Goal: Task Accomplishment & Management: Manage account settings

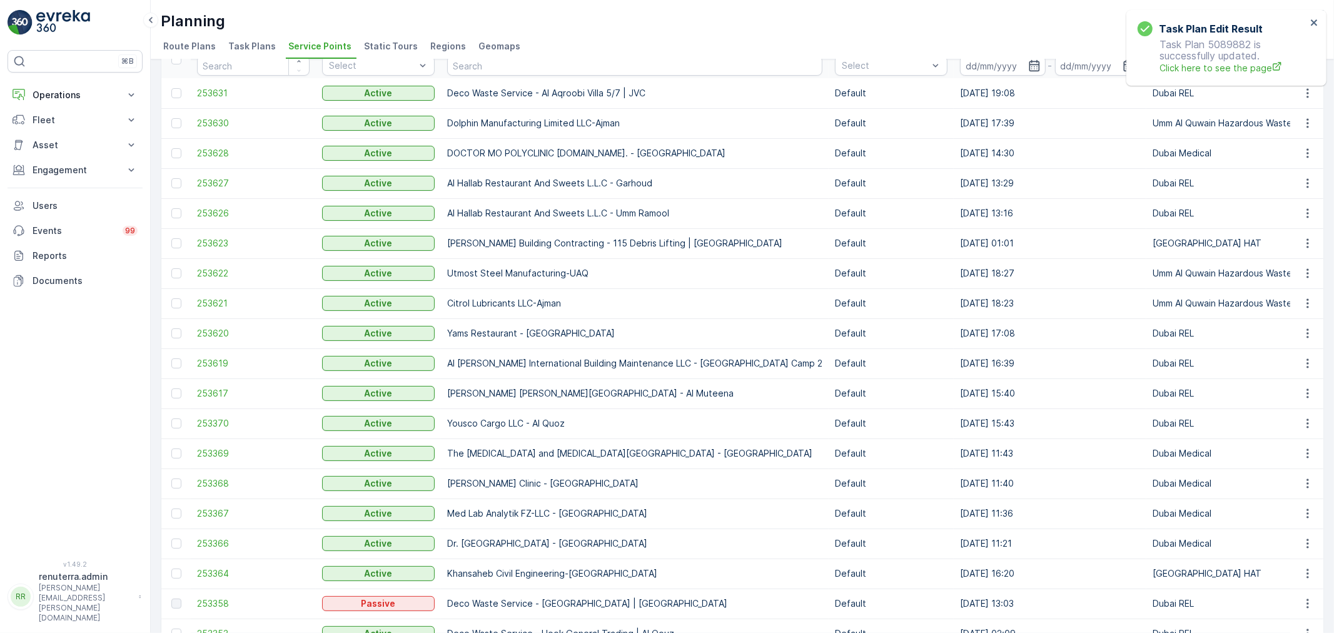
scroll to position [69, 0]
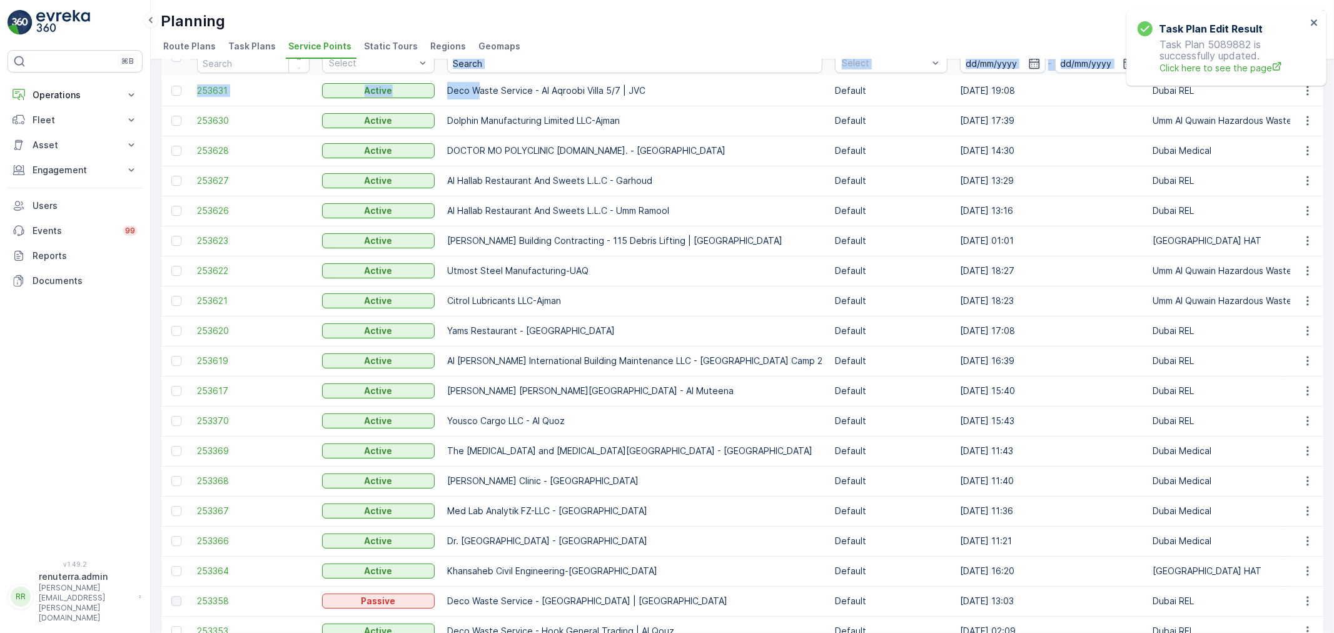
drag, startPoint x: 476, startPoint y: 77, endPoint x: 471, endPoint y: 72, distance: 6.6
click at [471, 72] on input "text" at bounding box center [634, 63] width 375 height 20
type input "global"
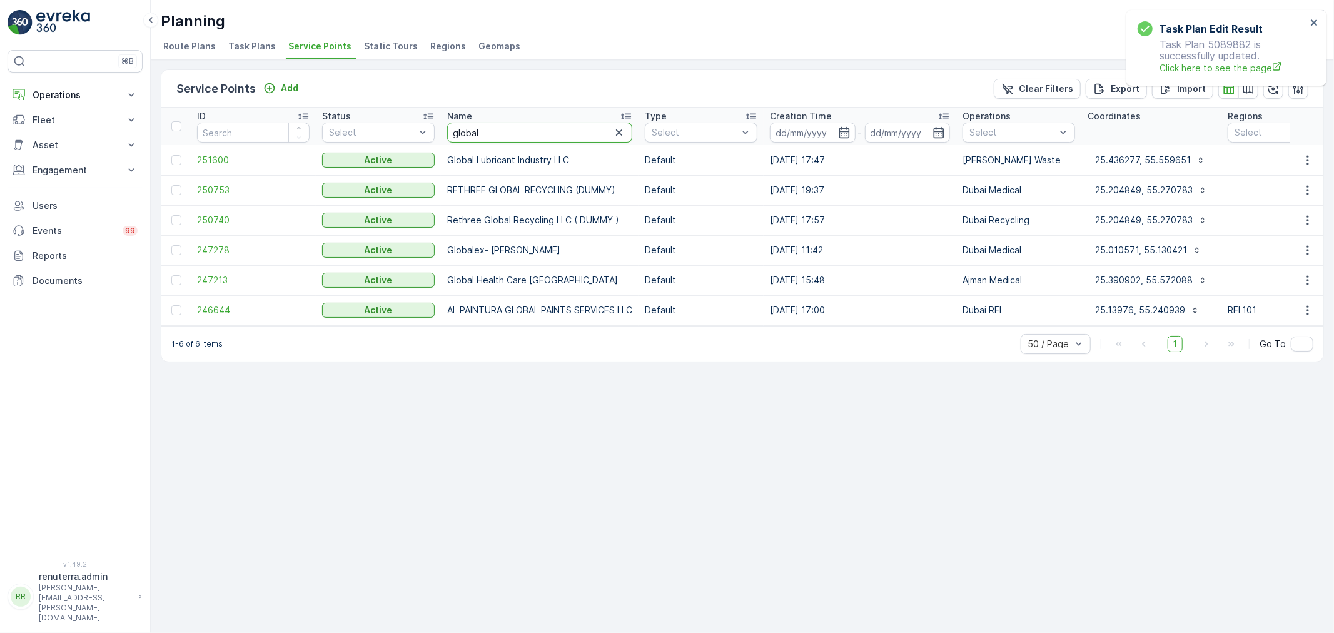
drag, startPoint x: 495, startPoint y: 139, endPoint x: 455, endPoint y: 138, distance: 40.1
click at [455, 138] on input "global" at bounding box center [539, 133] width 185 height 20
click at [526, 141] on th "Name global" at bounding box center [540, 127] width 198 height 38
drag, startPoint x: 508, startPoint y: 130, endPoint x: 404, endPoint y: 129, distance: 104.4
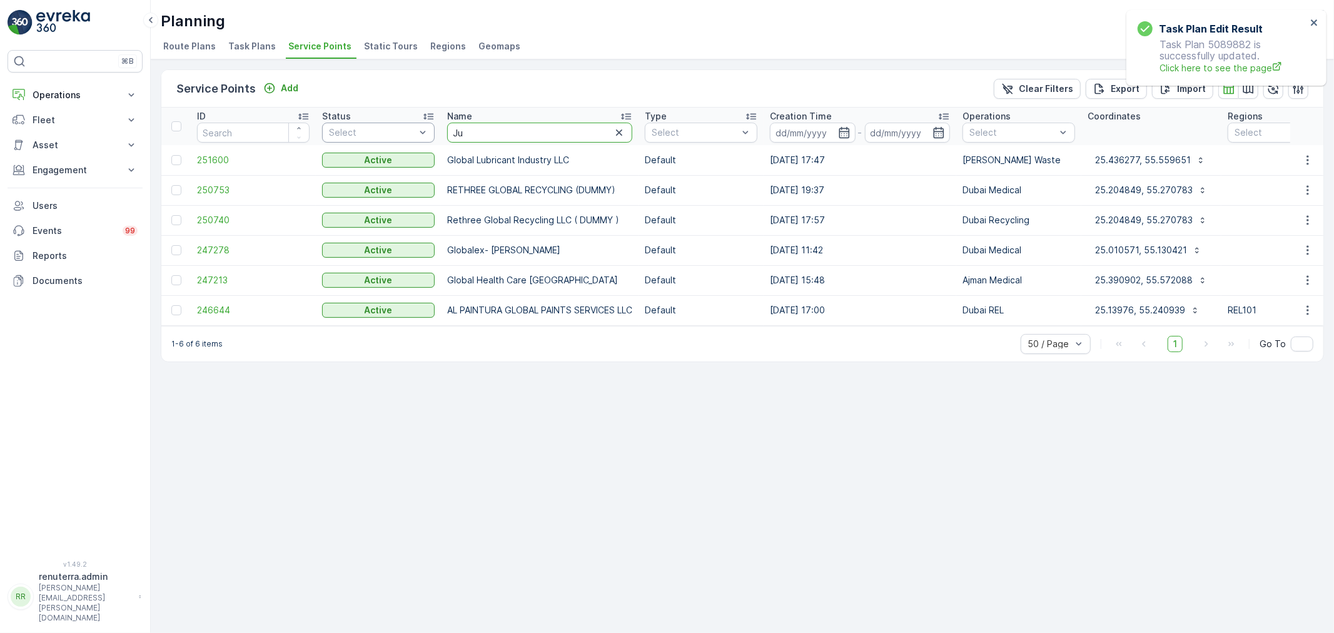
type input "J"
type input "L"
type input "p"
type input "sparklo"
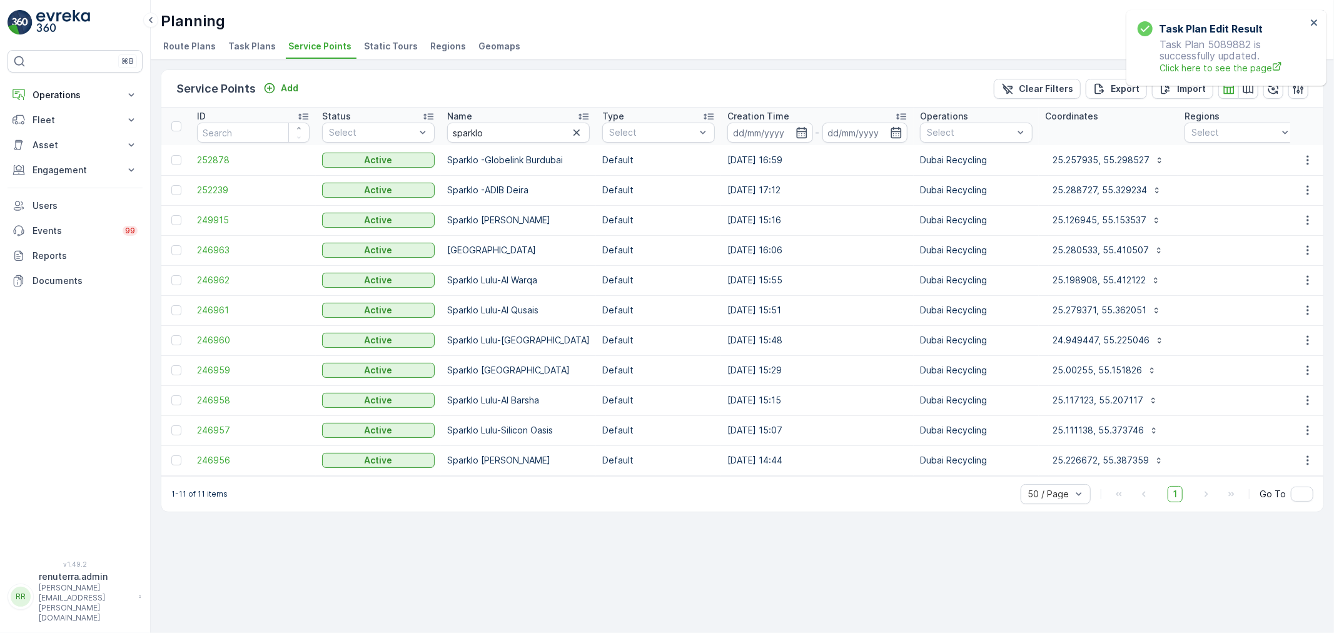
click at [249, 151] on td "252878" at bounding box center [253, 160] width 125 height 30
click at [228, 155] on span "252878" at bounding box center [253, 160] width 113 height 13
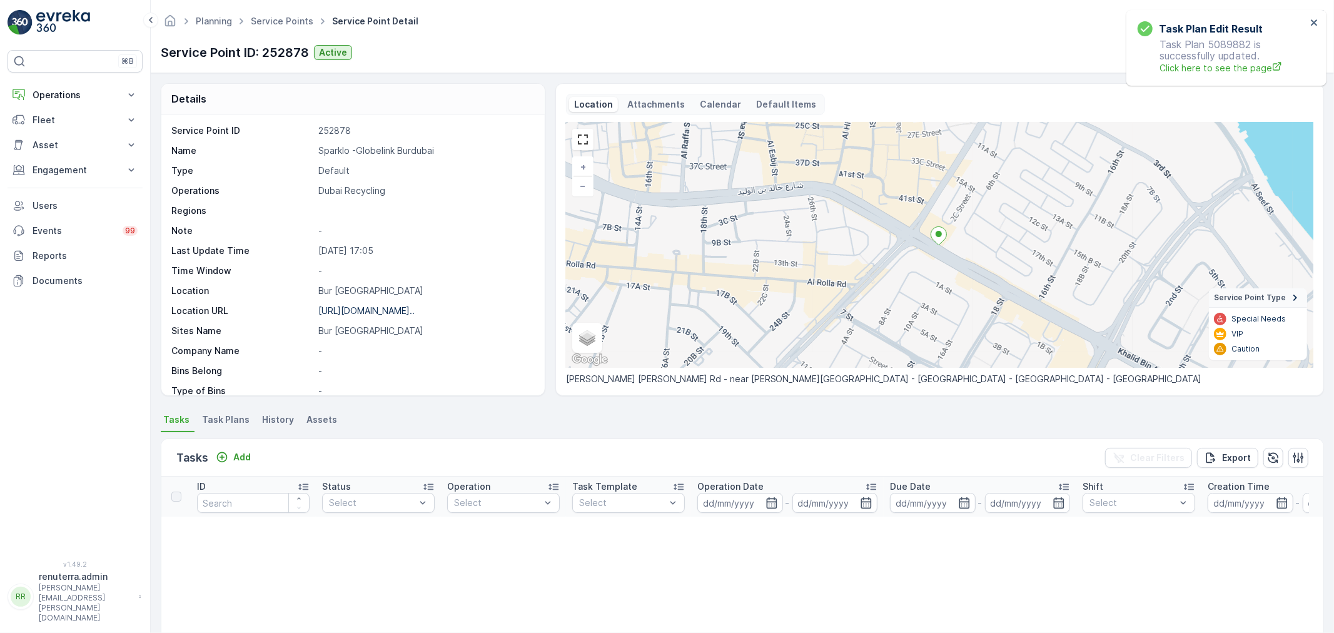
click at [284, 2] on div "Planning Service Points Service Point Detail Renuterra ( +04:00 ) Service Point…" at bounding box center [742, 36] width 1183 height 73
click at [283, 23] on link "Service Points" at bounding box center [282, 21] width 63 height 11
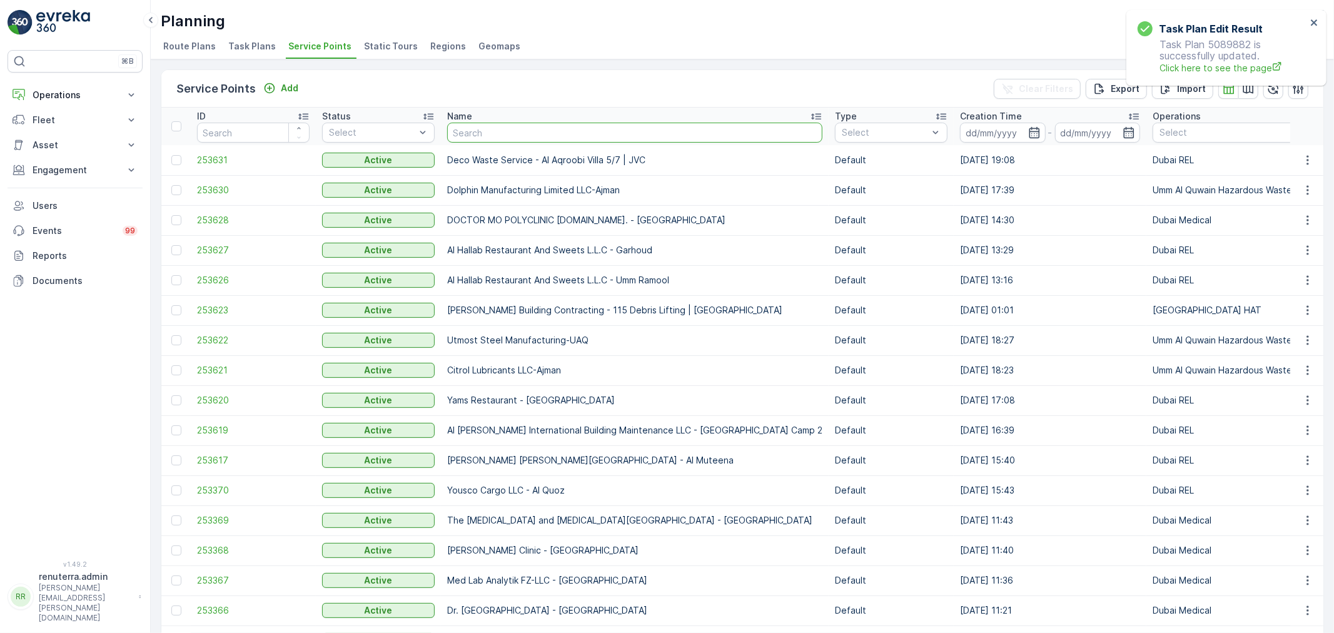
click at [495, 139] on input "text" at bounding box center [634, 133] width 375 height 20
type input "f"
type input "fuj"
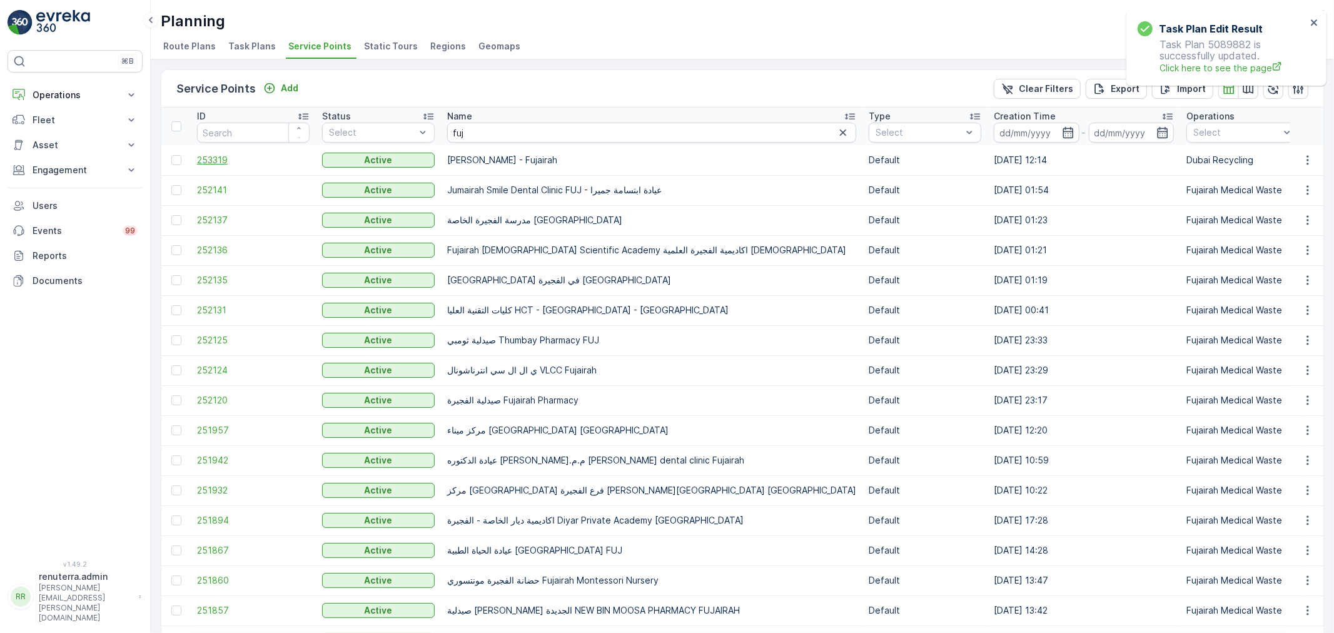
click at [224, 154] on span "253319" at bounding box center [253, 160] width 113 height 13
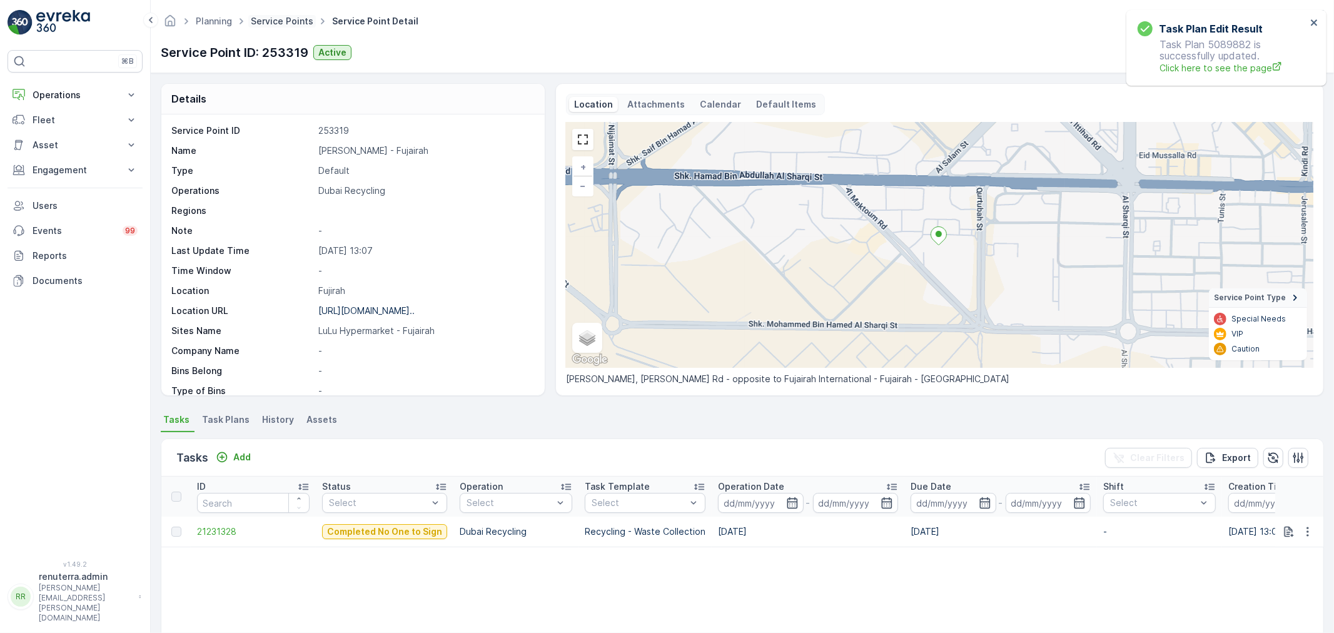
click at [276, 18] on link "Service Points" at bounding box center [282, 21] width 63 height 11
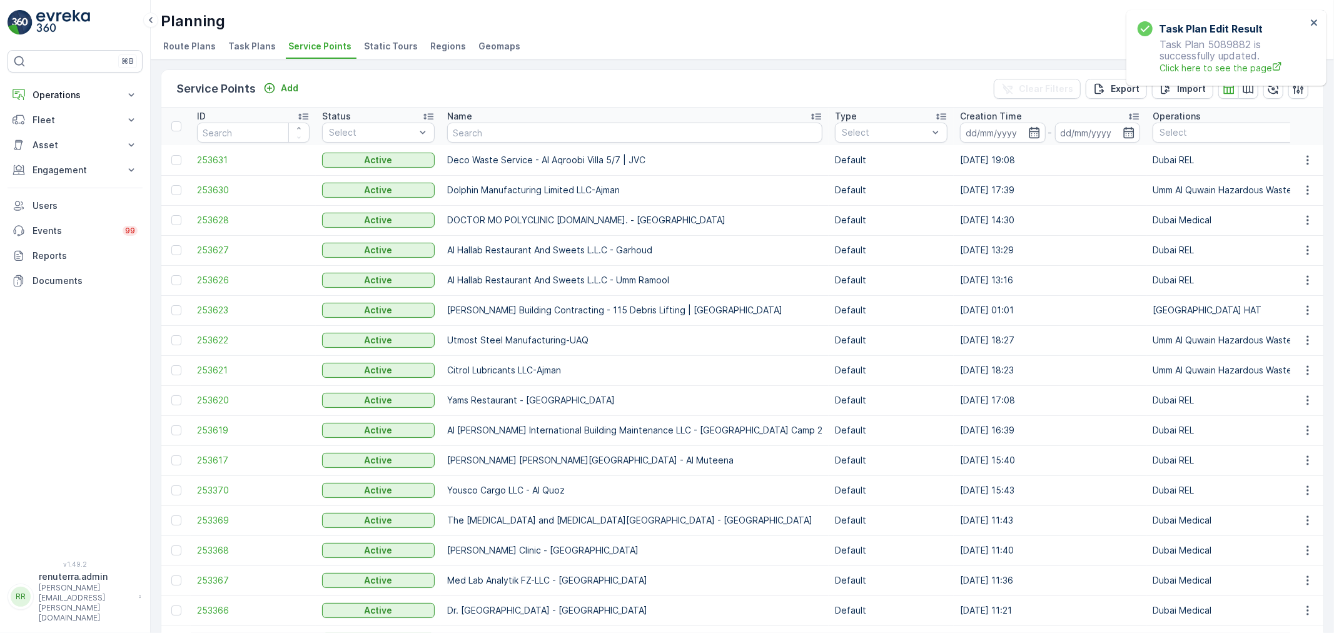
click at [505, 139] on input "text" at bounding box center [634, 133] width 375 height 20
type input "a"
type input "OBAID"
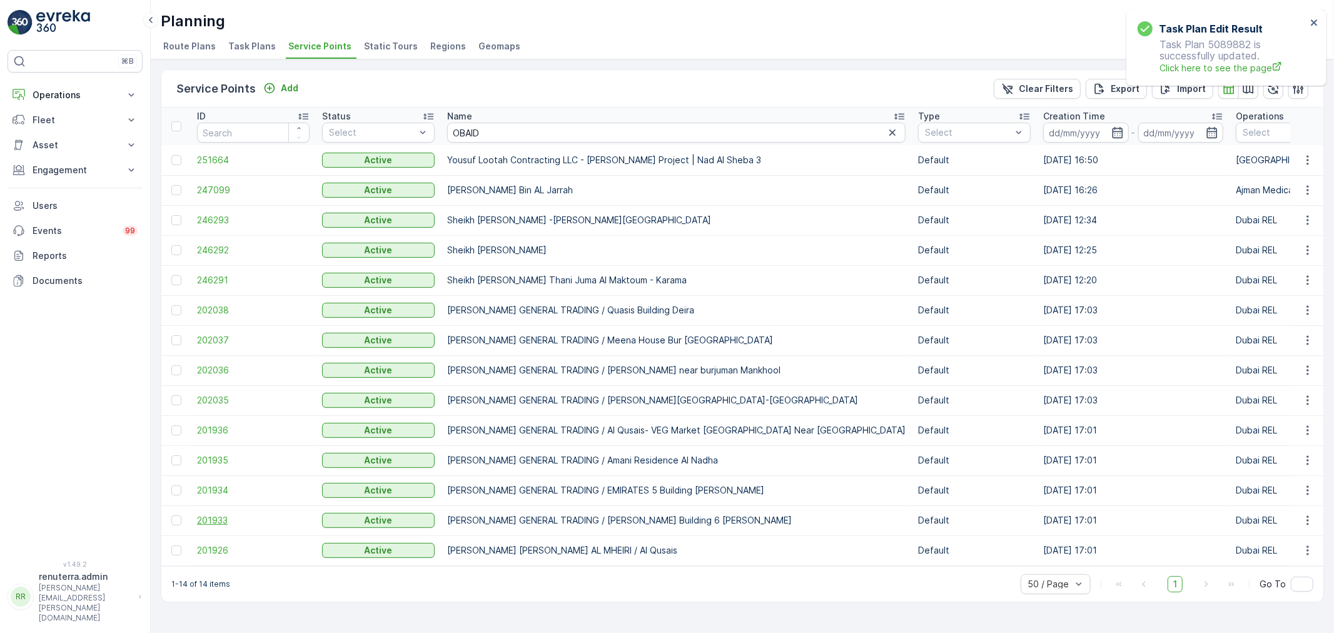
click at [206, 523] on span "201933" at bounding box center [253, 520] width 113 height 13
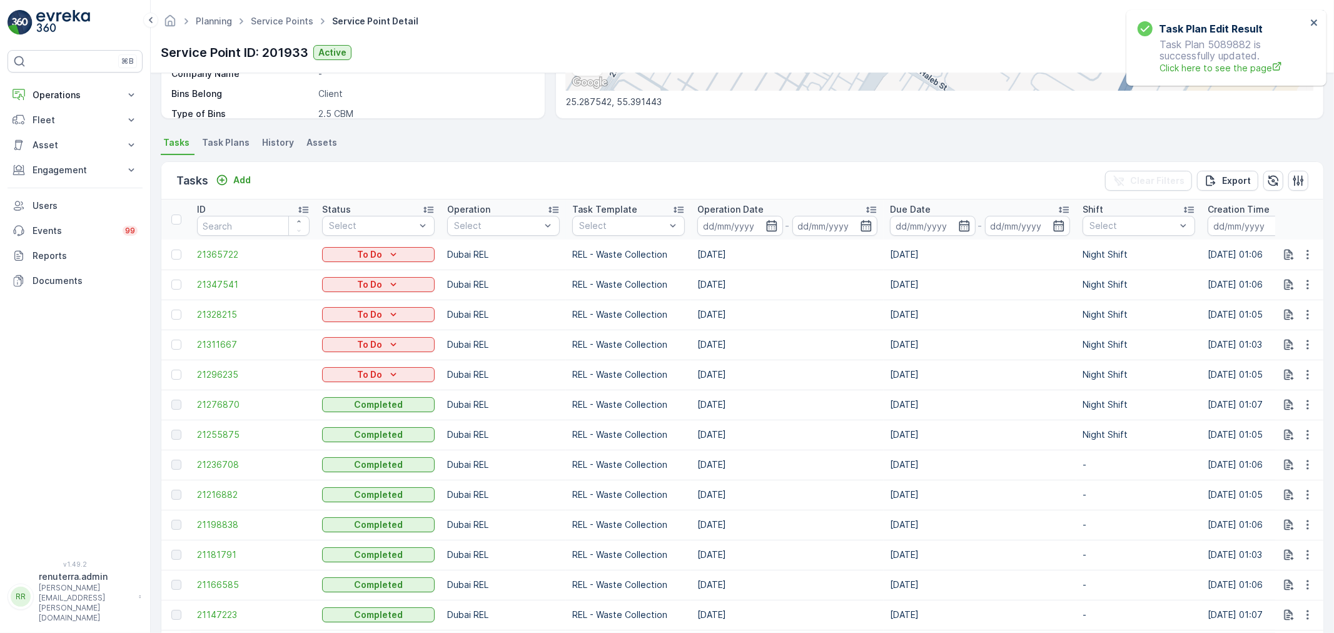
scroll to position [278, 0]
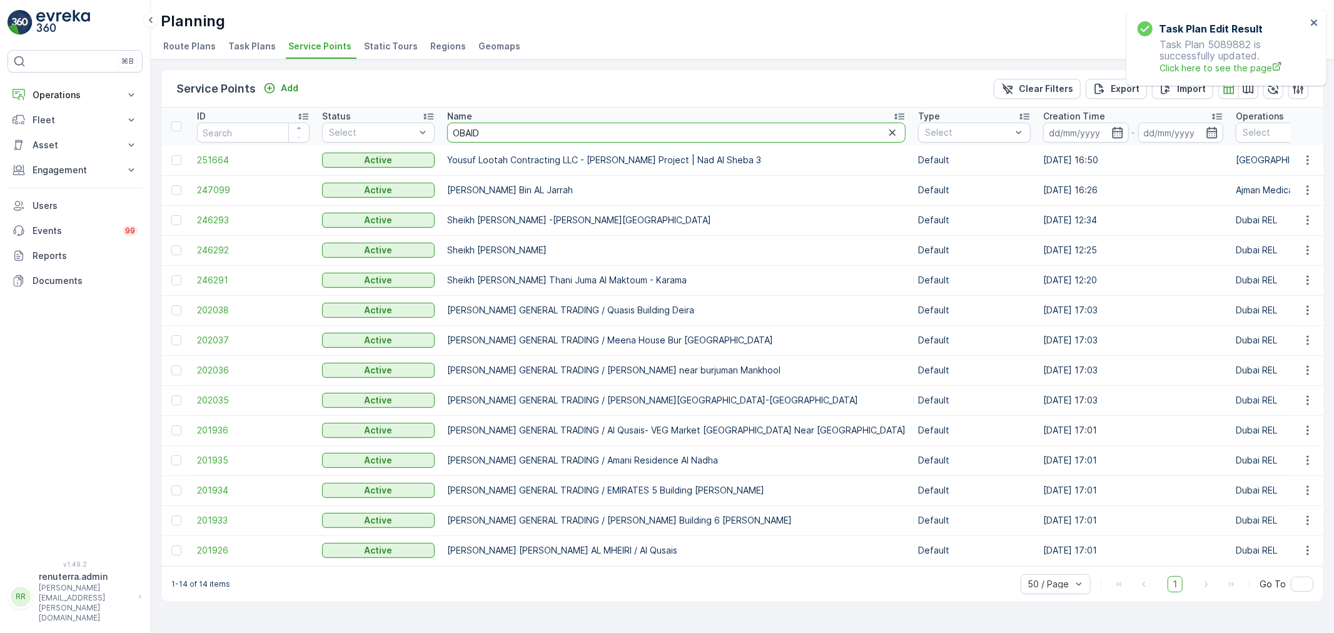
drag, startPoint x: 494, startPoint y: 138, endPoint x: 446, endPoint y: 121, distance: 51.2
click at [446, 121] on th "Name [PERSON_NAME]" at bounding box center [676, 127] width 471 height 38
type input "i"
type input "oMAR"
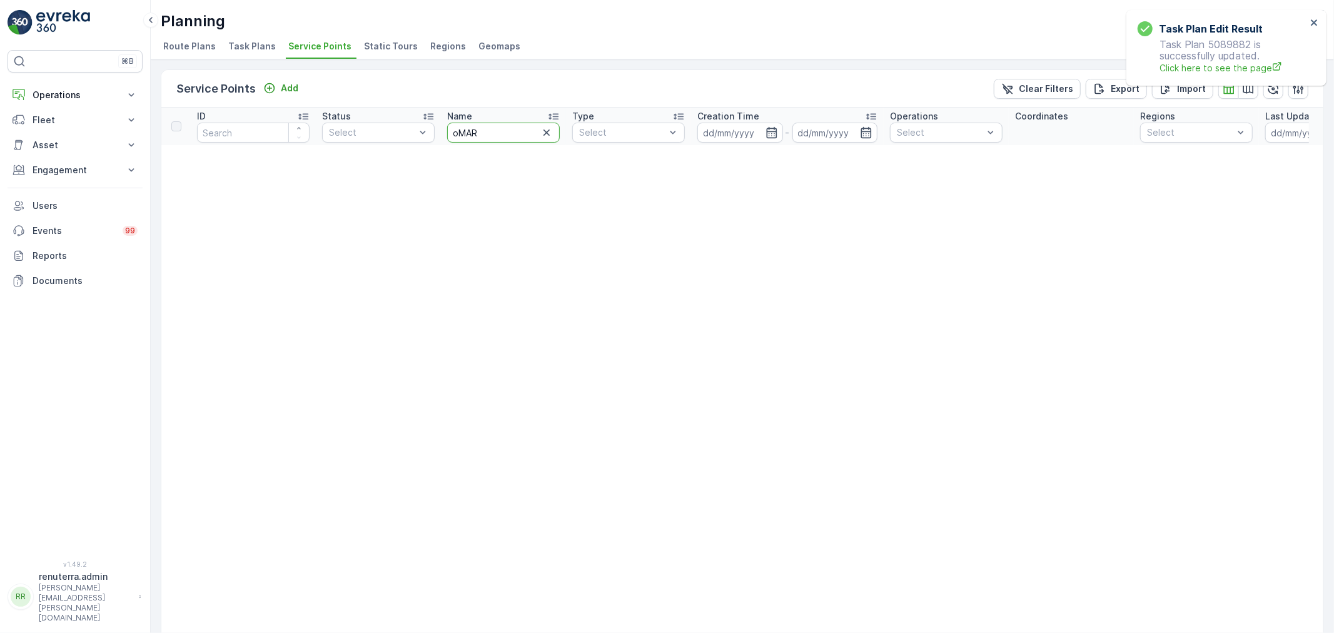
drag, startPoint x: 478, startPoint y: 130, endPoint x: 436, endPoint y: 130, distance: 41.3
type input "[PERSON_NAME]"
drag, startPoint x: 480, startPoint y: 132, endPoint x: 416, endPoint y: 126, distance: 64.1
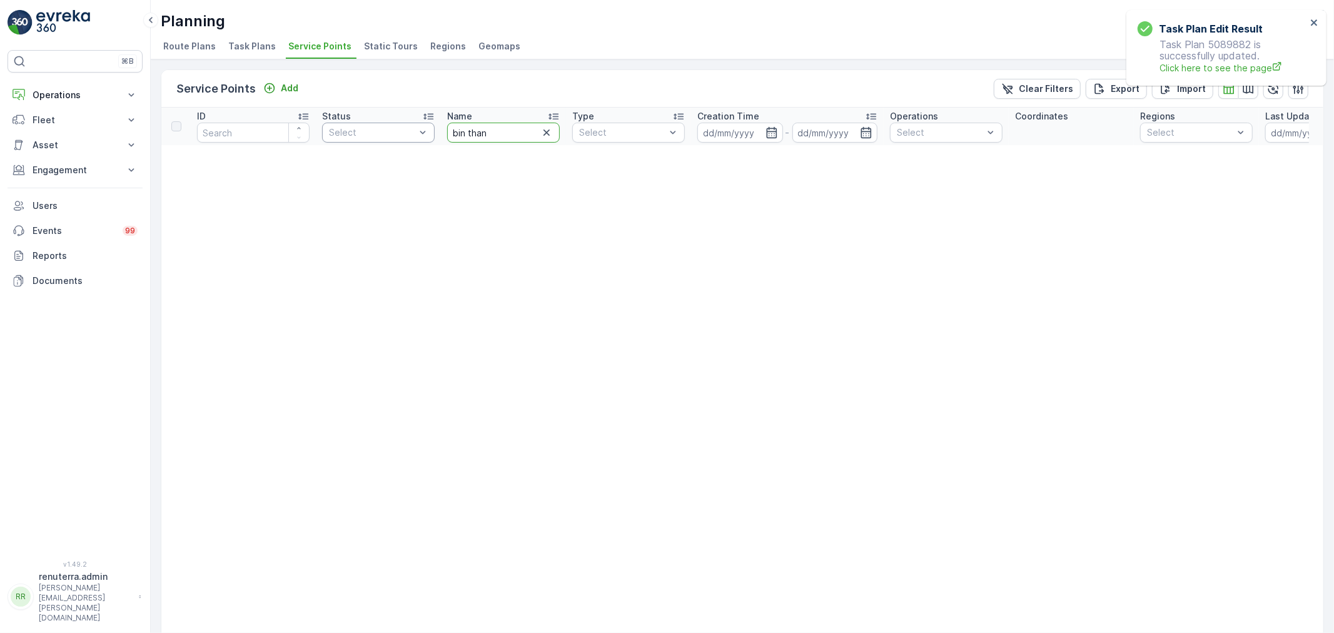
type input "bin thani"
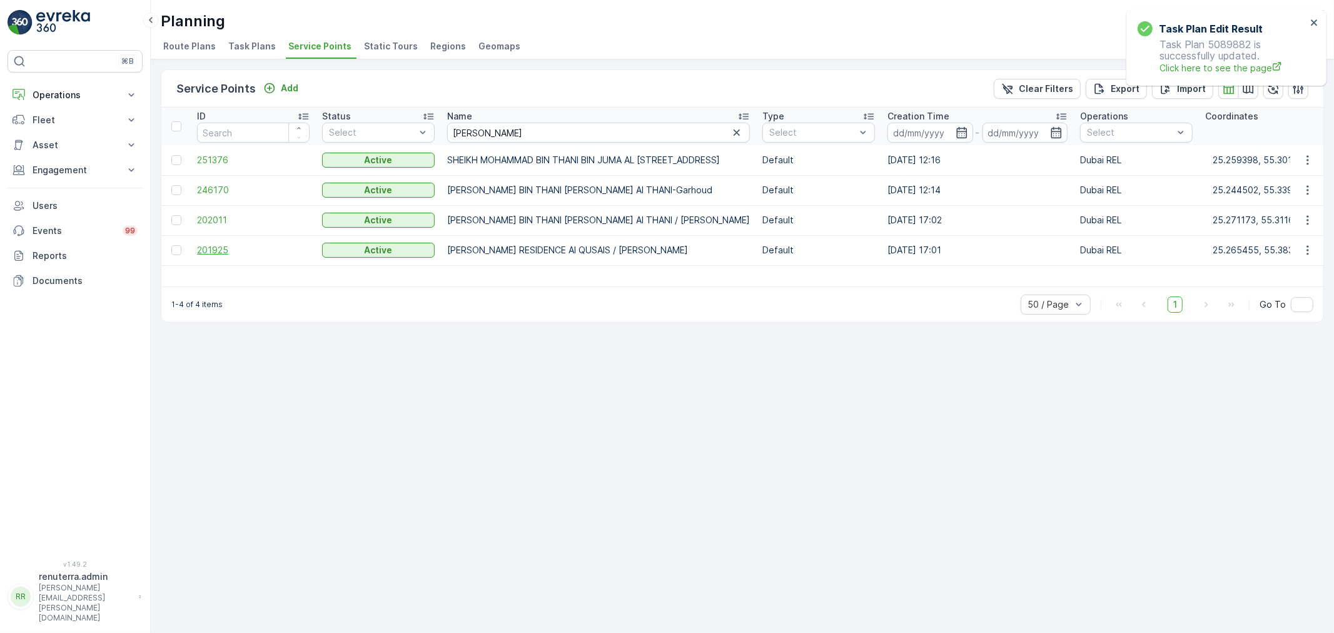
click at [229, 247] on span "201925" at bounding box center [253, 250] width 113 height 13
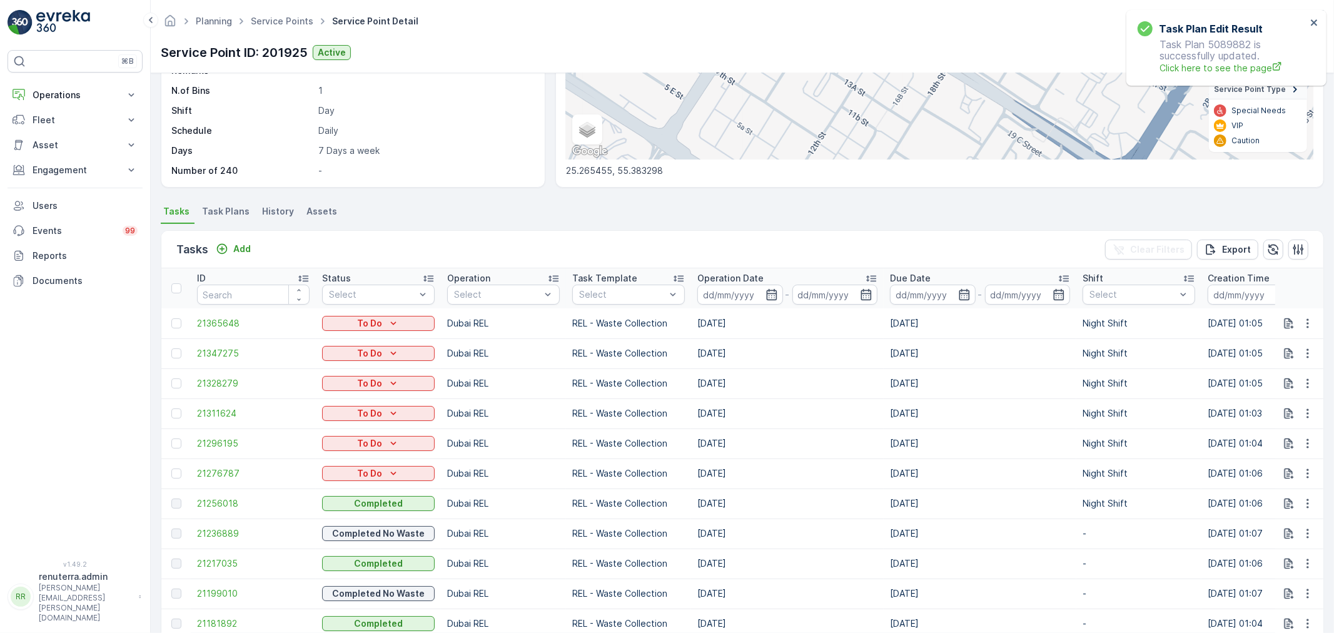
scroll to position [347, 0]
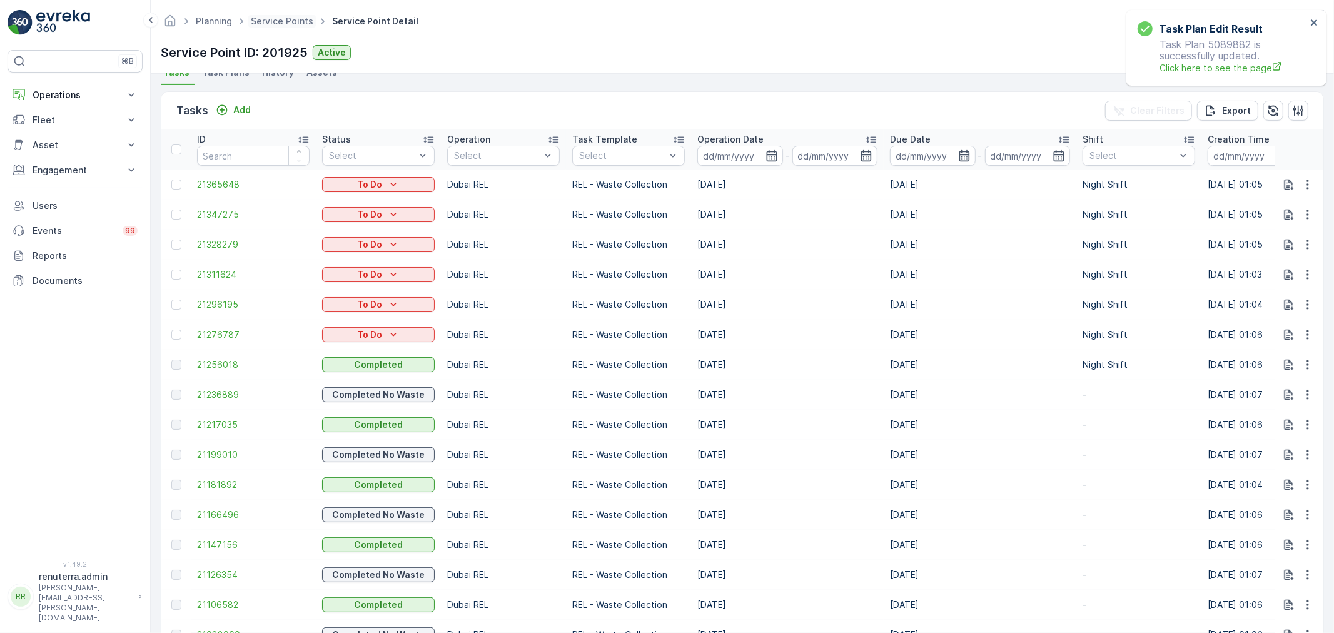
click at [288, 15] on span "Service Points" at bounding box center [282, 21] width 68 height 13
click at [294, 15] on span "Service Points" at bounding box center [282, 21] width 68 height 13
click at [311, 26] on span "Service Points" at bounding box center [282, 21] width 68 height 13
click at [280, 18] on link "Service Points" at bounding box center [282, 21] width 63 height 11
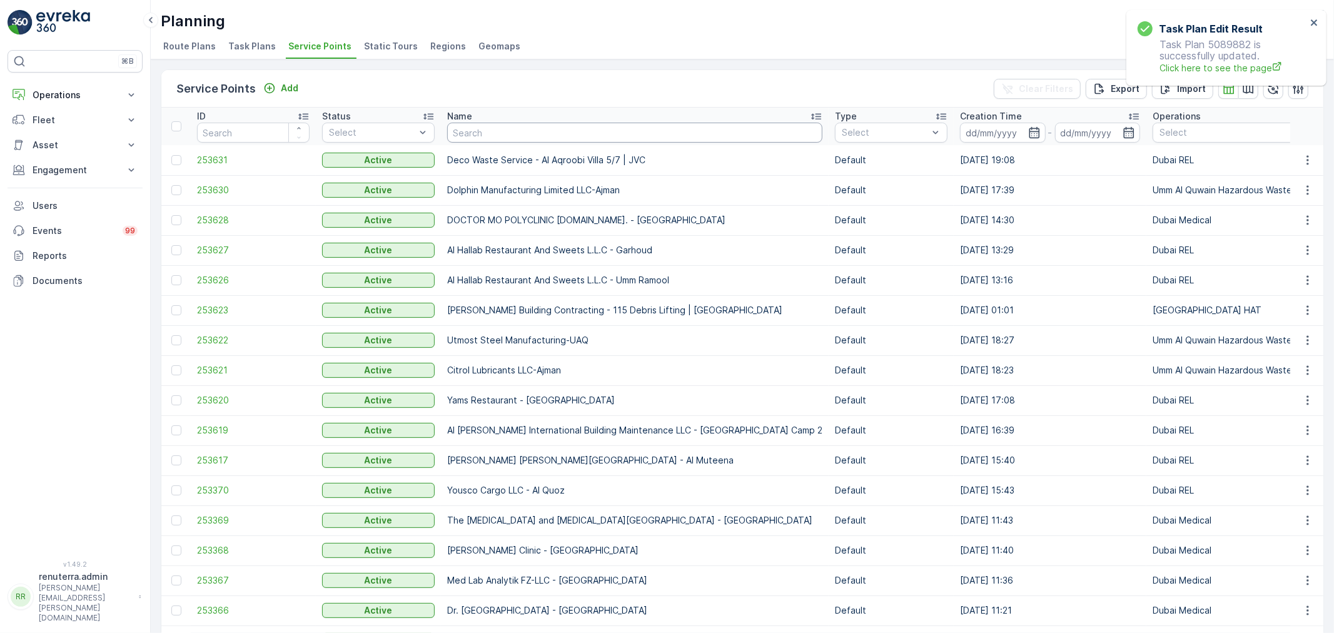
click at [514, 133] on input "text" at bounding box center [634, 133] width 375 height 20
type input "high"
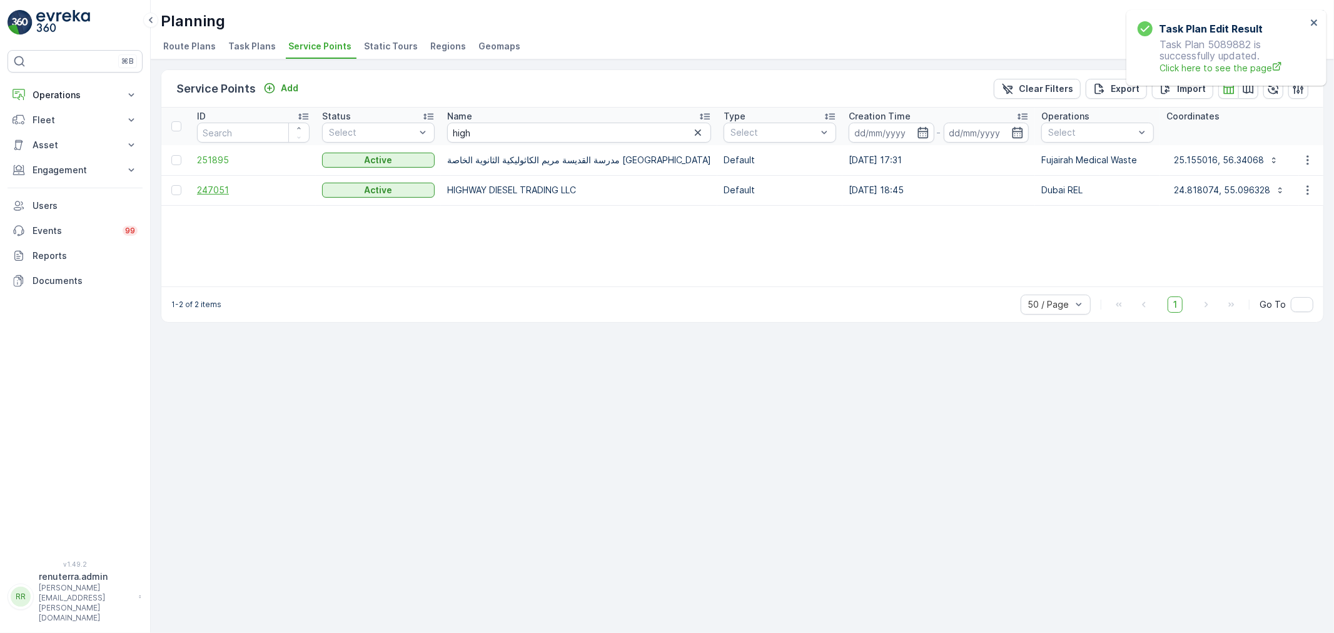
click at [234, 195] on span "247051" at bounding box center [253, 190] width 113 height 13
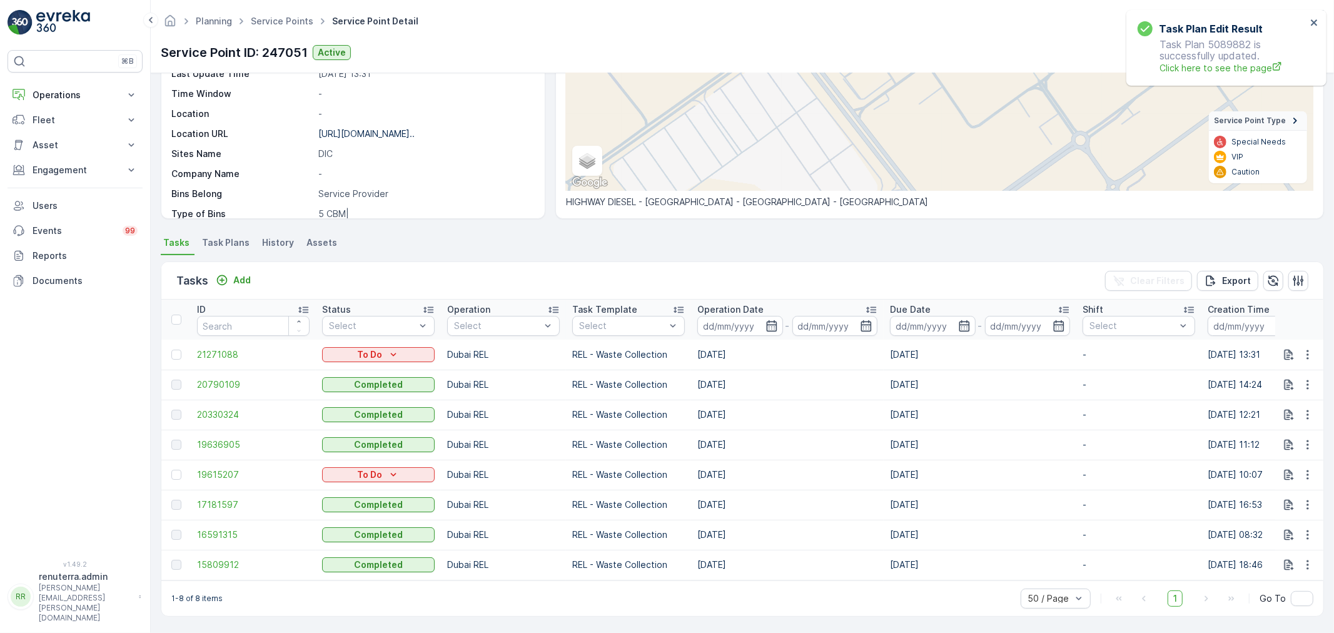
scroll to position [183, 0]
click at [178, 349] on div at bounding box center [176, 354] width 10 height 10
click at [171, 349] on input "checkbox" at bounding box center [171, 349] width 0 height 0
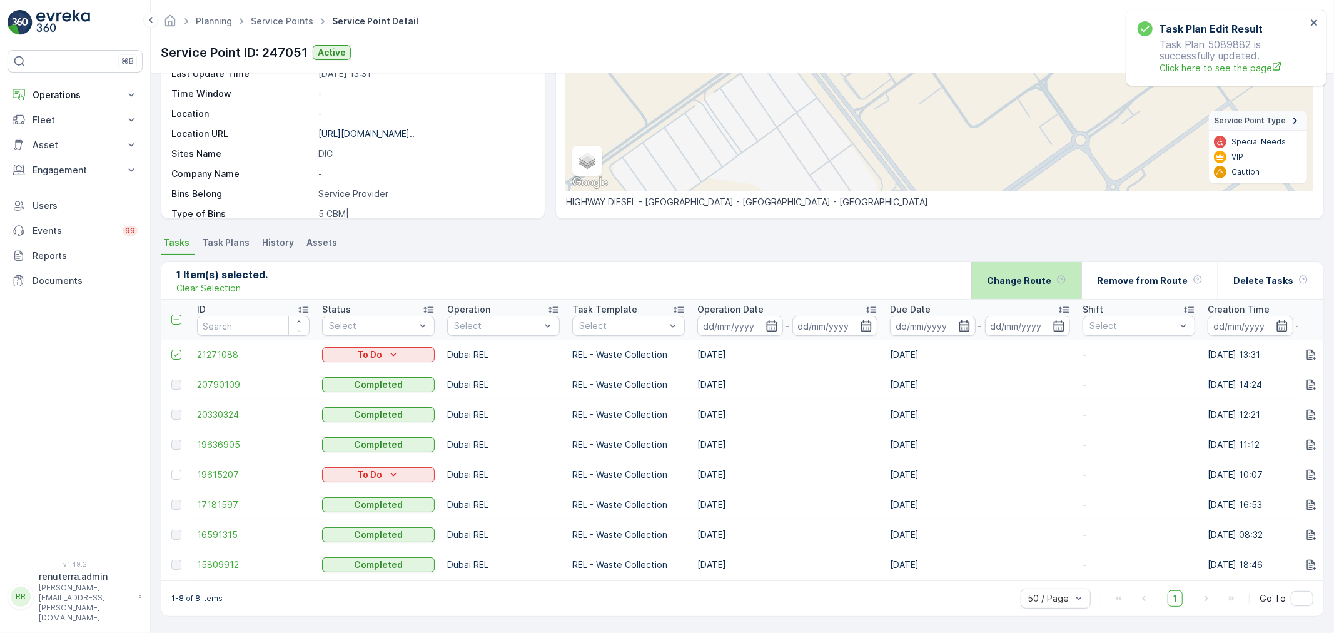
click at [1061, 273] on div "Change Route" at bounding box center [1026, 280] width 79 height 37
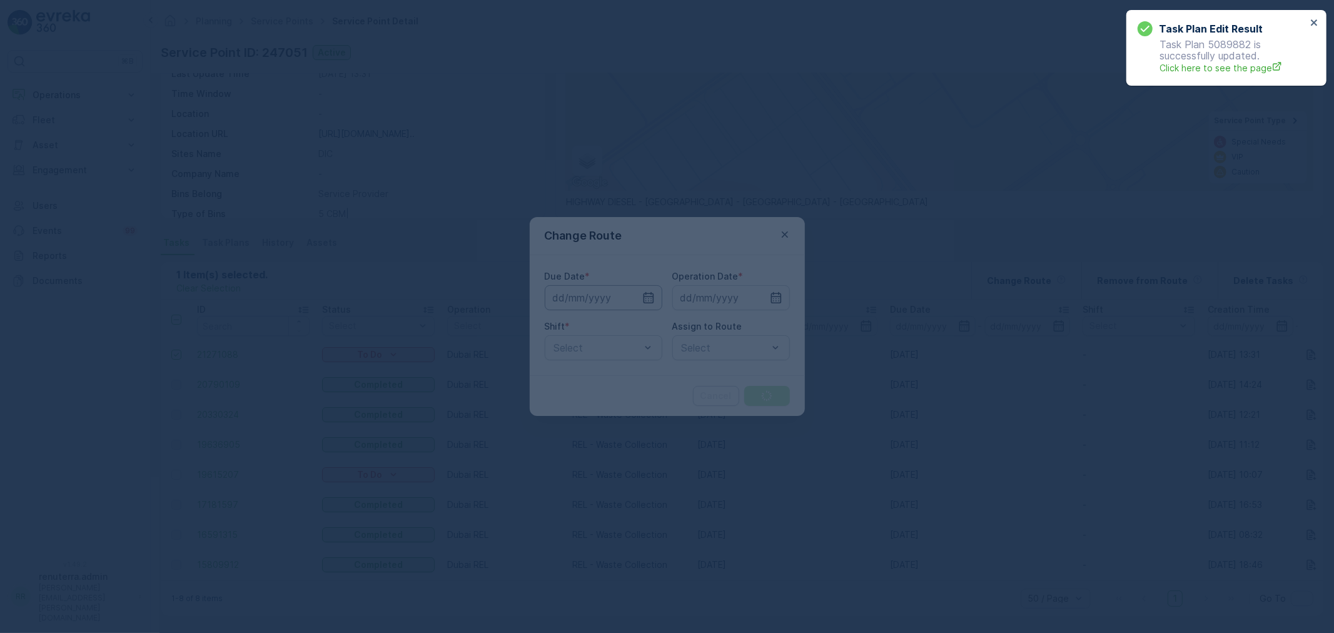
type input "31.08.2025"
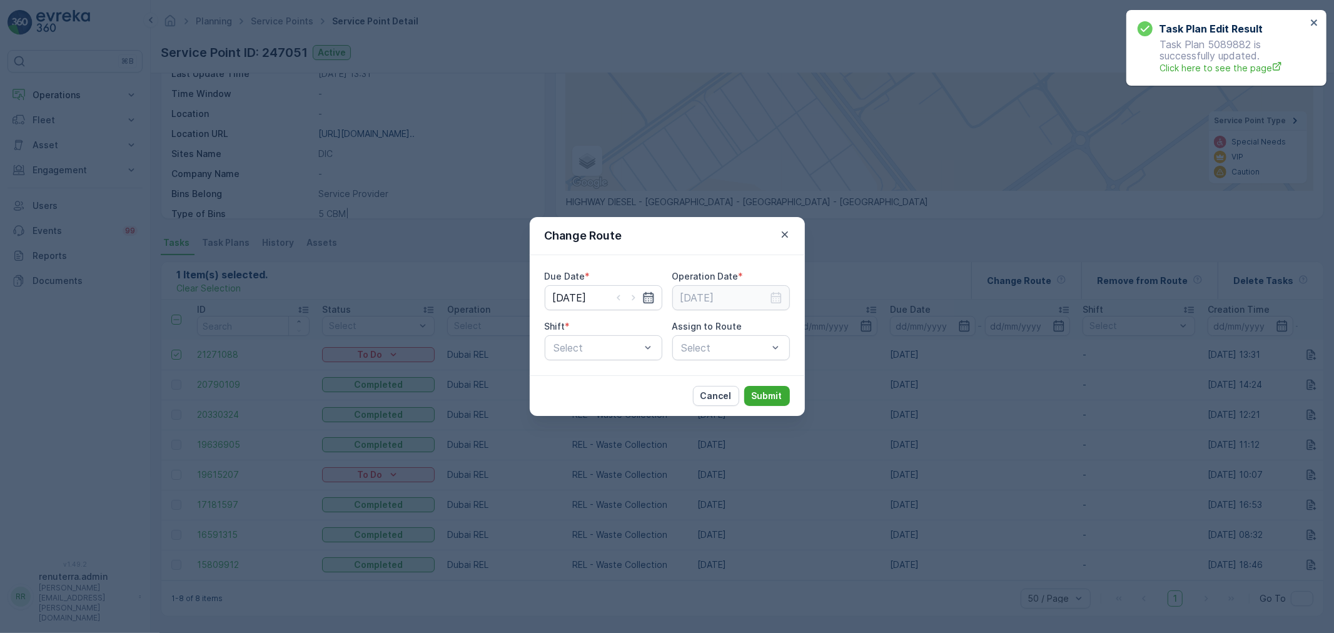
click at [648, 300] on icon "button" at bounding box center [648, 297] width 13 height 13
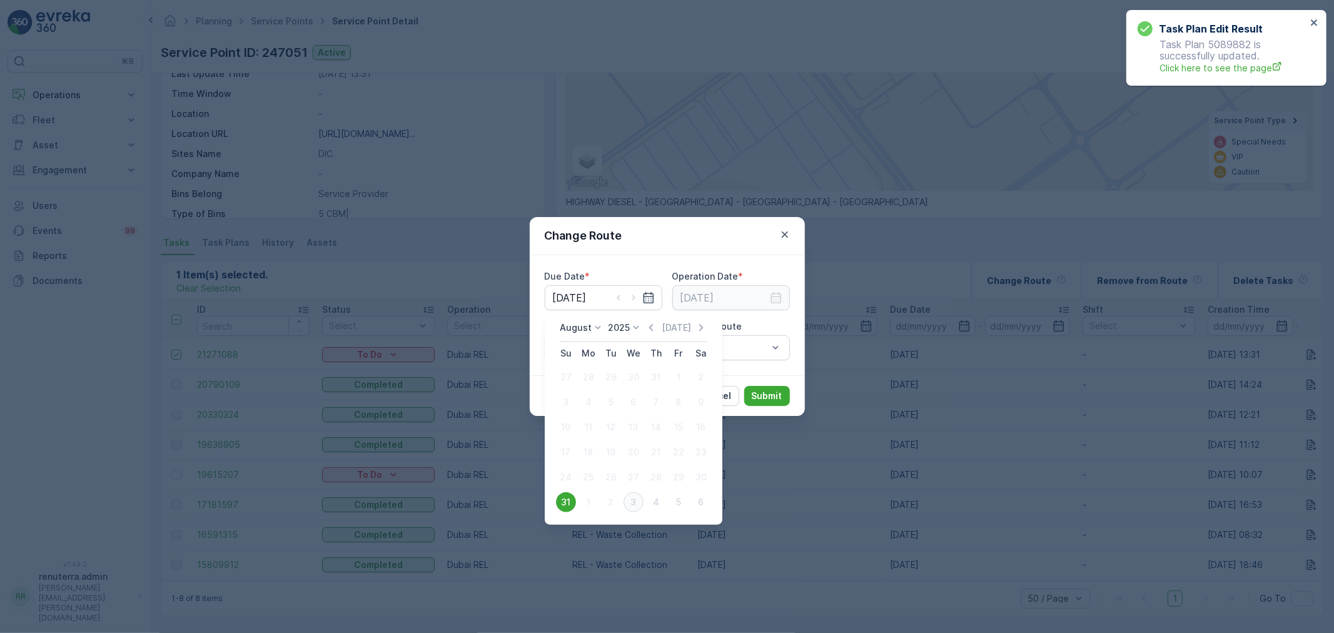
click at [628, 501] on div "3" at bounding box center [633, 502] width 20 height 20
type input "[DATE]"
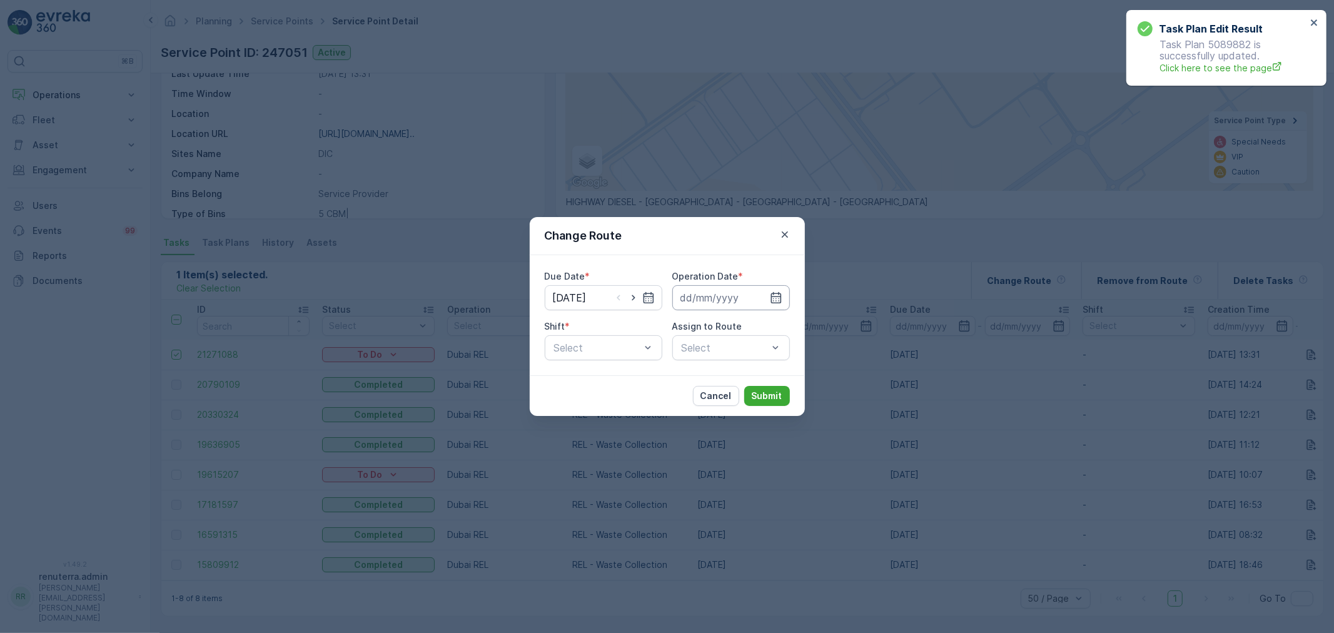
click at [711, 300] on input at bounding box center [731, 297] width 118 height 25
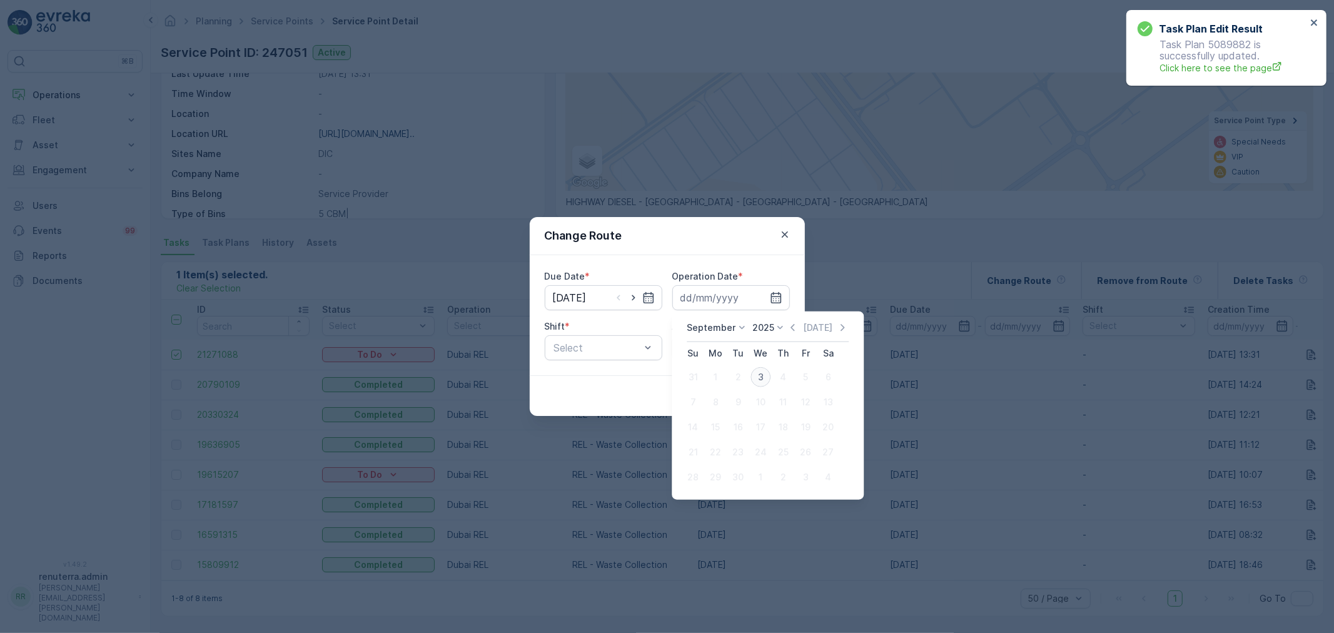
click at [758, 373] on div "3" at bounding box center [760, 377] width 20 height 20
type input "[DATE]"
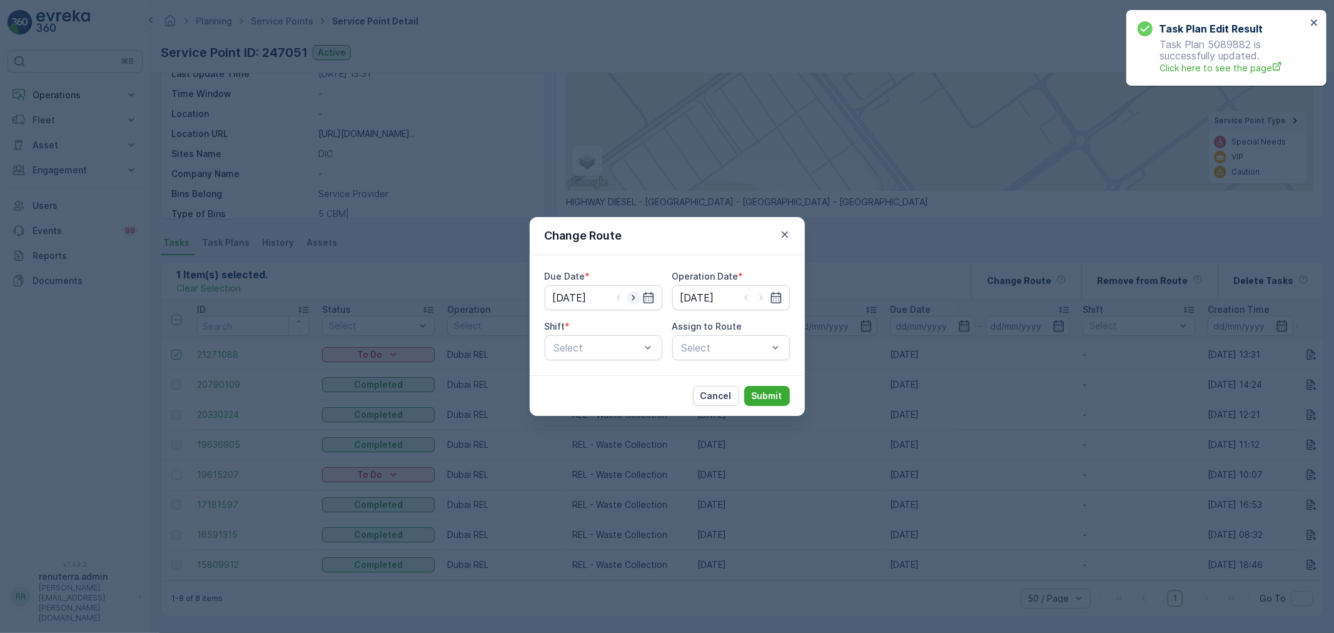
click at [634, 297] on icon "button" at bounding box center [633, 297] width 13 height 13
type input "[DATE]"
click at [690, 302] on input "[DATE]" at bounding box center [731, 297] width 118 height 25
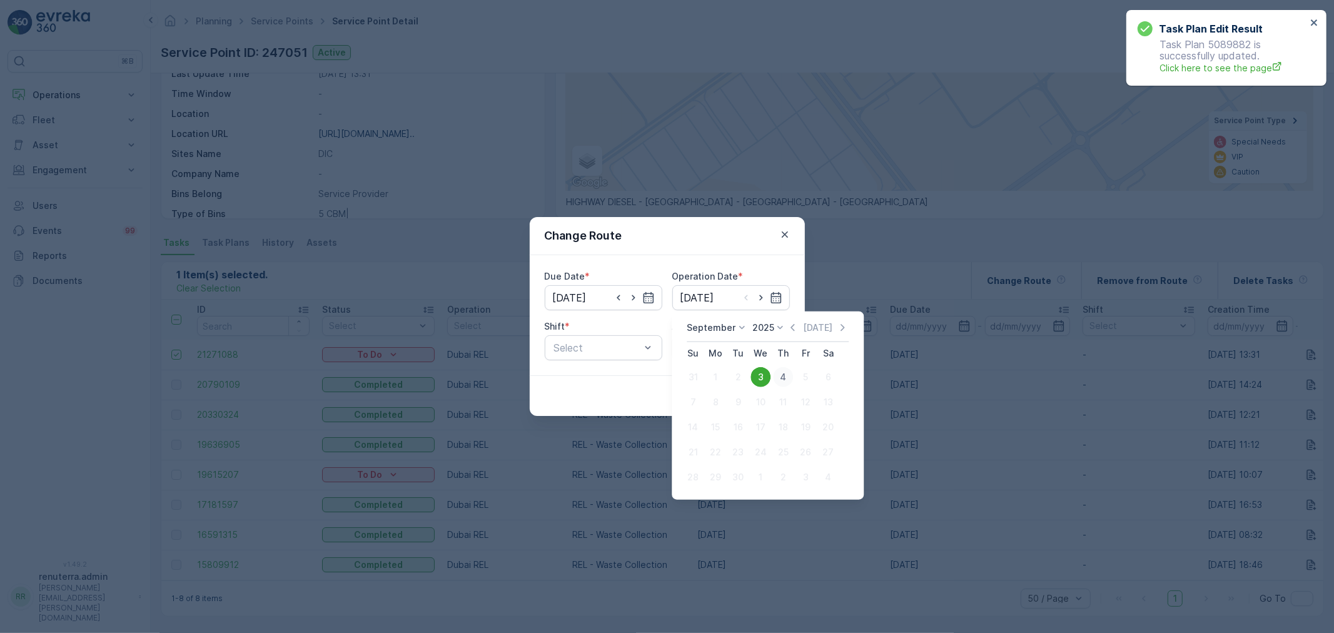
click at [773, 376] on div "4" at bounding box center [783, 377] width 20 height 20
type input "[DATE]"
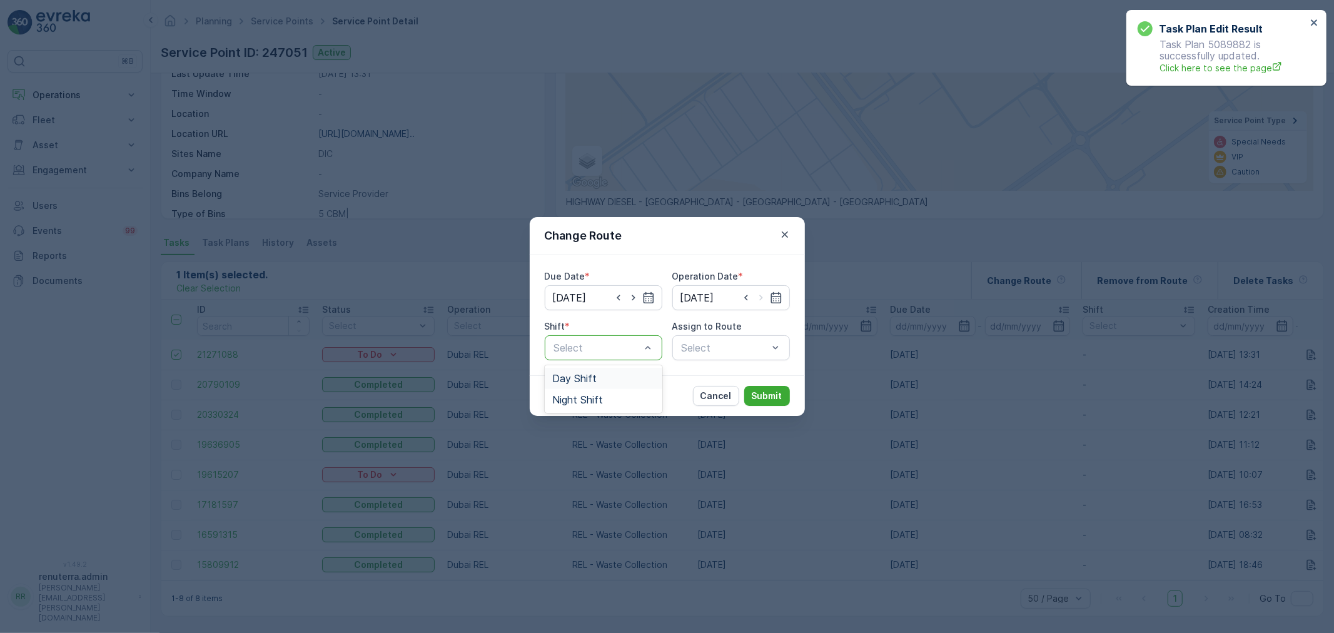
click at [611, 375] on div "Day Shift" at bounding box center [603, 378] width 103 height 11
click at [685, 348] on div "Select" at bounding box center [731, 347] width 118 height 25
click at [702, 349] on div "Select" at bounding box center [731, 347] width 118 height 25
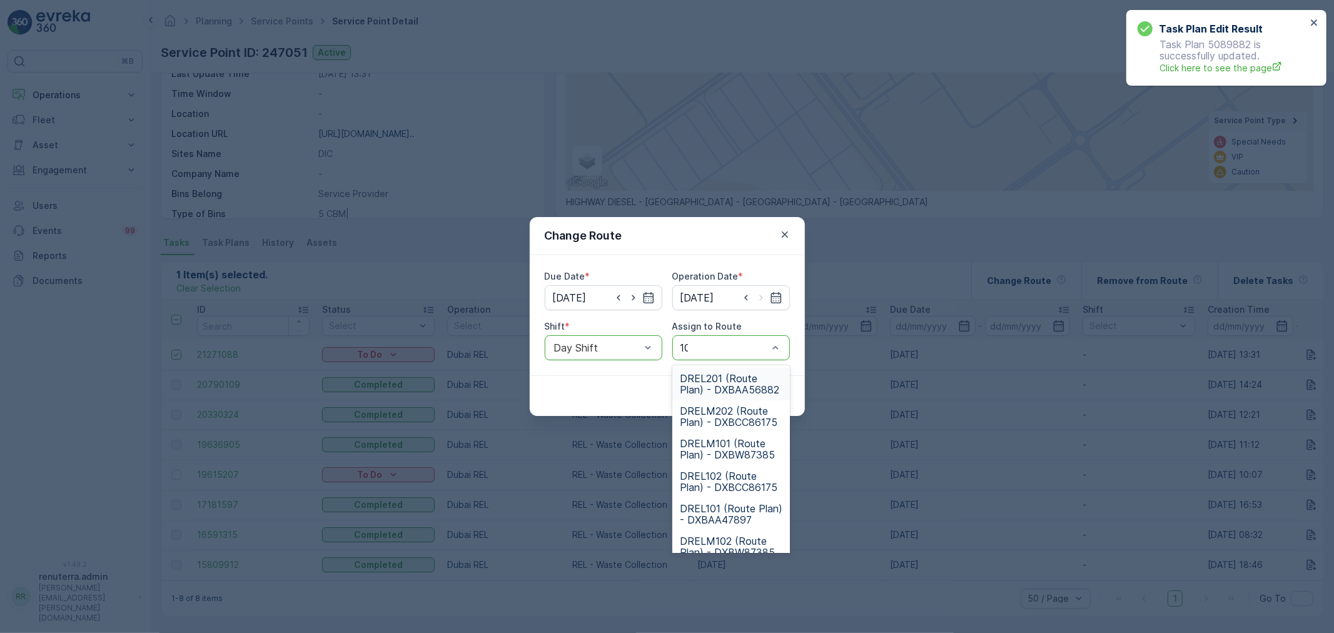
type input "101"
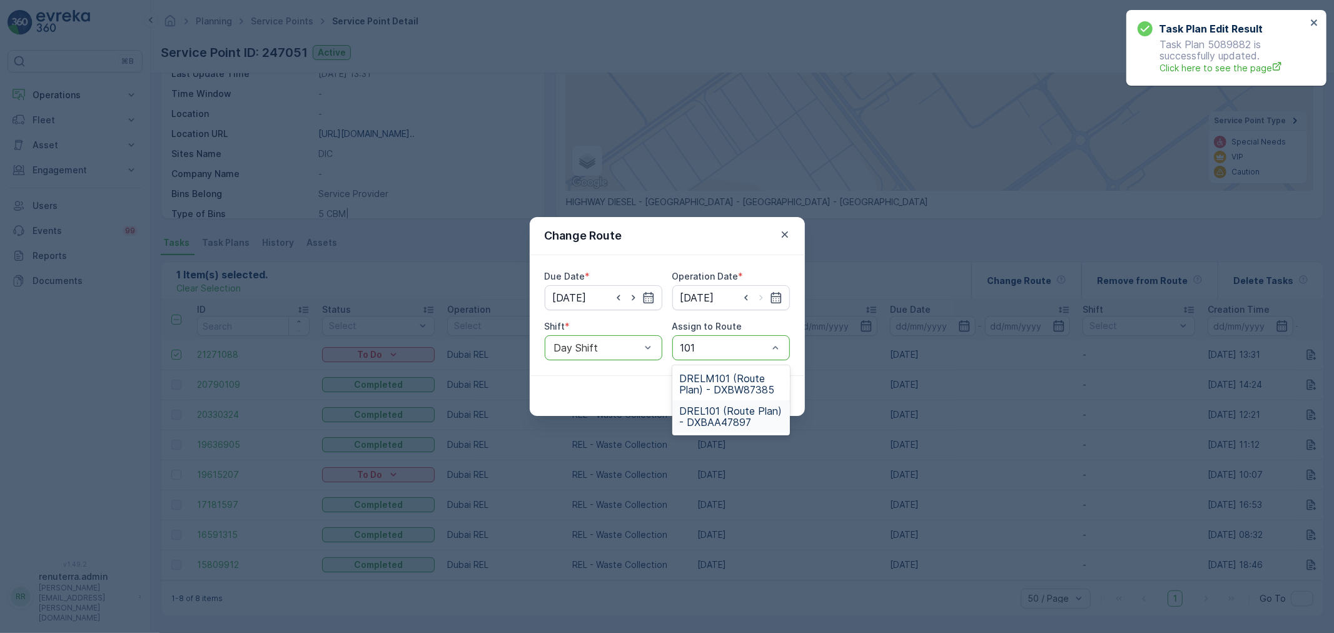
click at [711, 424] on span "DREL101 (Route Plan) - DXBAA47897" at bounding box center [731, 416] width 103 height 23
click at [749, 395] on button "Submit" at bounding box center [767, 396] width 46 height 20
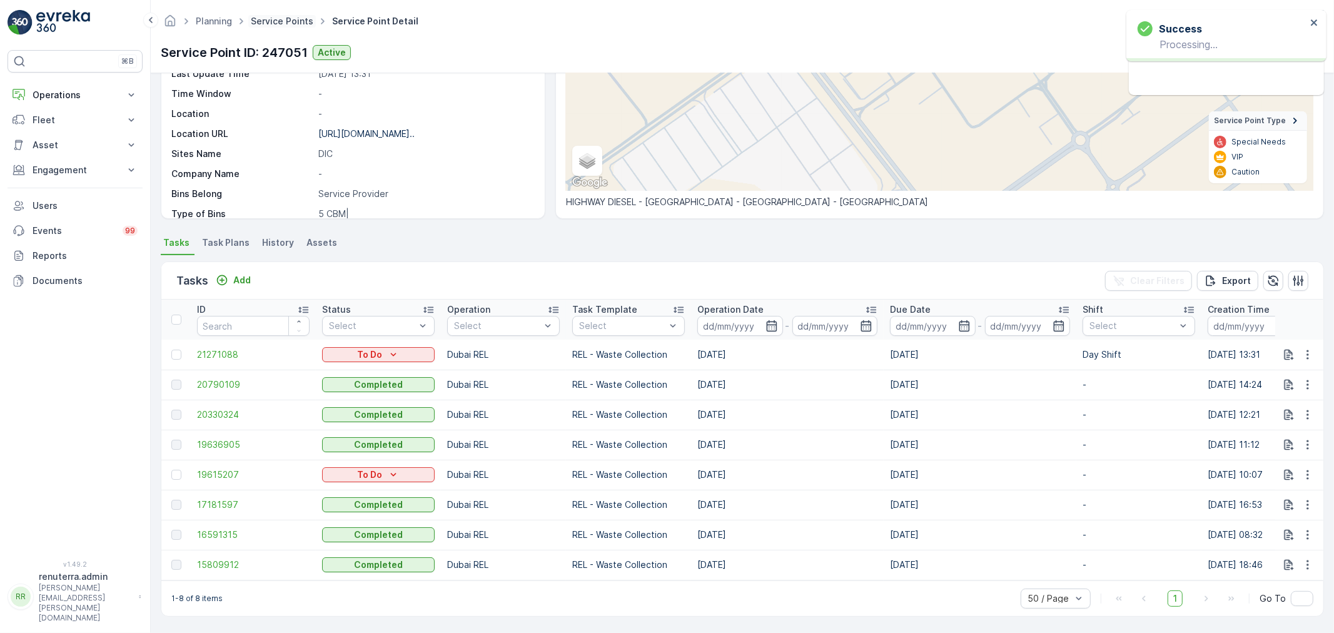
click at [292, 21] on link "Service Points" at bounding box center [282, 21] width 63 height 11
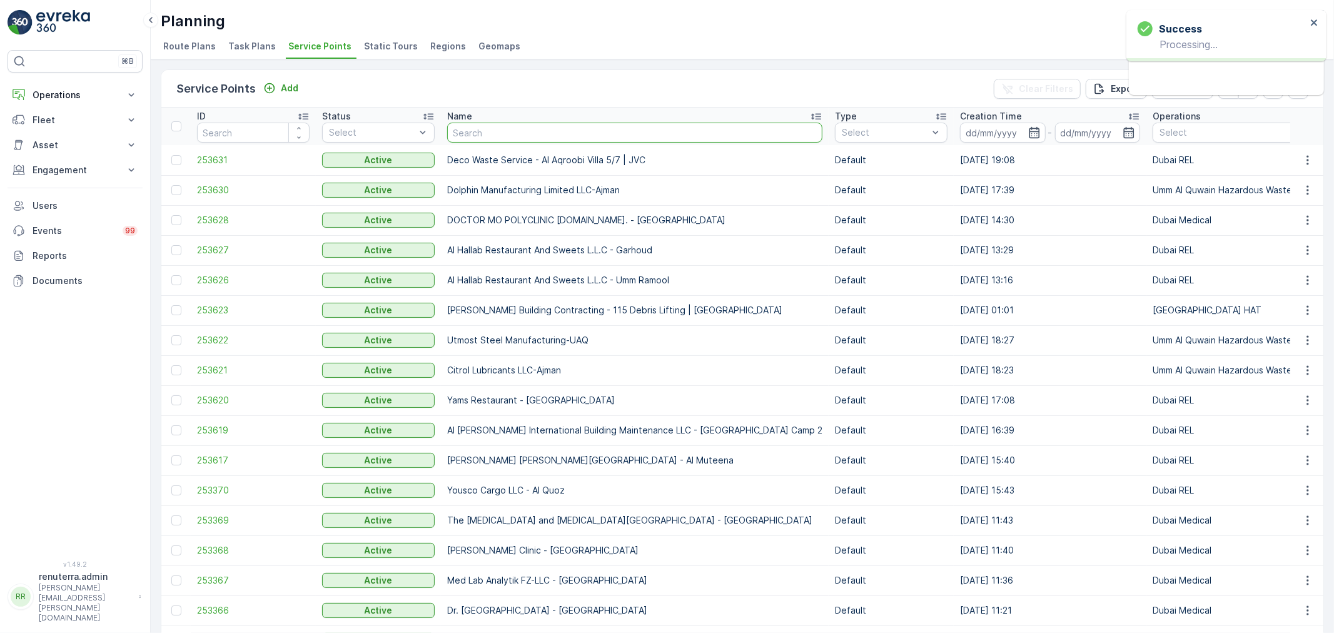
click at [482, 125] on input "text" at bounding box center [634, 133] width 375 height 20
type input "Q"
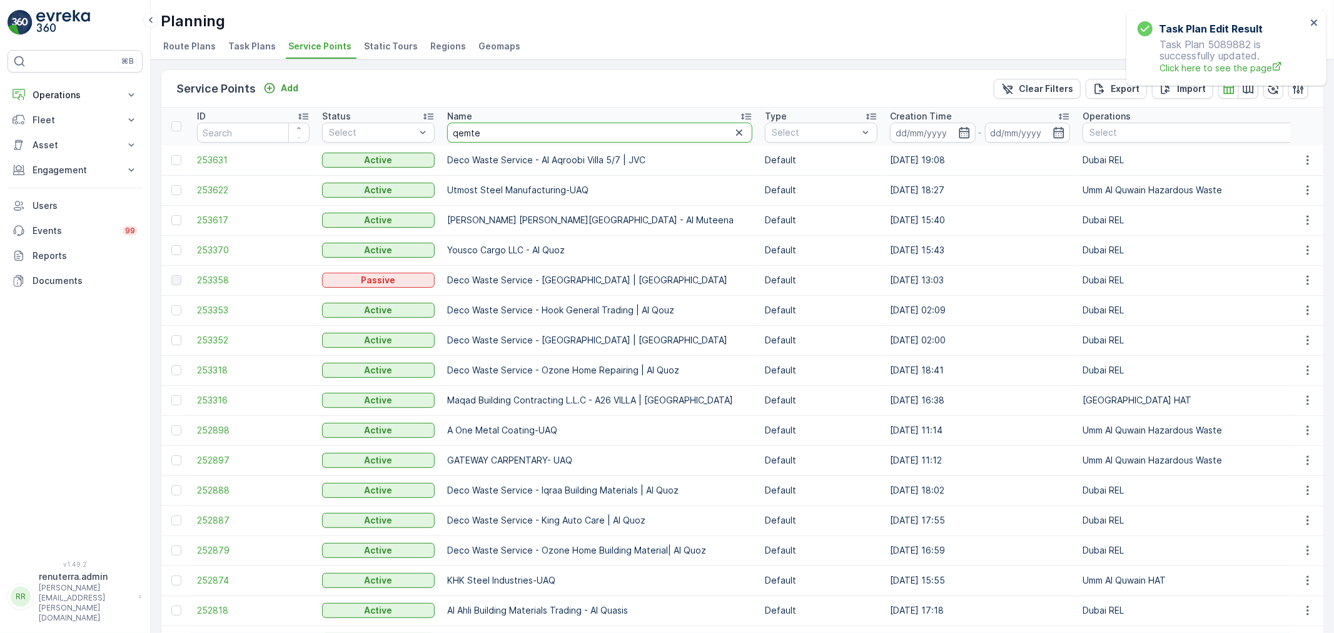
type input "qemtex"
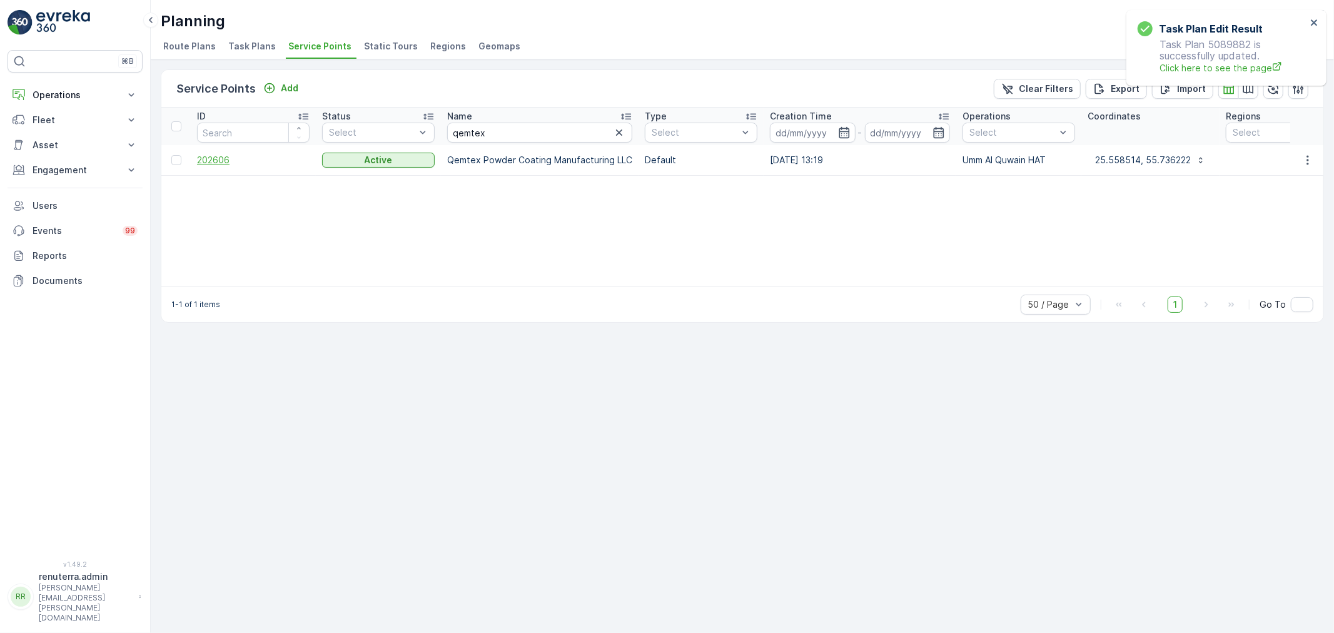
click at [242, 165] on span "202606" at bounding box center [253, 160] width 113 height 13
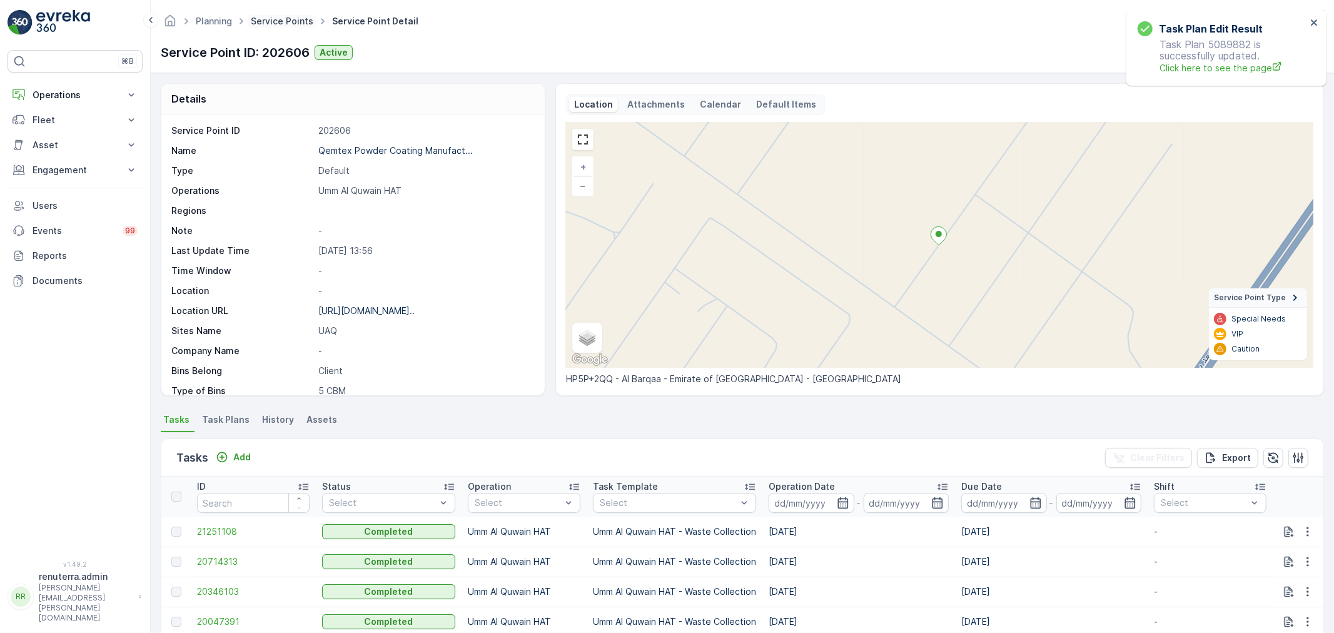
click at [294, 22] on link "Service Points" at bounding box center [282, 21] width 63 height 11
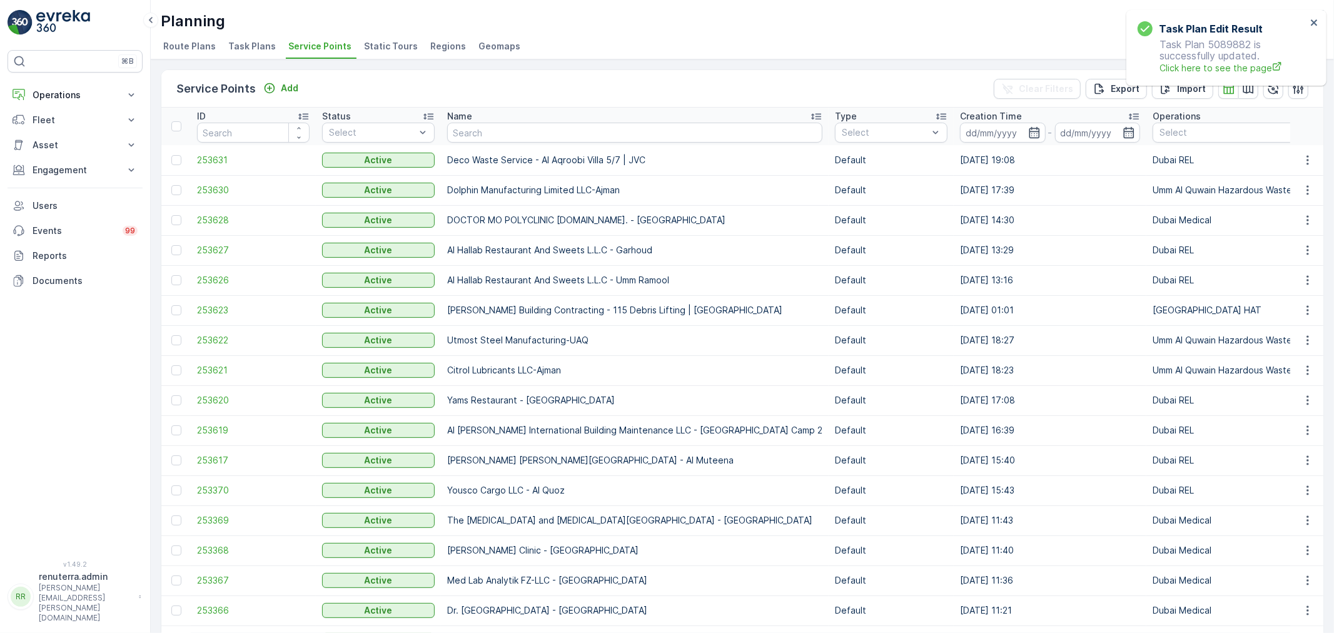
click at [483, 128] on input "text" at bounding box center [634, 133] width 375 height 20
type input "Ame"
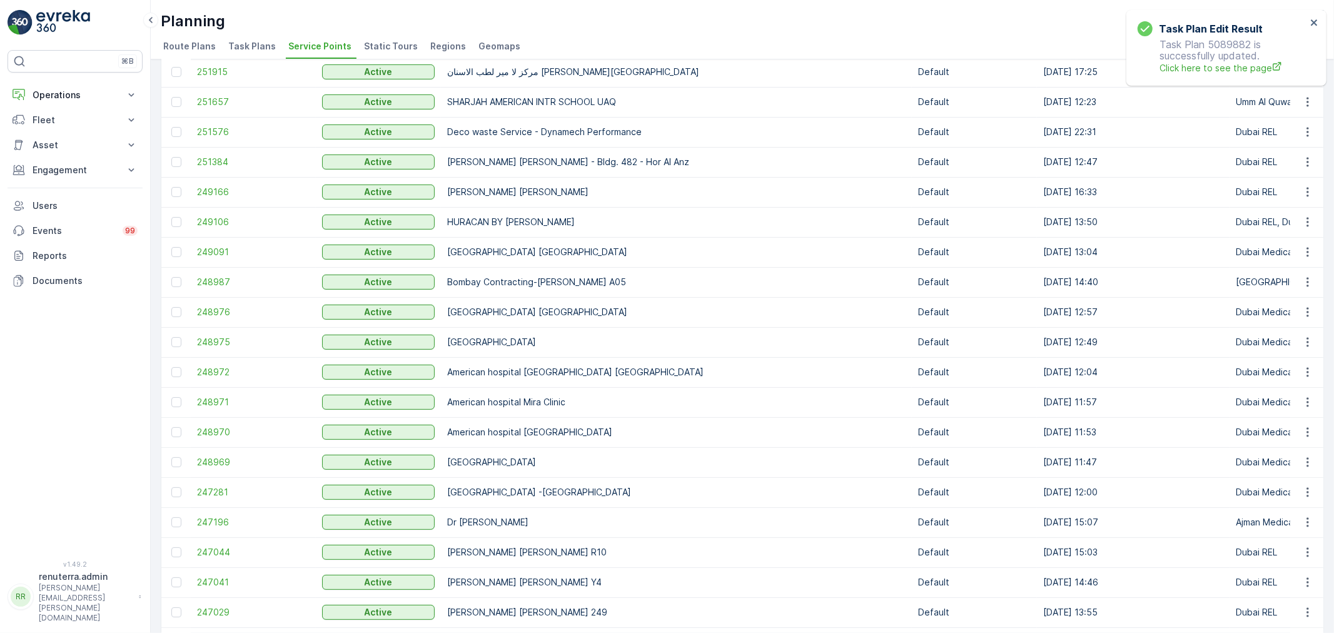
scroll to position [278, 0]
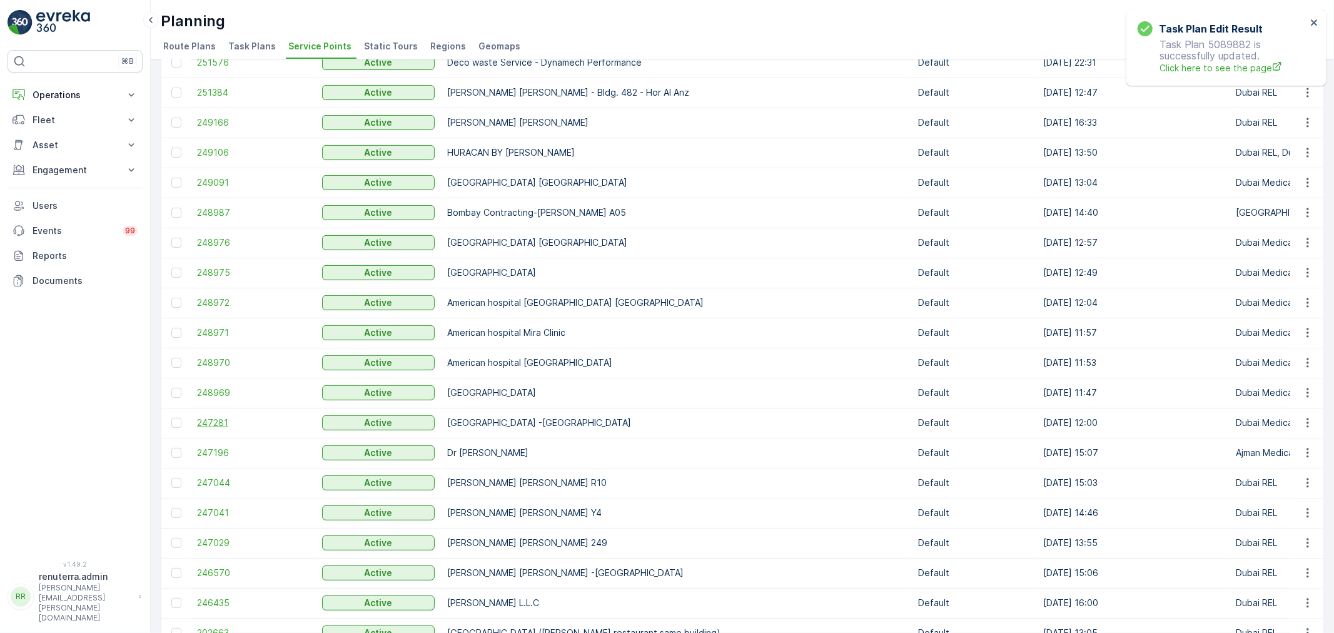
click at [230, 416] on span "247281" at bounding box center [253, 422] width 113 height 13
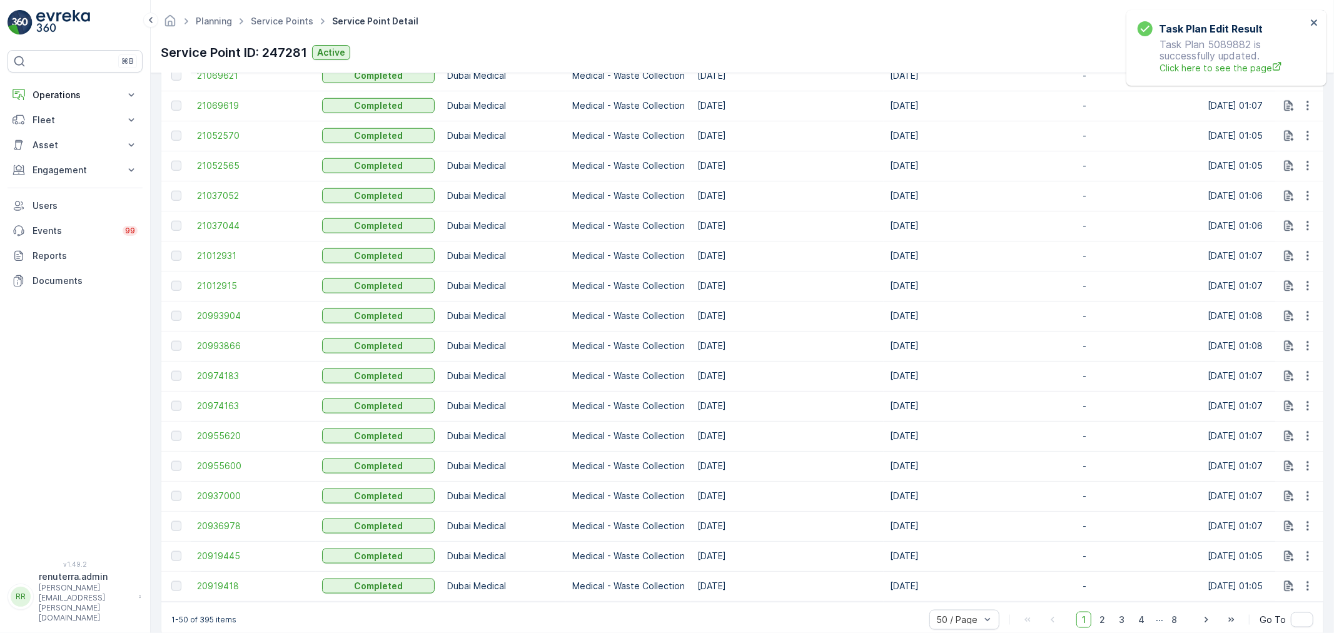
scroll to position [1442, 0]
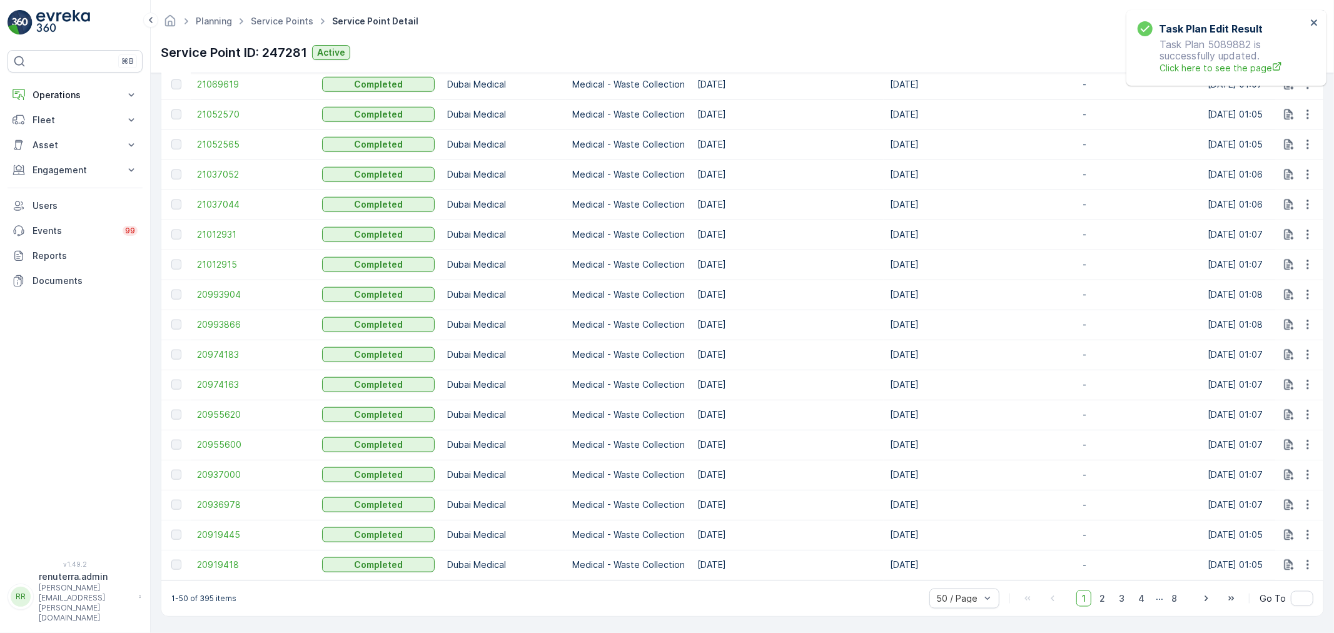
click at [1111, 600] on div "1 2 3 4 ... 8" at bounding box center [1129, 598] width 106 height 16
click at [1105, 600] on span "2" at bounding box center [1101, 598] width 17 height 16
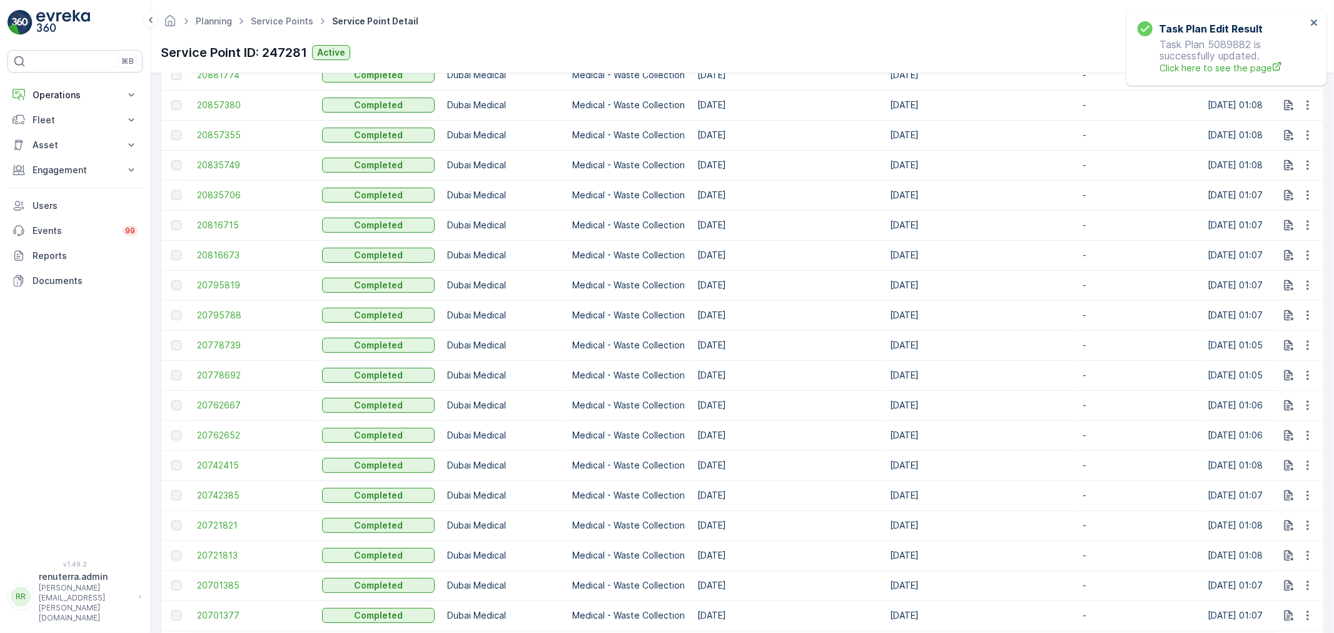
scroll to position [626, 0]
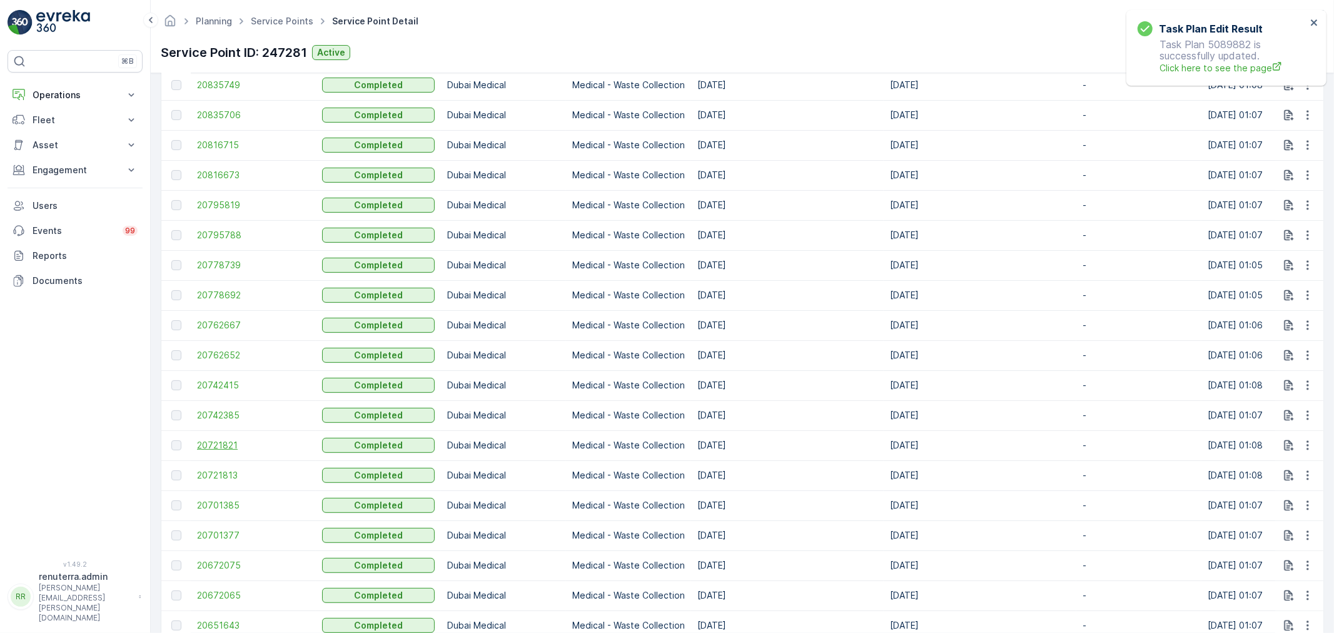
click at [225, 448] on span "20721821" at bounding box center [253, 445] width 113 height 13
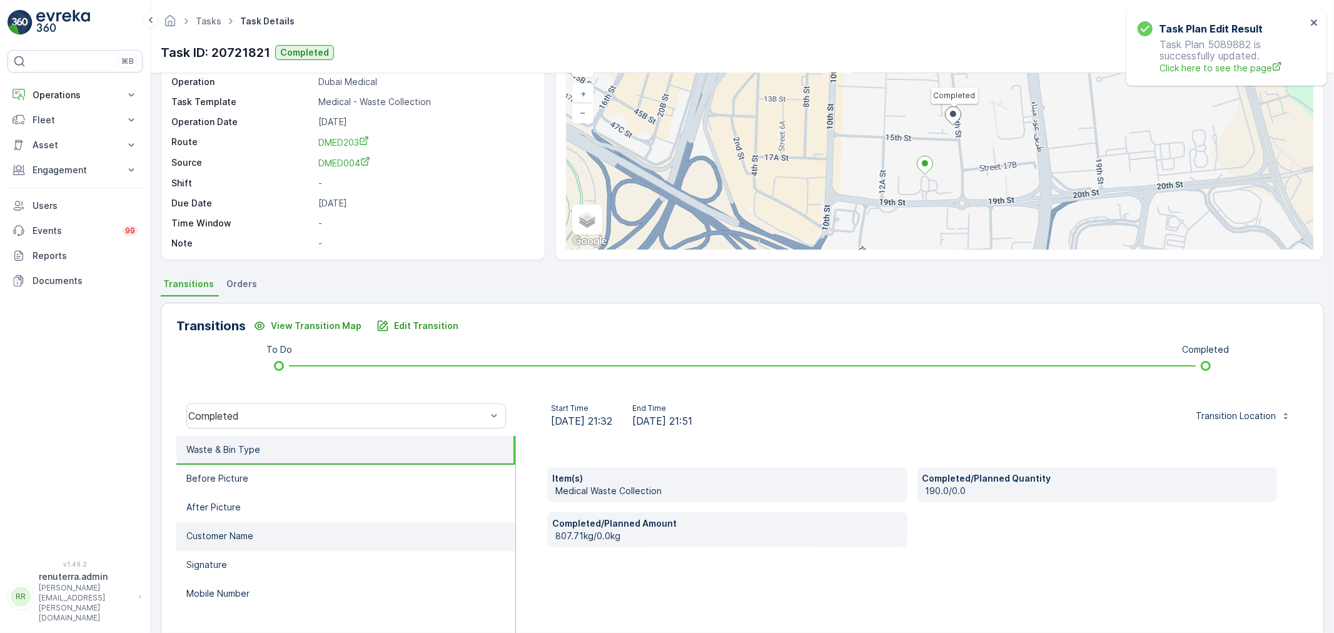
scroll to position [139, 0]
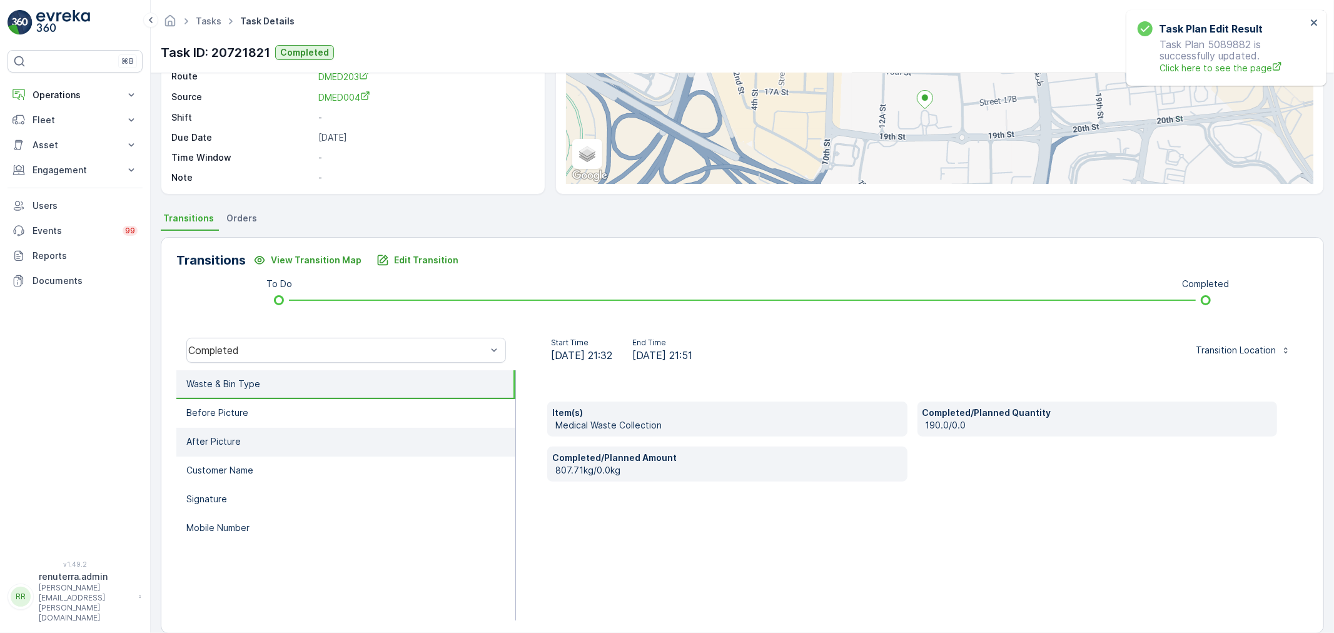
click at [403, 430] on li "After Picture" at bounding box center [345, 442] width 339 height 29
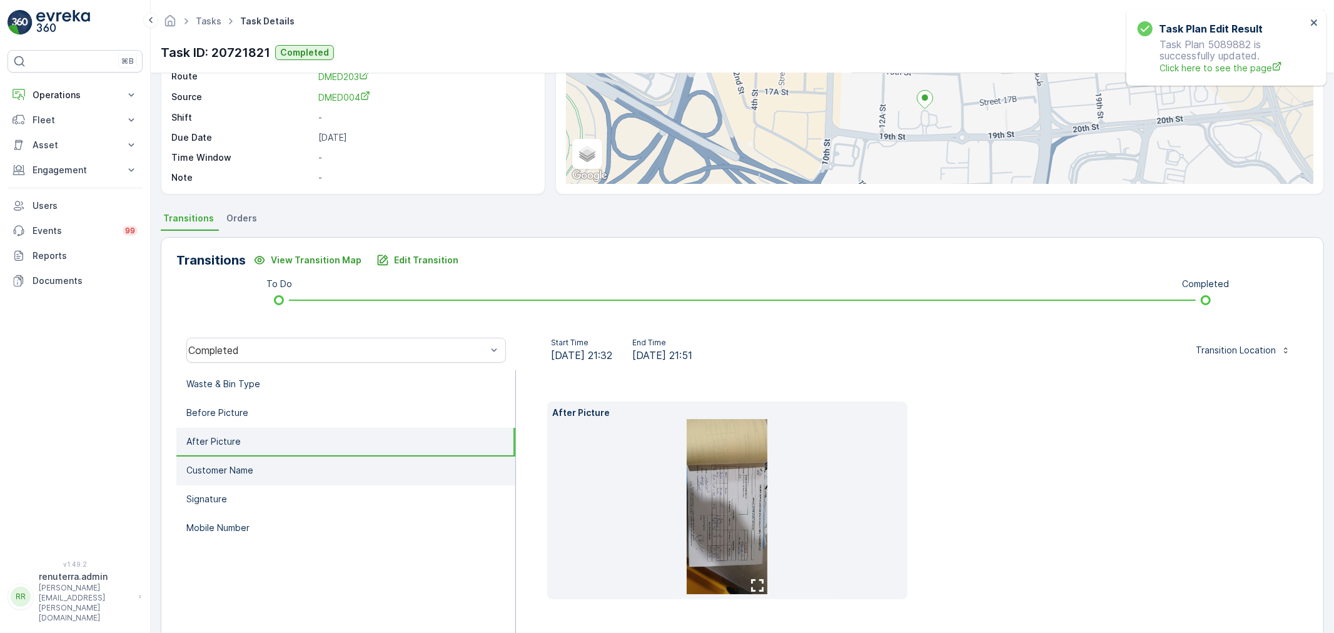
click at [380, 463] on li "Customer Name" at bounding box center [345, 470] width 339 height 29
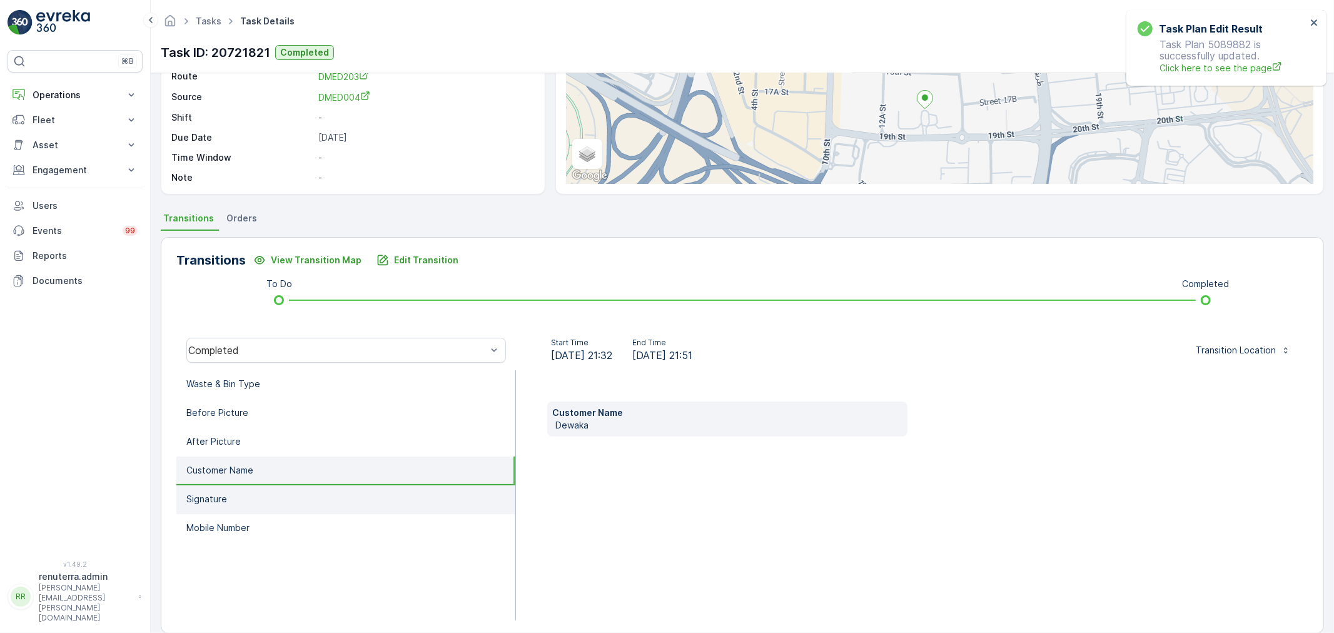
click at [379, 485] on li "Signature" at bounding box center [345, 499] width 339 height 29
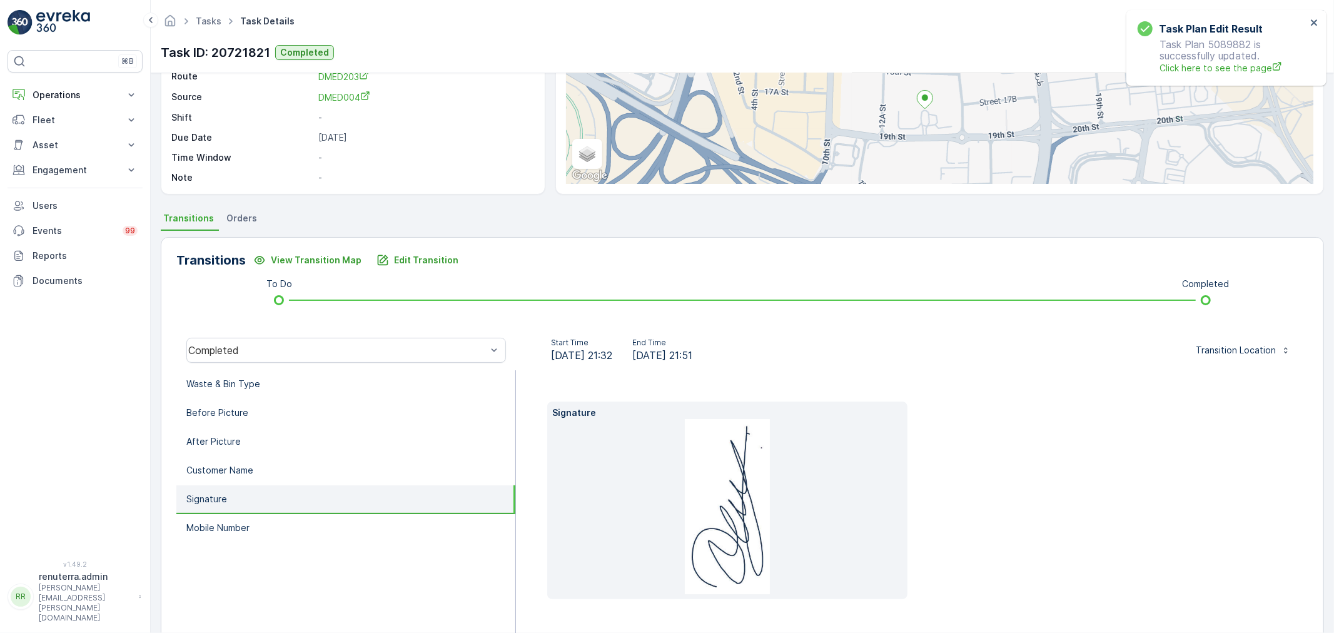
click at [365, 508] on li "Signature" at bounding box center [345, 499] width 339 height 29
click at [364, 520] on li "Mobile Number" at bounding box center [345, 528] width 339 height 29
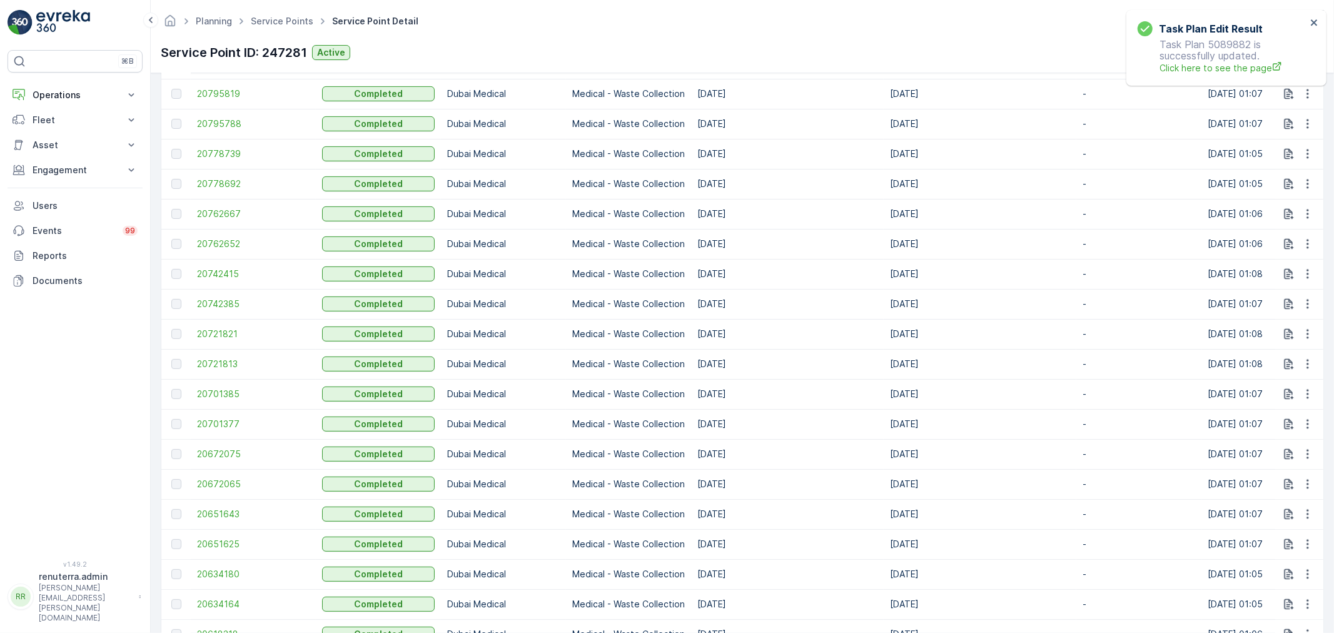
scroll to position [833, 0]
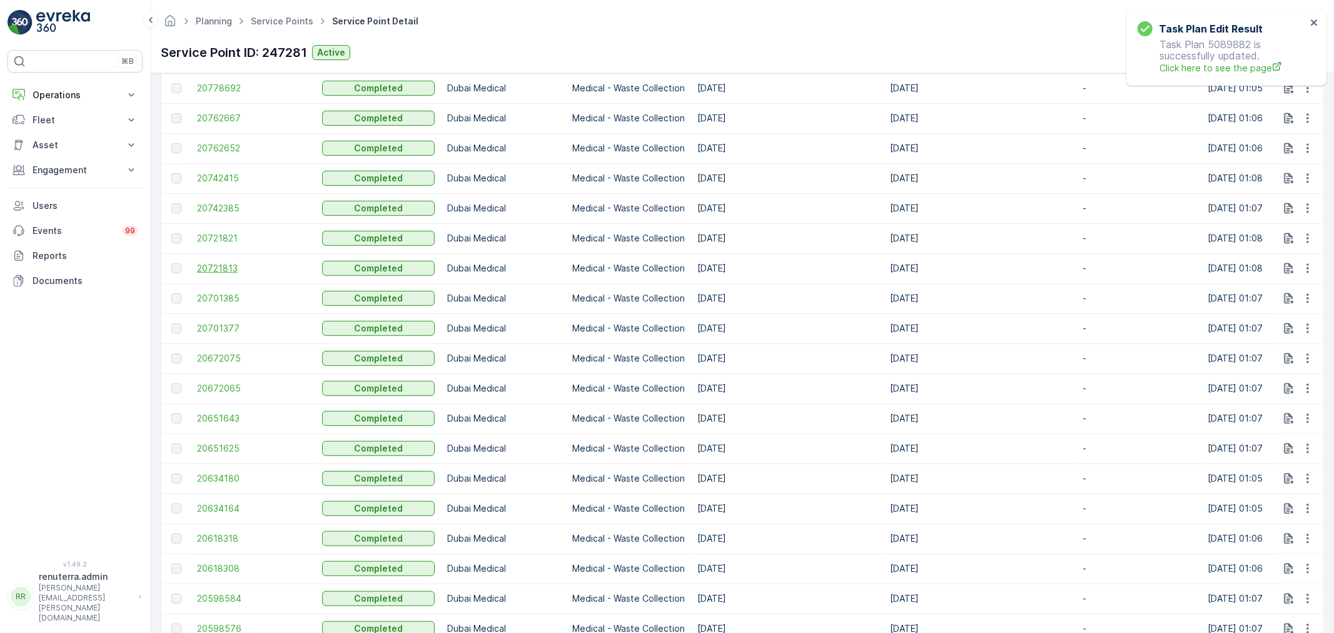
click at [247, 273] on span "20721813" at bounding box center [253, 268] width 113 height 13
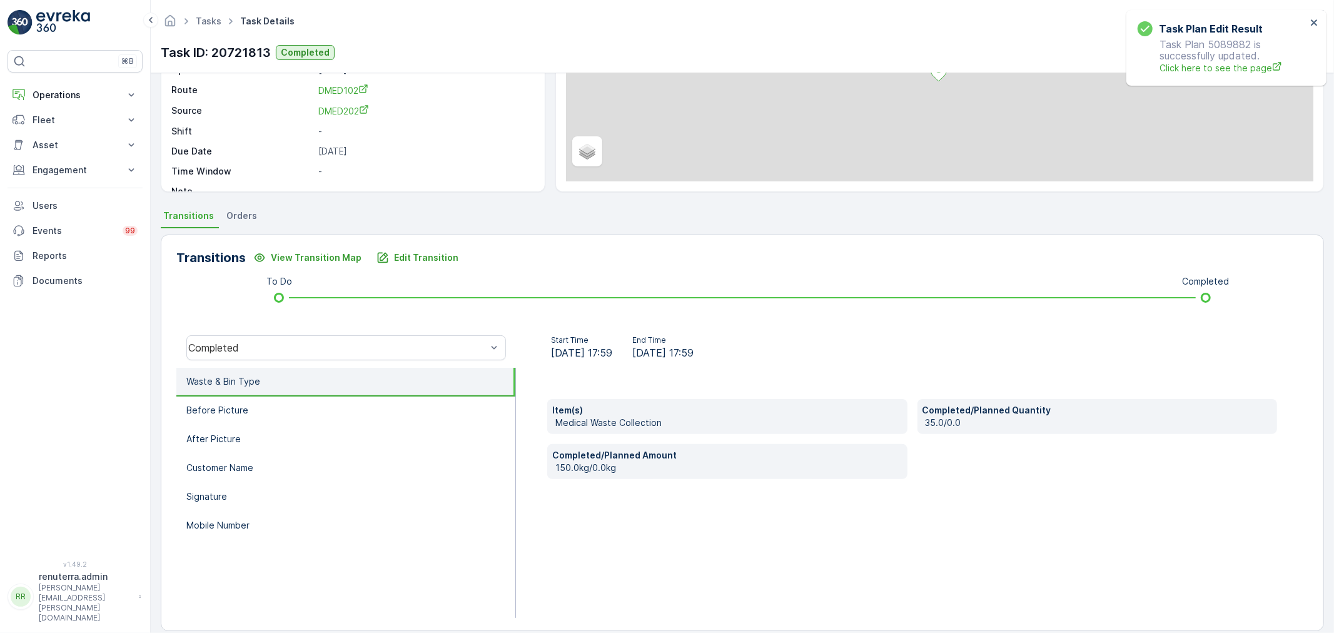
scroll to position [154, 0]
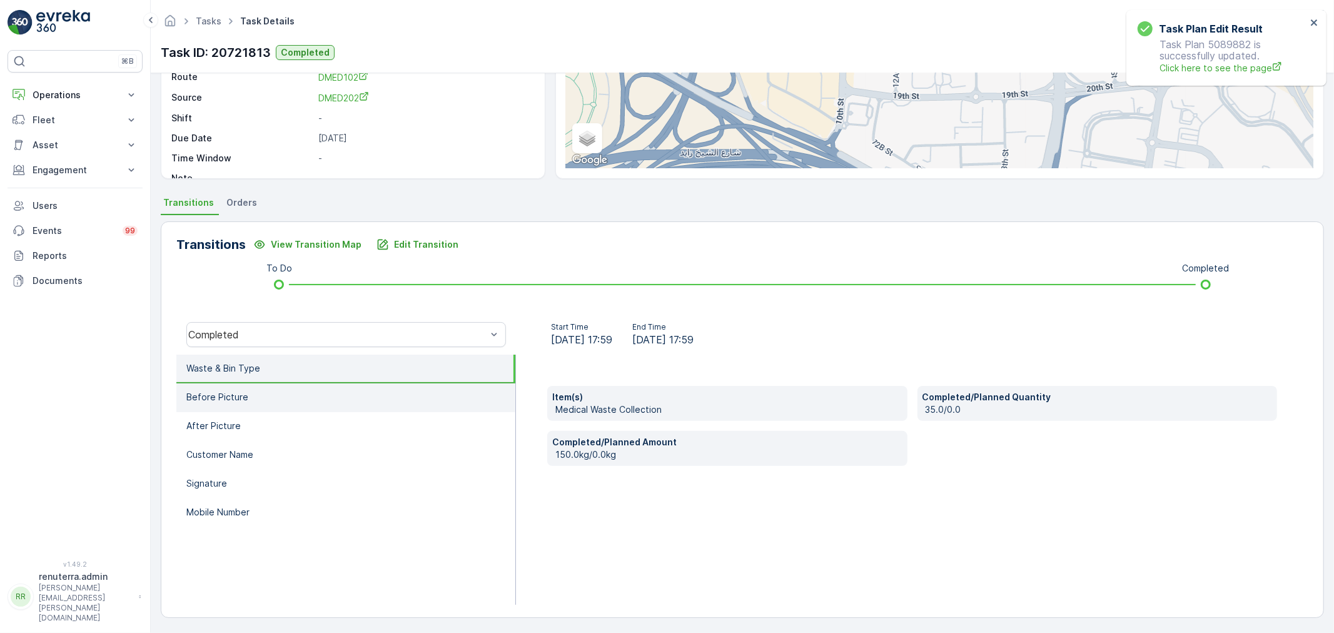
click at [303, 403] on li "Before Picture" at bounding box center [345, 397] width 339 height 29
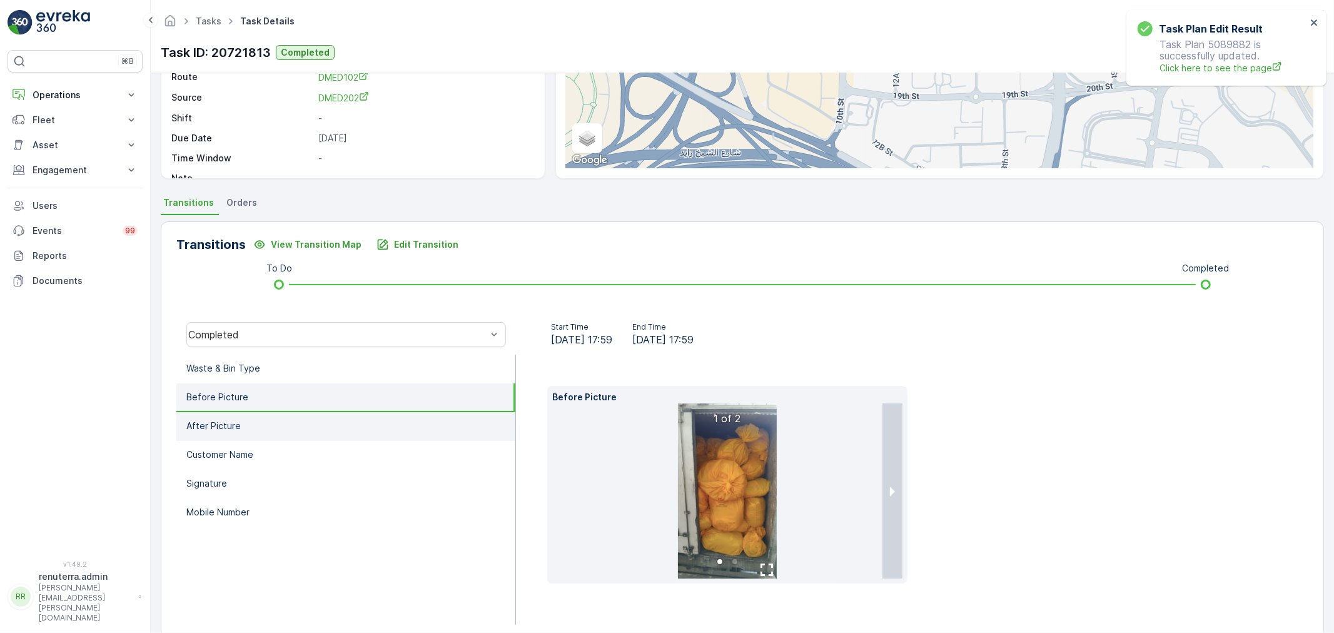
click at [297, 418] on li "After Picture" at bounding box center [345, 426] width 339 height 29
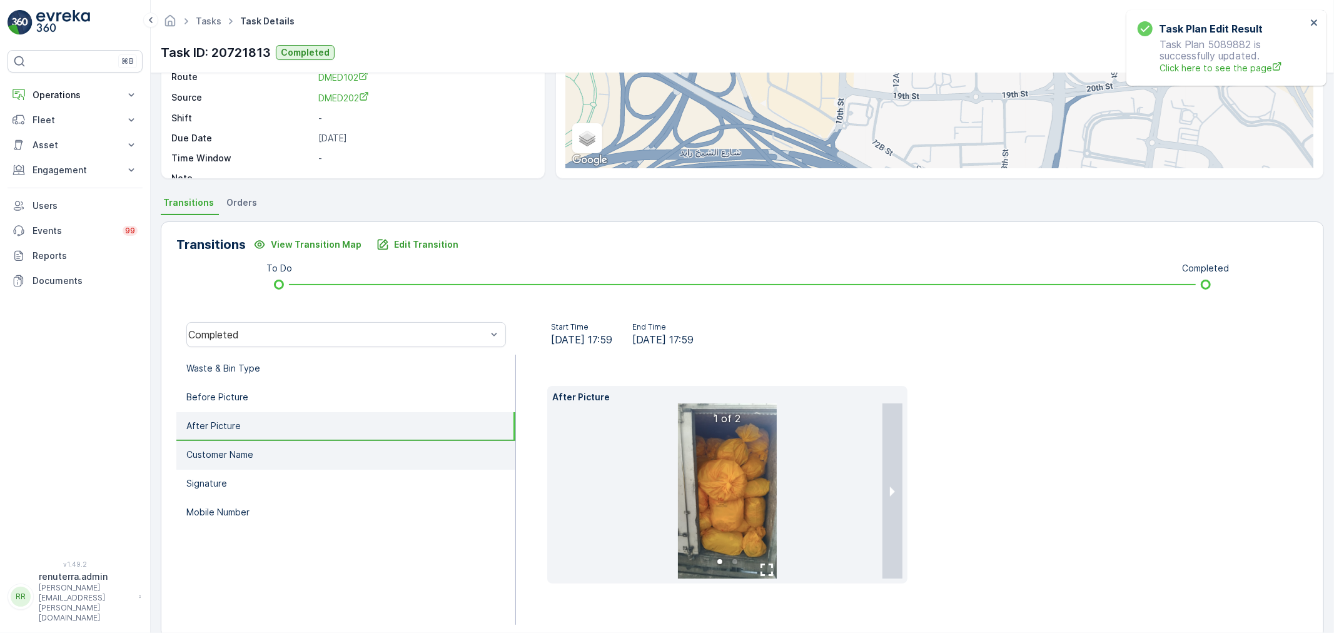
click at [297, 451] on li "Customer Name" at bounding box center [345, 455] width 339 height 29
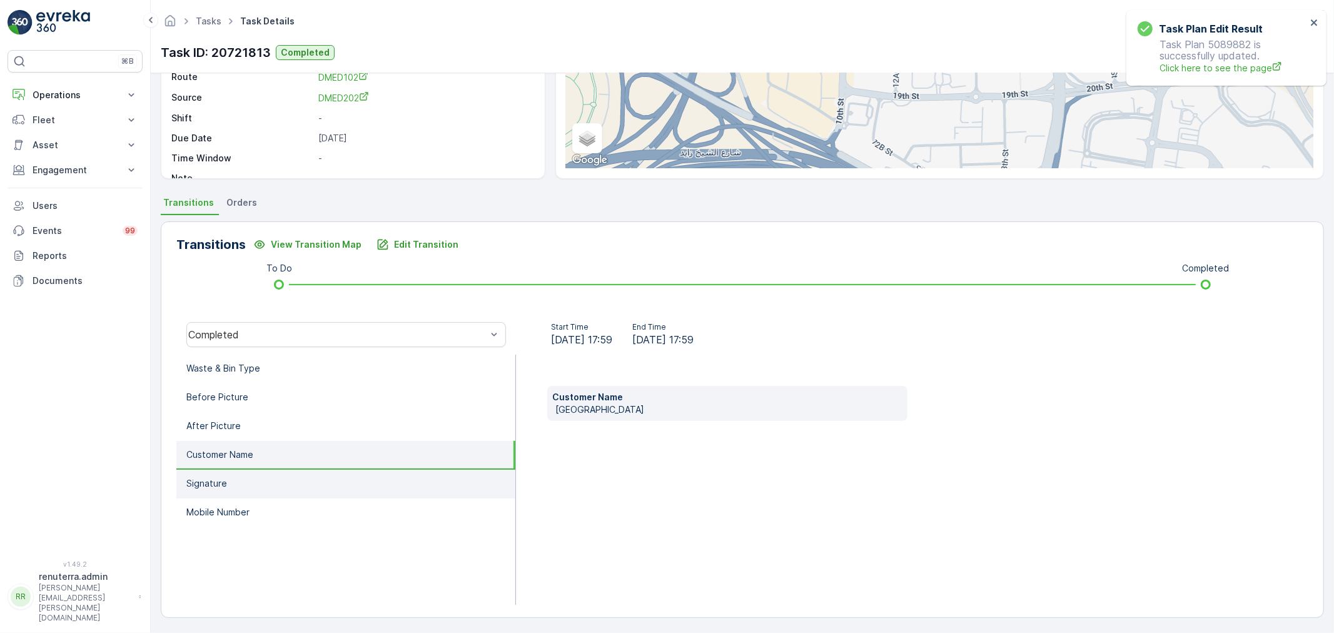
click at [291, 473] on li "Signature" at bounding box center [345, 484] width 339 height 29
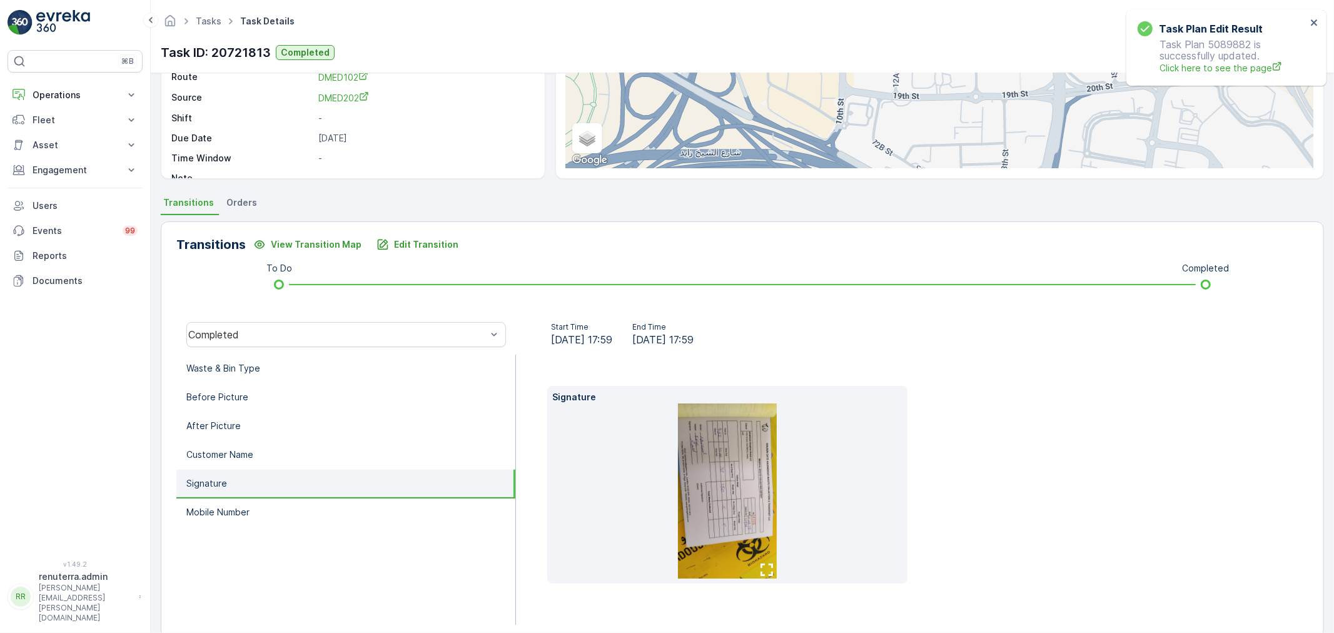
click at [722, 482] on img at bounding box center [727, 490] width 99 height 175
click at [283, 508] on li "Mobile Number" at bounding box center [345, 512] width 339 height 29
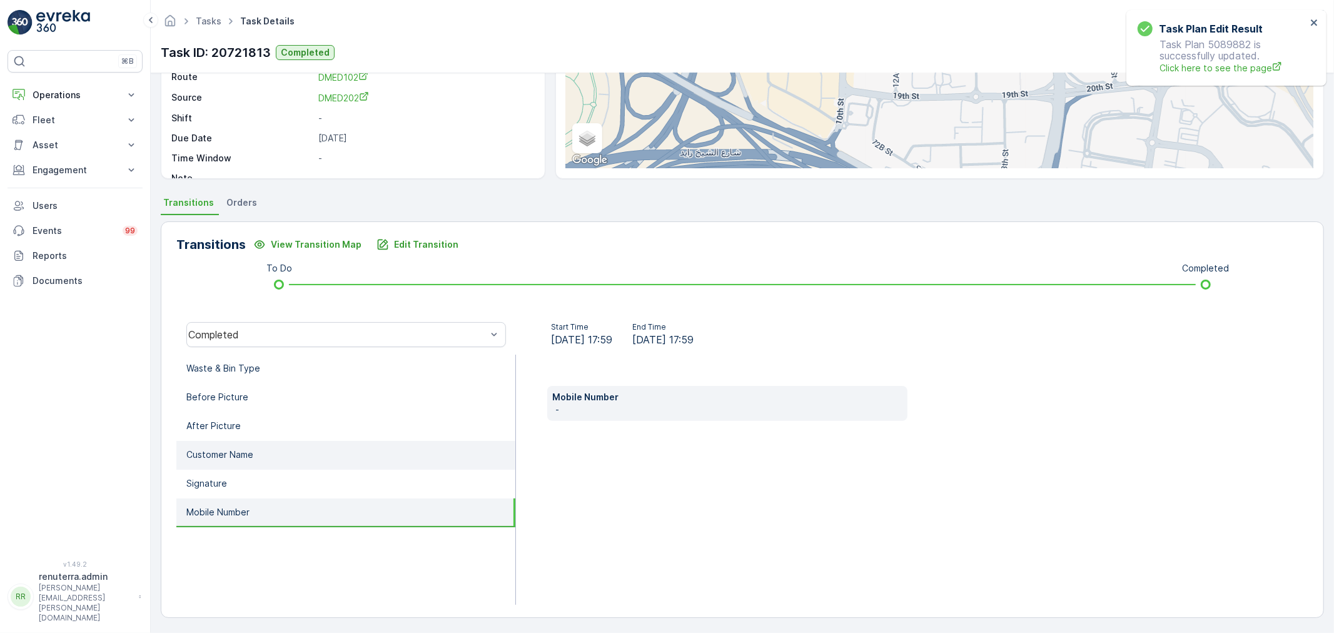
click at [255, 448] on li "Customer Name" at bounding box center [345, 455] width 339 height 29
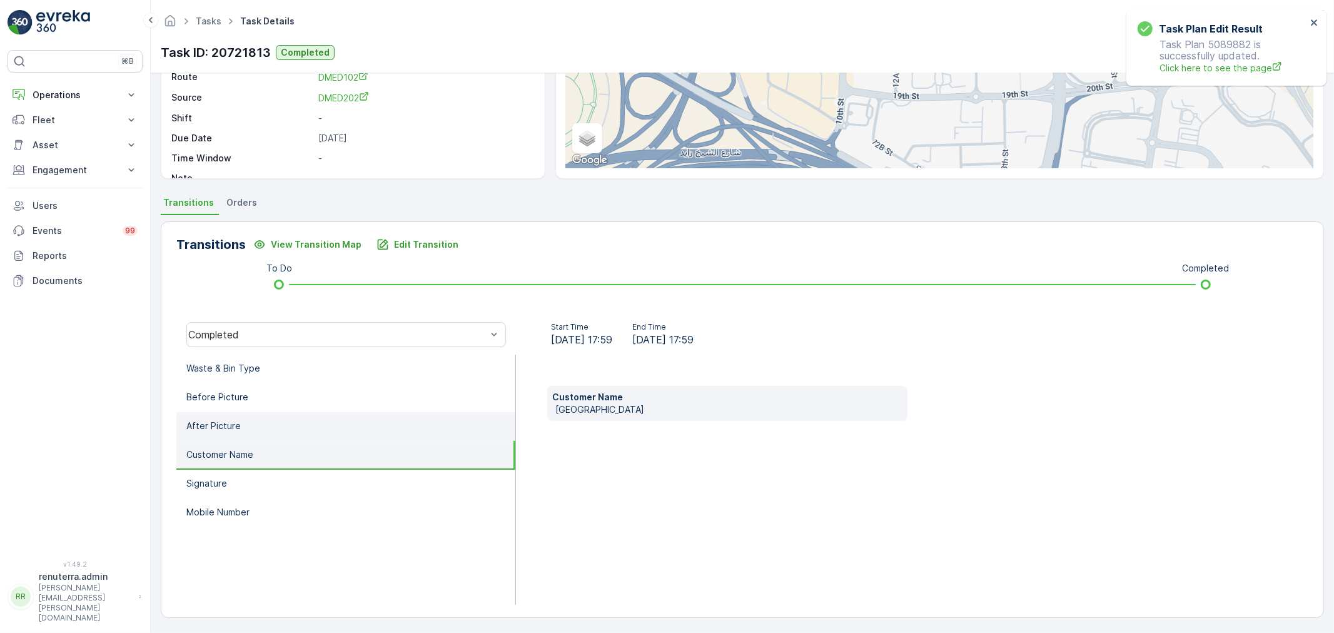
click at [288, 418] on li "After Picture" at bounding box center [345, 426] width 339 height 29
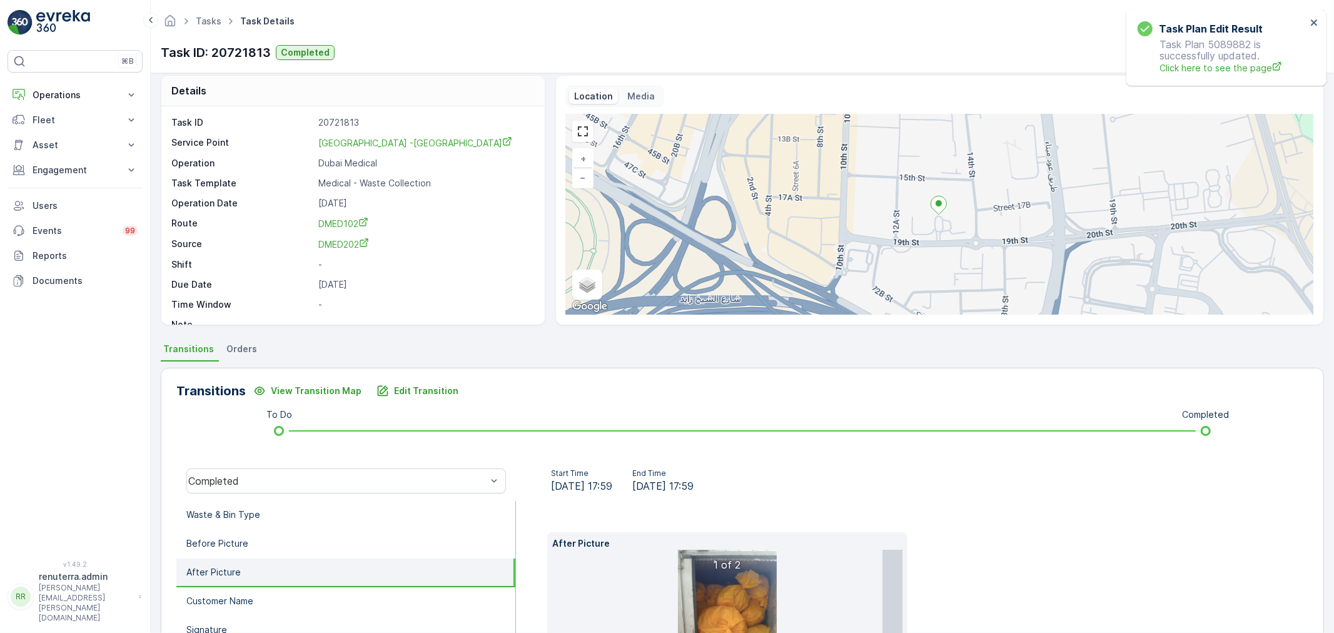
scroll to position [0, 0]
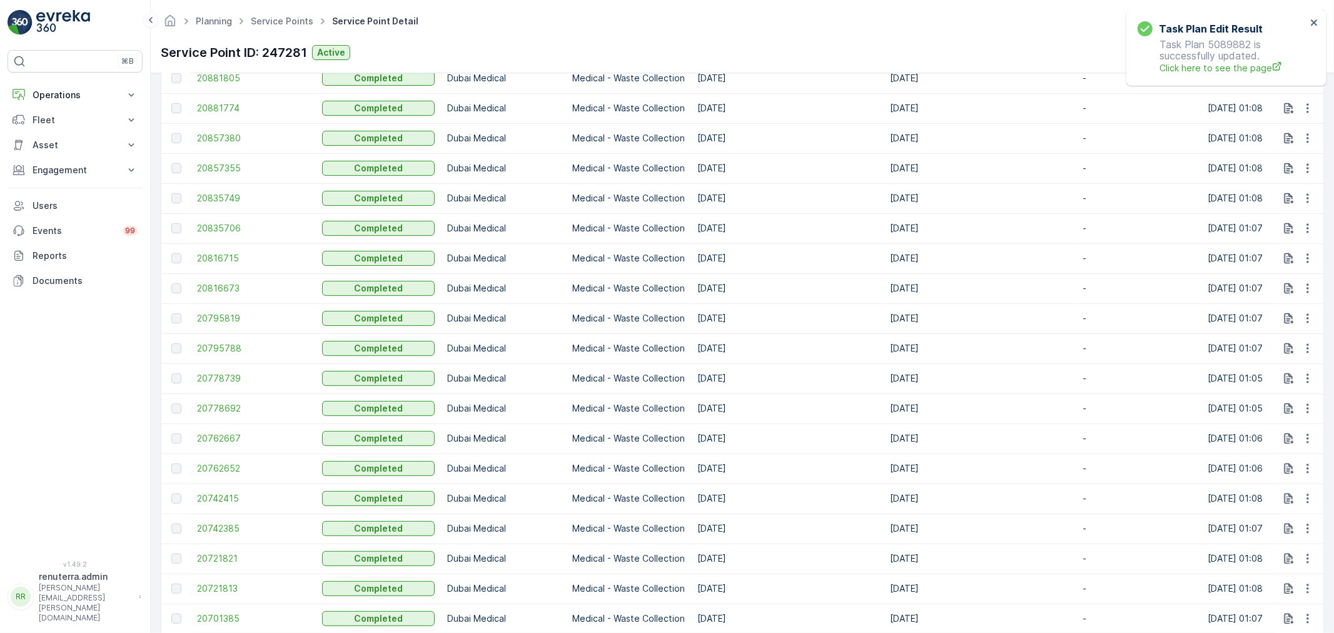
scroll to position [555, 0]
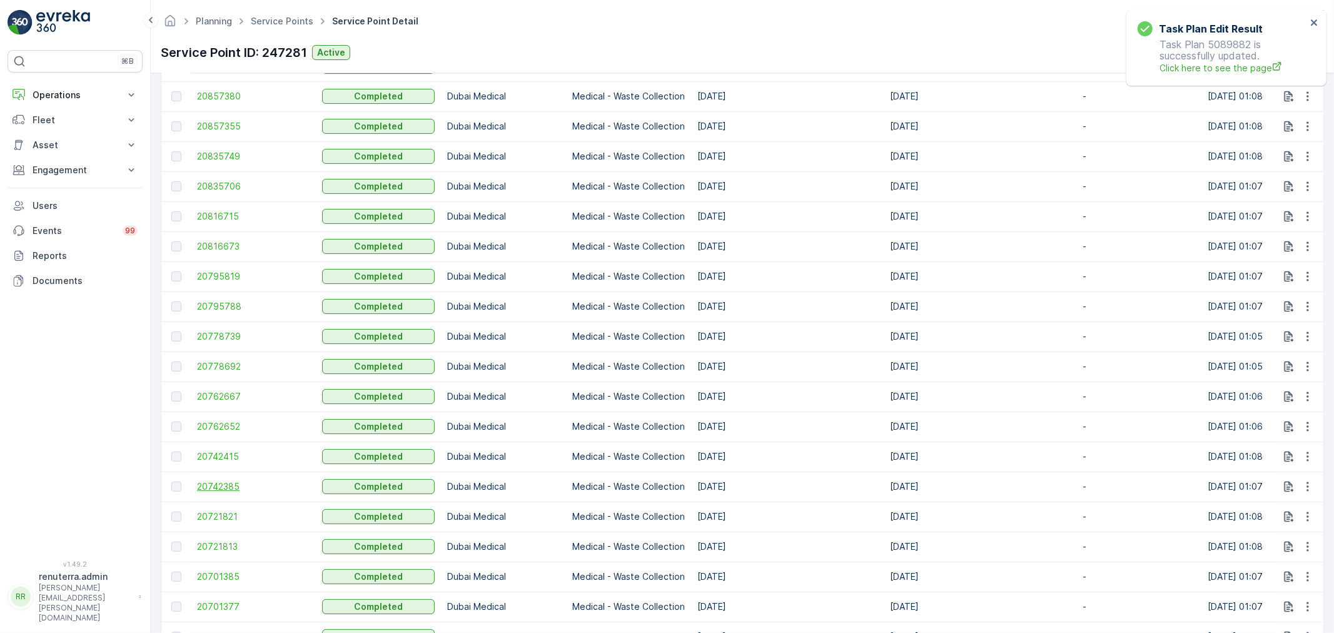
click at [238, 485] on span "20742385" at bounding box center [253, 486] width 113 height 13
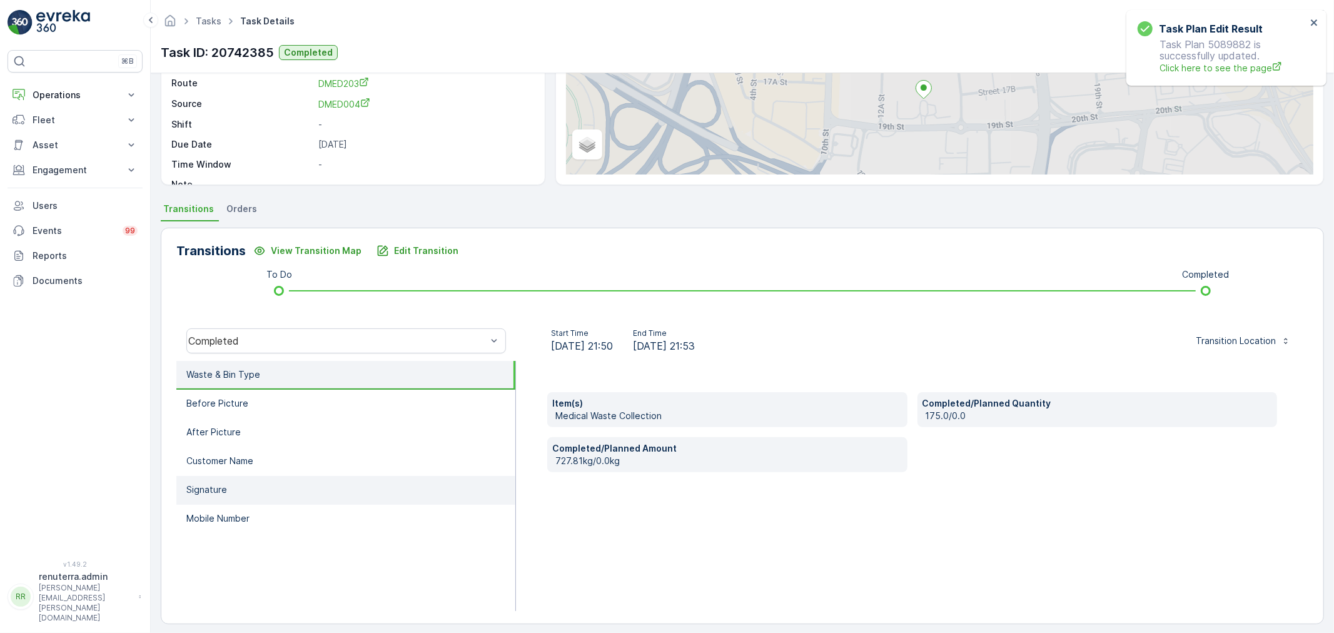
scroll to position [154, 0]
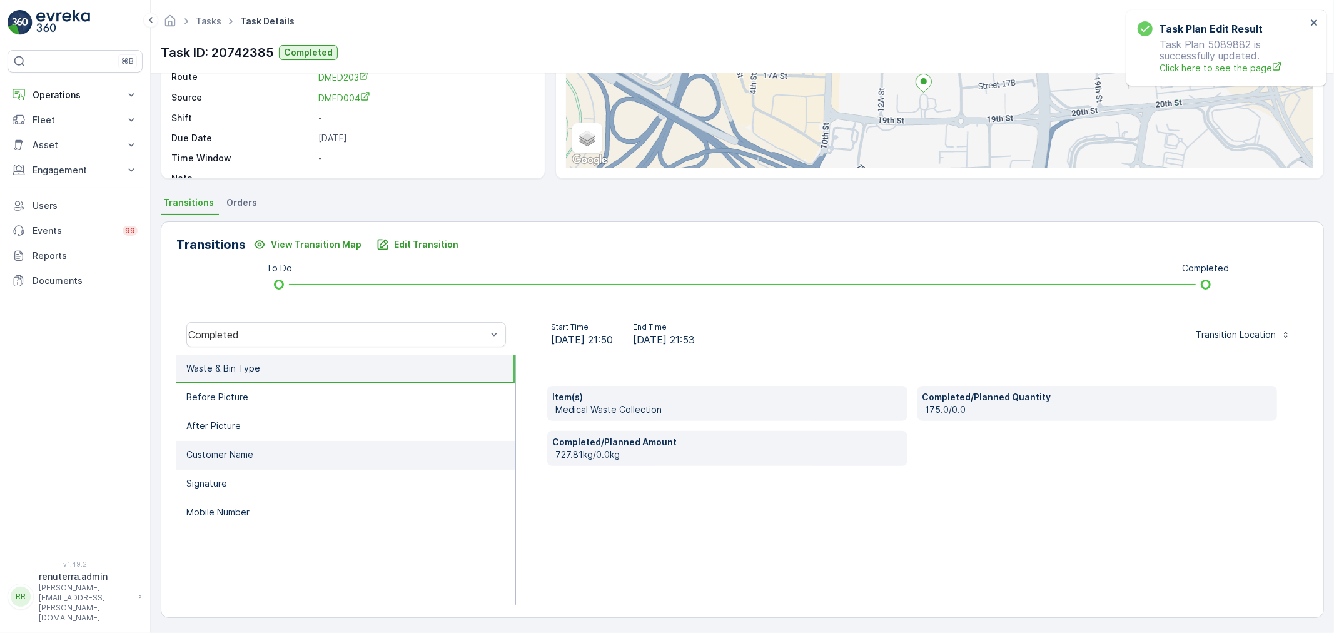
click at [300, 460] on li "Customer Name" at bounding box center [345, 455] width 339 height 29
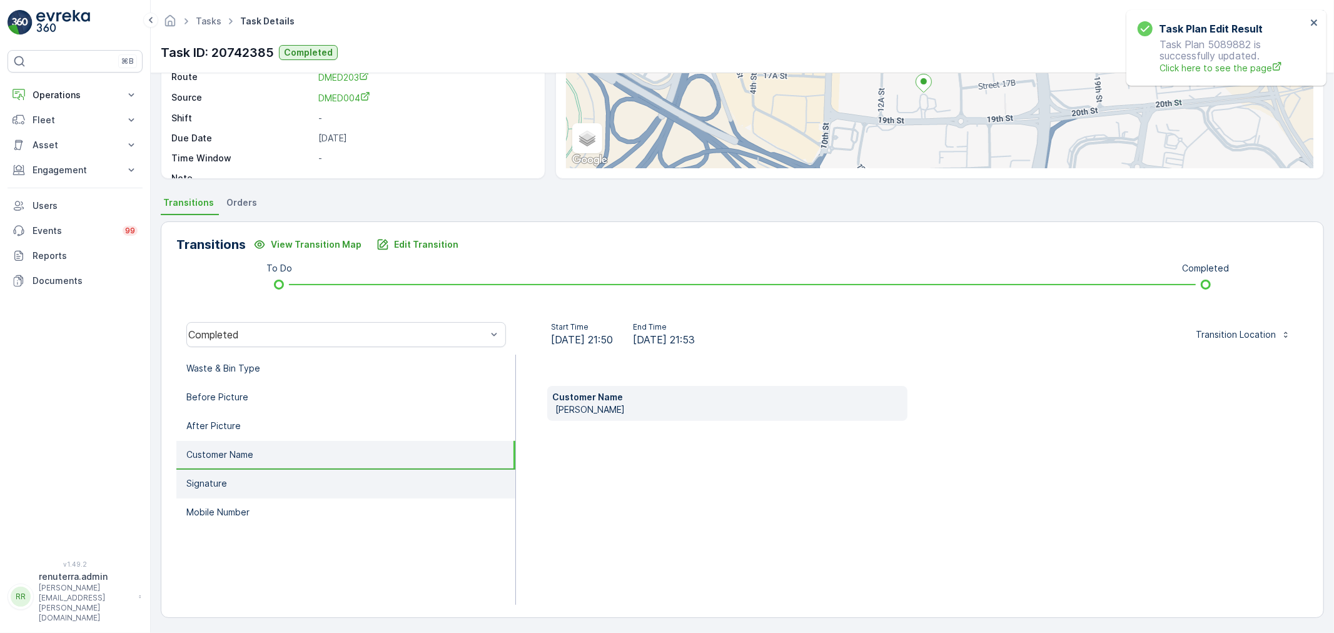
click at [301, 480] on li "Signature" at bounding box center [345, 484] width 339 height 29
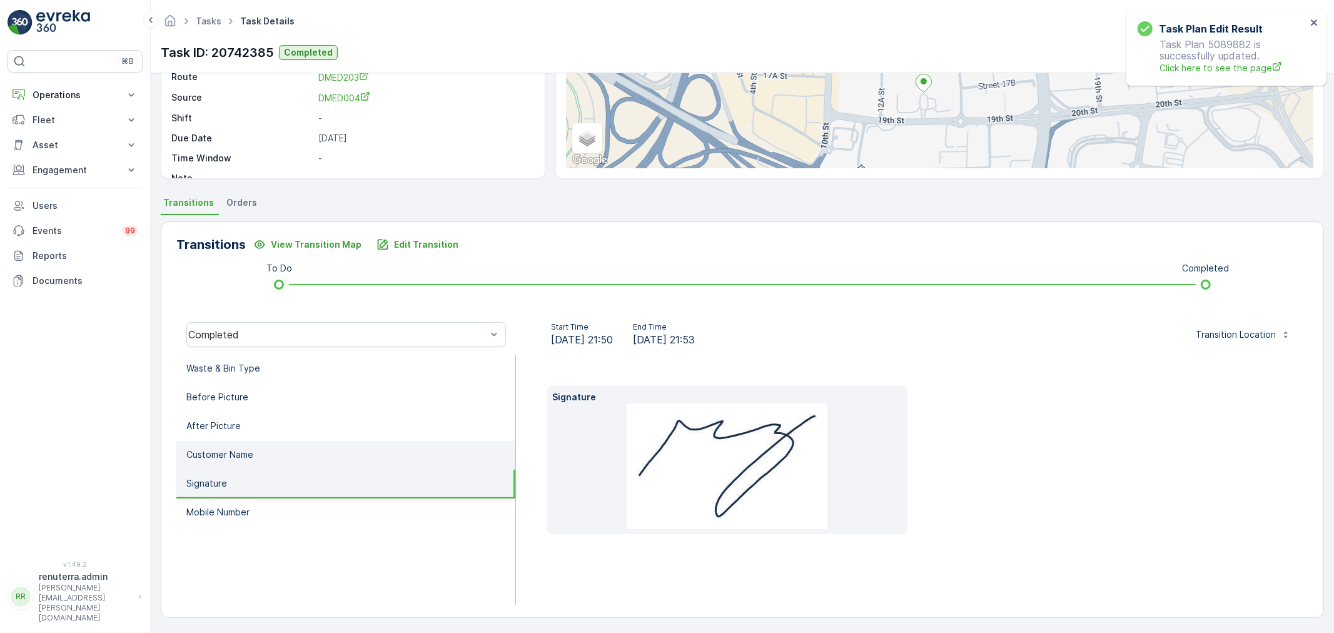
click at [303, 450] on li "Customer Name" at bounding box center [345, 455] width 339 height 29
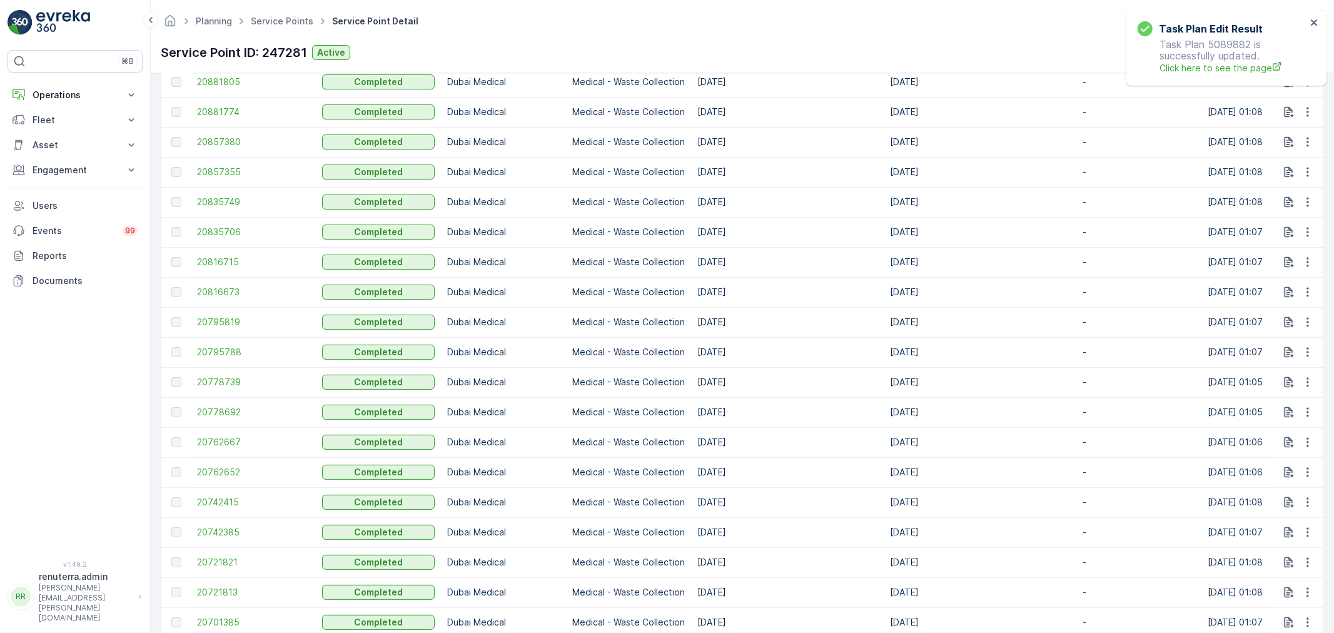
scroll to position [555, 0]
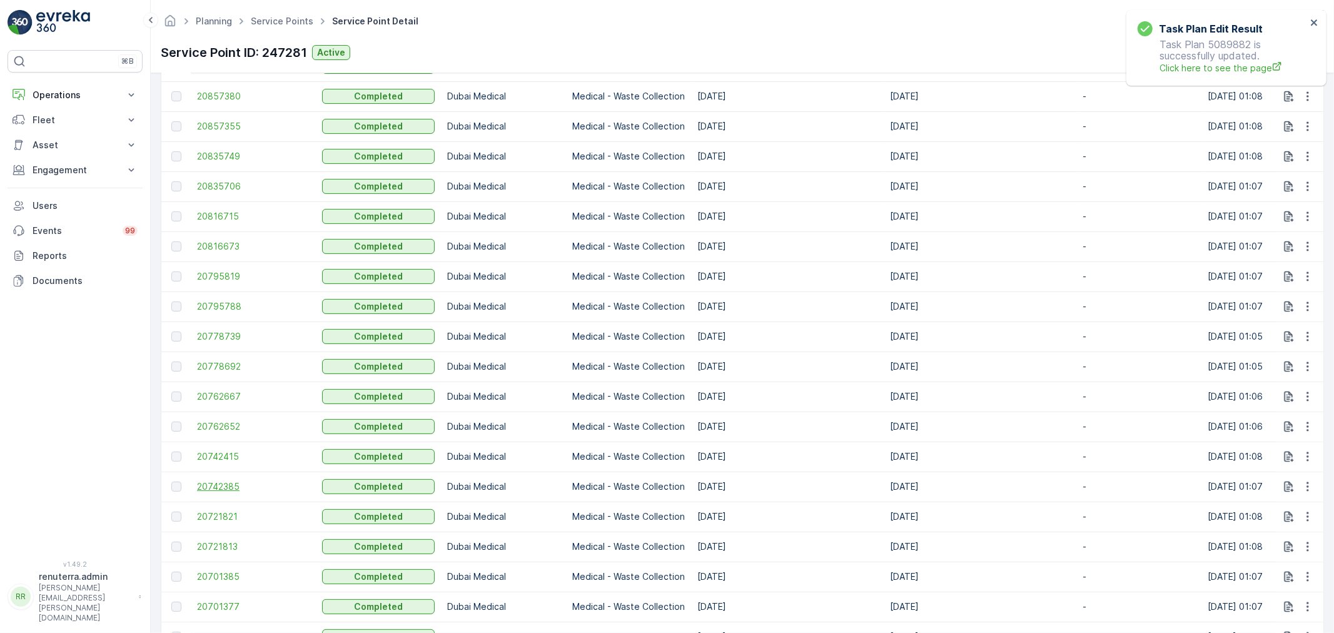
click at [226, 489] on span "20742385" at bounding box center [253, 486] width 113 height 13
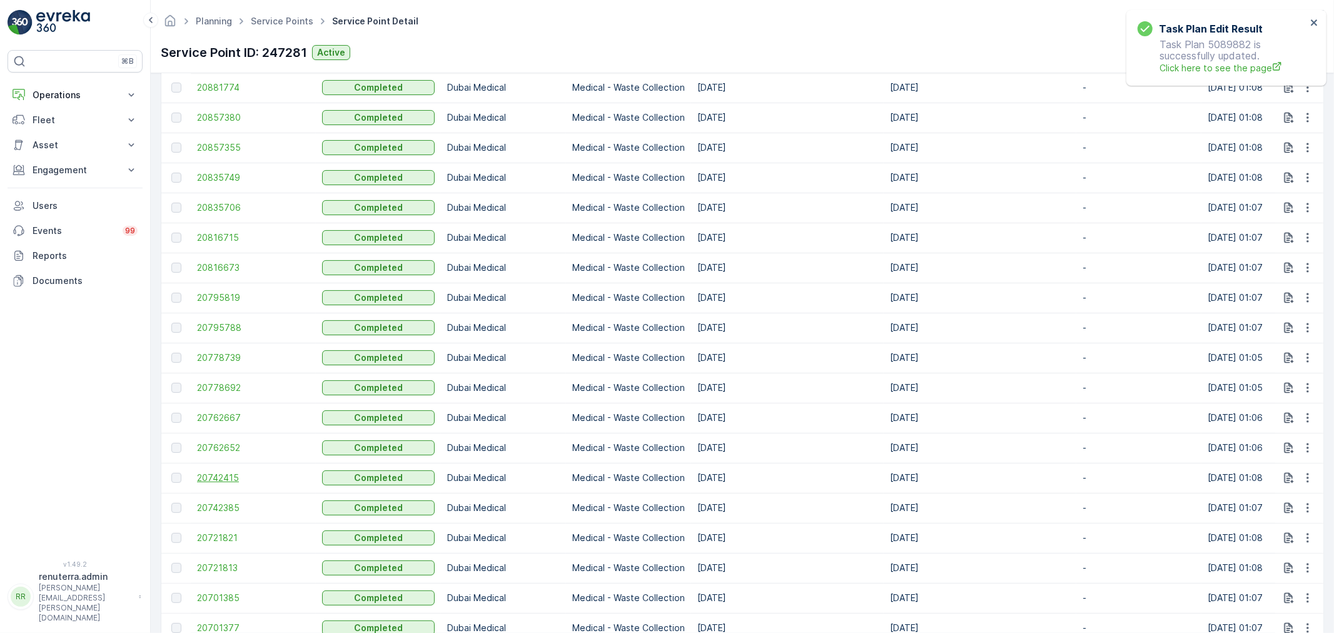
scroll to position [555, 0]
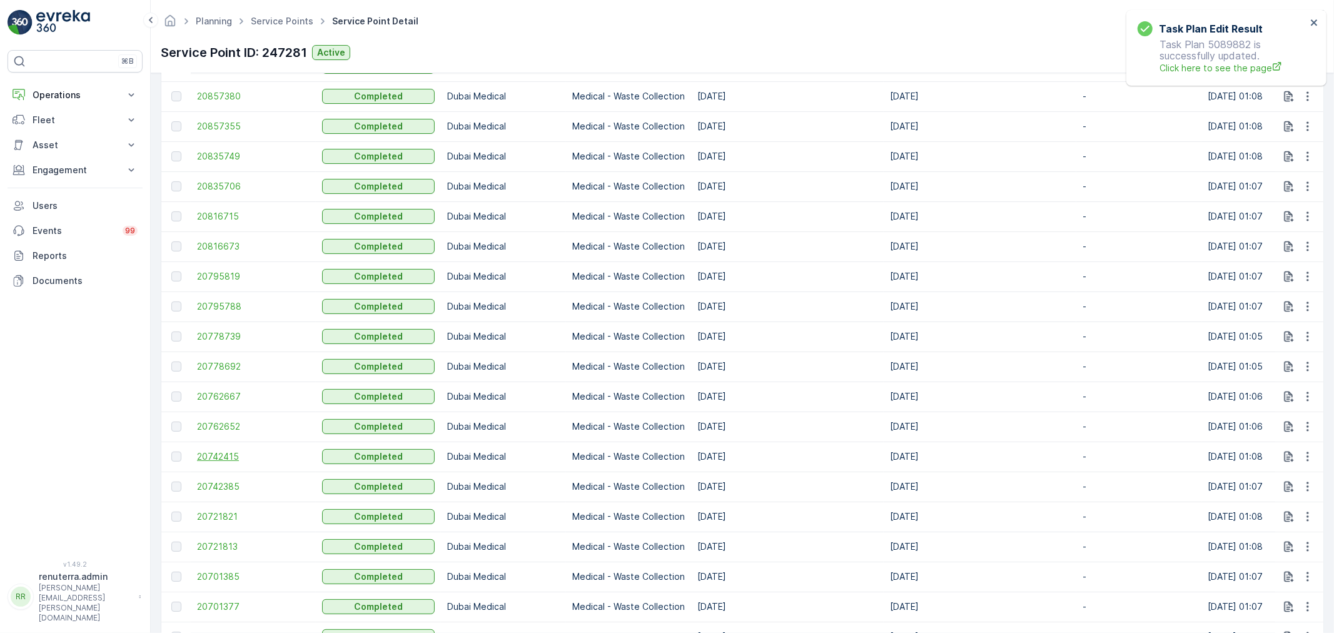
click at [220, 455] on span "20742415" at bounding box center [253, 456] width 113 height 13
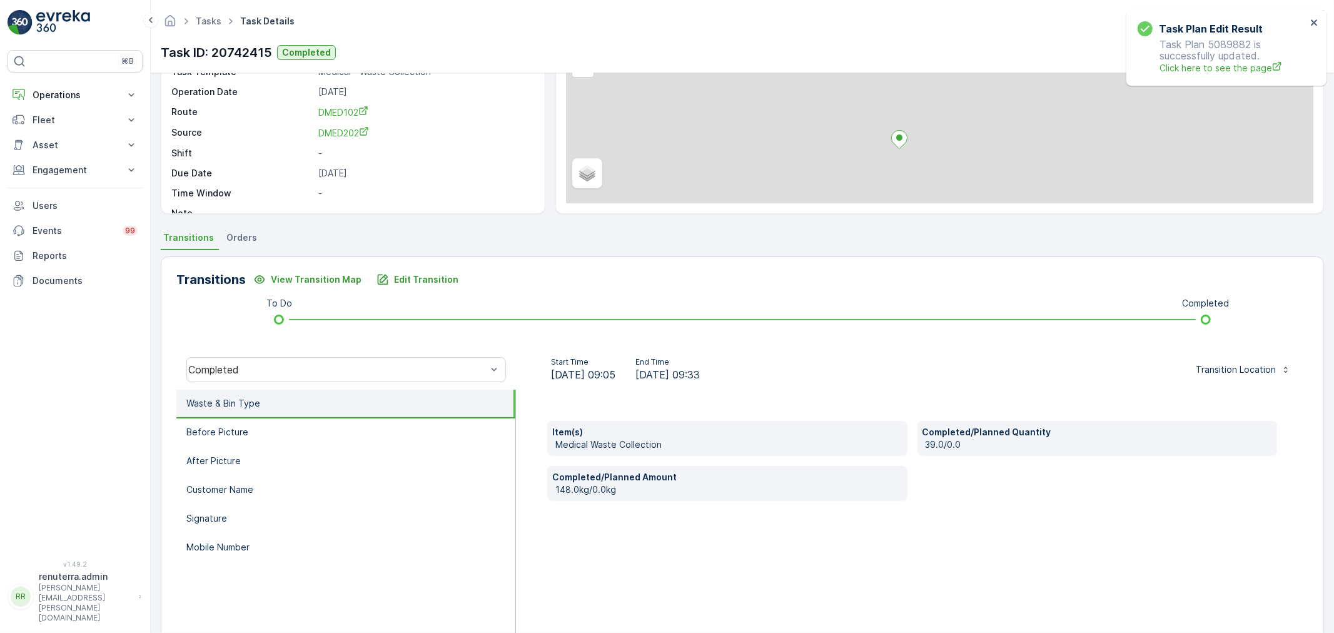
scroll to position [139, 0]
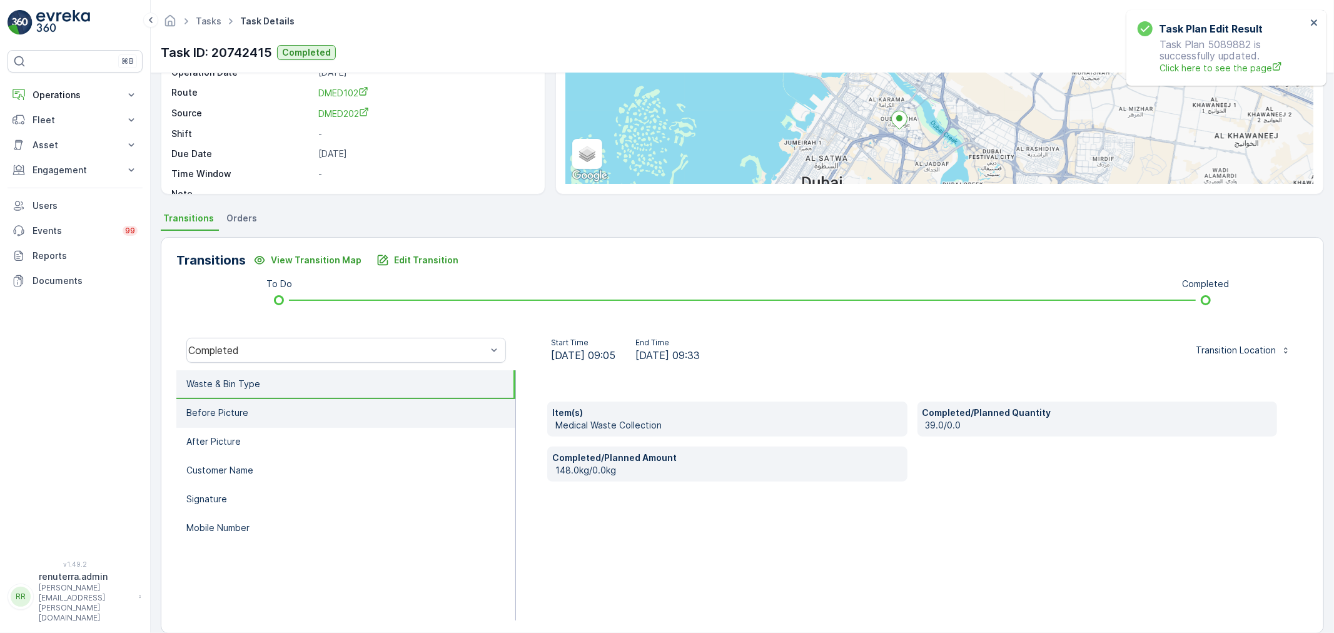
click at [360, 415] on li "Before Picture" at bounding box center [345, 413] width 339 height 29
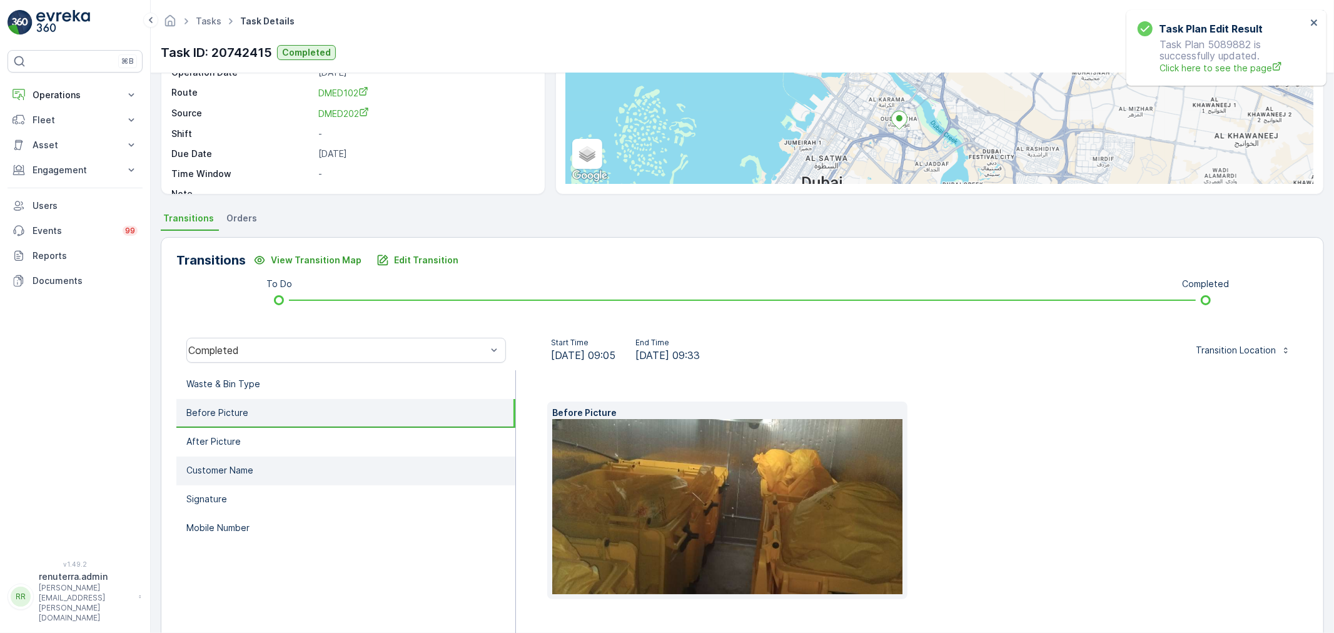
drag, startPoint x: 355, startPoint y: 448, endPoint x: 338, endPoint y: 472, distance: 29.1
click at [354, 448] on li "After Picture" at bounding box center [345, 442] width 339 height 29
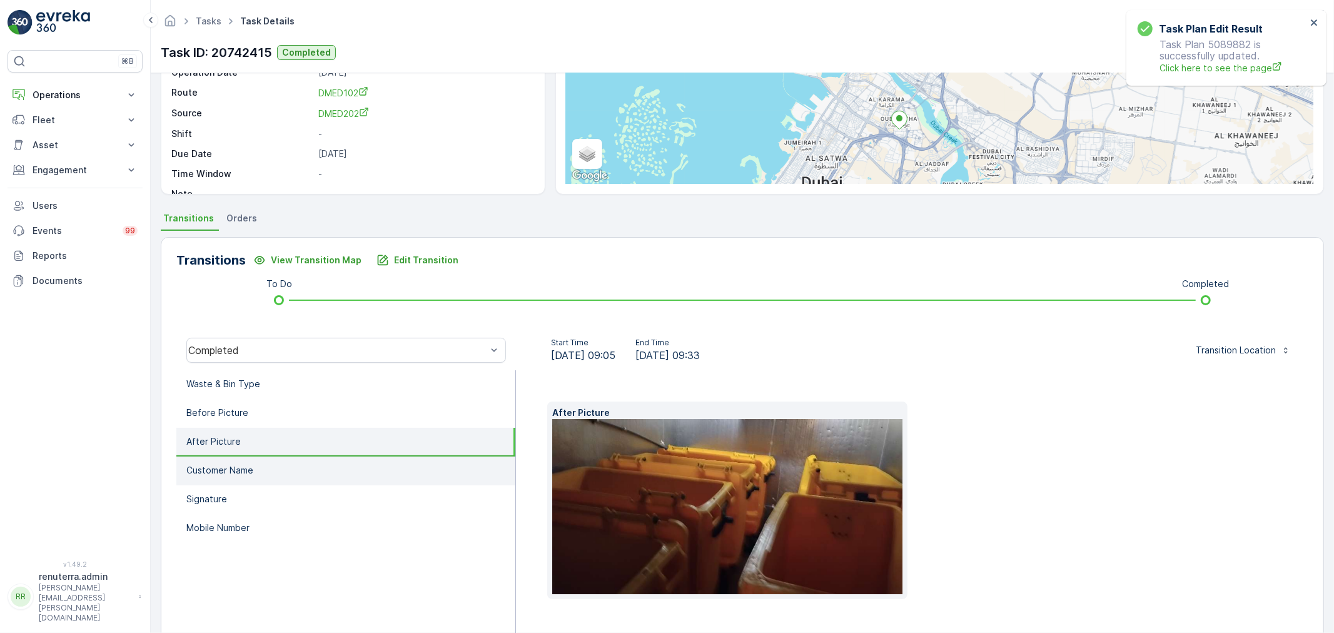
click at [336, 474] on li "Customer Name" at bounding box center [345, 470] width 339 height 29
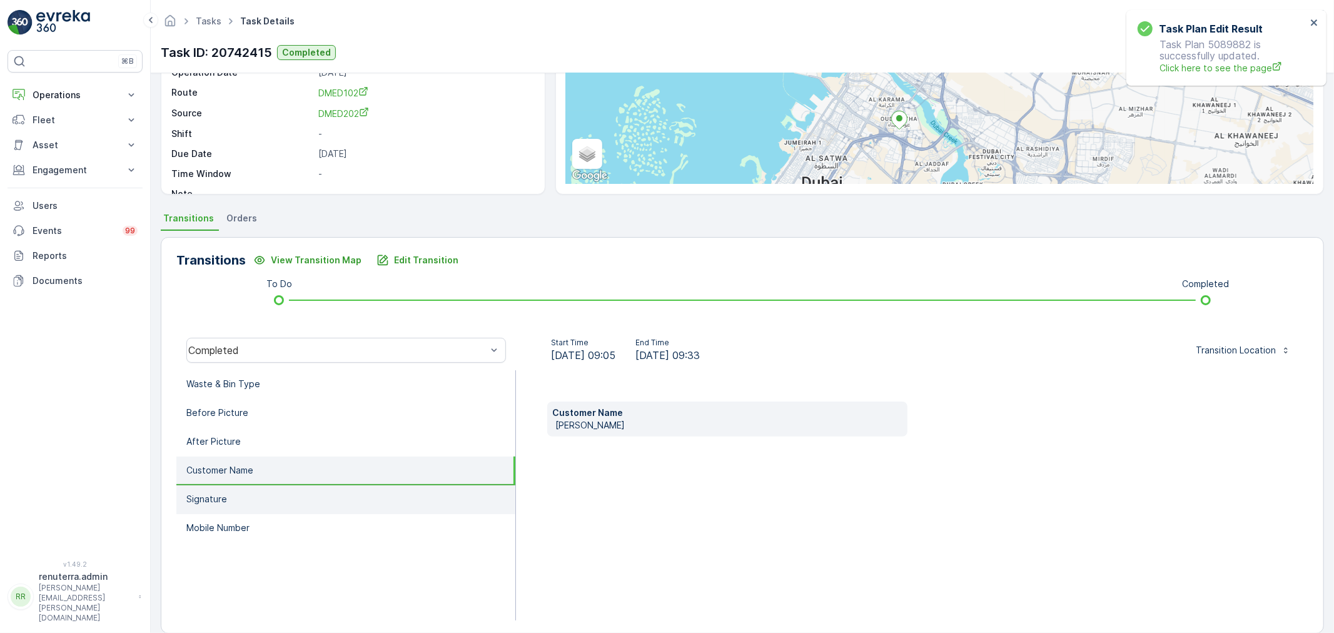
click at [319, 503] on li "Signature" at bounding box center [345, 499] width 339 height 29
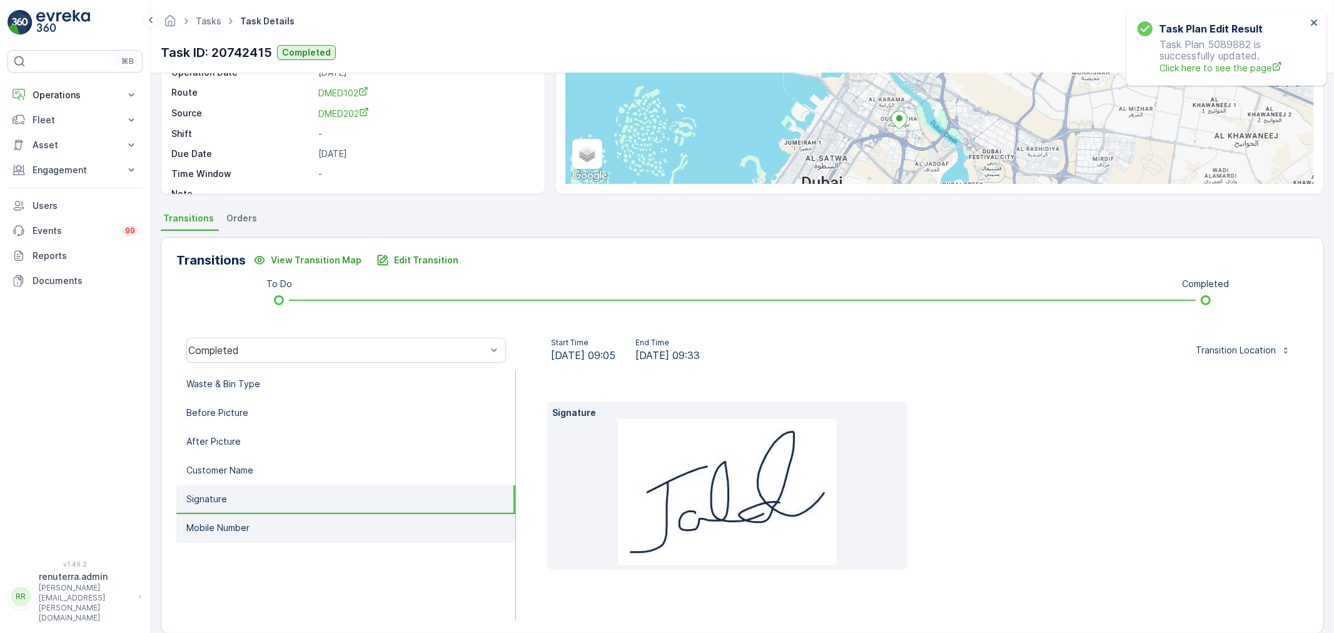
click at [308, 521] on li "Mobile Number" at bounding box center [345, 528] width 339 height 29
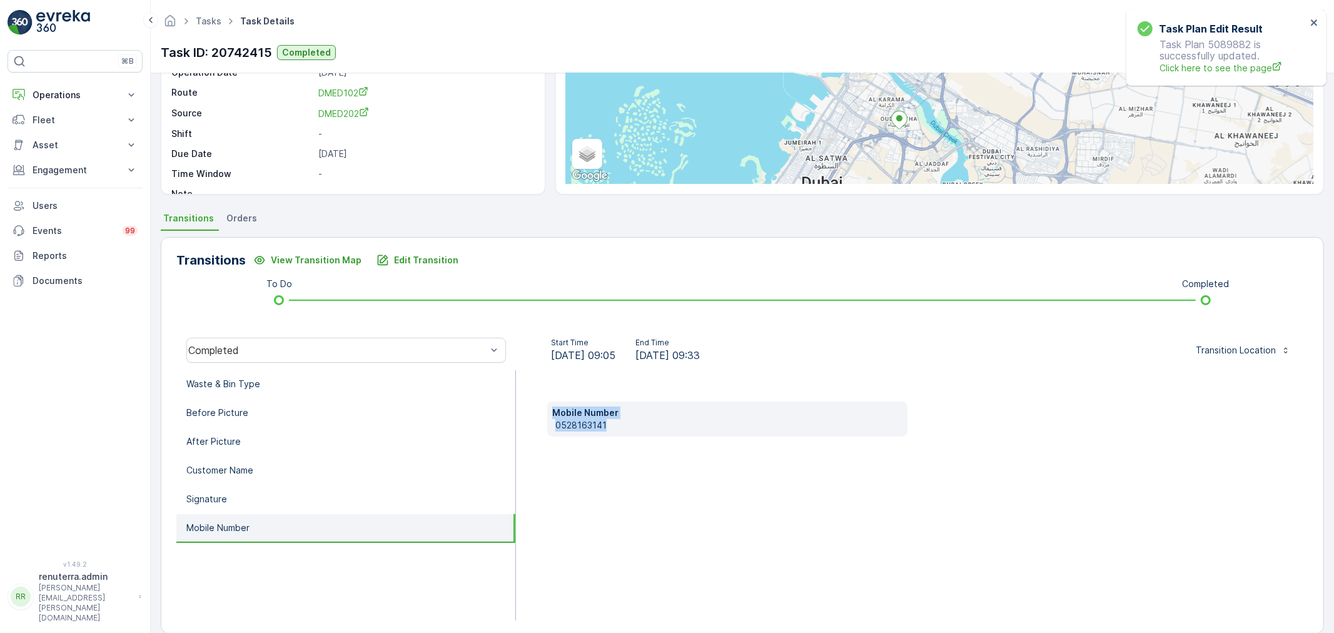
drag, startPoint x: 618, startPoint y: 424, endPoint x: 553, endPoint y: 415, distance: 65.0
click at [553, 415] on div "Mobile Number 0528163141" at bounding box center [727, 418] width 360 height 35
copy div "Mobile Number 0528163141"
click at [575, 443] on div "Mobile Number 0528163141" at bounding box center [912, 495] width 792 height 250
drag, startPoint x: 558, startPoint y: 419, endPoint x: 634, endPoint y: 419, distance: 76.3
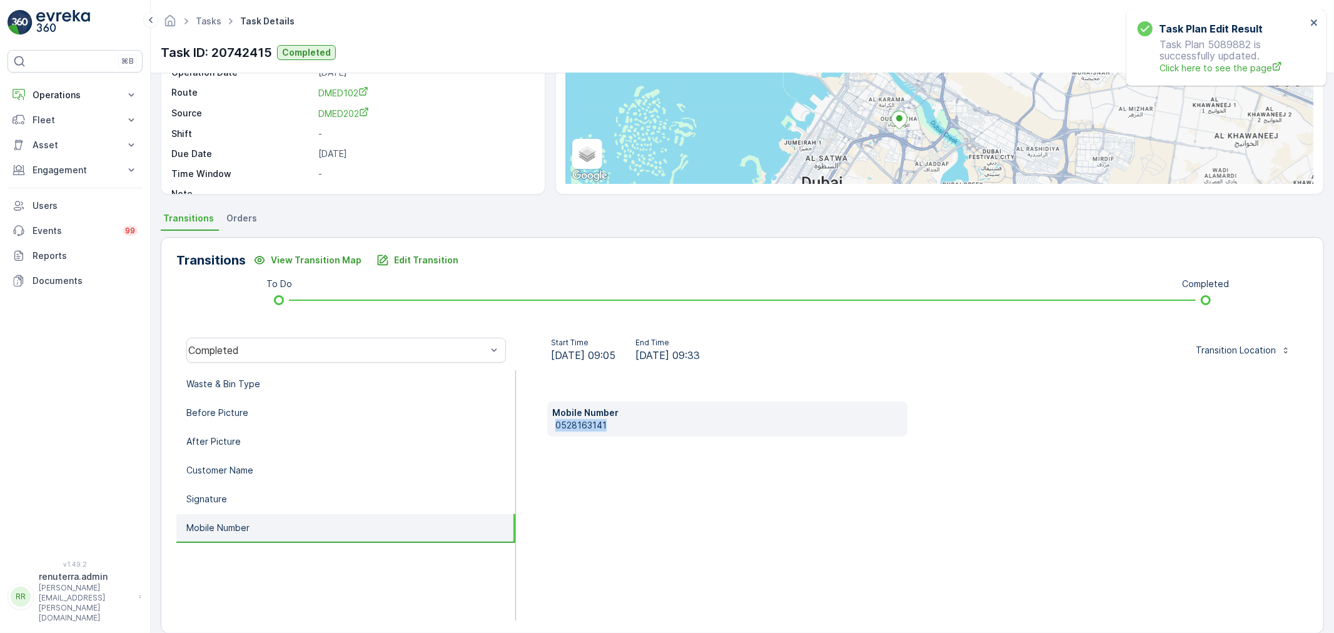
click at [634, 419] on div "Mobile Number 0528163141" at bounding box center [727, 418] width 360 height 35
copy p "0528163141"
drag, startPoint x: 234, startPoint y: 509, endPoint x: 311, endPoint y: 492, distance: 78.7
click at [236, 505] on li "Signature" at bounding box center [345, 499] width 339 height 29
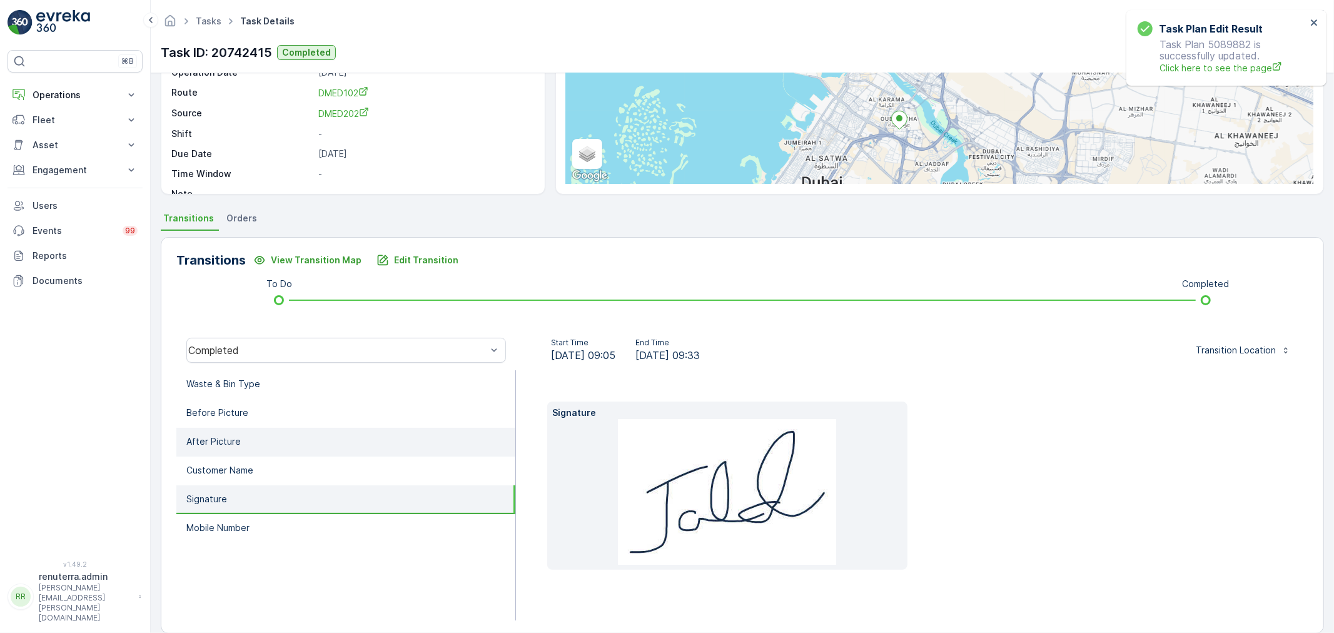
click at [308, 439] on li "After Picture" at bounding box center [345, 442] width 339 height 29
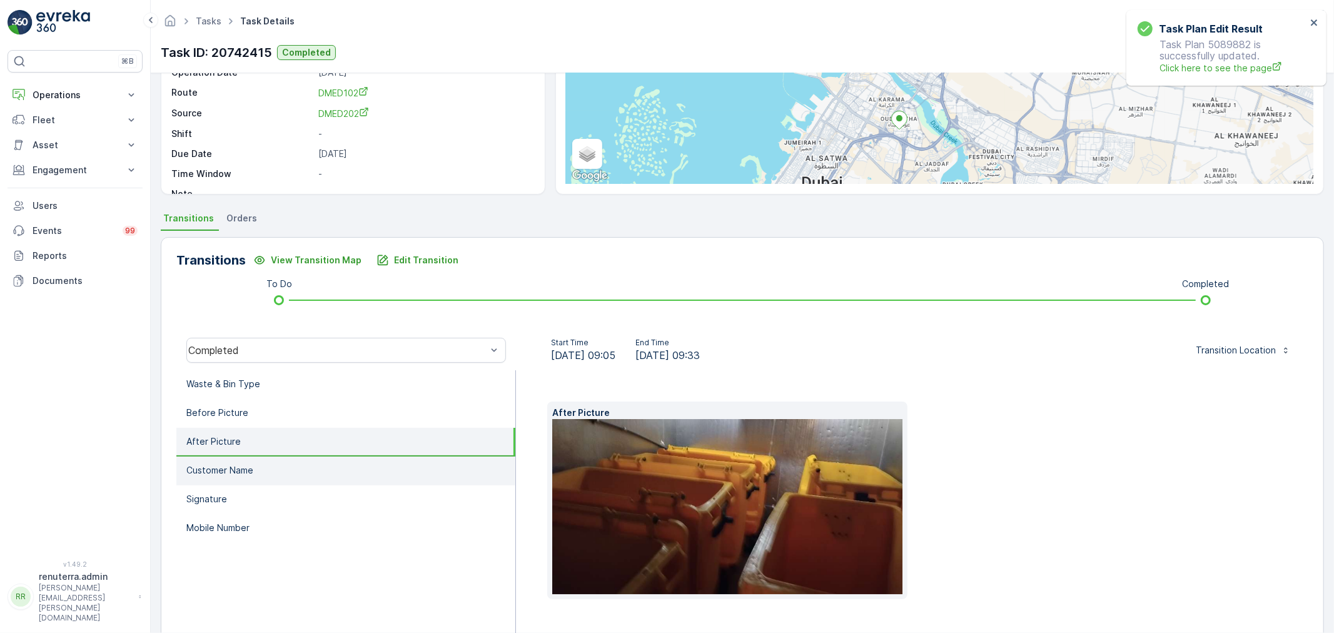
click at [297, 463] on li "Customer Name" at bounding box center [345, 470] width 339 height 29
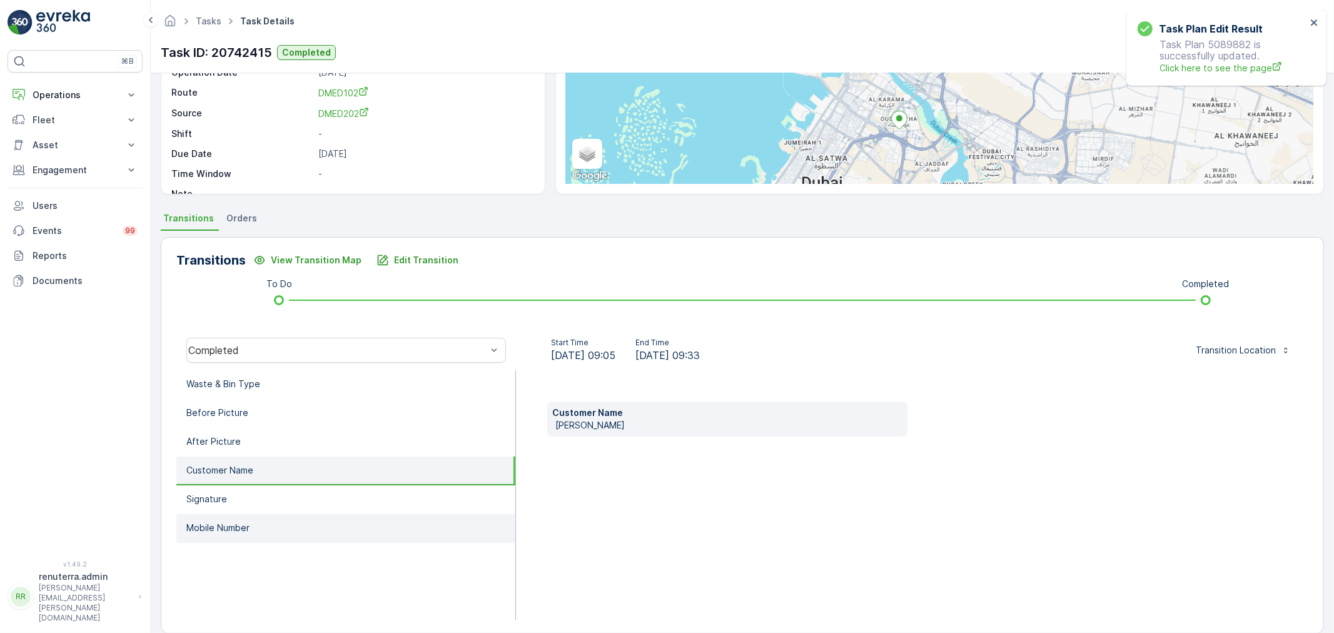
click at [338, 523] on li "Mobile Number" at bounding box center [345, 528] width 339 height 29
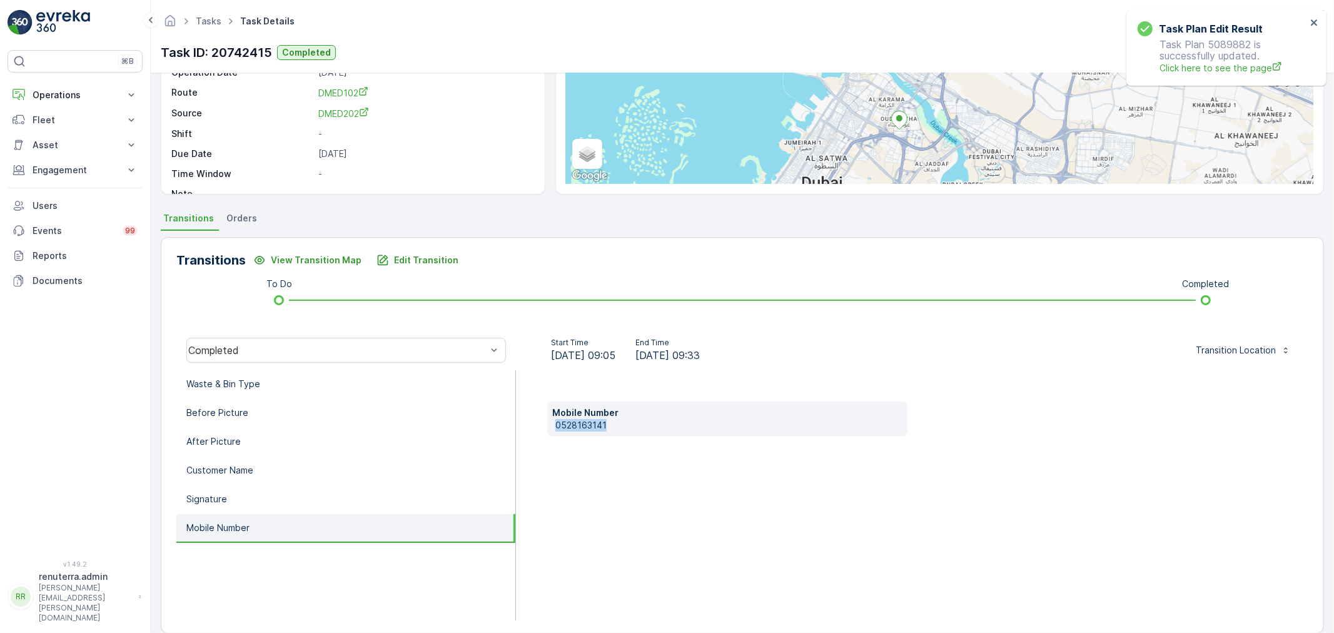
drag, startPoint x: 614, startPoint y: 430, endPoint x: 532, endPoint y: 423, distance: 82.1
click at [532, 423] on div "Mobile Number 0528163141" at bounding box center [912, 495] width 792 height 250
copy p "0528163141"
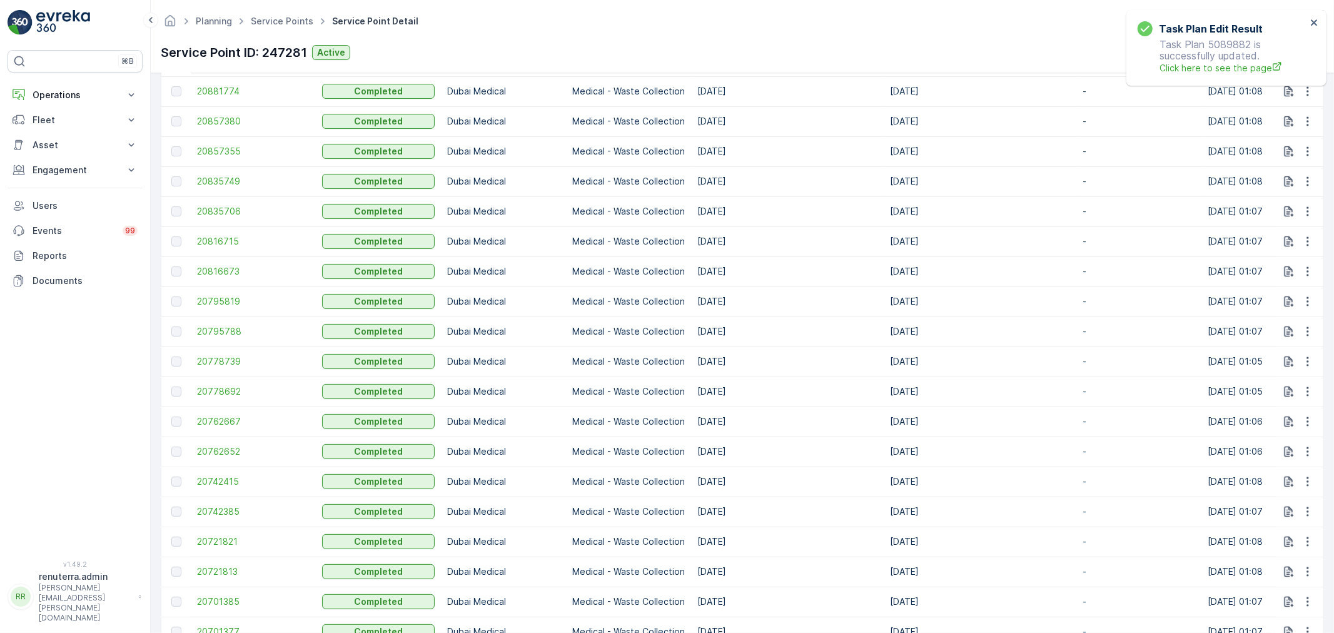
scroll to position [555, 0]
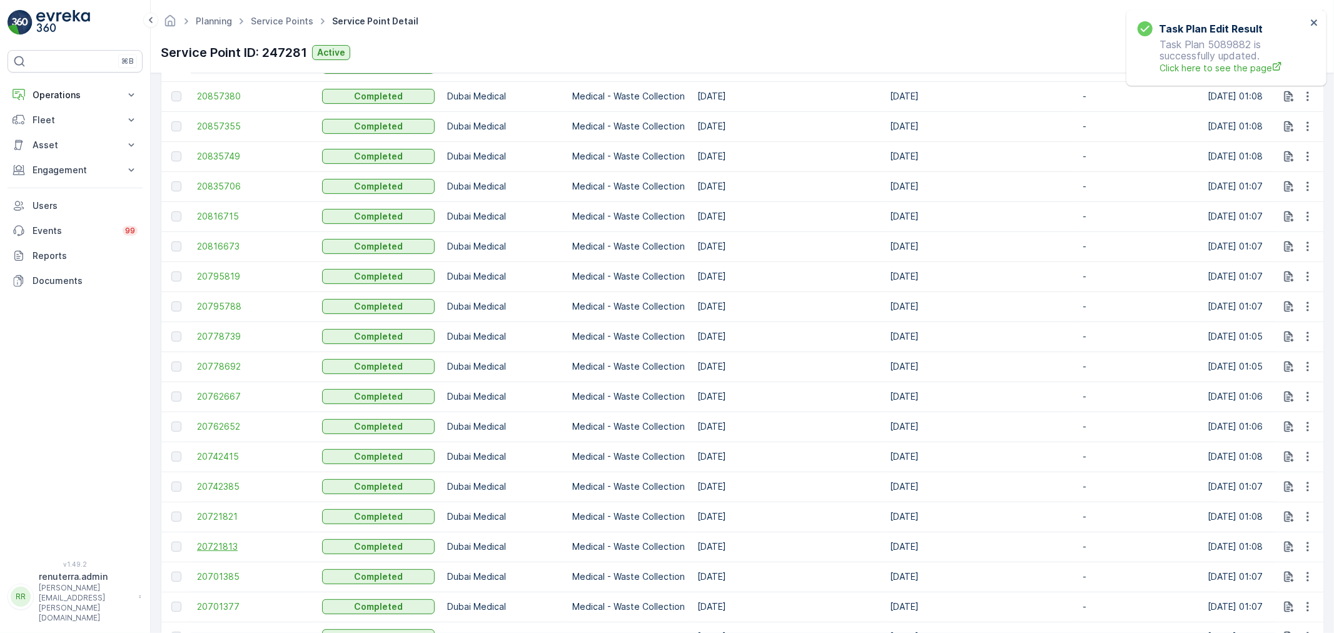
click at [225, 545] on span "20721813" at bounding box center [253, 546] width 113 height 13
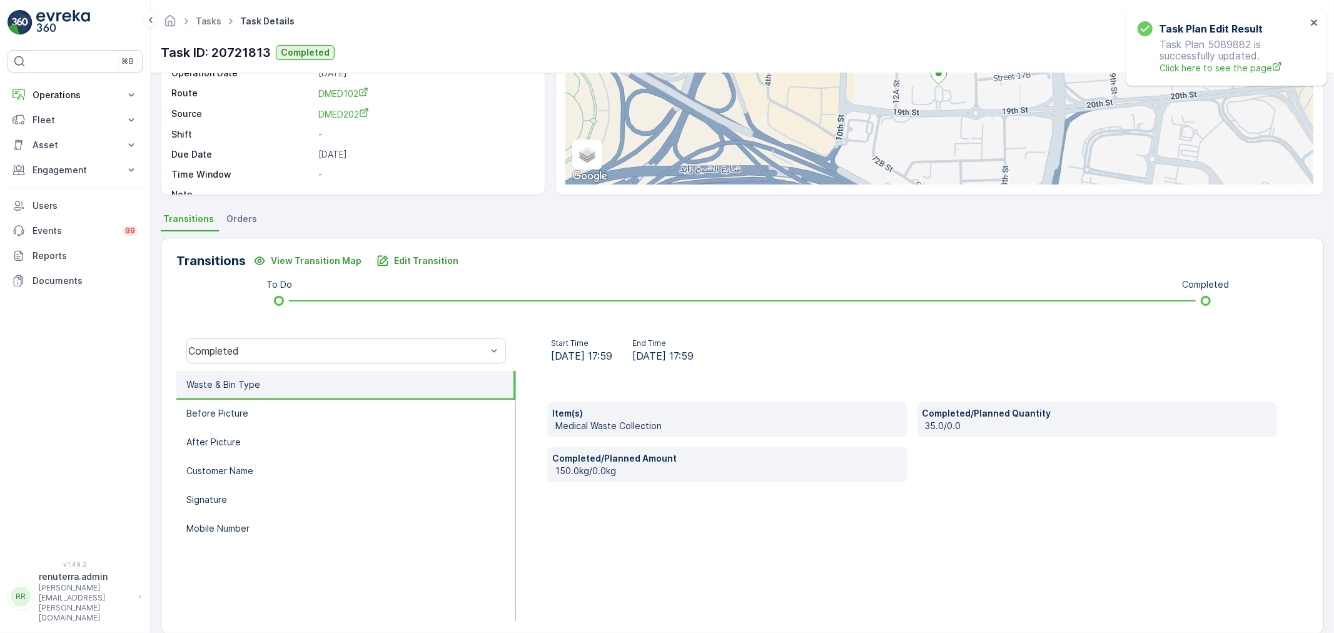
scroll to position [139, 0]
click at [300, 505] on li "Signature" at bounding box center [345, 499] width 339 height 29
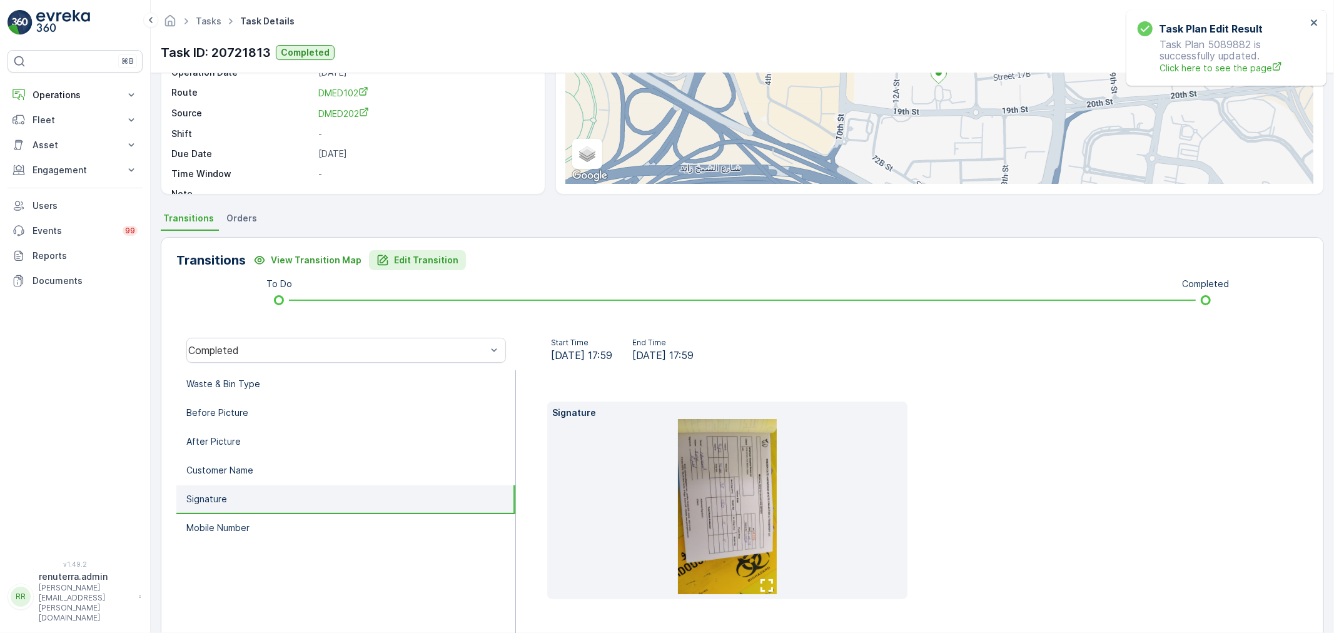
click at [433, 261] on p "Edit Transition" at bounding box center [426, 260] width 64 height 13
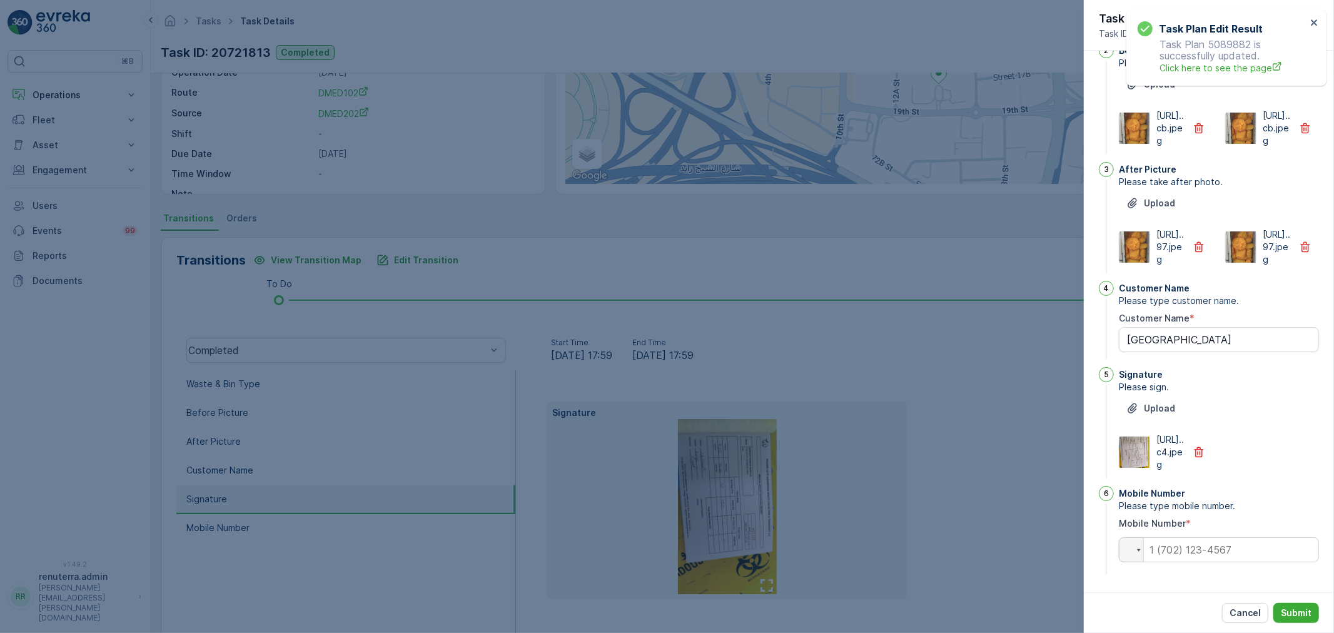
scroll to position [244, 0]
drag, startPoint x: 1229, startPoint y: 313, endPoint x: 1059, endPoint y: 309, distance: 170.1
click at [1059, 309] on div "Tasks Task Details Renuterra ( +04:00 ) Task ID: 20721813 Completed Details Tas…" at bounding box center [742, 316] width 1183 height 633
click at [1179, 328] on div "Customer Name Please type customer name. Customer Name * Jalaj" at bounding box center [1218, 321] width 200 height 81
click at [1168, 327] on Name "Jalaj" at bounding box center [1218, 339] width 200 height 25
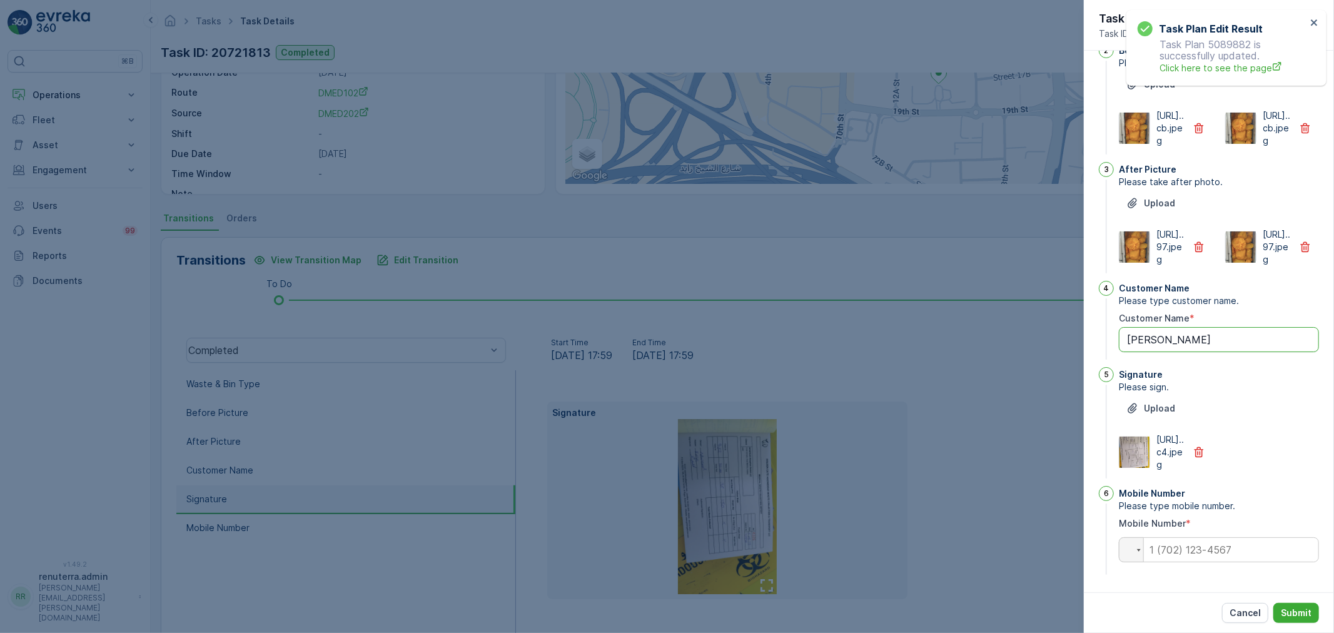
type Name "Jalal"
click at [1166, 548] on input "tel" at bounding box center [1218, 549] width 200 height 25
paste input "0528163141"
type input "0528163141"
click at [1192, 446] on icon "button" at bounding box center [1198, 452] width 13 height 13
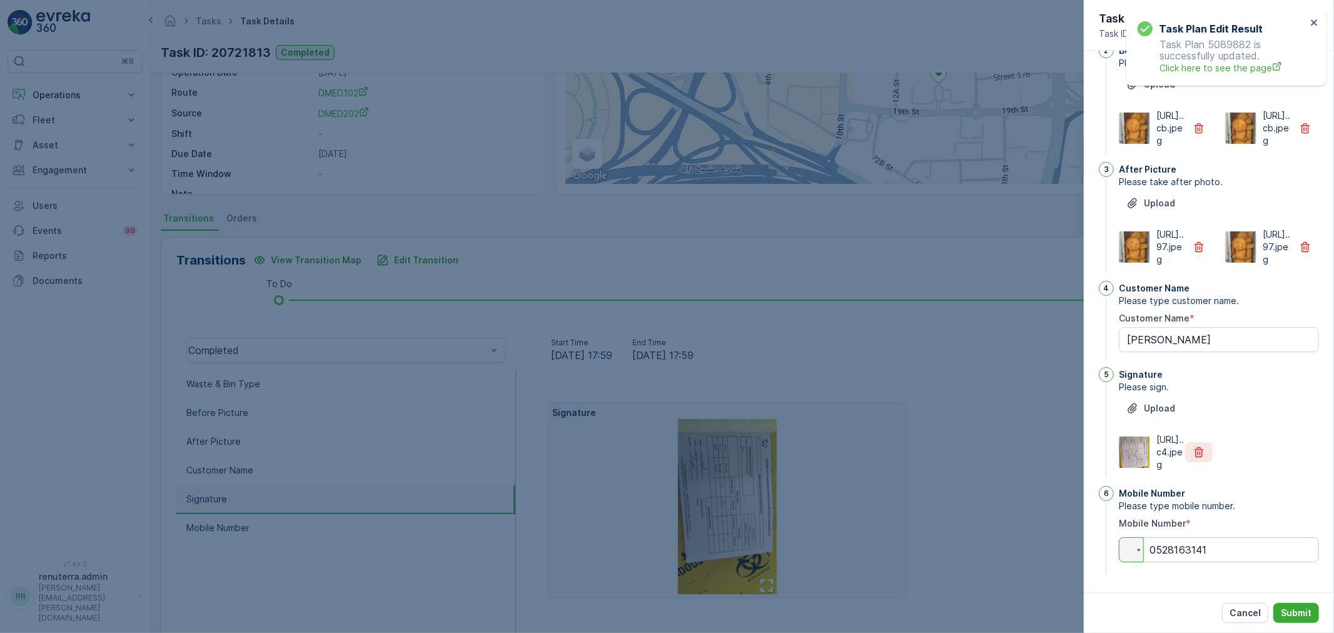
scroll to position [181, 0]
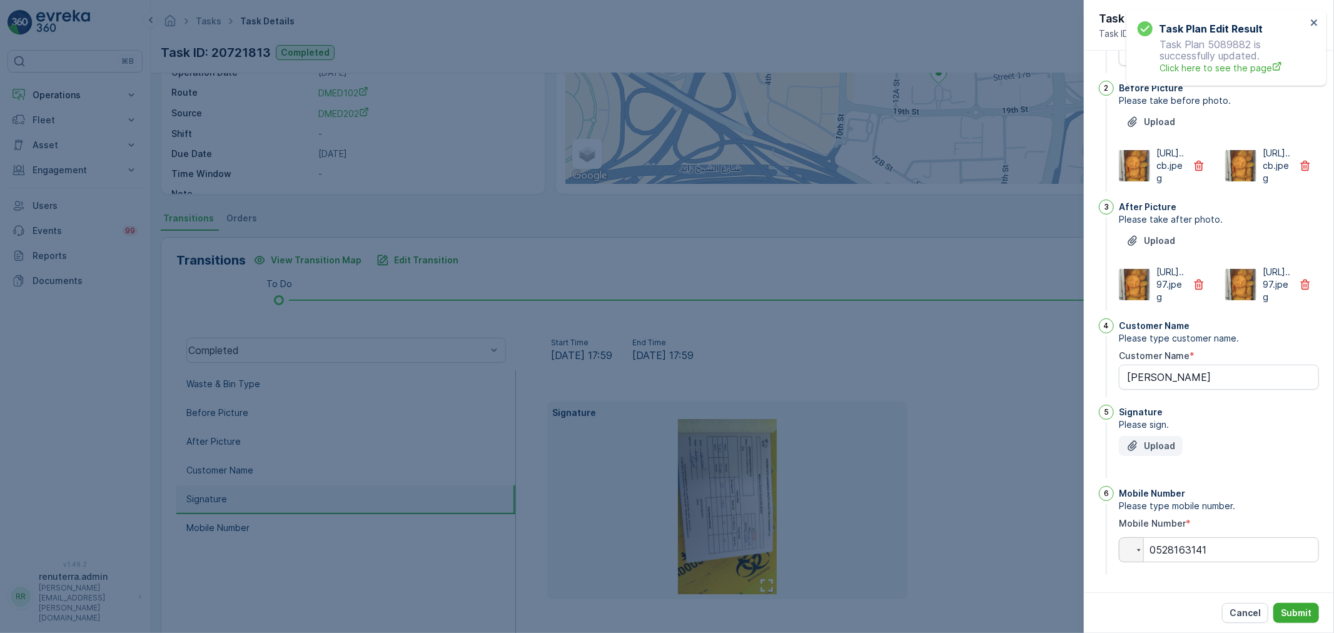
click at [1145, 448] on p "Upload" at bounding box center [1158, 446] width 31 height 13
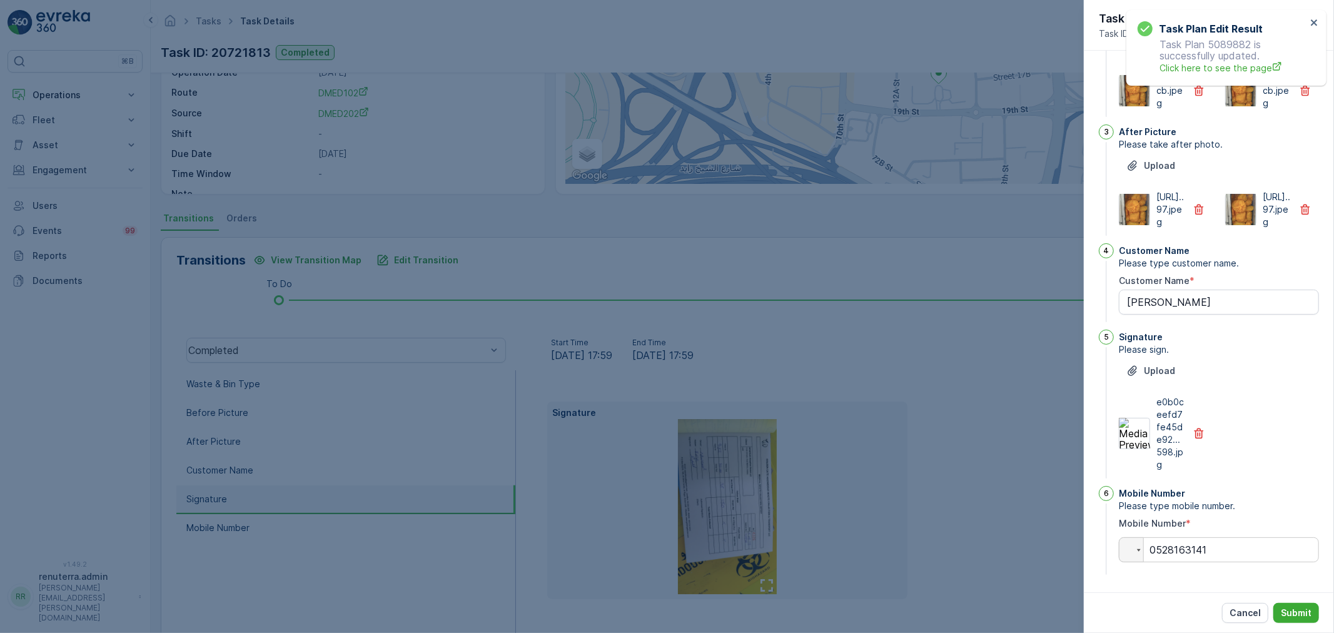
scroll to position [244, 0]
click at [1287, 613] on p "Submit" at bounding box center [1295, 612] width 31 height 13
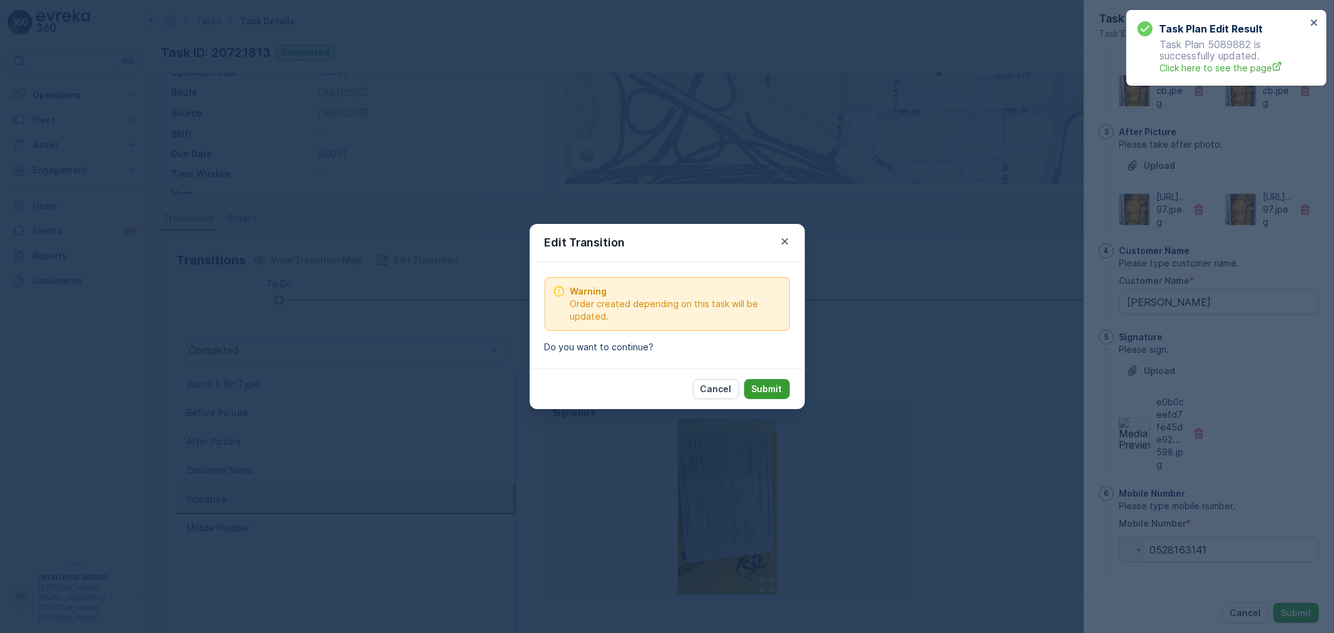
click at [758, 394] on p "Submit" at bounding box center [766, 389] width 31 height 13
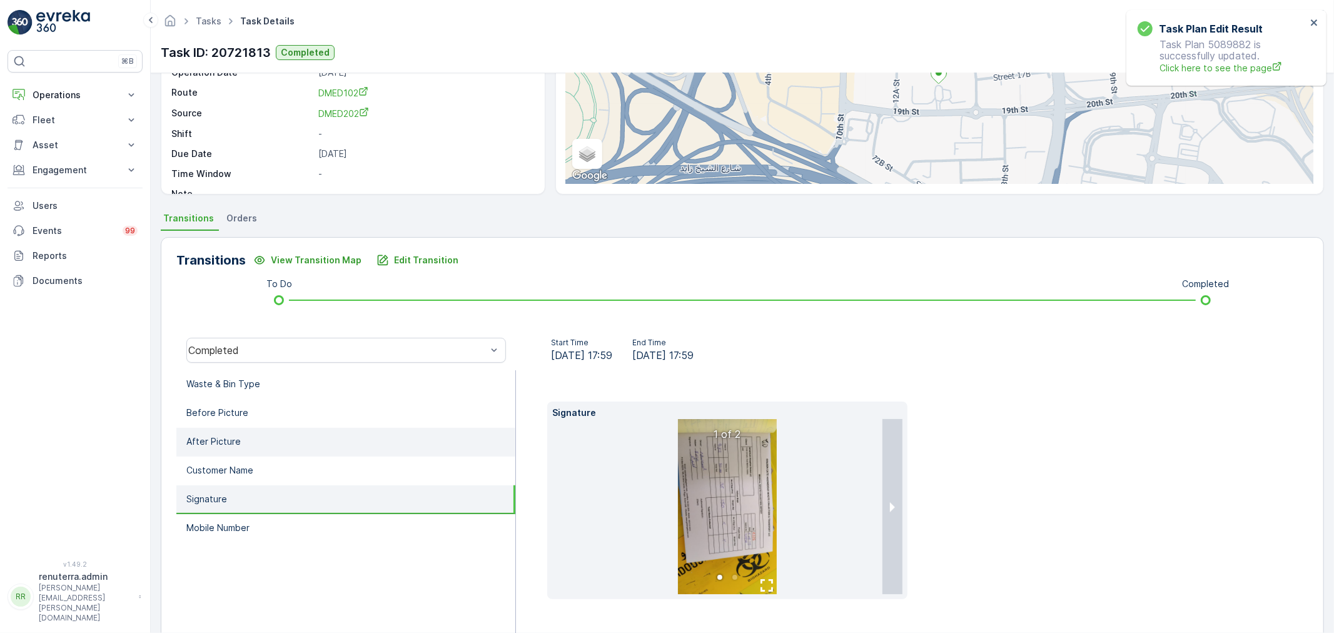
click at [290, 447] on li "After Picture" at bounding box center [345, 442] width 339 height 29
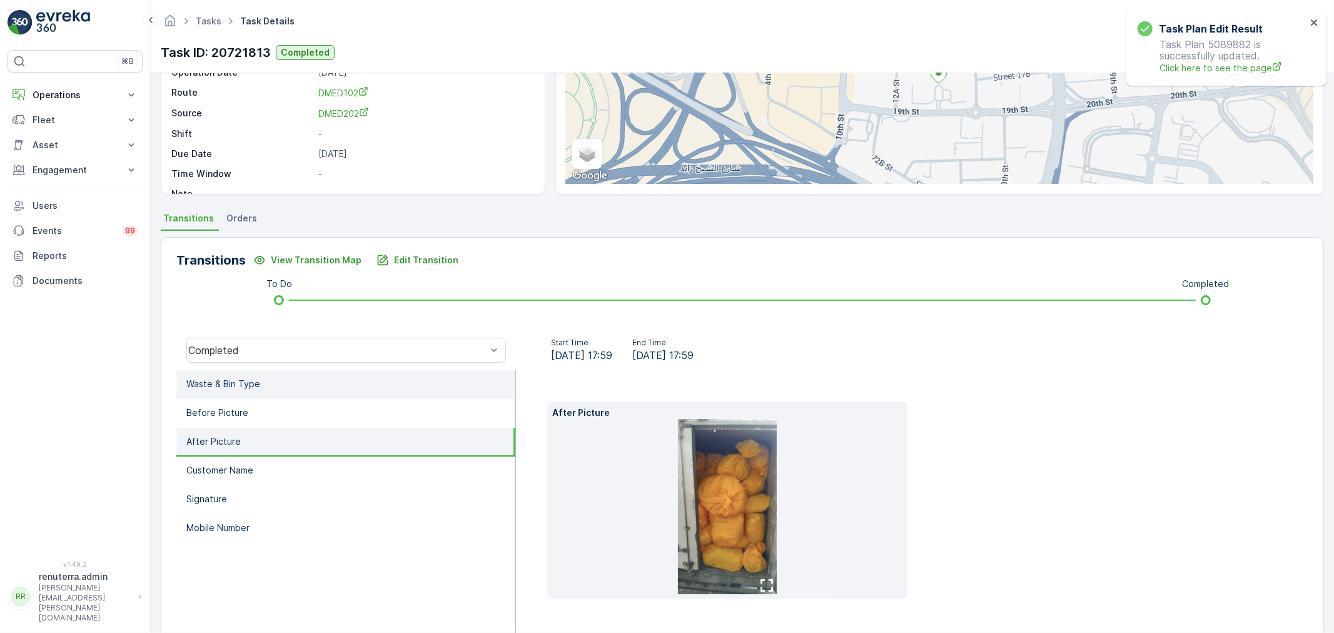
click at [272, 373] on li "Waste & Bin Type" at bounding box center [345, 384] width 339 height 29
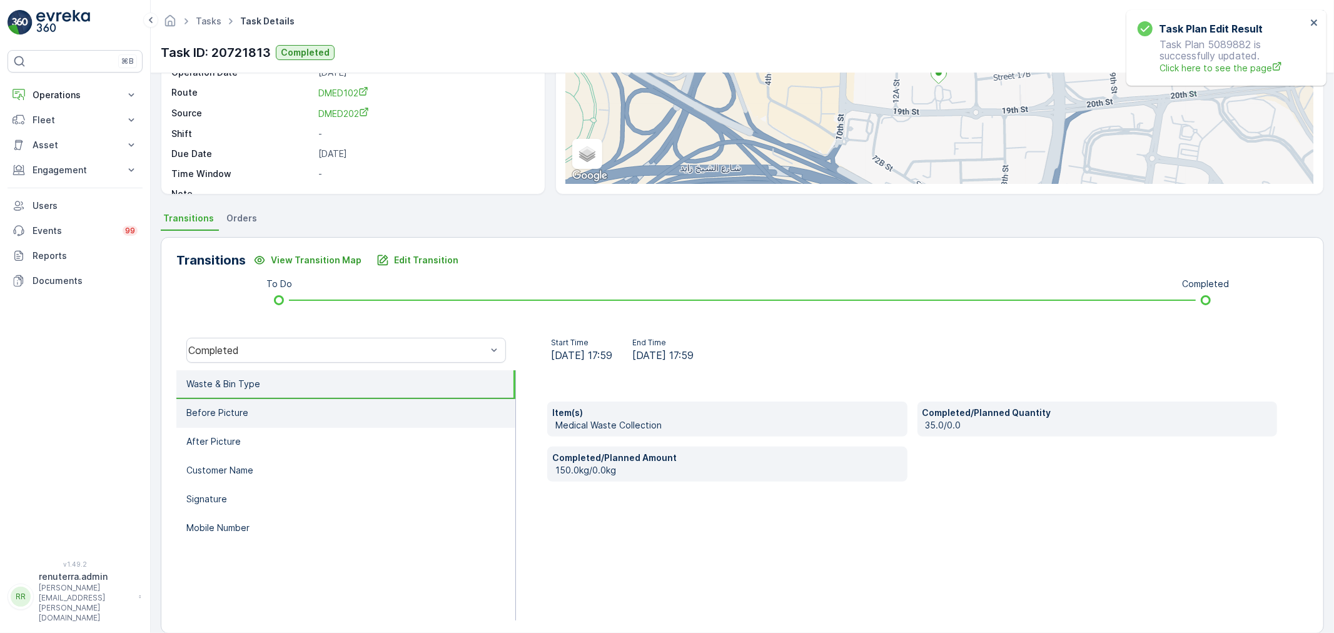
click at [240, 406] on p "Before Picture" at bounding box center [217, 412] width 62 height 13
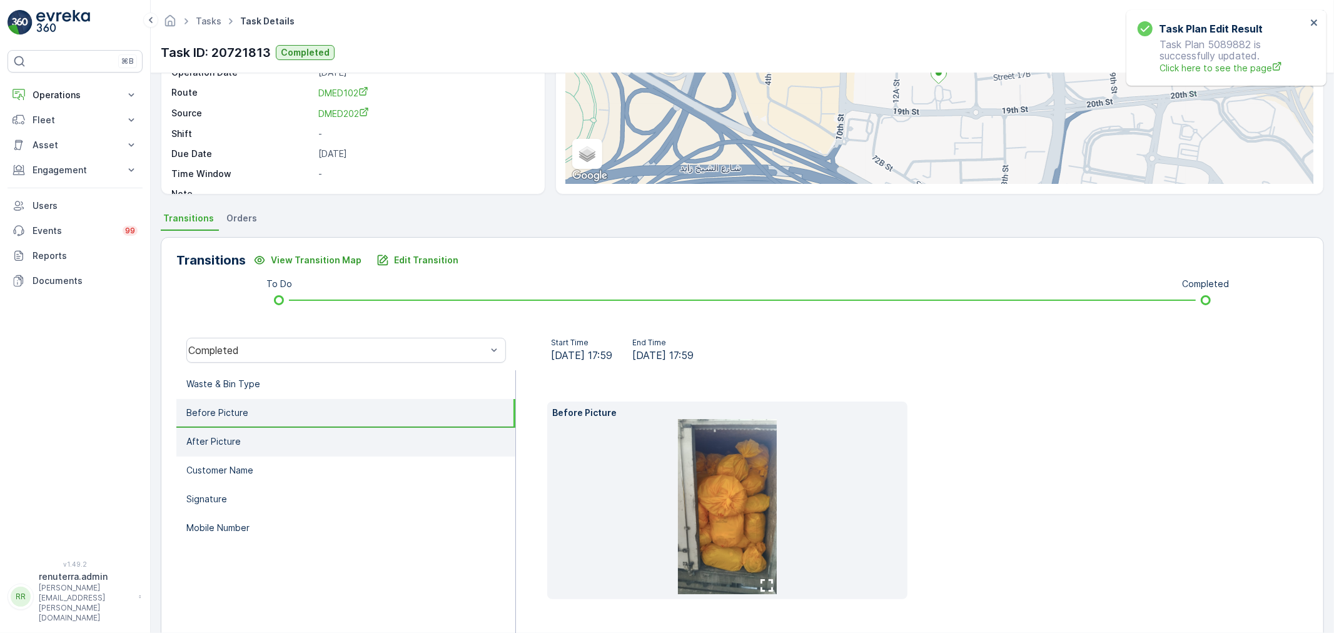
click at [246, 434] on li "After Picture" at bounding box center [345, 442] width 339 height 29
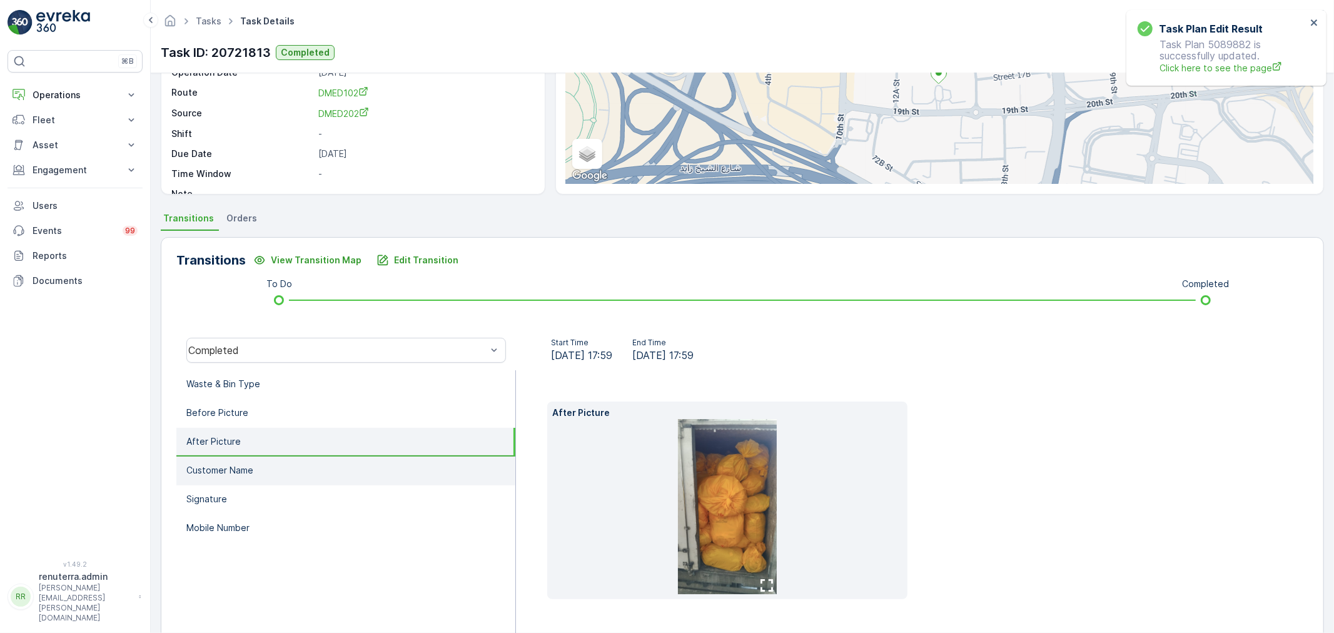
drag, startPoint x: 246, startPoint y: 480, endPoint x: 245, endPoint y: 471, distance: 8.2
click at [244, 479] on li "Customer Name" at bounding box center [345, 470] width 339 height 29
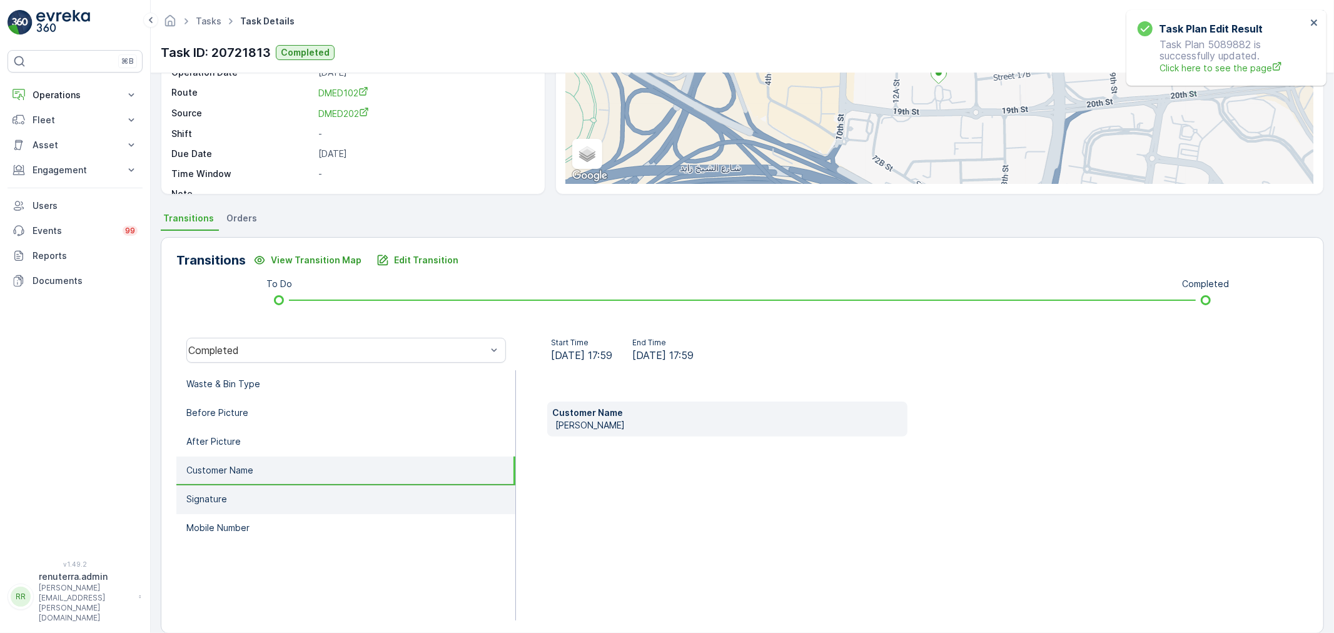
click at [246, 500] on li "Signature" at bounding box center [345, 499] width 339 height 29
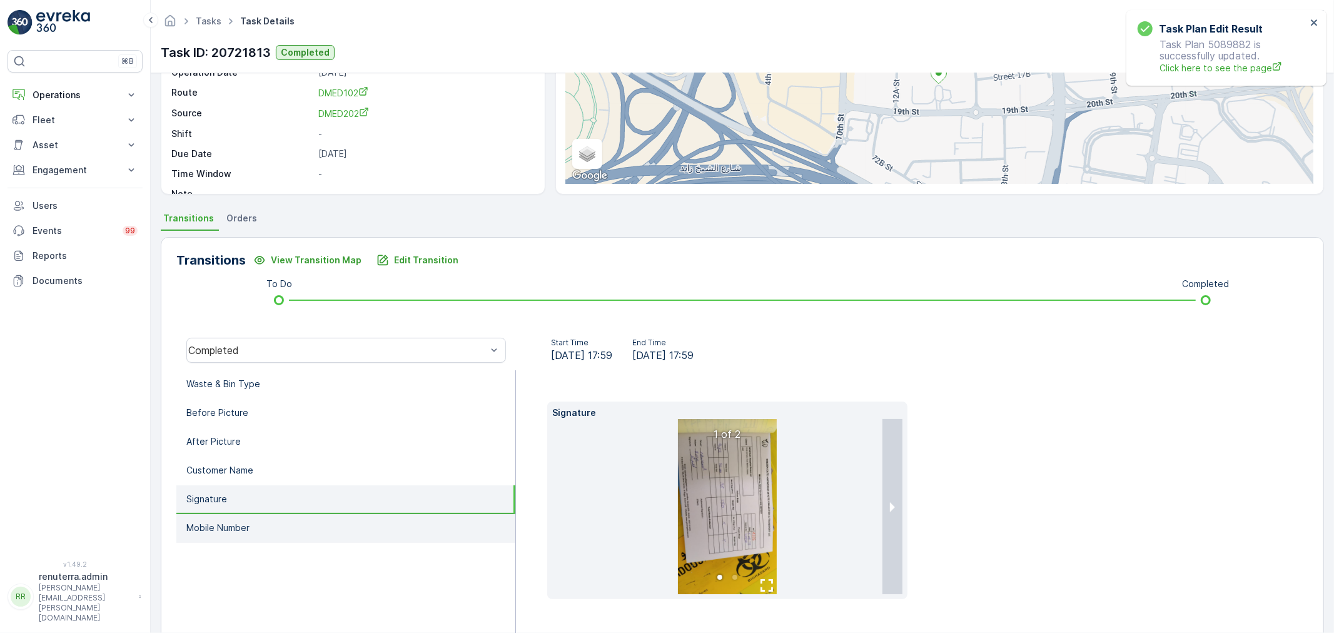
click at [246, 523] on p "Mobile Number" at bounding box center [217, 527] width 63 height 13
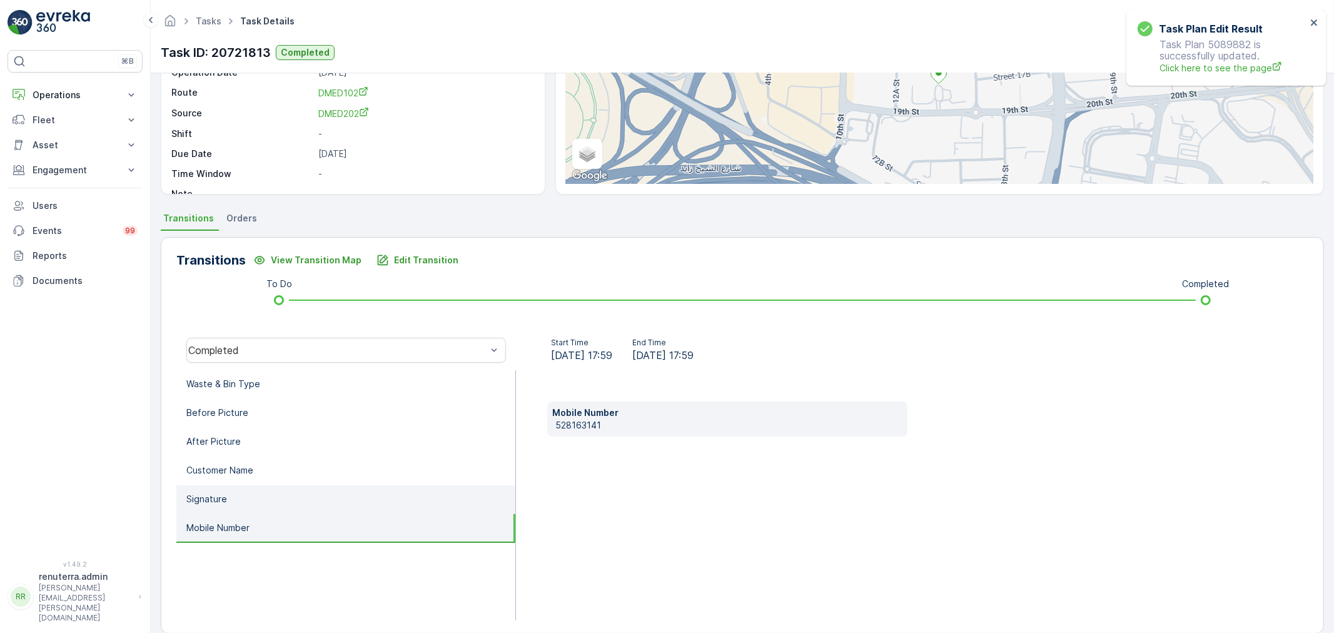
click at [246, 493] on li "Signature" at bounding box center [345, 499] width 339 height 29
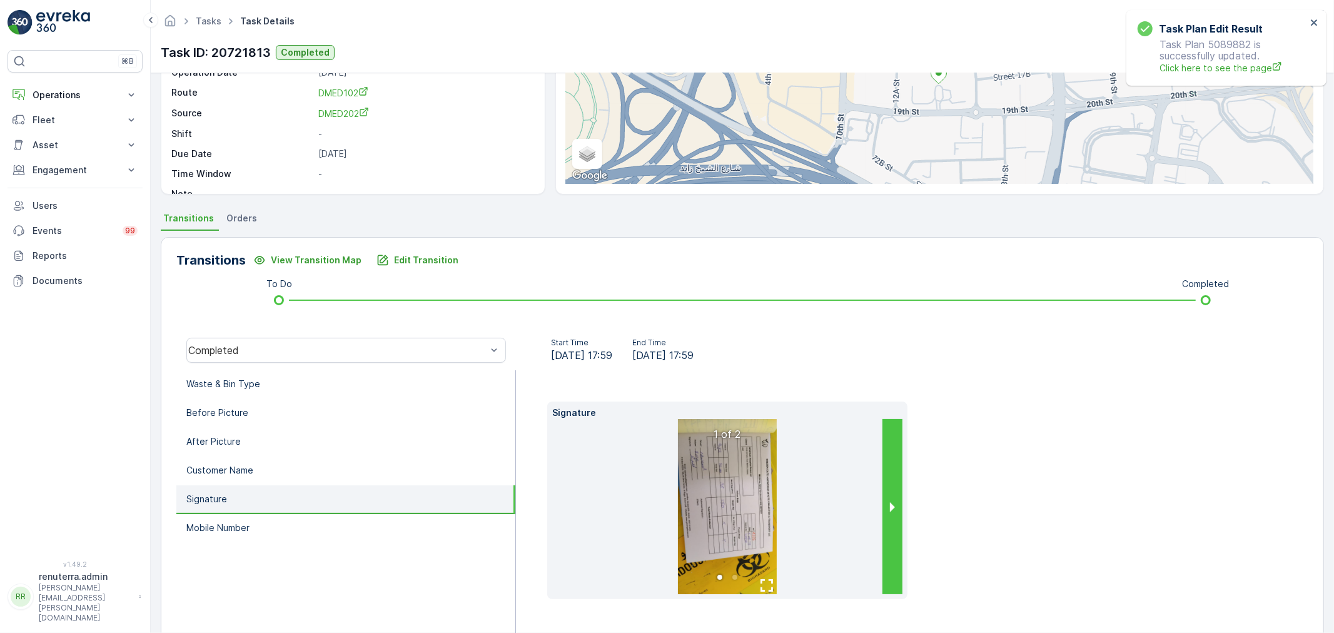
click at [882, 497] on button "next slide / item" at bounding box center [892, 506] width 20 height 175
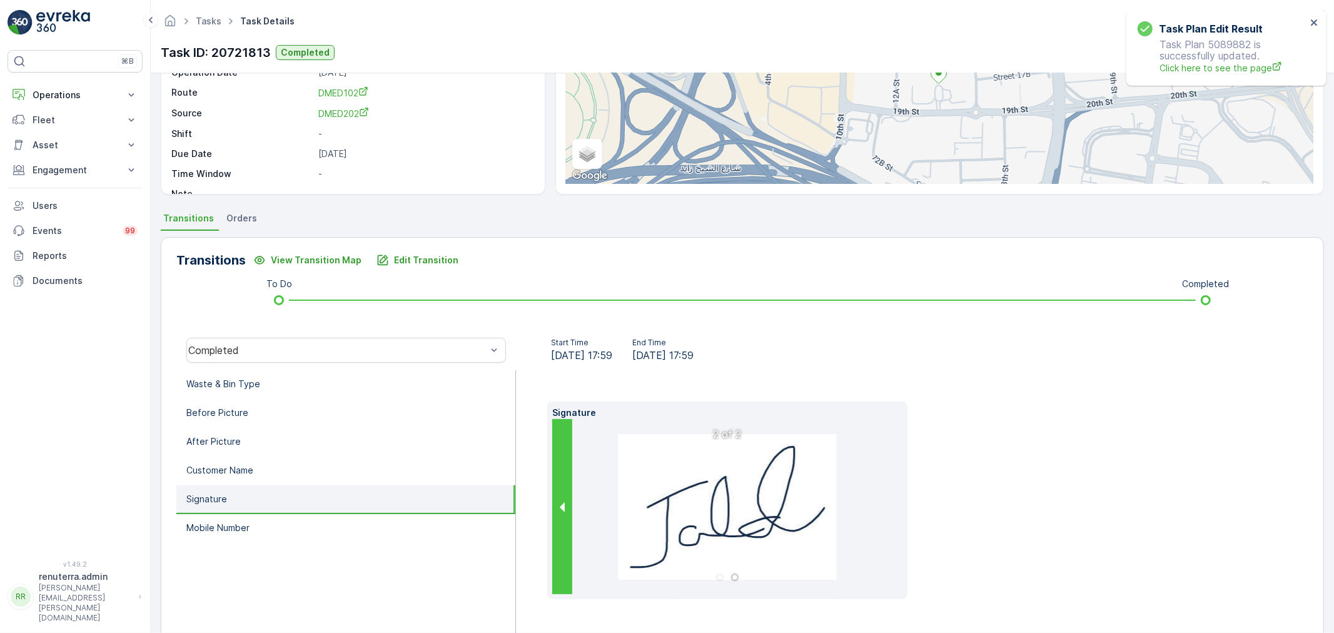
click at [568, 501] on button "previous slide / item" at bounding box center [562, 506] width 20 height 175
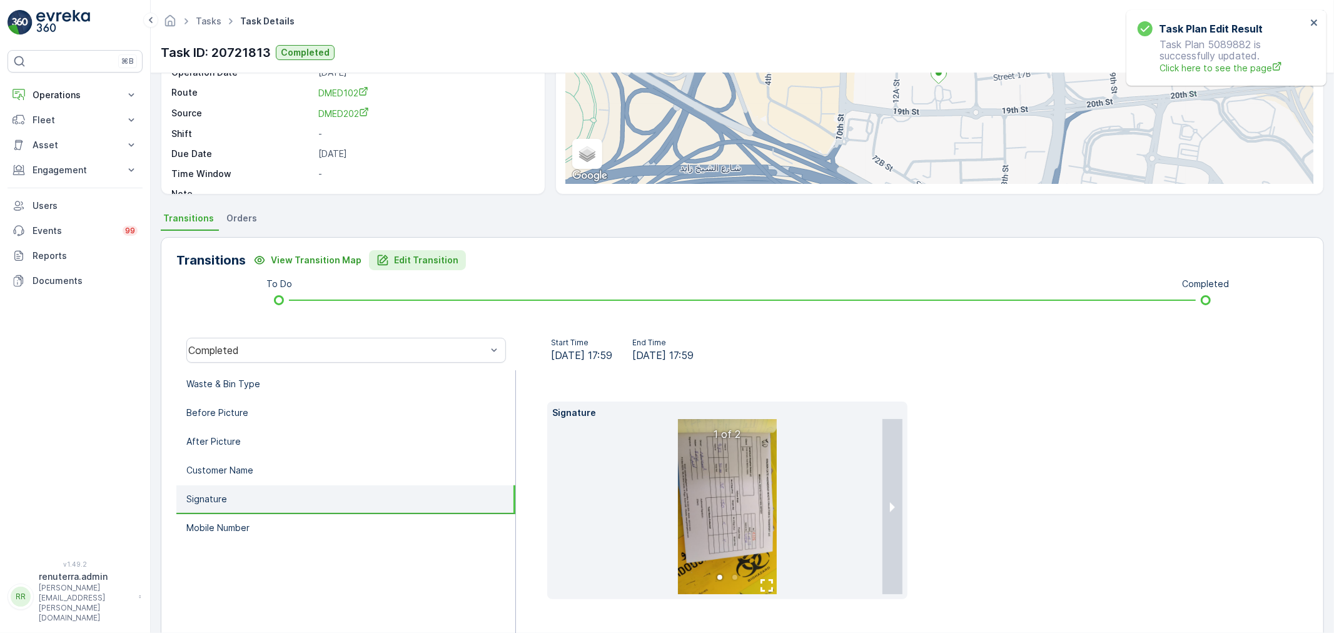
click at [404, 259] on p "Edit Transition" at bounding box center [426, 260] width 64 height 13
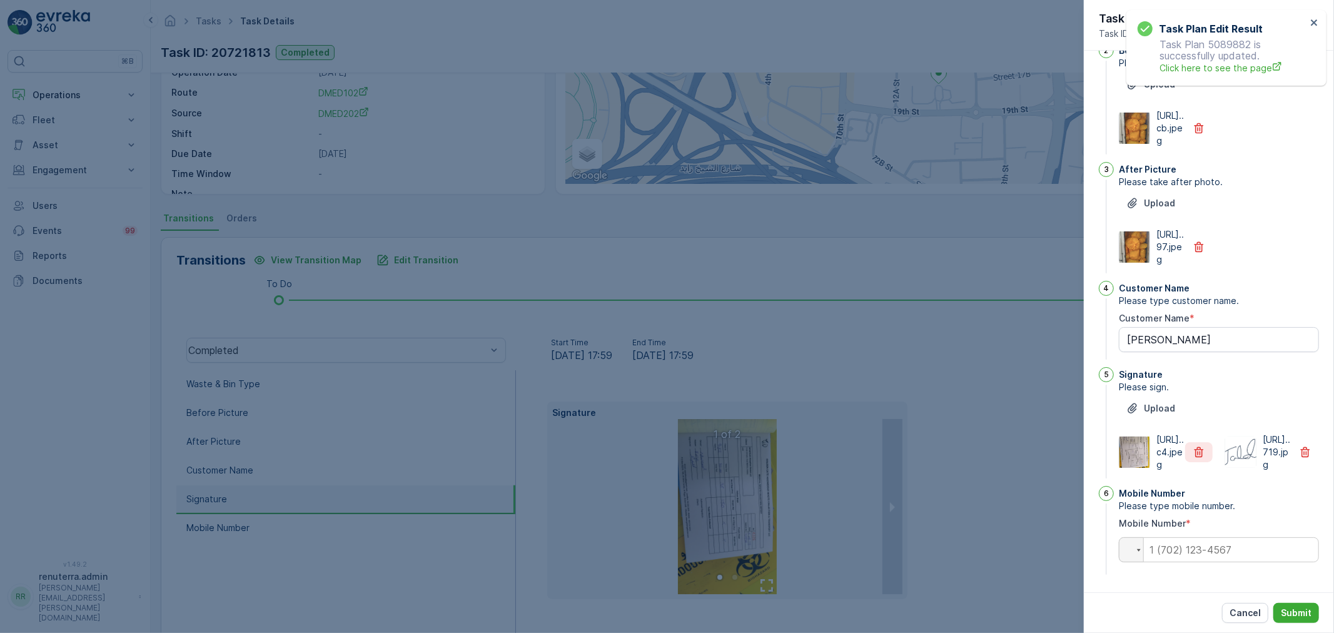
click at [1203, 448] on button "button" at bounding box center [1199, 452] width 28 height 20
drag, startPoint x: 1295, startPoint y: 592, endPoint x: 1294, endPoint y: 609, distance: 16.9
click at [1295, 593] on div "Cancel Submit" at bounding box center [1208, 612] width 250 height 41
click at [1294, 609] on p "Submit" at bounding box center [1295, 612] width 31 height 13
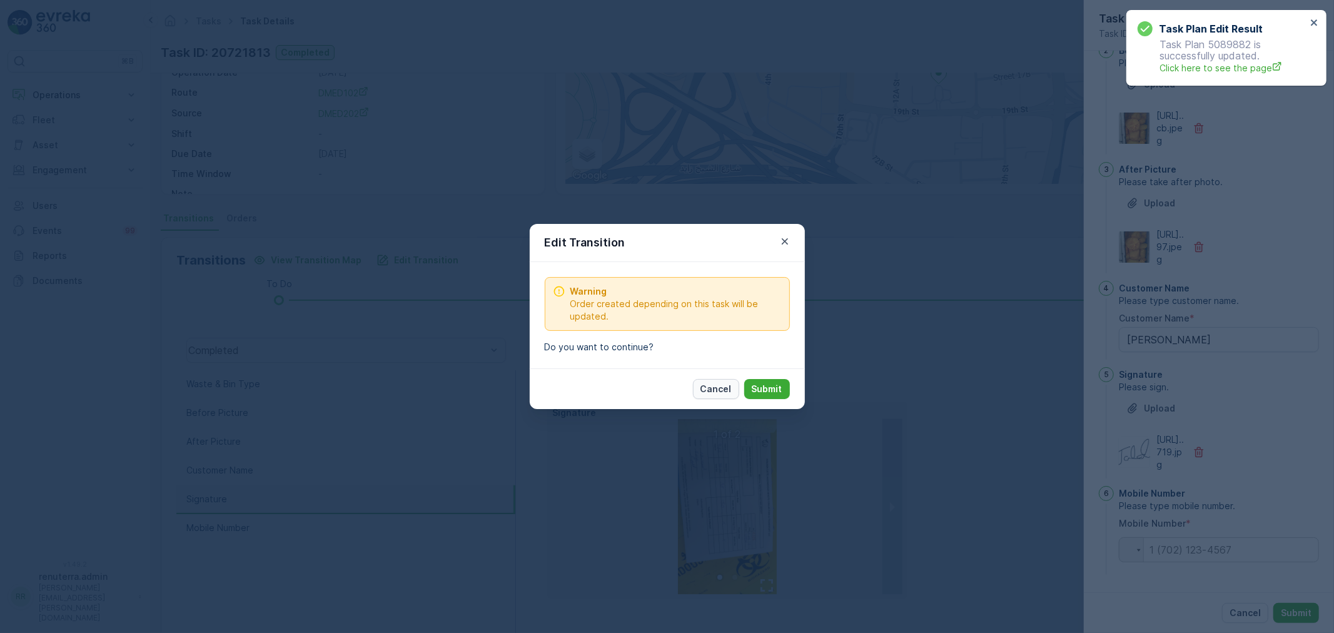
click at [728, 381] on button "Cancel" at bounding box center [716, 389] width 46 height 20
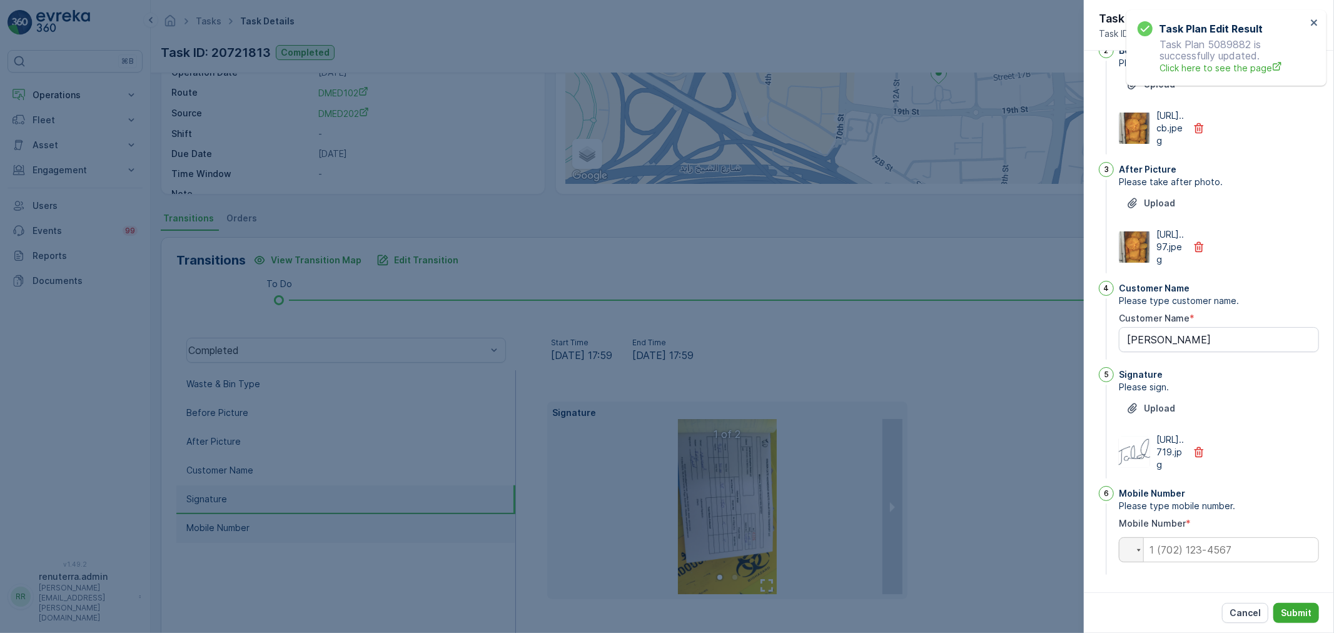
click at [336, 528] on div at bounding box center [667, 316] width 1334 height 633
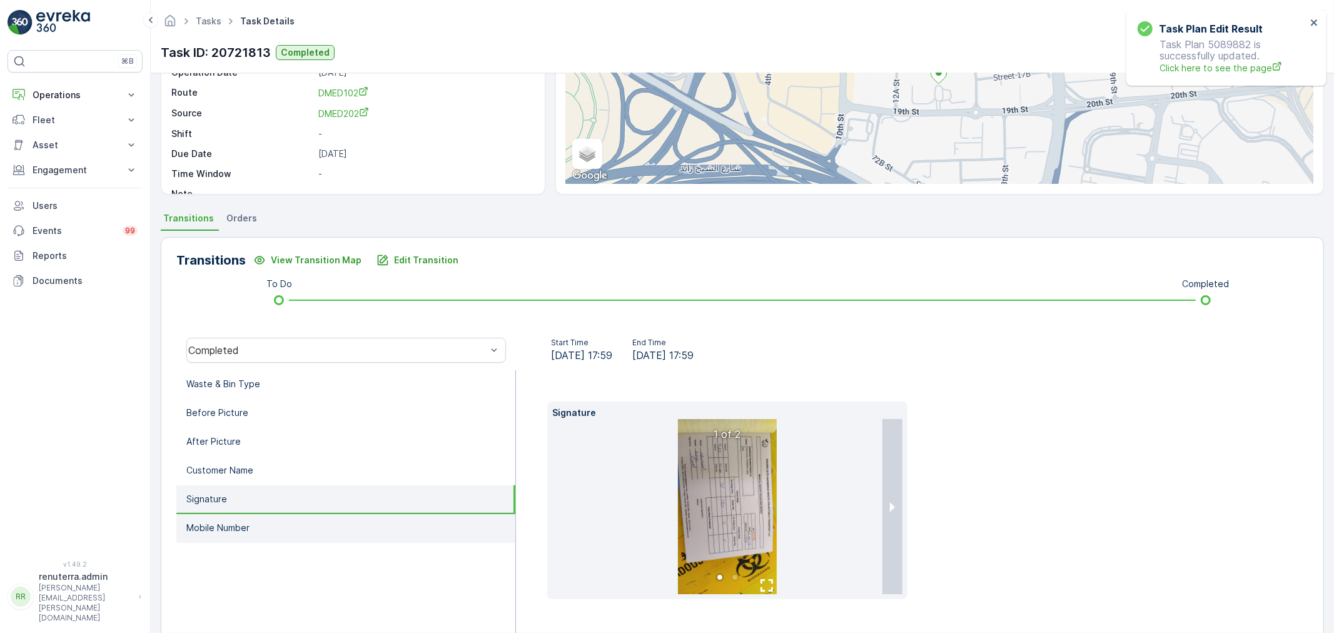
click at [314, 523] on li "Mobile Number" at bounding box center [345, 528] width 339 height 29
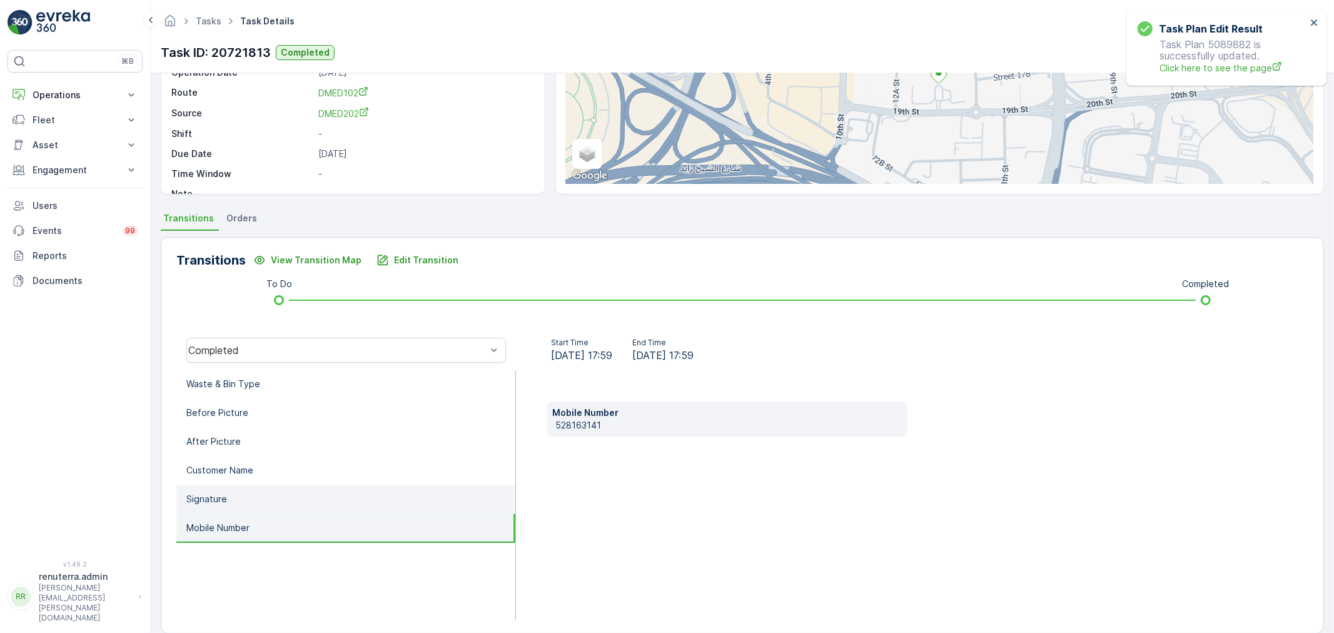
click at [341, 489] on li "Signature" at bounding box center [345, 499] width 339 height 29
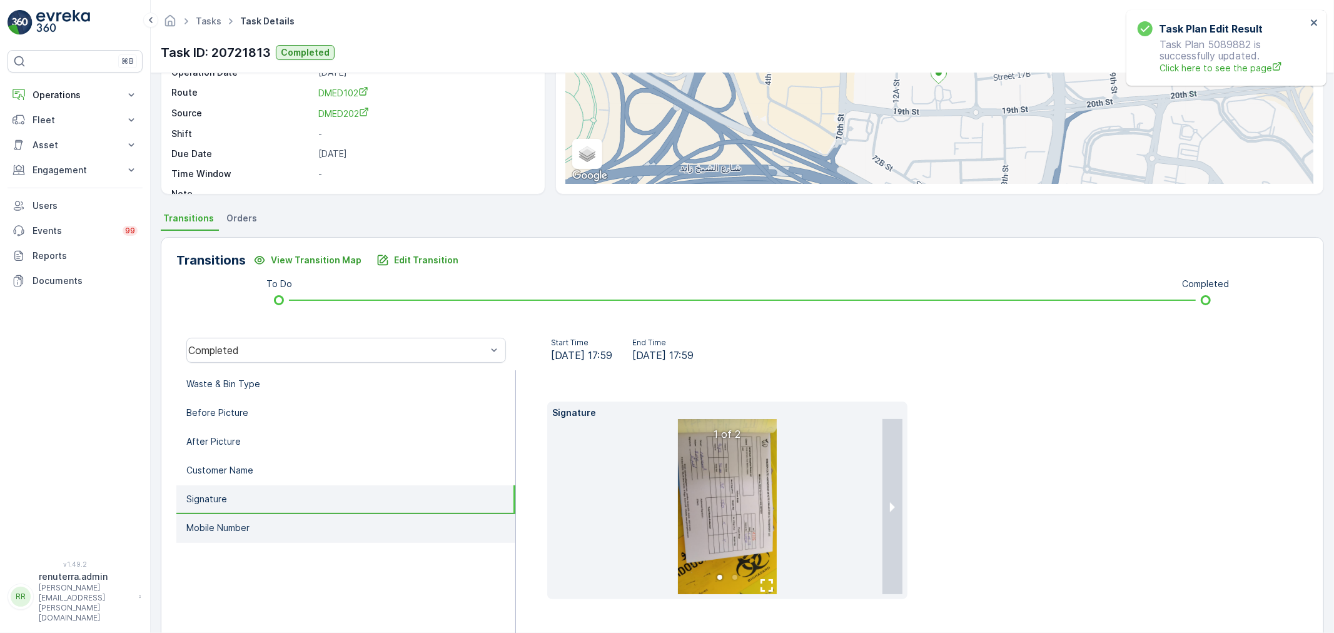
click at [324, 514] on li "Mobile Number" at bounding box center [345, 528] width 339 height 29
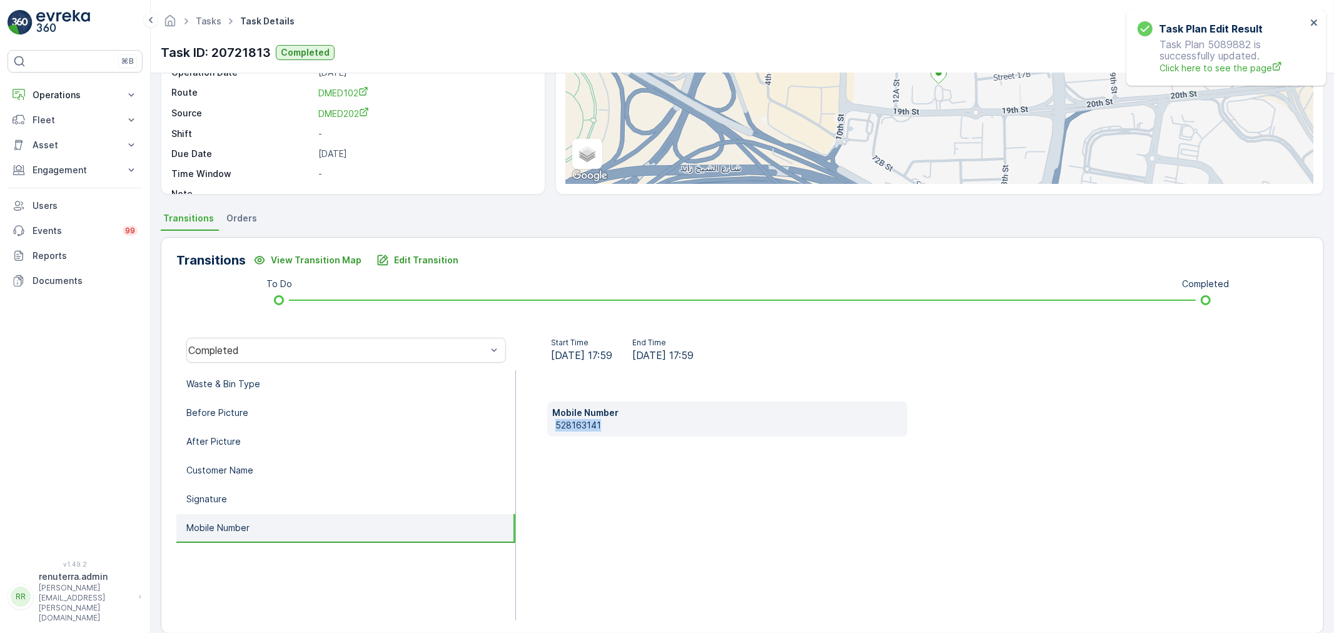
drag, startPoint x: 624, startPoint y: 426, endPoint x: 546, endPoint y: 421, distance: 78.4
click at [547, 421] on div "Mobile Number 528163141" at bounding box center [727, 418] width 360 height 35
copy p "528163141"
click at [223, 496] on p "Signature" at bounding box center [206, 499] width 41 height 13
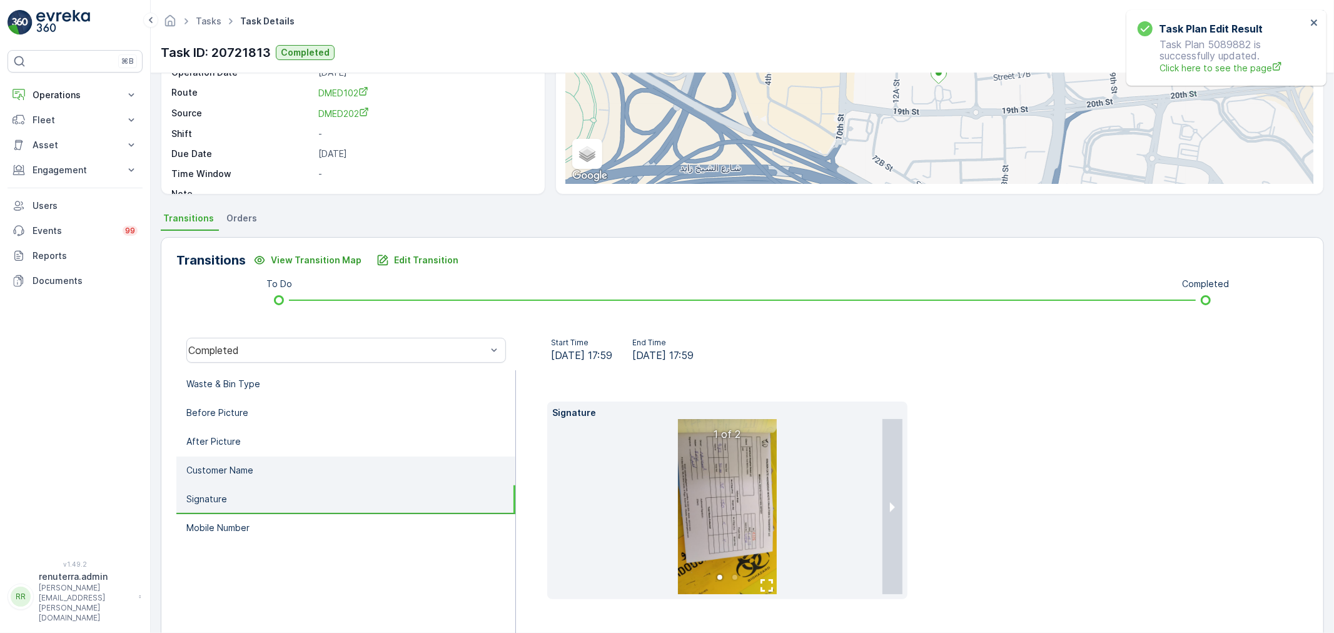
click at [263, 474] on li "Customer Name" at bounding box center [345, 470] width 339 height 29
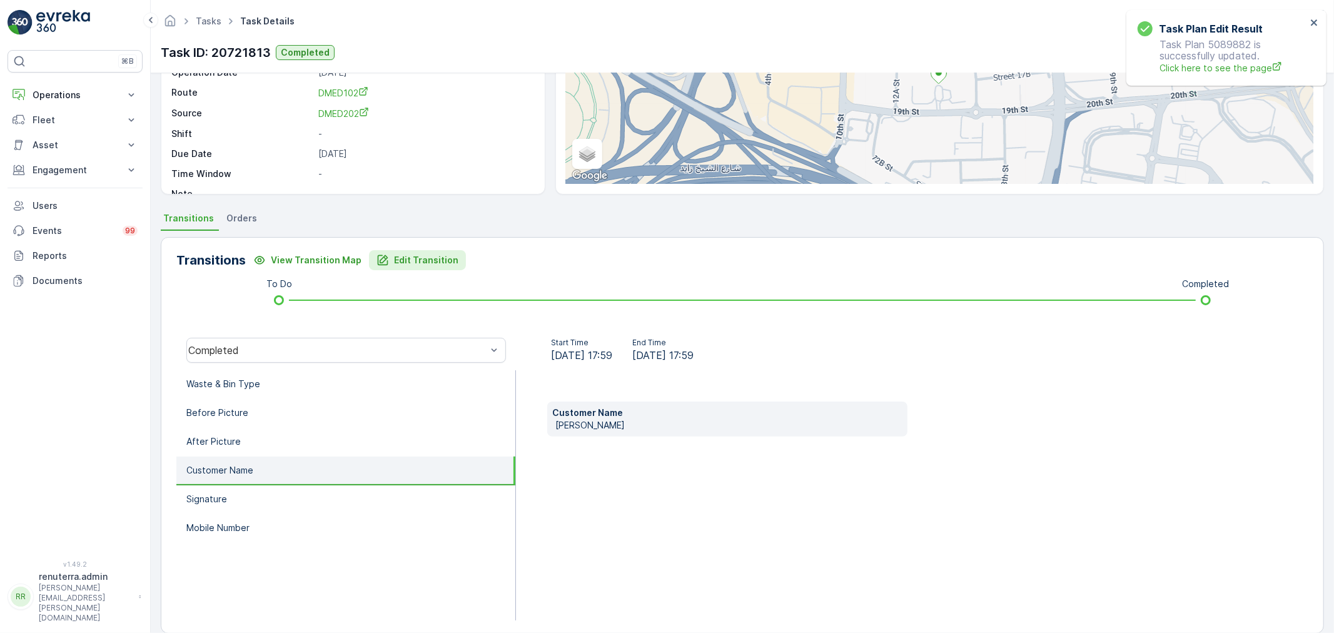
click at [394, 264] on p "Edit Transition" at bounding box center [426, 260] width 64 height 13
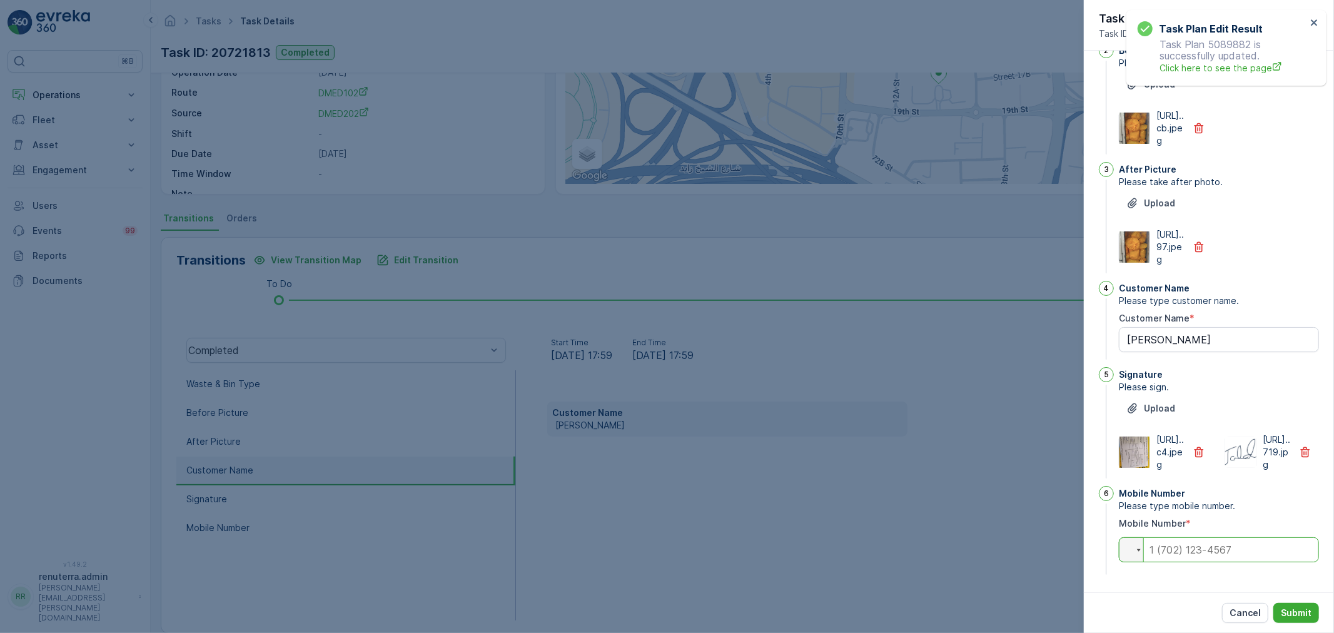
click at [1189, 540] on input "tel" at bounding box center [1218, 549] width 200 height 25
paste input "+52 816 314 1"
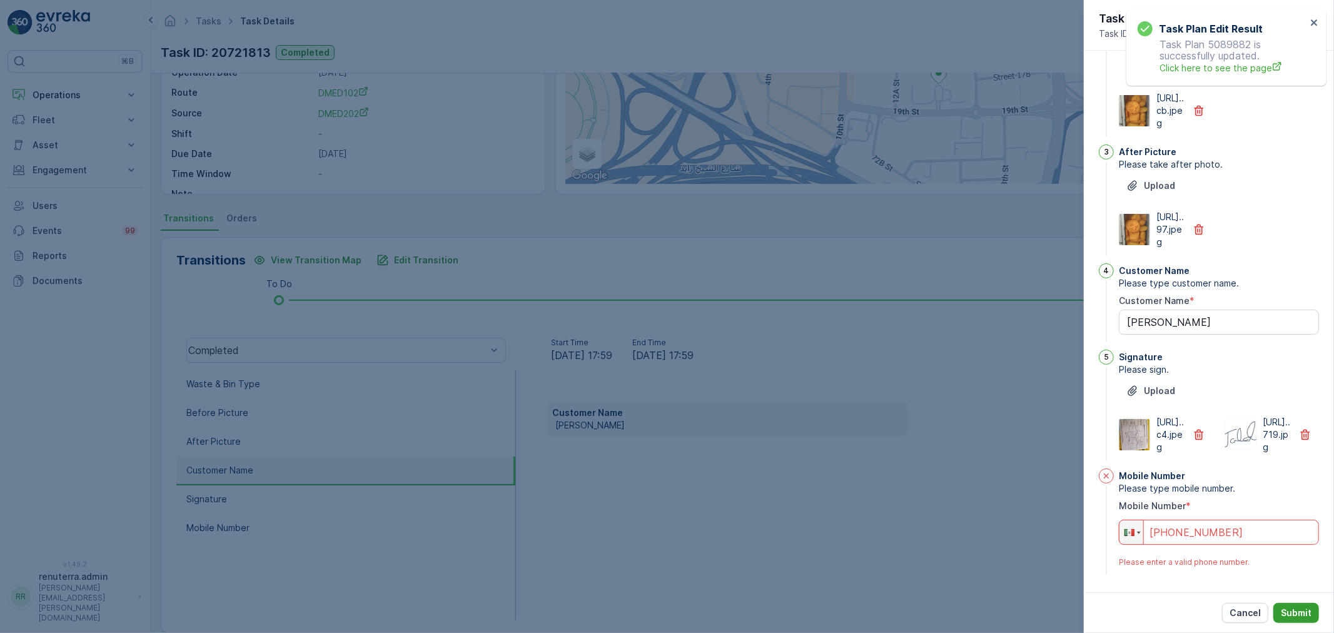
type input "+52 816 314 1"
click at [1282, 607] on p "Submit" at bounding box center [1295, 612] width 31 height 13
click at [1198, 440] on icon "button" at bounding box center [1198, 434] width 13 height 13
click at [1300, 605] on button "Submit" at bounding box center [1296, 613] width 46 height 20
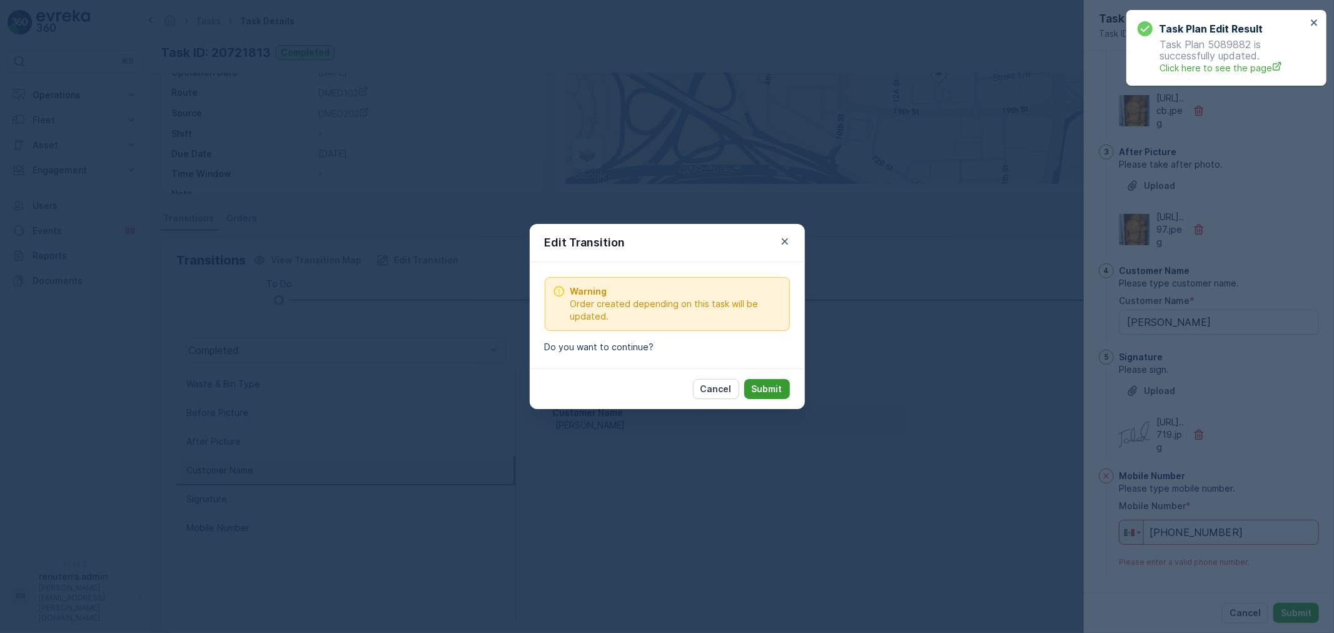
click at [771, 386] on p "Submit" at bounding box center [766, 389] width 31 height 13
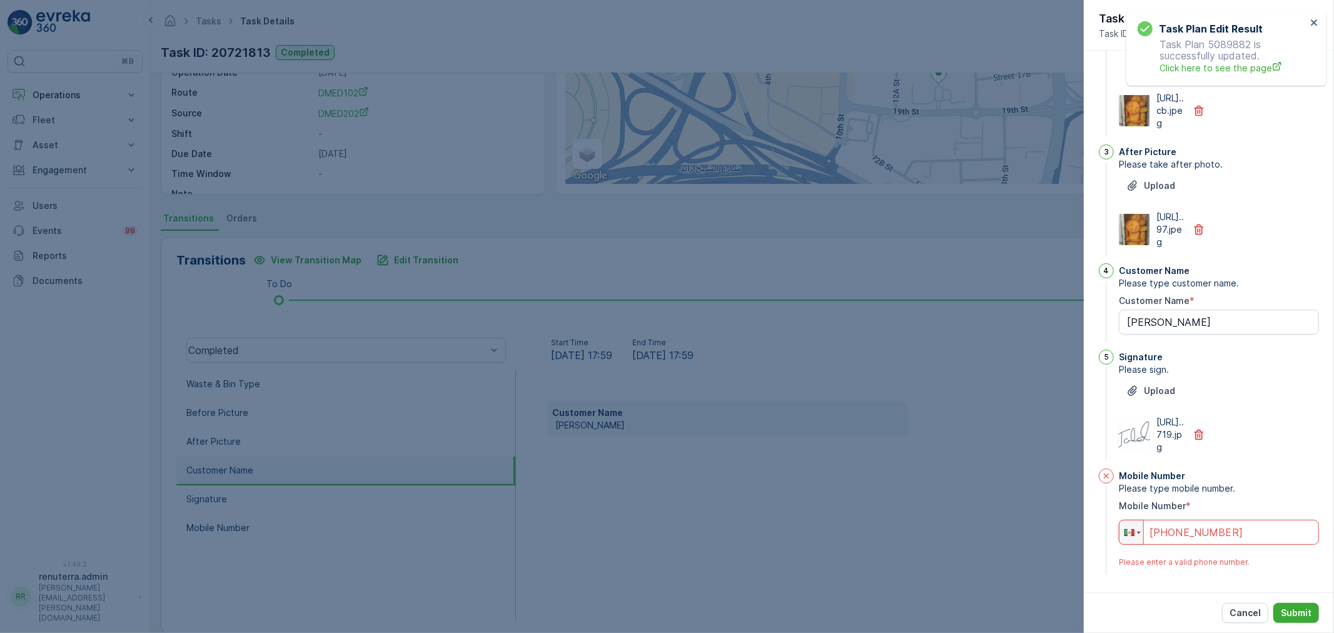
click at [1161, 545] on input "+52 816 314 1" at bounding box center [1218, 532] width 200 height 25
click at [1107, 483] on div at bounding box center [1105, 475] width 15 height 15
drag, startPoint x: 1105, startPoint y: 488, endPoint x: 1139, endPoint y: 507, distance: 38.9
click at [1105, 483] on div at bounding box center [1105, 475] width 15 height 15
drag, startPoint x: 1228, startPoint y: 554, endPoint x: 1115, endPoint y: 541, distance: 113.9
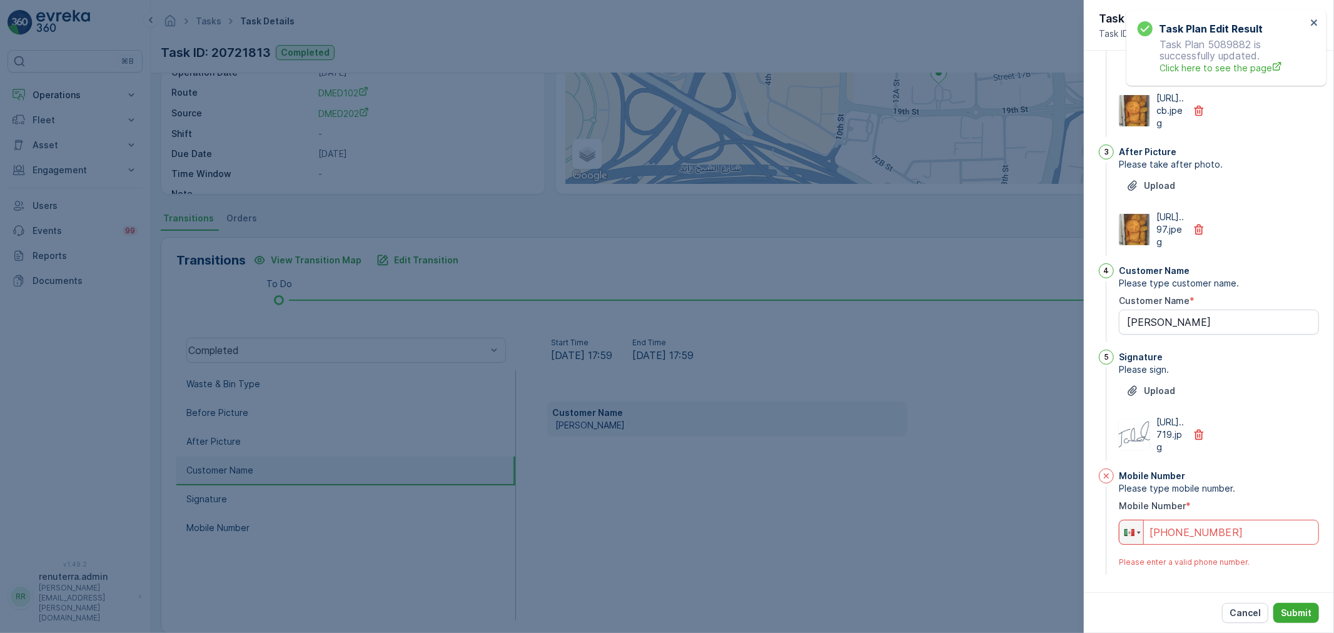
click at [1115, 541] on div "Mobile Number Please type mobile number. Mobile Number * Phone +28 163 141 Plea…" at bounding box center [1208, 522] width 220 height 109
click at [1229, 541] on input "+0" at bounding box center [1218, 532] width 200 height 25
type input "+0"
click at [1254, 610] on p "Cancel" at bounding box center [1244, 612] width 31 height 13
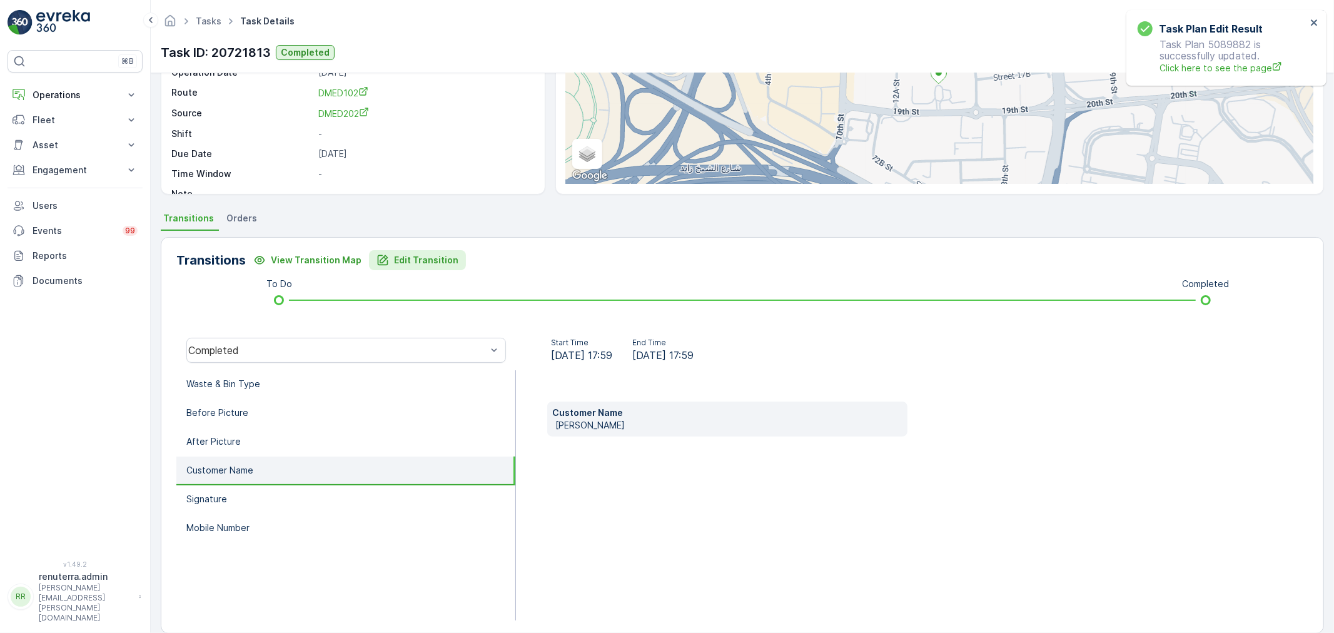
click at [394, 261] on p "Edit Transition" at bounding box center [426, 260] width 64 height 13
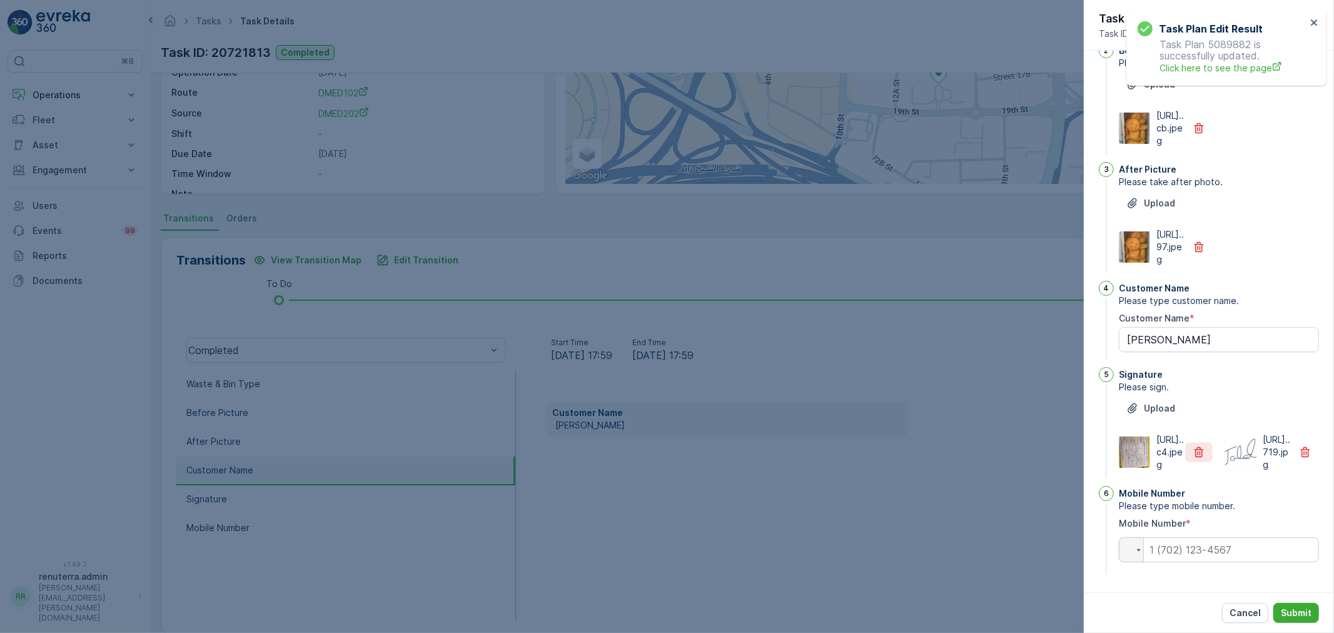
click at [1208, 442] on button "button" at bounding box center [1199, 452] width 28 height 20
click at [1312, 616] on button "Submit" at bounding box center [1296, 613] width 46 height 20
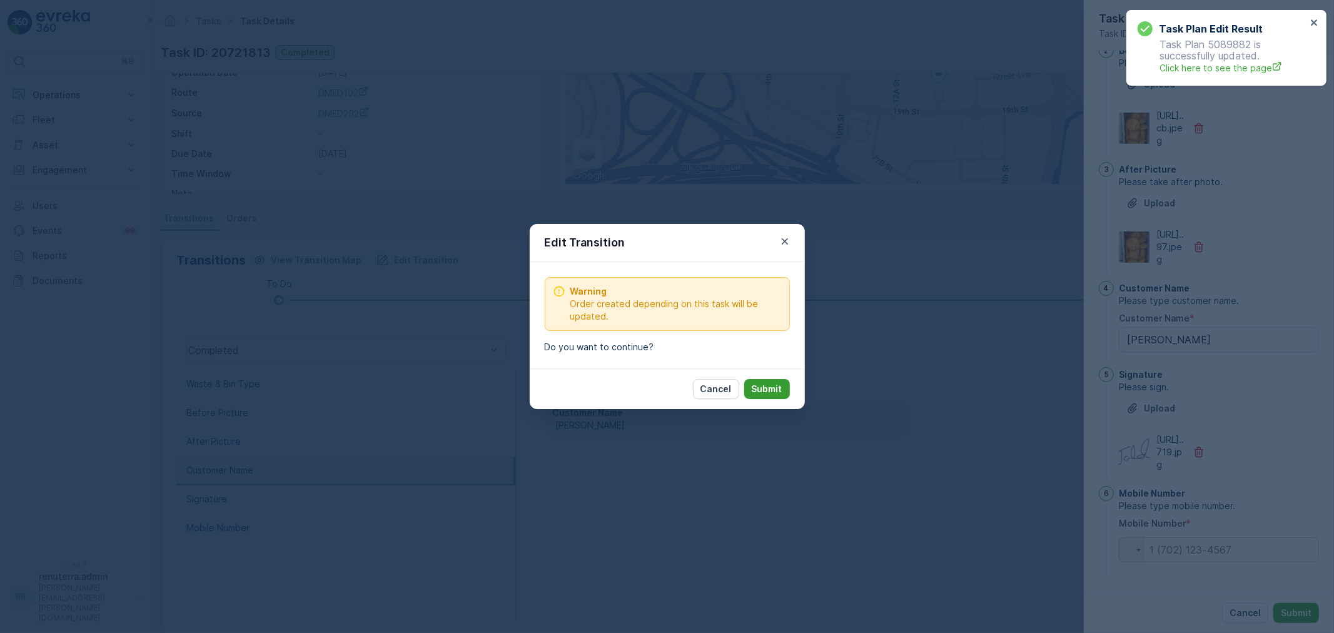
click at [760, 384] on p "Submit" at bounding box center [766, 389] width 31 height 13
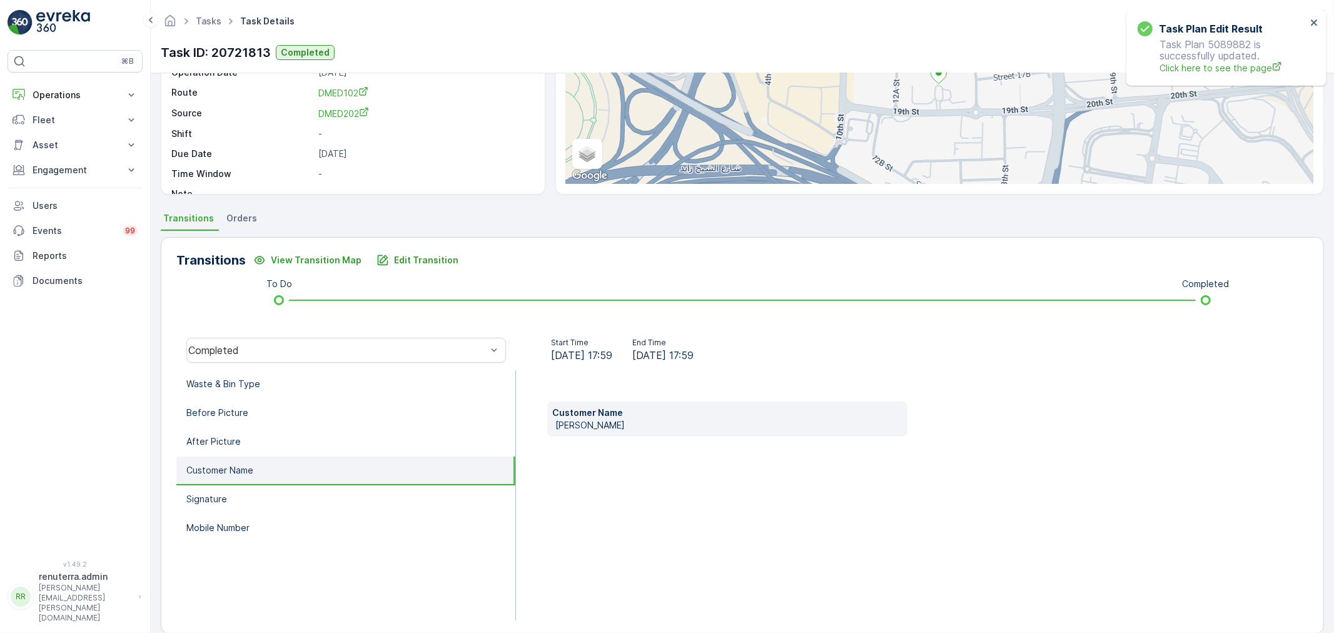
click at [288, 476] on li "Customer Name" at bounding box center [345, 470] width 339 height 29
click at [273, 488] on li "Signature" at bounding box center [345, 499] width 339 height 29
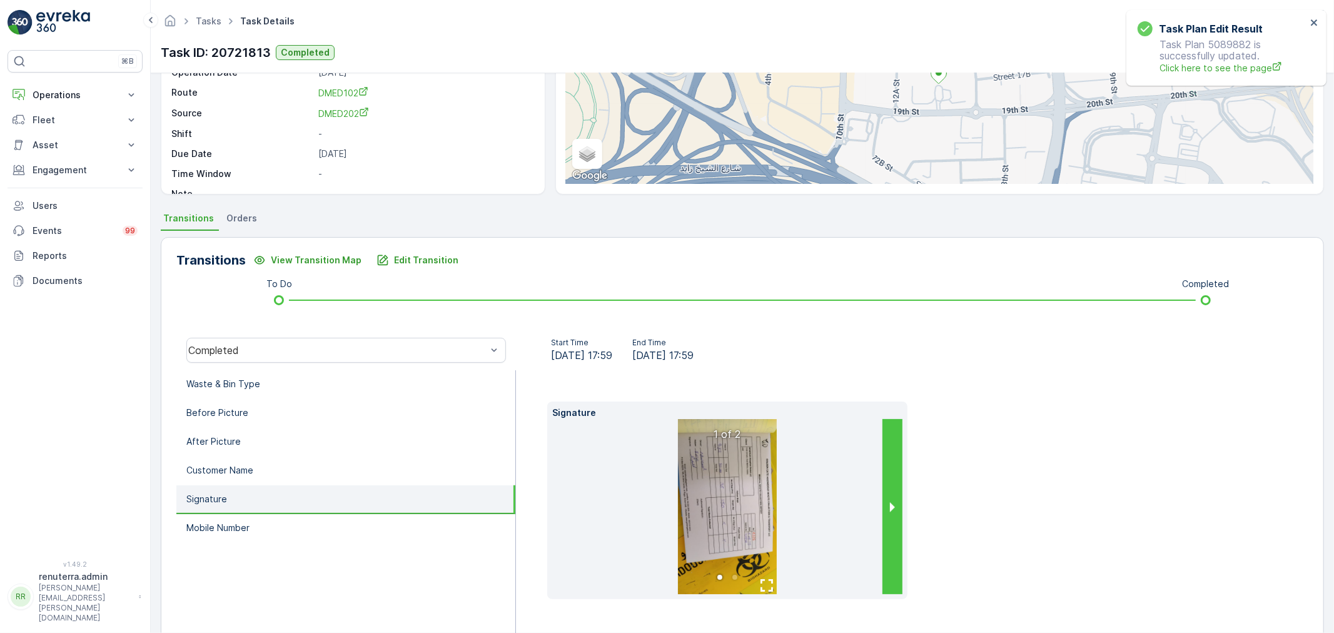
click at [889, 513] on button "next slide / item" at bounding box center [892, 506] width 20 height 175
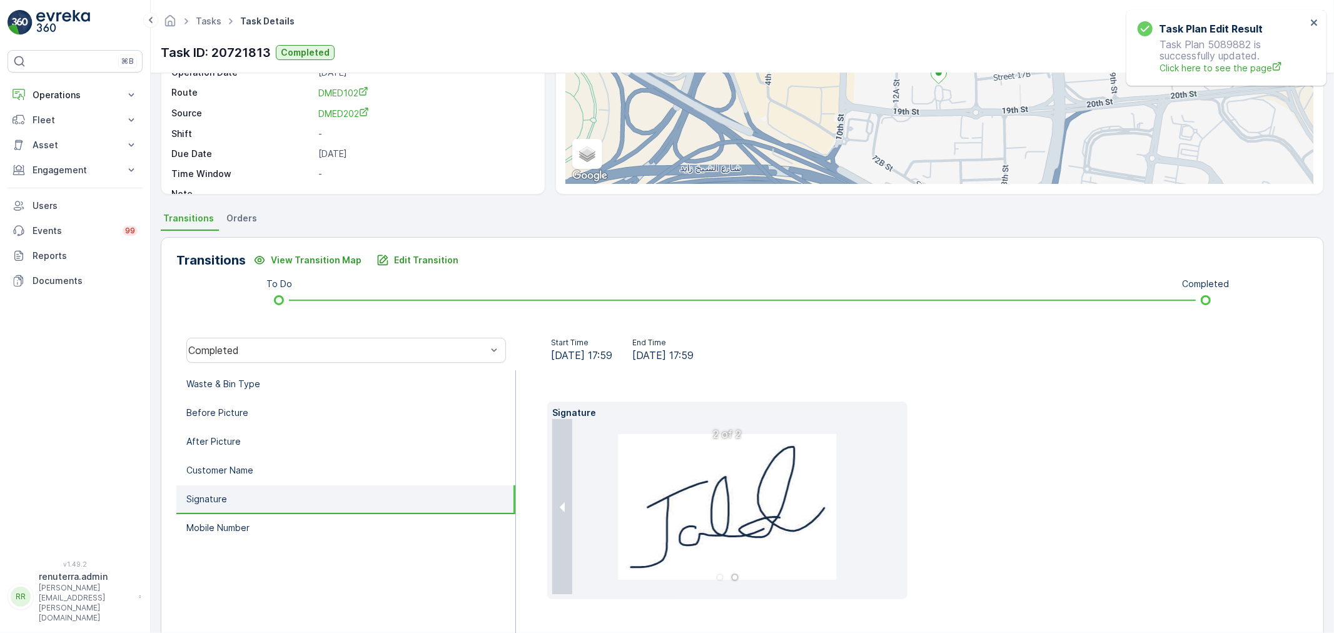
click at [967, 520] on div "Signature 2 of 2" at bounding box center [912, 500] width 730 height 198
click at [263, 492] on li "Signature" at bounding box center [345, 499] width 339 height 29
click at [254, 514] on li "Mobile Number" at bounding box center [345, 528] width 339 height 29
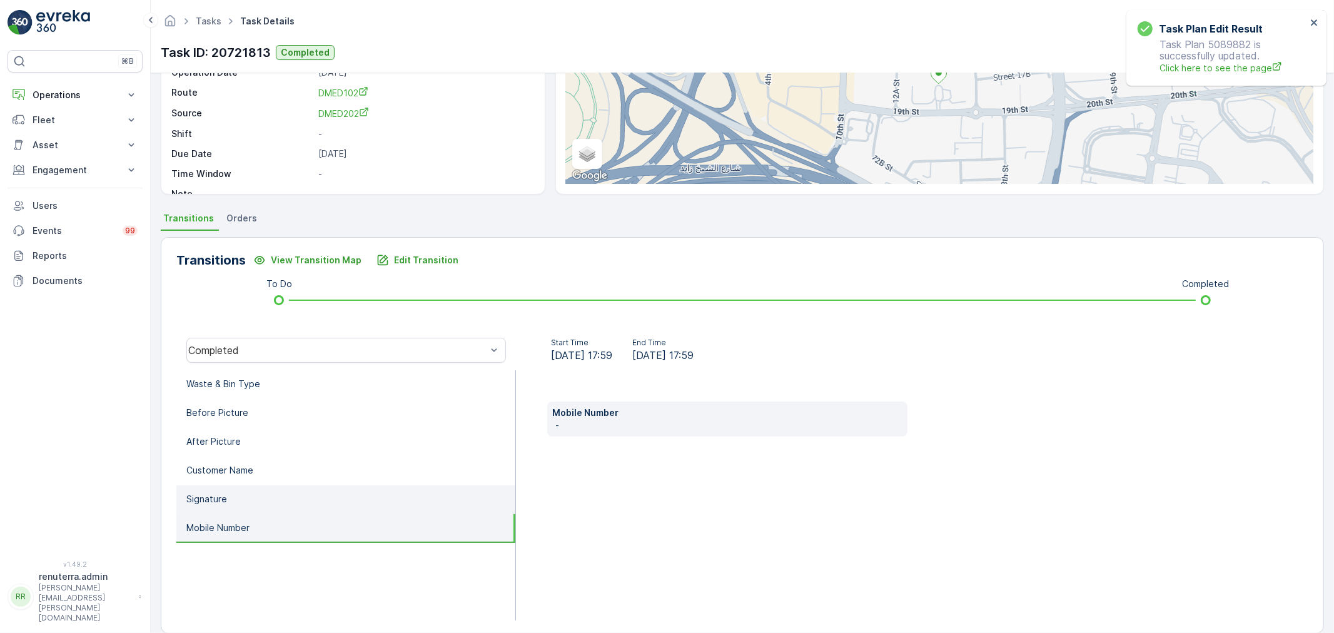
click at [248, 493] on li "Signature" at bounding box center [345, 499] width 339 height 29
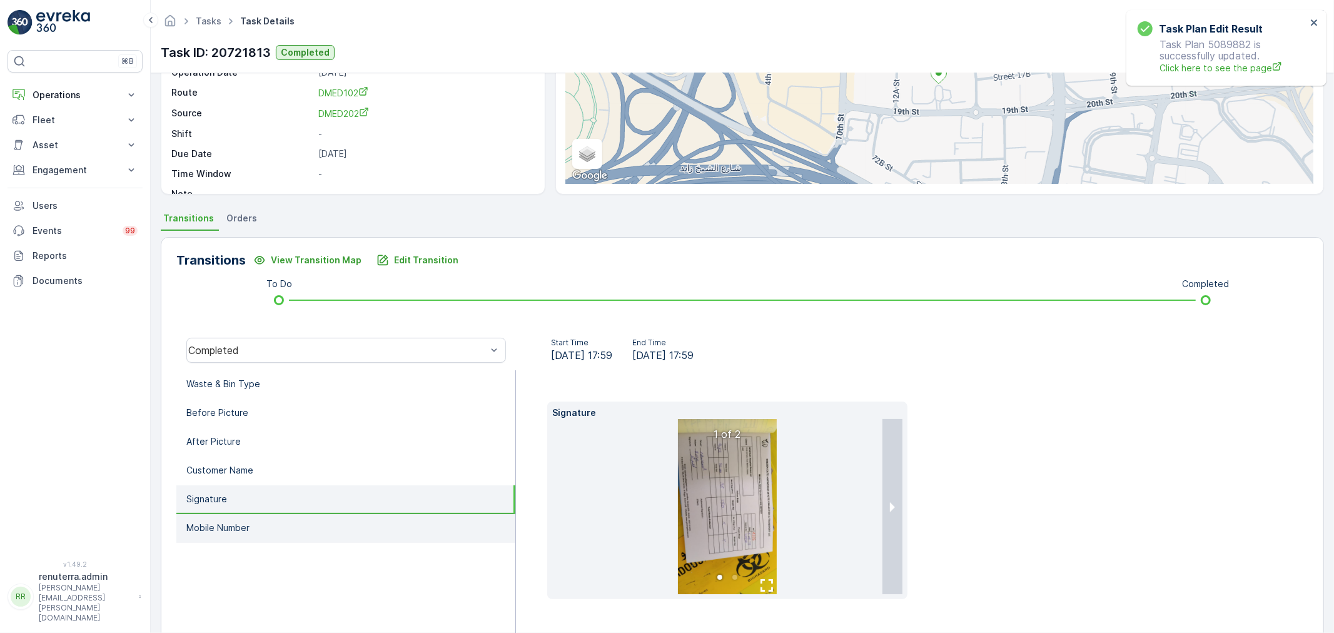
click at [252, 515] on li "Mobile Number" at bounding box center [345, 528] width 339 height 29
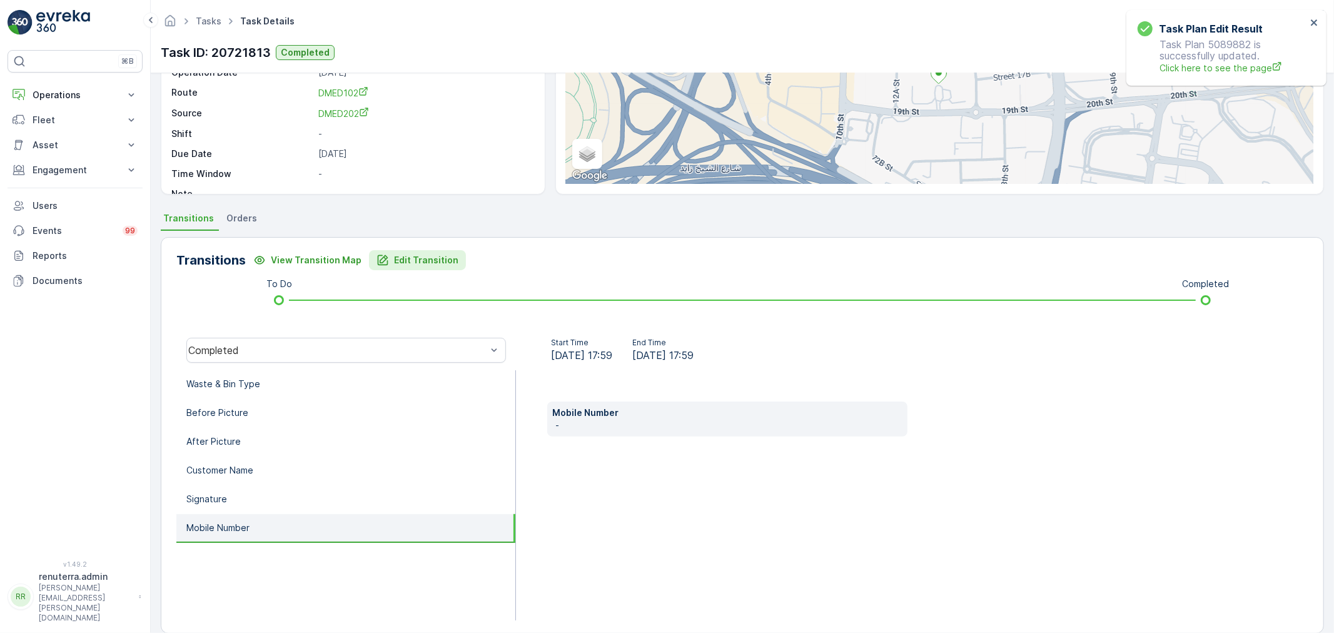
click at [448, 261] on p "Edit Transition" at bounding box center [426, 260] width 64 height 13
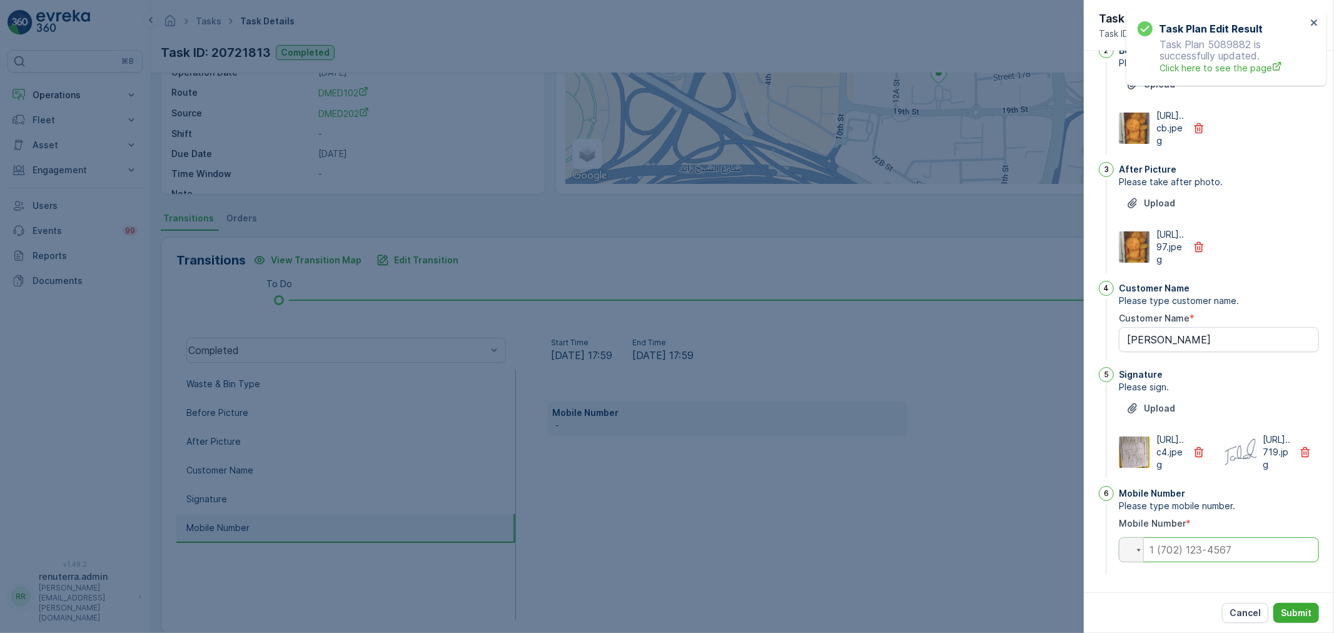
click at [1230, 548] on input "tel" at bounding box center [1218, 549] width 200 height 25
paste input "+52 816 314 1"
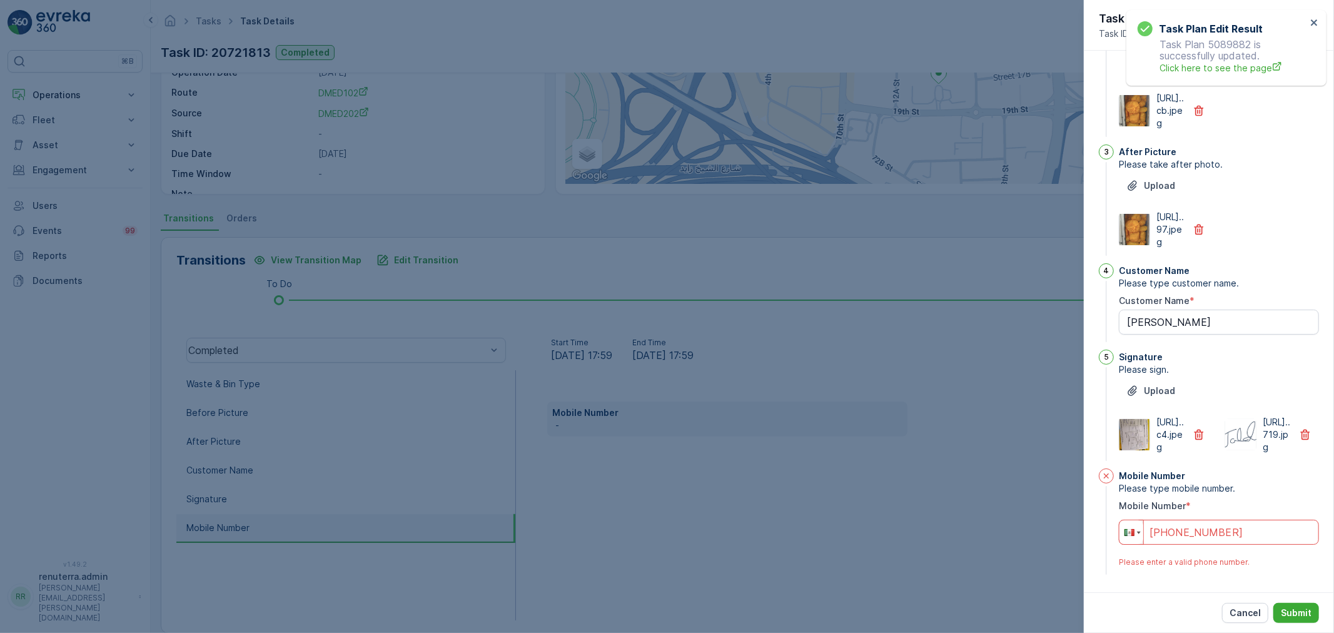
drag, startPoint x: 1234, startPoint y: 555, endPoint x: 1142, endPoint y: 553, distance: 91.9
click at [1142, 545] on div "Phone +52 816 314 1" at bounding box center [1218, 532] width 200 height 25
type input "+52 816 314 1"
click at [696, 530] on div at bounding box center [667, 316] width 1334 height 633
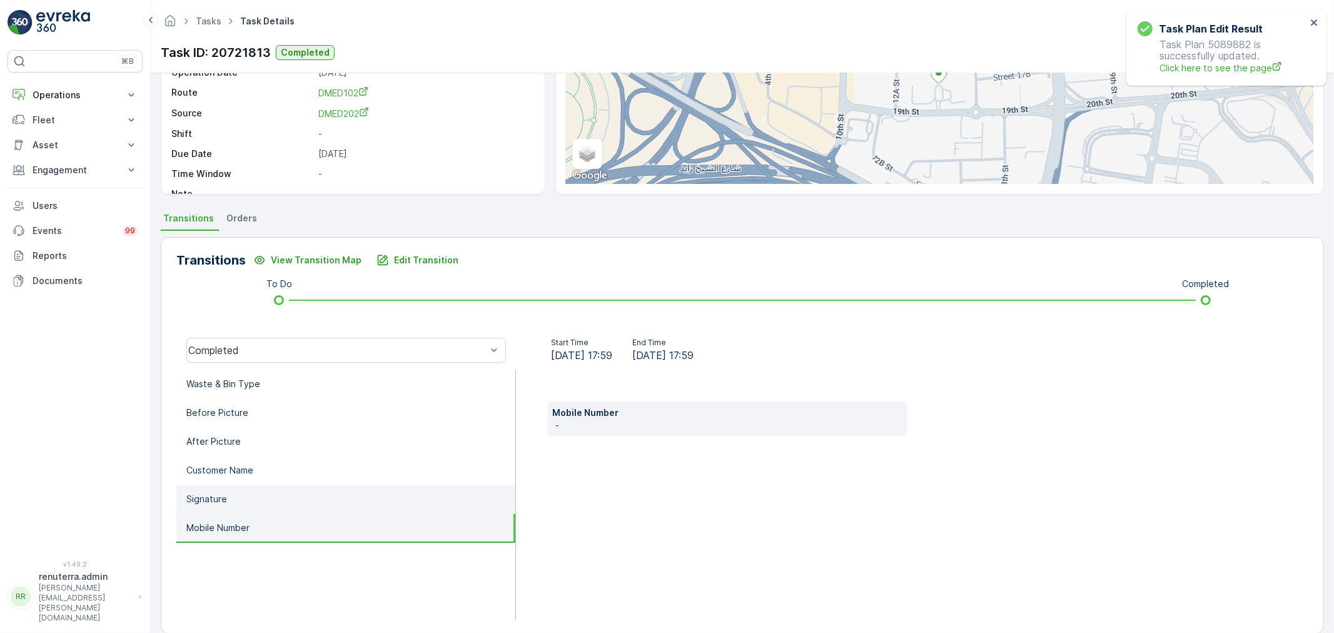
click at [328, 485] on li "Signature" at bounding box center [345, 499] width 339 height 29
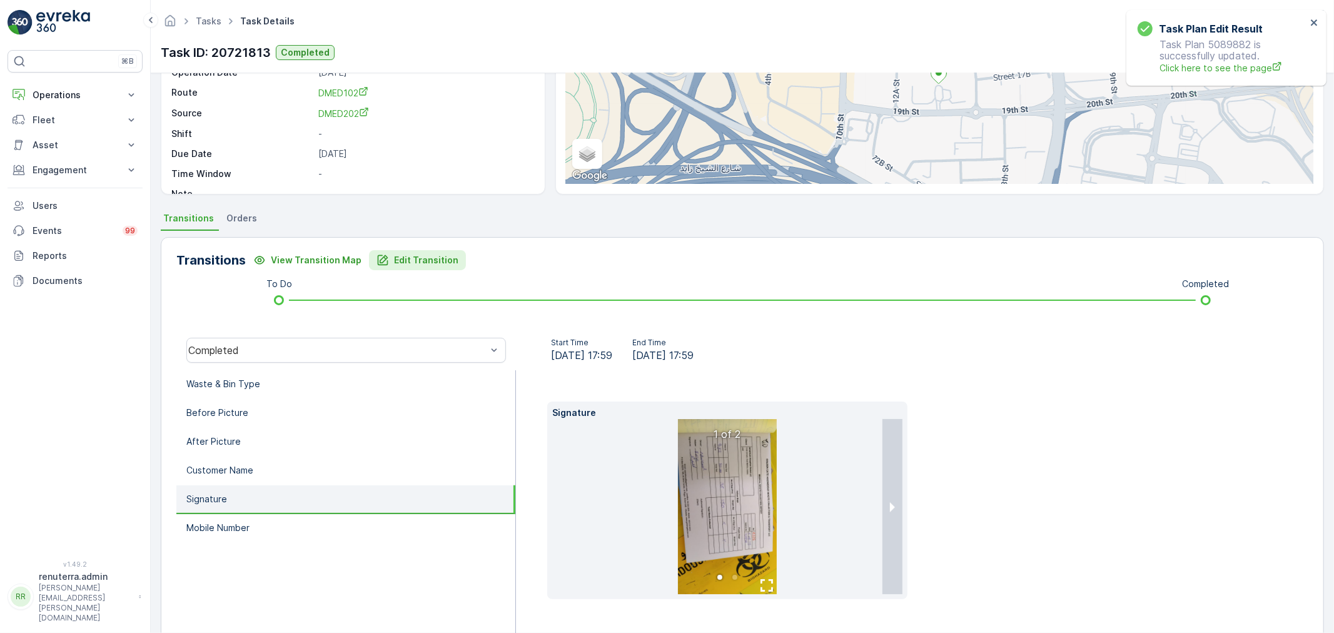
click at [405, 266] on button "Edit Transition" at bounding box center [417, 260] width 97 height 20
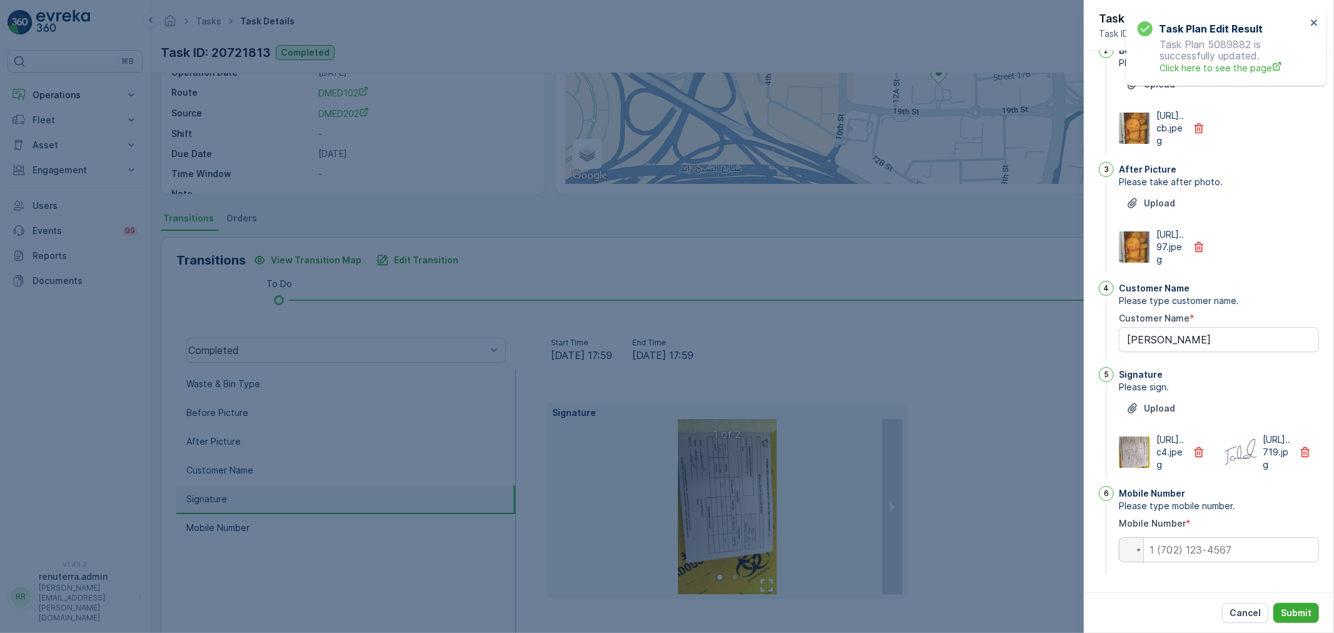
scroll to position [244, 0]
click at [1196, 542] on input "tel" at bounding box center [1218, 549] width 200 height 25
paste input "+52 816 314 1"
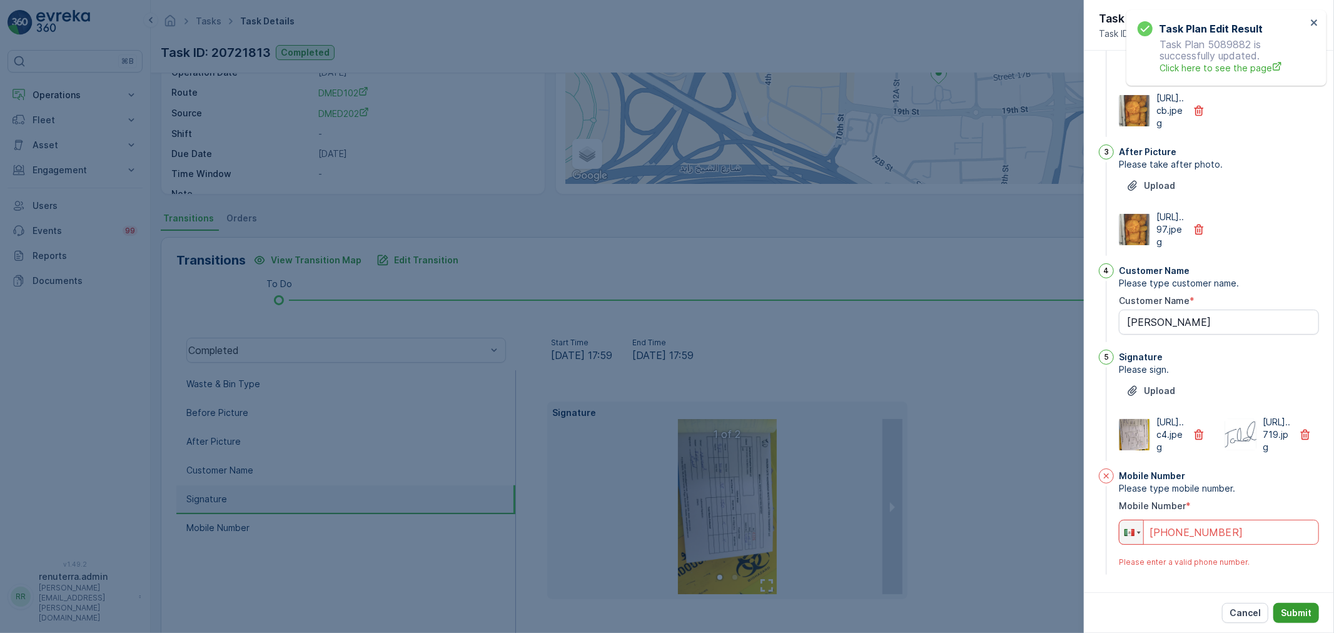
type input "+52 816 314 1"
click at [1287, 609] on p "Submit" at bounding box center [1295, 612] width 31 height 13
click at [1138, 544] on div at bounding box center [1131, 532] width 24 height 24
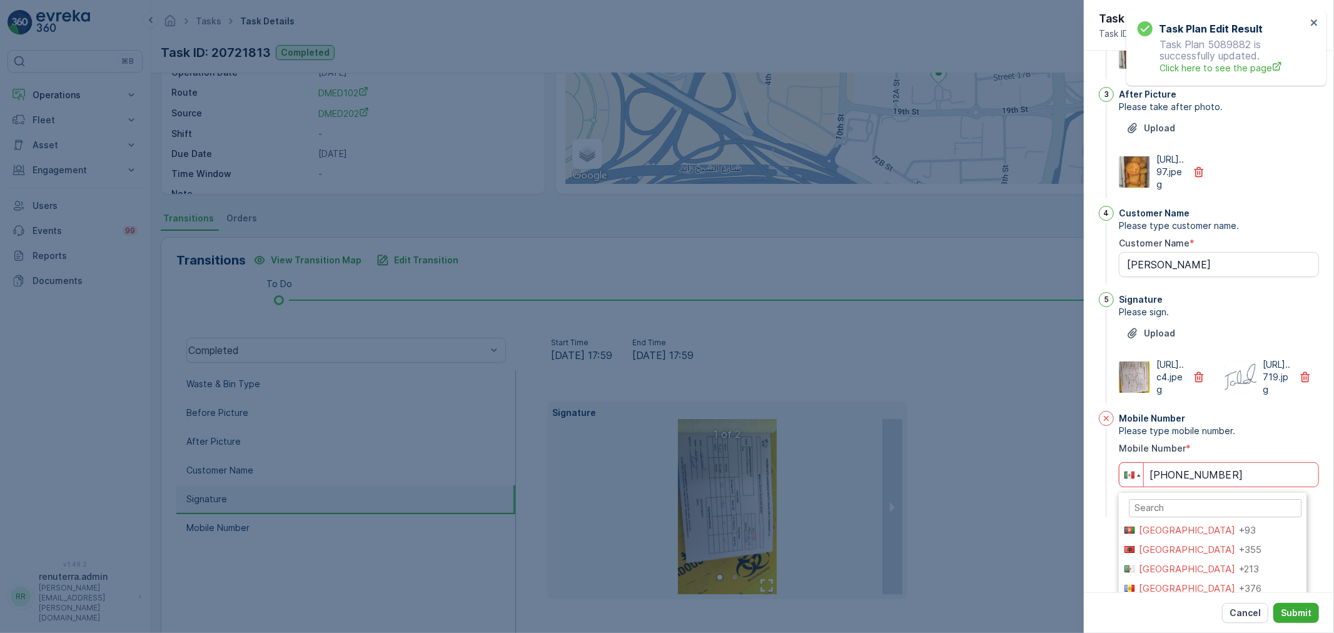
scroll to position [2257, 0]
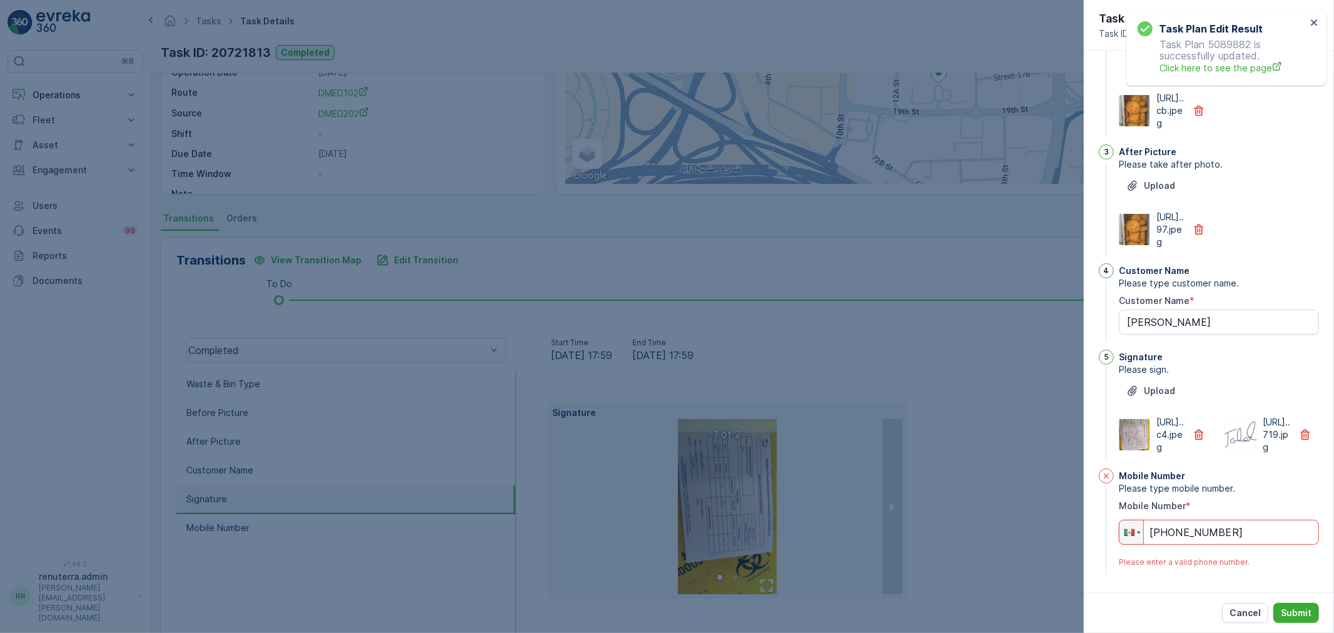
click at [1172, 564] on div "Mobile Number Please type mobile number. Mobile Number * Phone +52 816 314 1 Pl…" at bounding box center [1218, 522] width 200 height 109
click at [1132, 536] on div at bounding box center [1129, 532] width 10 height 7
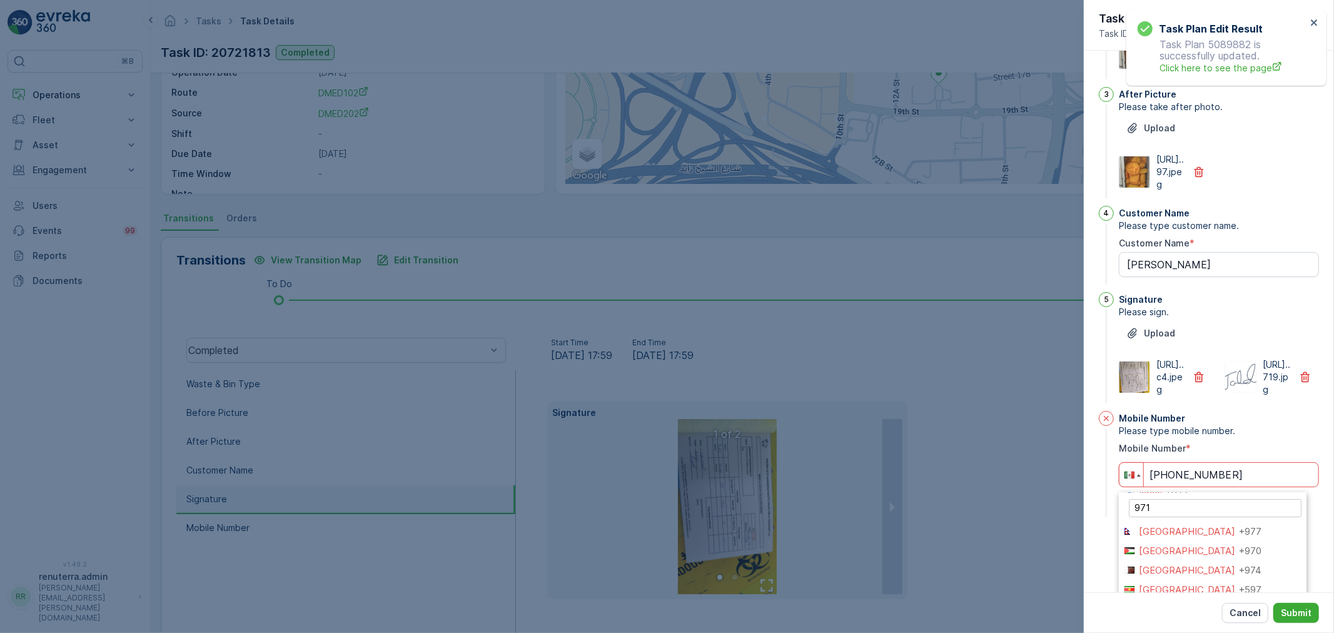
scroll to position [0, 0]
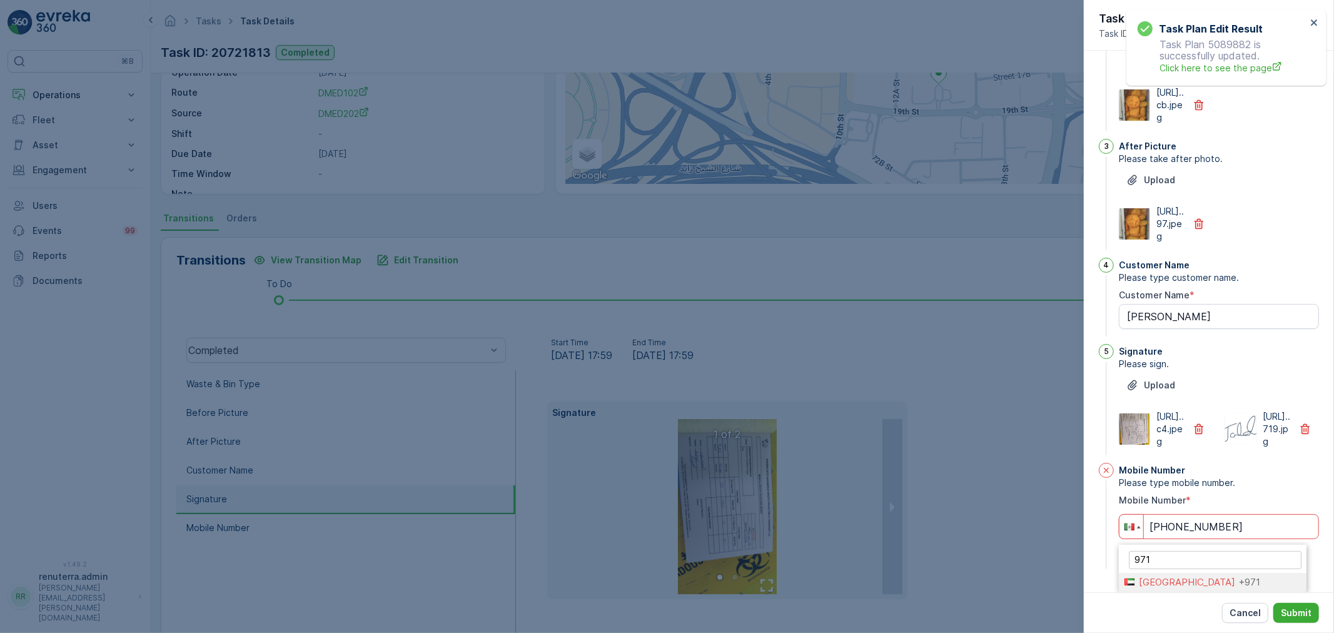
type input "971"
click at [1179, 580] on span "United Arab Emirates" at bounding box center [1186, 582] width 96 height 12
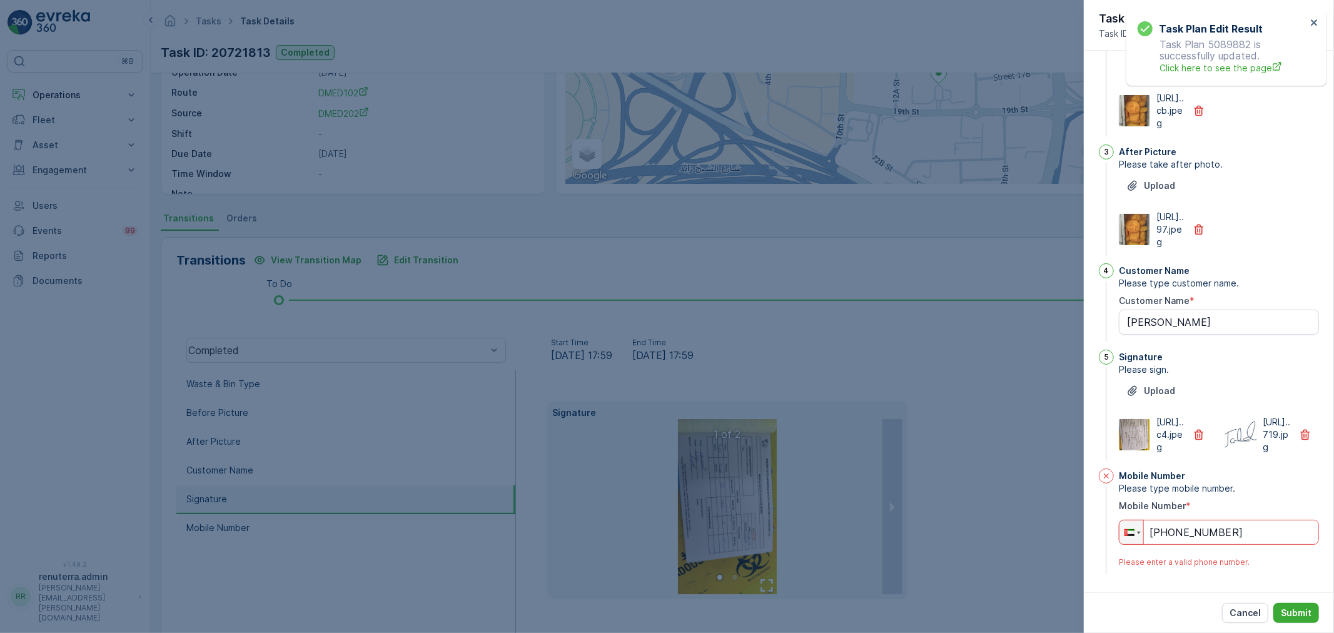
scroll to position [261, 0]
drag, startPoint x: 1174, startPoint y: 528, endPoint x: 1264, endPoint y: 533, distance: 90.1
click at [1263, 535] on input "+971 816 314 1" at bounding box center [1218, 532] width 200 height 25
paste input "528 163 141"
type input "+971 528 163 141"
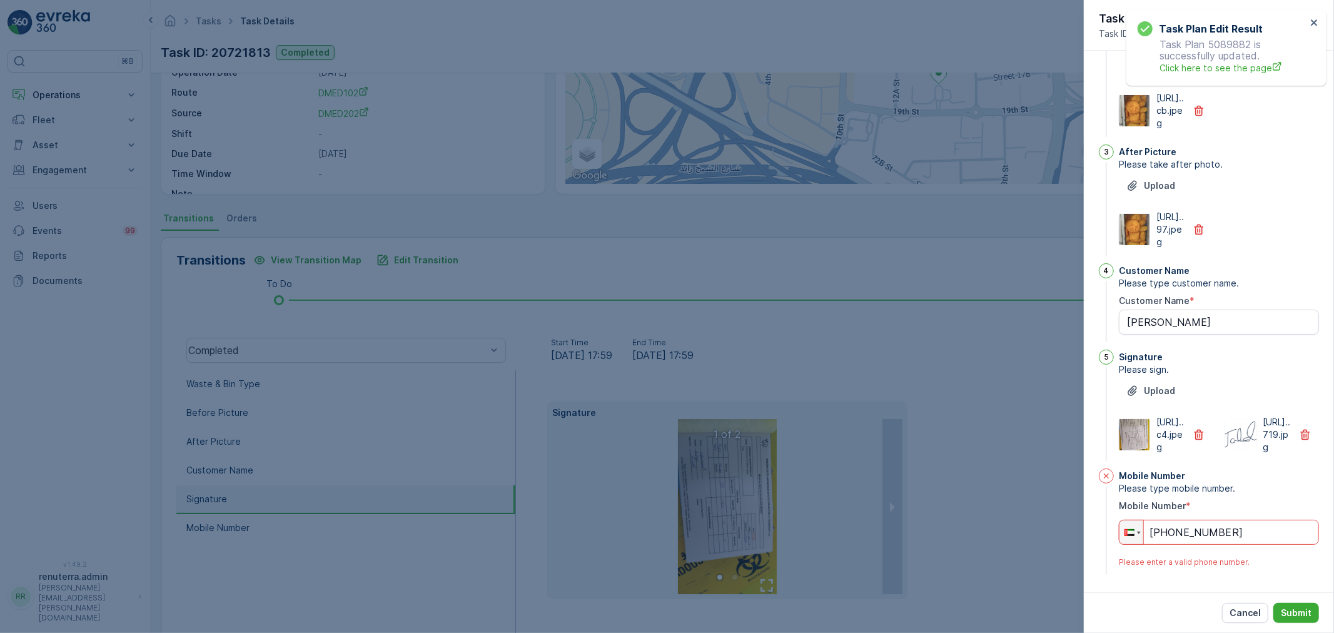
click at [1297, 615] on p "Submit" at bounding box center [1295, 612] width 31 height 13
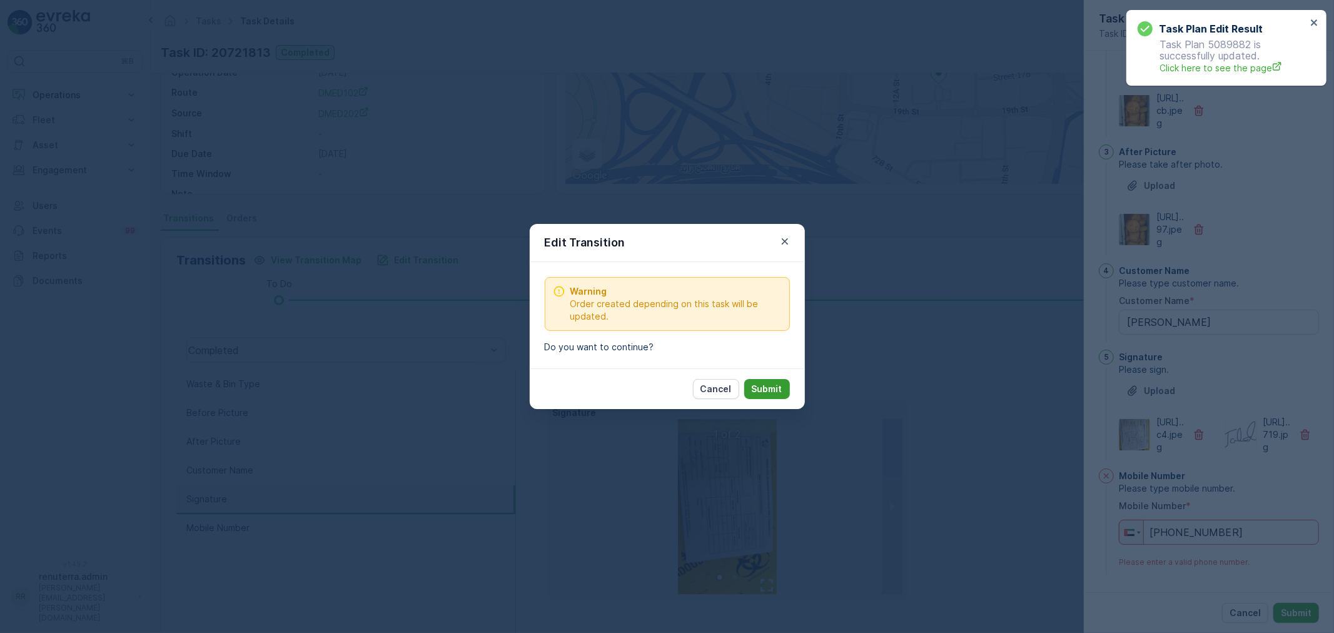
click at [781, 388] on button "Submit" at bounding box center [767, 389] width 46 height 20
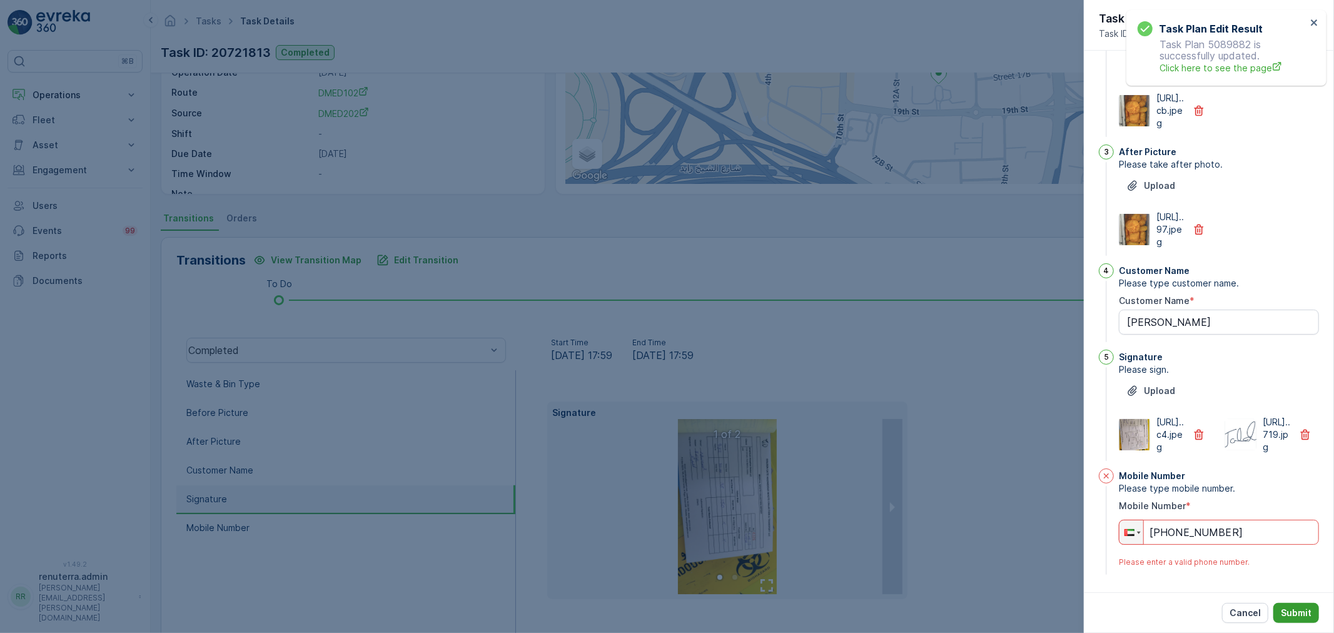
click at [1297, 614] on p "Submit" at bounding box center [1295, 612] width 31 height 13
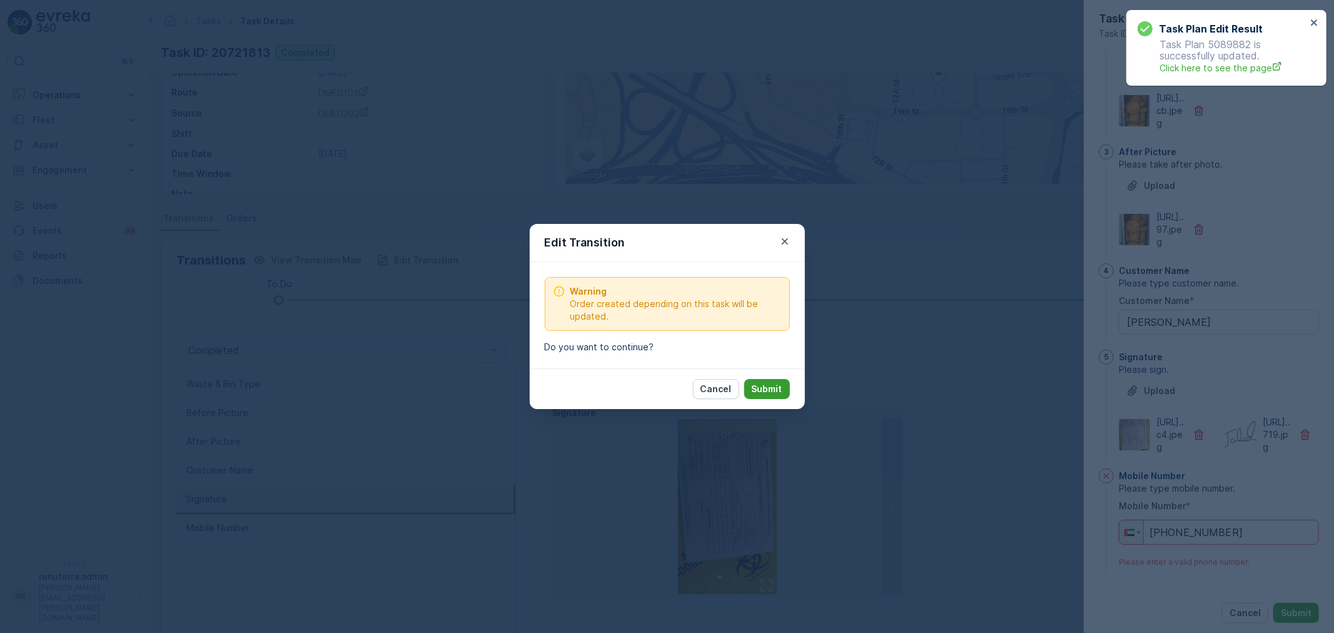
click at [752, 386] on p "Submit" at bounding box center [766, 389] width 31 height 13
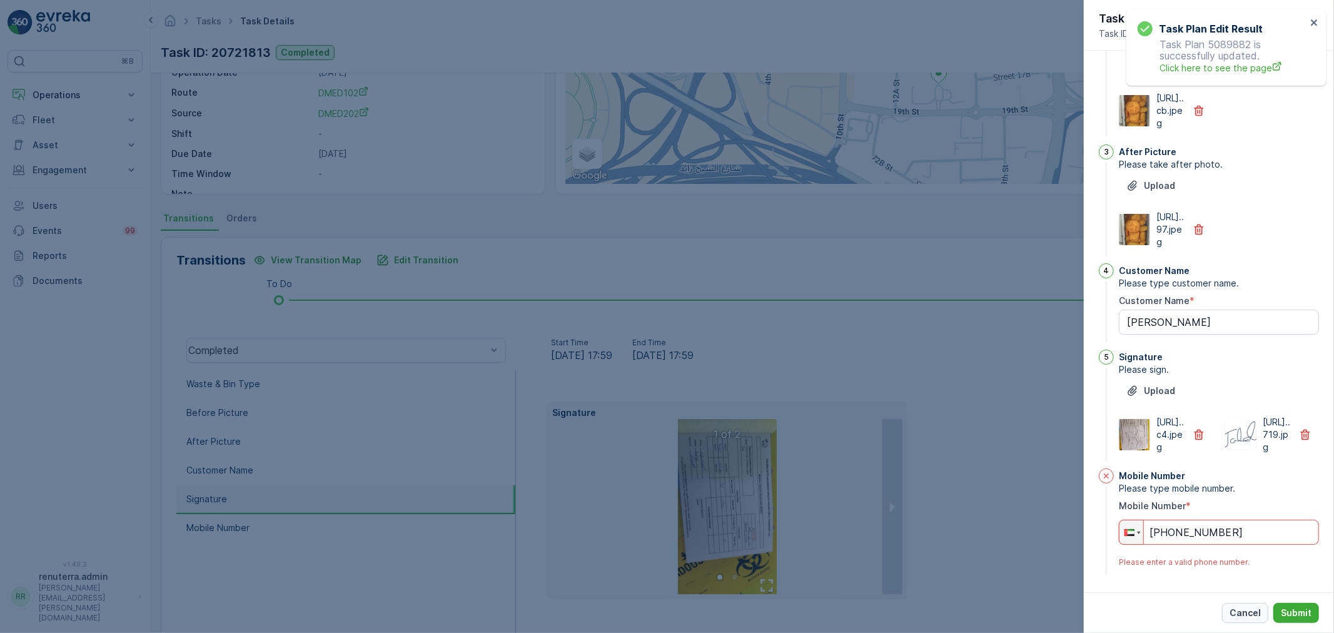
click at [1223, 608] on button "Cancel" at bounding box center [1245, 613] width 46 height 20
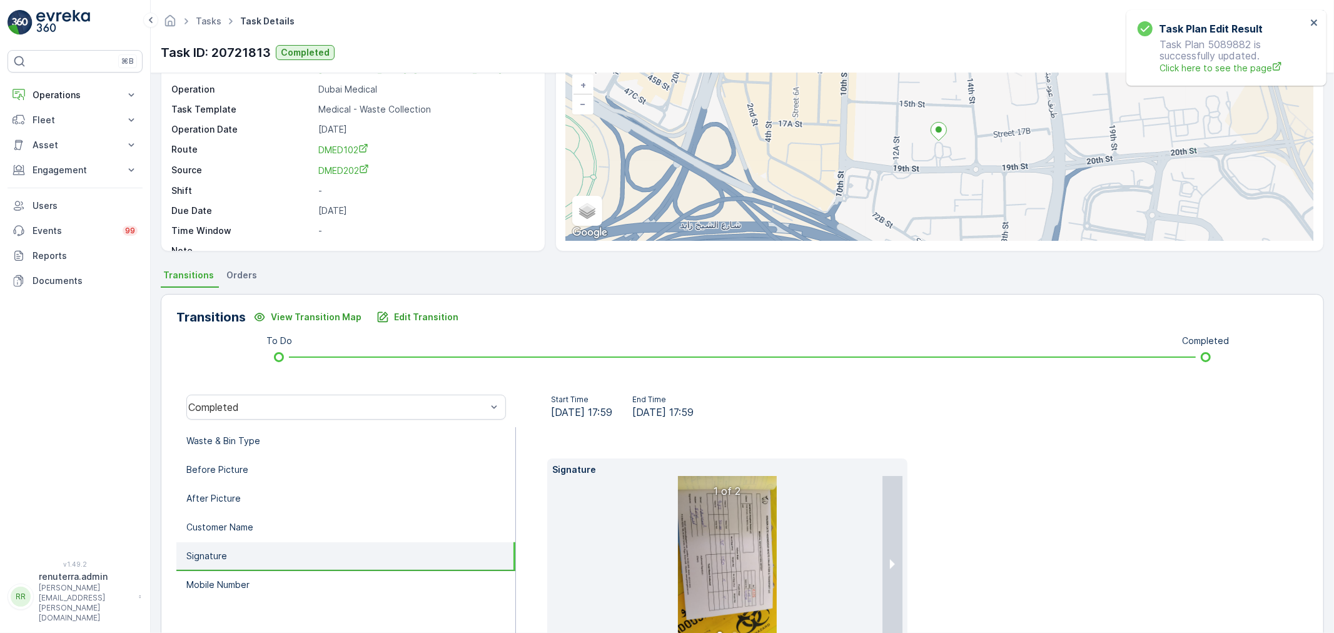
scroll to position [0, 0]
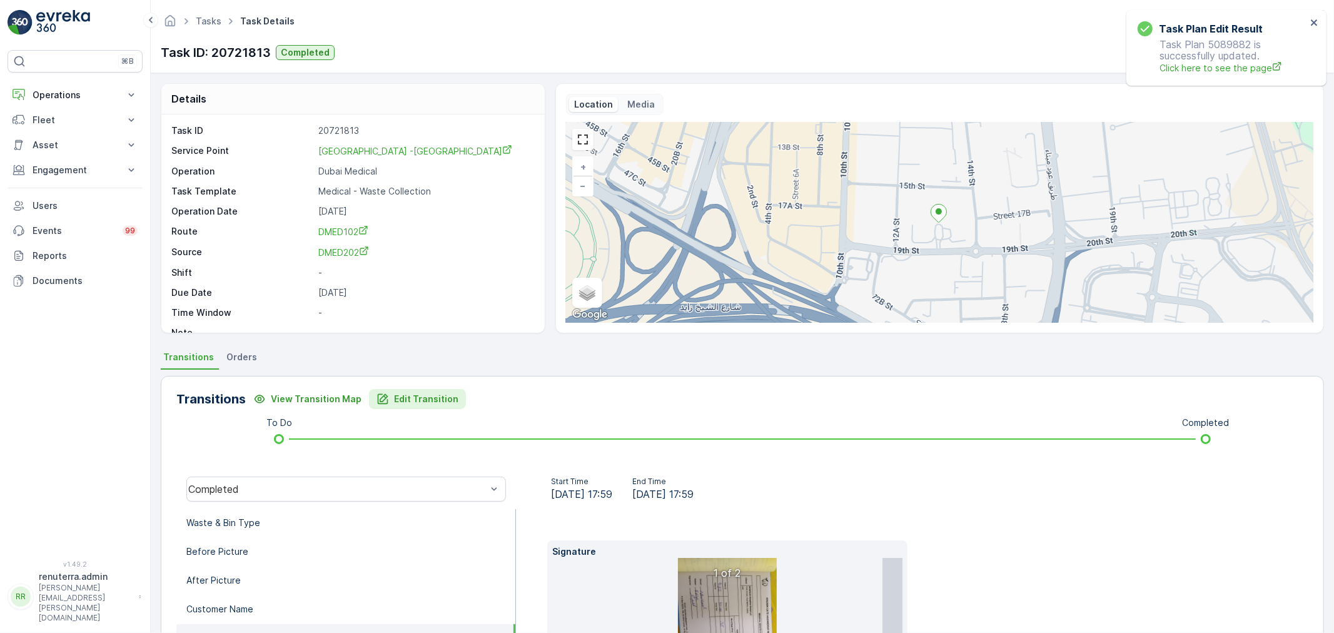
click at [381, 396] on icon "Edit Transition" at bounding box center [383, 399] width 11 height 11
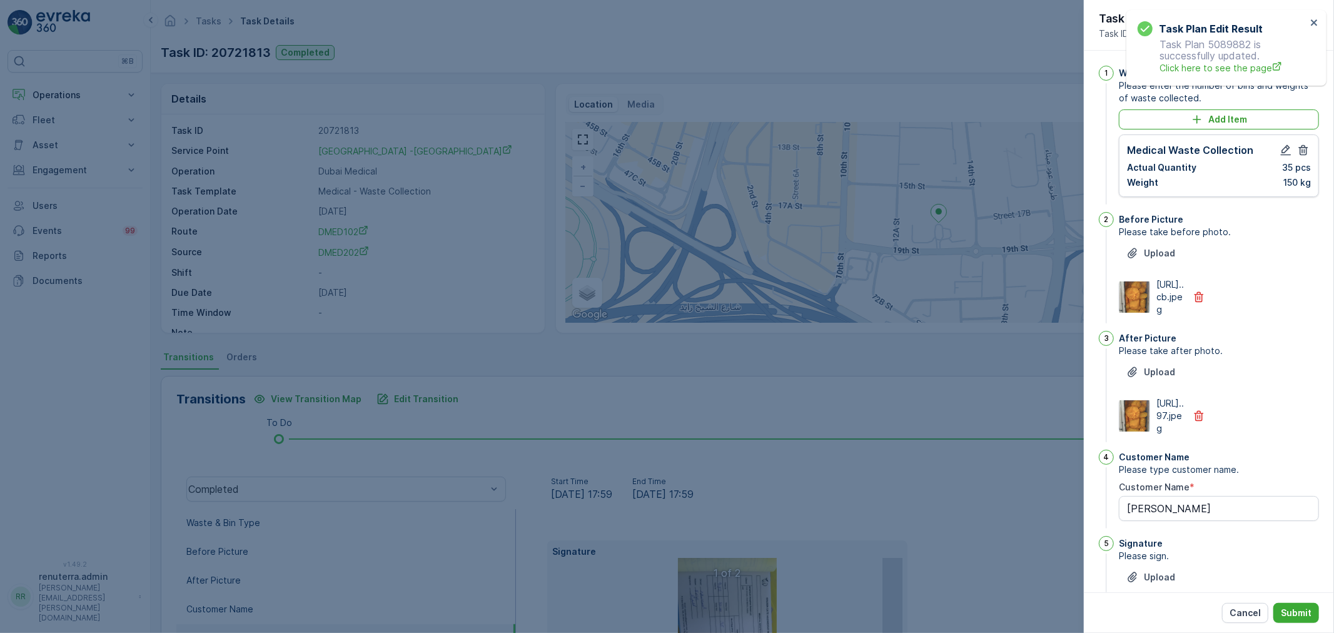
scroll to position [244, 0]
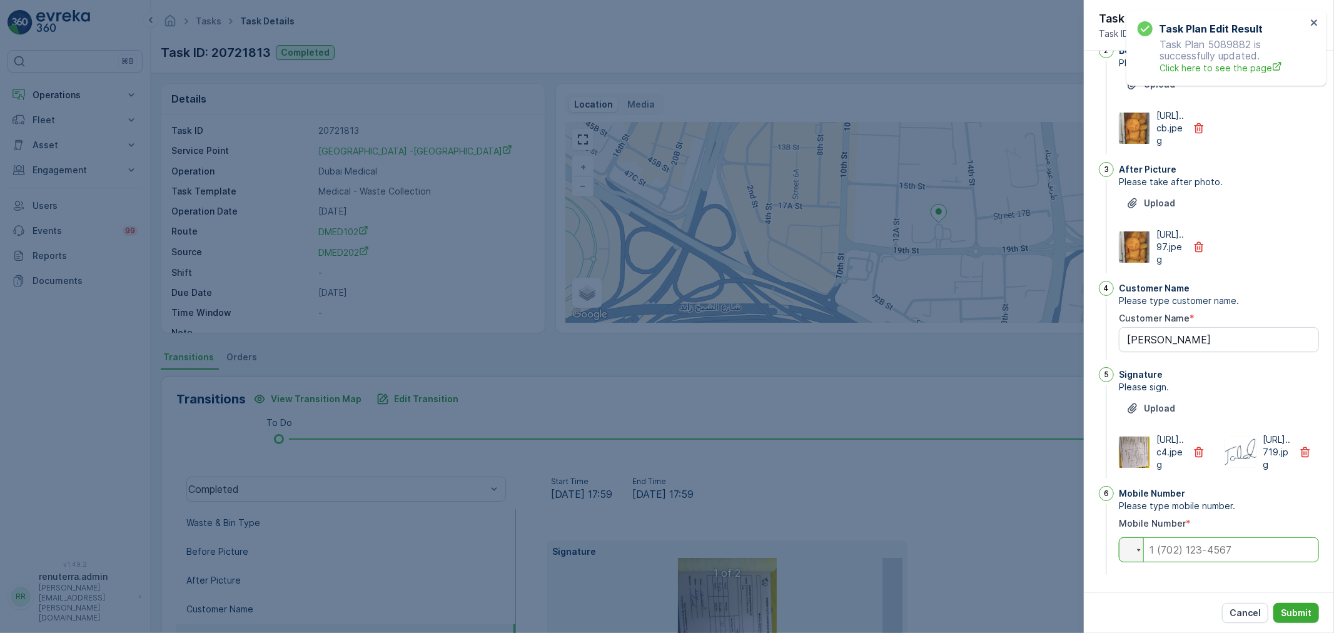
click at [1178, 549] on input "tel" at bounding box center [1218, 549] width 200 height 25
paste input "+52 816 314 1"
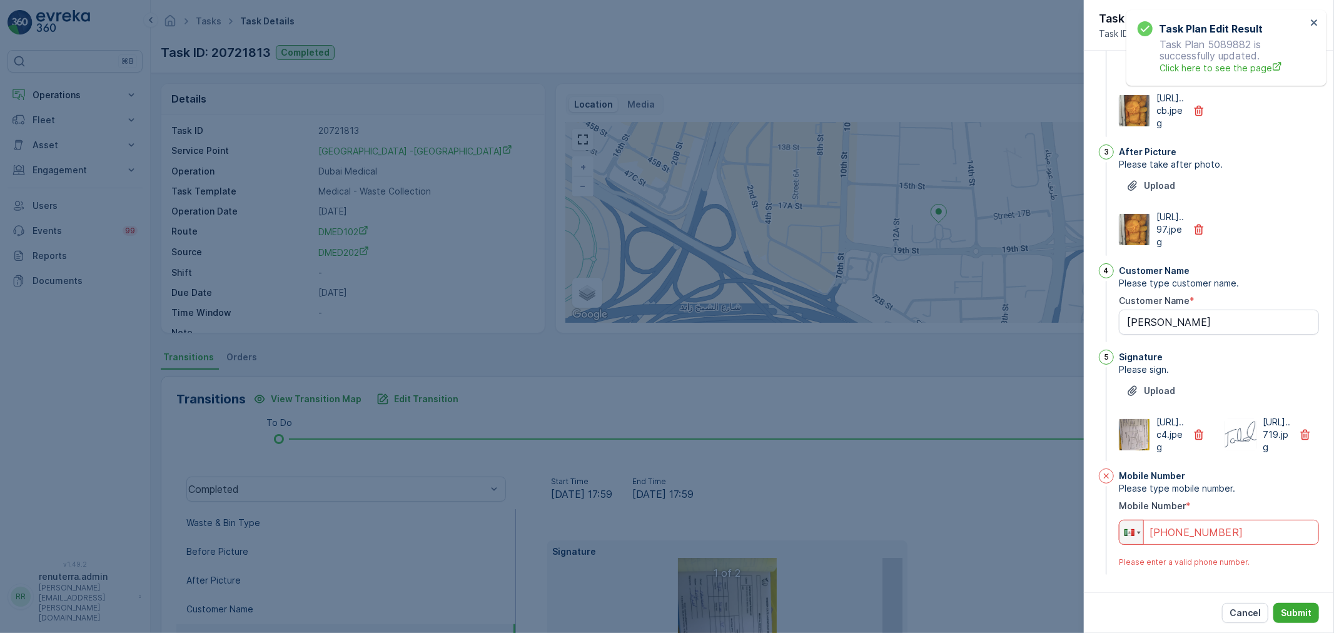
drag, startPoint x: 1213, startPoint y: 549, endPoint x: 1053, endPoint y: 530, distance: 161.2
click at [1053, 530] on div "Tasks Task Details Renuterra ( +04:00 ) Task ID: 20721813 Completed Details Tas…" at bounding box center [742, 316] width 1183 height 633
click at [1120, 545] on div "Phone +1" at bounding box center [1218, 532] width 200 height 25
type input "+1"
click at [1122, 482] on p "Mobile Number" at bounding box center [1151, 476] width 66 height 13
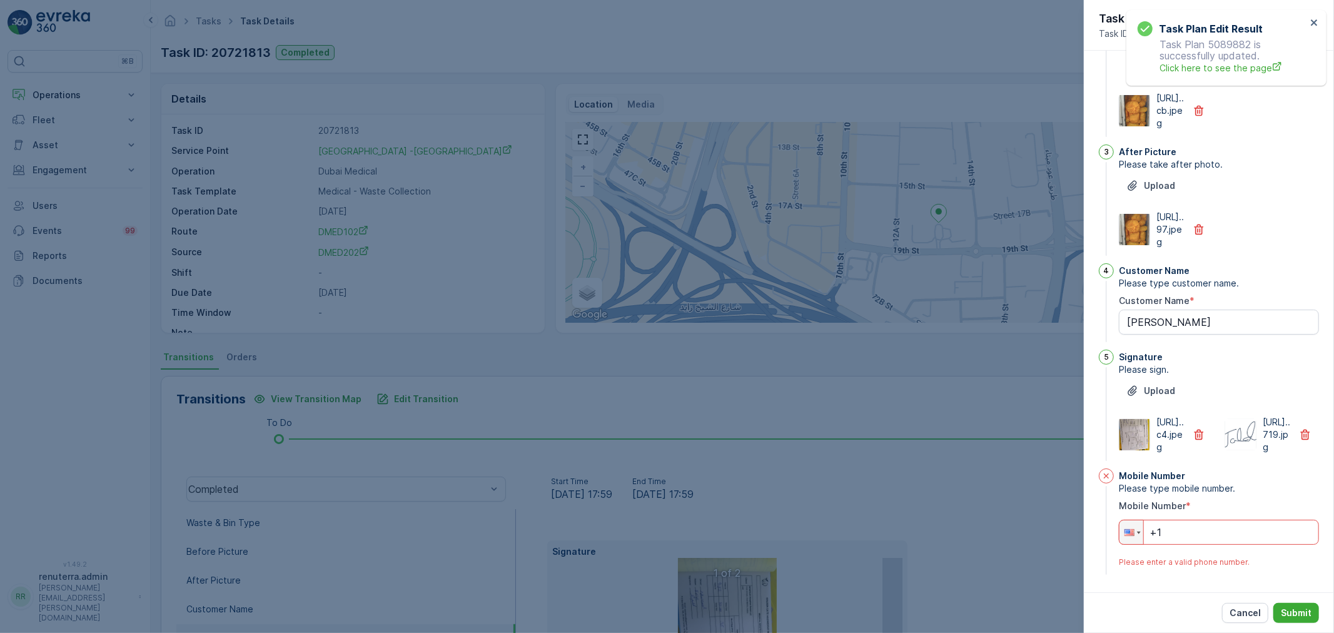
click at [1264, 603] on div "Cancel Submit" at bounding box center [1270, 613] width 97 height 20
click at [1255, 609] on p "Cancel" at bounding box center [1244, 612] width 31 height 13
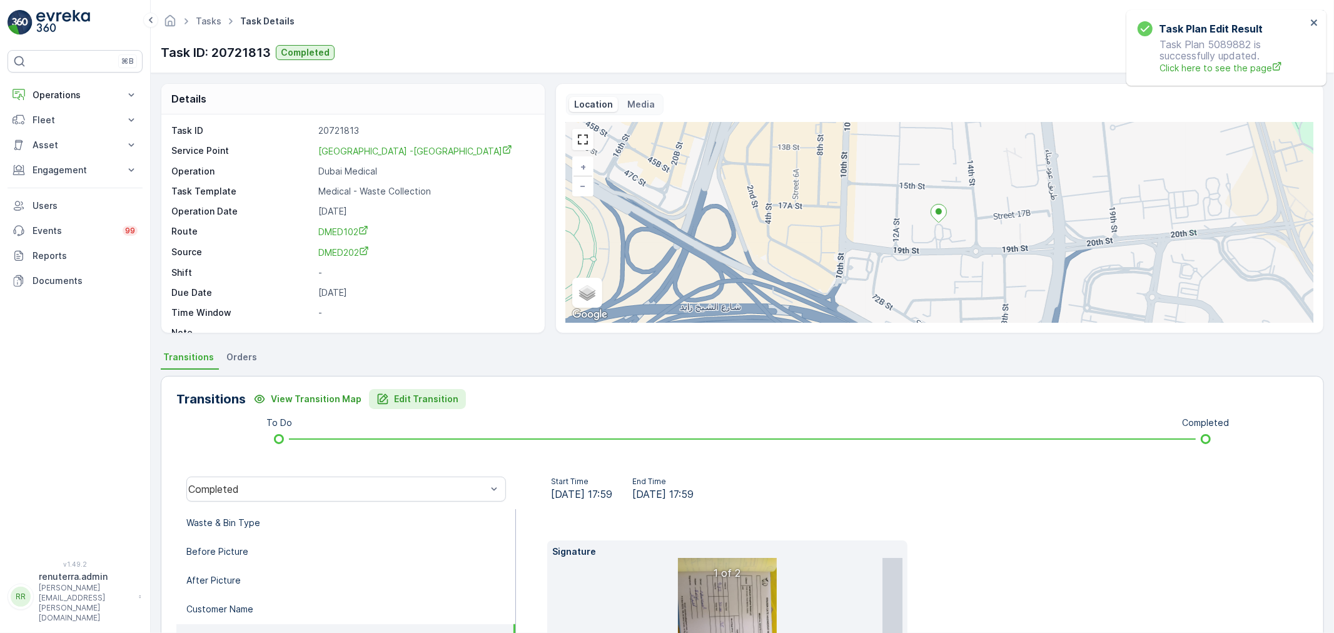
click at [442, 396] on p "Edit Transition" at bounding box center [426, 399] width 64 height 13
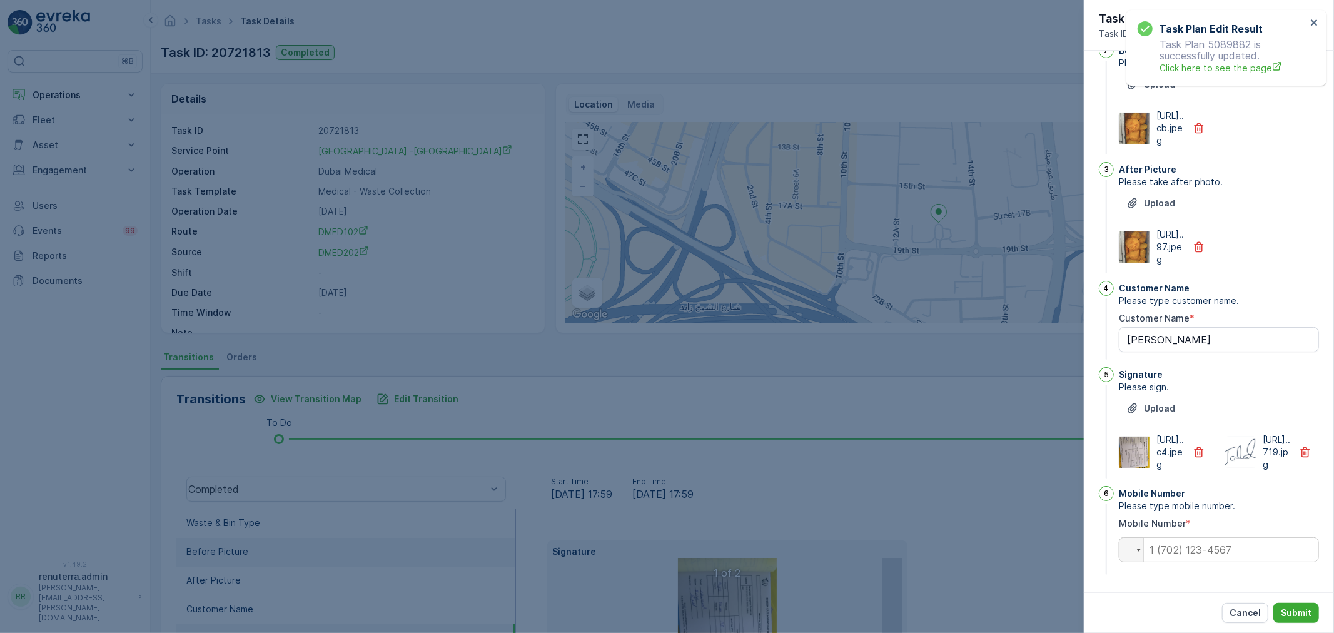
drag, startPoint x: 523, startPoint y: 510, endPoint x: 413, endPoint y: 538, distance: 113.7
click at [521, 508] on div at bounding box center [667, 316] width 1334 height 633
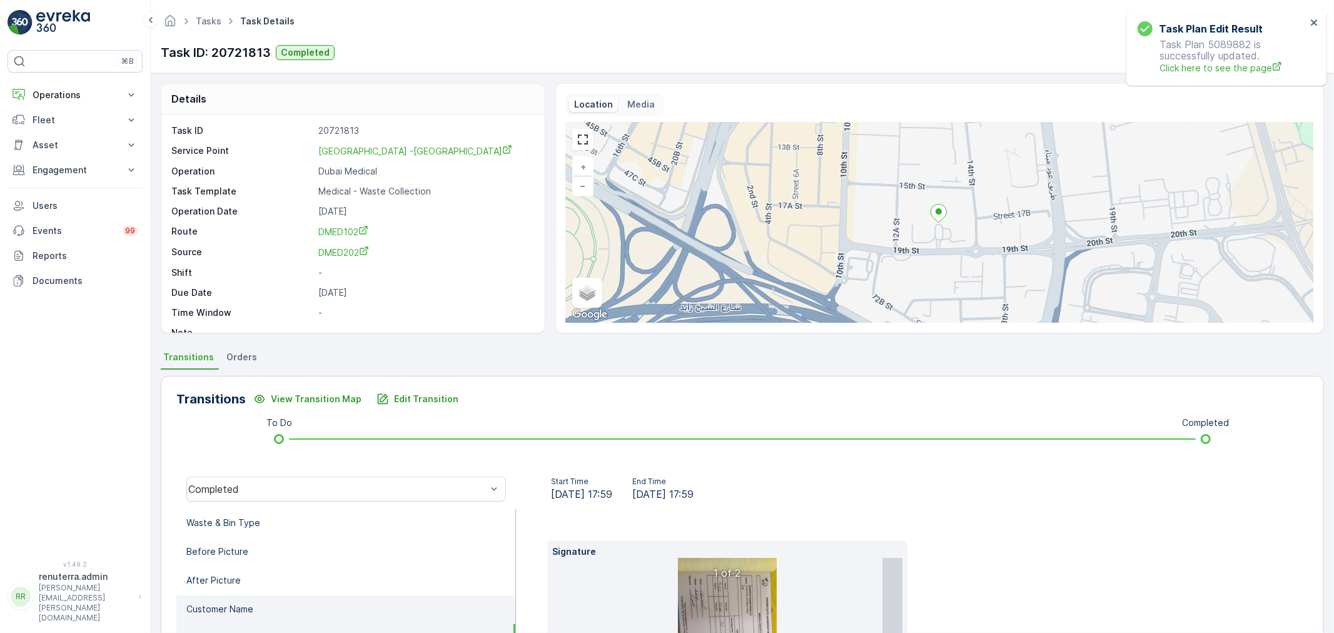
drag, startPoint x: 344, startPoint y: 592, endPoint x: 335, endPoint y: 606, distance: 16.8
click at [339, 604] on li "Customer Name" at bounding box center [345, 609] width 339 height 29
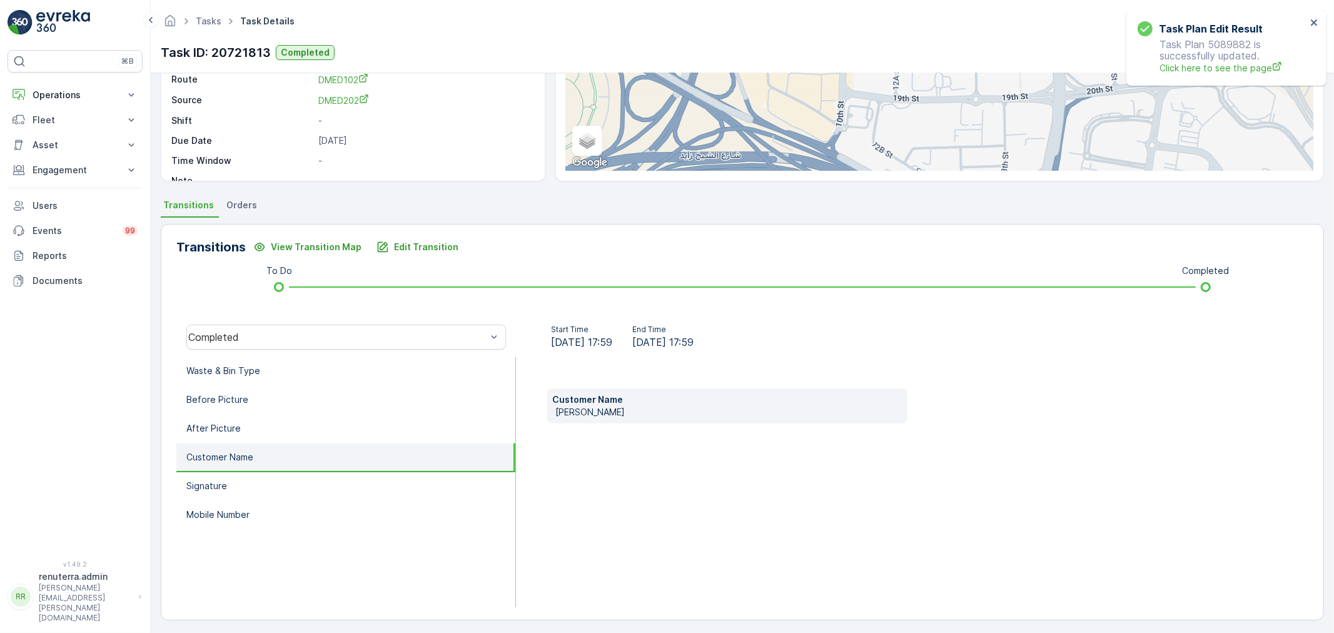
scroll to position [154, 0]
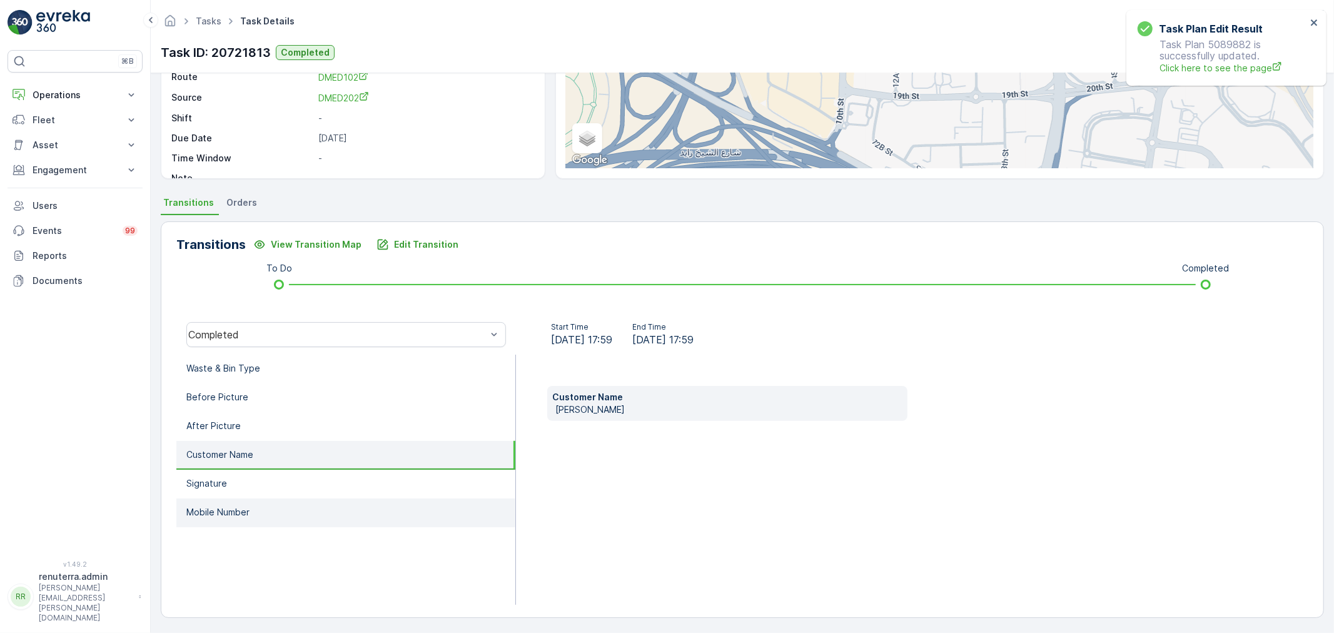
click at [321, 521] on li "Mobile Number" at bounding box center [345, 512] width 339 height 29
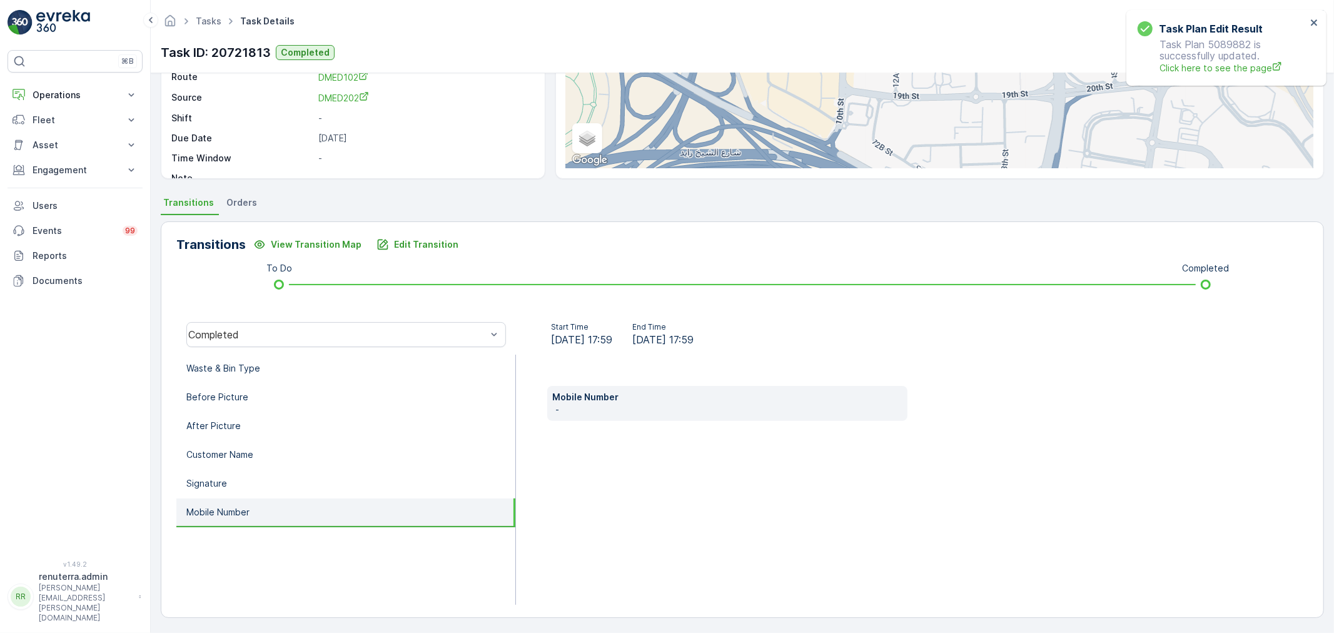
click at [326, 498] on li "Mobile Number" at bounding box center [345, 512] width 339 height 29
click at [326, 494] on ul "Waste & Bin Type Before Picture After Picture Customer Name Signature Mobile Nu…" at bounding box center [345, 479] width 339 height 250
click at [325, 486] on li "Signature" at bounding box center [345, 484] width 339 height 29
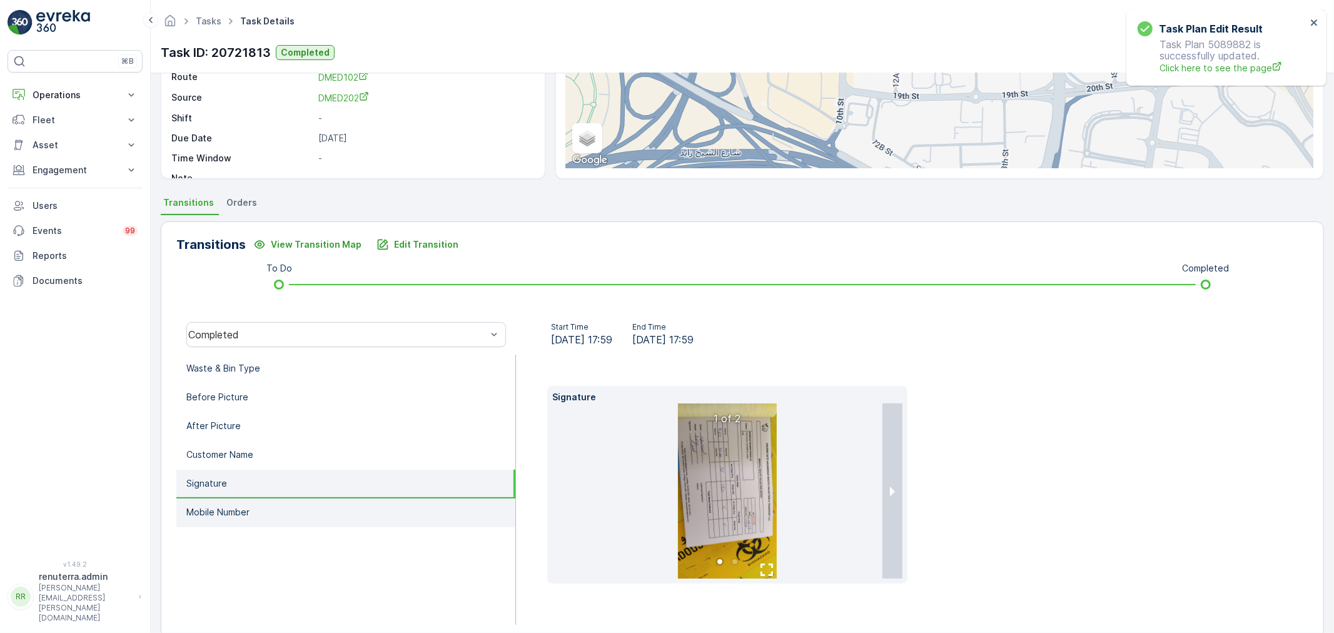
click at [324, 506] on li "Mobile Number" at bounding box center [345, 512] width 339 height 29
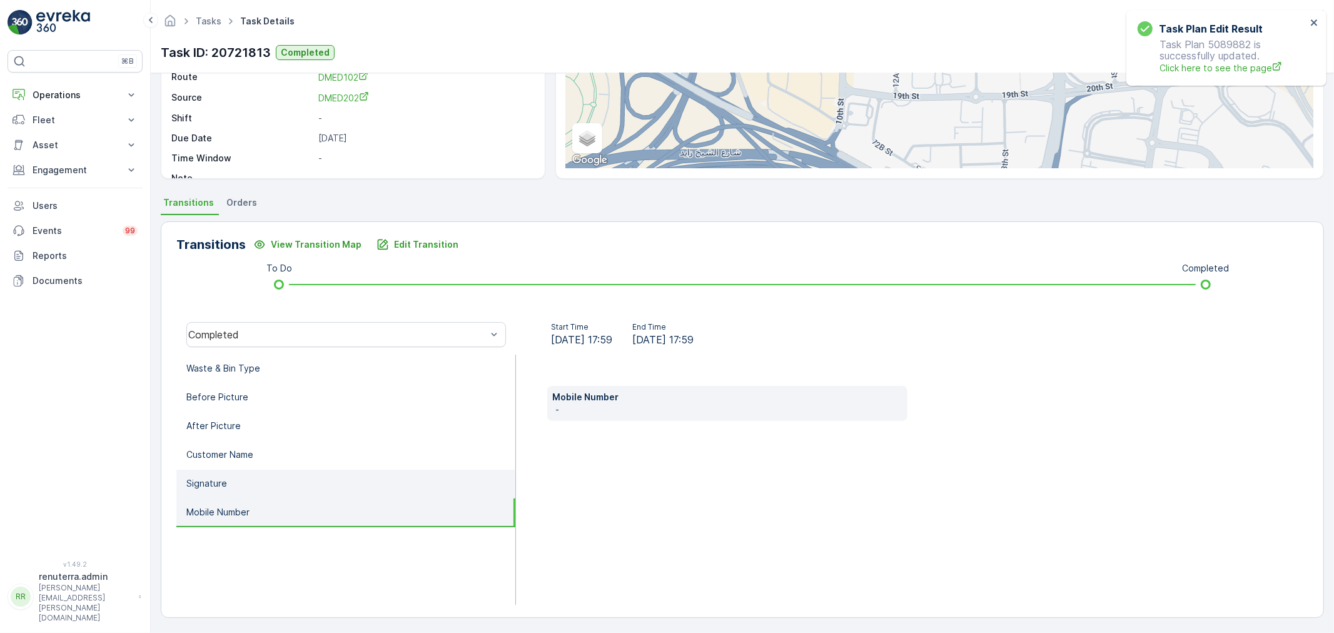
click at [273, 470] on li "Signature" at bounding box center [345, 484] width 339 height 29
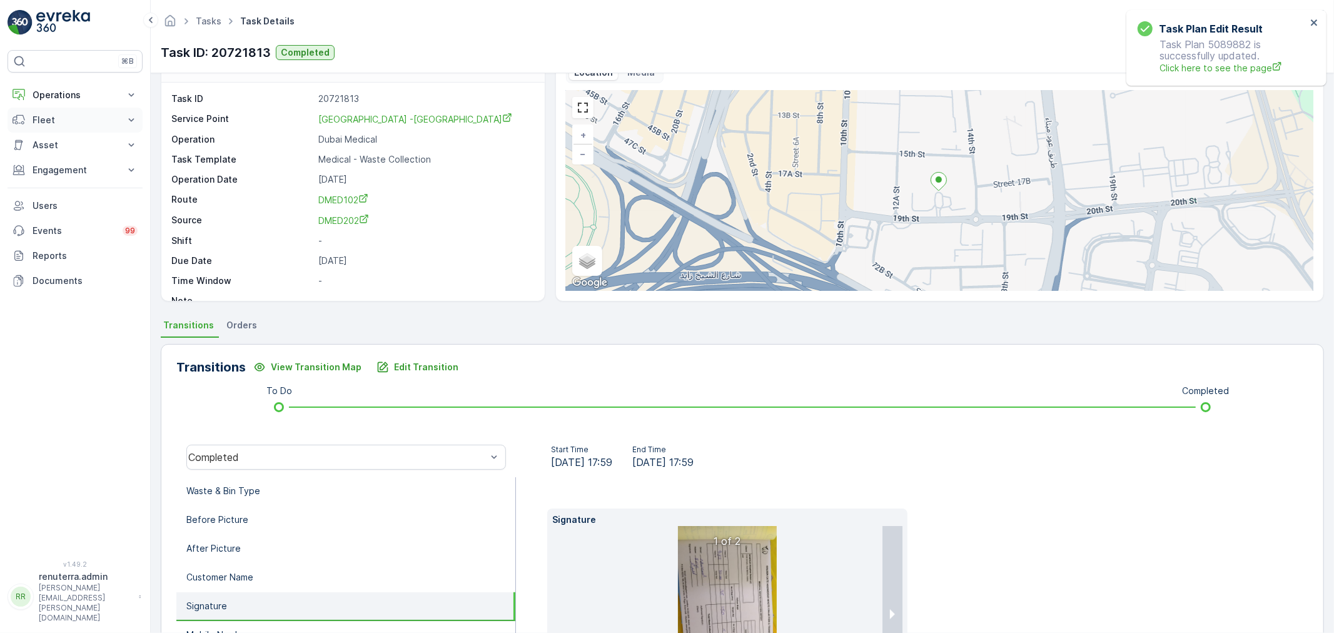
scroll to position [16, 0]
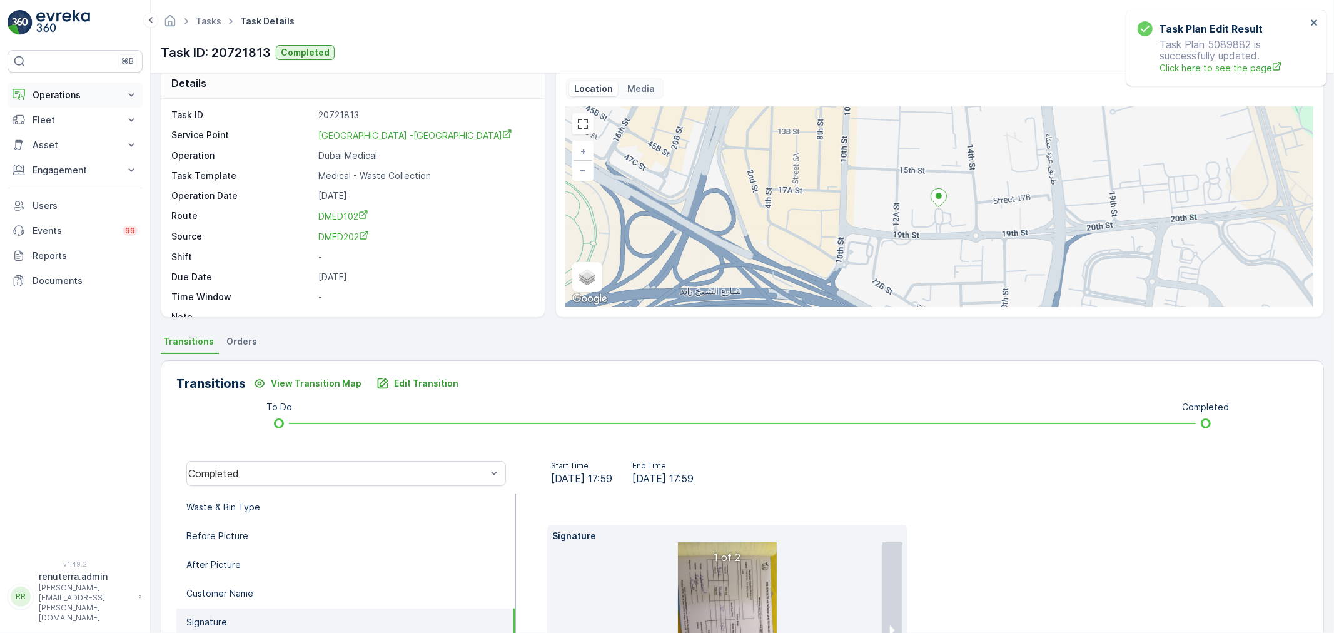
click at [81, 99] on p "Operations" at bounding box center [75, 95] width 85 height 13
click at [89, 136] on link "Planning" at bounding box center [85, 134] width 116 height 18
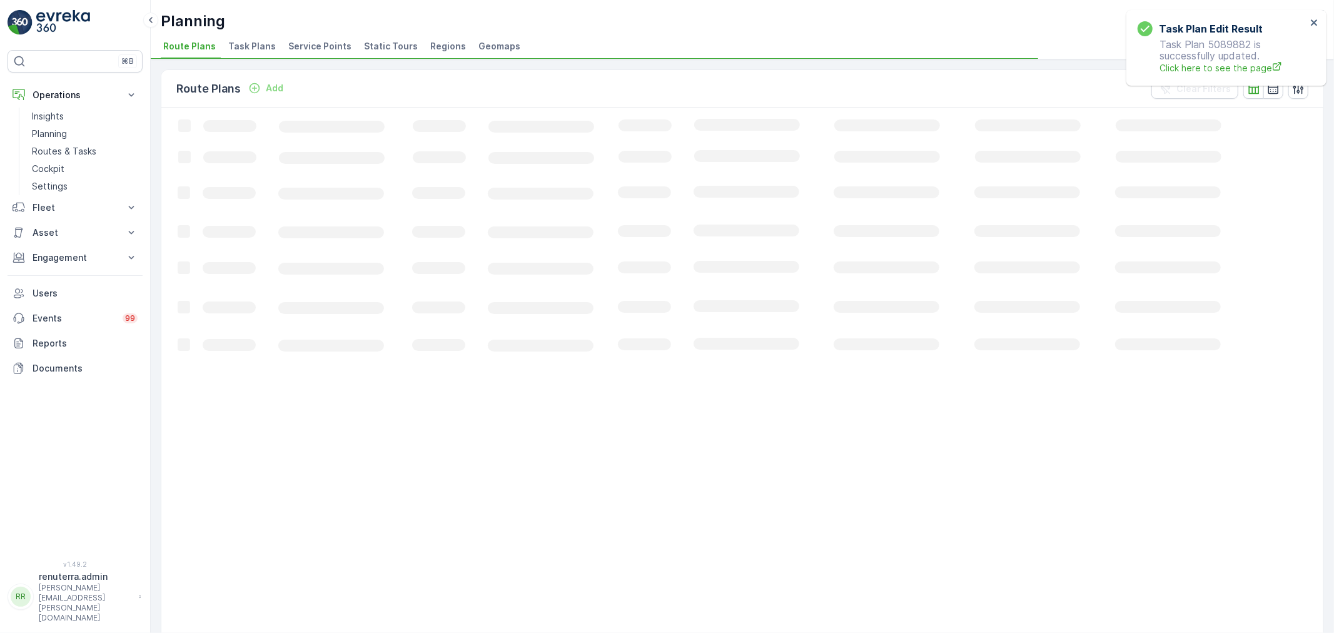
click at [319, 46] on span "Service Points" at bounding box center [319, 46] width 63 height 13
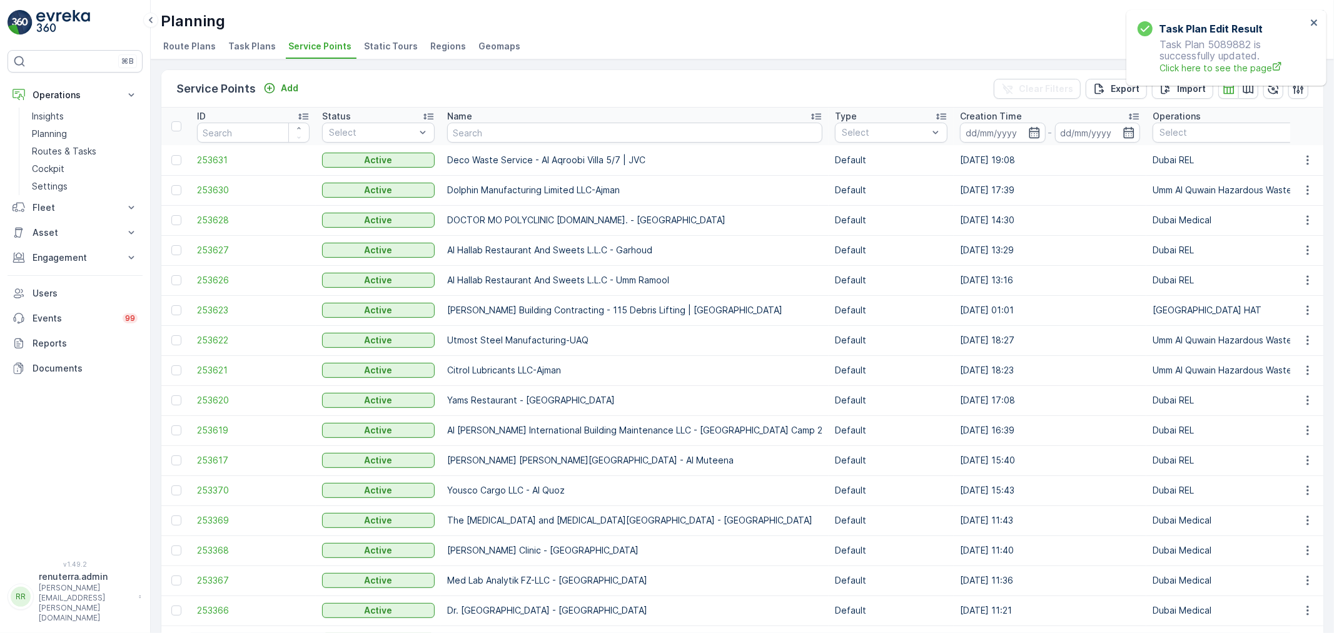
click at [495, 142] on th "Name" at bounding box center [635, 127] width 388 height 38
click at [491, 133] on input "text" at bounding box center [634, 133] width 375 height 20
click at [515, 136] on input "text" at bounding box center [634, 133] width 375 height 20
type input "bomb"
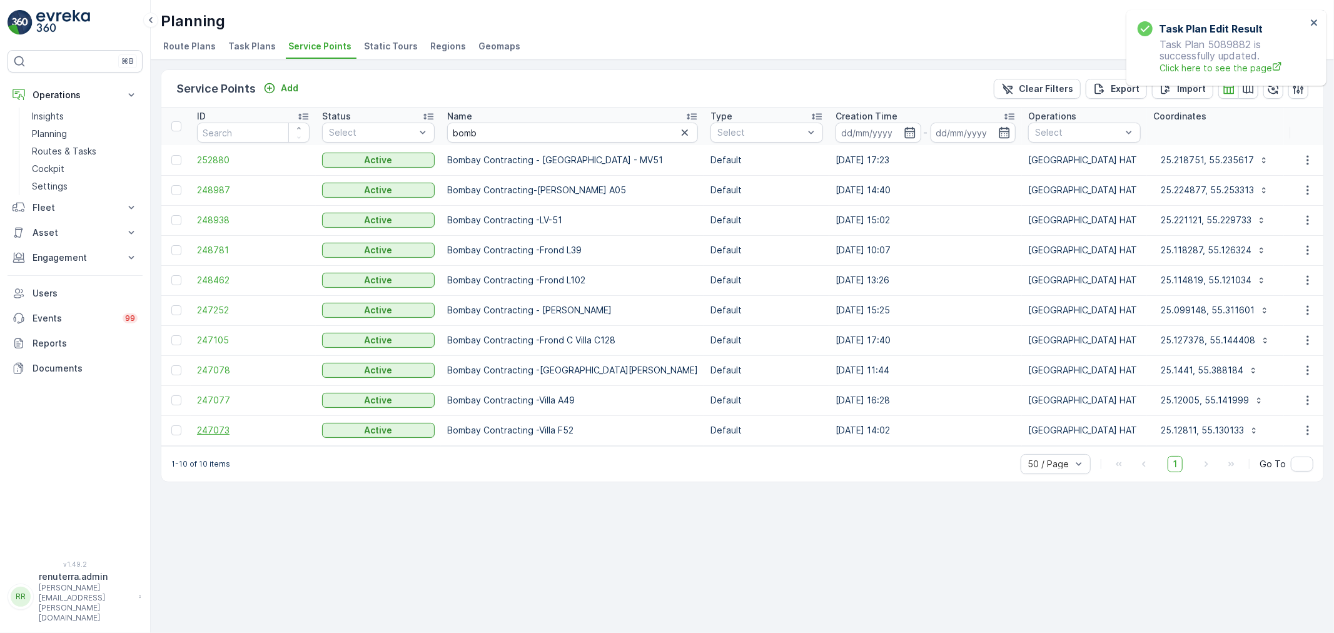
click at [216, 429] on span "247073" at bounding box center [253, 430] width 113 height 13
click at [229, 394] on span "247077" at bounding box center [253, 400] width 113 height 13
click at [228, 428] on span "247073" at bounding box center [253, 430] width 113 height 13
click at [214, 244] on span "248781" at bounding box center [253, 250] width 113 height 13
click at [221, 279] on span "248462" at bounding box center [253, 280] width 113 height 13
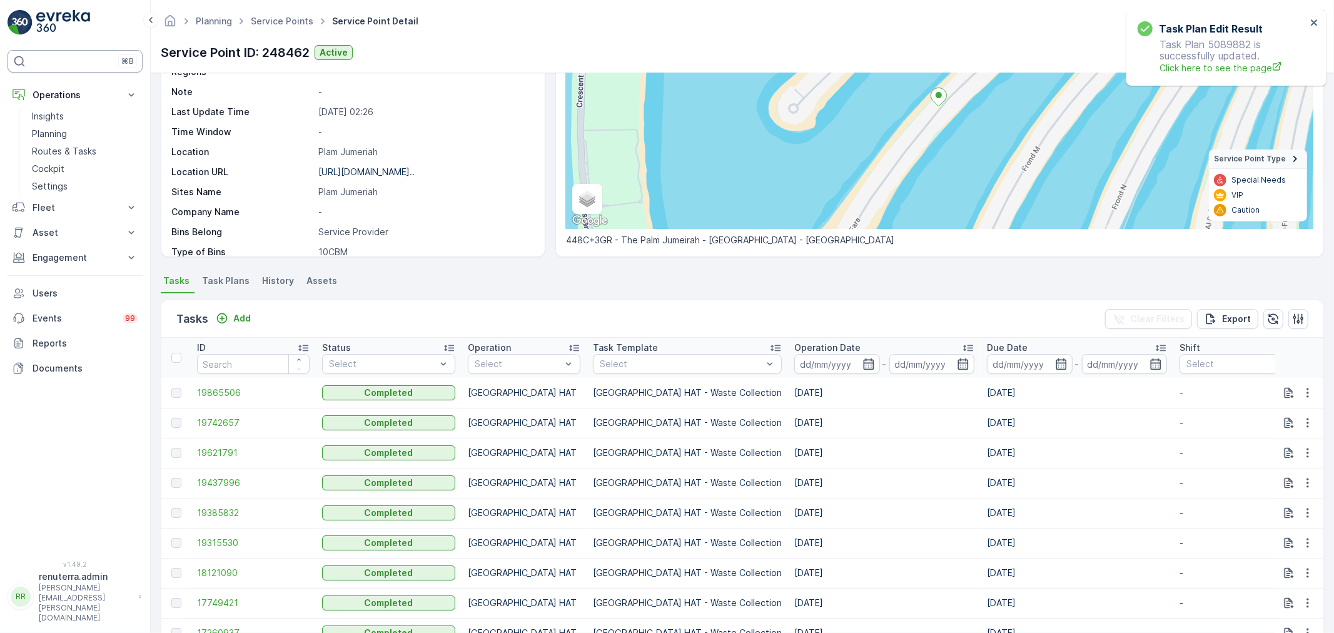
scroll to position [208, 0]
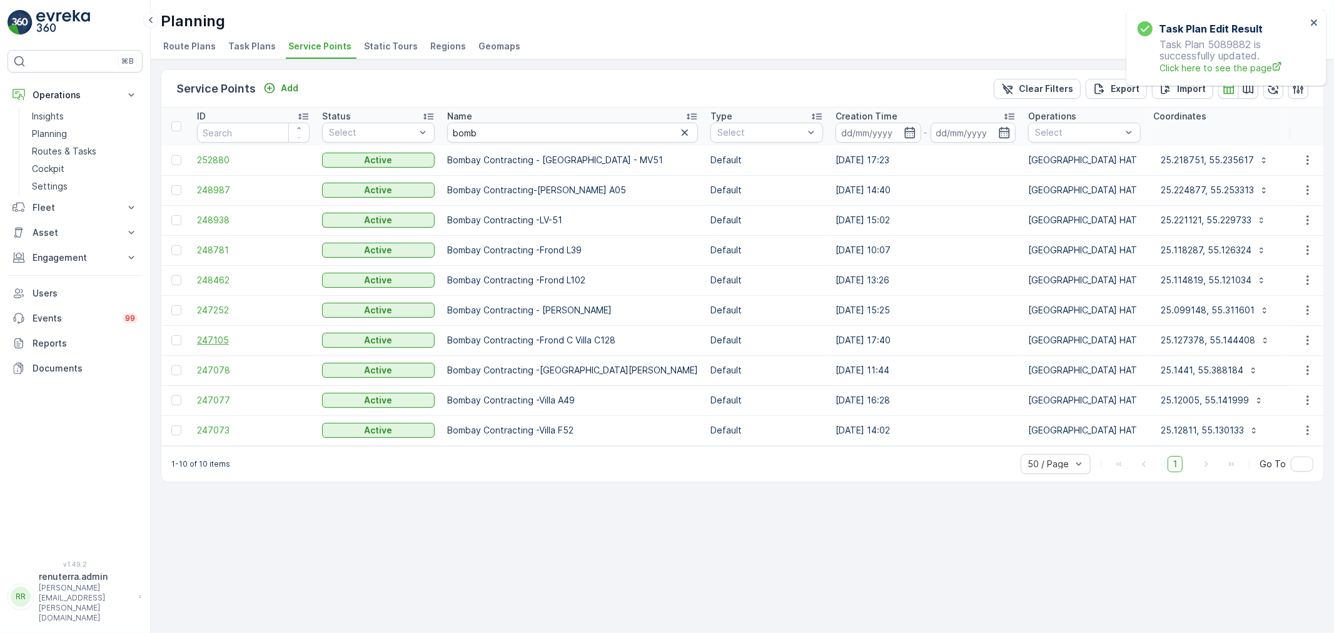
click at [233, 338] on span "247105" at bounding box center [253, 340] width 113 height 13
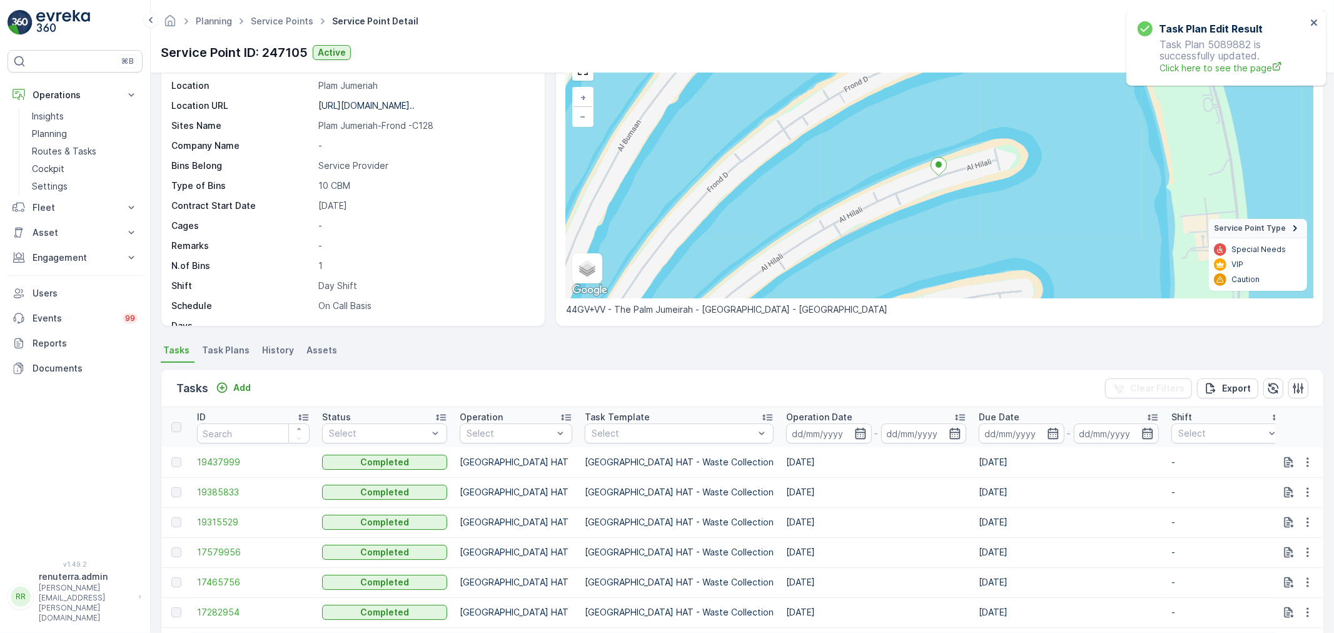
scroll to position [139, 0]
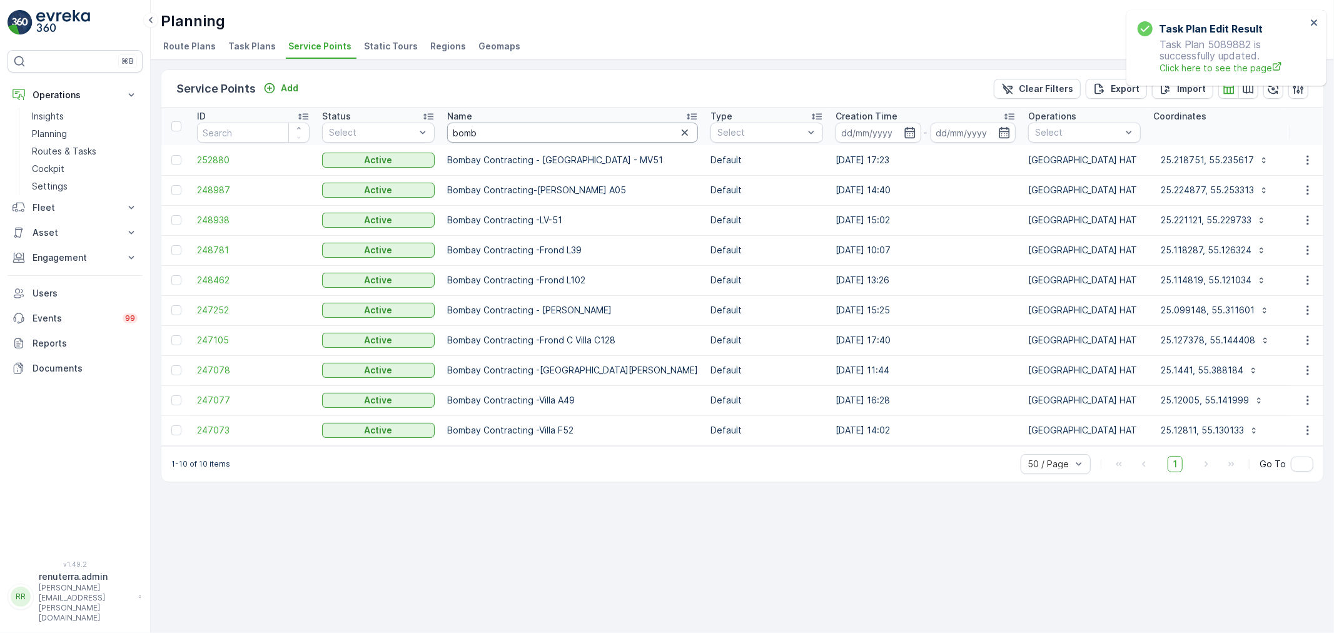
drag, startPoint x: 467, startPoint y: 126, endPoint x: 493, endPoint y: 129, distance: 25.8
click at [481, 126] on input "bomb" at bounding box center [572, 133] width 251 height 20
type input "bbom"
drag, startPoint x: 486, startPoint y: 121, endPoint x: 490, endPoint y: 136, distance: 14.9
click at [485, 121] on th "Name bbom" at bounding box center [572, 127] width 263 height 38
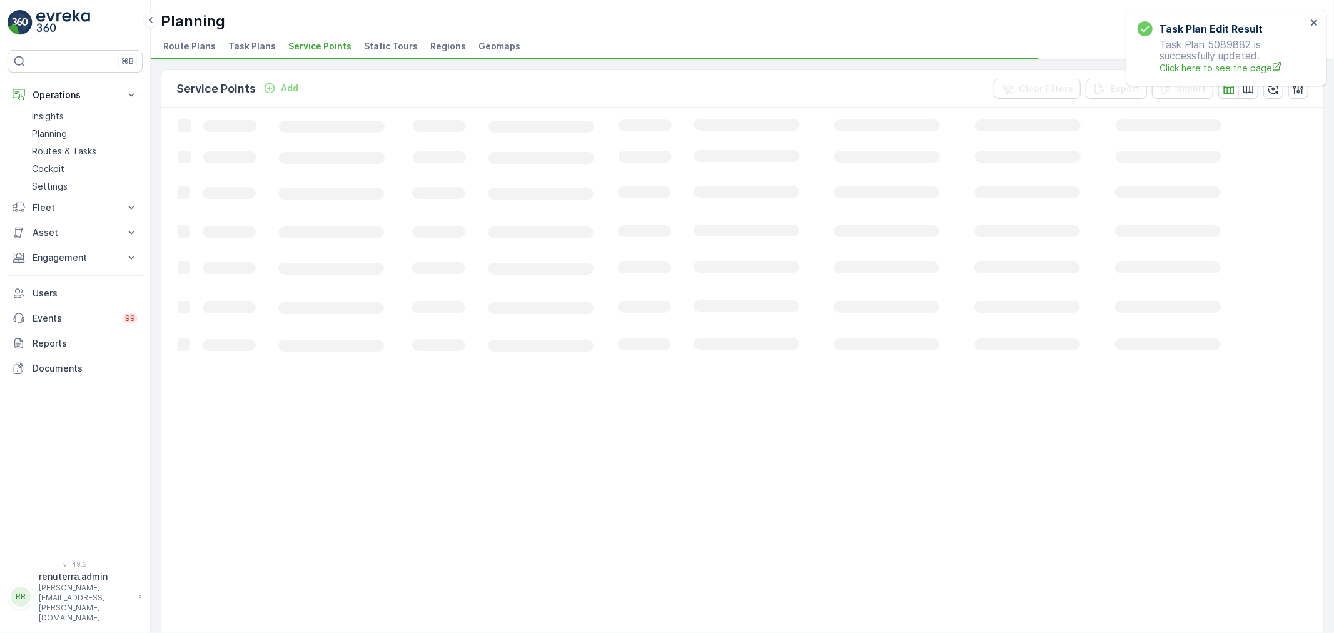
drag, startPoint x: 478, startPoint y: 134, endPoint x: 446, endPoint y: 129, distance: 31.6
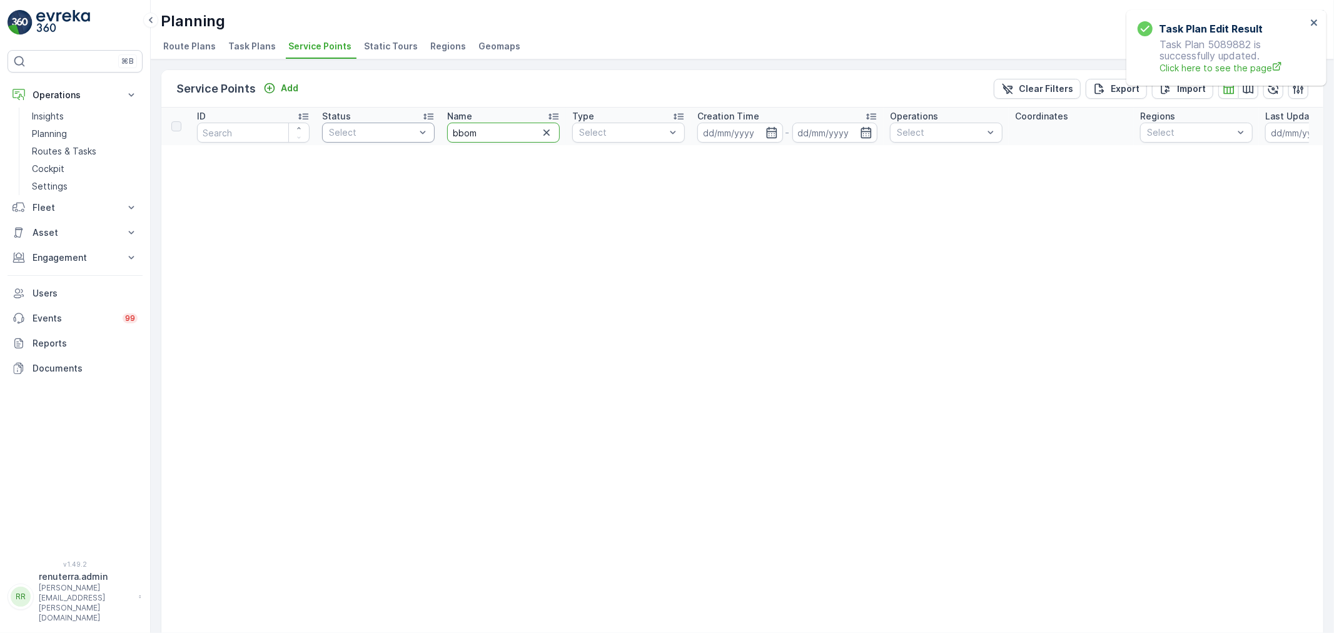
drag, startPoint x: 489, startPoint y: 126, endPoint x: 430, endPoint y: 130, distance: 59.6
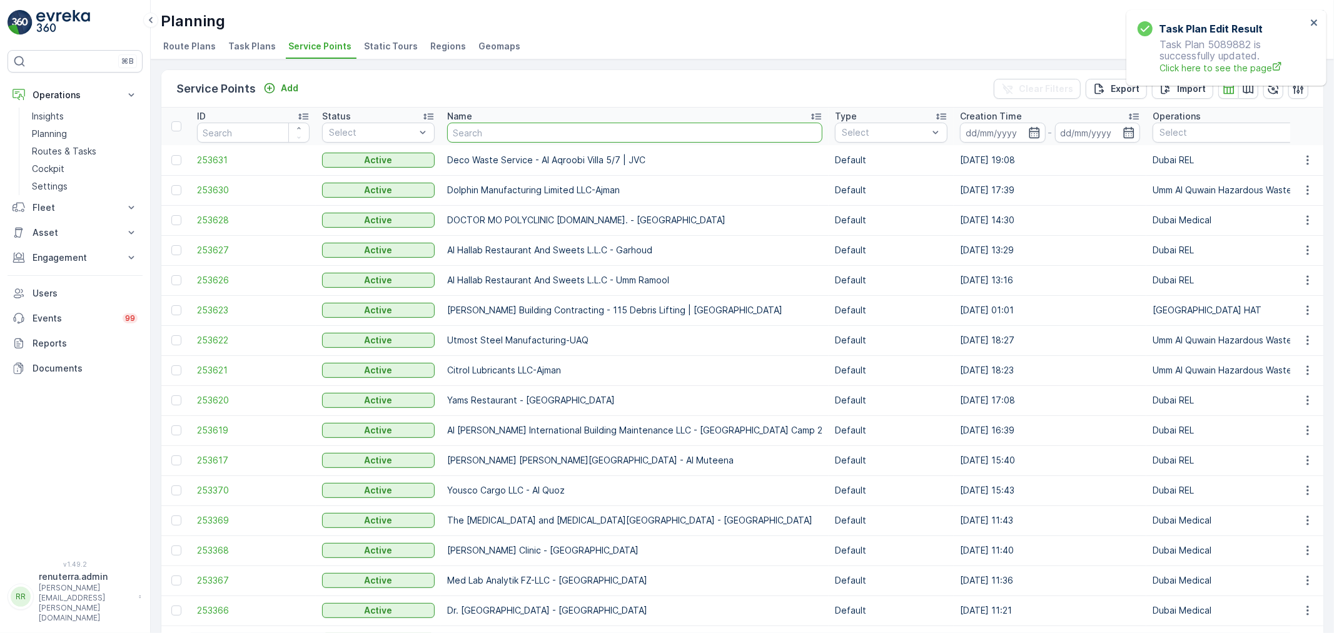
click at [495, 123] on input "text" at bounding box center [634, 133] width 375 height 20
click at [463, 119] on p "Name" at bounding box center [459, 116] width 25 height 13
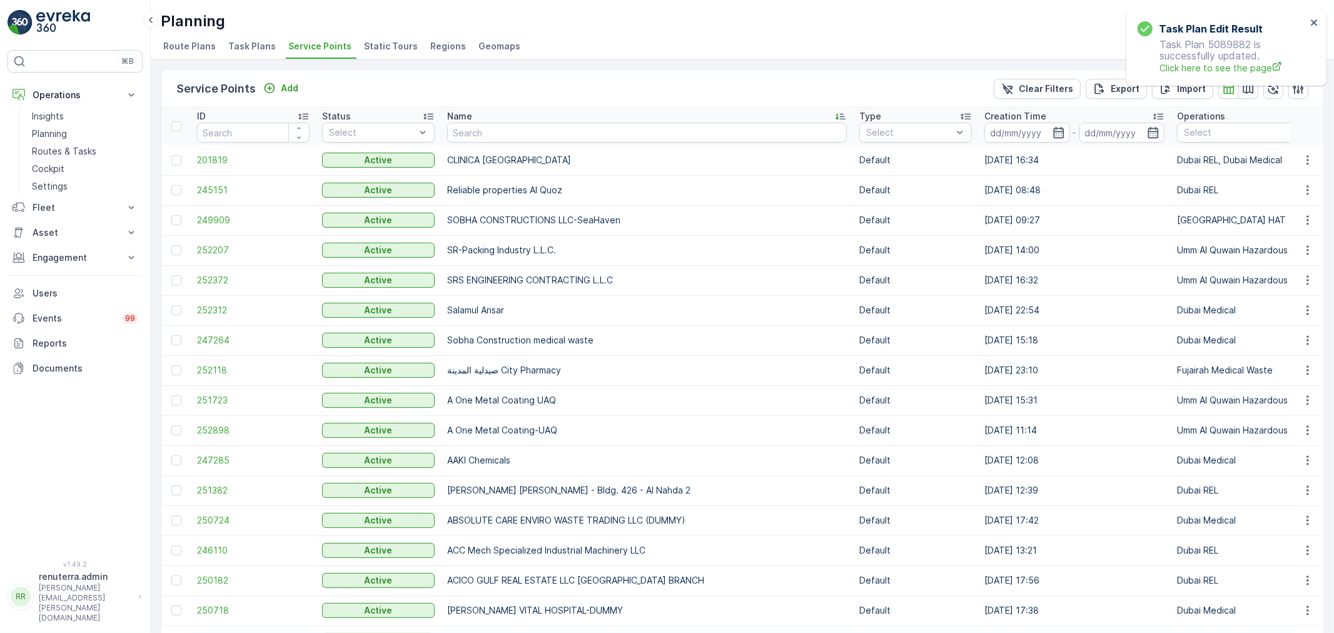
click at [478, 123] on input "text" at bounding box center [646, 133] width 399 height 20
click at [473, 117] on div "Name" at bounding box center [646, 116] width 399 height 13
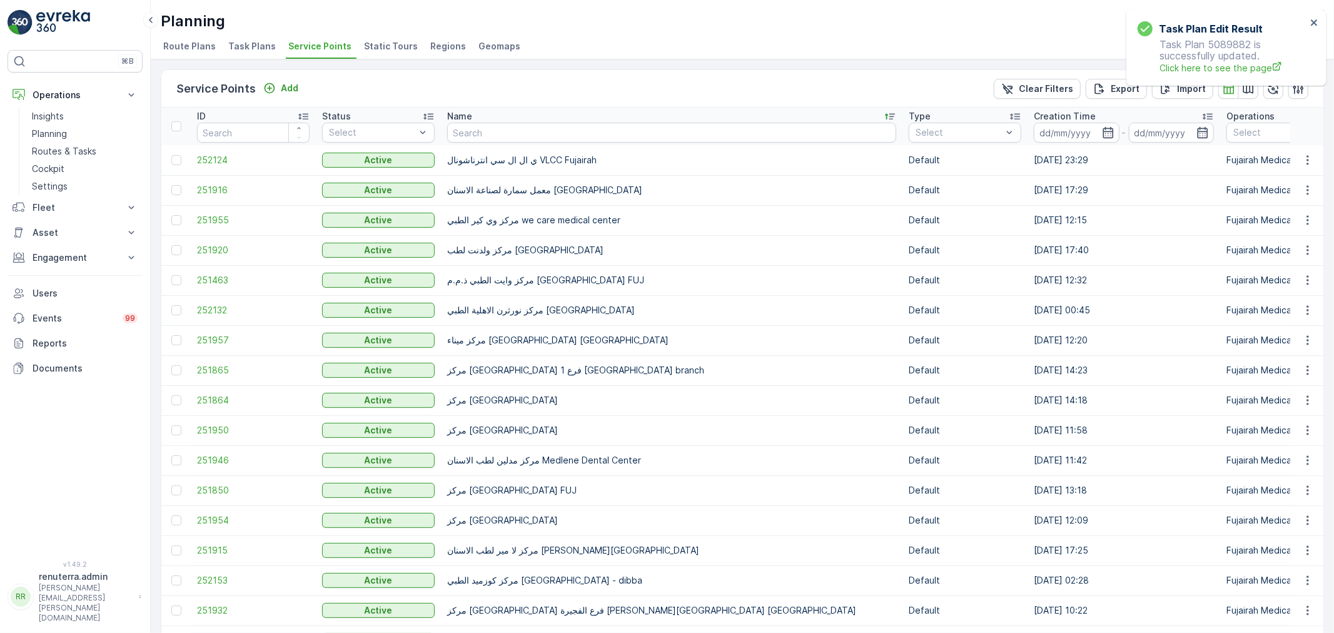
click at [835, 116] on div "Name" at bounding box center [671, 116] width 449 height 13
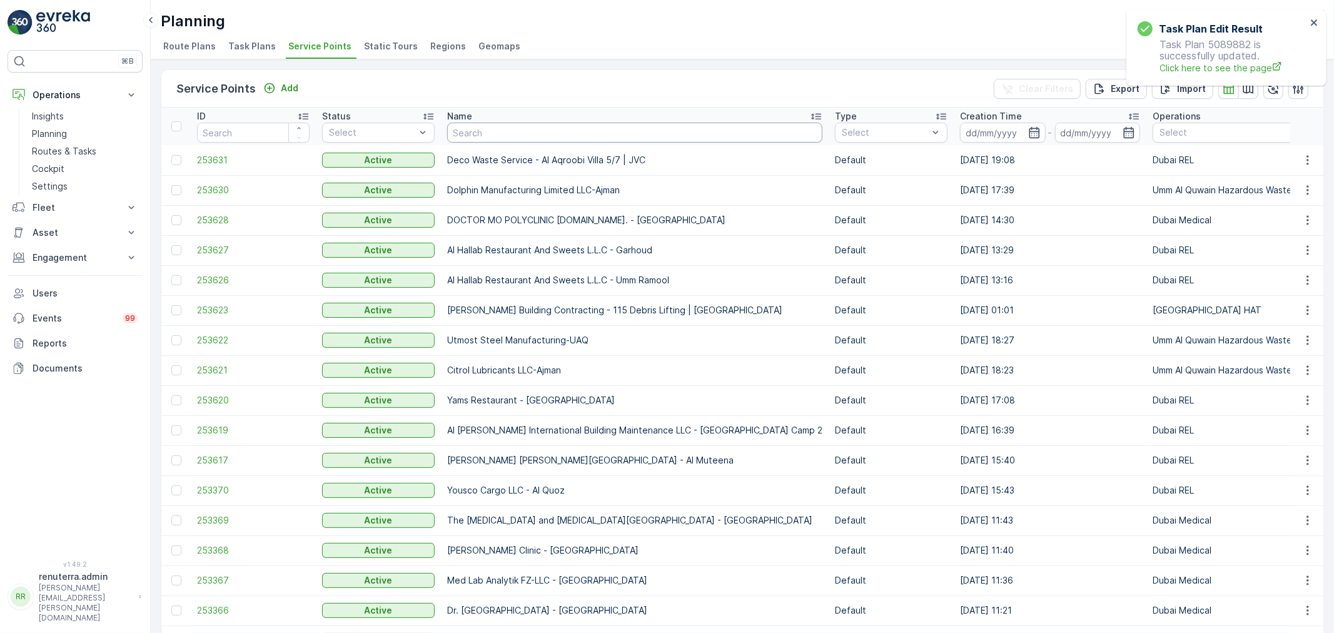
click at [510, 139] on input "text" at bounding box center [634, 133] width 375 height 20
type input "Obaid"
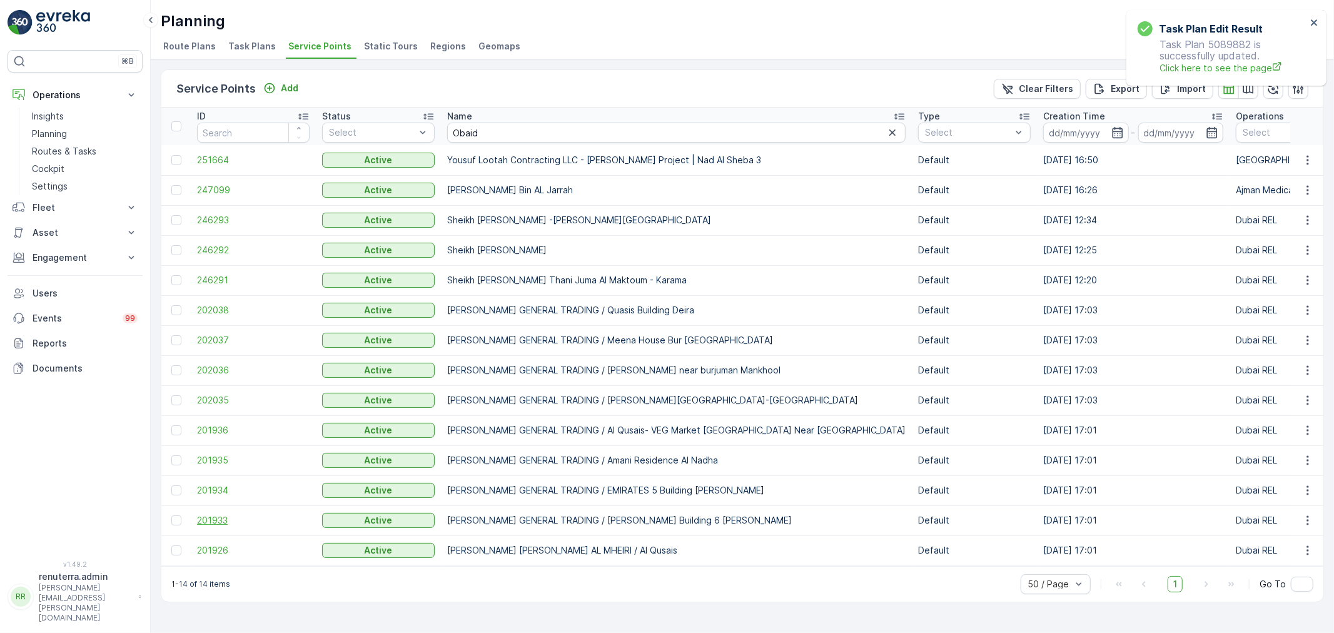
click at [233, 520] on span "201933" at bounding box center [253, 520] width 113 height 13
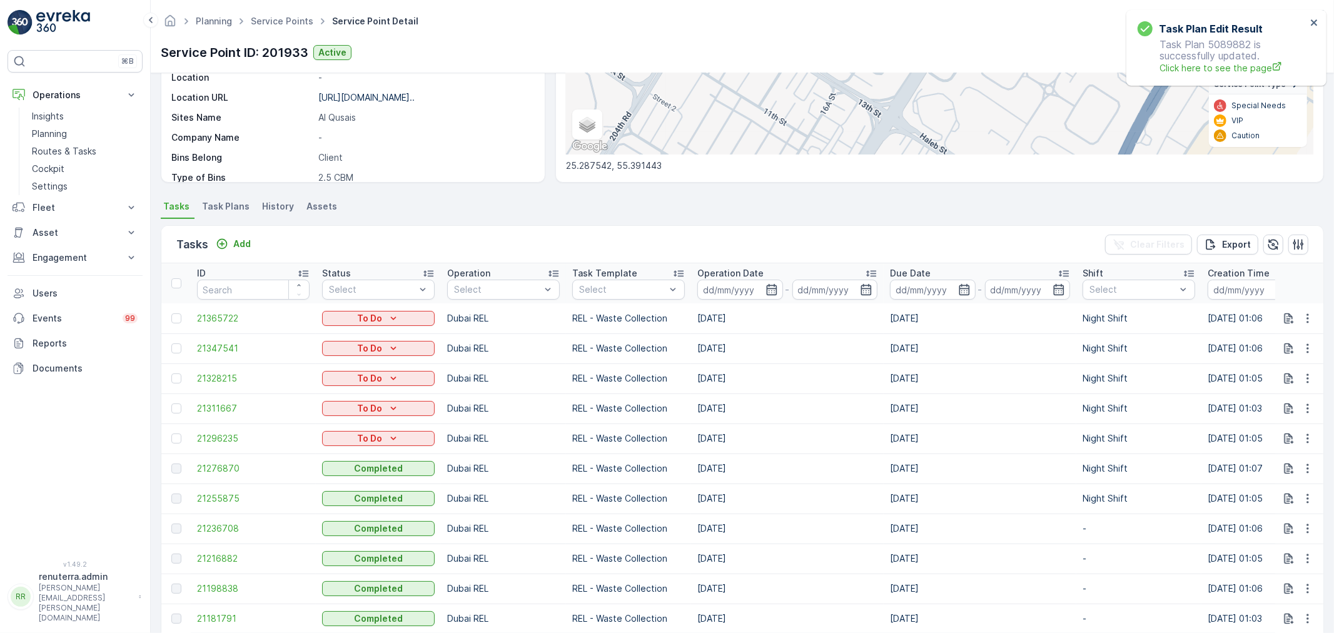
scroll to position [352, 0]
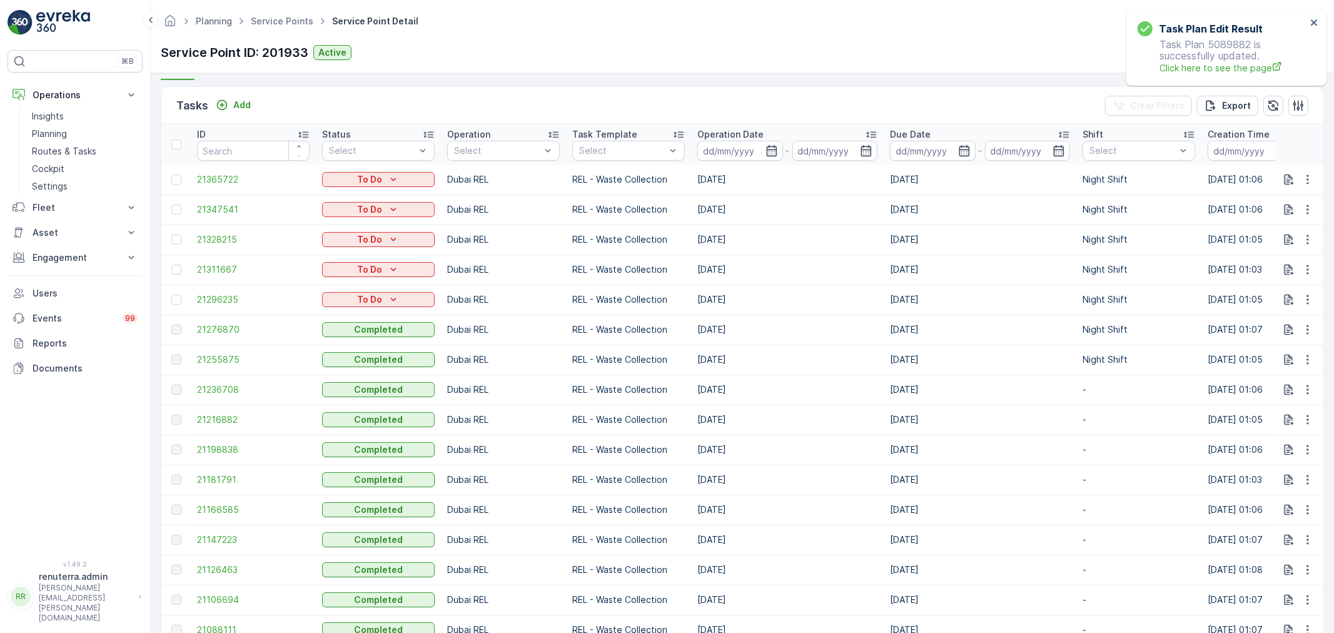
click at [271, 10] on div "Planning Service Points Service Point Detail Renuterra ( +04:00 )" at bounding box center [742, 21] width 1163 height 23
click at [278, 23] on link "Service Points" at bounding box center [282, 21] width 63 height 11
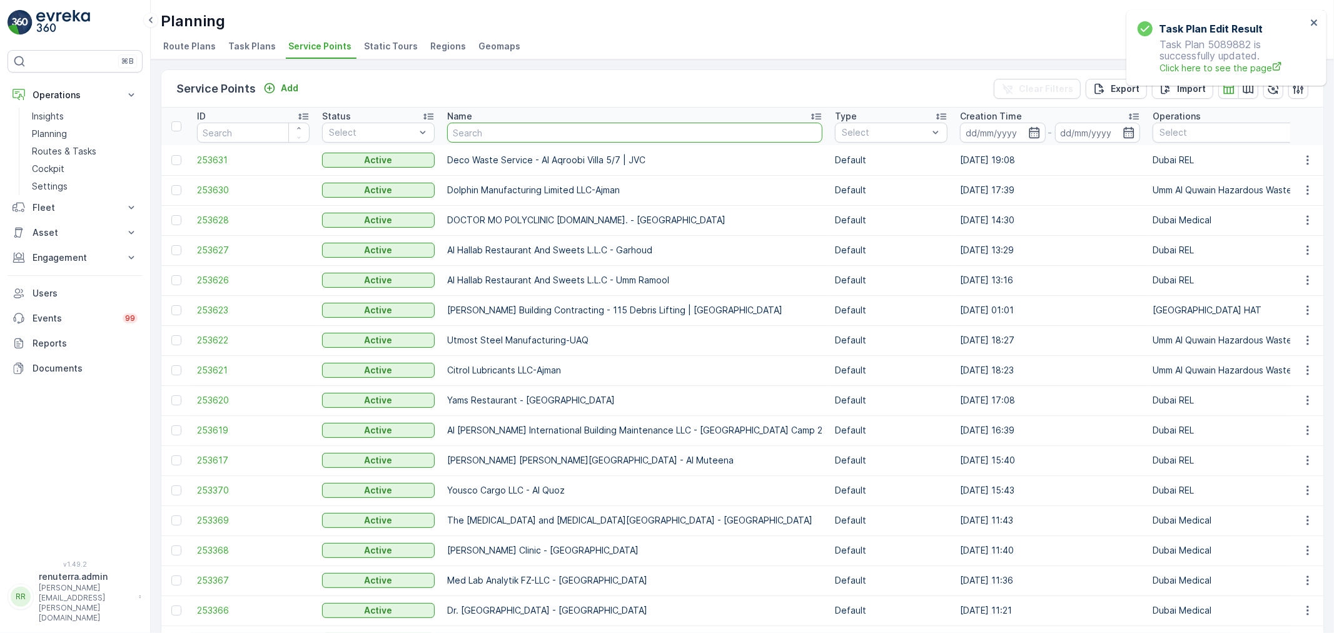
click at [478, 135] on input "text" at bounding box center [634, 133] width 375 height 20
type input "qudra"
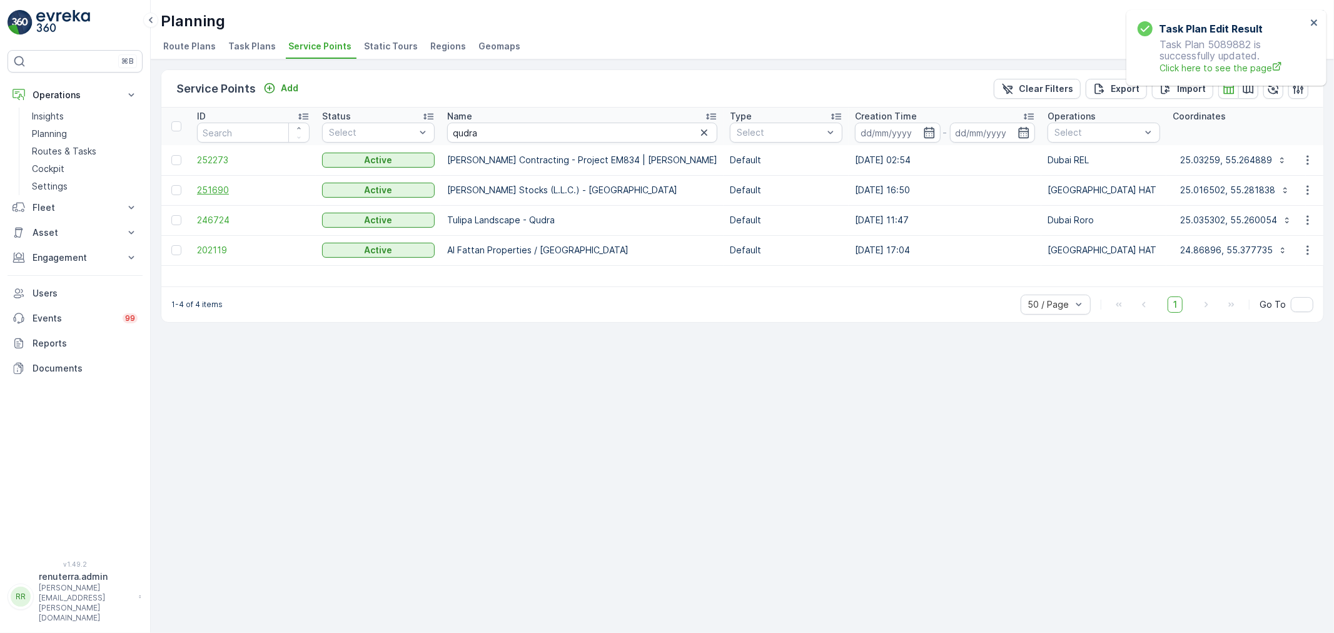
click at [241, 194] on span "251690" at bounding box center [253, 190] width 113 height 13
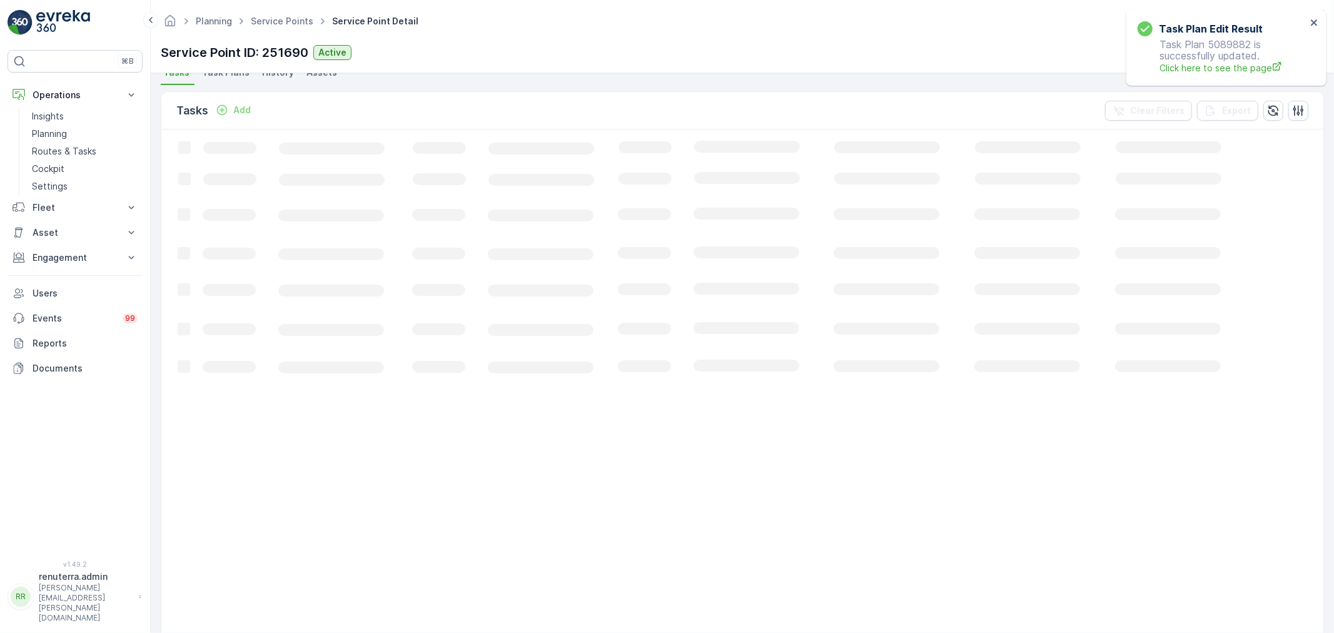
scroll to position [303, 0]
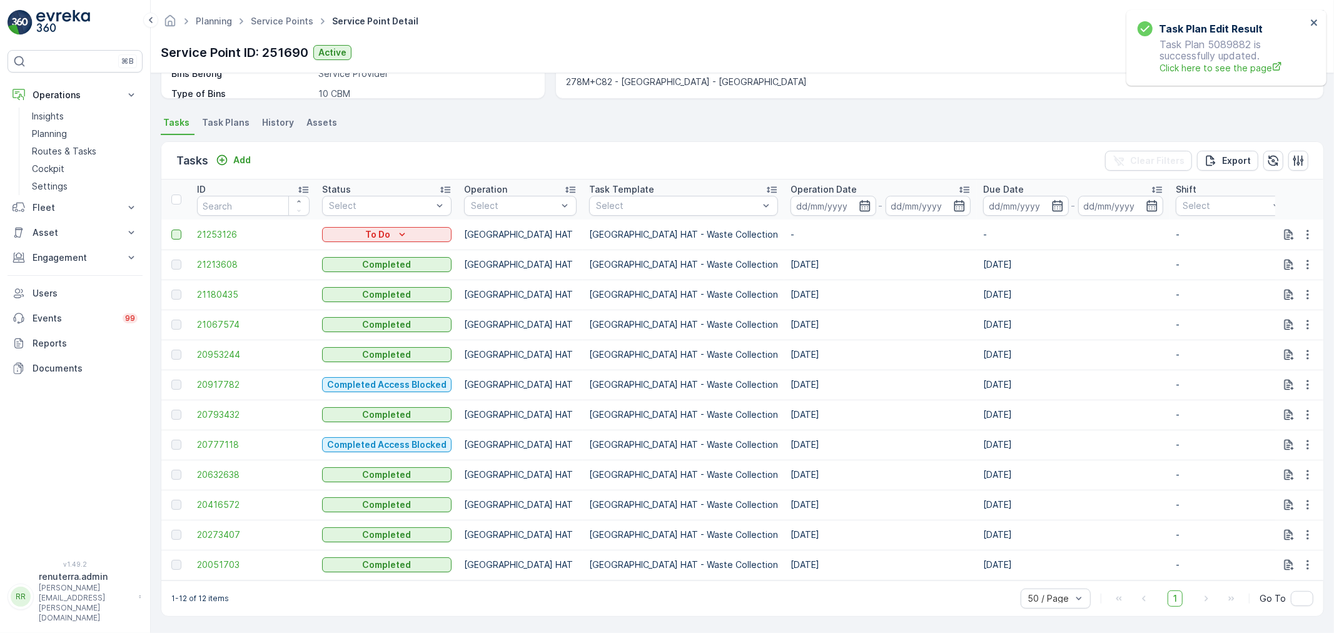
click at [174, 229] on div at bounding box center [176, 234] width 10 height 10
click at [171, 229] on input "checkbox" at bounding box center [171, 229] width 0 height 0
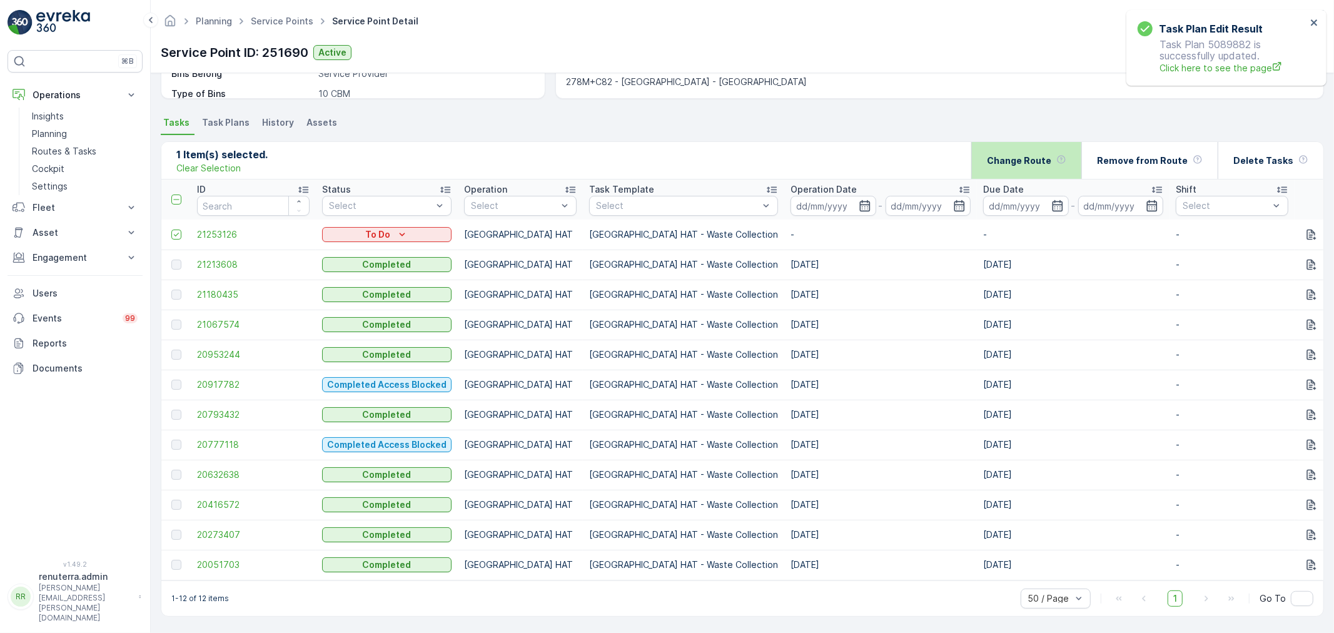
click at [1044, 154] on p "Change Route" at bounding box center [1019, 160] width 64 height 13
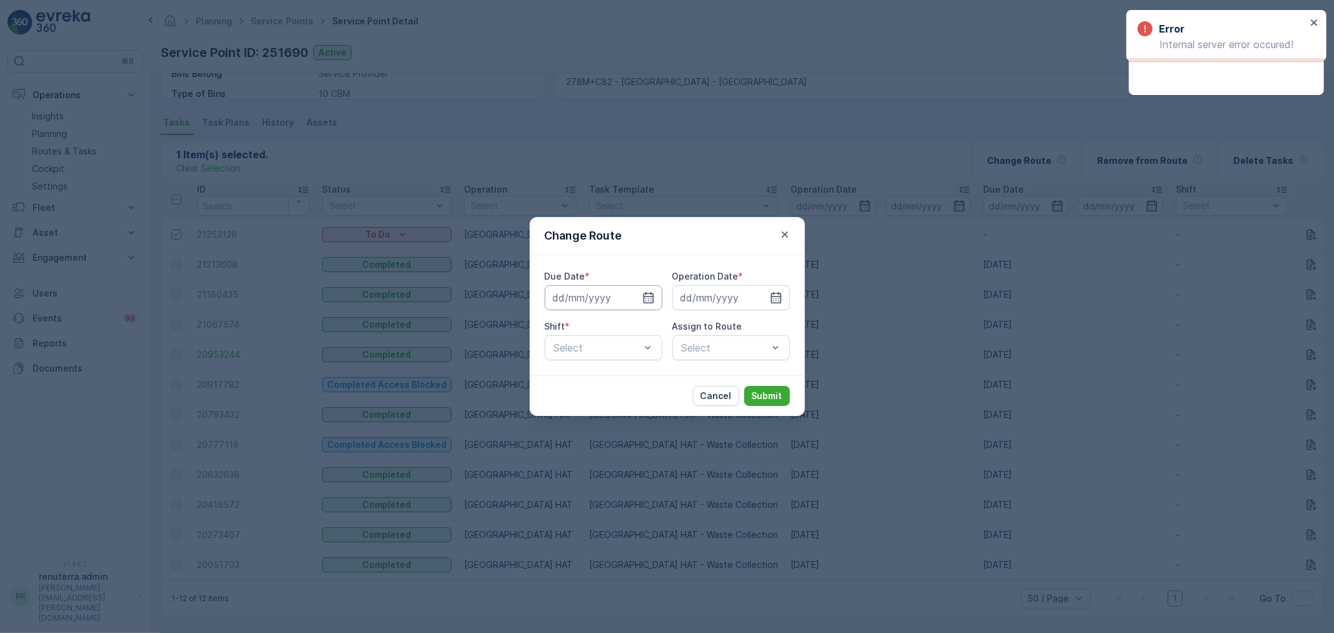
click at [635, 296] on input at bounding box center [604, 297] width 118 height 25
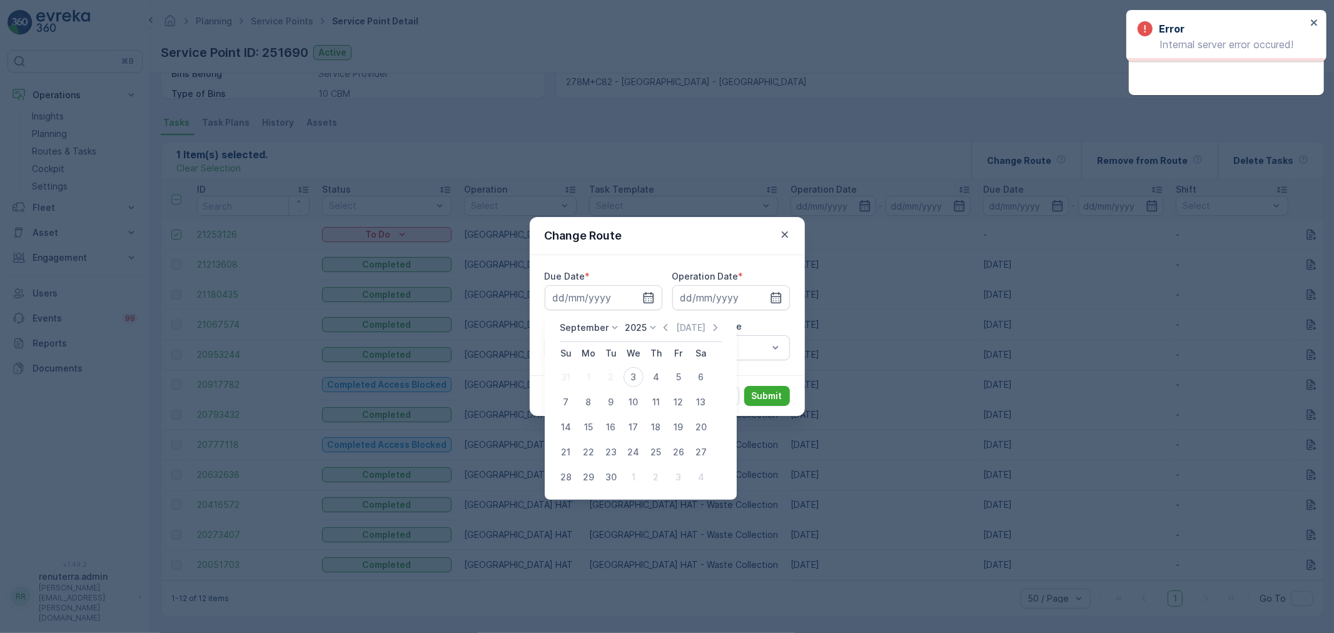
click at [628, 389] on td "10" at bounding box center [633, 401] width 23 height 25
click at [641, 369] on button "3" at bounding box center [633, 377] width 23 height 23
type input "03.09.2025"
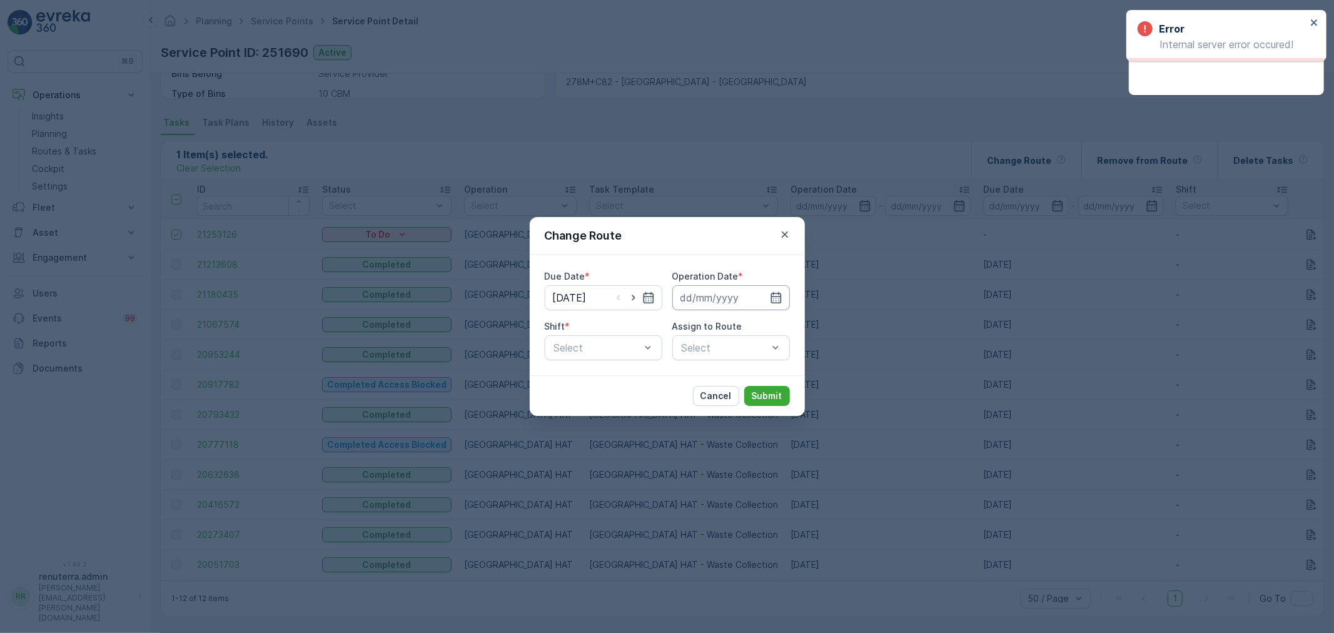
click at [719, 296] on input at bounding box center [731, 297] width 118 height 25
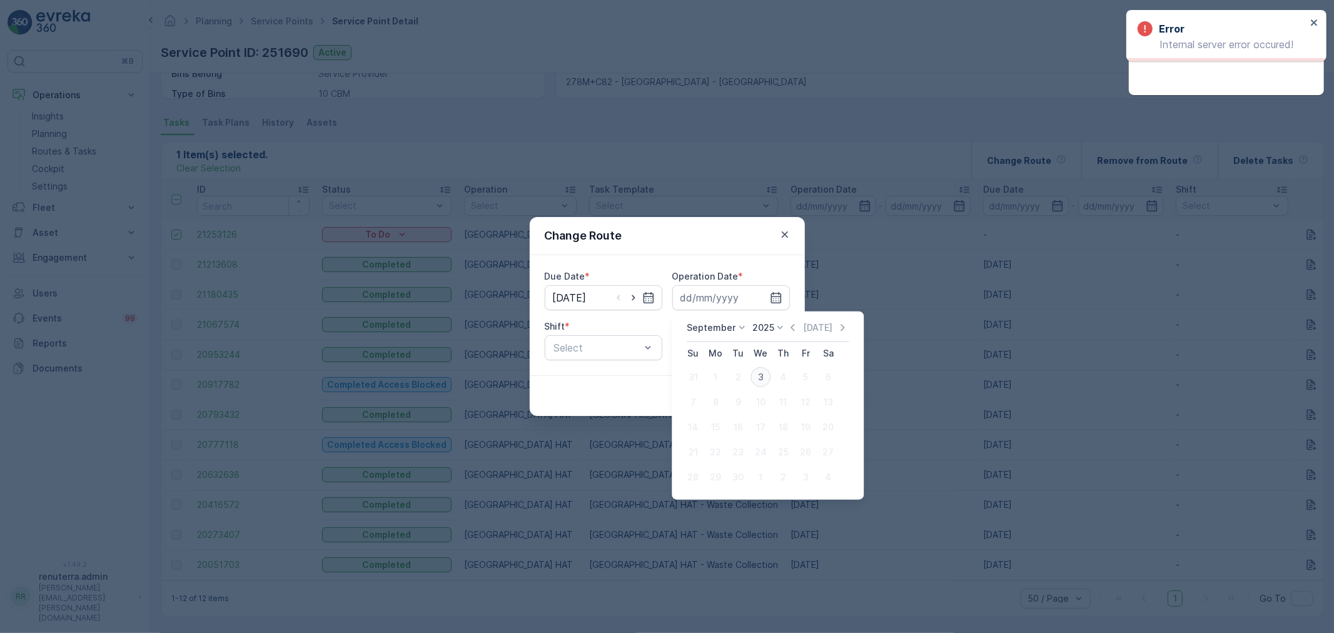
click at [760, 378] on div "3" at bounding box center [760, 377] width 20 height 20
type input "03.09.2025"
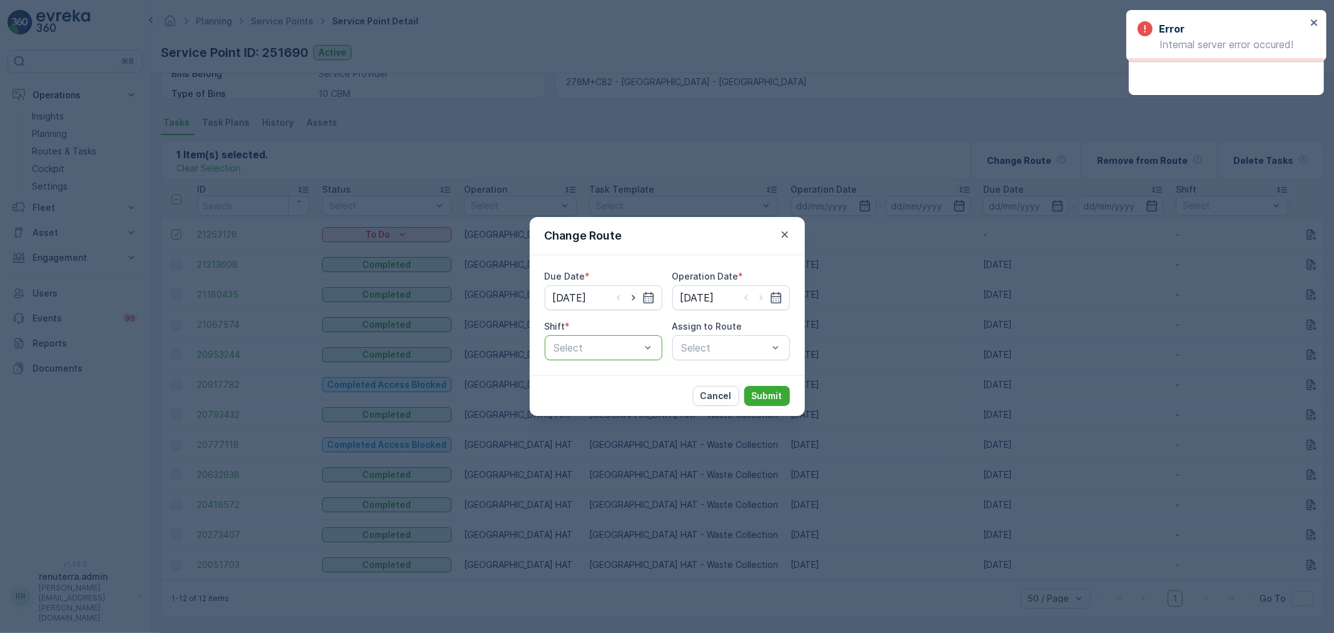
click at [582, 358] on div "Select" at bounding box center [604, 347] width 118 height 25
click at [582, 376] on span "Day Shift" at bounding box center [574, 378] width 44 height 11
click at [748, 346] on div "Select" at bounding box center [731, 347] width 118 height 25
click at [738, 360] on div "Due Date * 03.09.2025 Operation Date * 03.09.2025 Shift * option Day Shift, sel…" at bounding box center [667, 315] width 275 height 120
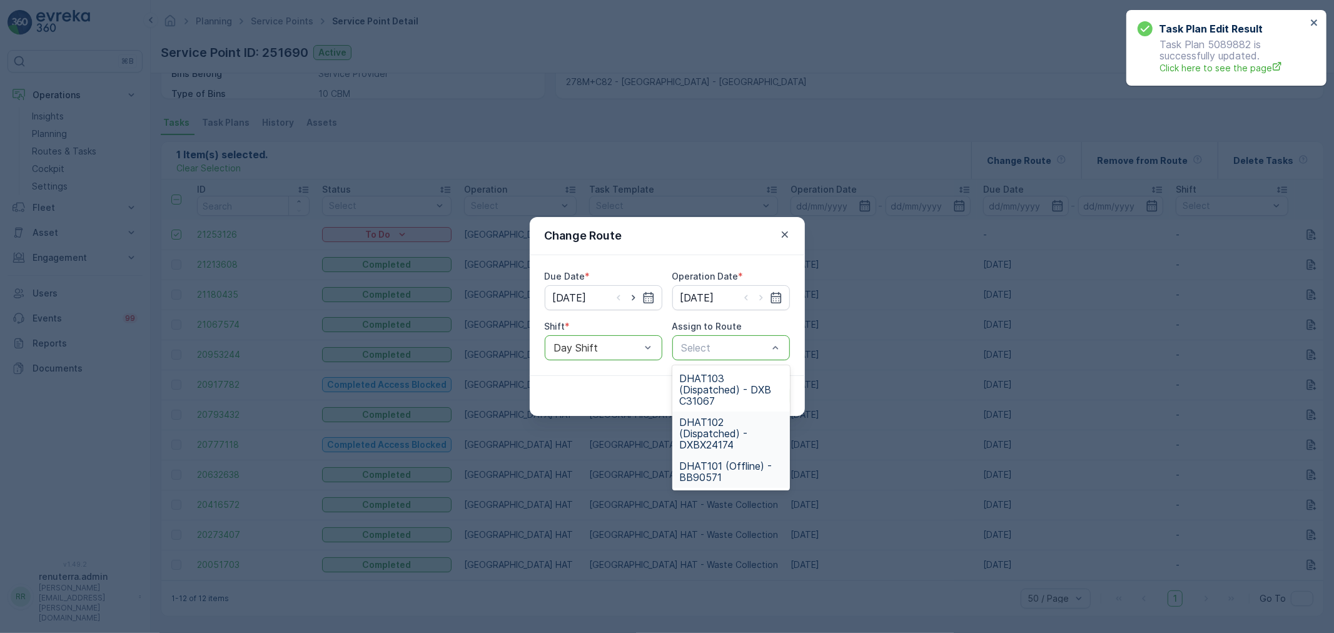
click at [728, 434] on span "DHAT102 (Dispatched) - DXBX24174" at bounding box center [731, 433] width 103 height 34
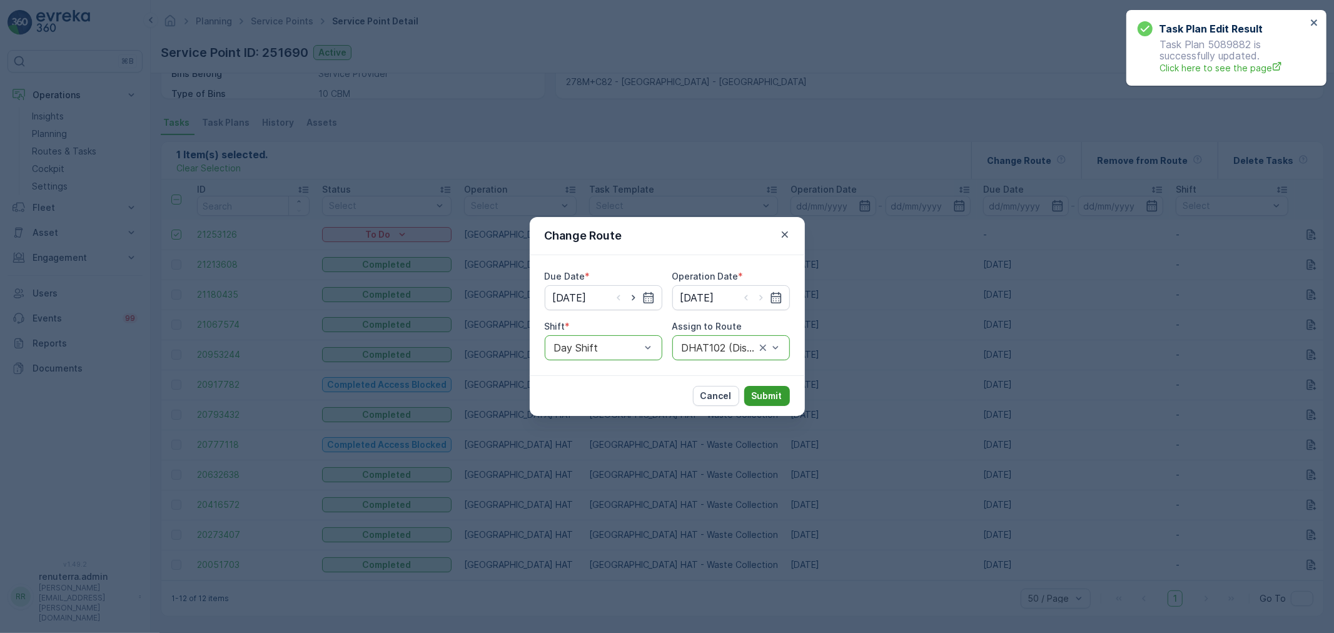
click at [761, 405] on button "Submit" at bounding box center [767, 396] width 46 height 20
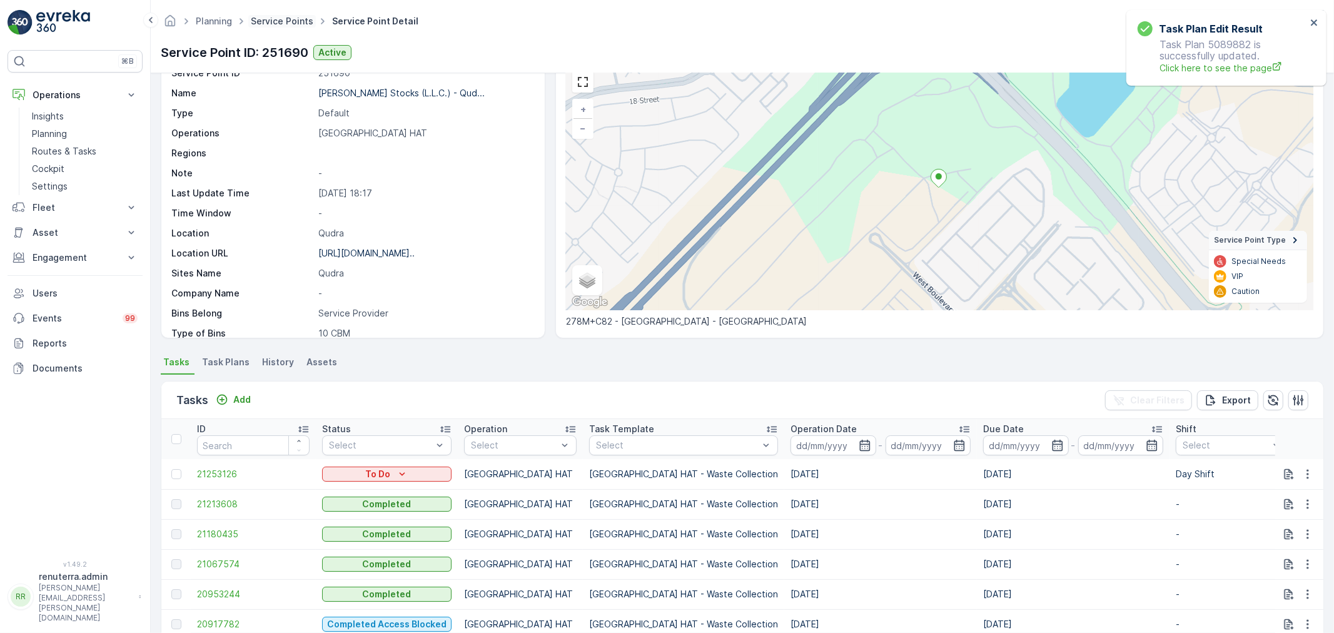
scroll to position [25, 0]
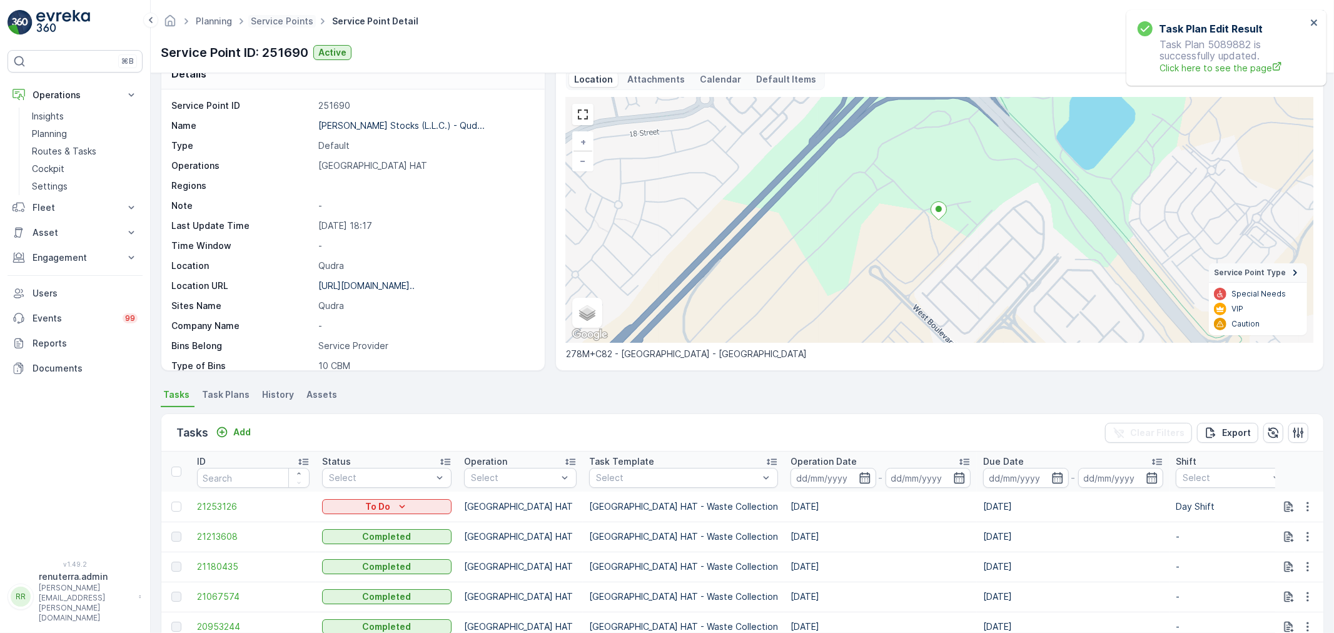
click at [271, 15] on span "Service Points" at bounding box center [282, 21] width 68 height 13
click at [296, 22] on link "Service Points" at bounding box center [282, 21] width 63 height 11
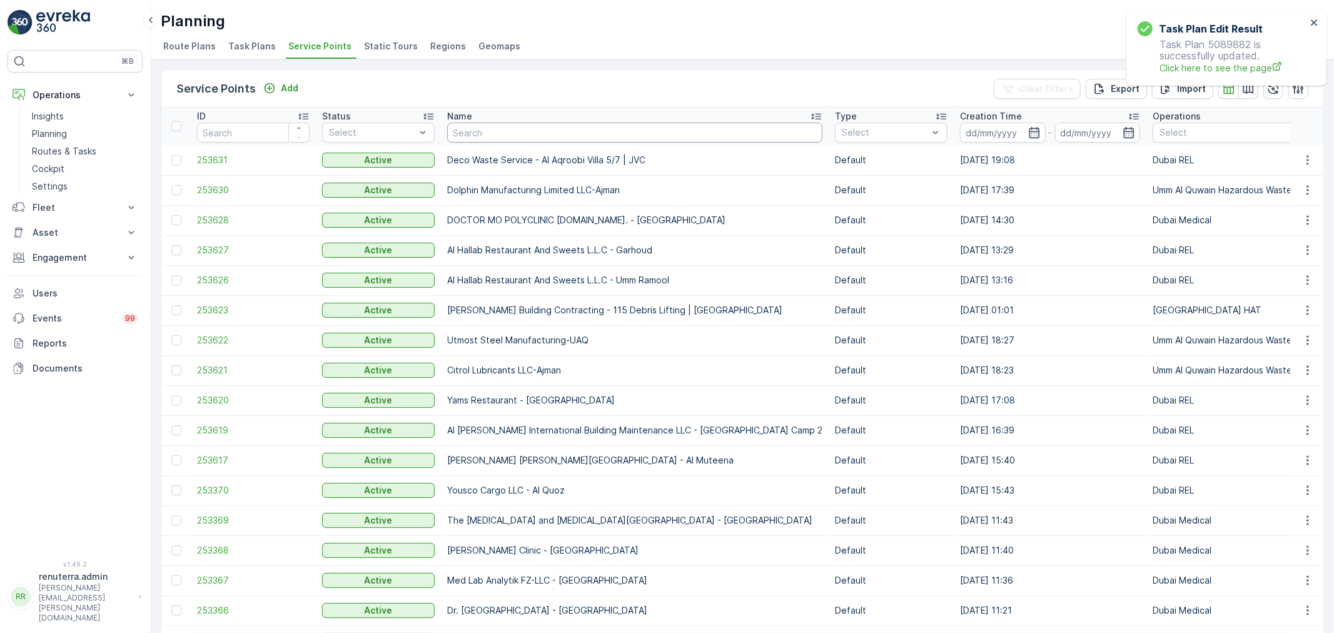
click at [479, 124] on input "text" at bounding box center [634, 133] width 375 height 20
type input "Salam"
drag, startPoint x: 485, startPoint y: 121, endPoint x: 420, endPoint y: 121, distance: 65.0
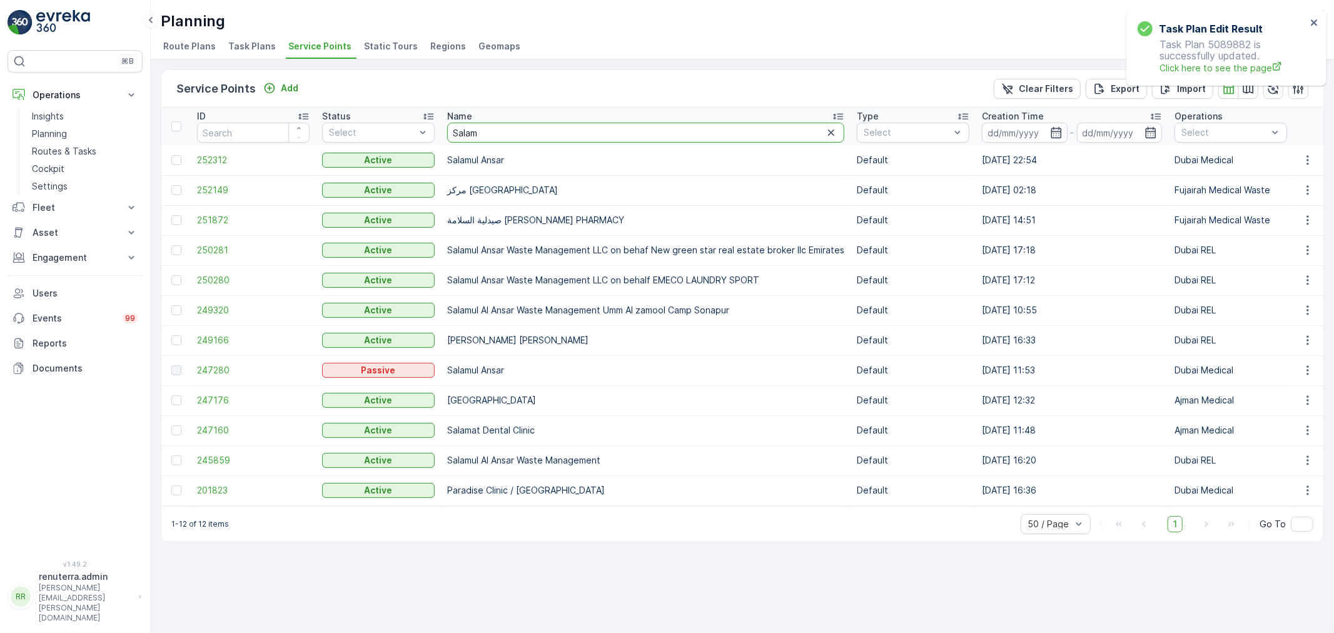
drag, startPoint x: 489, startPoint y: 127, endPoint x: 382, endPoint y: 117, distance: 107.4
type input "American"
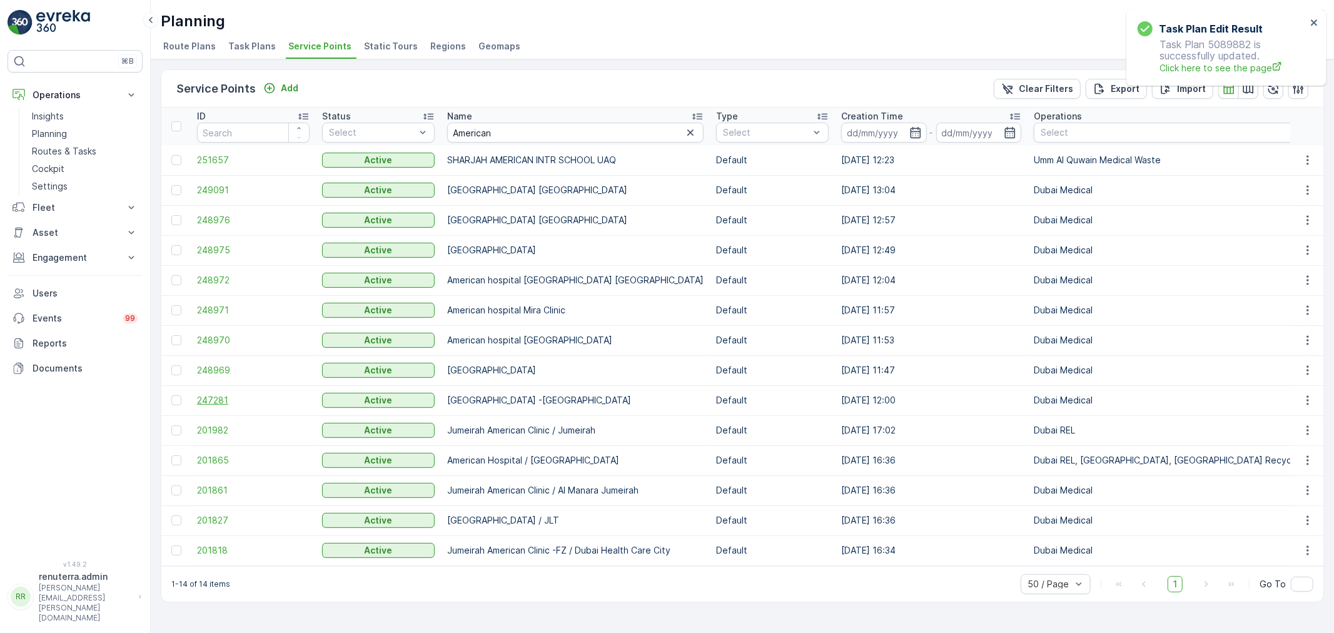
click at [263, 398] on span "247281" at bounding box center [253, 400] width 113 height 13
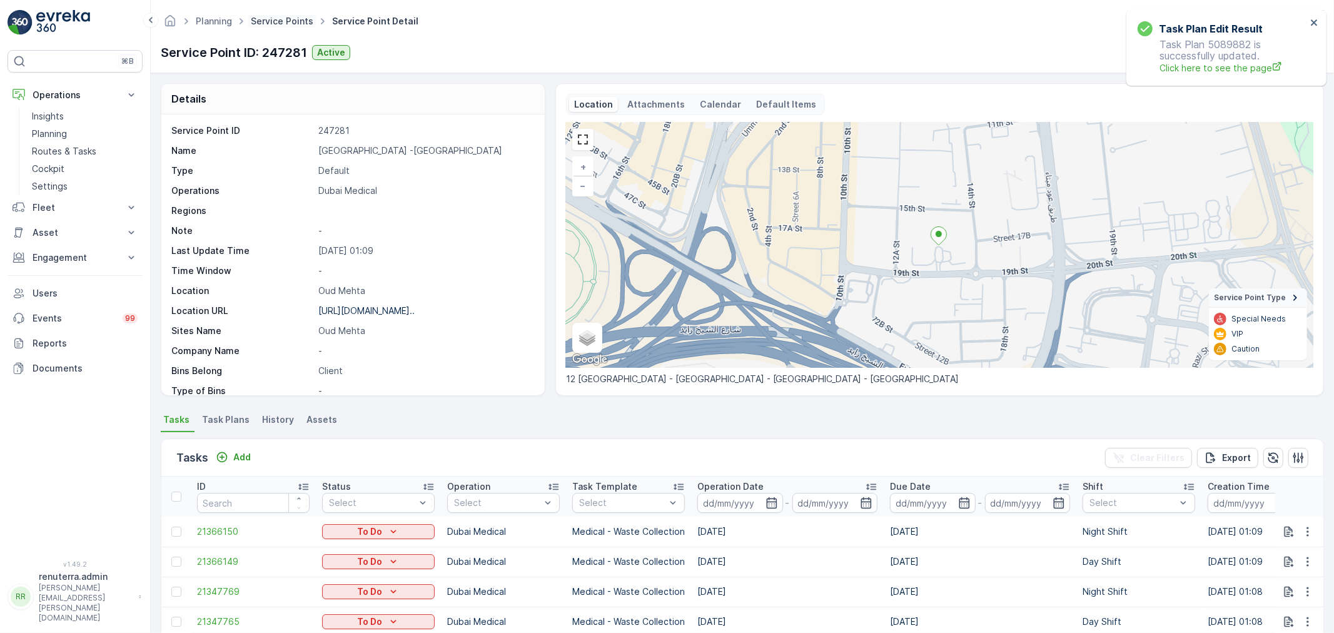
click at [281, 19] on link "Service Points" at bounding box center [282, 21] width 63 height 11
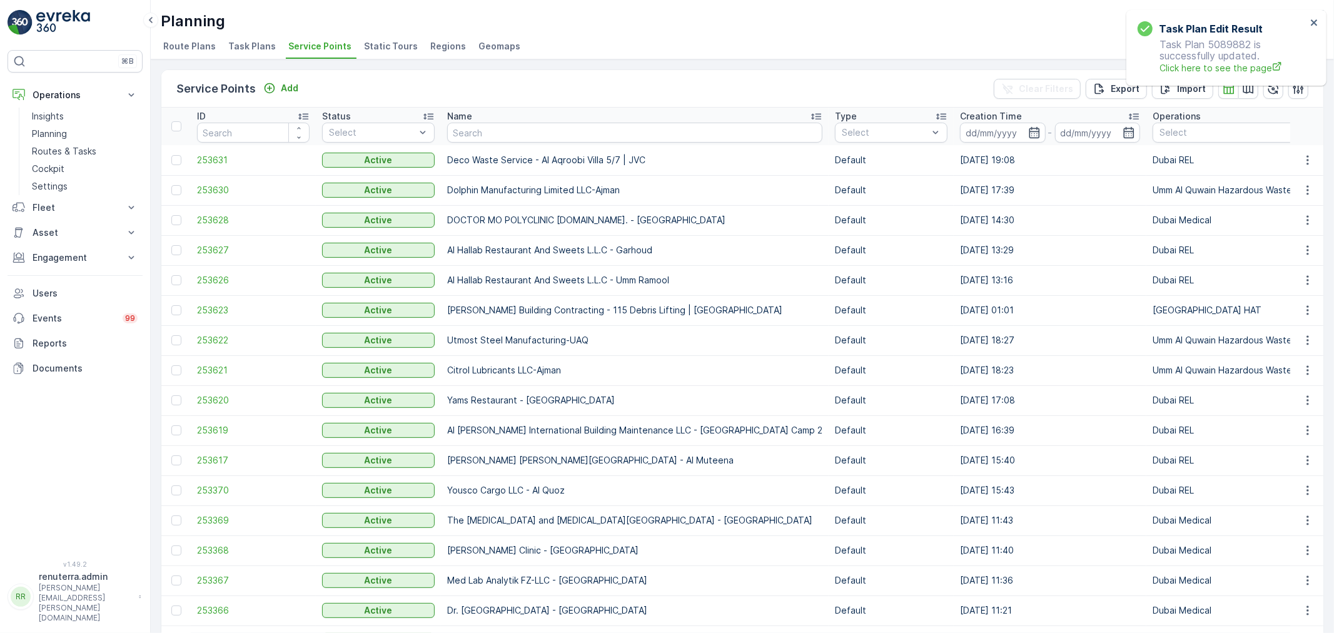
click at [511, 128] on input "text" at bounding box center [634, 133] width 375 height 20
type input "arabian"
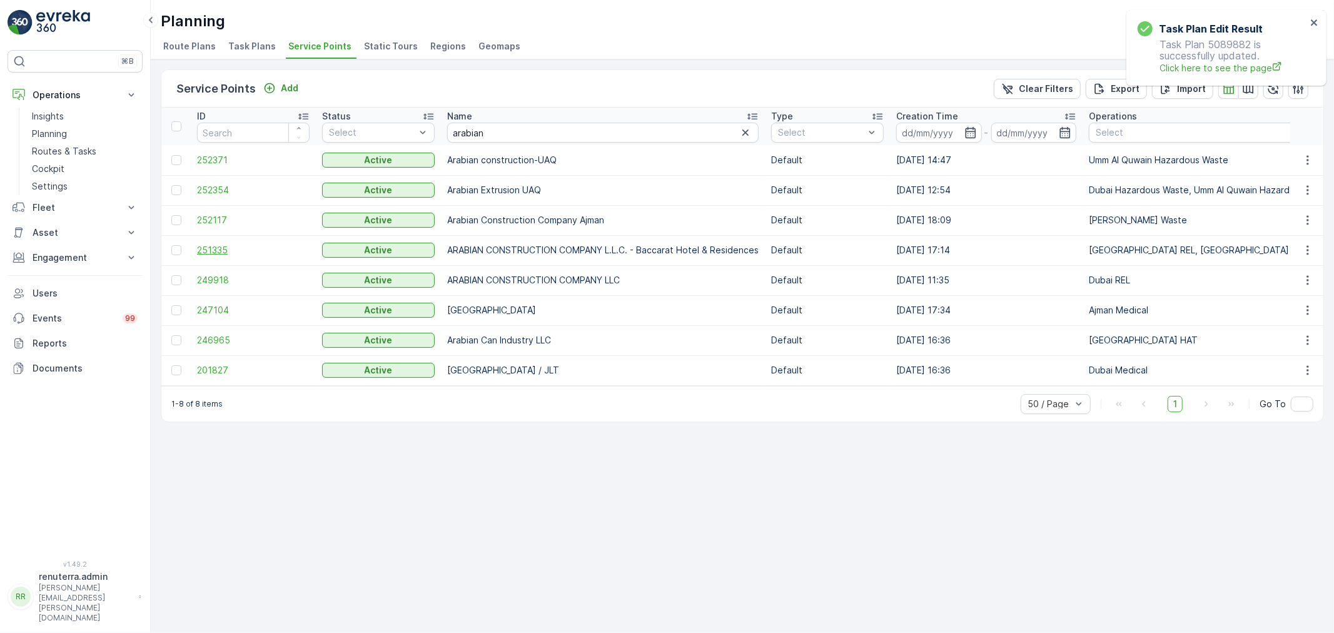
click at [219, 246] on span "251335" at bounding box center [253, 250] width 113 height 13
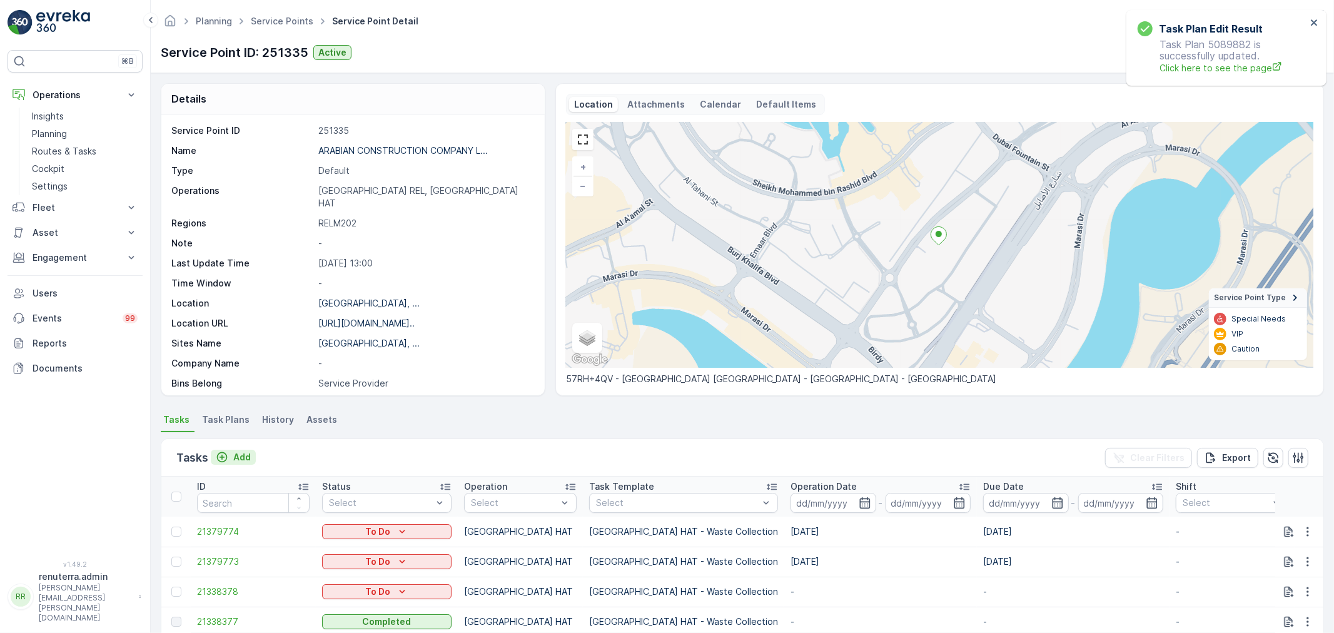
click at [240, 453] on p "Add" at bounding box center [242, 457] width 18 height 13
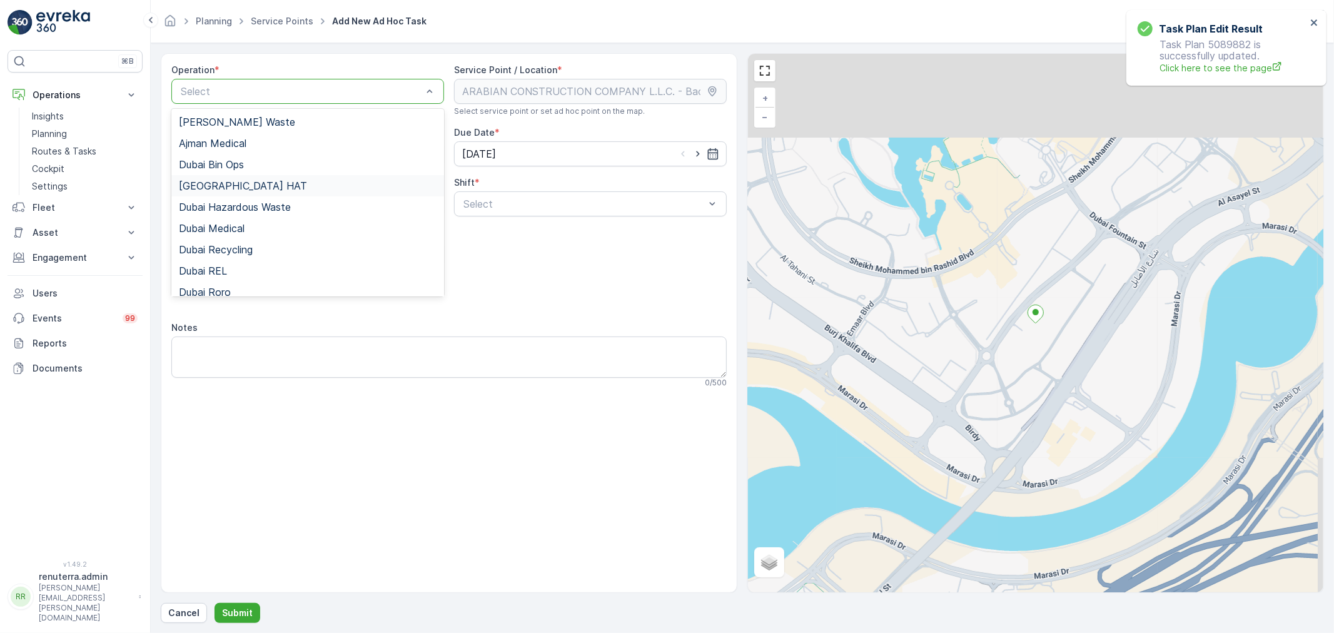
click at [244, 189] on div "Dubai HAT" at bounding box center [308, 185] width 258 height 11
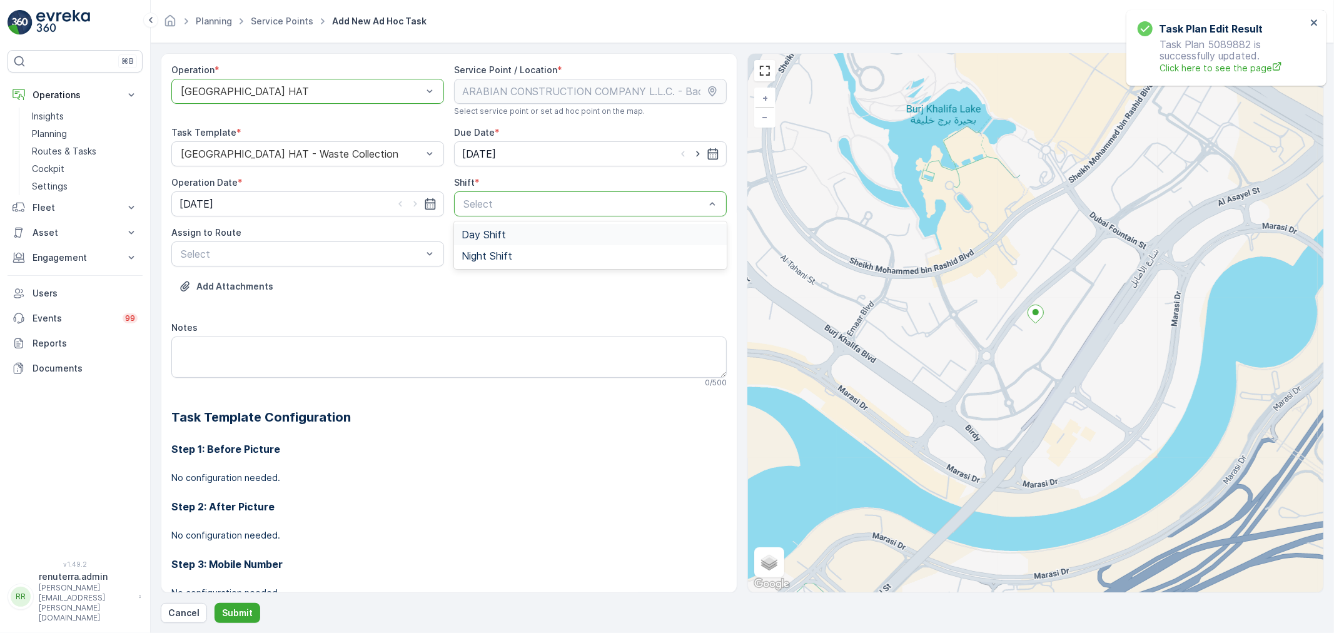
click at [531, 213] on div "Select" at bounding box center [590, 203] width 273 height 25
click at [491, 236] on span "Day Shift" at bounding box center [483, 234] width 44 height 11
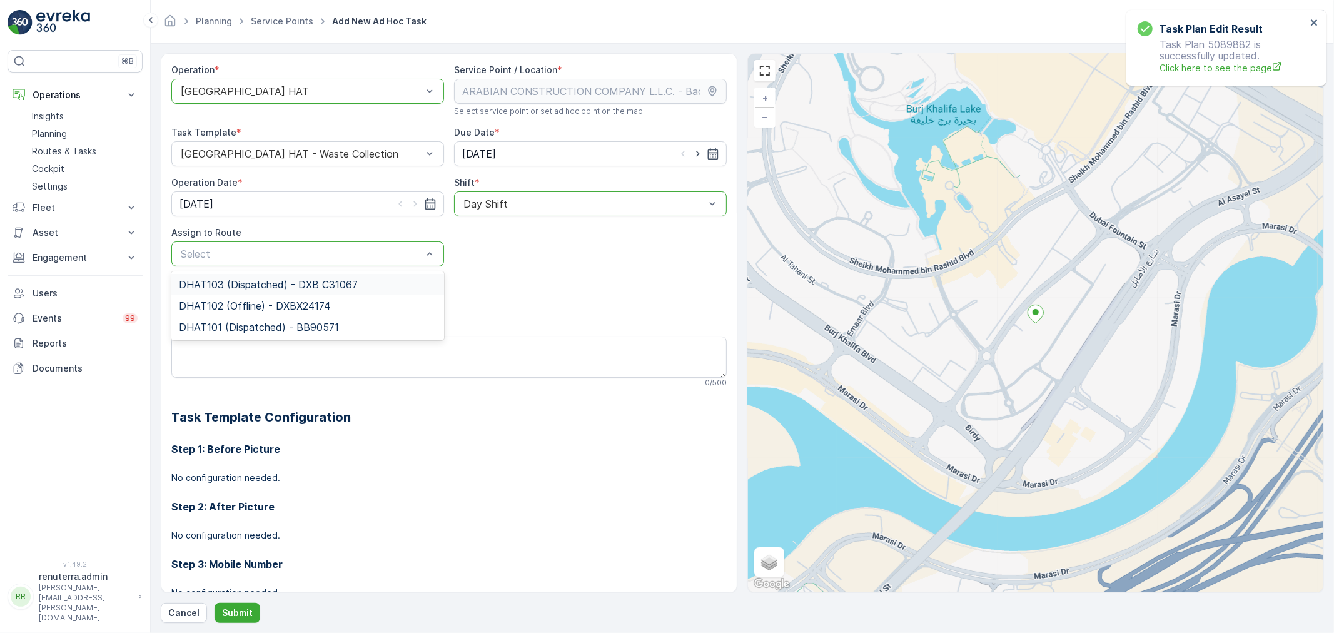
click at [233, 284] on span "DHAT103 (Dispatched) - DXB C31067" at bounding box center [268, 284] width 179 height 11
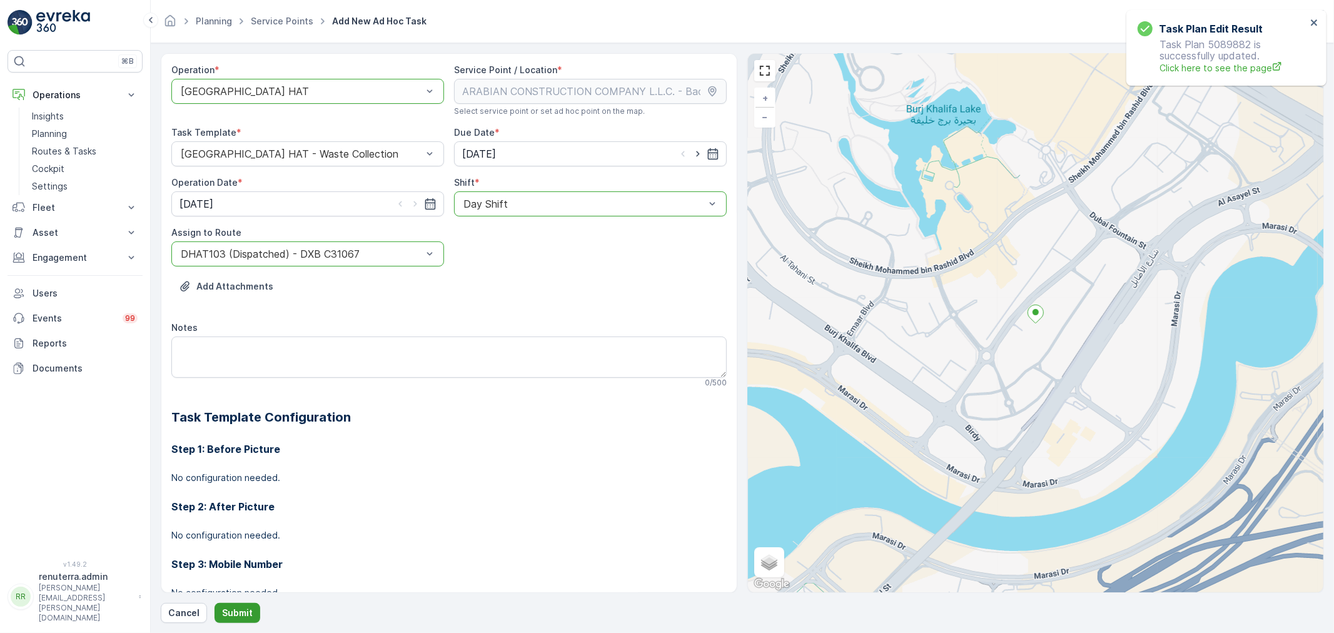
click at [238, 610] on p "Submit" at bounding box center [237, 612] width 31 height 13
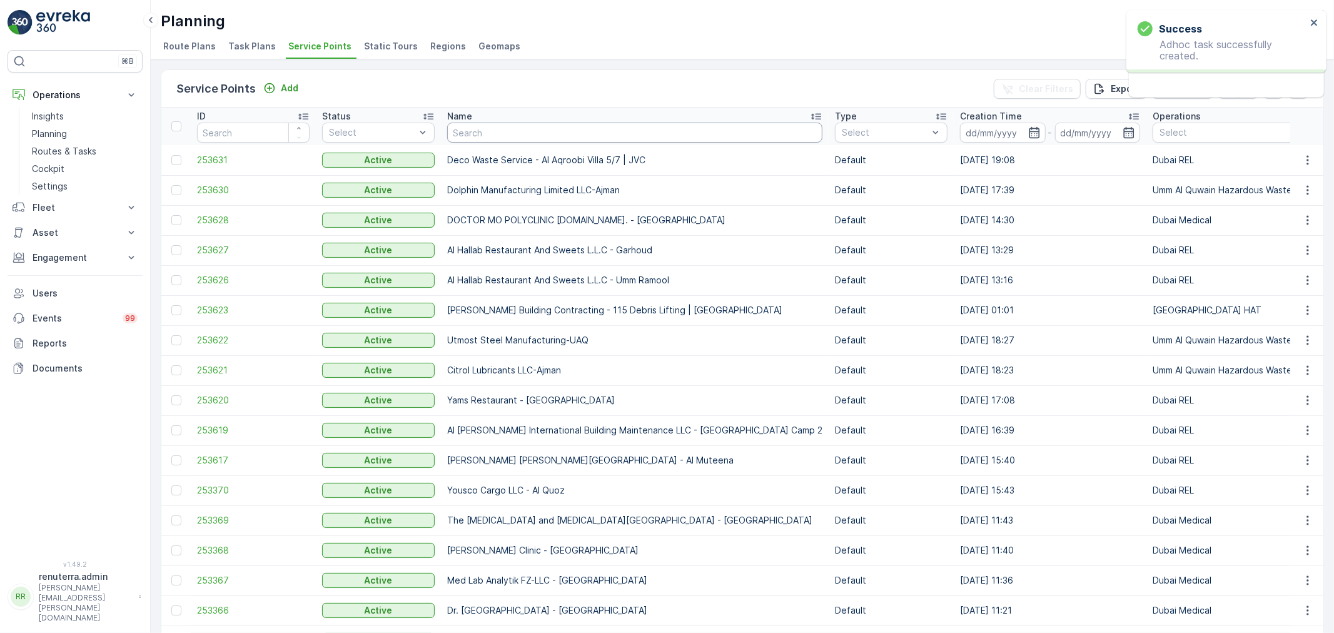
click at [458, 135] on input "text" at bounding box center [634, 133] width 375 height 20
type input "dulsco"
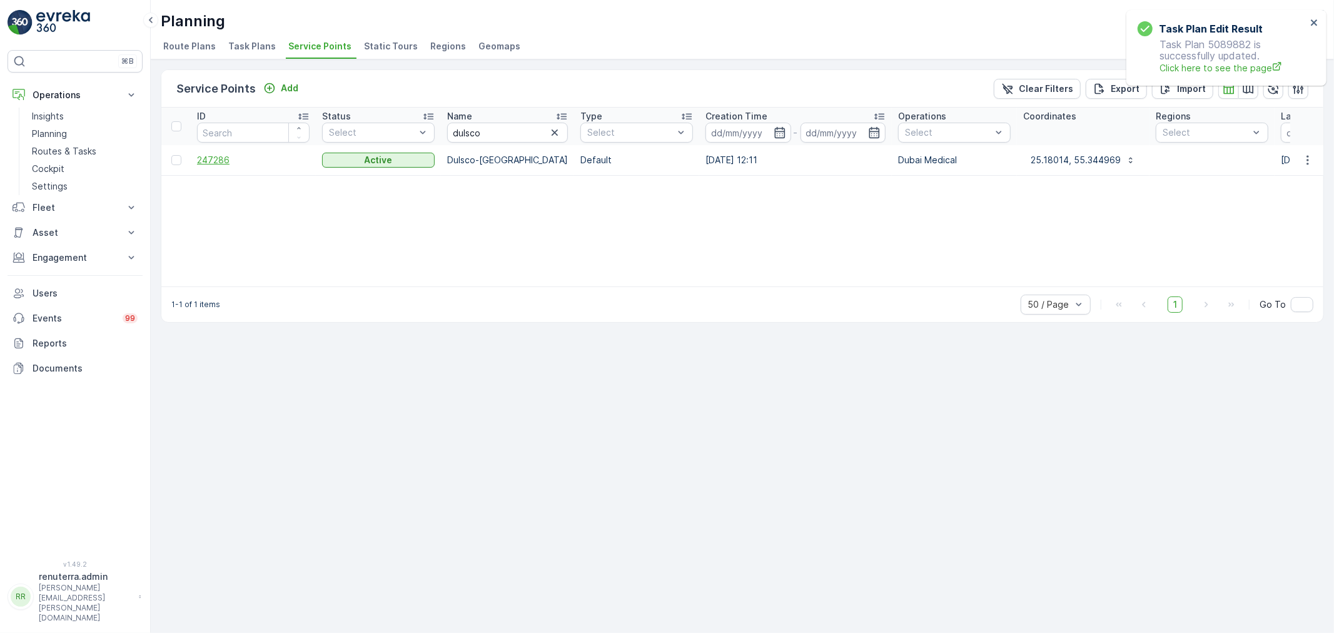
click at [218, 156] on span "247286" at bounding box center [253, 160] width 113 height 13
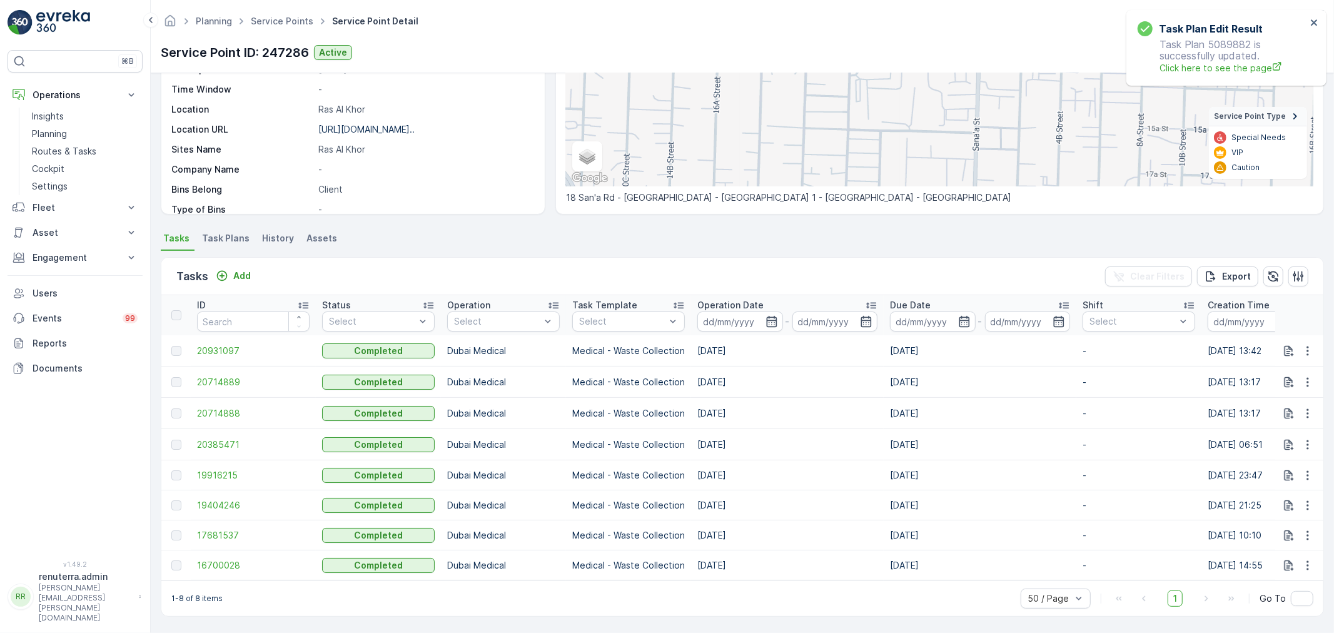
scroll to position [189, 0]
click at [248, 344] on span "20931097" at bounding box center [253, 350] width 113 height 13
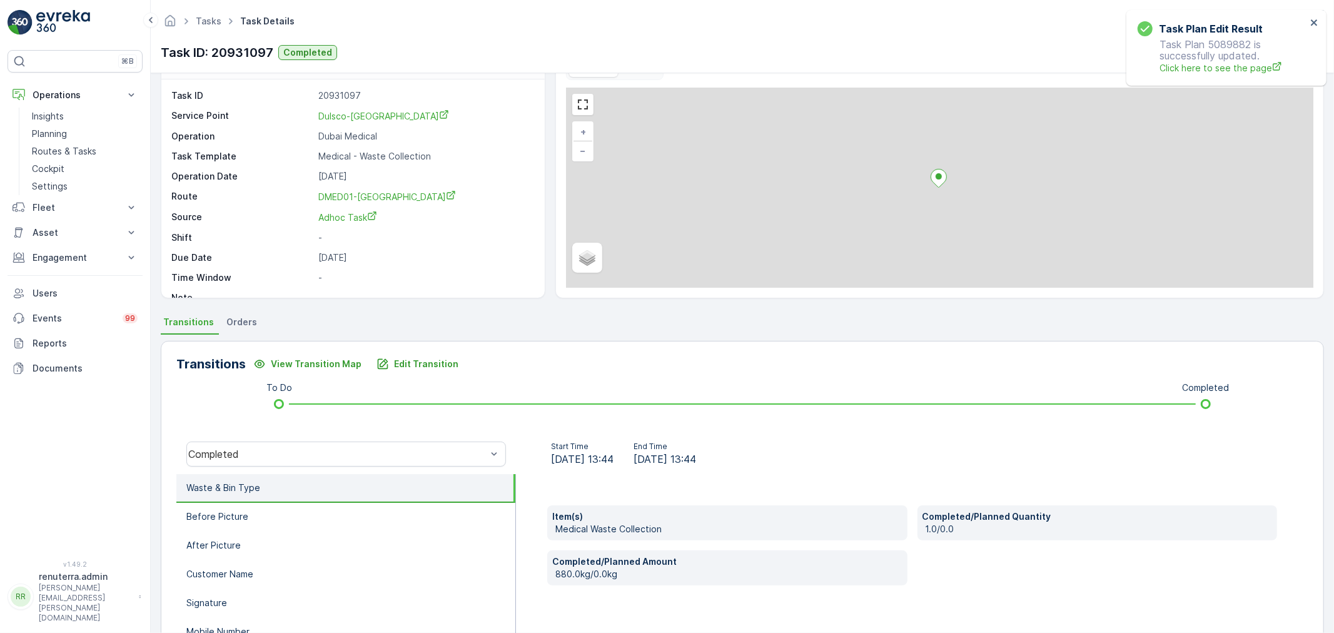
scroll to position [69, 0]
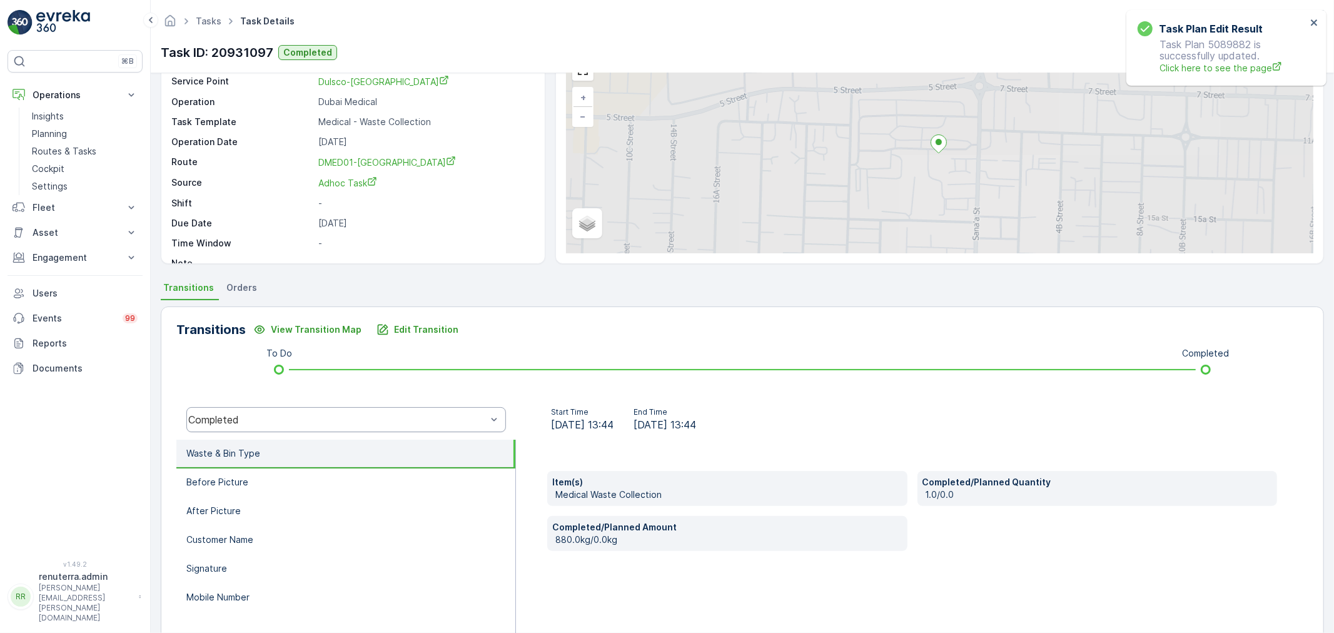
click at [298, 424] on div "Completed" at bounding box center [345, 419] width 319 height 25
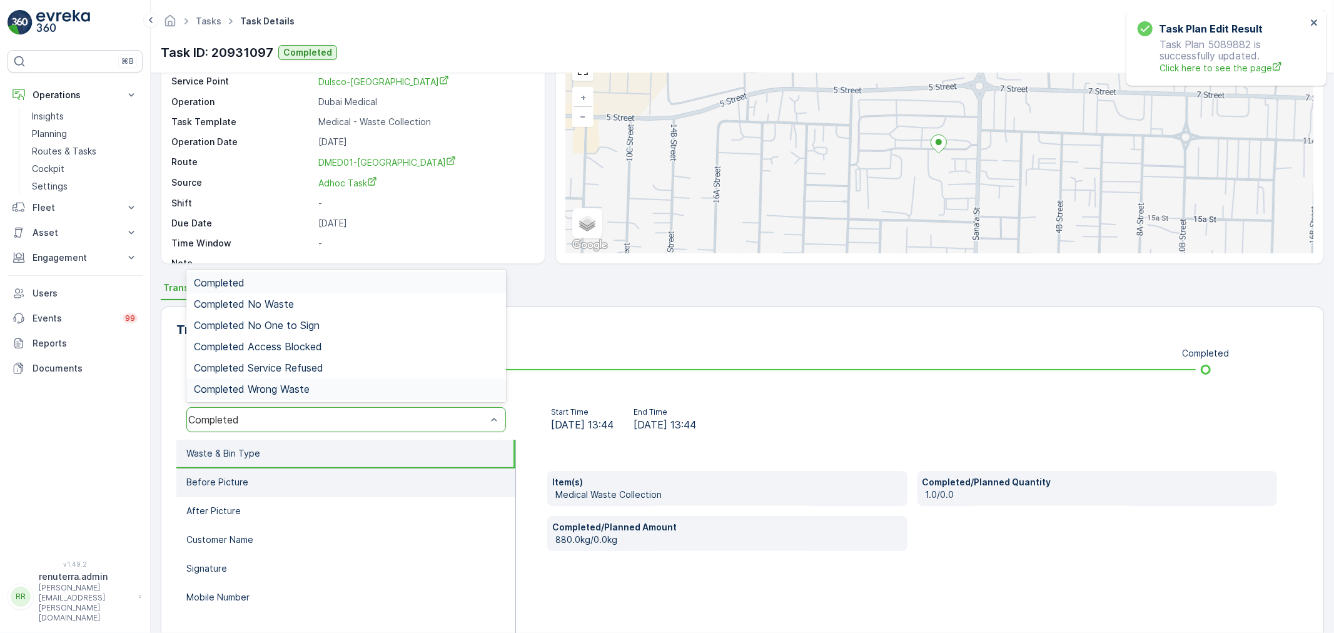
click at [345, 483] on li "Before Picture" at bounding box center [345, 482] width 339 height 29
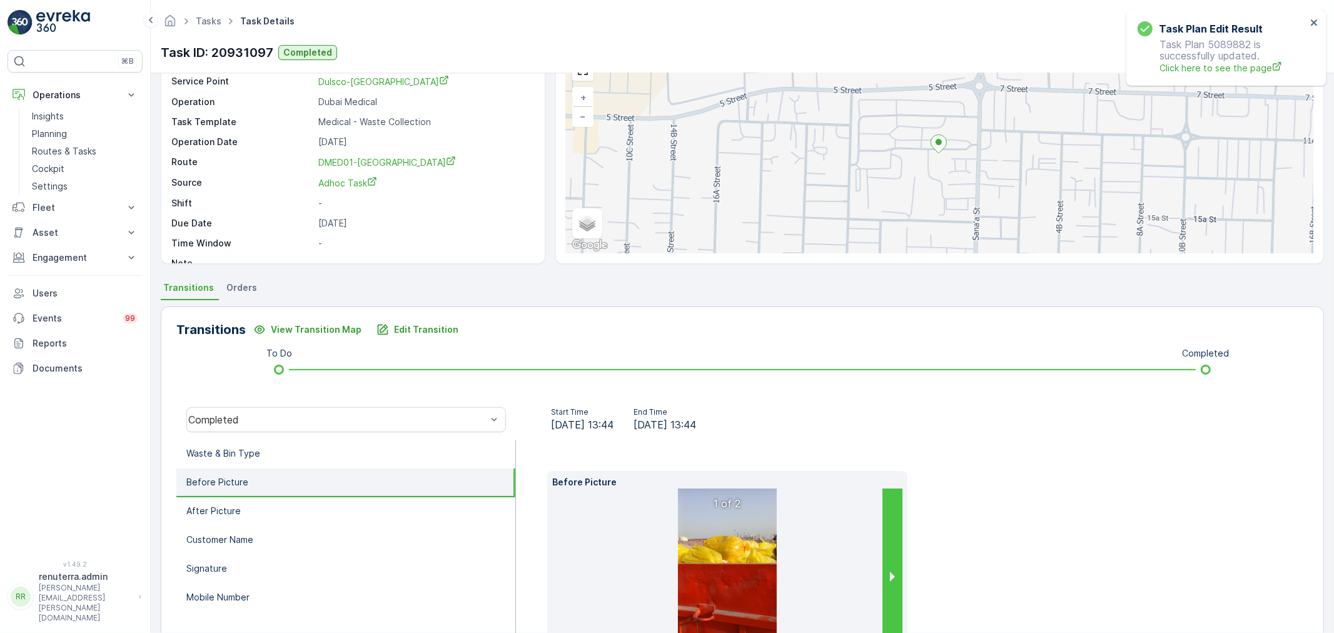
click at [897, 550] on button "next slide / item" at bounding box center [892, 575] width 20 height 175
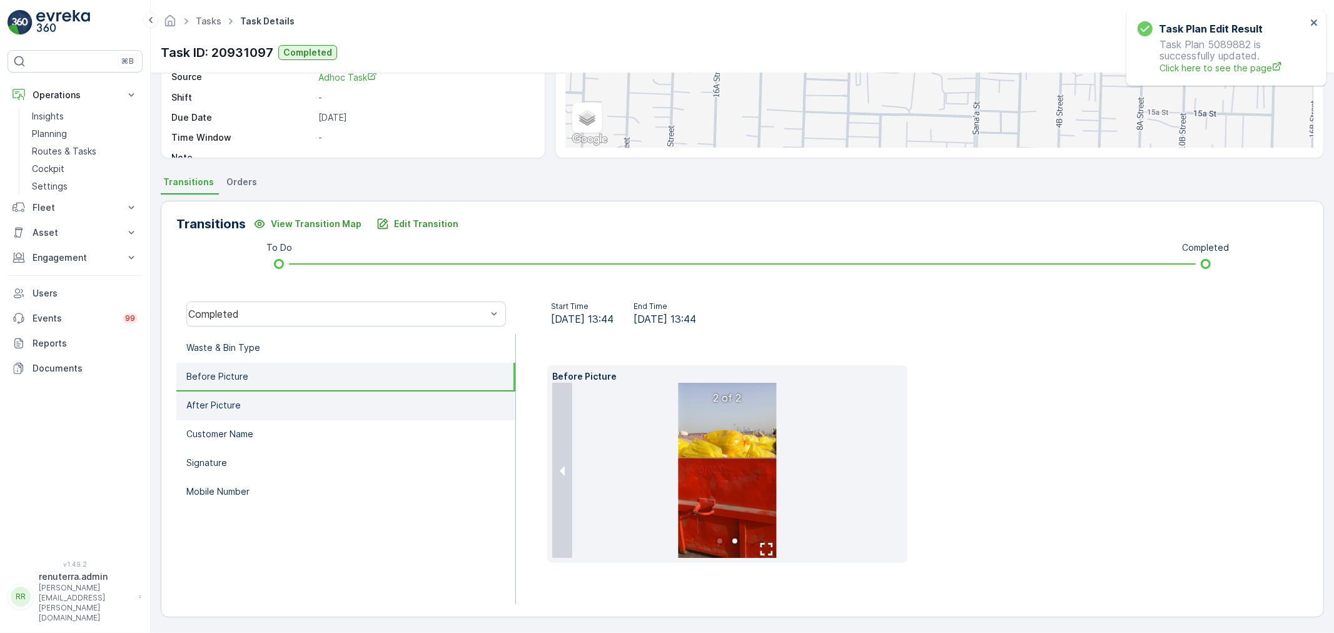
click at [344, 410] on li "After Picture" at bounding box center [345, 405] width 339 height 29
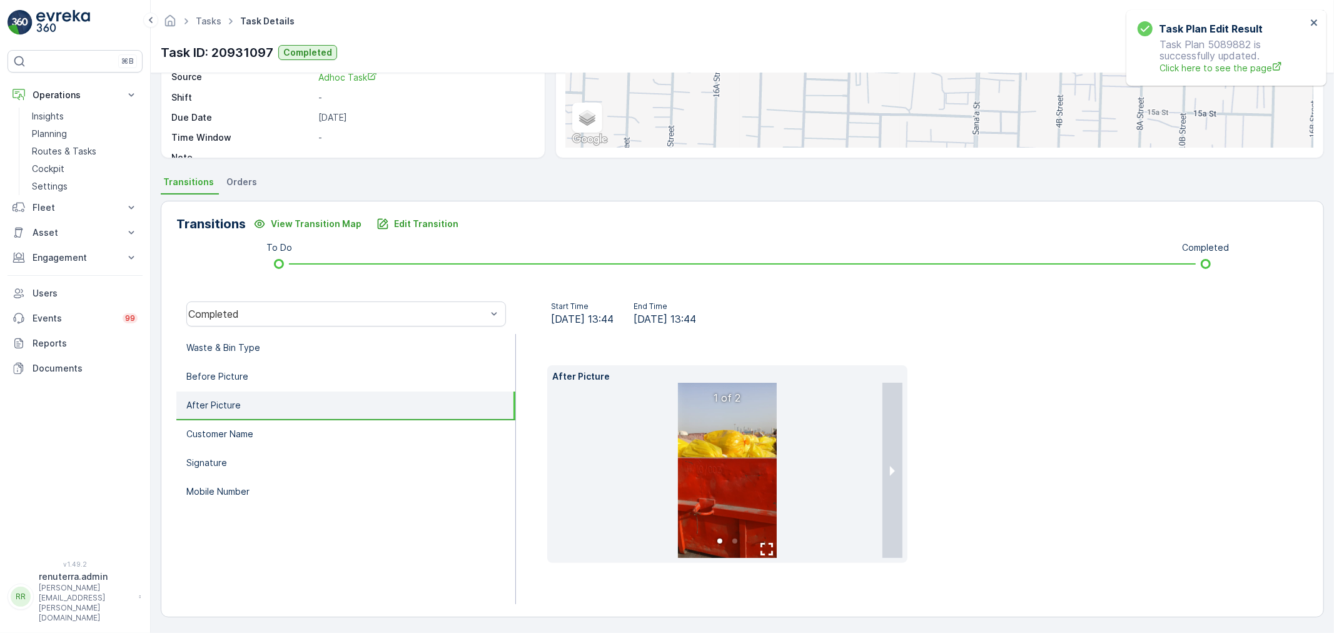
scroll to position [155, 0]
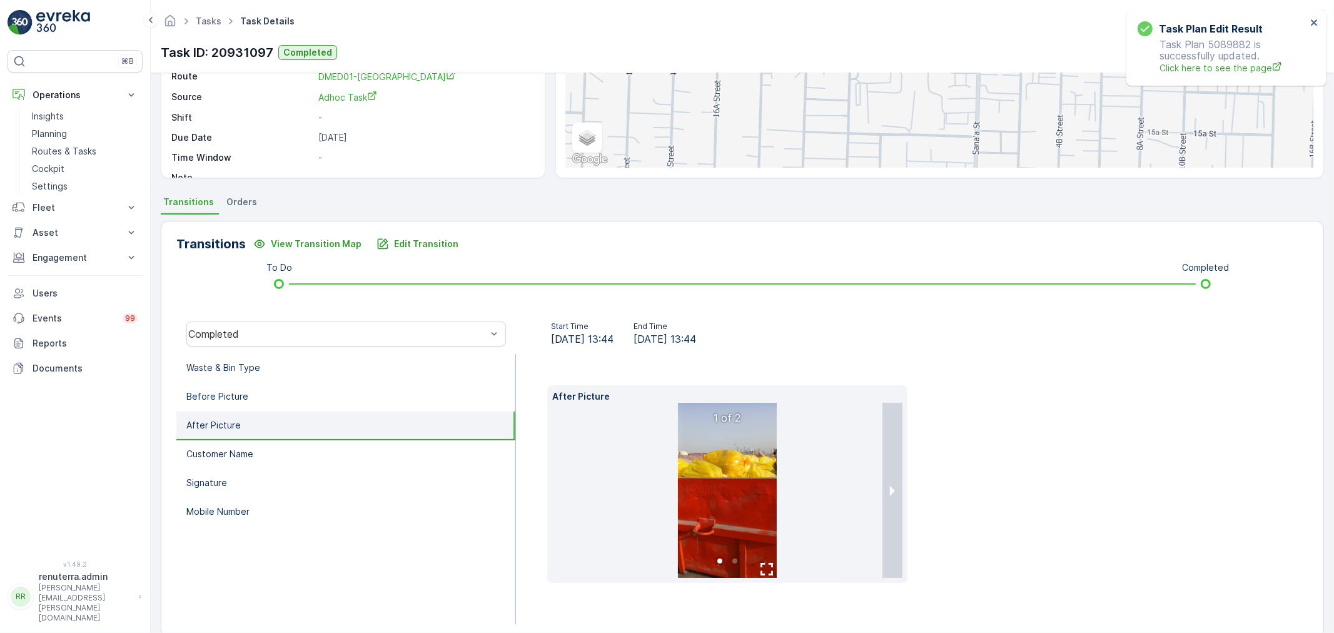
click at [902, 490] on div "After Picture 1 of 2" at bounding box center [727, 484] width 360 height 198
click at [895, 490] on button "next slide / item" at bounding box center [892, 490] width 20 height 175
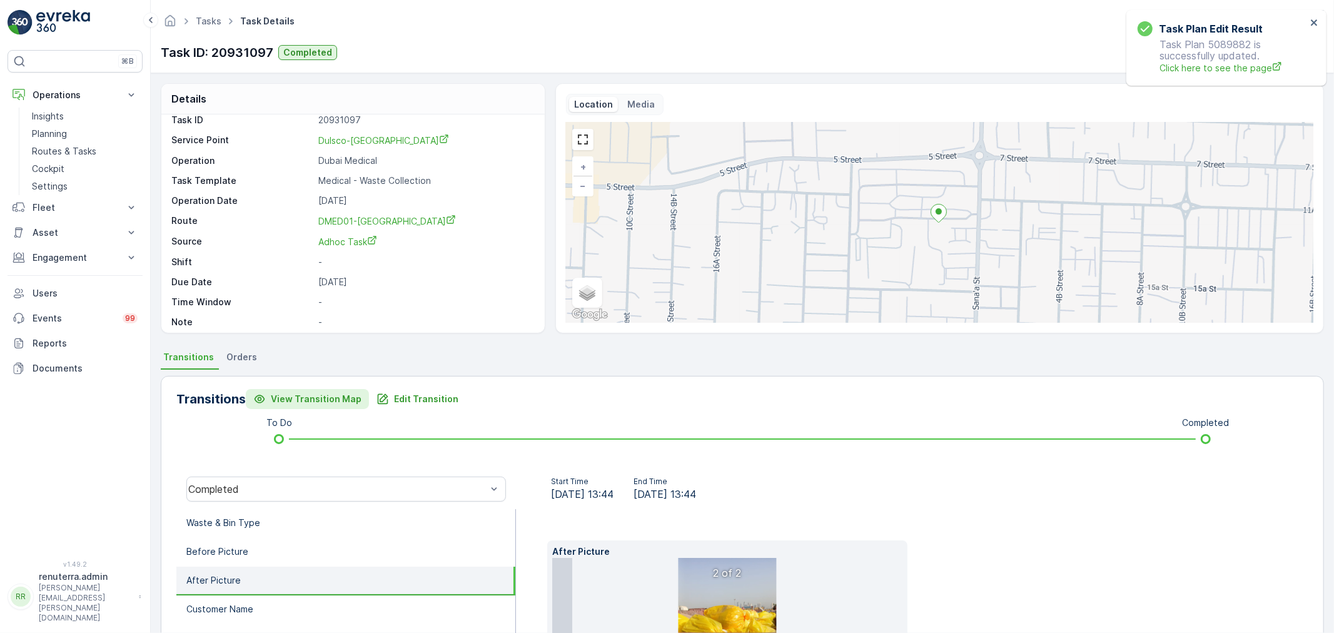
scroll to position [17, 0]
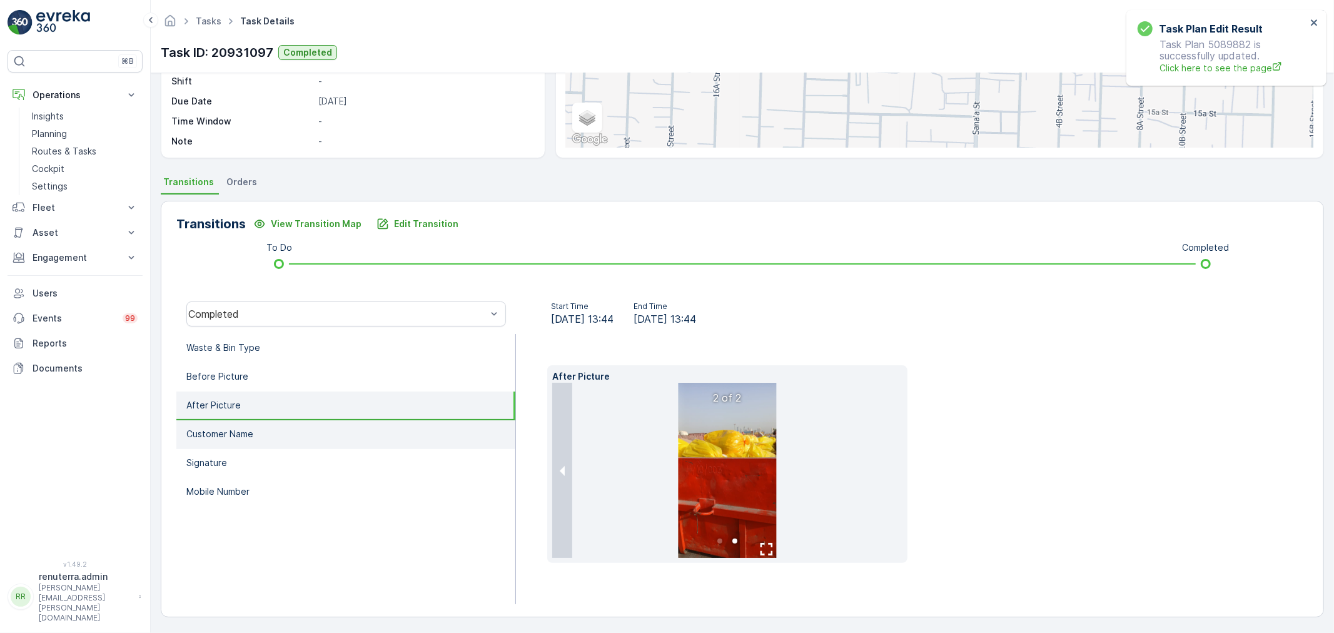
click at [255, 436] on li "Customer Name" at bounding box center [345, 434] width 339 height 29
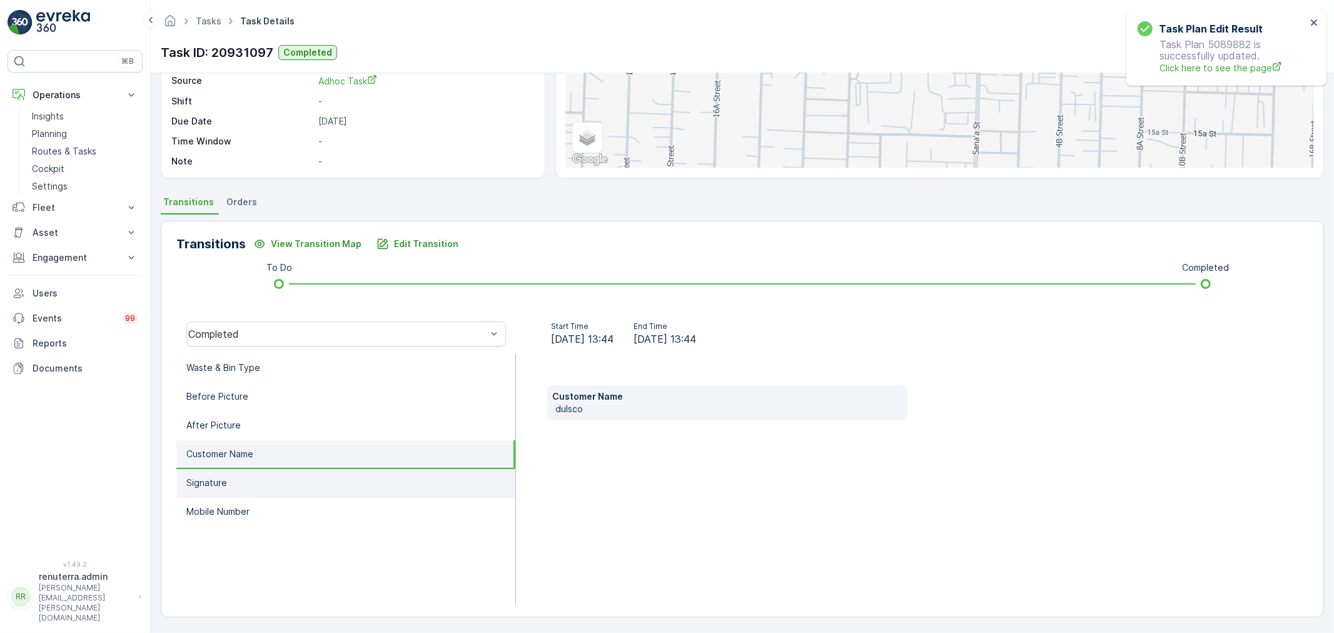
click at [317, 474] on li "Signature" at bounding box center [345, 483] width 339 height 29
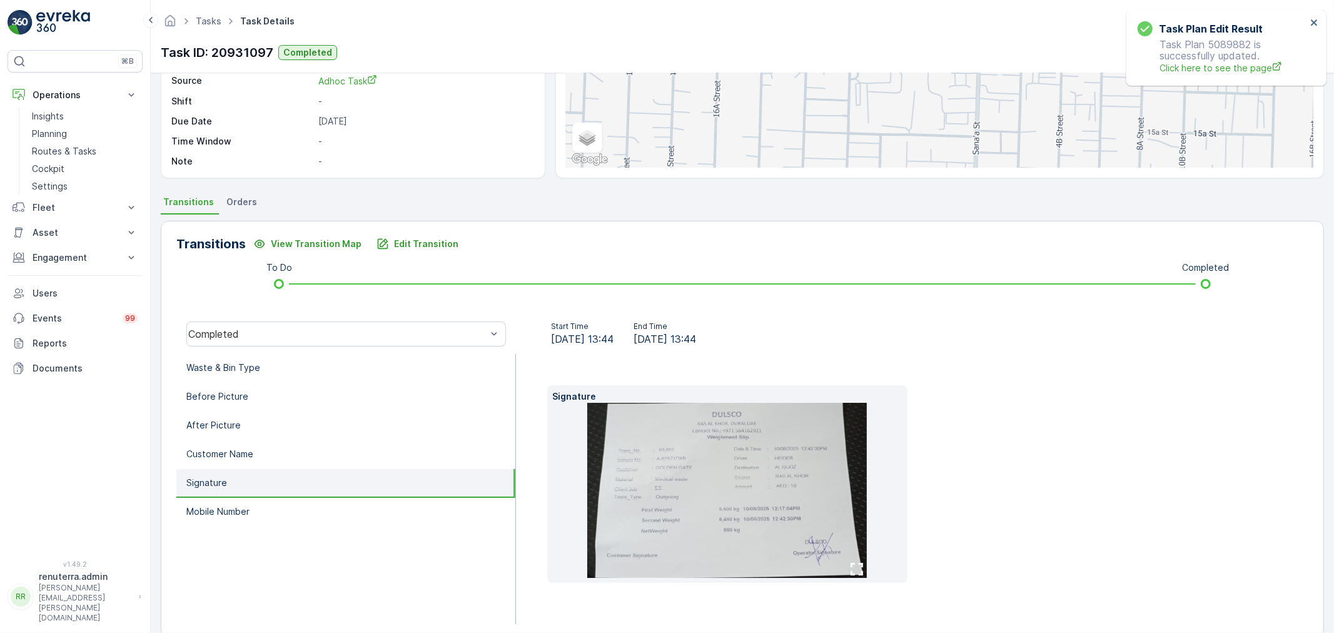
click at [744, 480] on img at bounding box center [726, 490] width 279 height 175
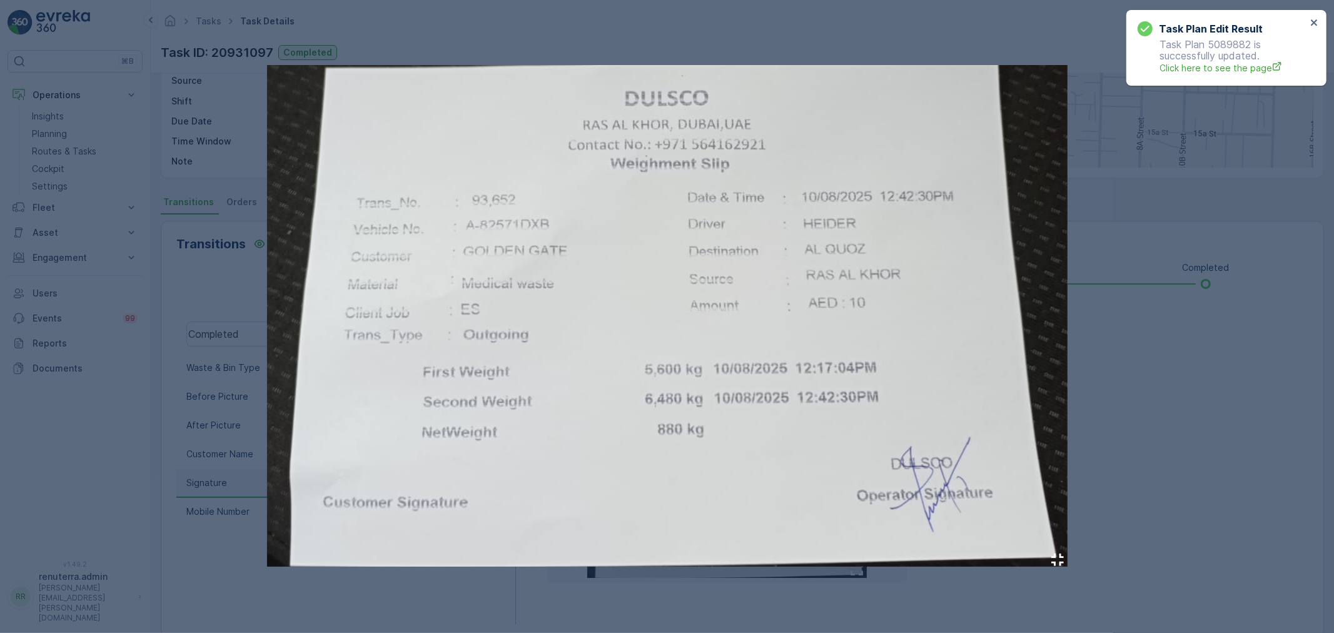
click at [1258, 264] on div at bounding box center [667, 316] width 1334 height 633
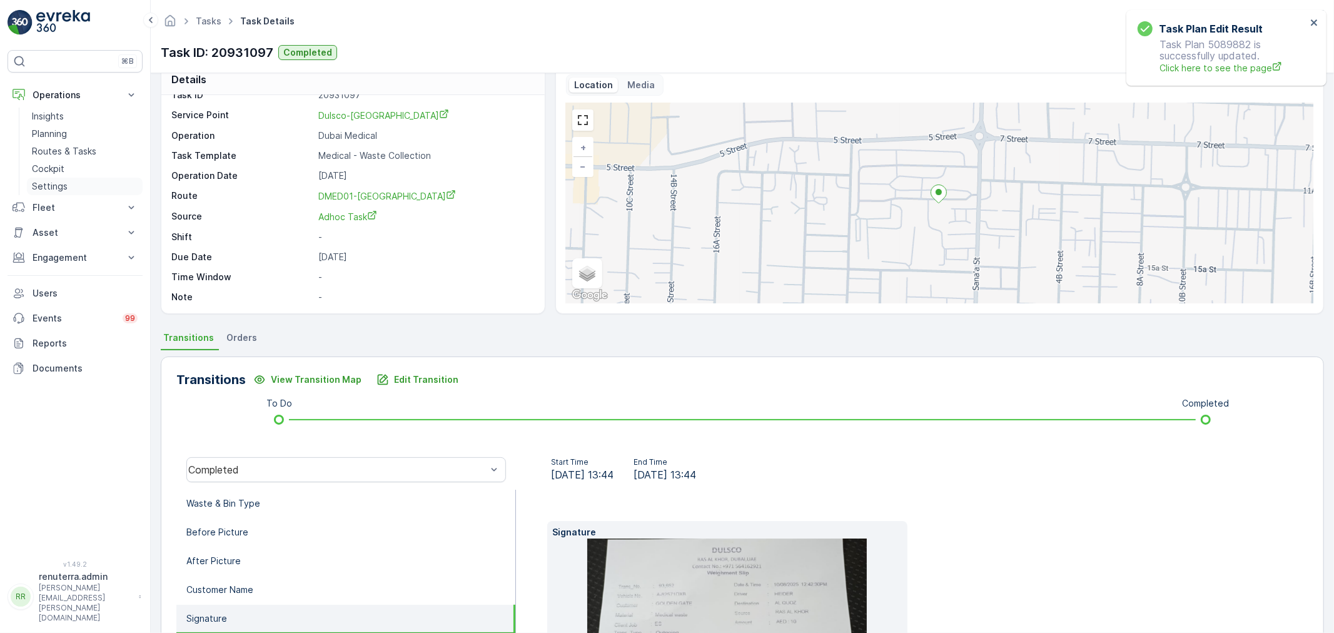
scroll to position [16, 0]
click at [67, 134] on link "Planning" at bounding box center [85, 134] width 116 height 18
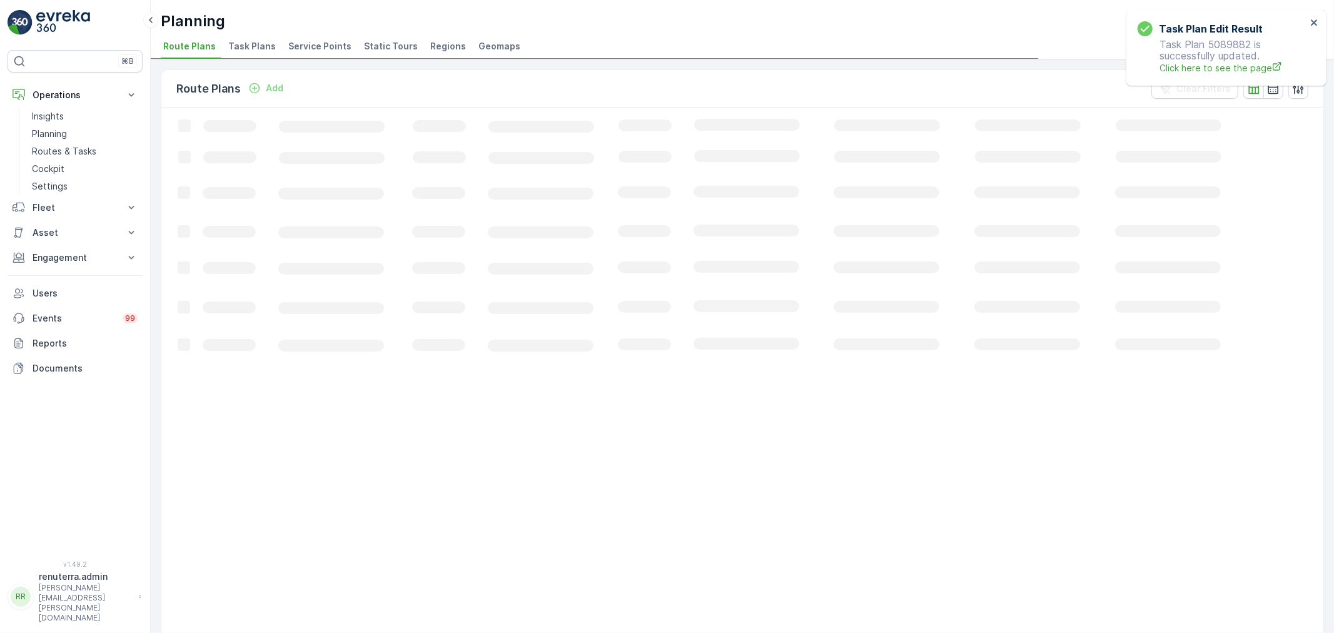
click at [336, 53] on li "Service Points" at bounding box center [321, 48] width 71 height 21
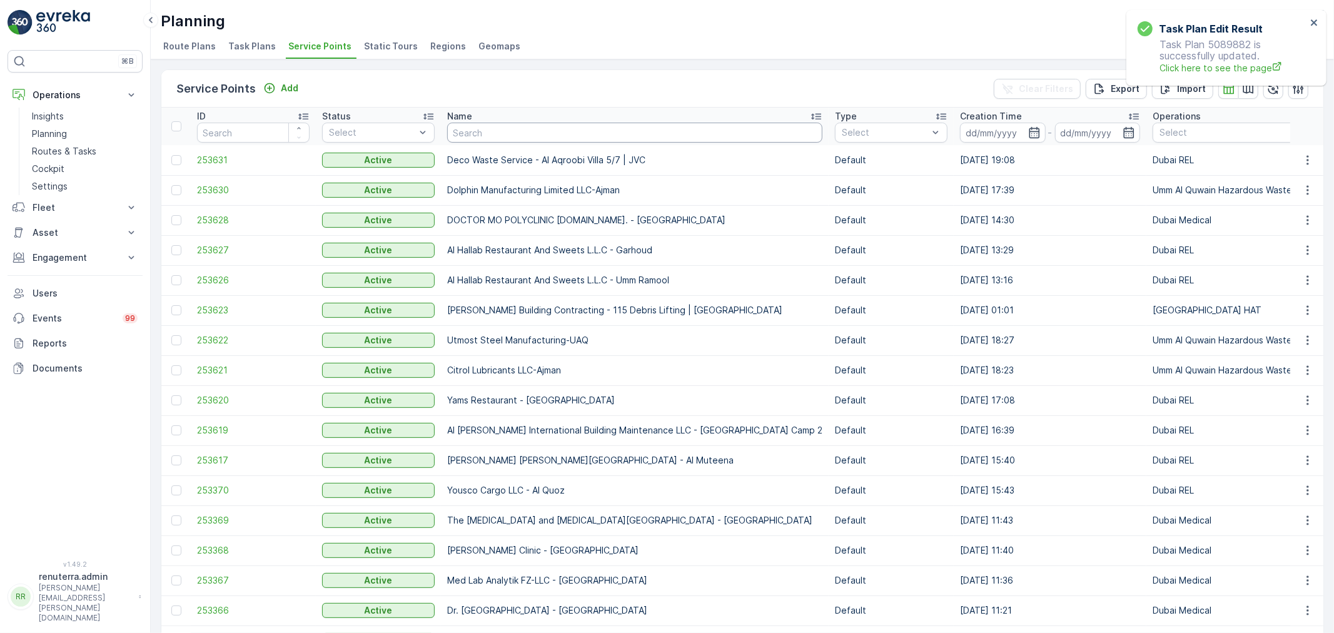
click at [553, 134] on input "text" at bounding box center [634, 133] width 375 height 20
type input "E"
type input "Qemtex"
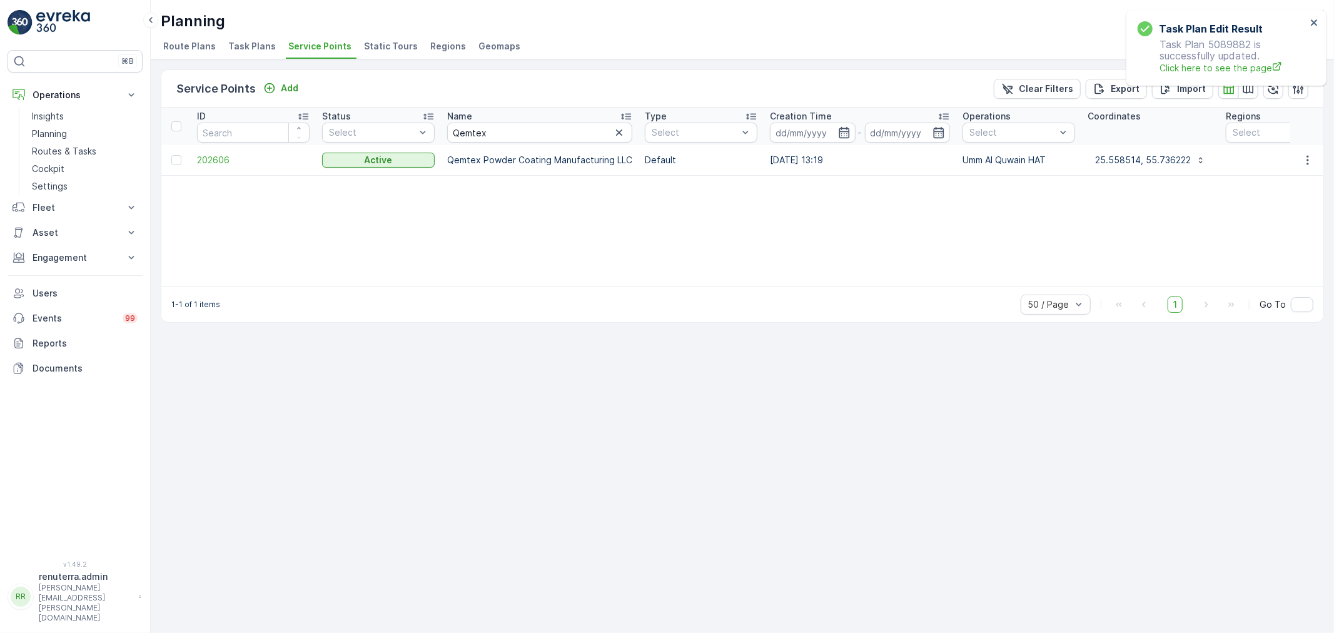
click at [231, 166] on td "202606" at bounding box center [253, 160] width 125 height 30
click at [226, 158] on span "202606" at bounding box center [253, 160] width 113 height 13
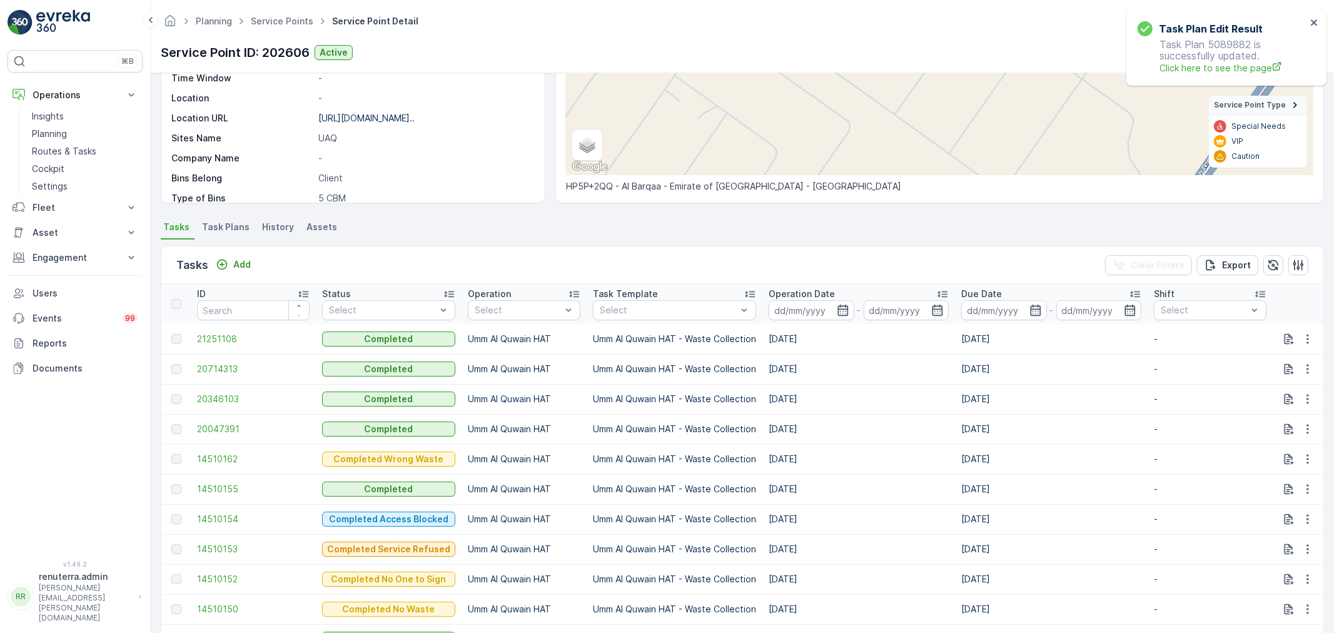
scroll to position [208, 0]
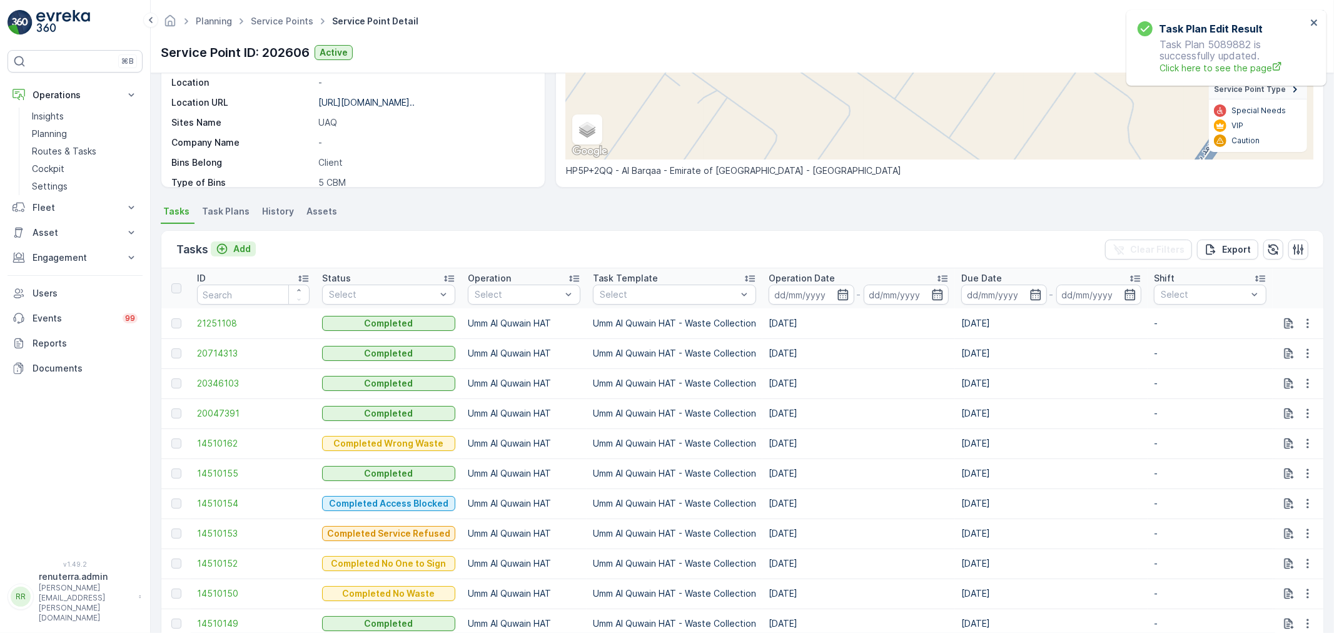
click at [244, 248] on p "Add" at bounding box center [242, 249] width 18 height 13
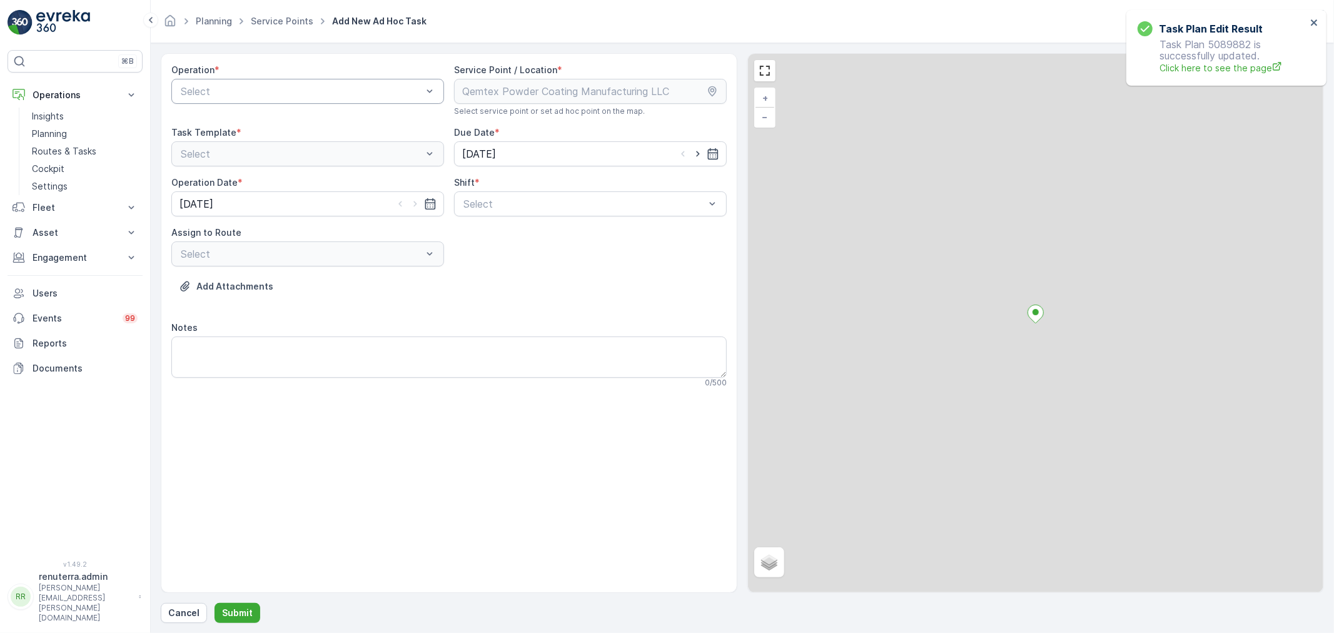
click at [263, 100] on div "Select" at bounding box center [307, 91] width 273 height 25
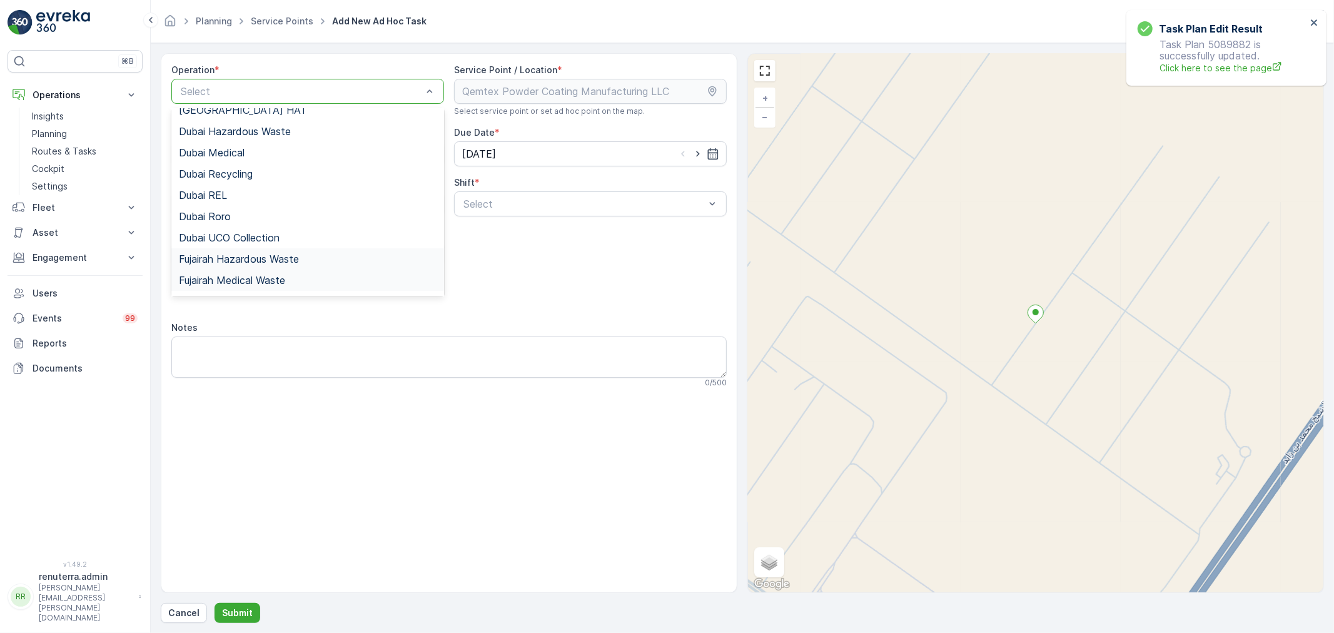
scroll to position [157, 0]
click at [283, 242] on div "Umm Al Quwain HAT" at bounding box center [308, 241] width 258 height 11
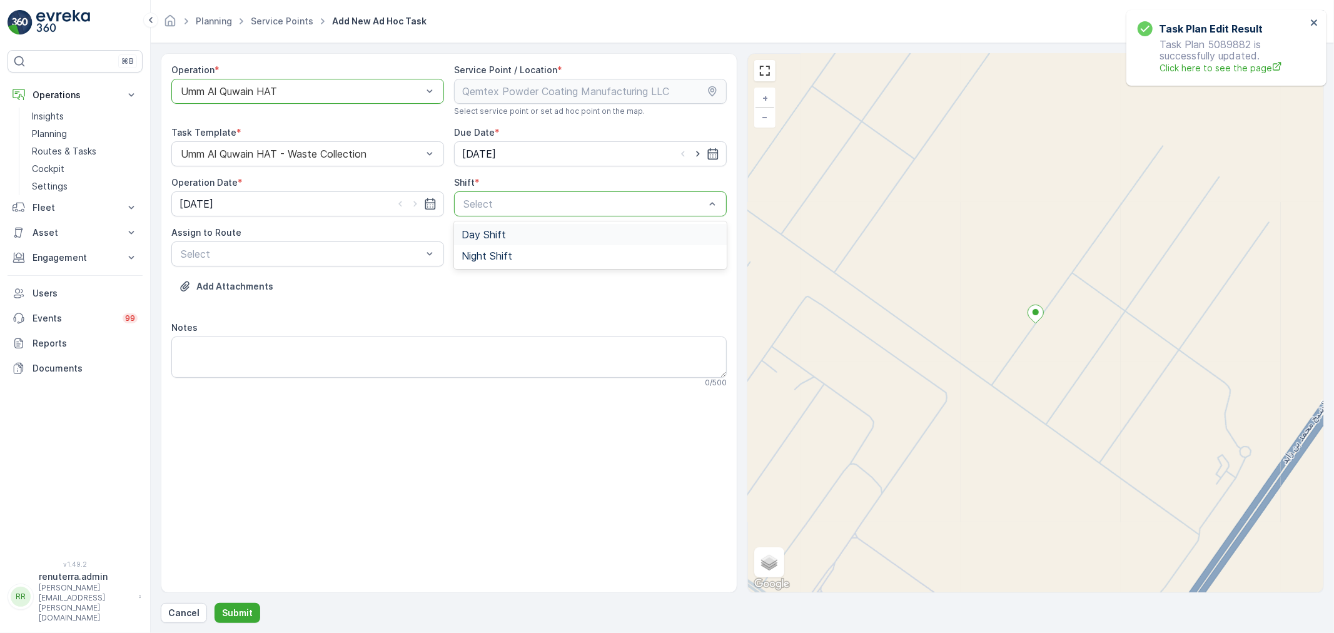
click at [494, 238] on span "Day Shift" at bounding box center [483, 234] width 44 height 11
click at [395, 260] on div "Select" at bounding box center [307, 253] width 273 height 25
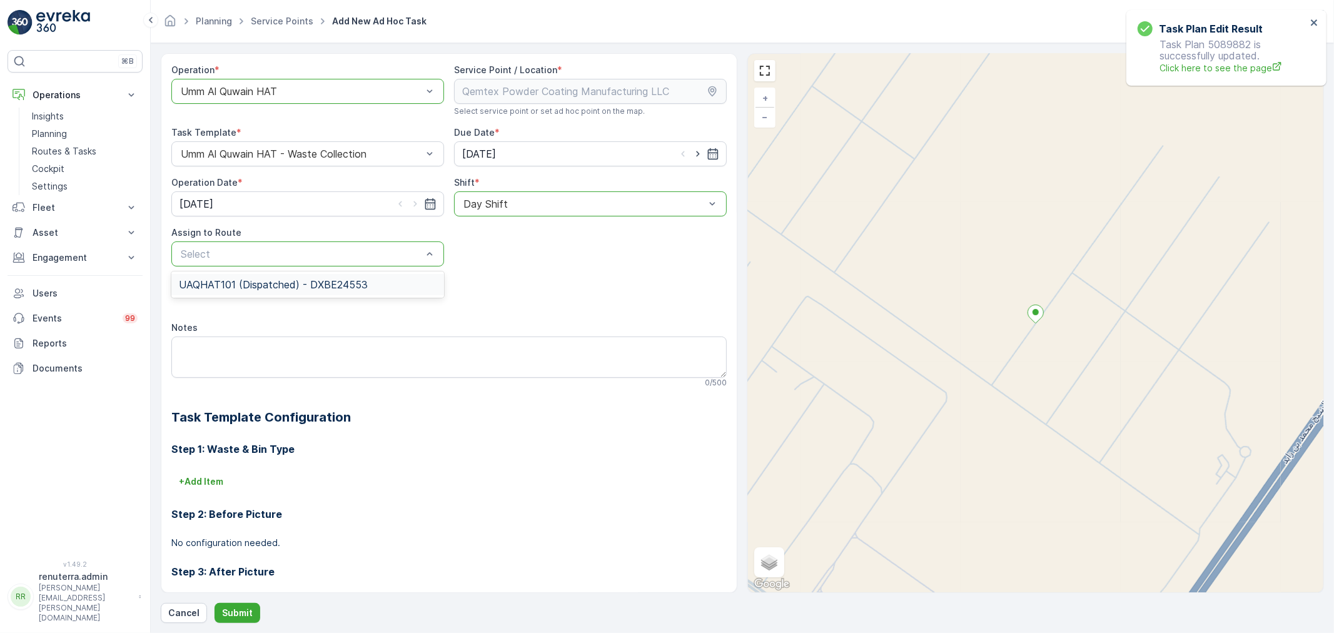
click at [372, 291] on div "UAQHAT101 (Dispatched) - DXBE24553" at bounding box center [307, 284] width 273 height 21
click at [254, 611] on button "Submit" at bounding box center [237, 613] width 46 height 20
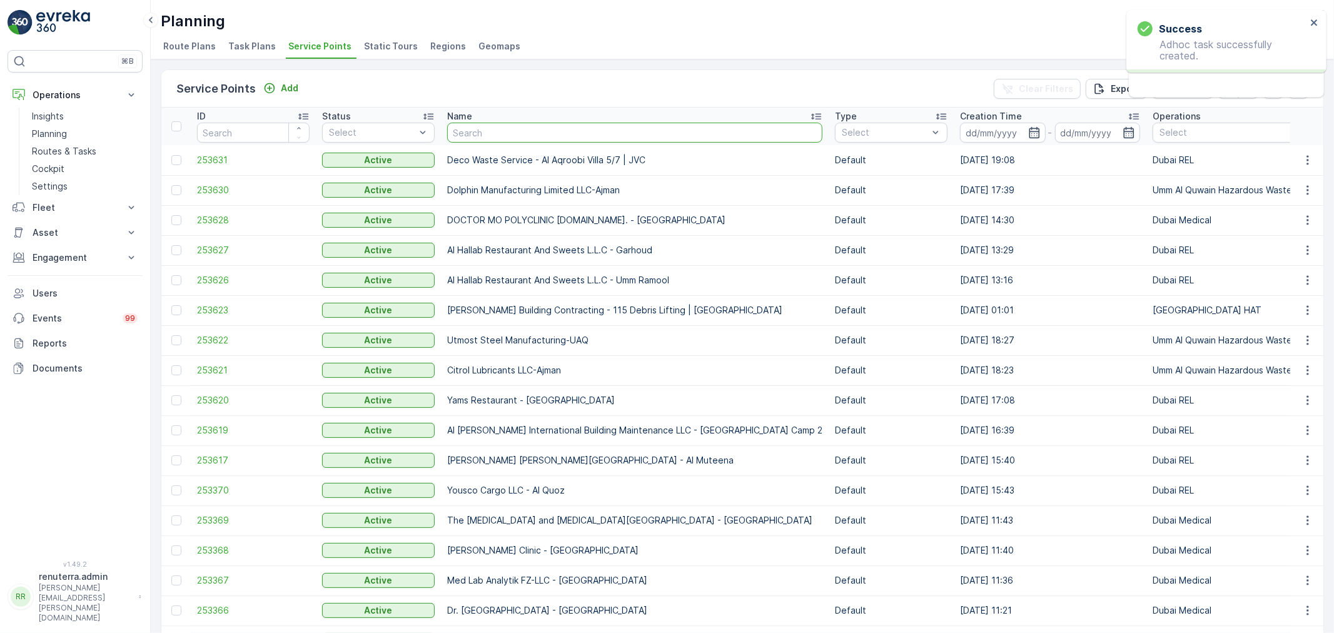
click at [502, 139] on input "text" at bounding box center [634, 133] width 375 height 20
type input "KTC"
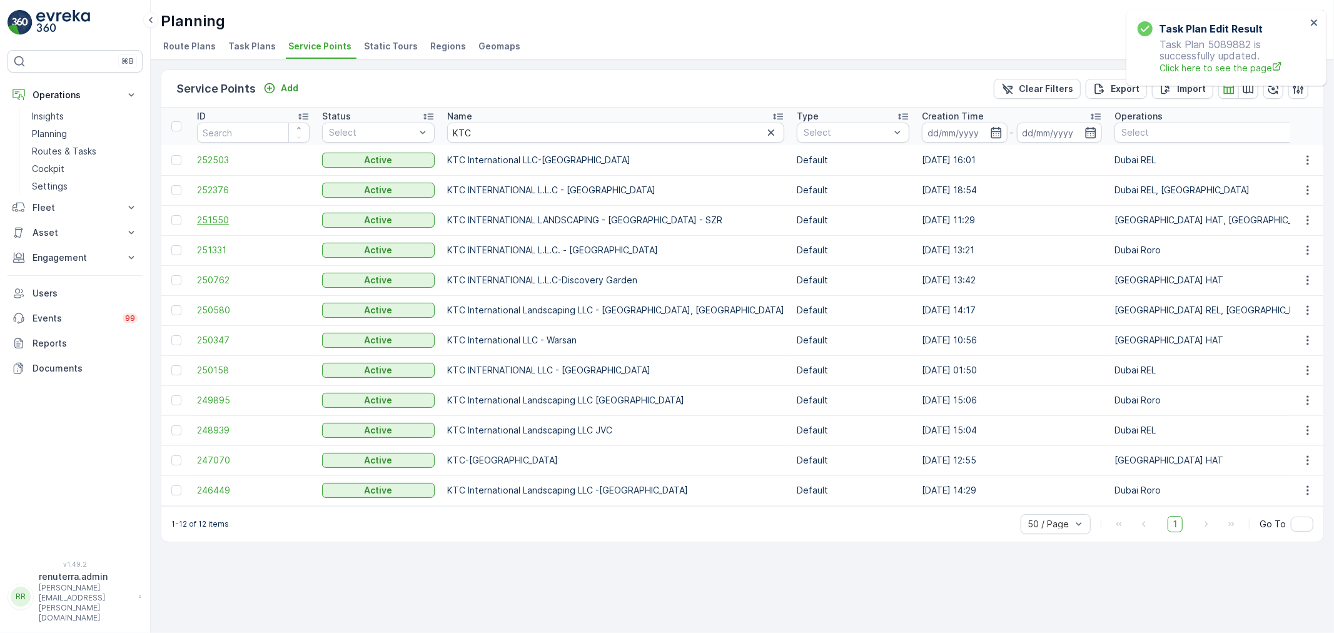
click at [197, 226] on td "251550" at bounding box center [253, 220] width 125 height 30
click at [197, 225] on span "251550" at bounding box center [253, 220] width 113 height 13
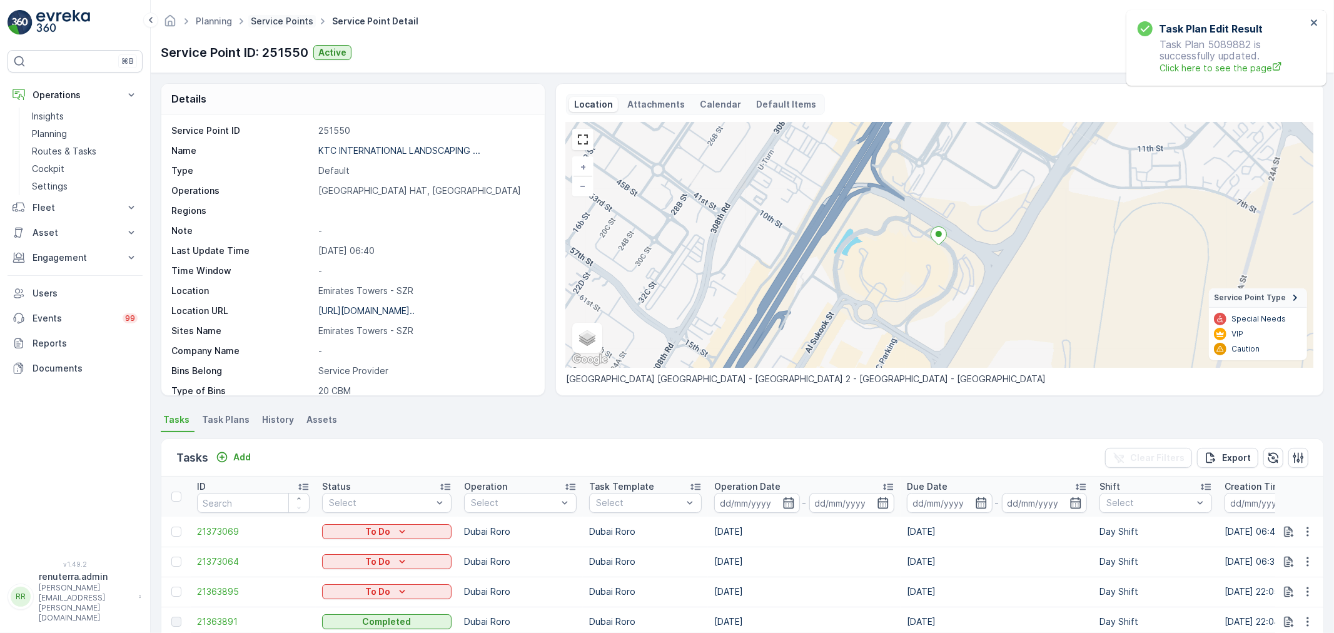
click at [277, 24] on link "Service Points" at bounding box center [282, 21] width 63 height 11
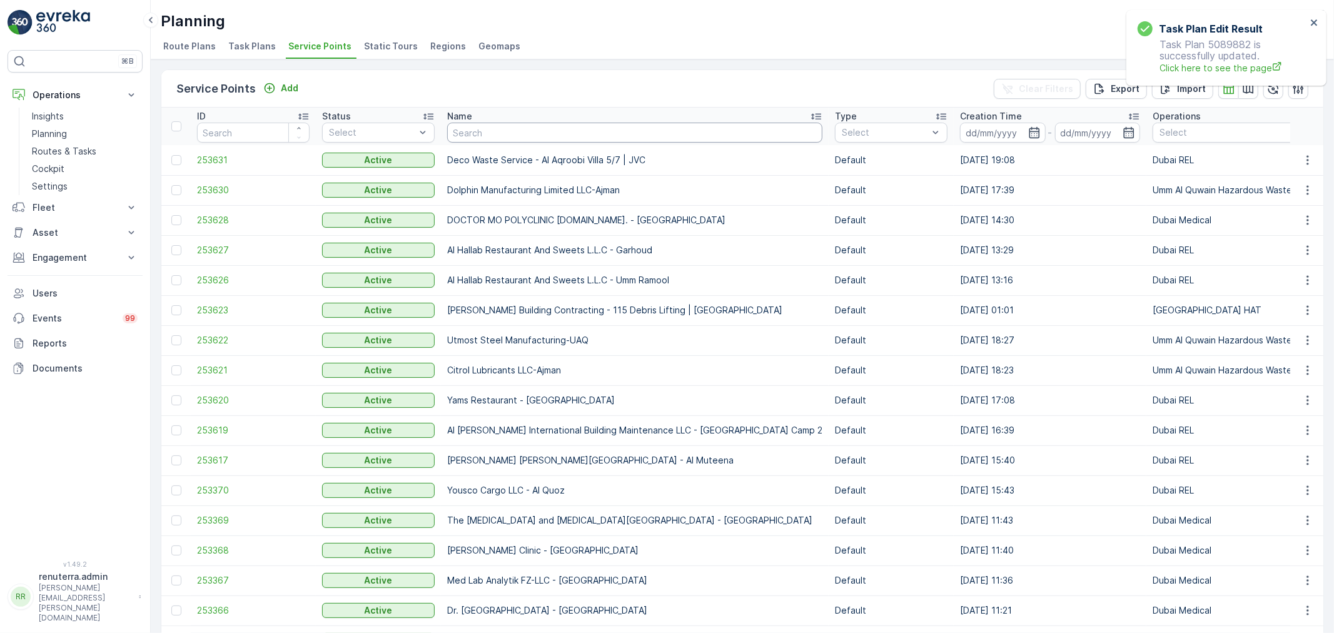
click at [540, 141] on input "text" at bounding box center [634, 133] width 375 height 20
type input "arabaina"
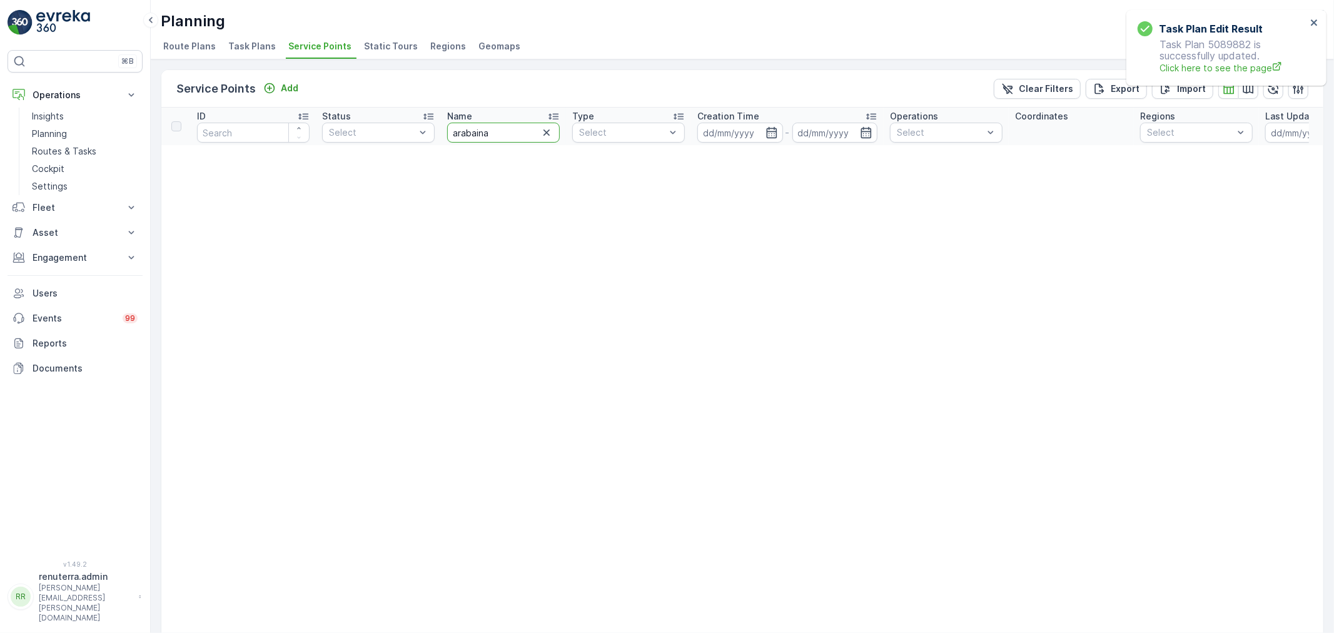
drag, startPoint x: 514, startPoint y: 136, endPoint x: 446, endPoint y: 128, distance: 68.6
click at [446, 128] on th "Name arabaina" at bounding box center [503, 127] width 125 height 38
type input "arabaian"
drag, startPoint x: 488, startPoint y: 127, endPoint x: 427, endPoint y: 128, distance: 60.7
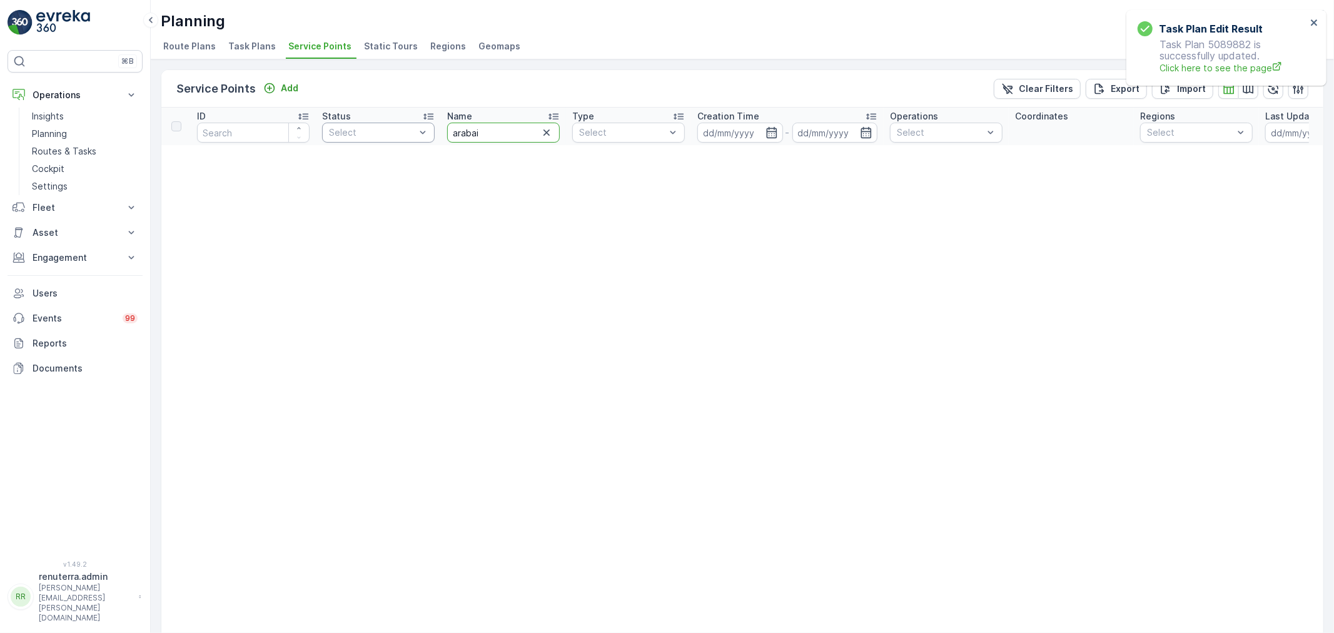
type input "arabain"
drag, startPoint x: 460, startPoint y: 126, endPoint x: 411, endPoint y: 122, distance: 49.0
type input "Downtown"
drag, startPoint x: 498, startPoint y: 138, endPoint x: 451, endPoint y: 133, distance: 47.2
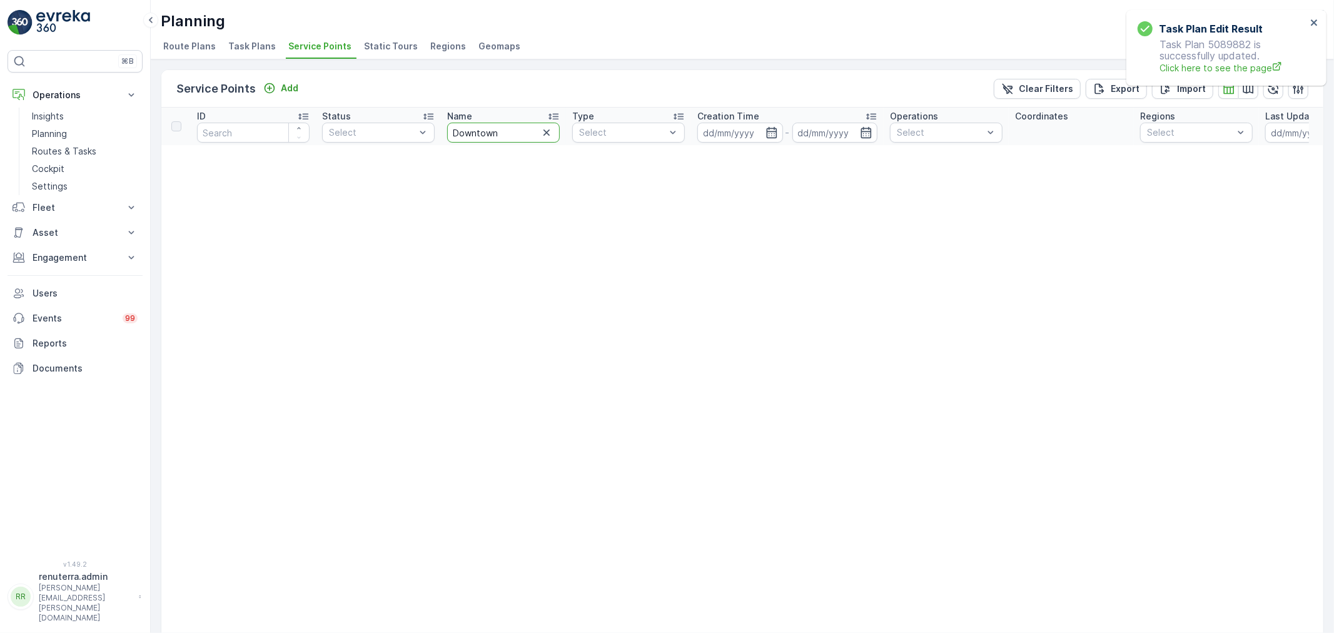
click at [451, 133] on input "Downtown" at bounding box center [503, 133] width 113 height 20
click at [518, 143] on th "Name" at bounding box center [503, 127] width 125 height 38
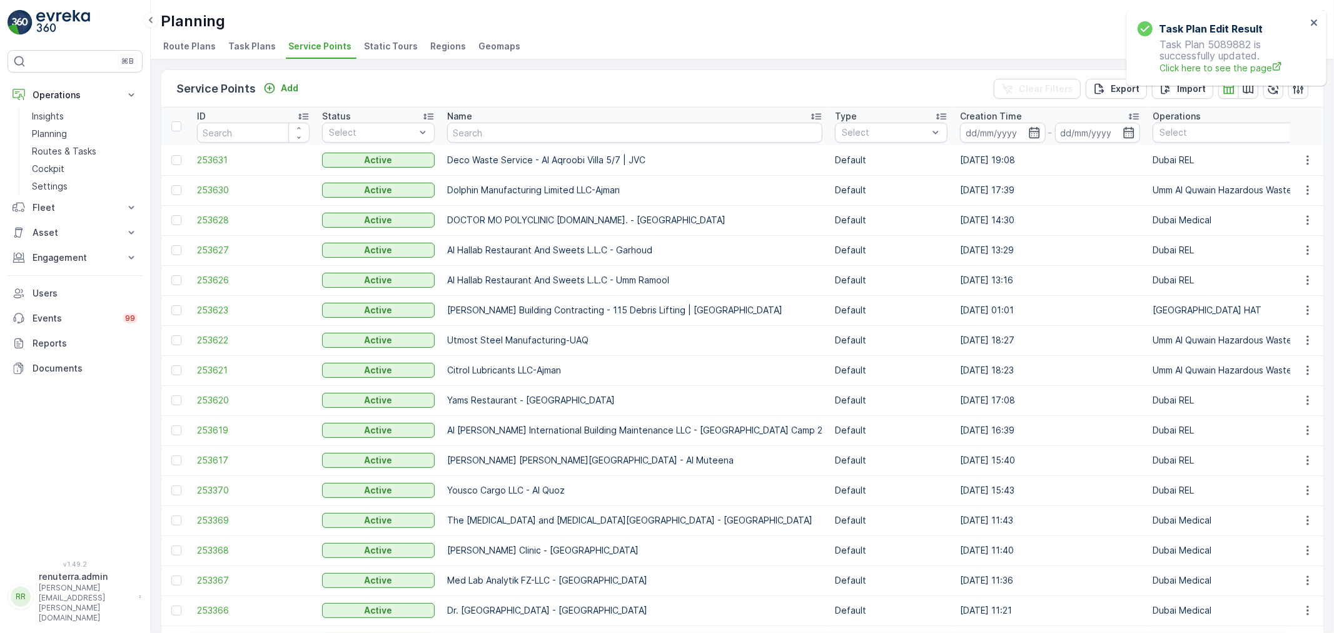
click at [516, 143] on th "Name" at bounding box center [635, 127] width 388 height 38
click at [513, 133] on input "text" at bounding box center [634, 133] width 375 height 20
type input "AXX"
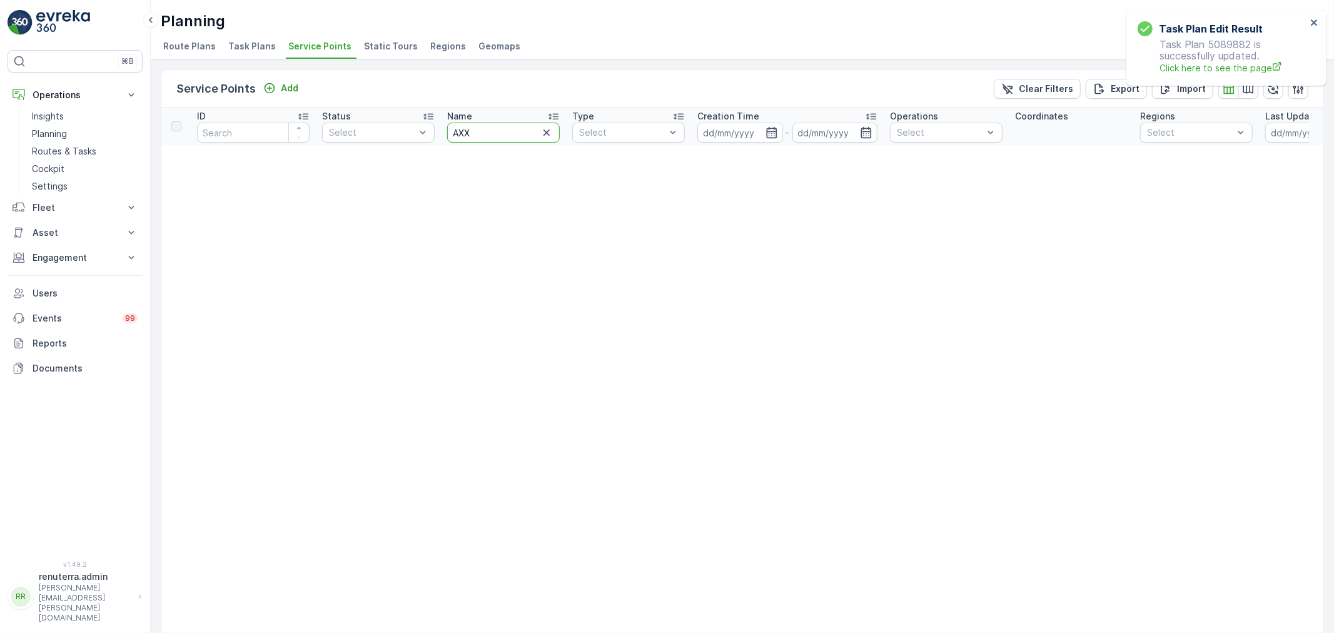
drag, startPoint x: 476, startPoint y: 126, endPoint x: 448, endPoint y: 122, distance: 28.5
click at [448, 123] on div "AXX" at bounding box center [503, 133] width 113 height 20
type input "Business bay"
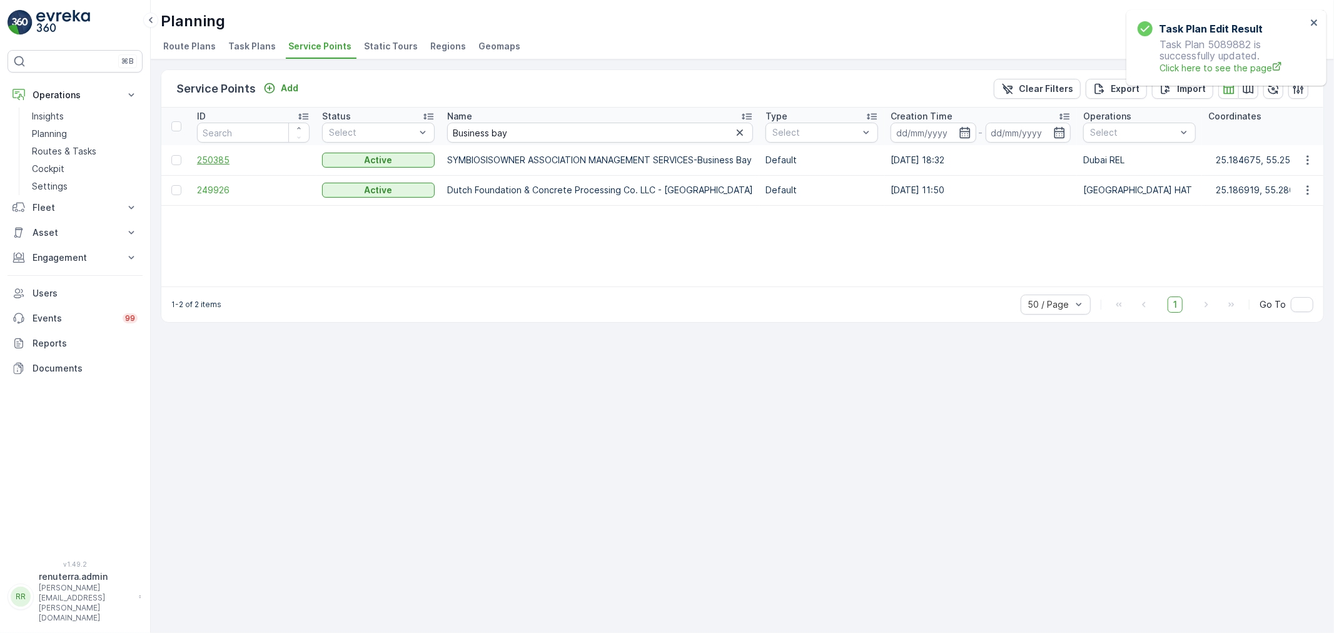
click at [230, 159] on span "250385" at bounding box center [253, 160] width 113 height 13
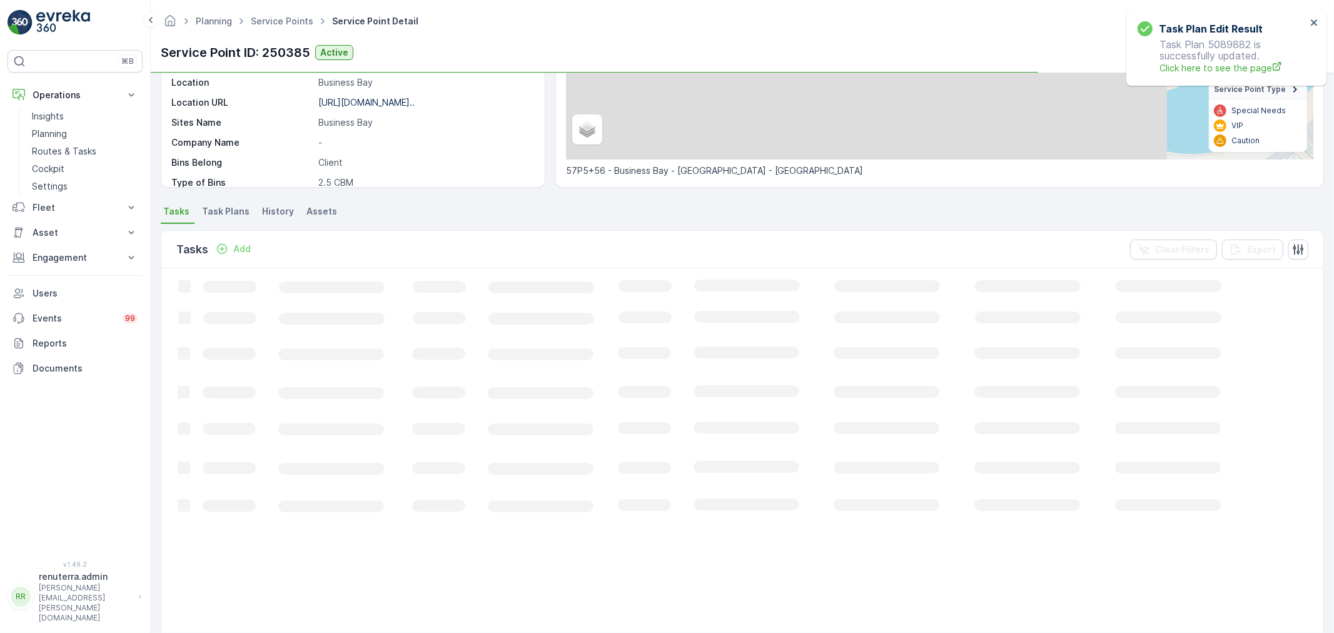
scroll to position [208, 0]
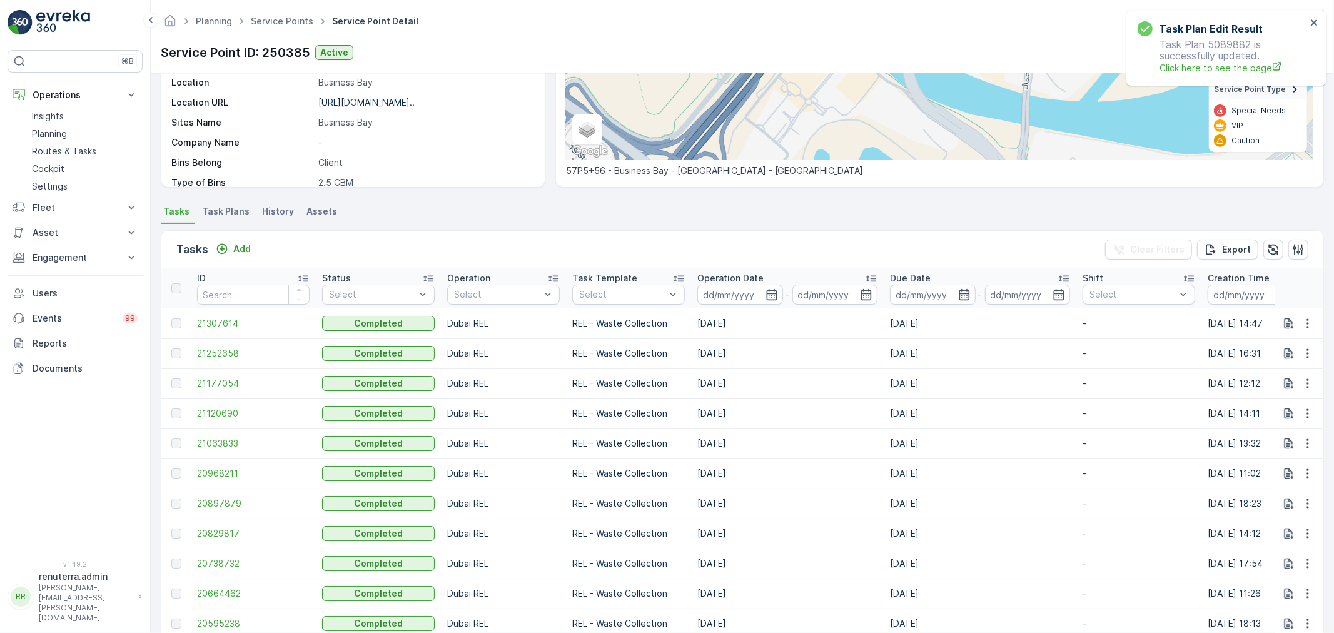
click at [239, 258] on div "Tasks Add Clear Filters Export" at bounding box center [742, 250] width 1162 height 38
click at [236, 251] on p "Add" at bounding box center [242, 249] width 18 height 13
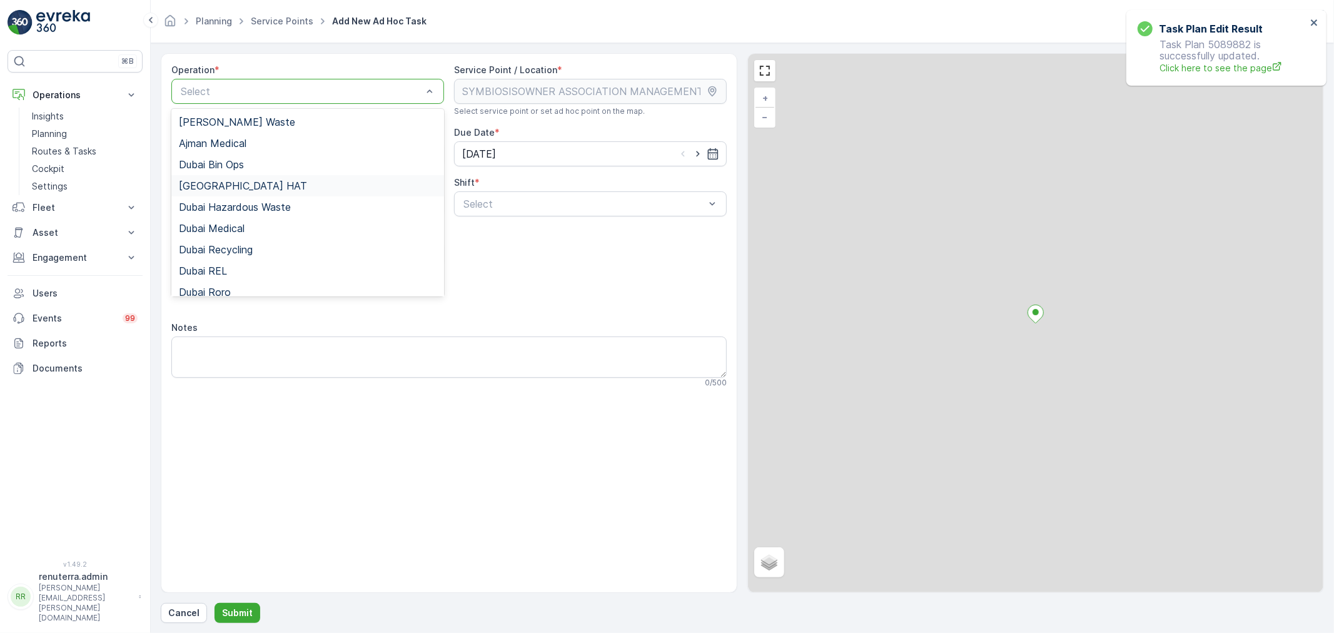
click at [239, 186] on div "Dubai HAT" at bounding box center [308, 185] width 258 height 11
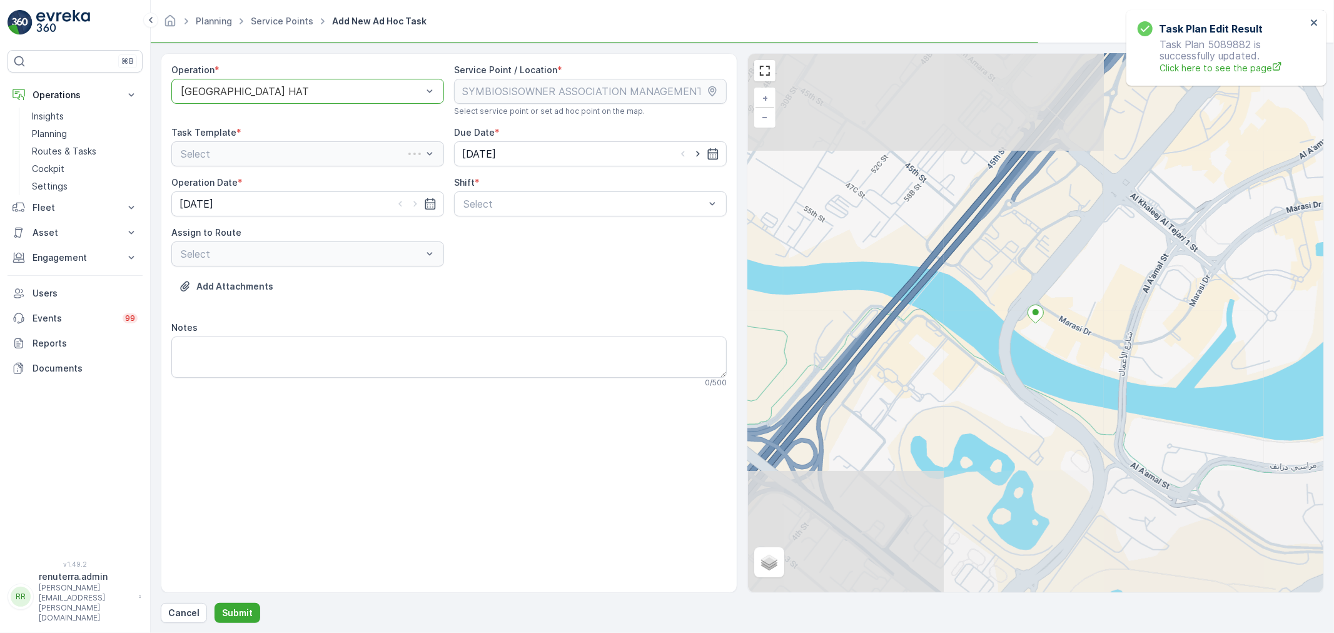
drag, startPoint x: 234, startPoint y: 90, endPoint x: 235, endPoint y: 98, distance: 7.5
click at [234, 89] on div at bounding box center [301, 91] width 244 height 11
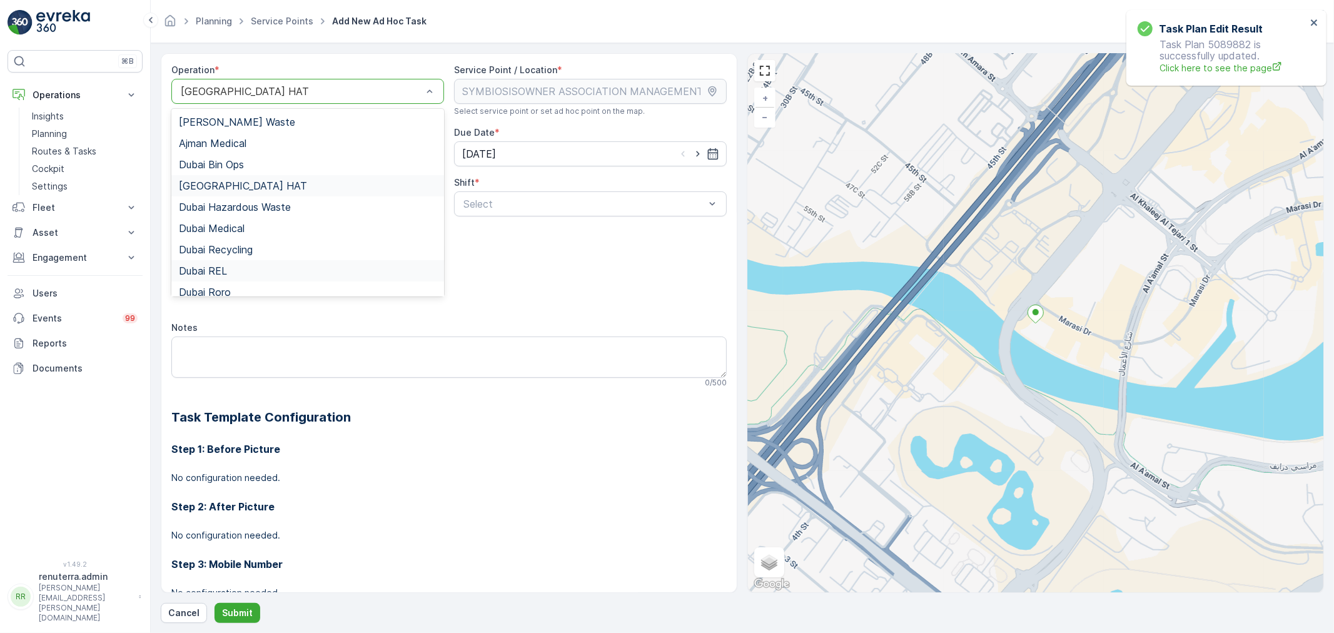
click at [234, 271] on div "Dubai REL" at bounding box center [308, 270] width 258 height 11
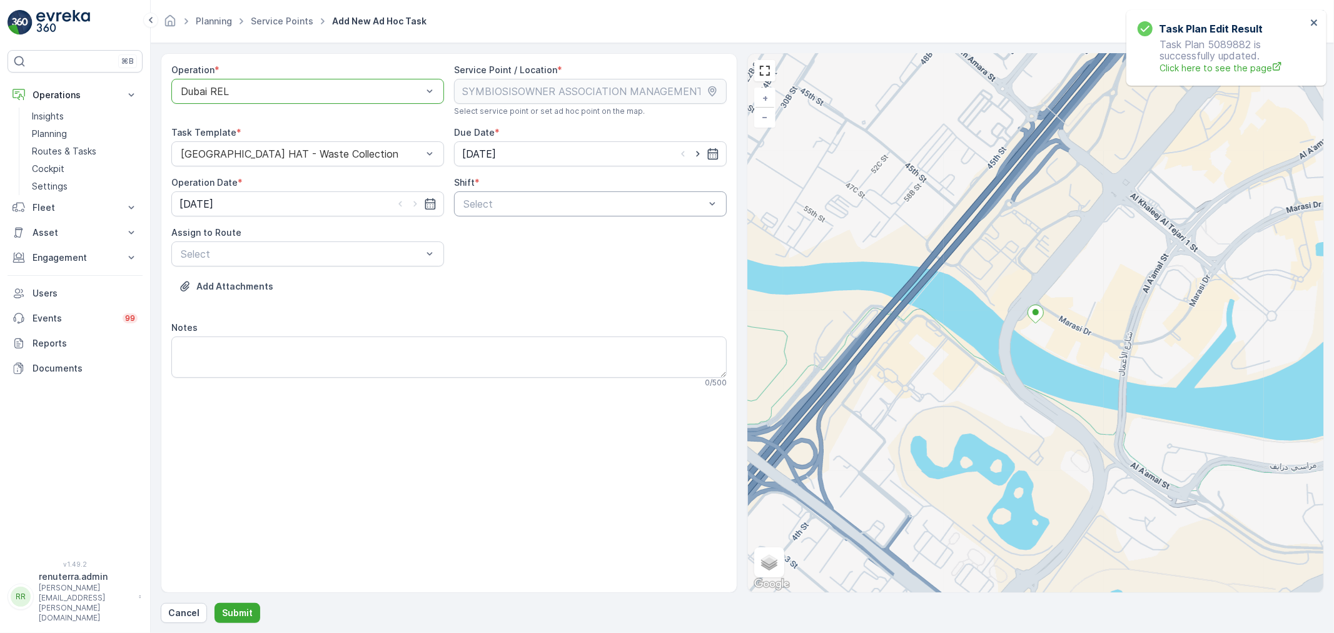
click at [517, 211] on div "Select" at bounding box center [590, 203] width 273 height 25
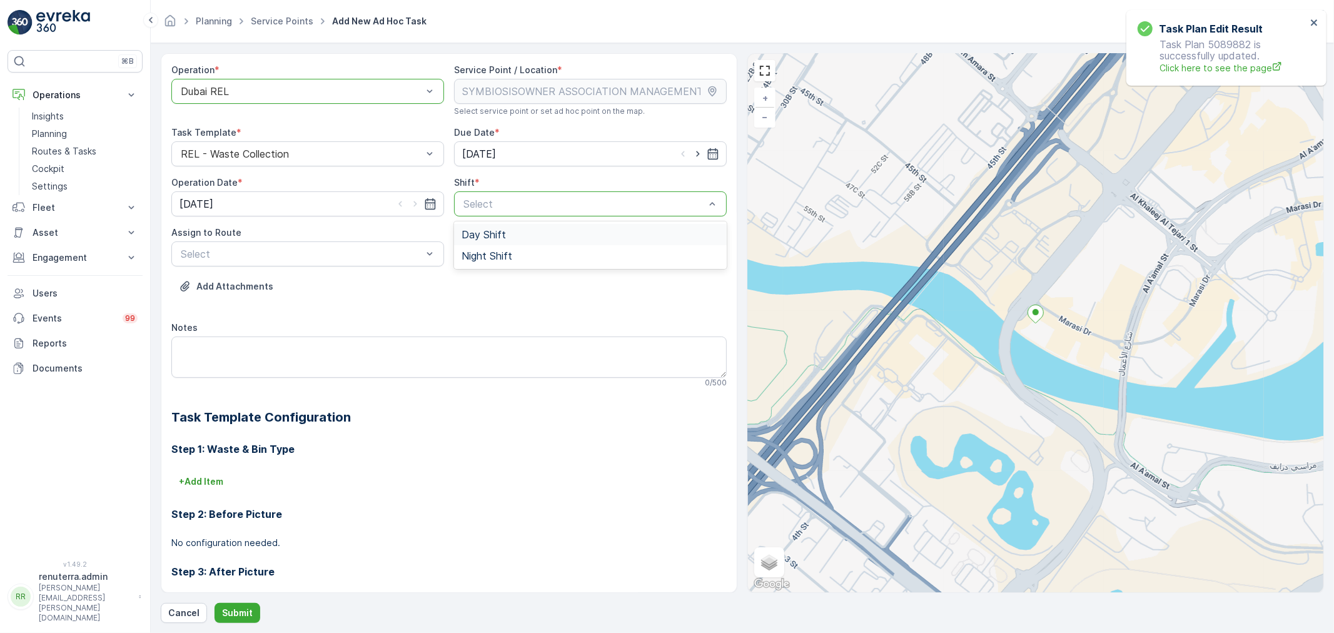
click at [502, 233] on span "Day Shift" at bounding box center [483, 234] width 44 height 11
click at [227, 239] on div "Assign to Route Select" at bounding box center [307, 246] width 273 height 40
type input "202"
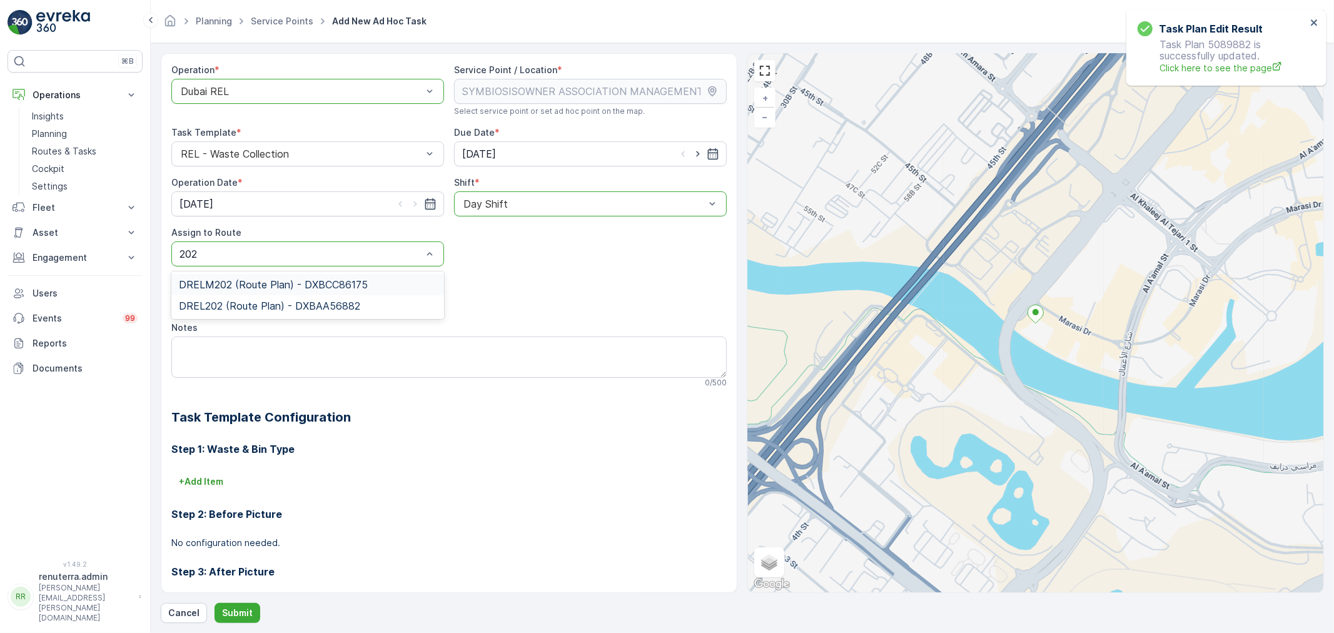
click at [283, 274] on div "DRELM202 (Route Plan) - DXBCC86175" at bounding box center [307, 284] width 273 height 21
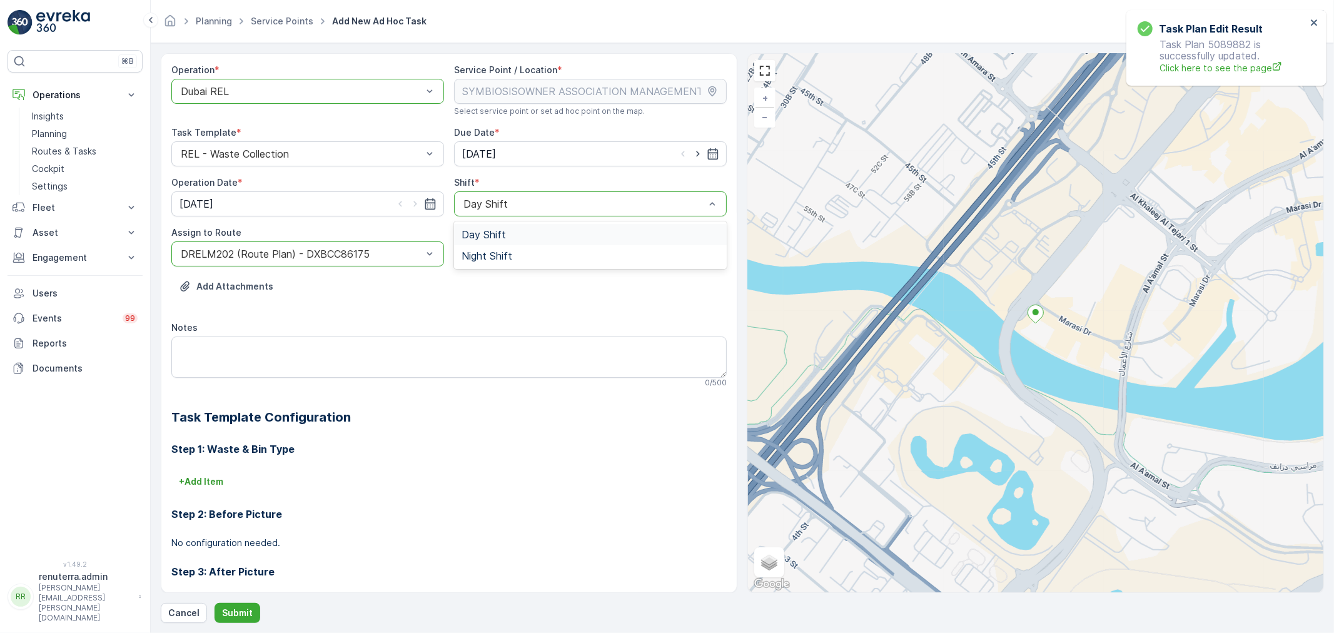
drag, startPoint x: 511, startPoint y: 196, endPoint x: 519, endPoint y: 238, distance: 42.6
click at [513, 207] on div "Day Shift" at bounding box center [590, 203] width 273 height 25
click at [510, 263] on div "Night Shift" at bounding box center [590, 255] width 273 height 21
click at [261, 249] on div at bounding box center [301, 253] width 244 height 11
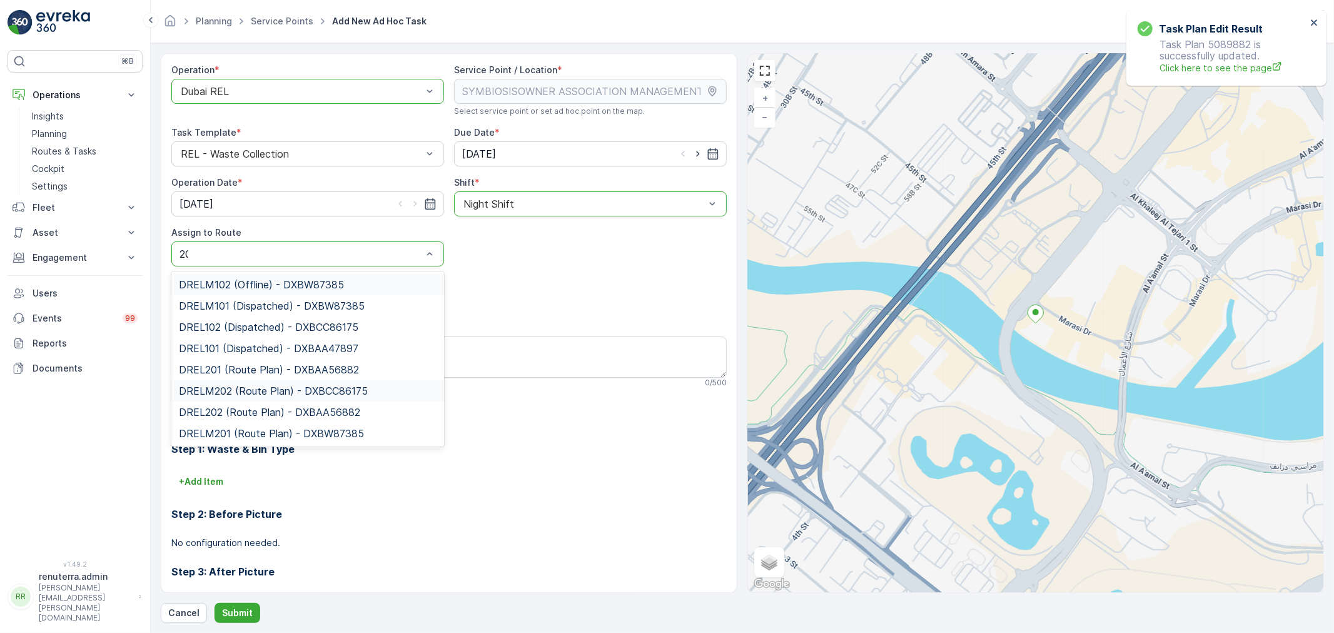
type input "202"
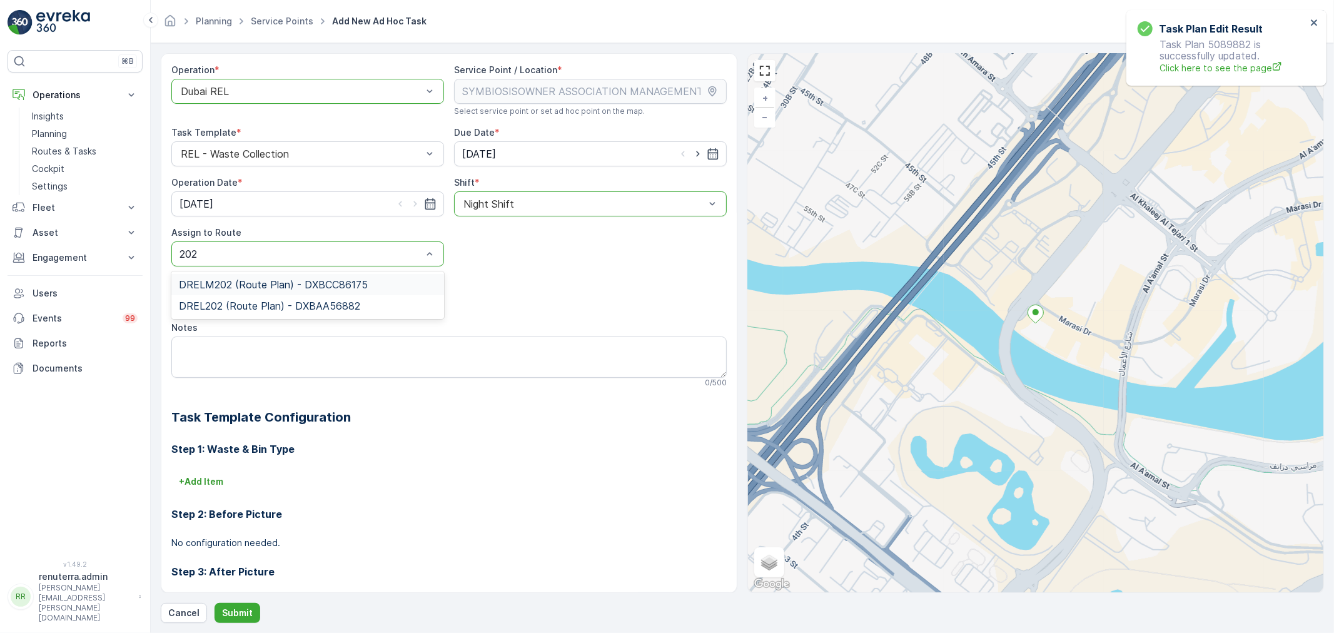
click at [277, 290] on div "DRELM202 (Route Plan) - DXBCC86175" at bounding box center [307, 284] width 273 height 21
click at [236, 611] on p "Submit" at bounding box center [237, 612] width 31 height 13
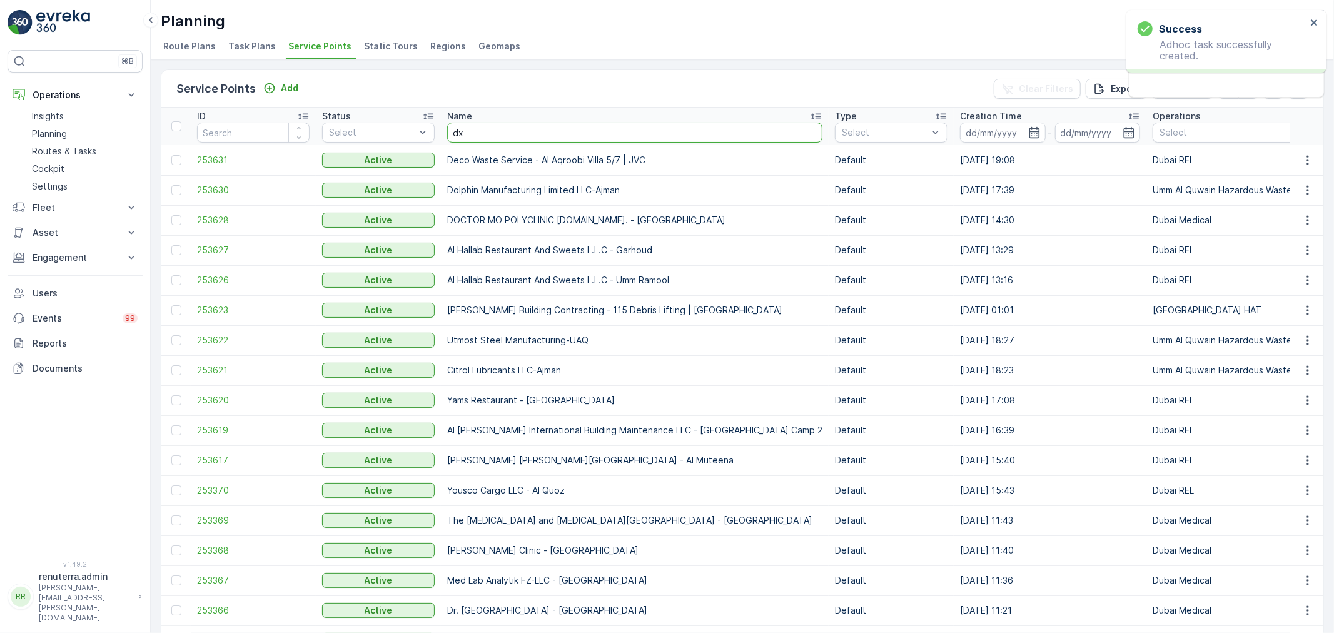
type input "dx"
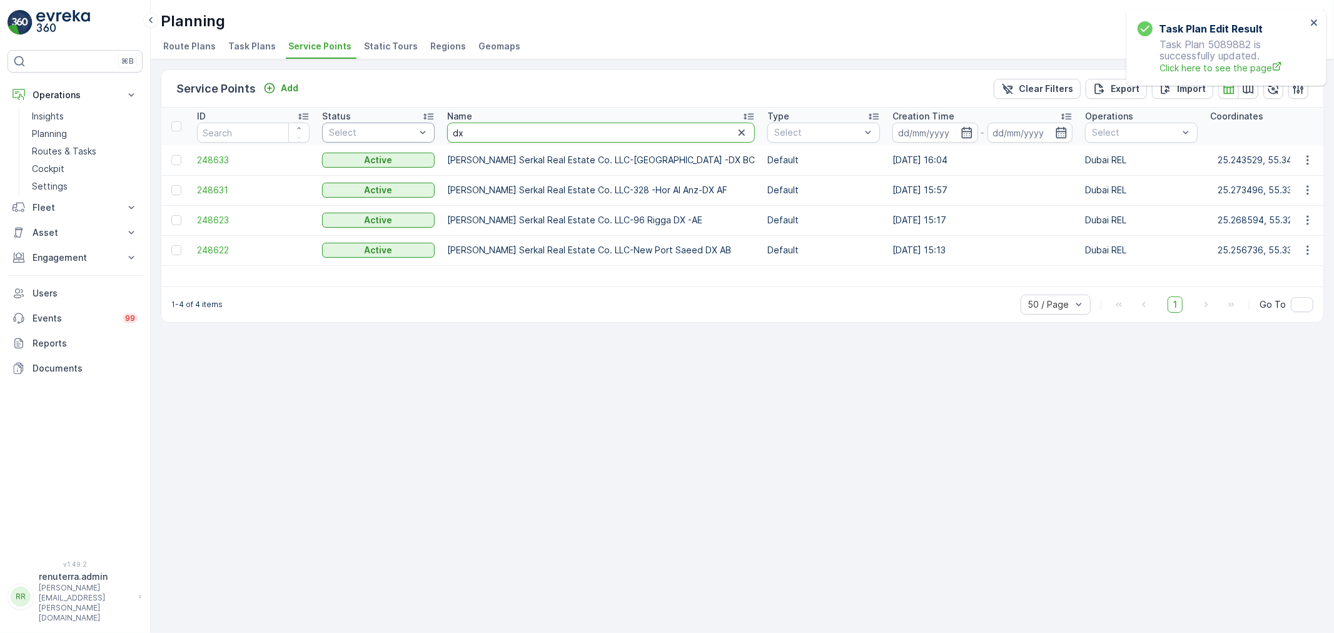
drag, startPoint x: 482, startPoint y: 136, endPoint x: 427, endPoint y: 126, distance: 55.8
type input "HMS"
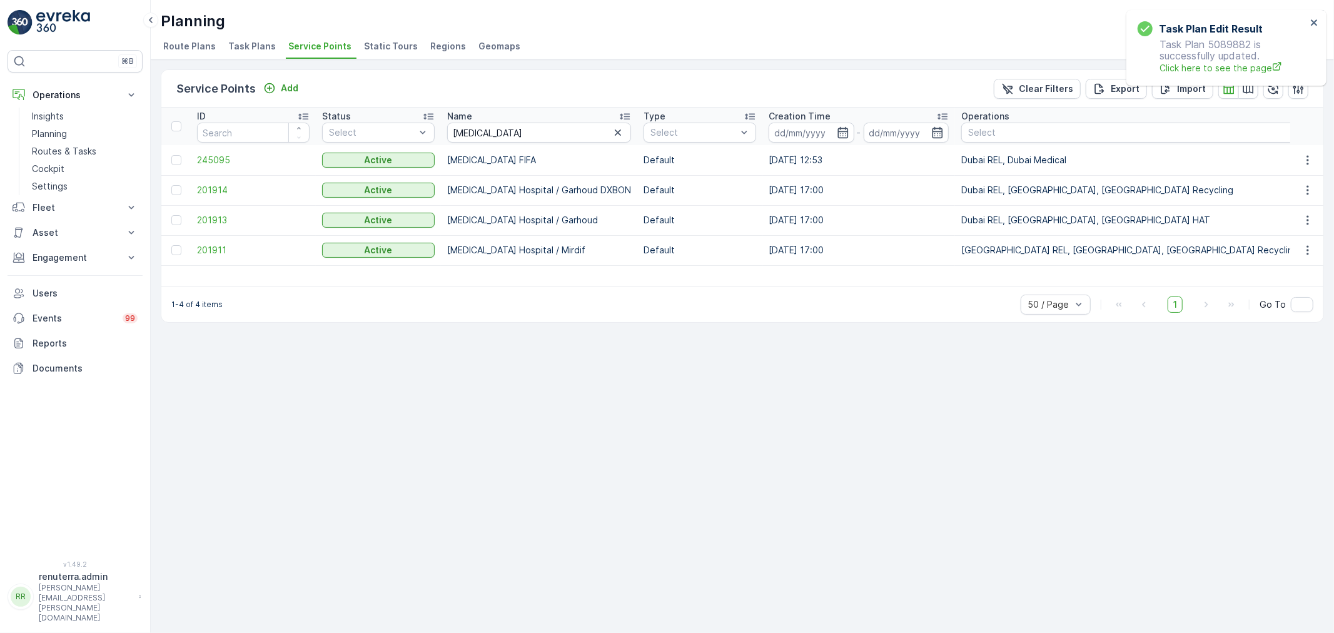
click at [213, 196] on td "201914" at bounding box center [253, 190] width 125 height 30
click at [214, 196] on td "201914" at bounding box center [253, 190] width 125 height 30
click at [213, 194] on span "201914" at bounding box center [253, 190] width 113 height 13
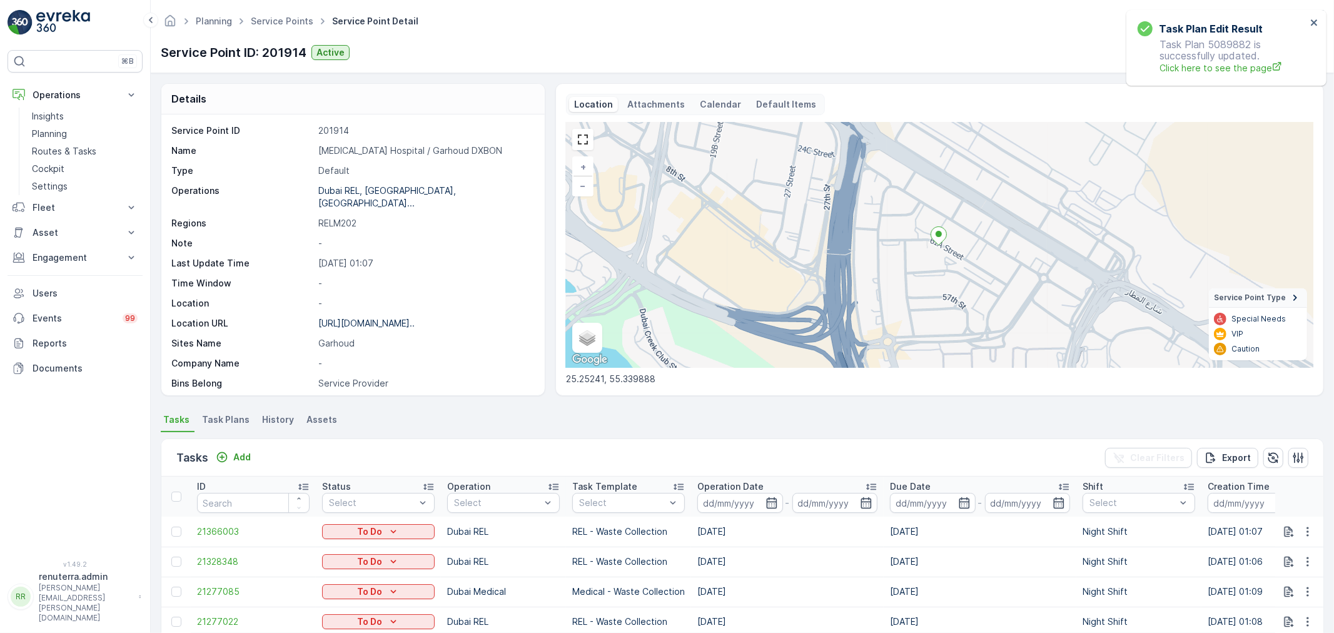
scroll to position [486, 0]
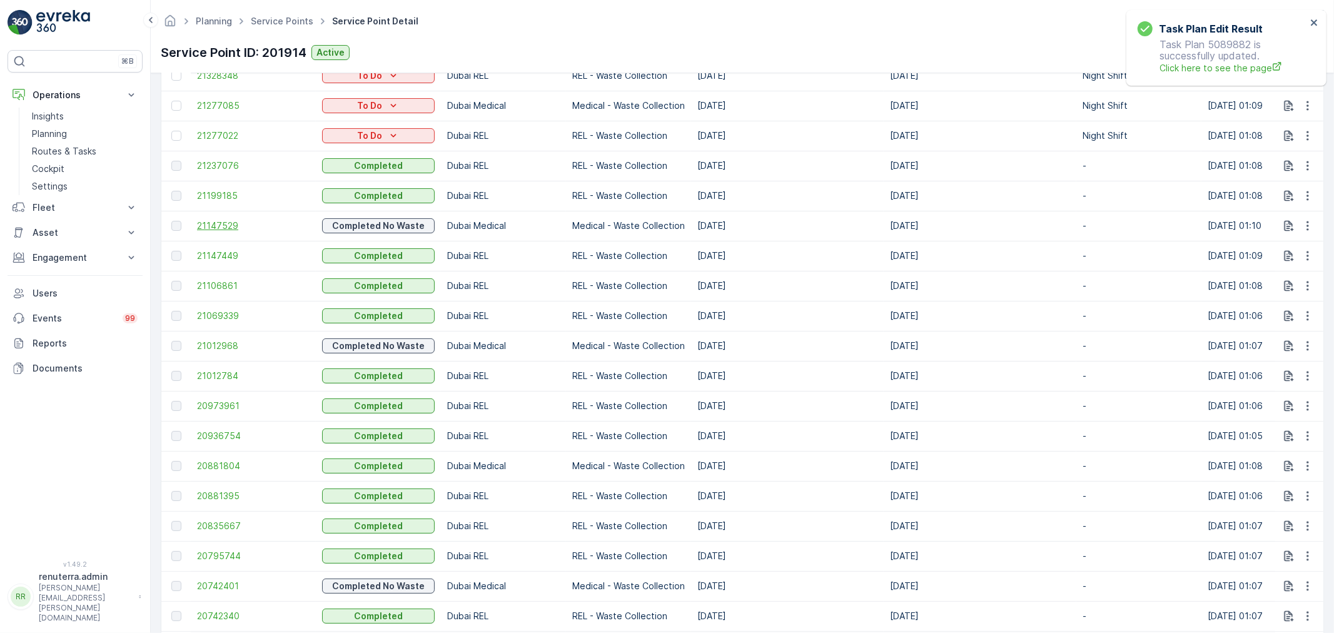
click at [248, 221] on span "21147529" at bounding box center [253, 225] width 113 height 13
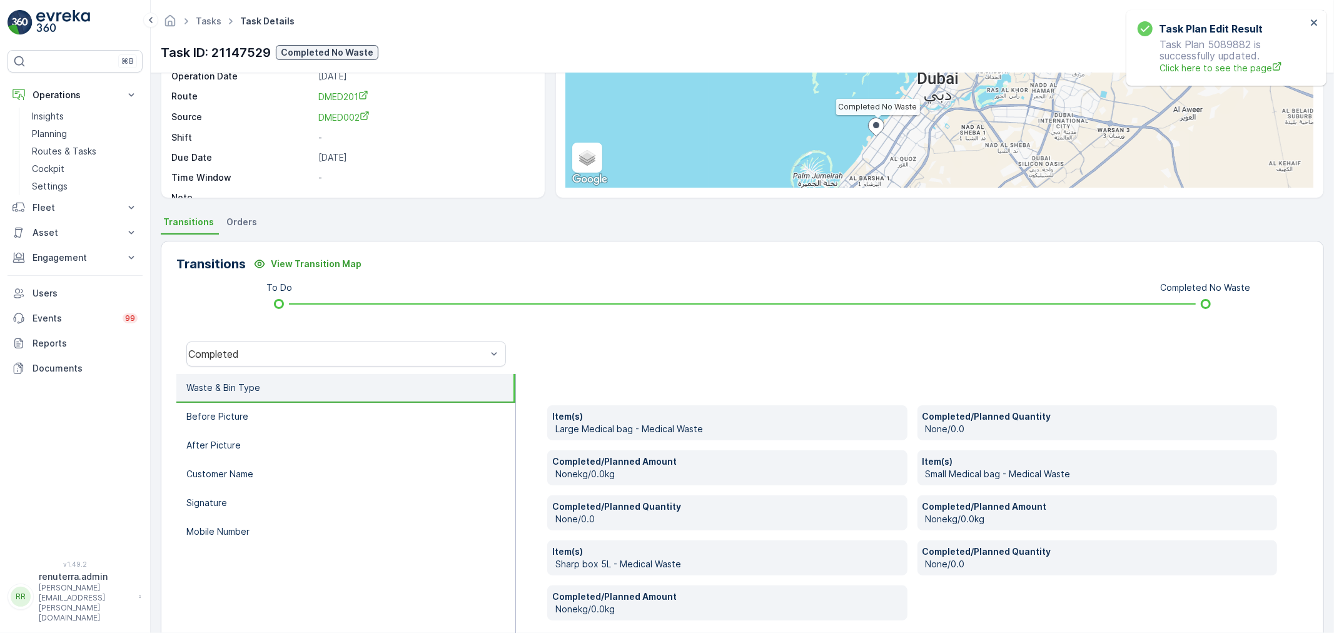
scroll to position [192, 0]
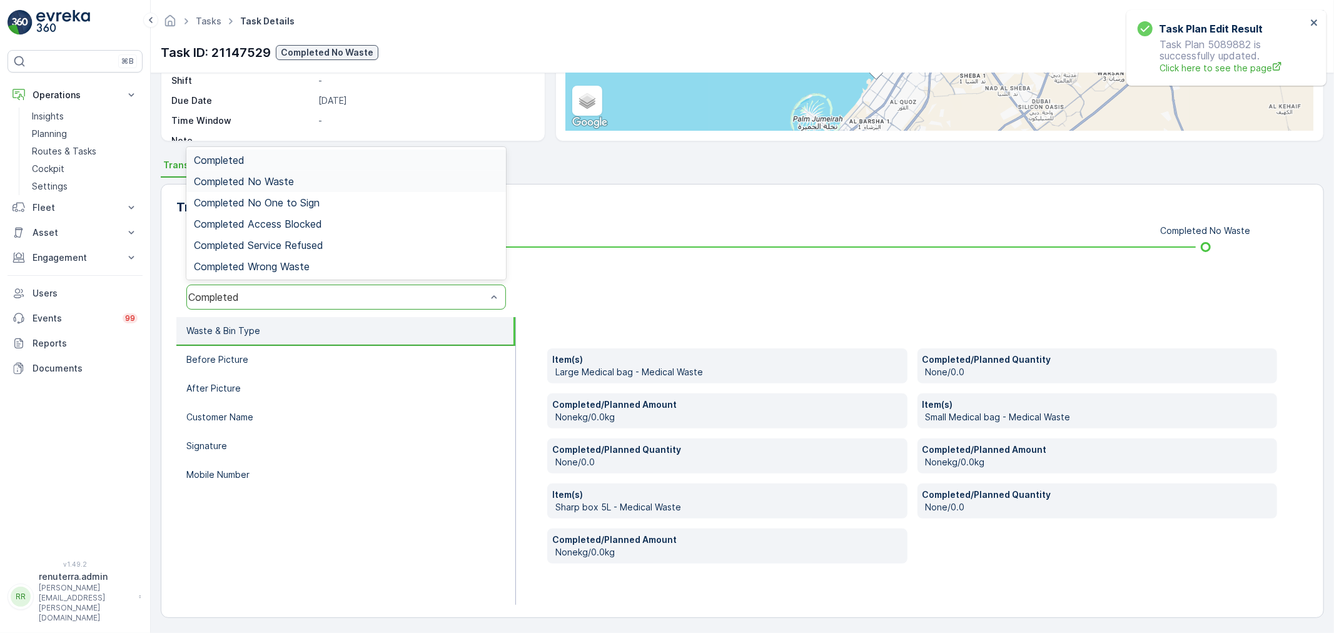
click at [286, 181] on span "Completed No Waste" at bounding box center [244, 181] width 100 height 11
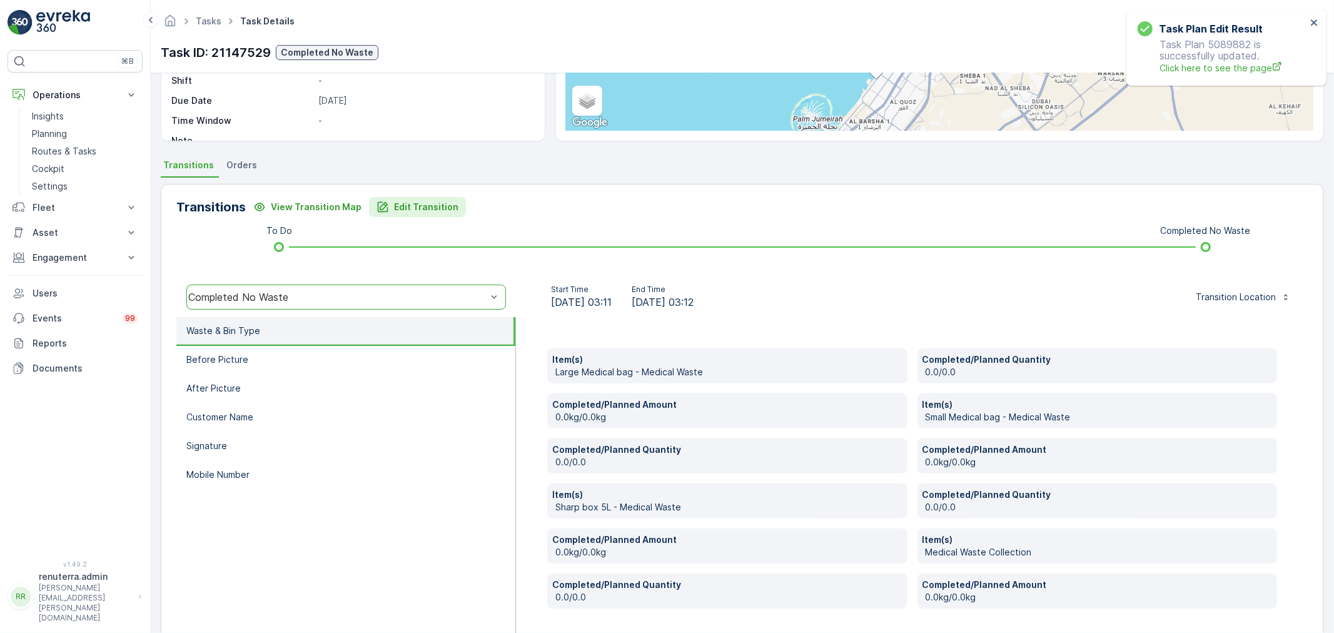
click at [413, 210] on p "Edit Transition" at bounding box center [426, 207] width 64 height 13
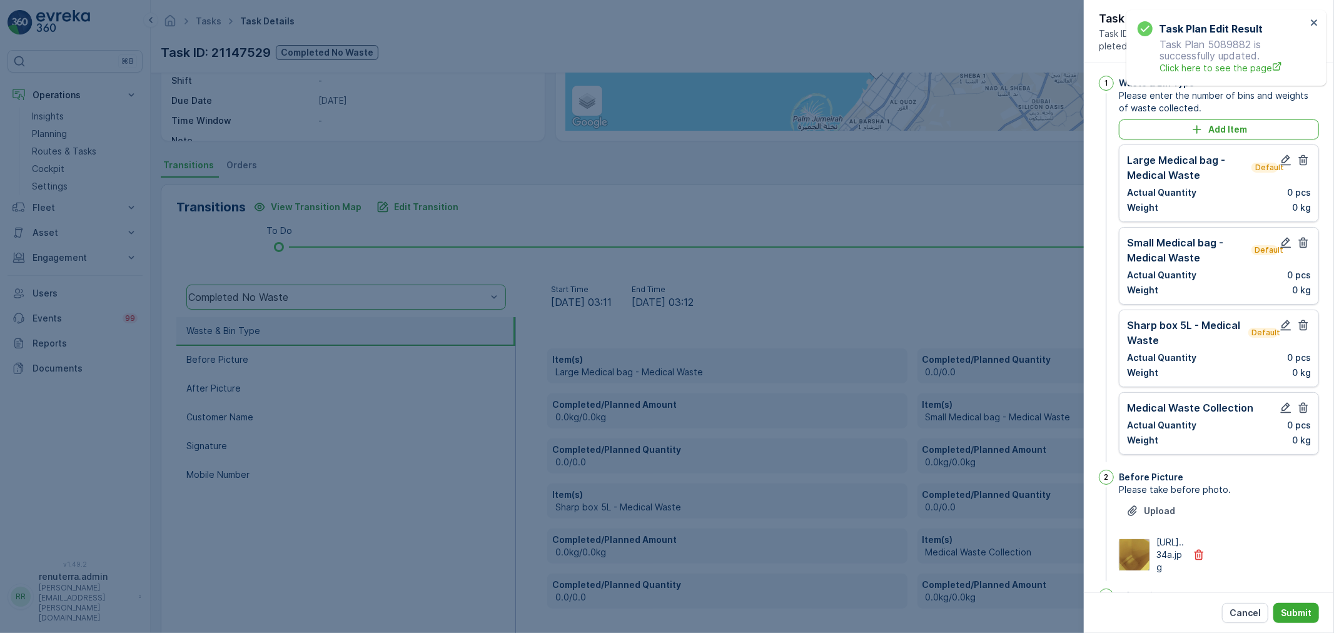
scroll to position [0, 0]
click at [1301, 157] on icon "button" at bounding box center [1303, 162] width 13 height 13
click at [1301, 239] on icon "button" at bounding box center [1303, 245] width 13 height 13
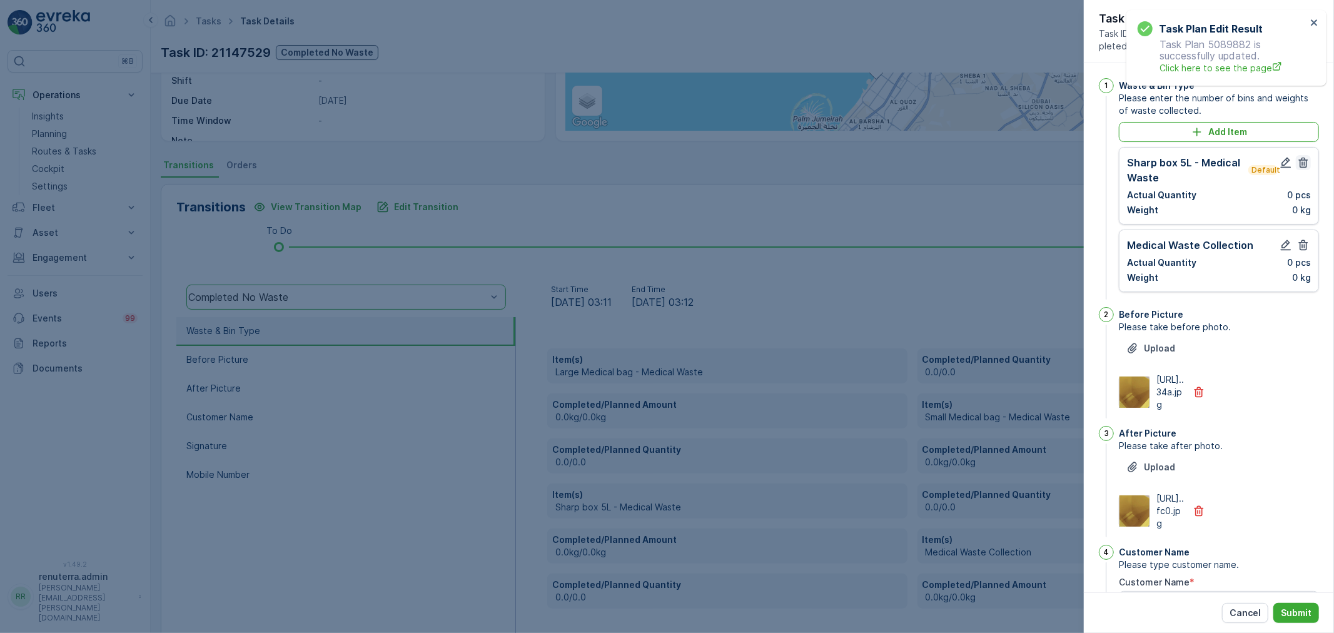
click at [1301, 156] on icon "button" at bounding box center [1303, 162] width 13 height 13
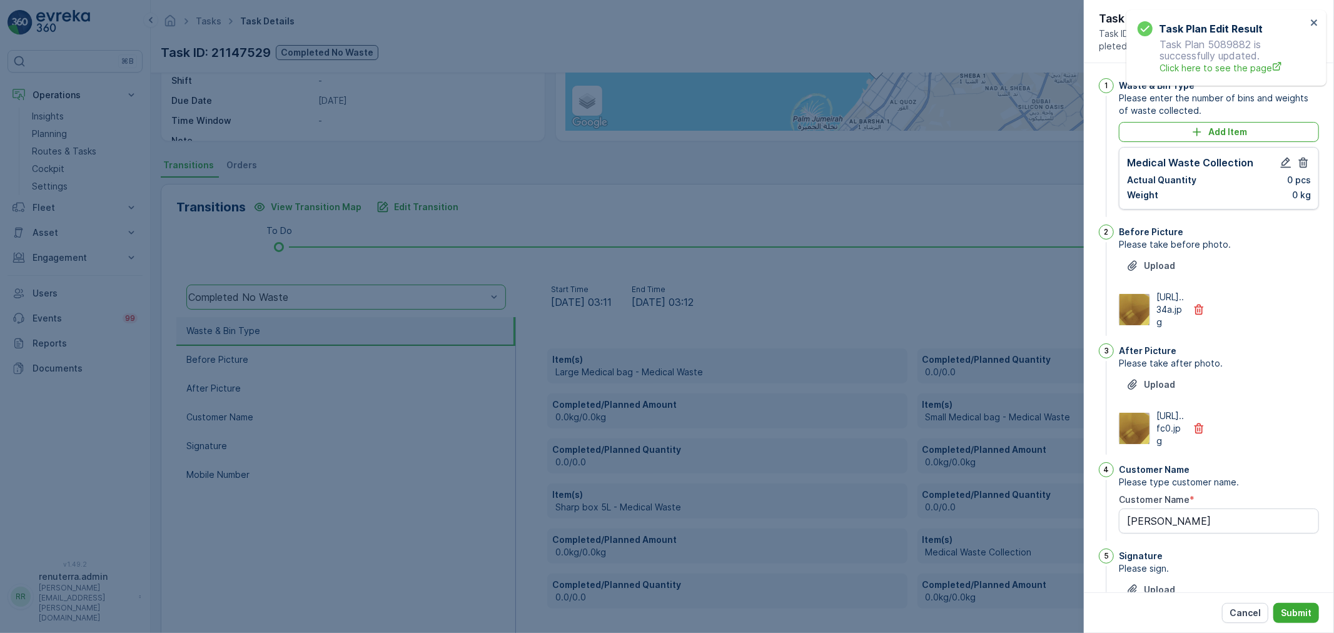
click at [1301, 156] on icon "button" at bounding box center [1303, 162] width 13 height 13
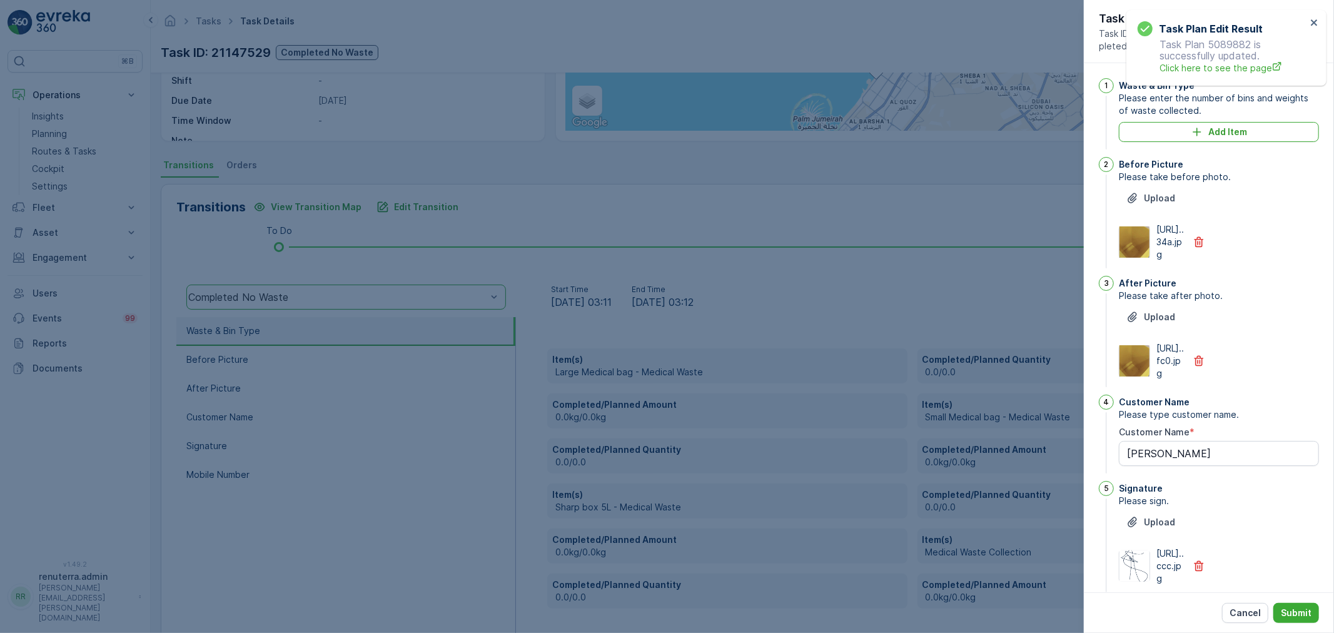
click at [1123, 258] on img at bounding box center [1134, 241] width 30 height 31
click at [738, 386] on div at bounding box center [667, 316] width 1334 height 633
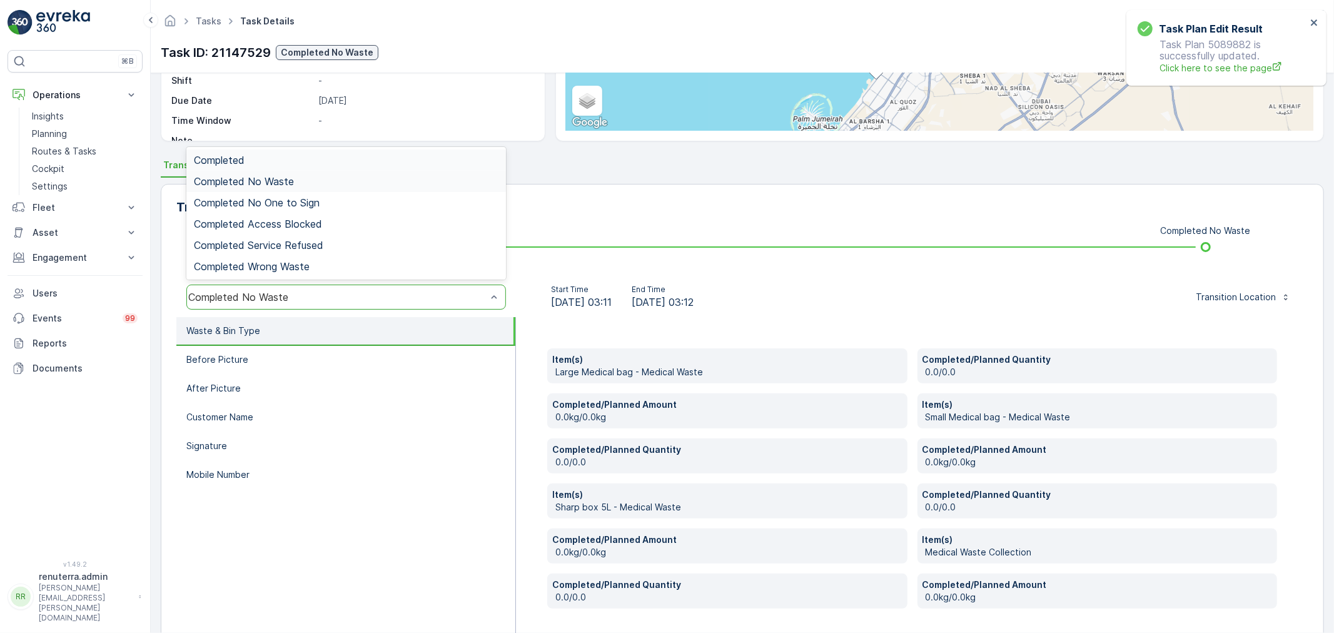
click at [386, 294] on div "Completed No Waste" at bounding box center [337, 296] width 298 height 11
click at [338, 188] on div "Completed No Waste" at bounding box center [345, 181] width 319 height 21
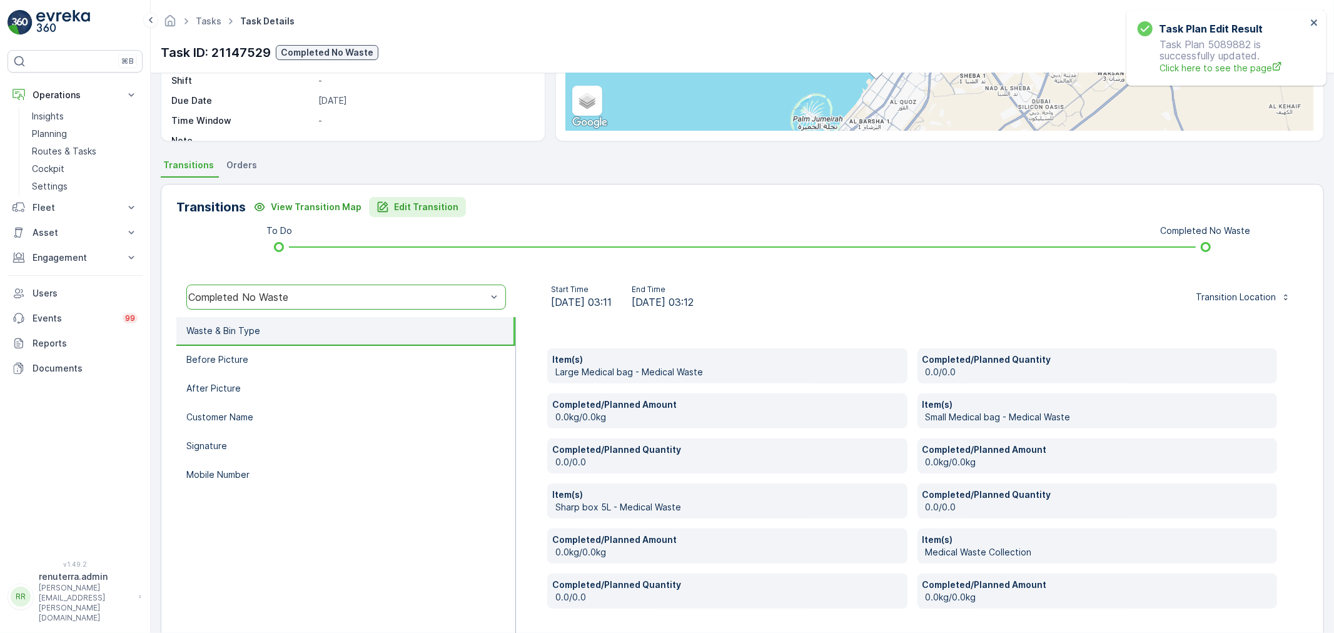
drag, startPoint x: 434, startPoint y: 193, endPoint x: 440, endPoint y: 201, distance: 10.8
click at [440, 200] on div "Transitions View Transition Map Edit Transition To Do Completed No Waste option…" at bounding box center [742, 423] width 1163 height 479
click at [440, 203] on p "Edit Transition" at bounding box center [426, 207] width 64 height 13
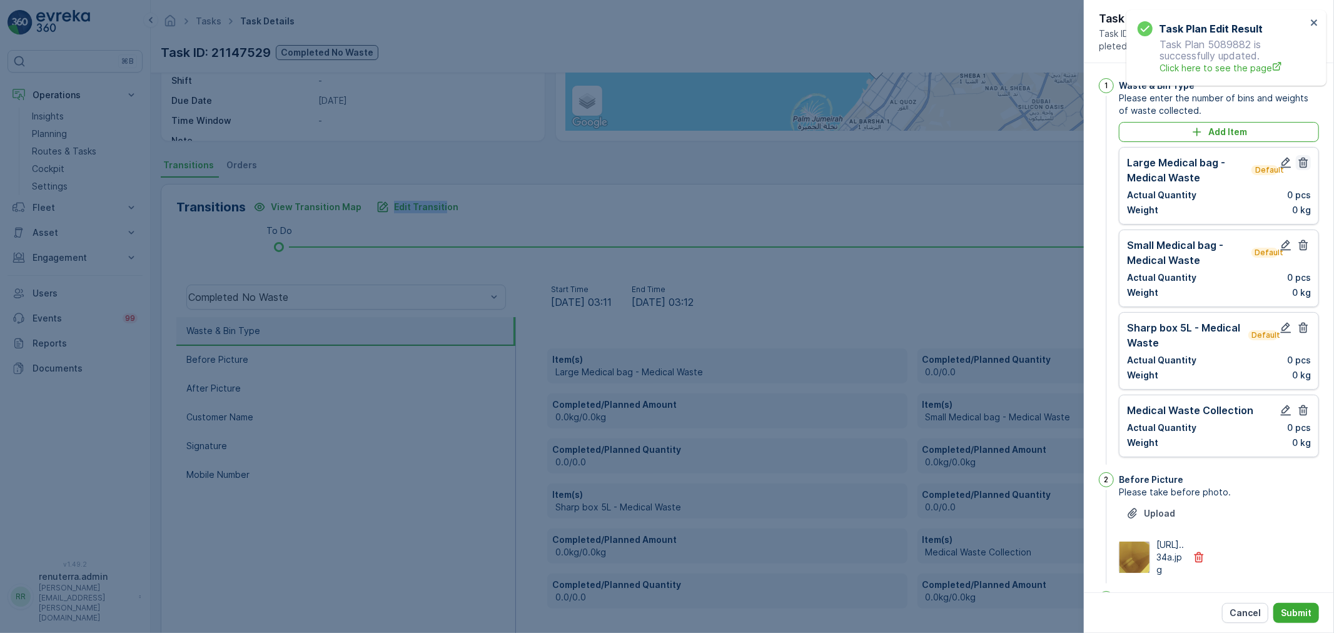
click at [1302, 161] on icon "button" at bounding box center [1303, 162] width 13 height 13
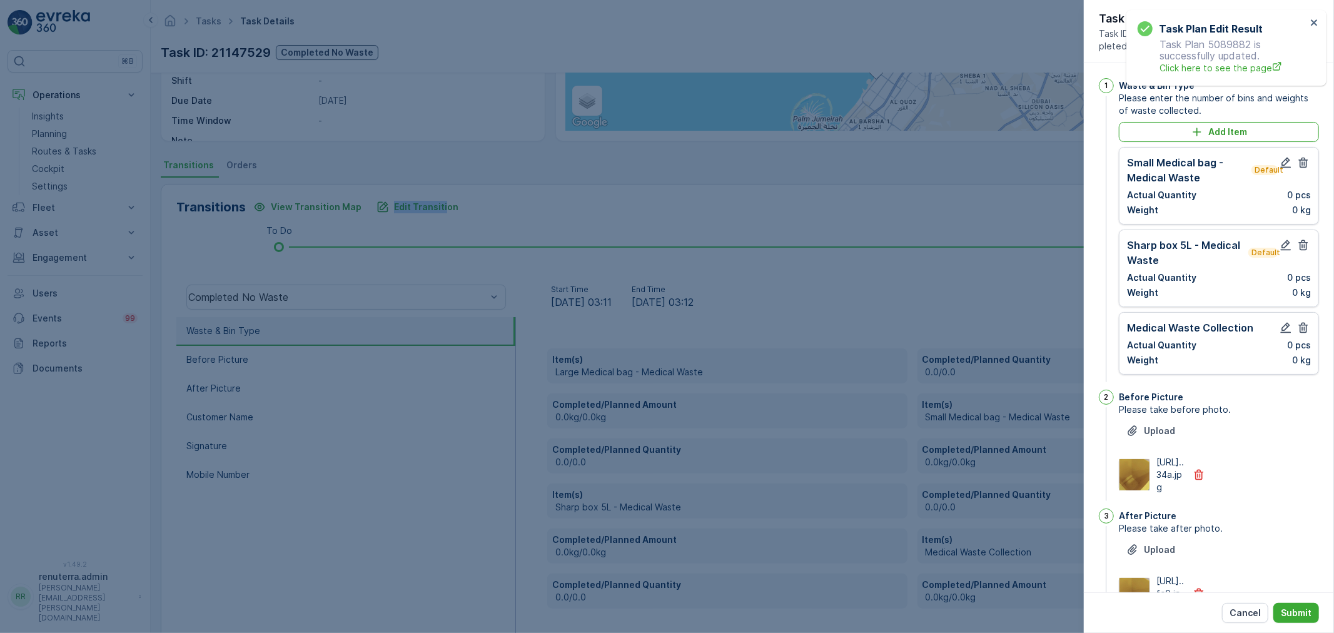
click at [1302, 161] on icon "button" at bounding box center [1303, 162] width 13 height 13
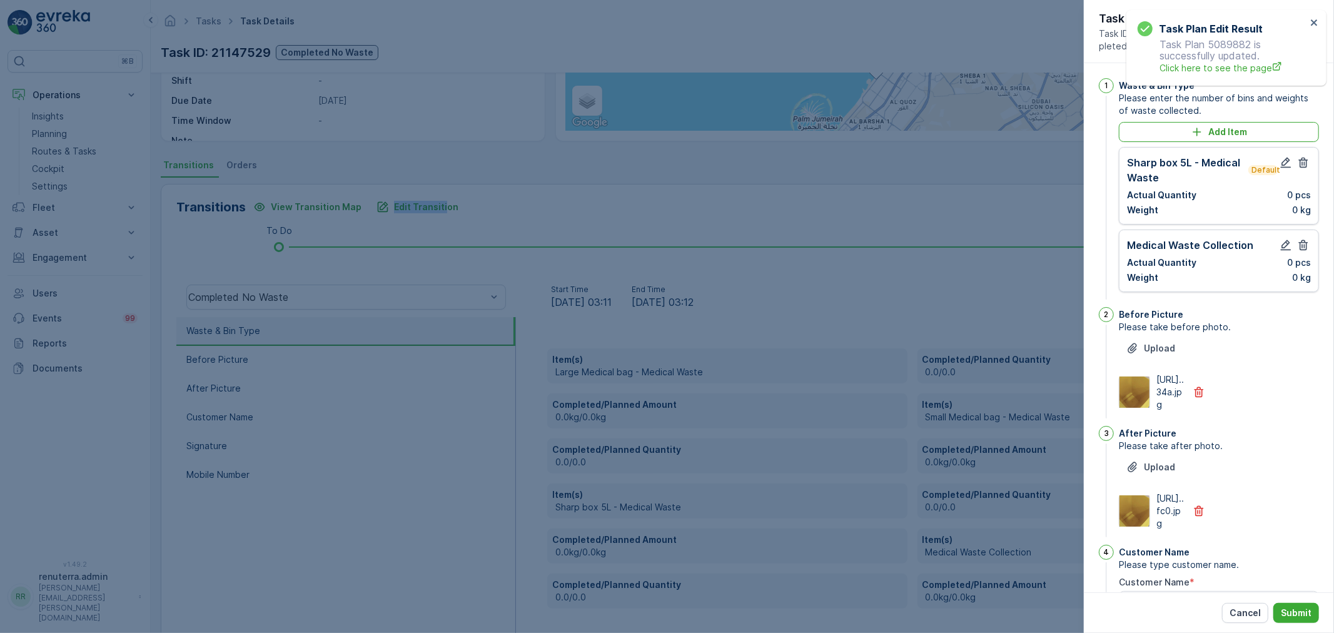
click at [1302, 161] on icon "button" at bounding box center [1303, 162] width 13 height 13
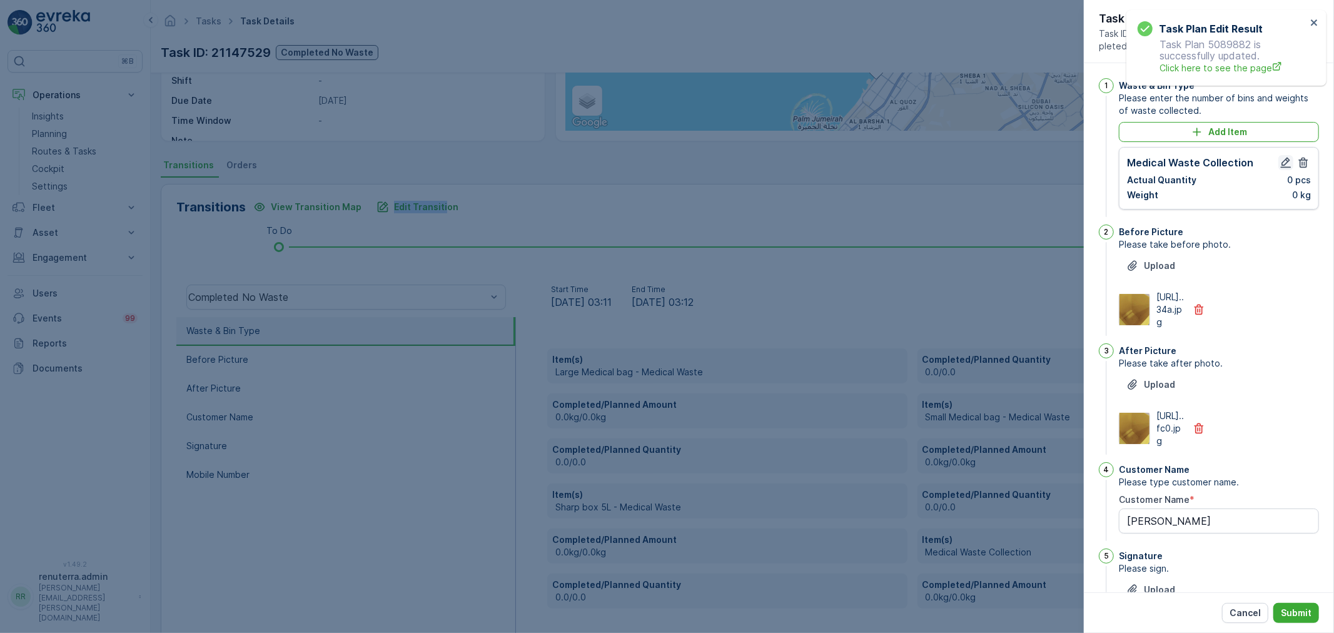
click at [1287, 156] on icon "button" at bounding box center [1285, 162] width 13 height 13
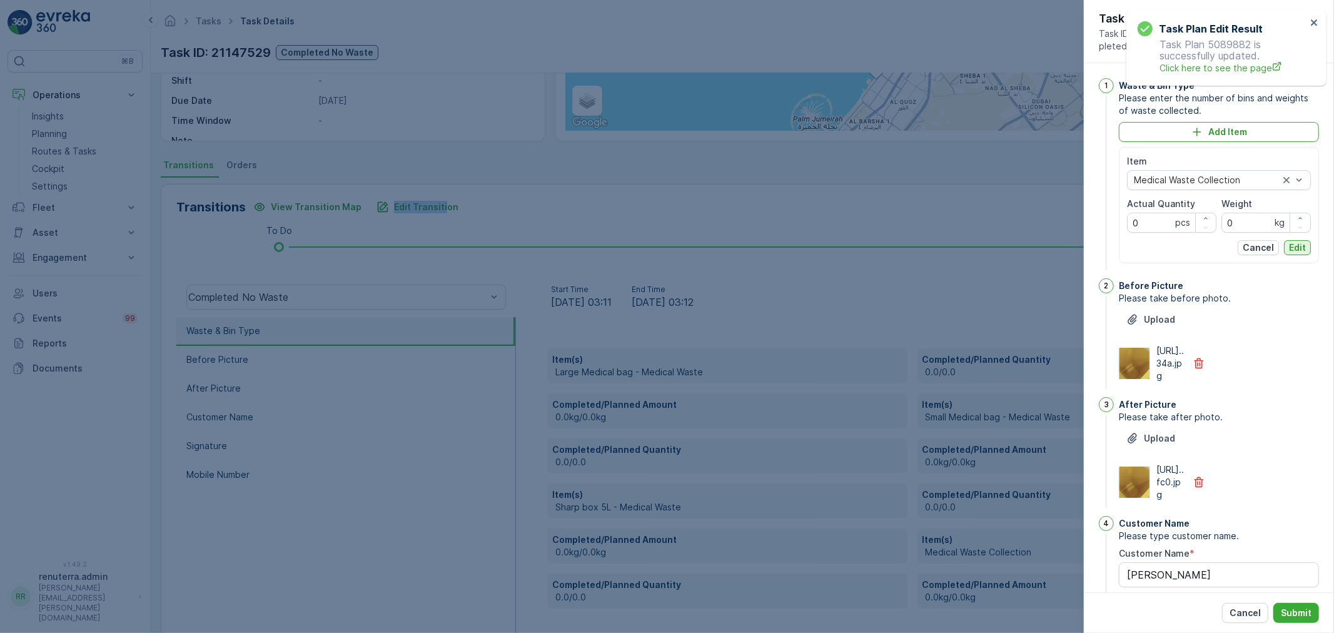
click at [1296, 249] on p "Edit" at bounding box center [1297, 247] width 17 height 13
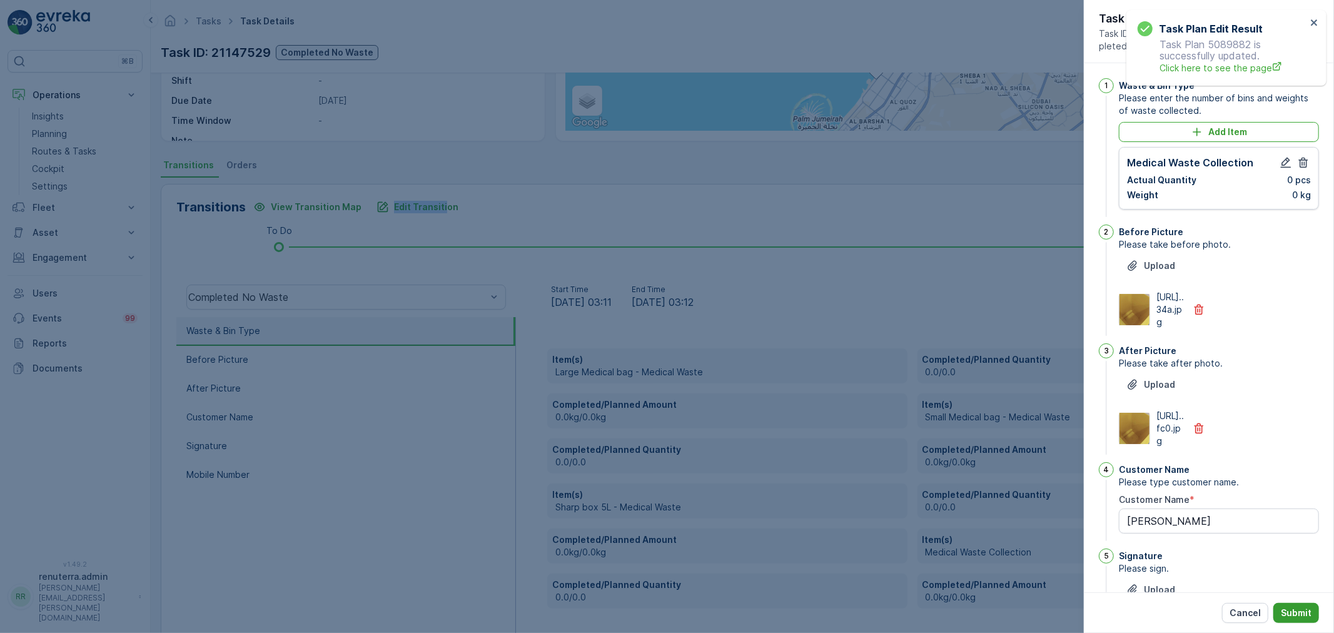
click at [1302, 607] on p "Submit" at bounding box center [1295, 612] width 31 height 13
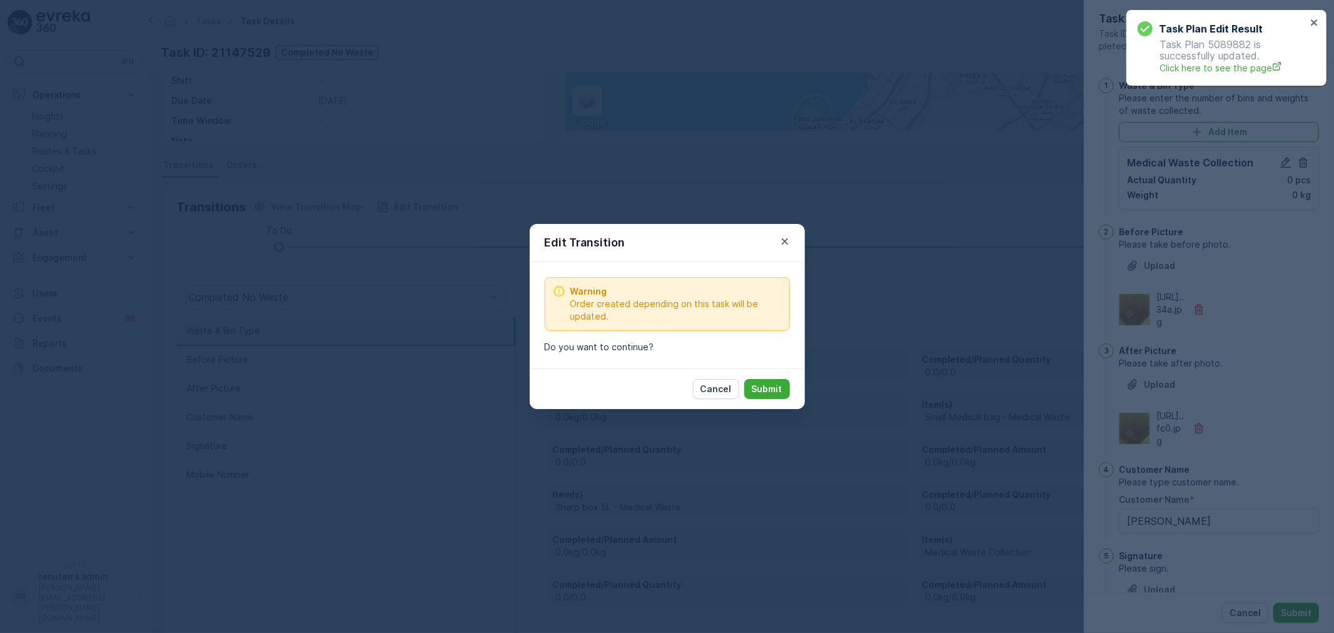
click at [783, 400] on div "Cancel Submit" at bounding box center [667, 388] width 275 height 41
click at [778, 391] on p "Submit" at bounding box center [766, 389] width 31 height 13
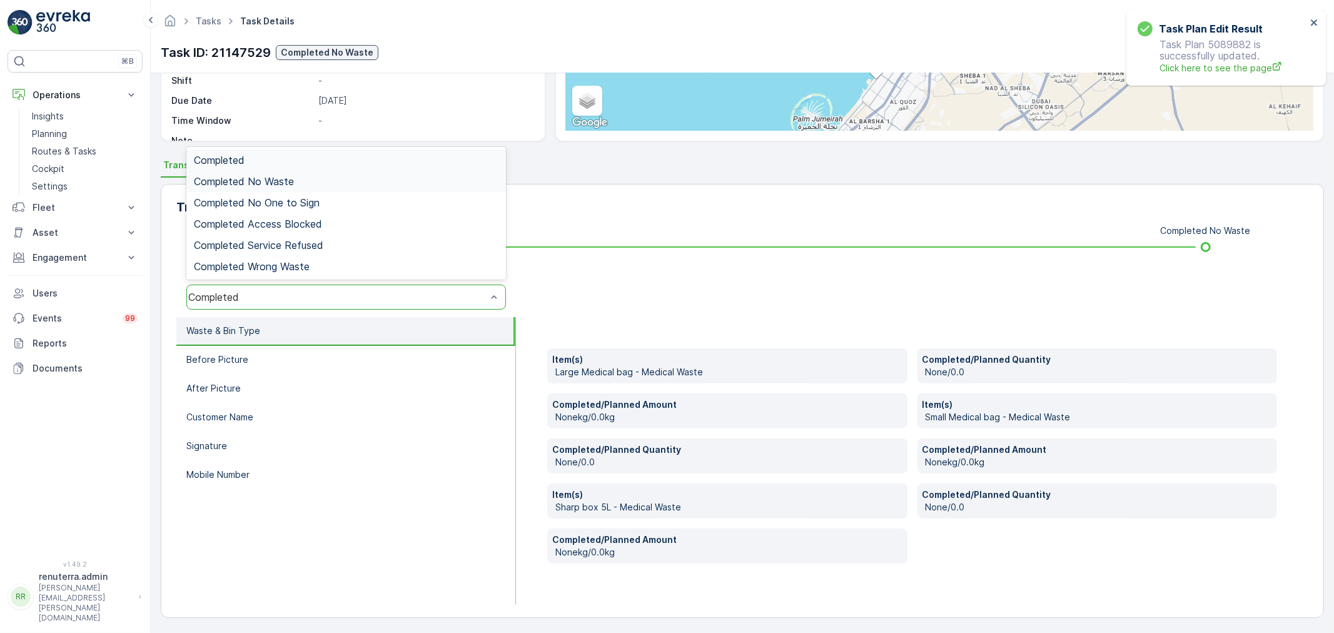
click at [293, 188] on div "Completed No Waste" at bounding box center [345, 181] width 319 height 21
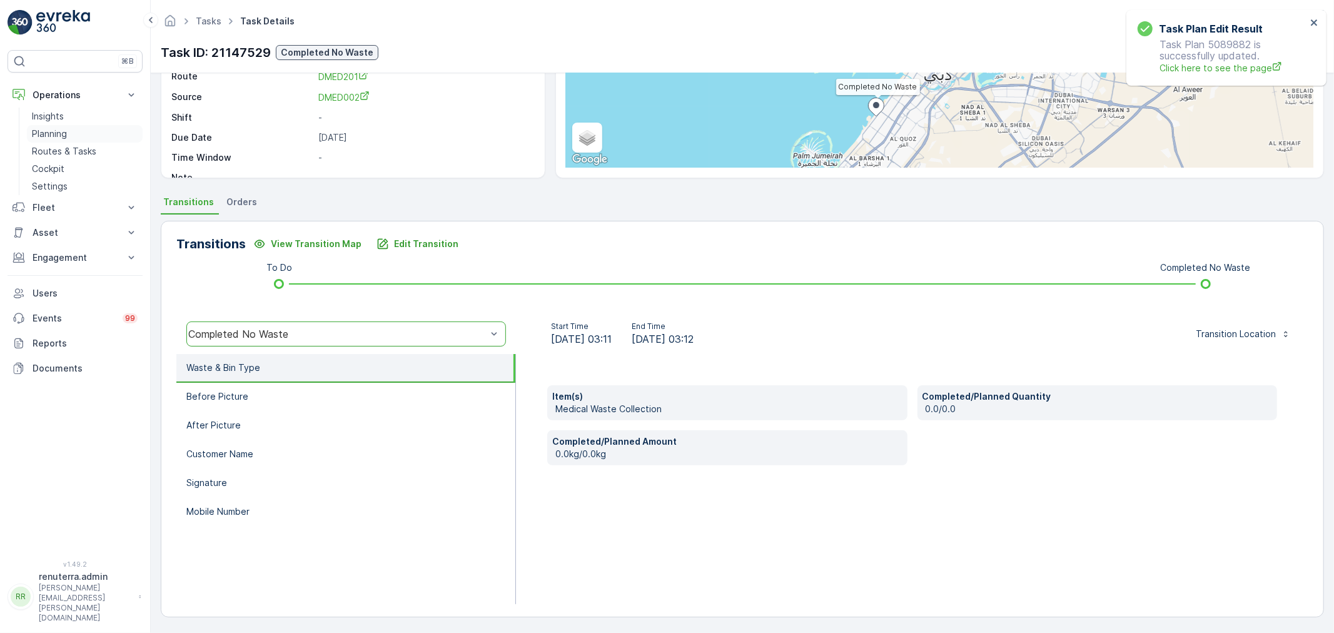
click at [59, 135] on p "Planning" at bounding box center [49, 134] width 35 height 13
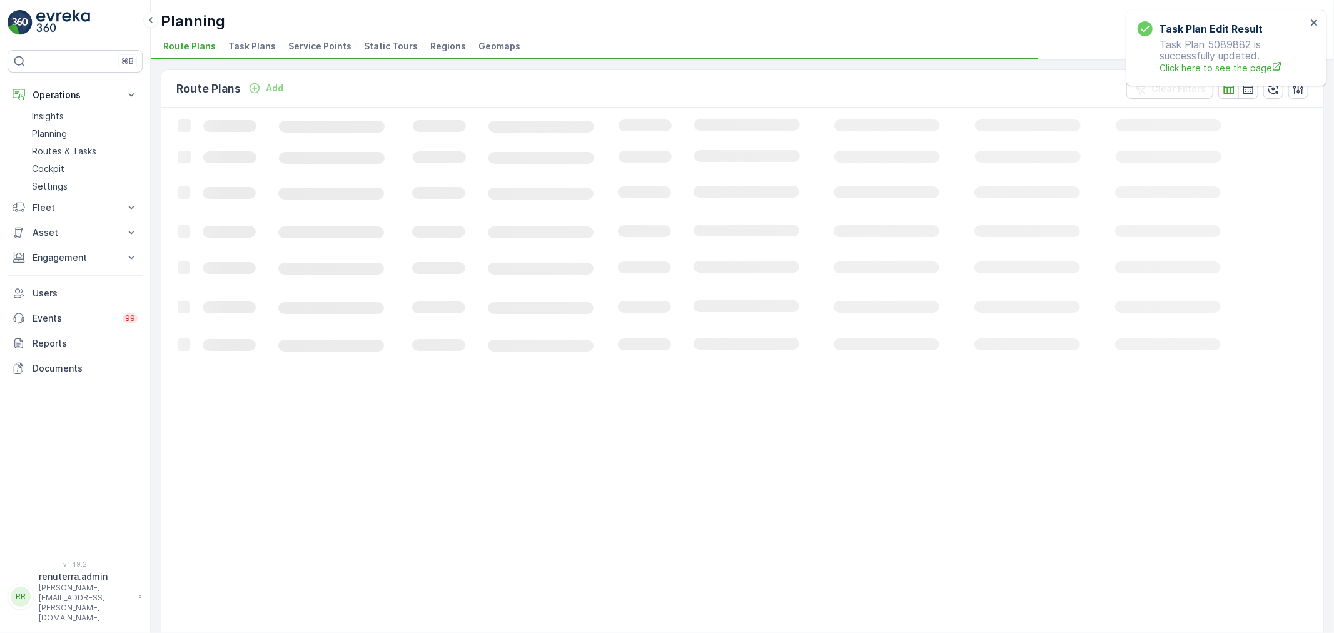
click at [326, 41] on span "Service Points" at bounding box center [319, 46] width 63 height 13
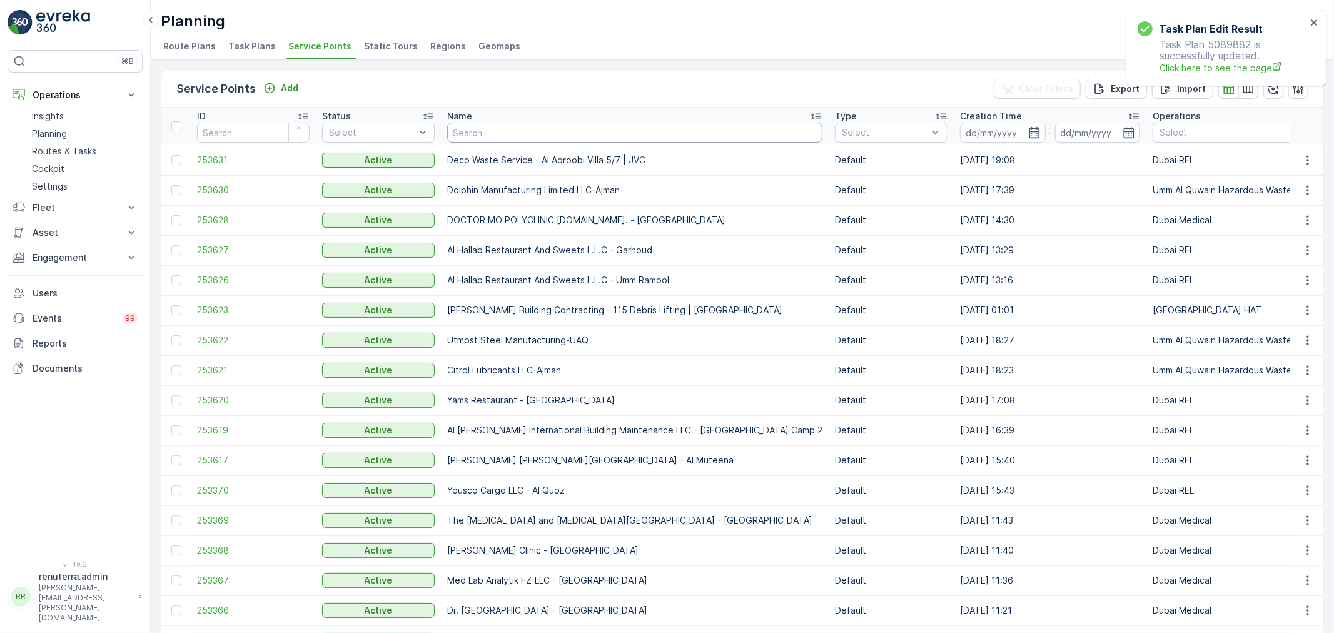
click at [488, 125] on input "text" at bounding box center [634, 133] width 375 height 20
type input "nase"
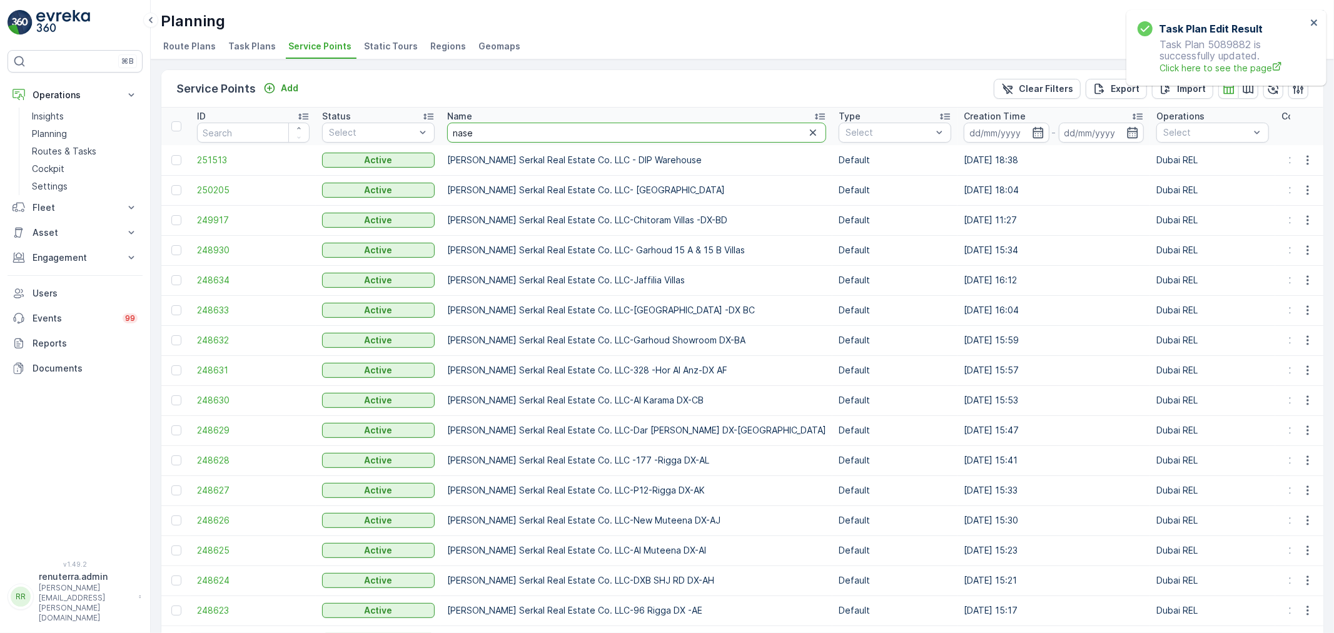
drag, startPoint x: 483, startPoint y: 128, endPoint x: 440, endPoint y: 128, distance: 43.8
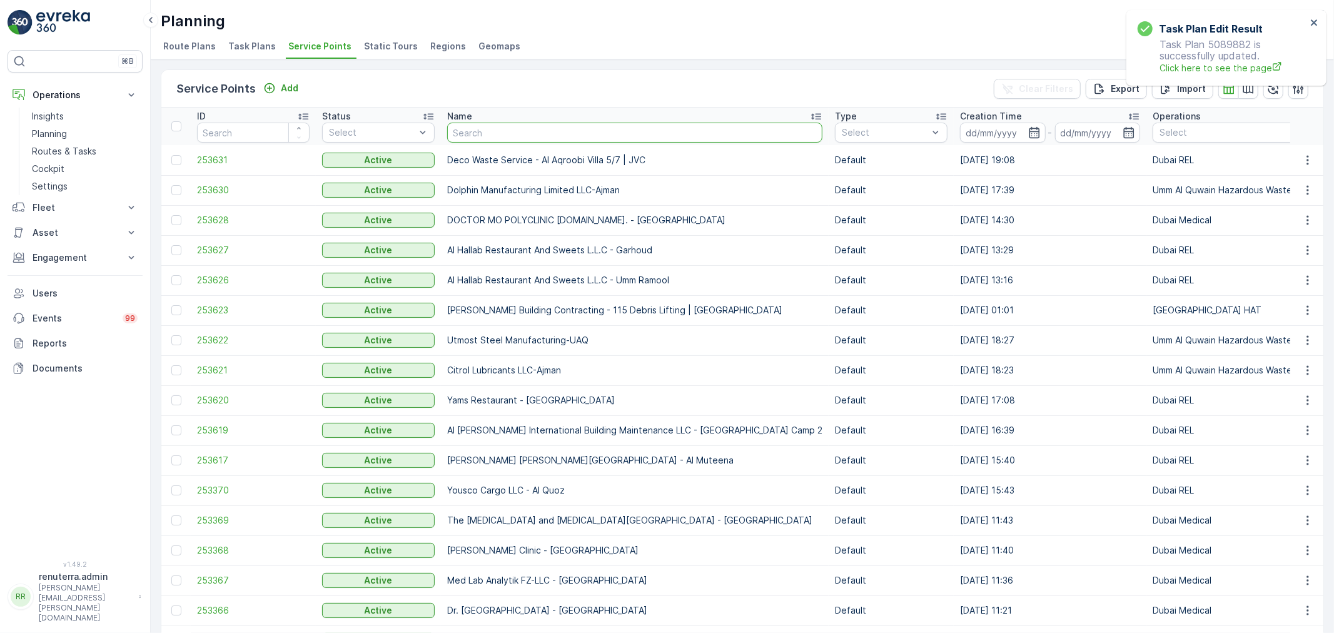
click at [466, 124] on input "text" at bounding box center [634, 133] width 375 height 20
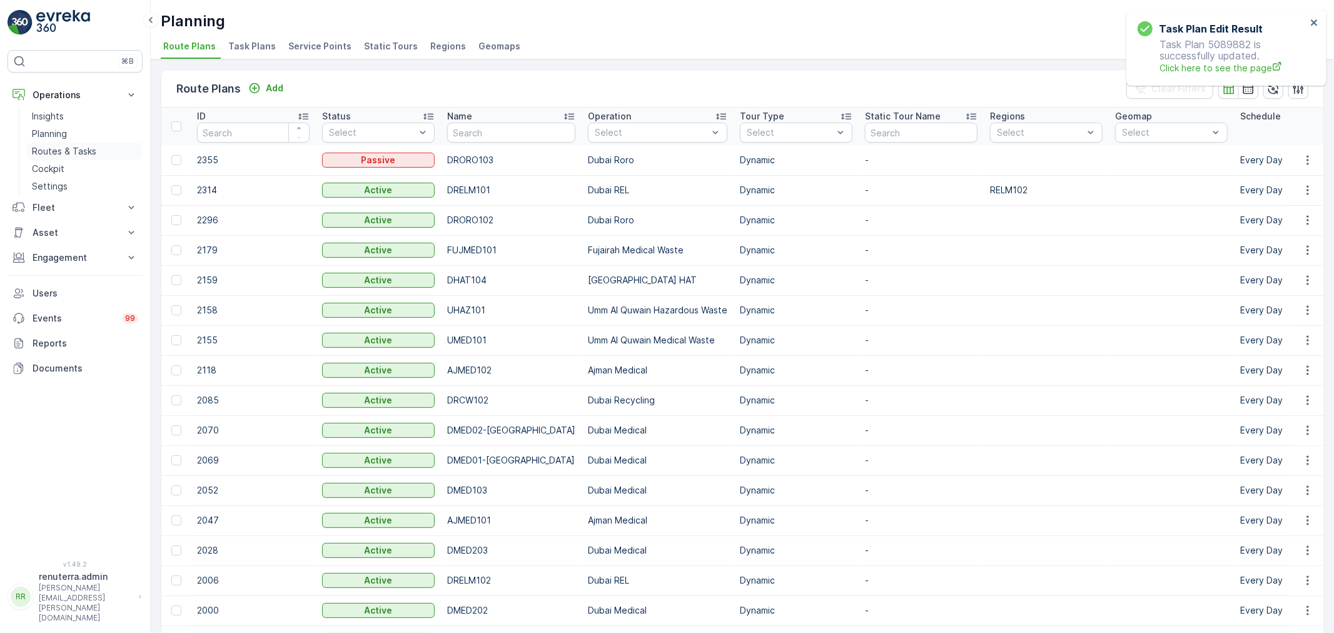
click at [64, 157] on p "Routes & Tasks" at bounding box center [64, 151] width 64 height 13
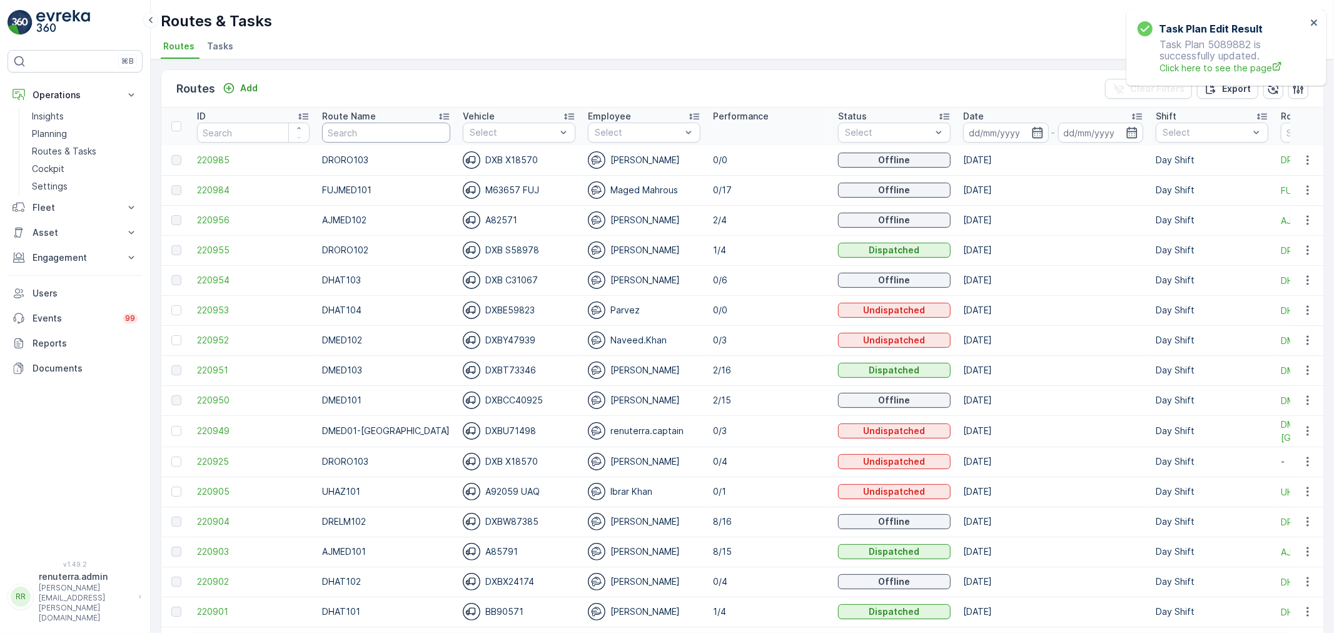
click at [369, 133] on input "text" at bounding box center [386, 133] width 128 height 20
type input "DHAT"
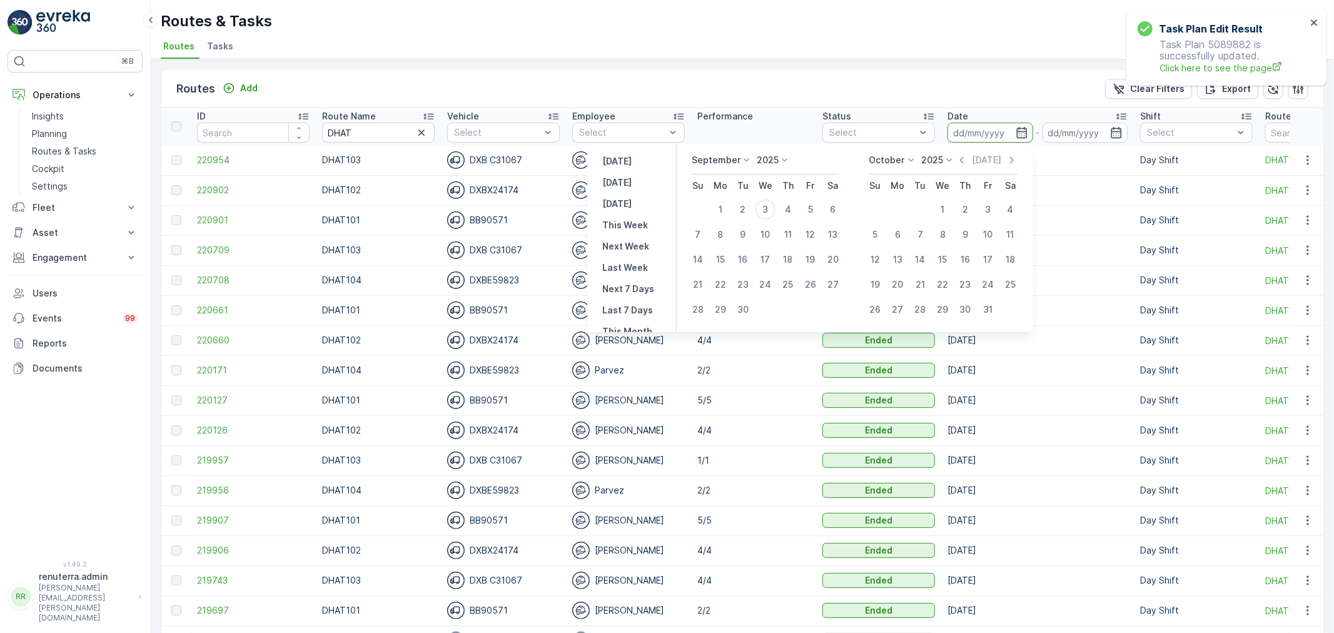
click at [973, 130] on input at bounding box center [990, 133] width 86 height 20
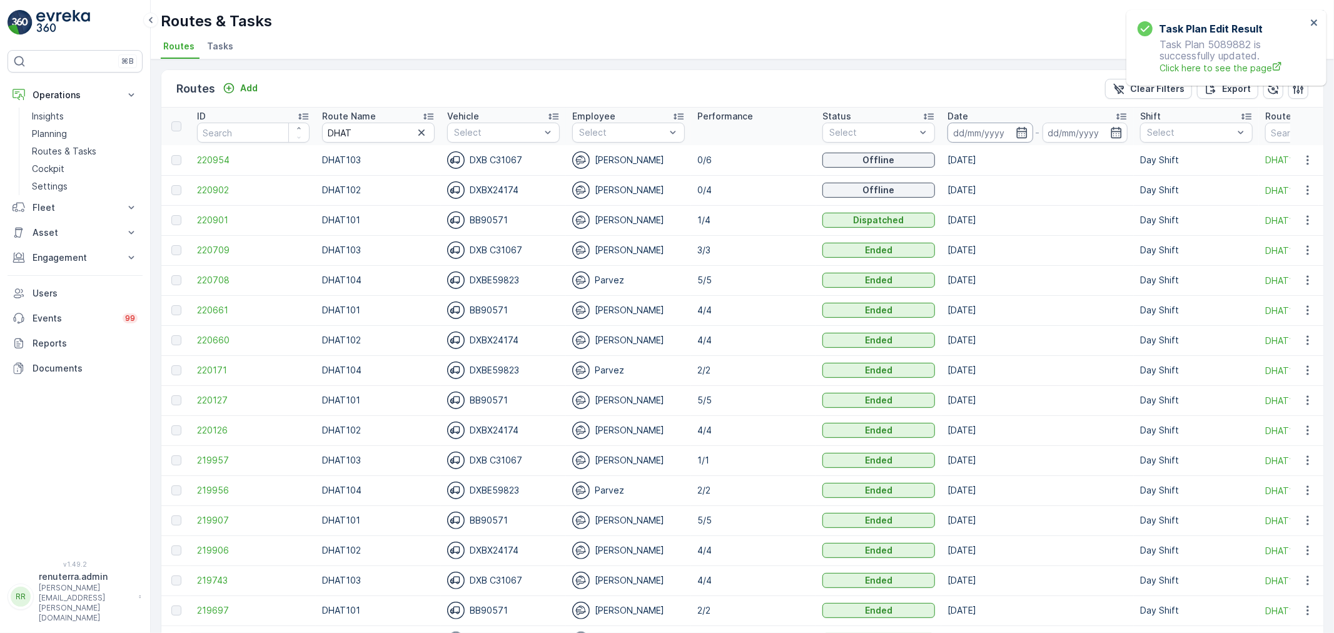
click at [985, 133] on input at bounding box center [990, 133] width 86 height 20
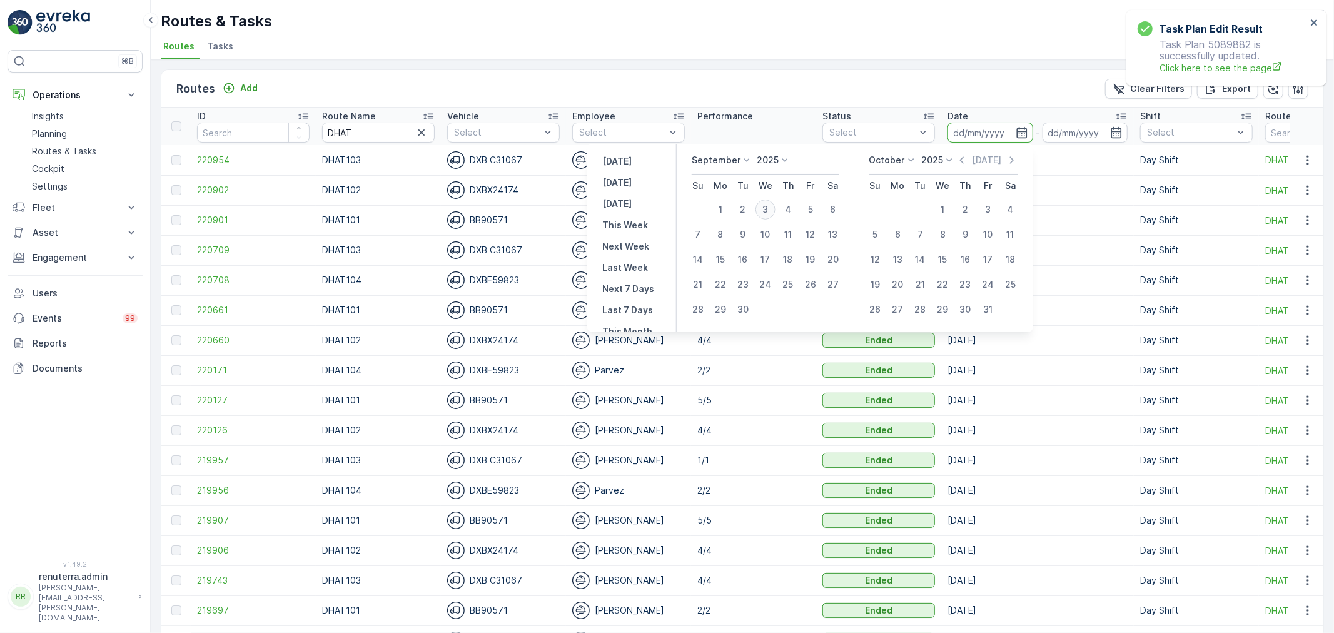
click at [764, 208] on div "3" at bounding box center [765, 209] width 20 height 20
type input "[DATE]"
click at [764, 208] on div "3" at bounding box center [765, 209] width 20 height 20
type input "[DATE]"
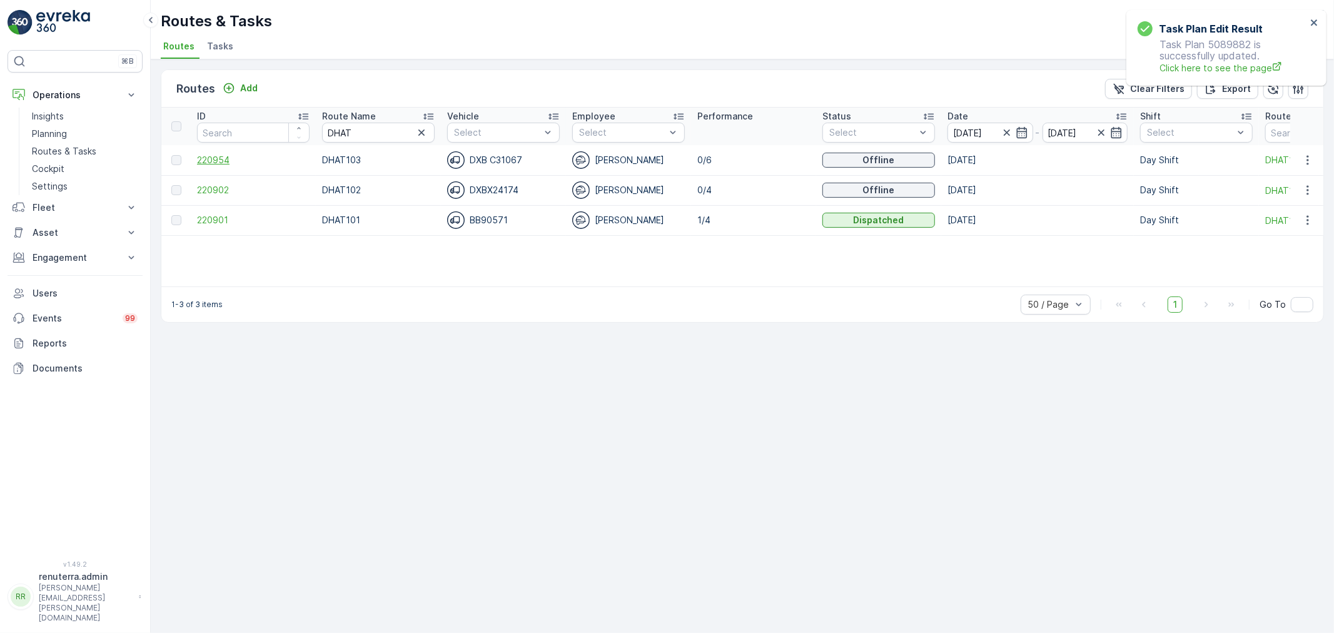
click at [209, 161] on span "220954" at bounding box center [253, 160] width 113 height 13
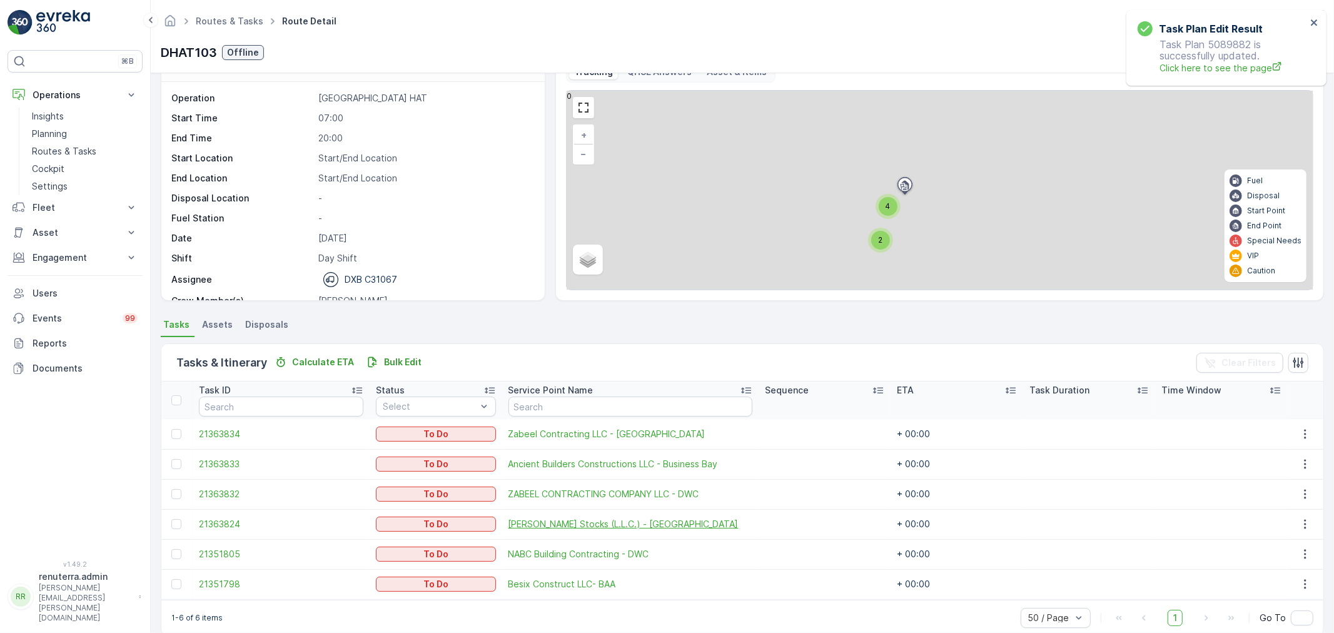
scroll to position [51, 0]
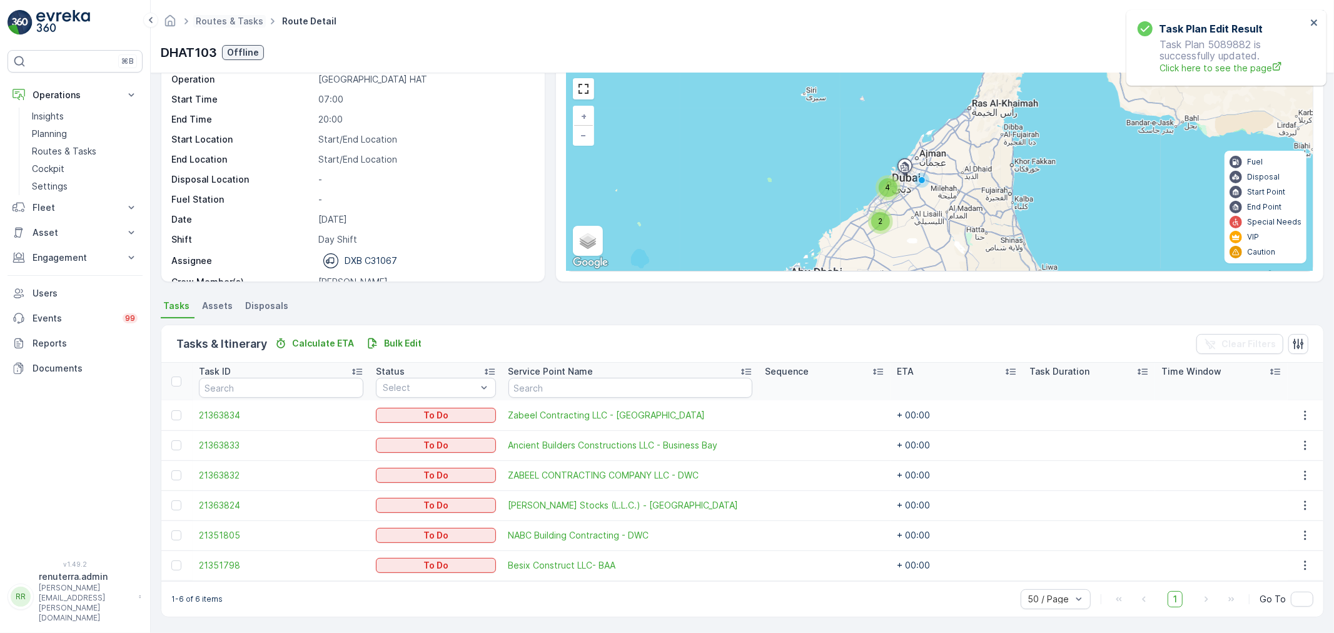
click at [238, 15] on span "Routes & Tasks" at bounding box center [229, 21] width 73 height 13
click at [241, 20] on link "Routes & Tasks" at bounding box center [230, 21] width 68 height 11
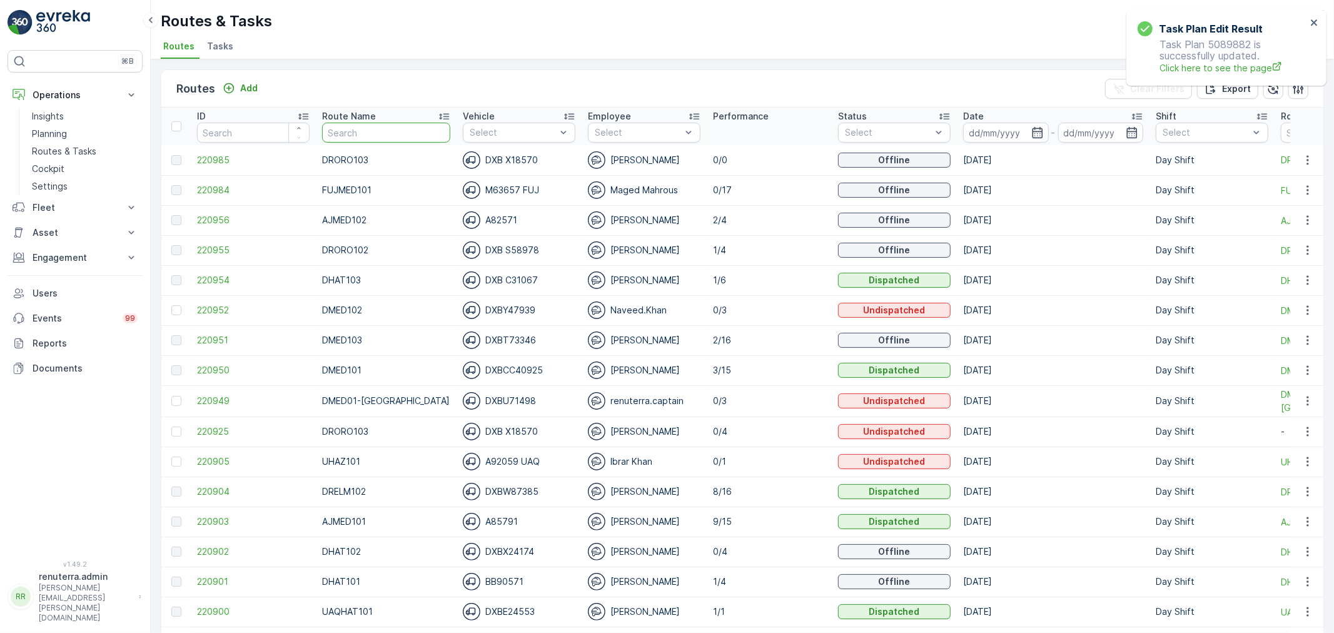
drag, startPoint x: 419, startPoint y: 123, endPoint x: 414, endPoint y: 128, distance: 7.5
click at [415, 123] on input "text" at bounding box center [386, 133] width 128 height 20
type input "DRORO"
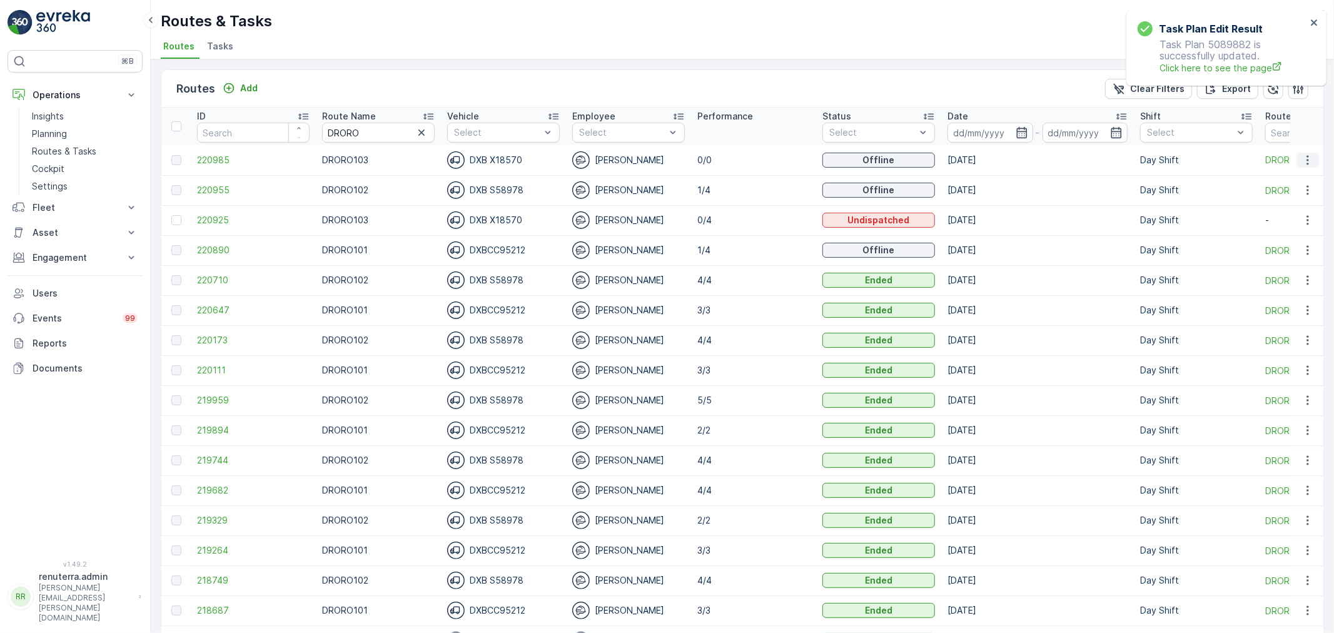
click at [1301, 158] on icon "button" at bounding box center [1307, 160] width 13 height 13
click at [972, 208] on td "[DATE]" at bounding box center [1037, 220] width 193 height 30
click at [203, 219] on span "220925" at bounding box center [253, 220] width 113 height 13
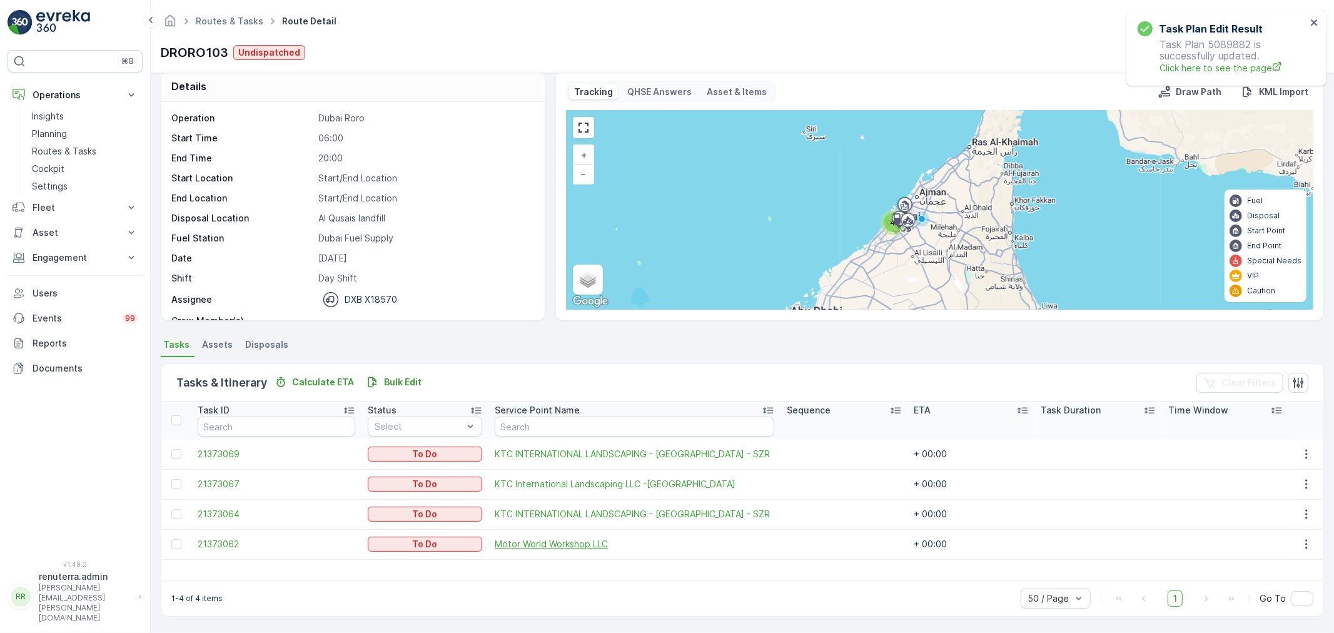
scroll to position [11, 0]
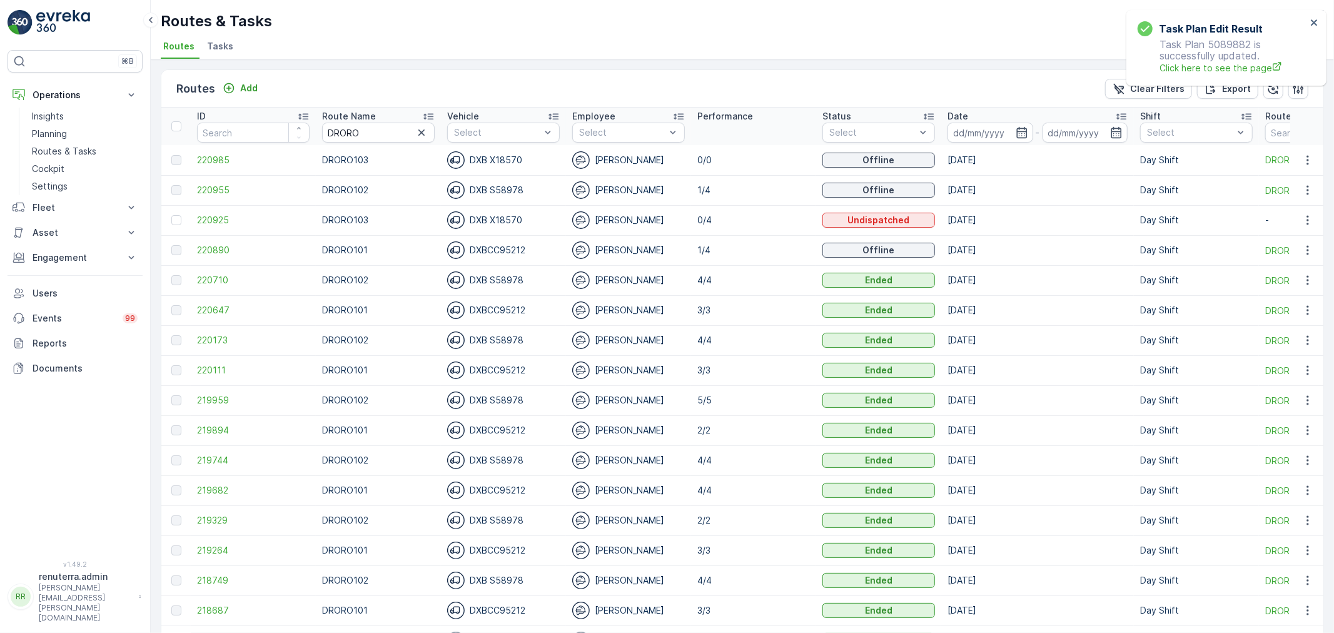
click at [201, 196] on td "220955" at bounding box center [253, 190] width 125 height 30
click at [201, 186] on span "220955" at bounding box center [253, 190] width 113 height 13
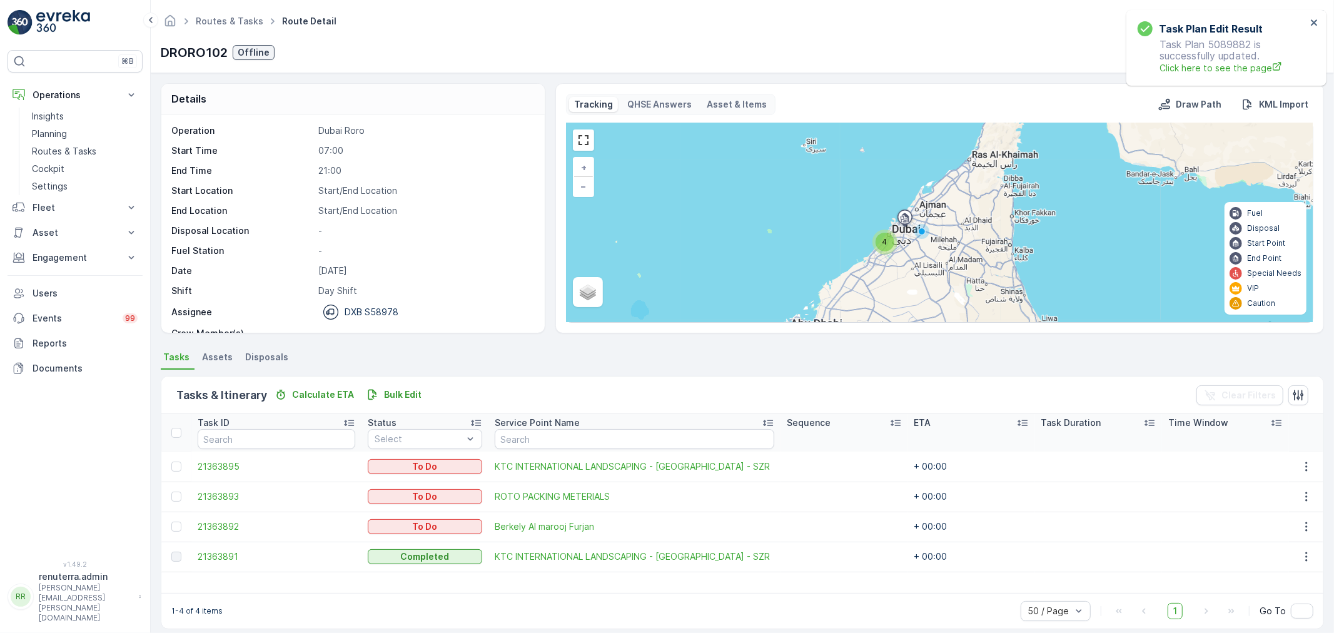
drag, startPoint x: 219, startPoint y: 6, endPoint x: 223, endPoint y: 19, distance: 13.1
click at [221, 6] on div "Routes & Tasks Route Detail Renuterra ( +04:00 ) DRORO102 Offline Actions" at bounding box center [742, 36] width 1183 height 73
click at [223, 28] on ul "Routes & Tasks" at bounding box center [236, 22] width 86 height 18
click at [224, 23] on link "Routes & Tasks" at bounding box center [230, 21] width 68 height 11
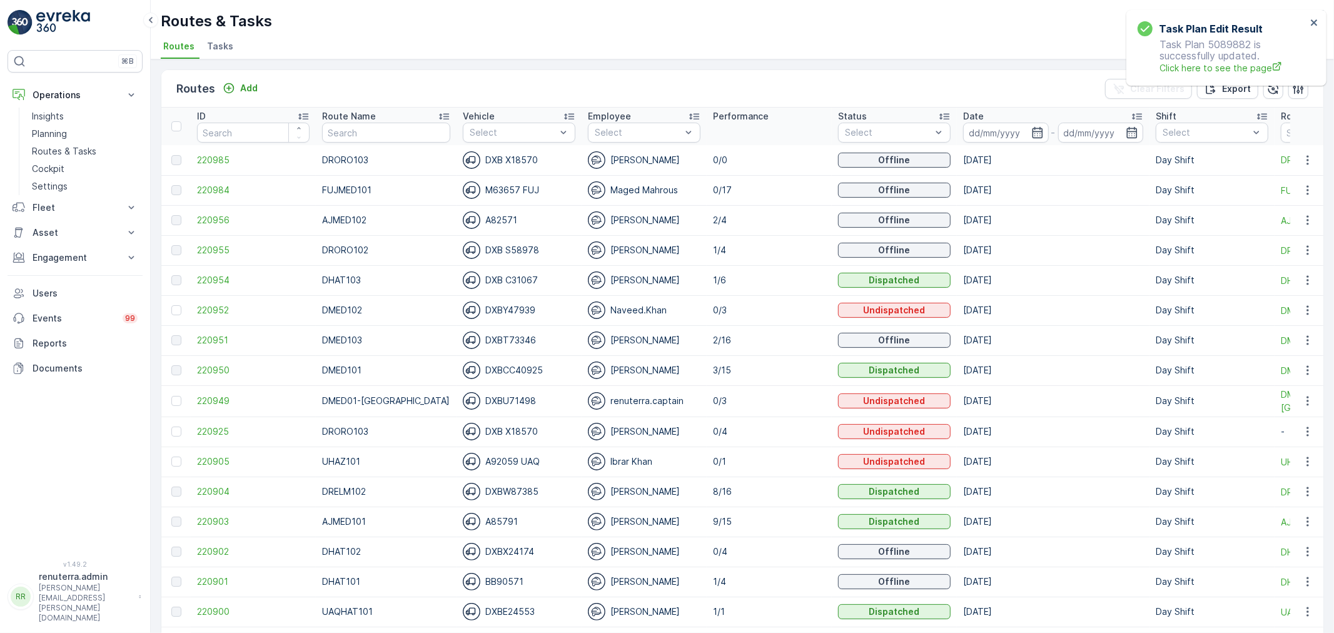
click at [410, 134] on input "text" at bounding box center [386, 133] width 128 height 20
type input "DRELM"
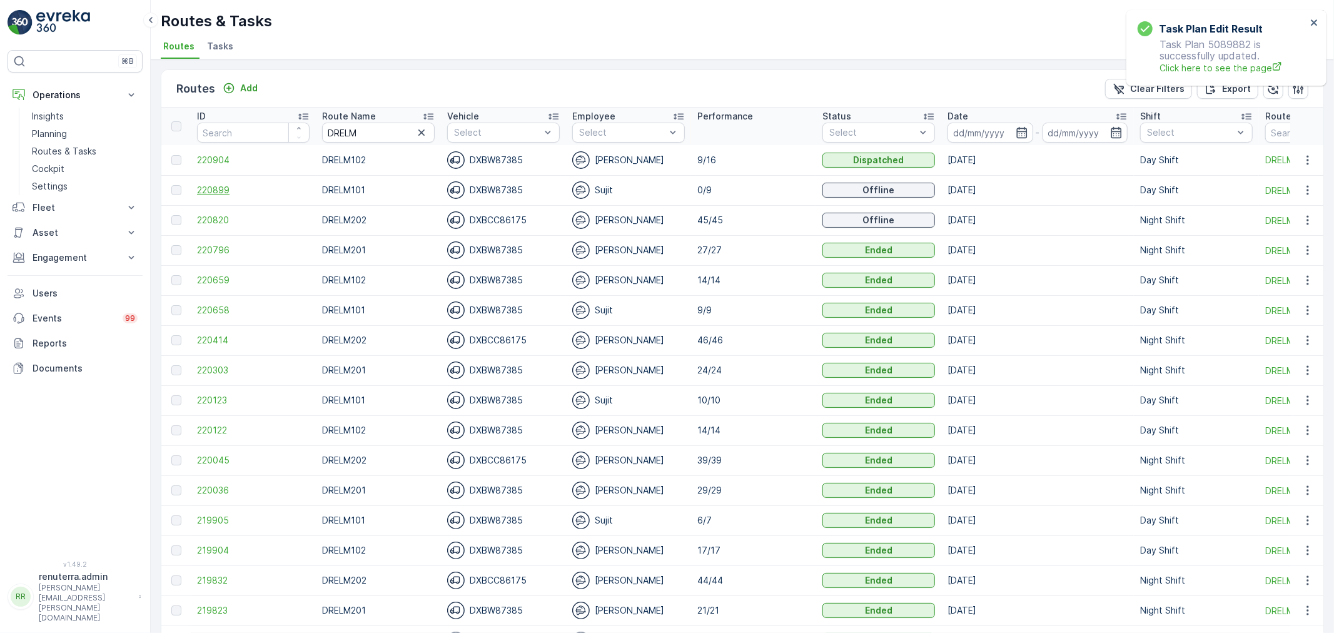
click at [226, 192] on span "220899" at bounding box center [253, 190] width 113 height 13
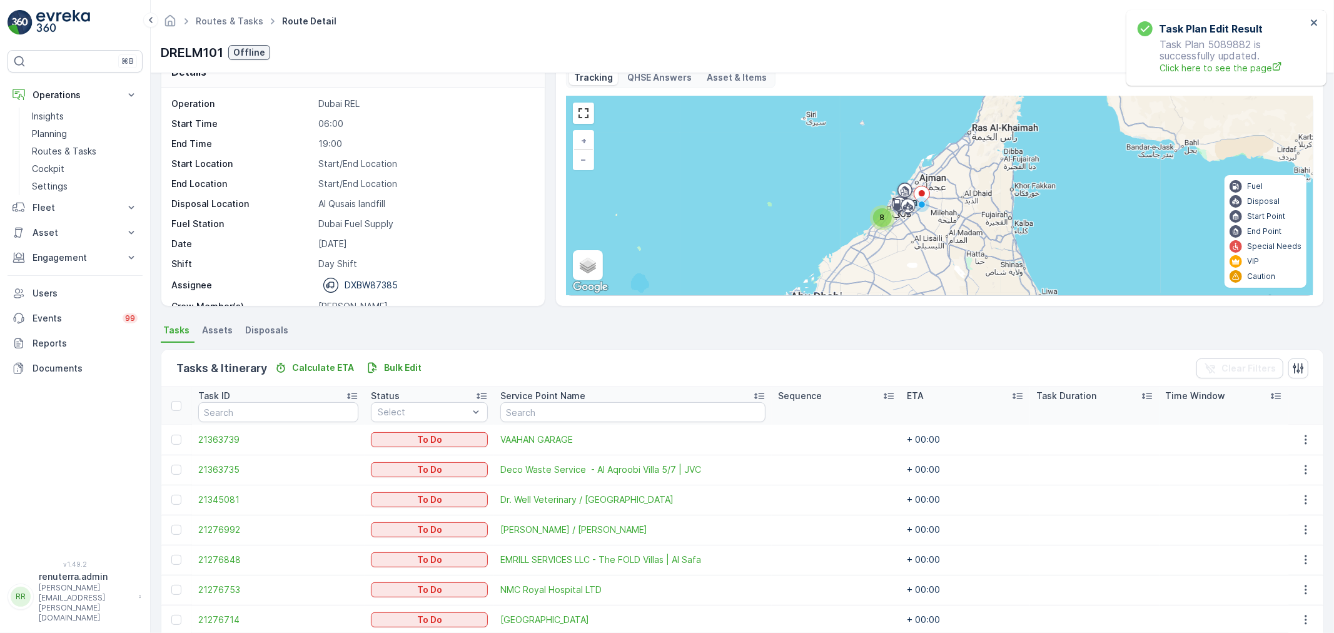
scroll to position [141, 0]
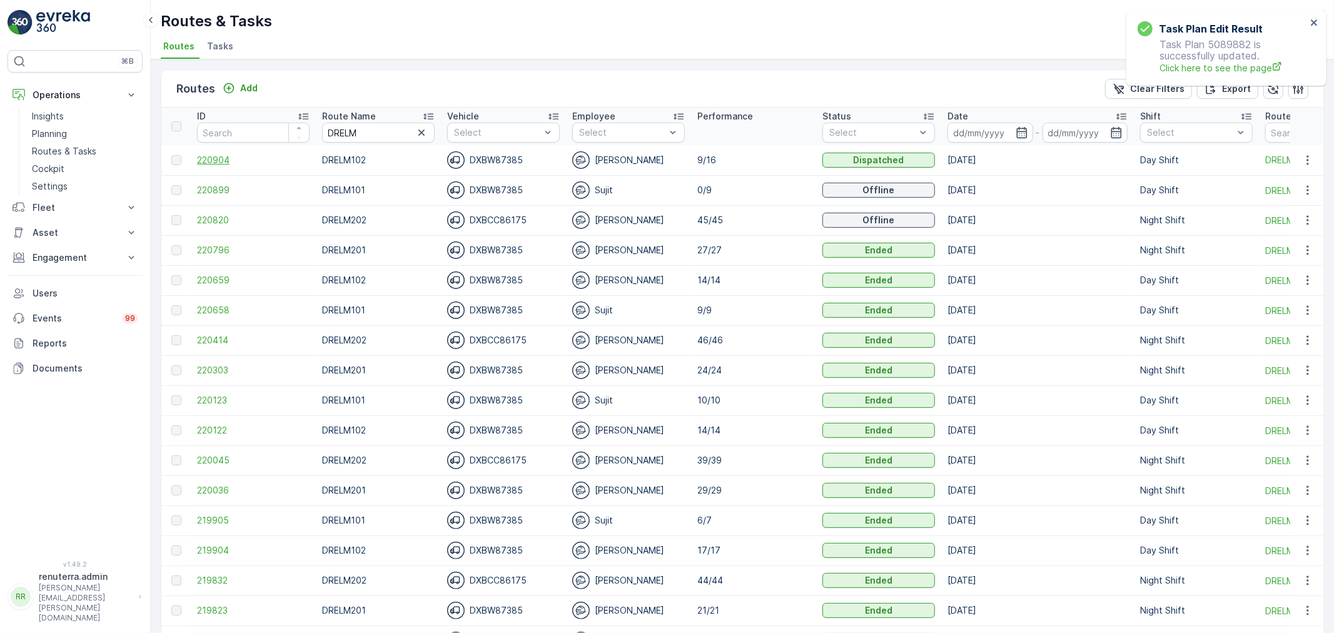
click at [216, 154] on span "220904" at bounding box center [253, 160] width 113 height 13
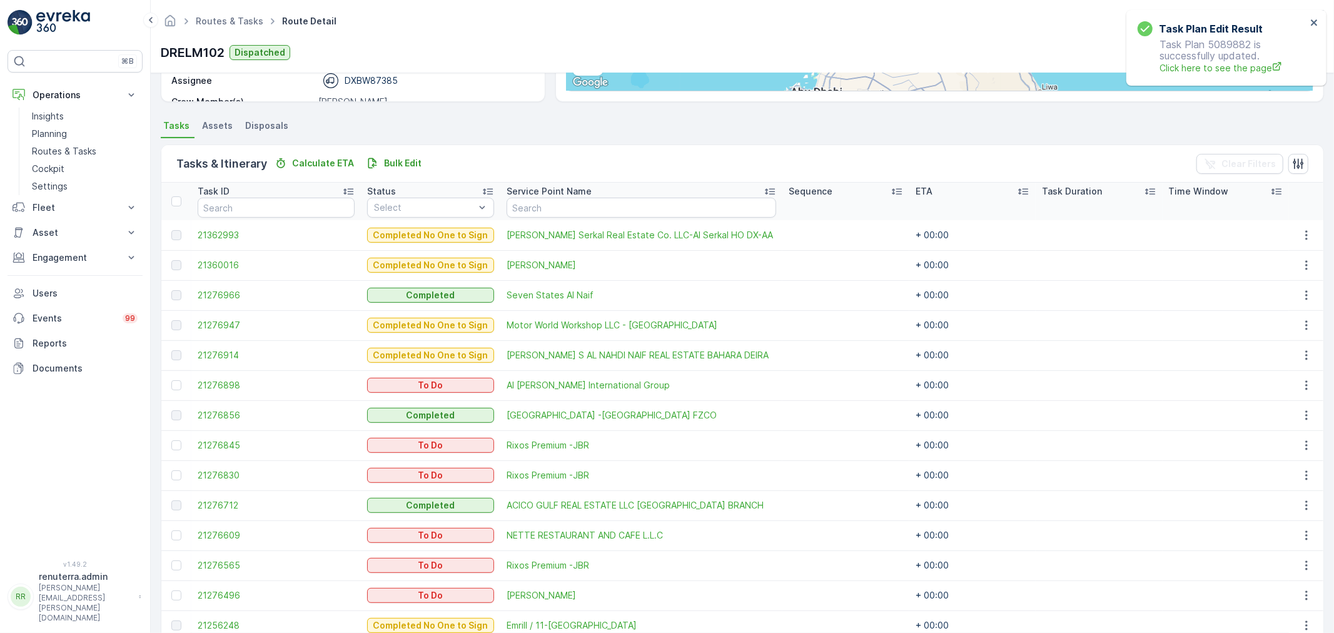
scroll to position [208, 0]
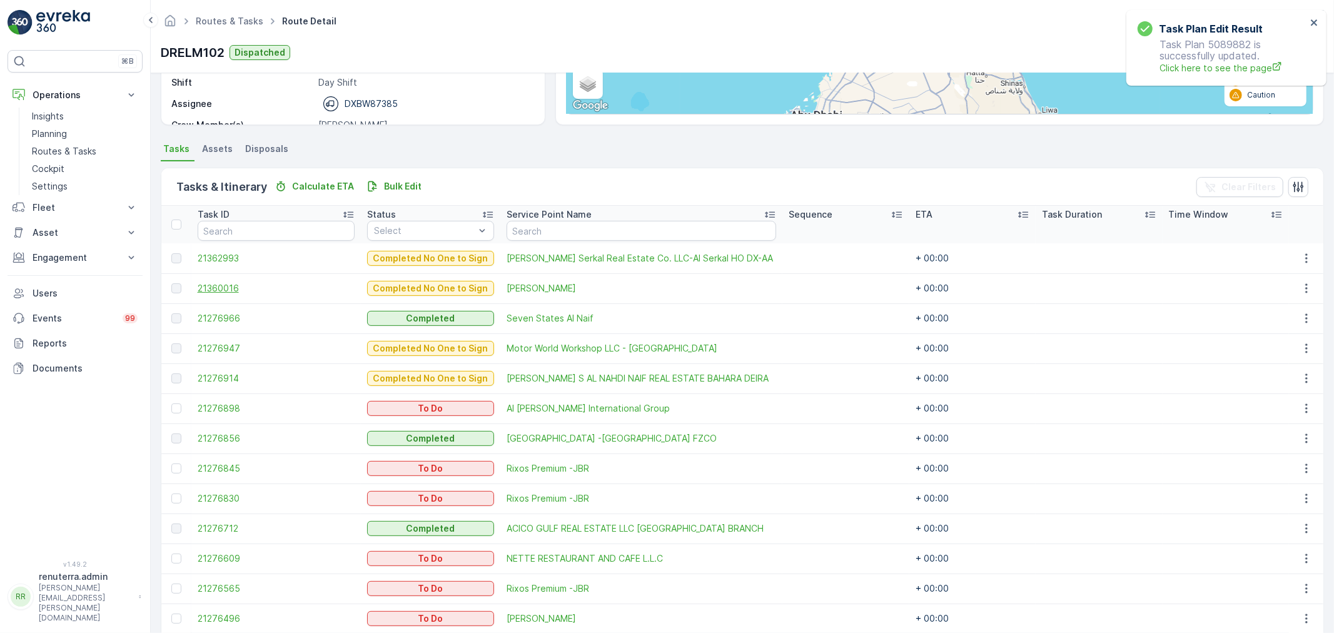
click at [236, 283] on span "21360016" at bounding box center [276, 288] width 157 height 13
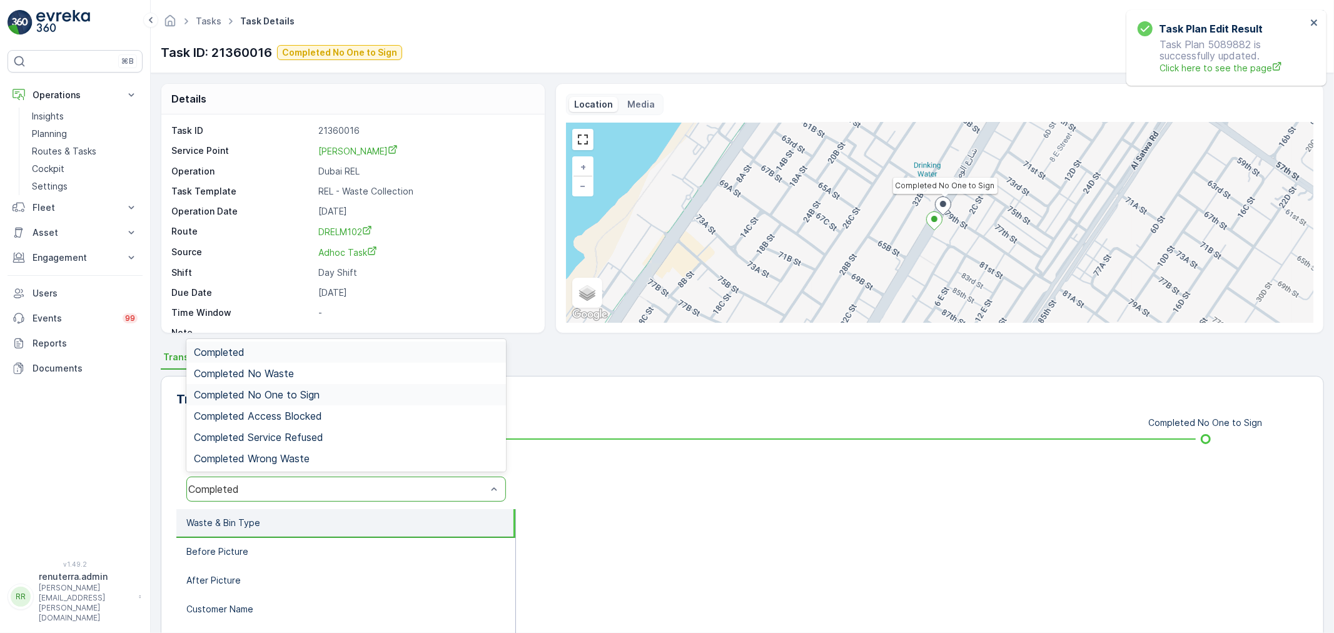
click at [334, 391] on div "Completed No One to Sign" at bounding box center [346, 394] width 304 height 11
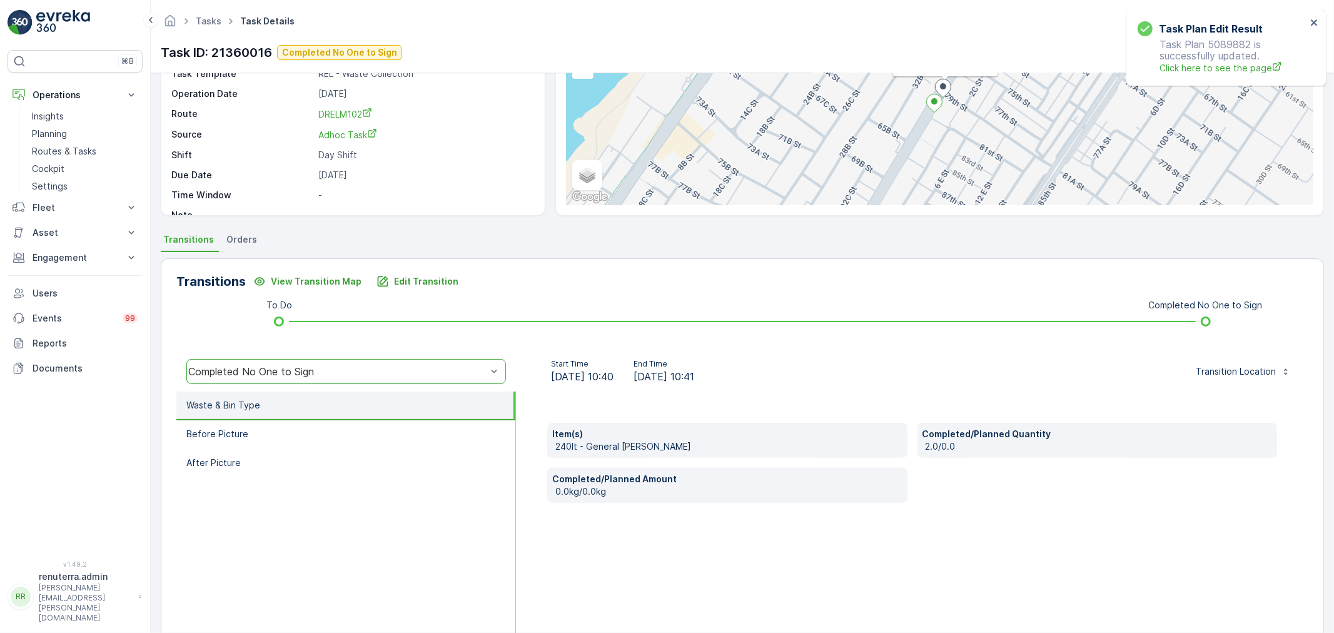
scroll to position [139, 0]
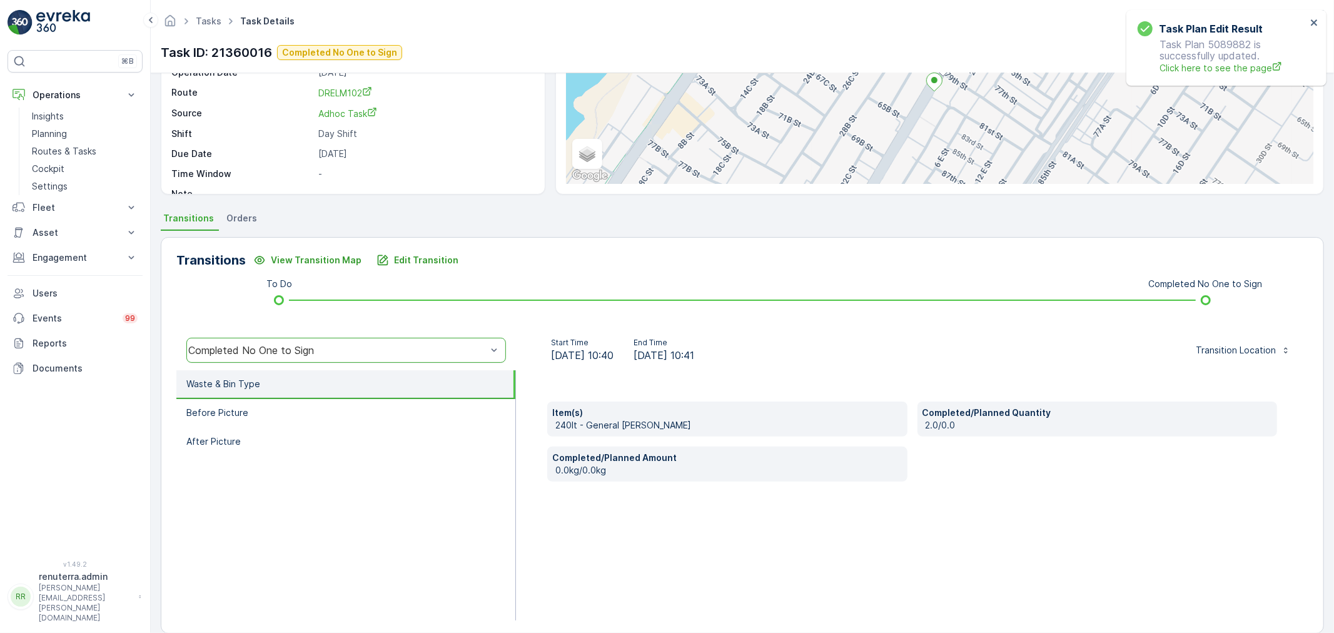
click at [394, 463] on ul "Waste & Bin Type Before Picture After Picture" at bounding box center [345, 495] width 339 height 250
click at [367, 422] on li "Before Picture" at bounding box center [345, 413] width 339 height 29
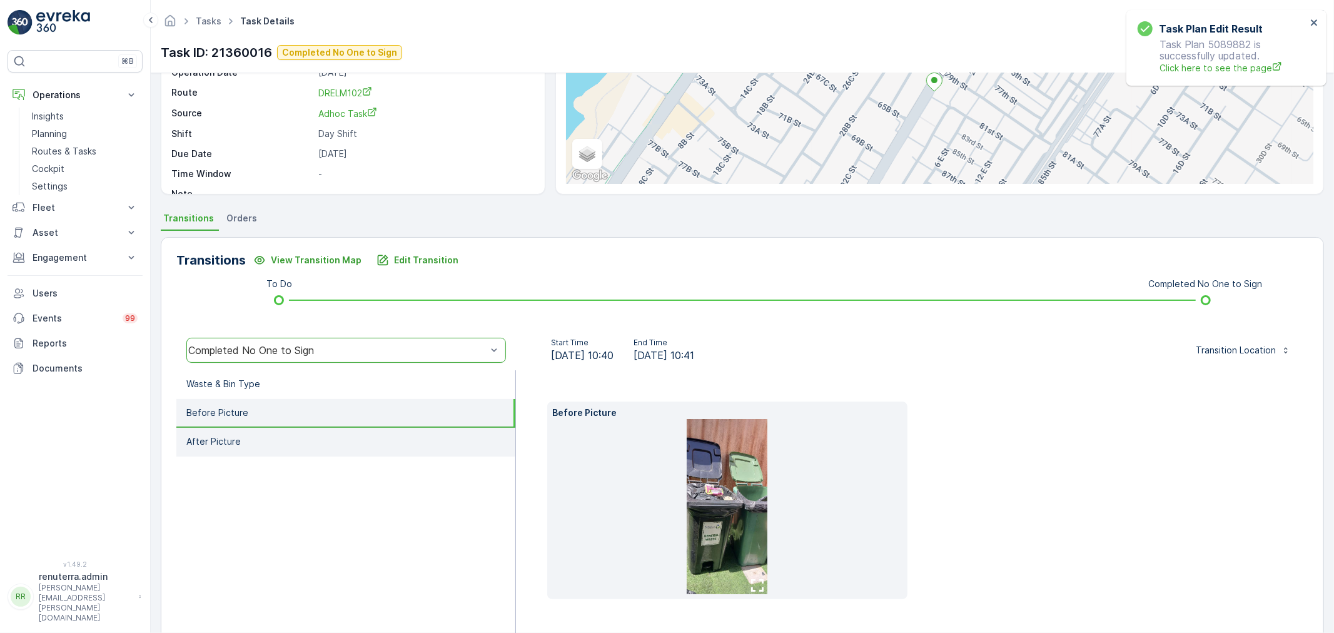
click at [297, 445] on li "After Picture" at bounding box center [345, 442] width 339 height 29
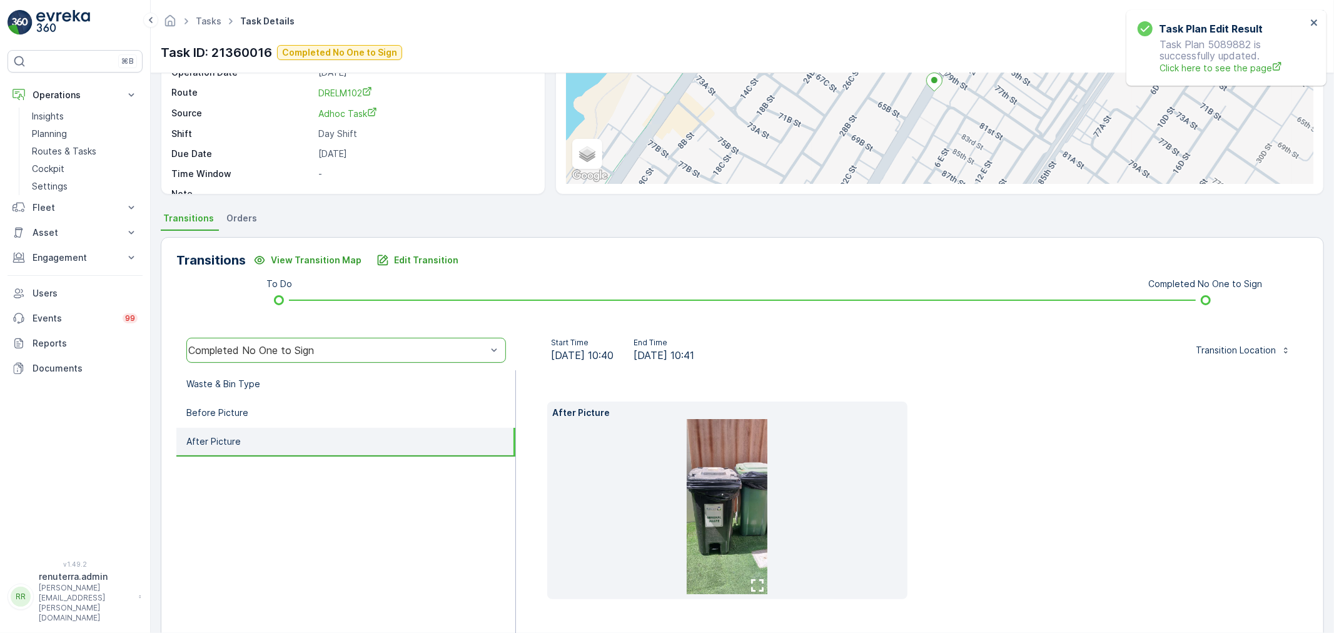
click at [740, 525] on img at bounding box center [726, 506] width 81 height 175
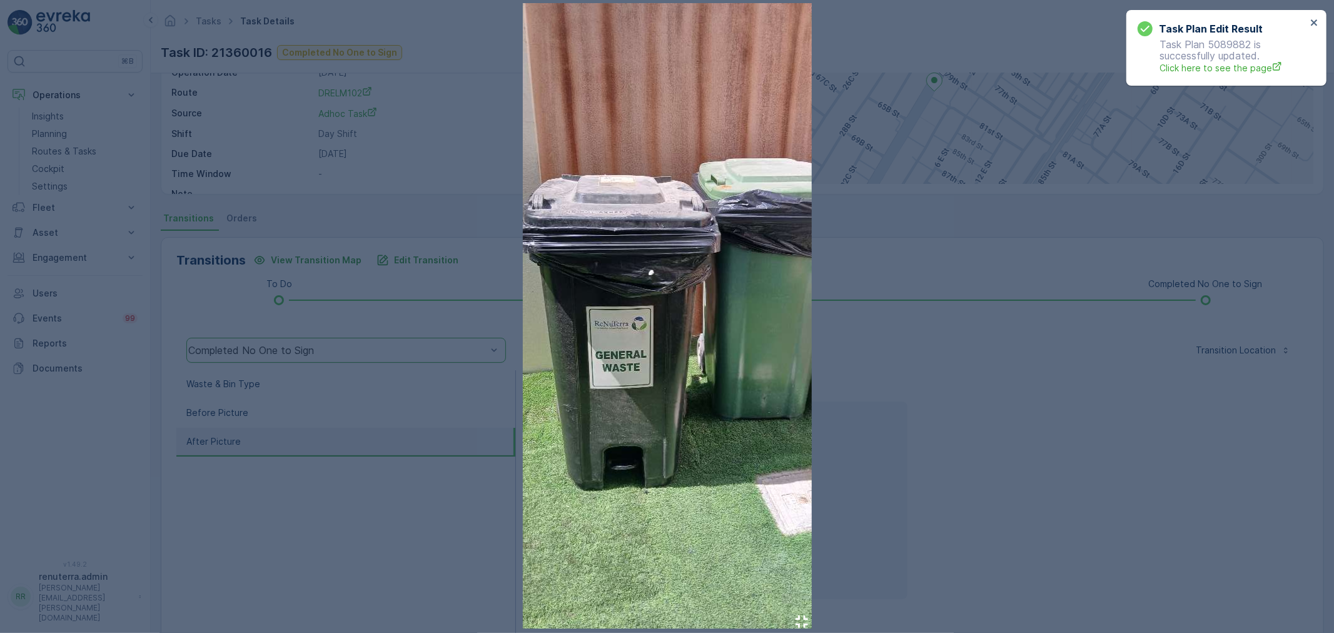
click at [969, 531] on div at bounding box center [667, 316] width 1334 height 633
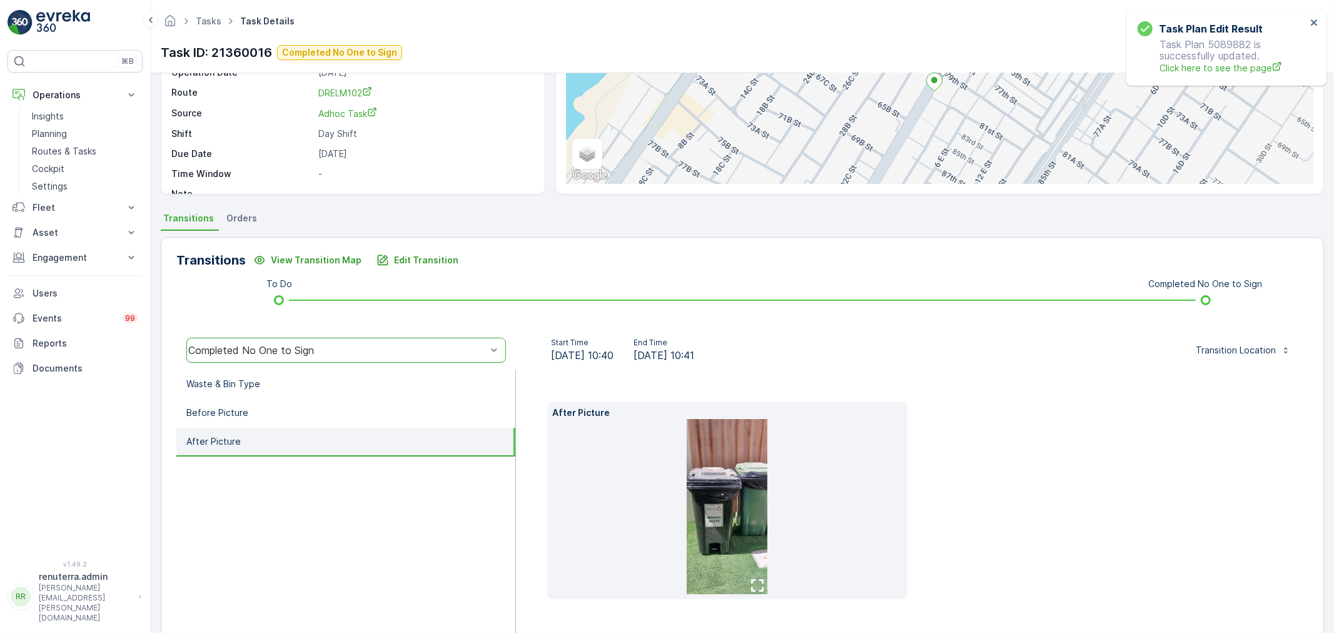
click at [713, 500] on img at bounding box center [726, 506] width 81 height 175
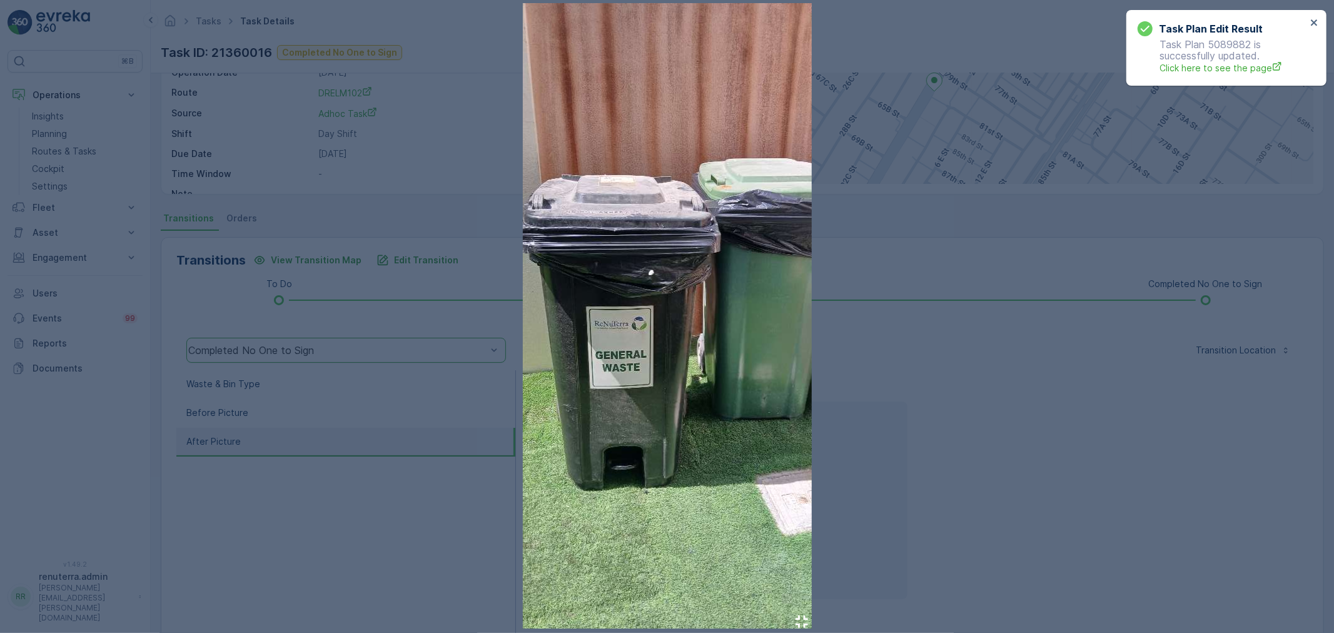
click at [888, 327] on div at bounding box center [667, 316] width 1334 height 633
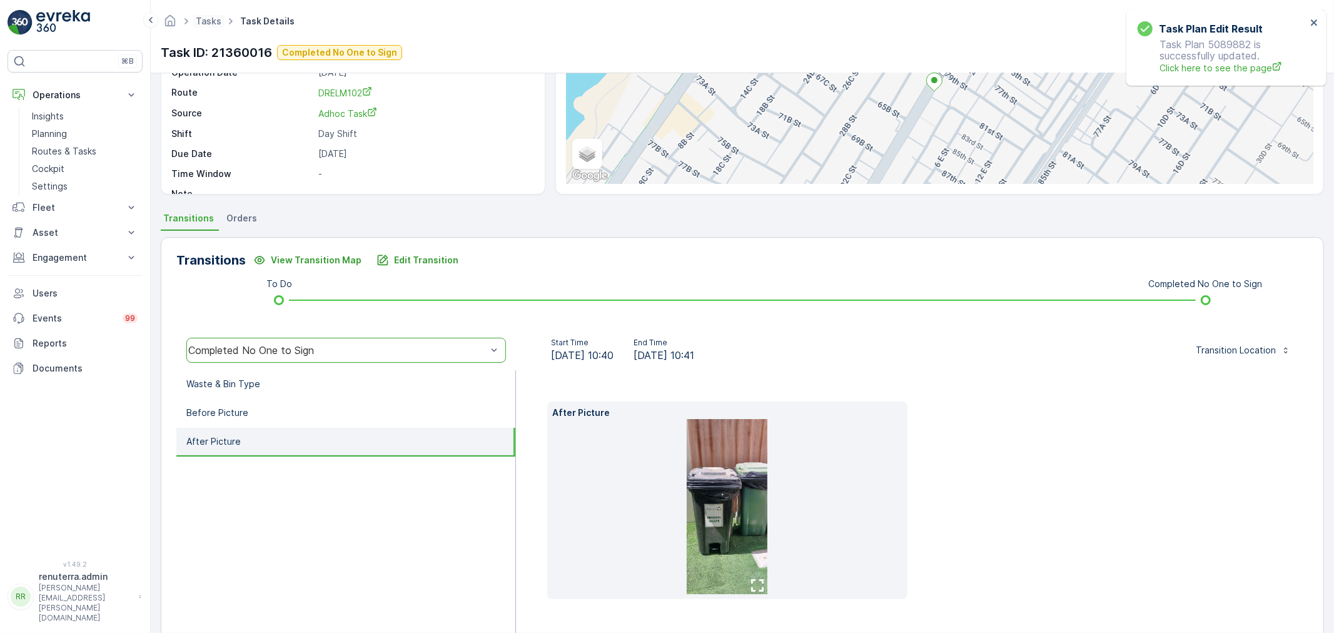
click at [207, 15] on span "Tasks" at bounding box center [208, 21] width 31 height 13
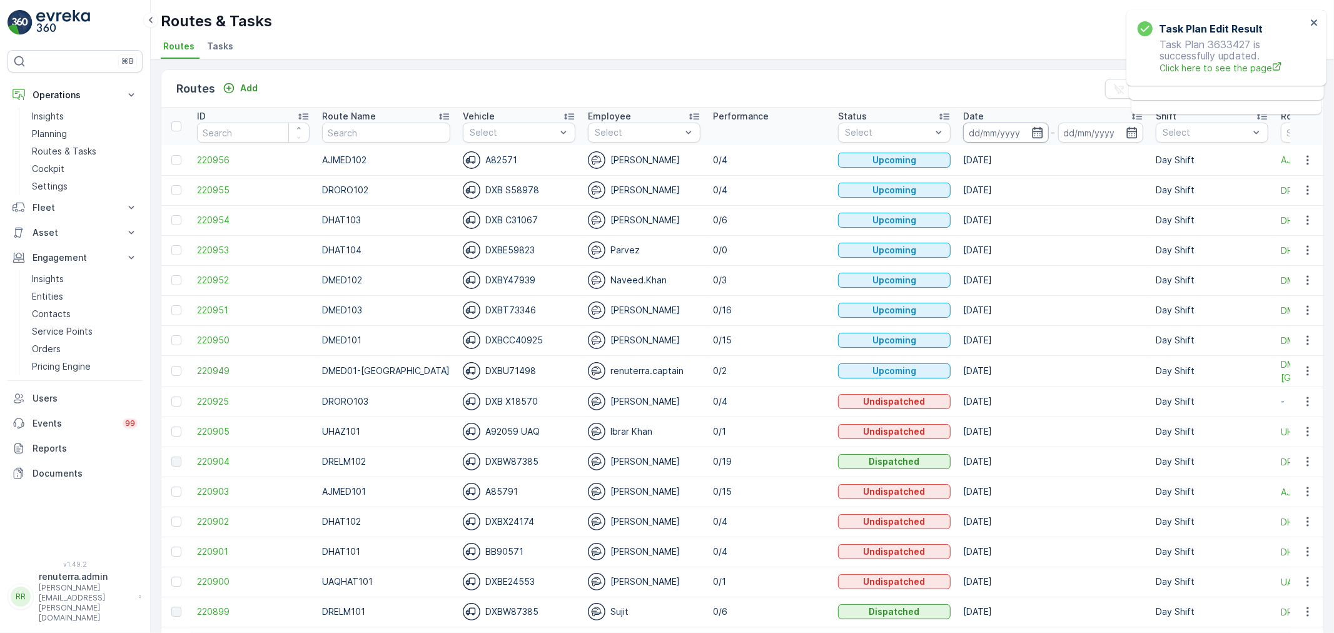
click at [964, 125] on input at bounding box center [1006, 133] width 86 height 20
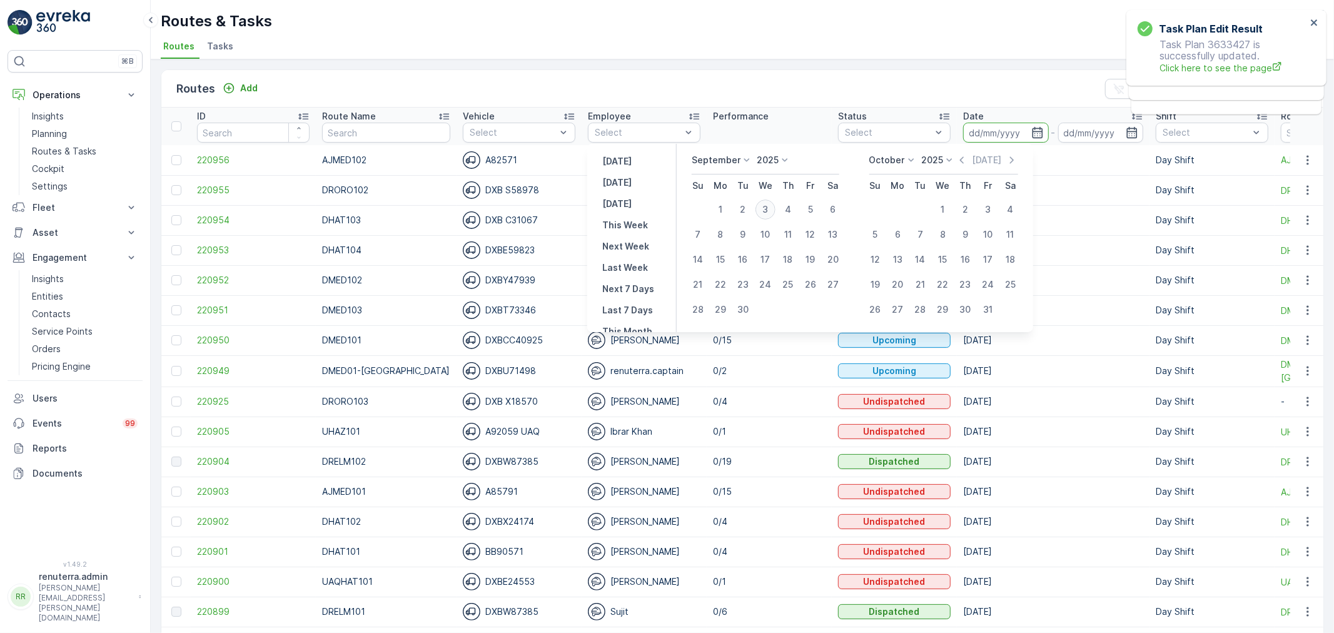
click at [769, 204] on div "3" at bounding box center [765, 209] width 20 height 20
type input "[DATE]"
click at [769, 204] on div "3" at bounding box center [765, 209] width 20 height 20
type input "[DATE]"
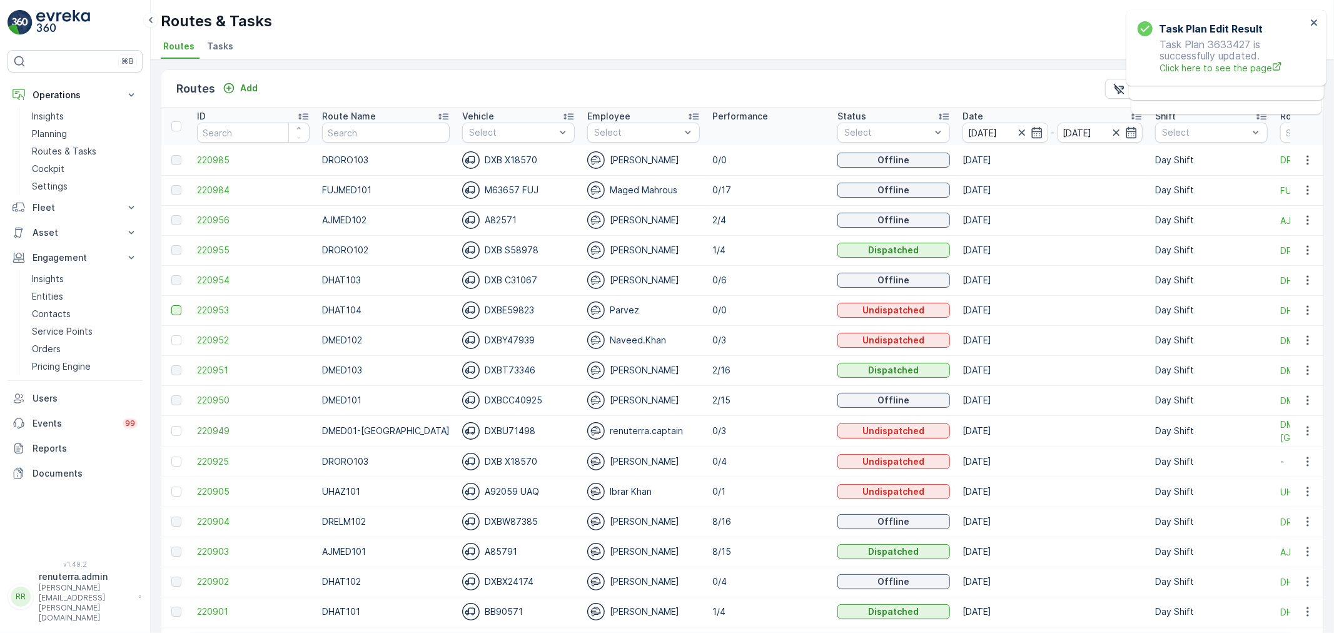
click at [178, 309] on div at bounding box center [176, 310] width 10 height 10
click at [171, 305] on input "checkbox" at bounding box center [171, 305] width 0 height 0
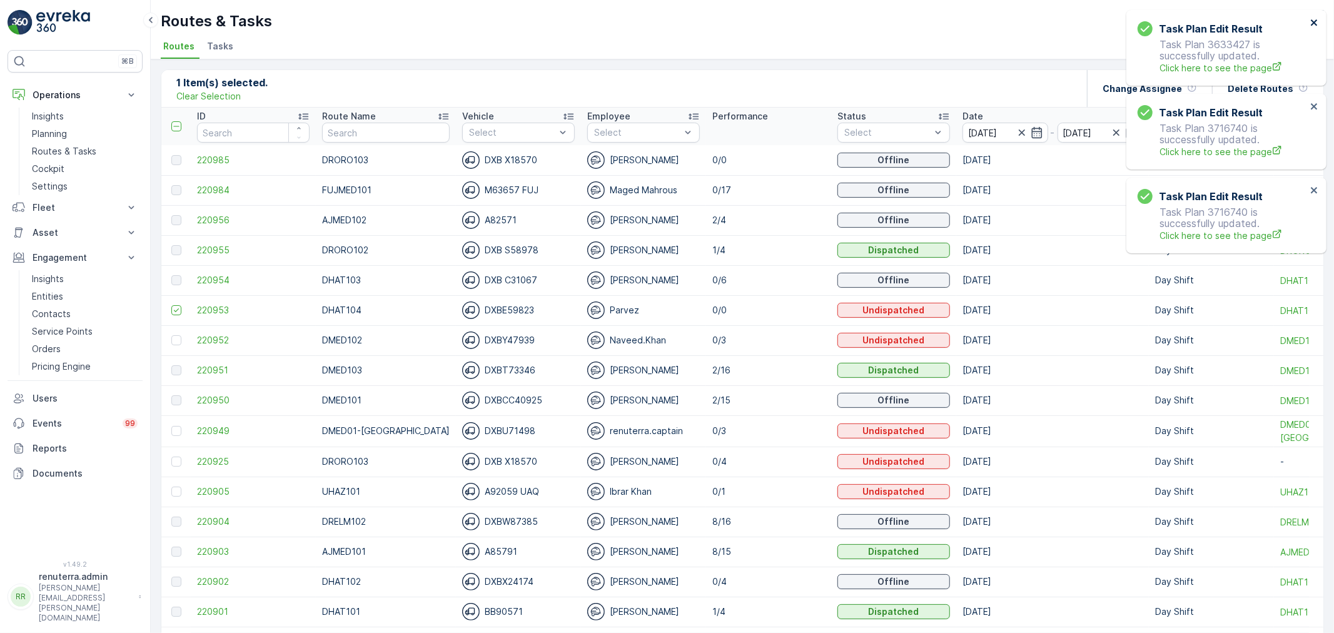
click at [1310, 19] on icon "close" at bounding box center [1314, 23] width 9 height 10
click at [1310, 20] on icon "close" at bounding box center [1314, 23] width 9 height 10
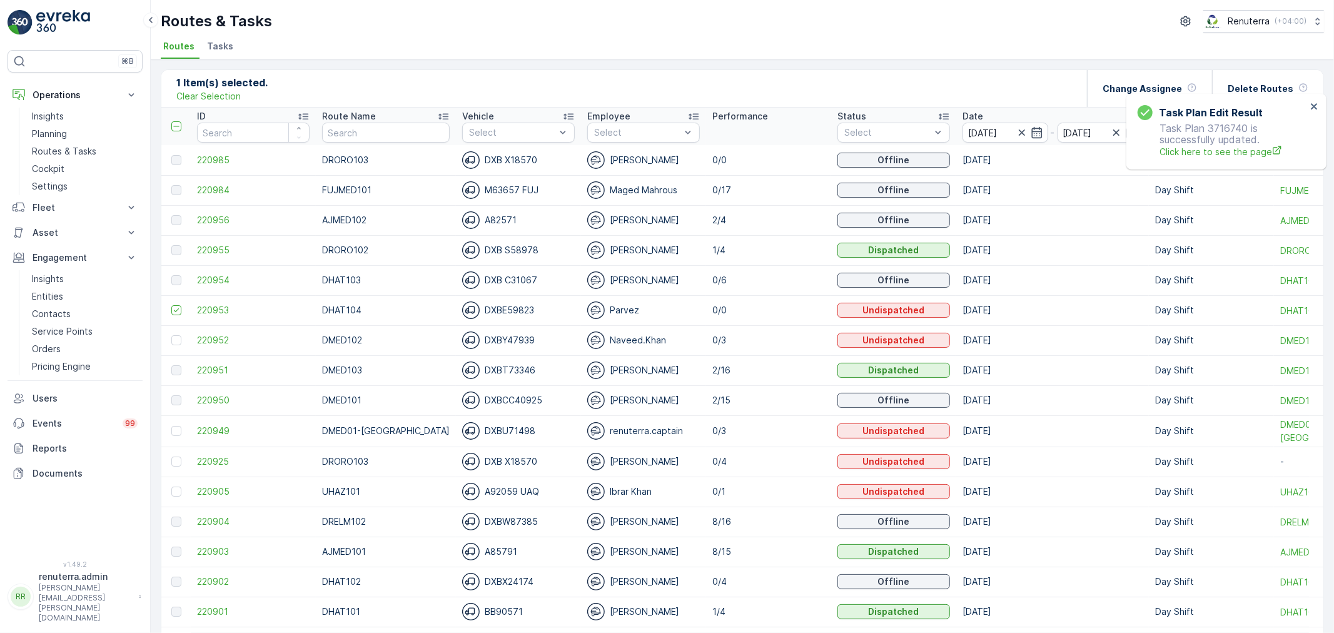
click at [1313, 98] on div "Task Plan Edit Result Task Plan 3716740 is successfully updated. Click here to …" at bounding box center [1226, 132] width 200 height 76
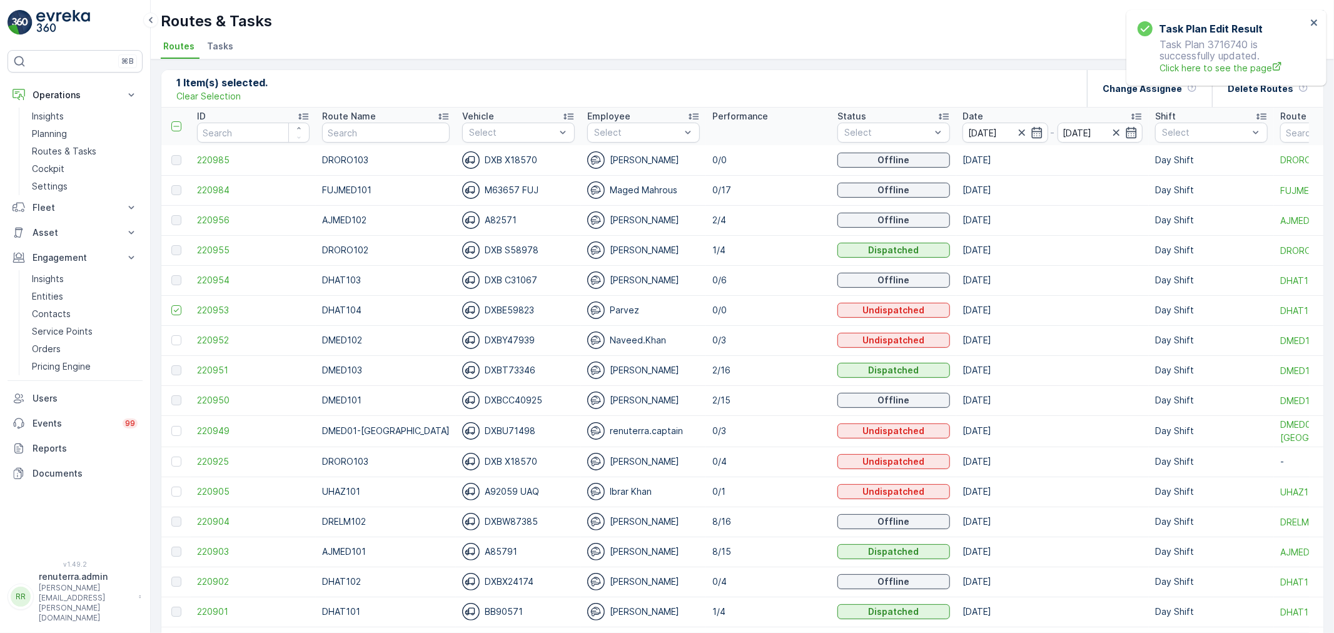
click at [1282, 84] on div at bounding box center [1226, 84] width 200 height 3
click at [1284, 94] on p "Delete Routes" at bounding box center [1260, 89] width 66 height 13
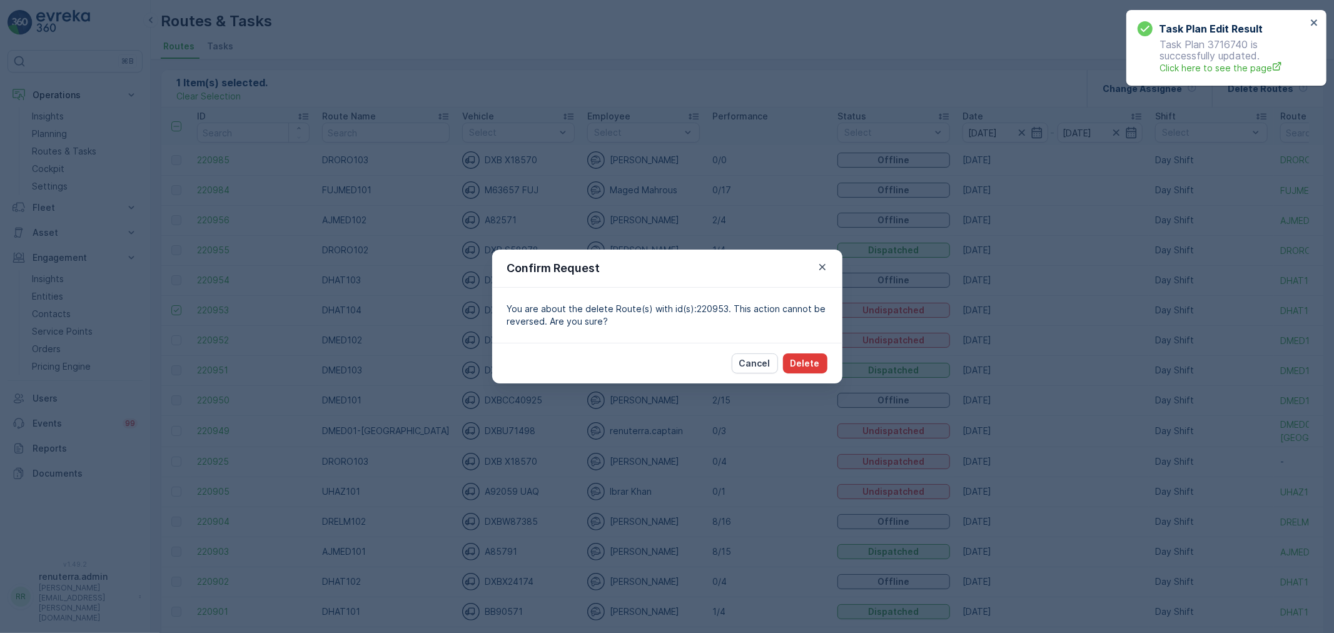
drag, startPoint x: 823, startPoint y: 349, endPoint x: 824, endPoint y: 363, distance: 13.8
click at [820, 359] on div "Cancel Delete" at bounding box center [667, 363] width 350 height 41
click at [824, 363] on button "Delete" at bounding box center [805, 363] width 44 height 20
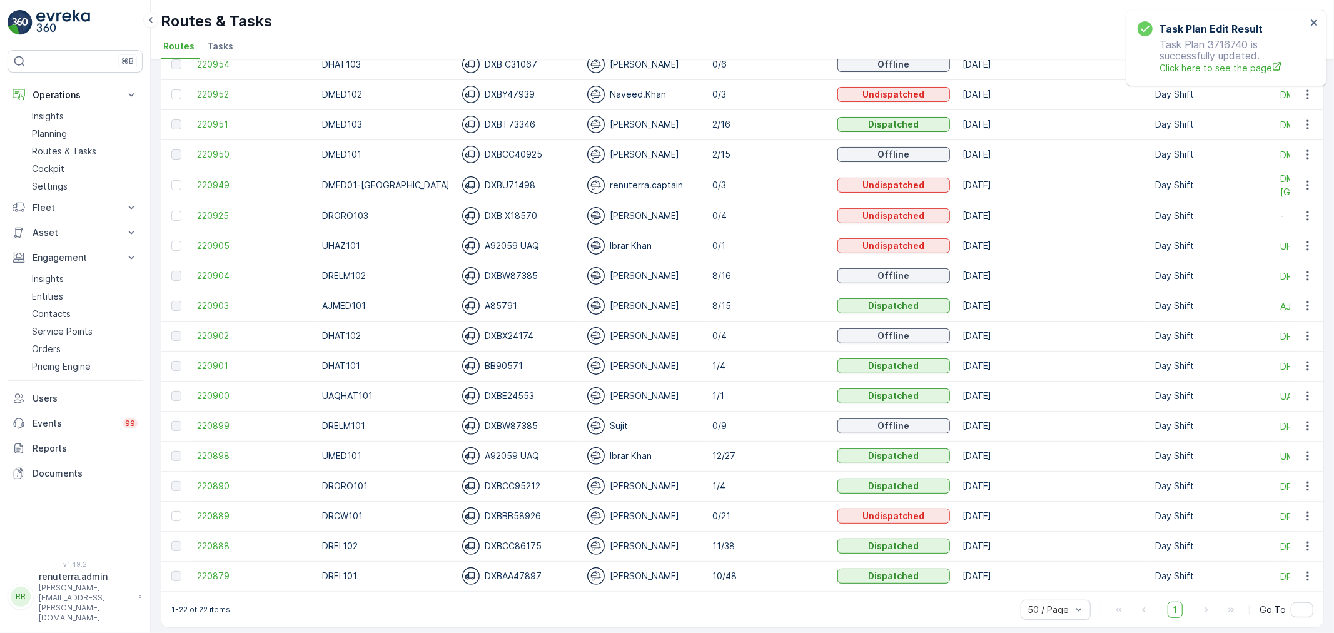
scroll to position [226, 0]
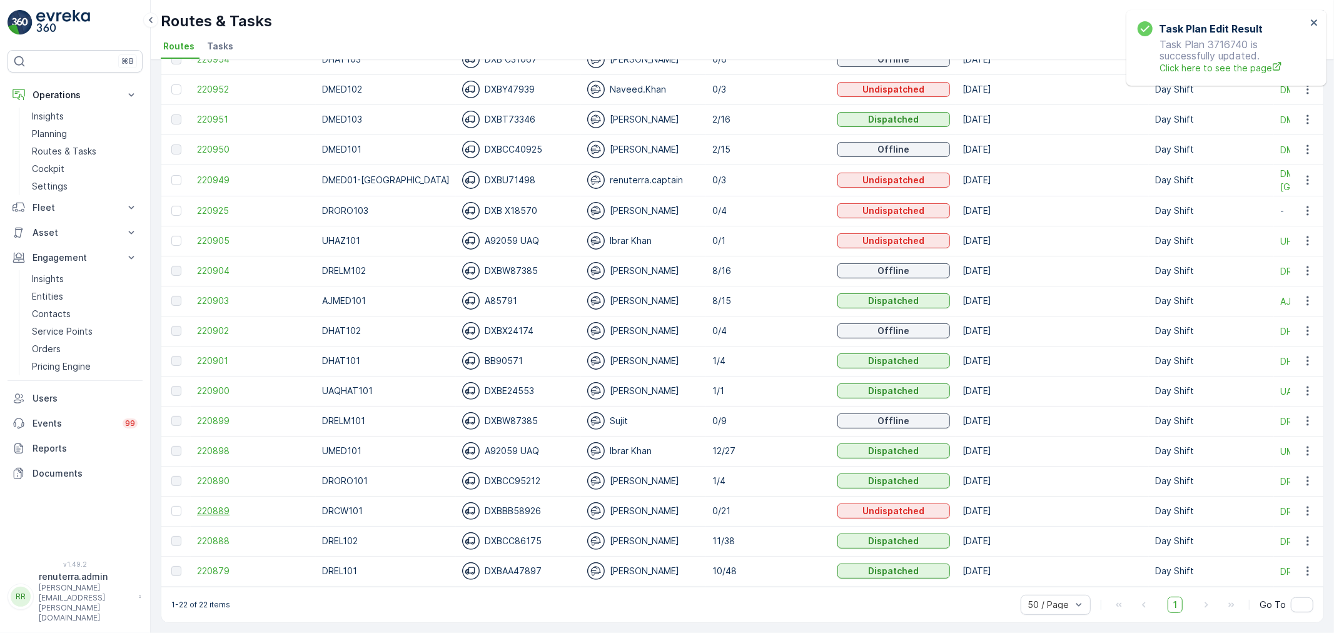
click at [203, 505] on span "220889" at bounding box center [253, 511] width 113 height 13
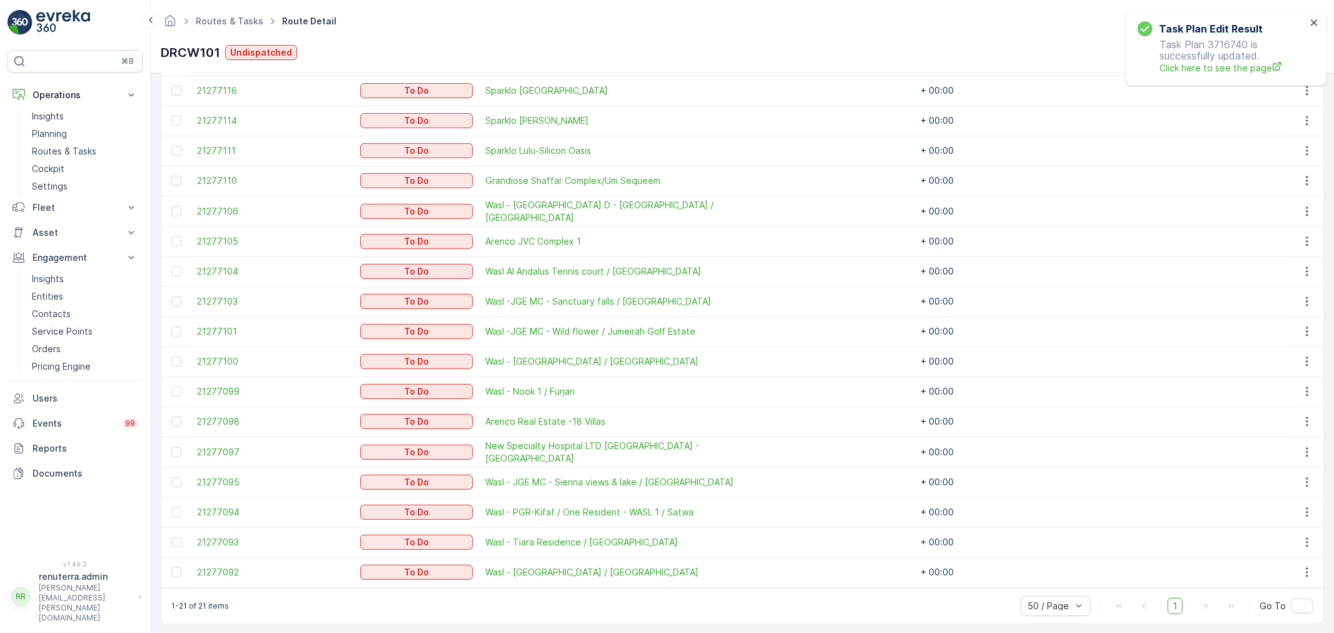
scroll to position [501, 0]
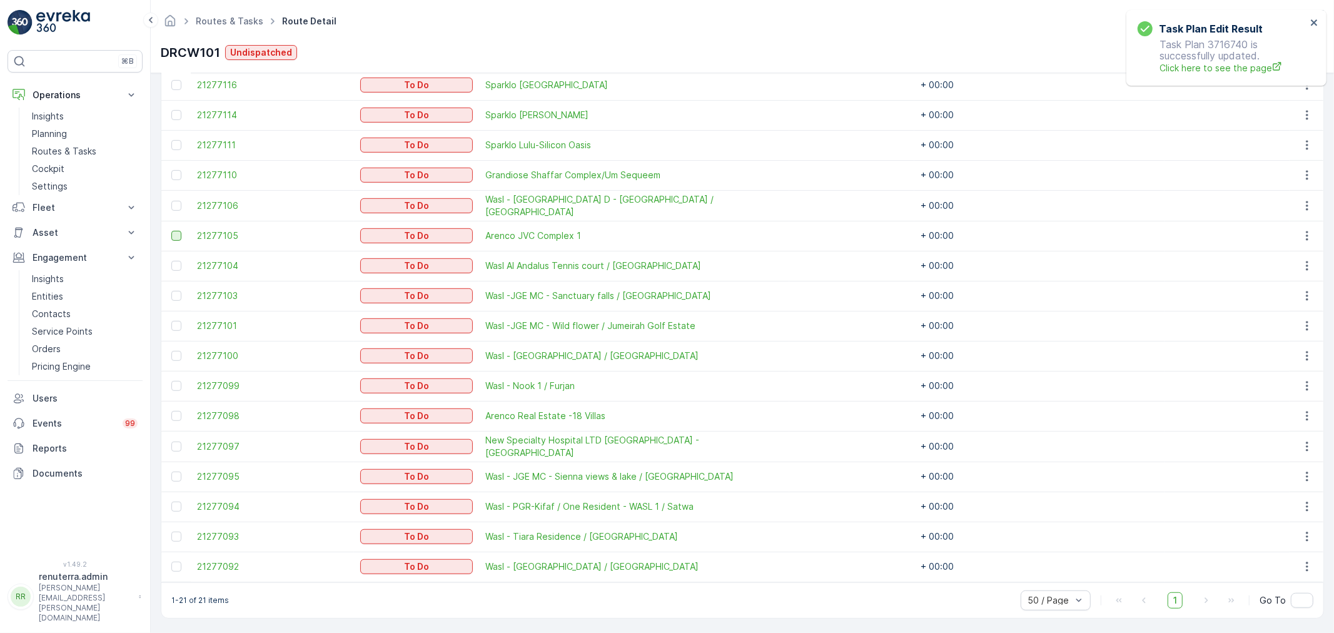
click at [176, 236] on div at bounding box center [176, 236] width 10 height 10
click at [171, 231] on input "checkbox" at bounding box center [171, 231] width 0 height 0
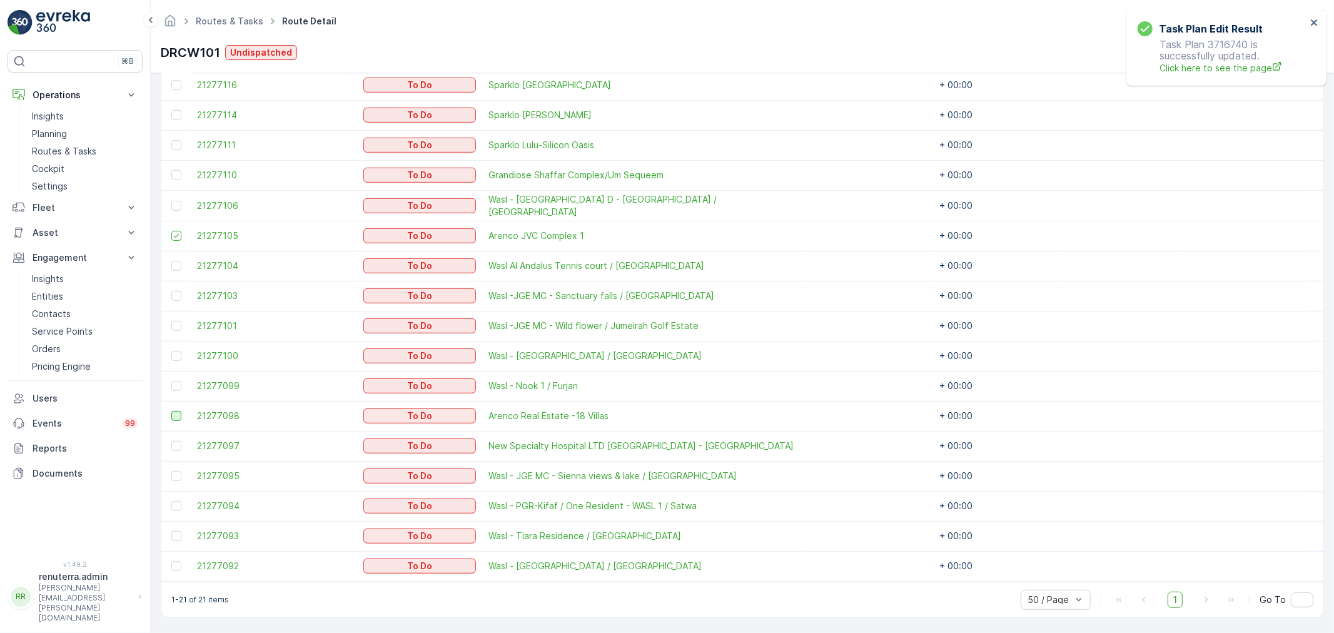
click at [179, 413] on div at bounding box center [176, 416] width 10 height 10
click at [171, 411] on input "checkbox" at bounding box center [171, 411] width 0 height 0
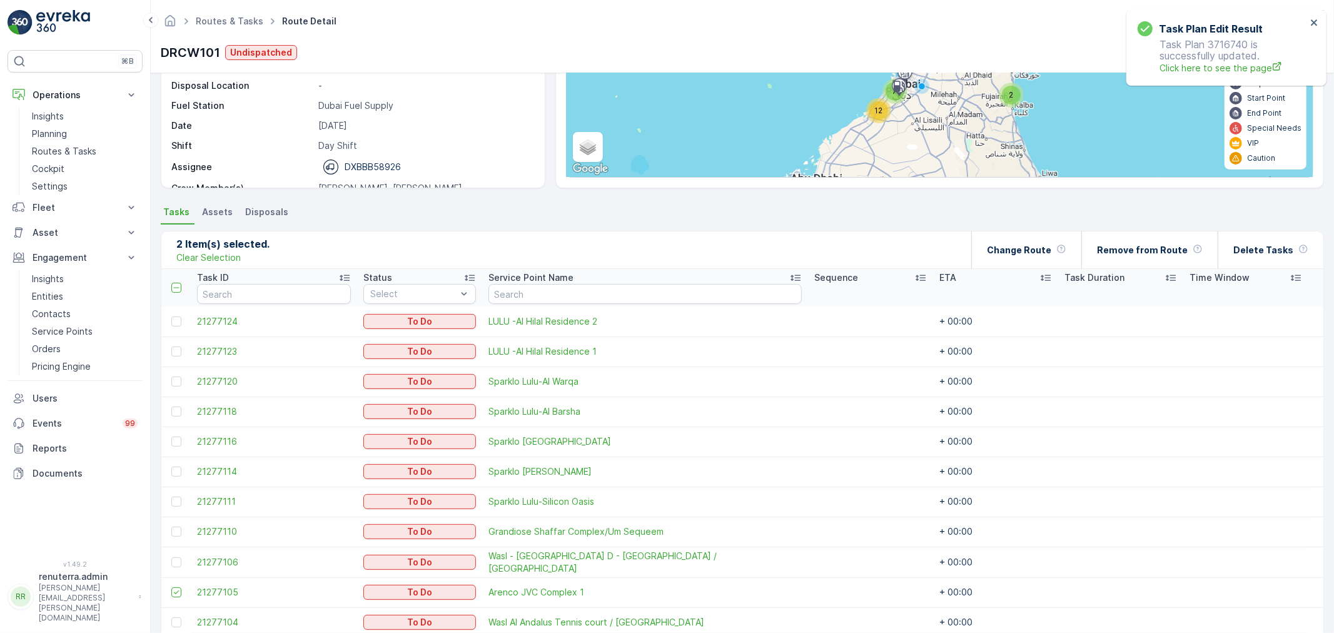
scroll to position [84, 0]
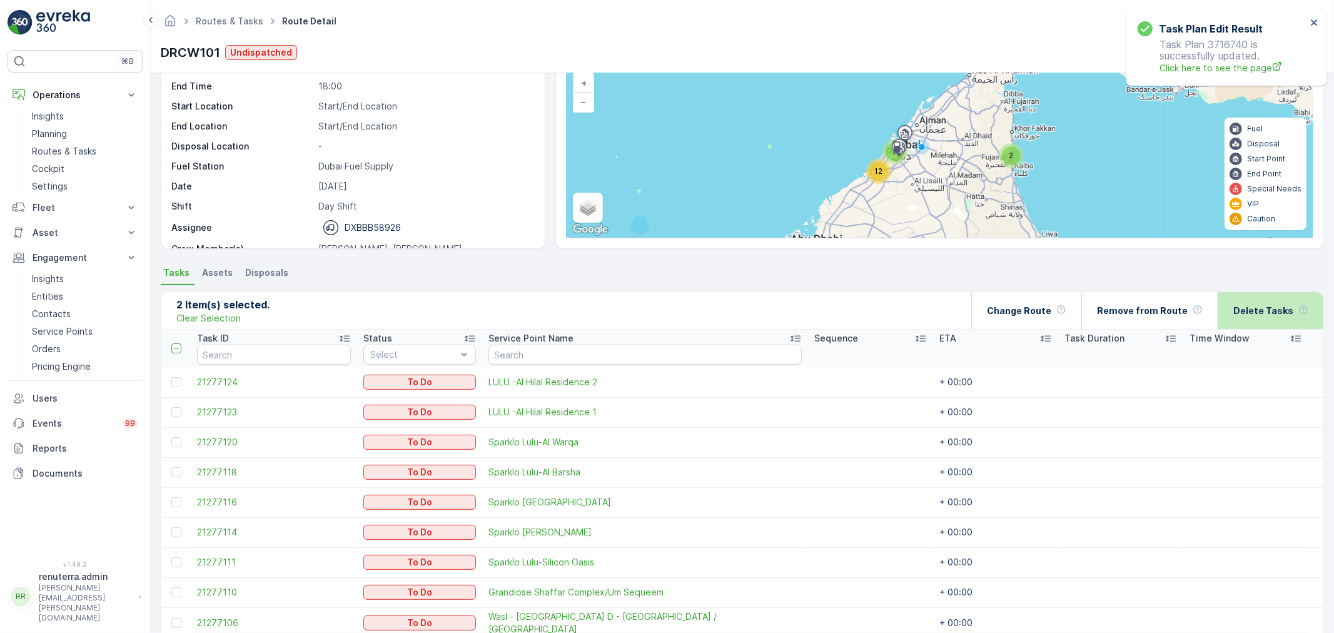
click at [1255, 314] on p "Delete Tasks" at bounding box center [1263, 310] width 60 height 13
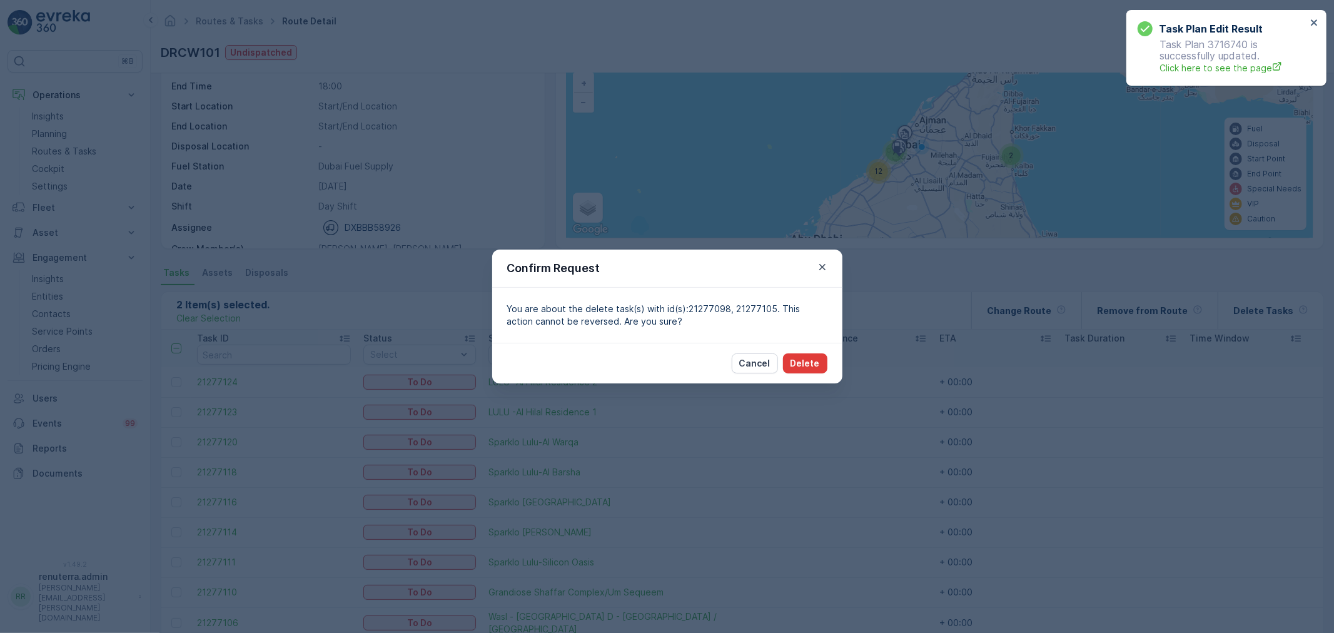
click at [815, 363] on p "Delete" at bounding box center [804, 363] width 29 height 13
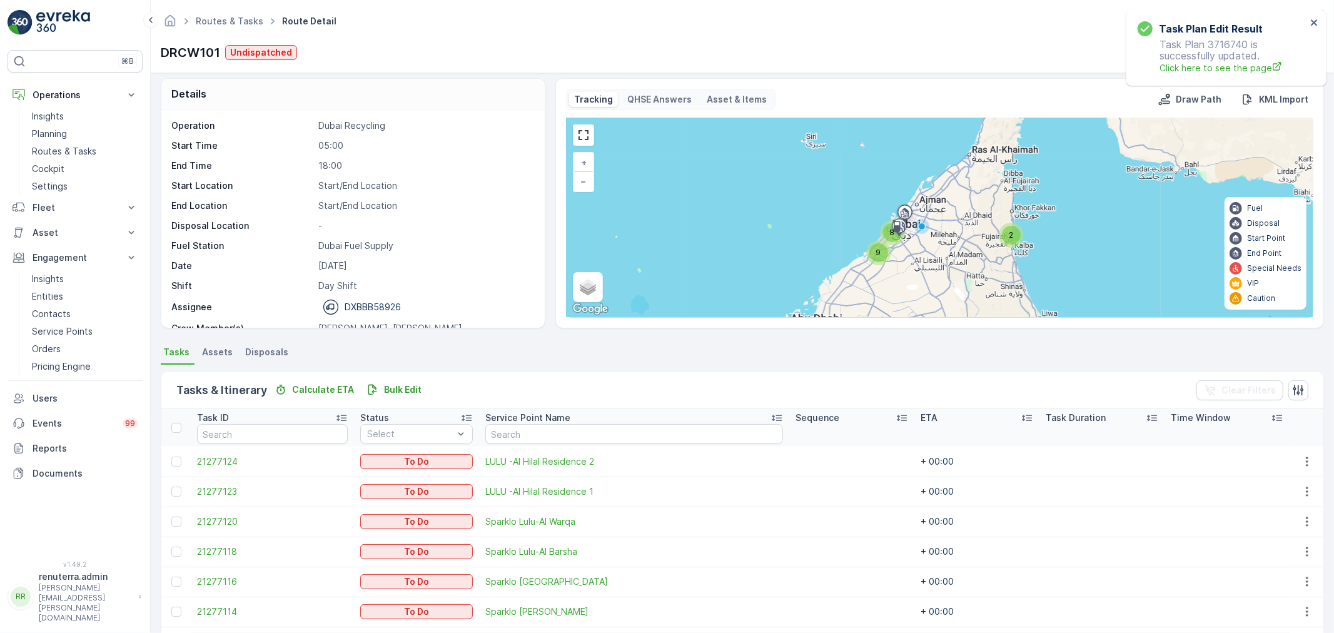
scroll to position [0, 0]
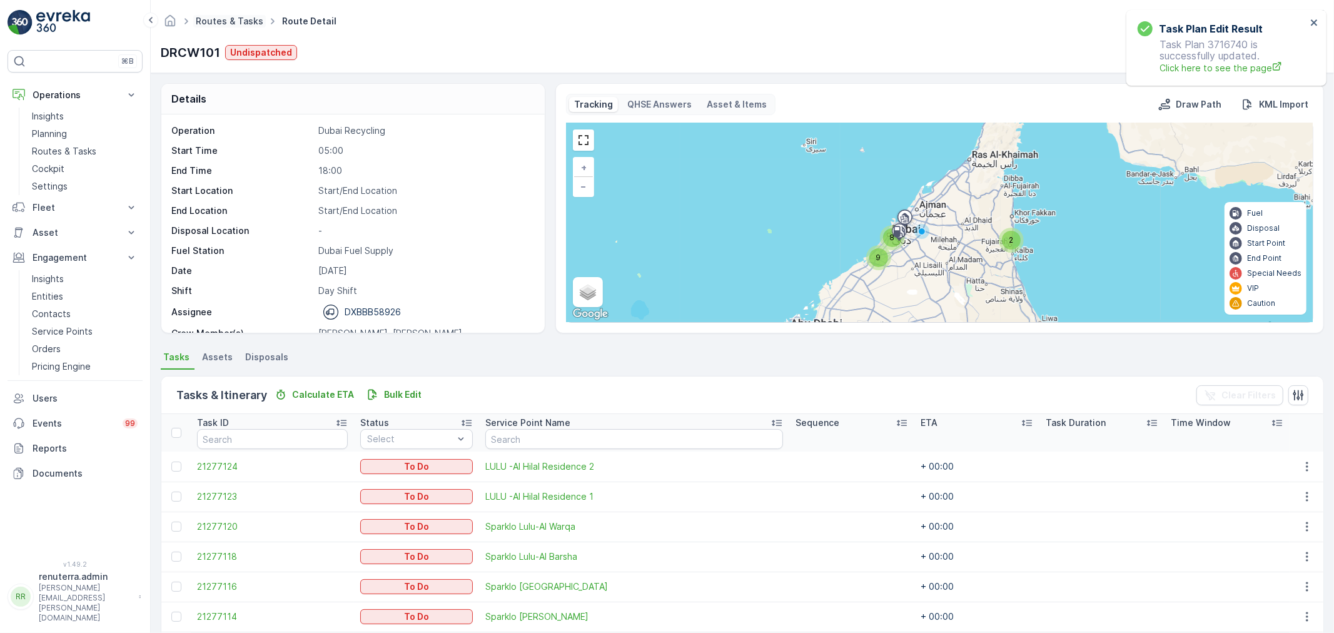
click at [226, 23] on link "Routes & Tasks" at bounding box center [230, 21] width 68 height 11
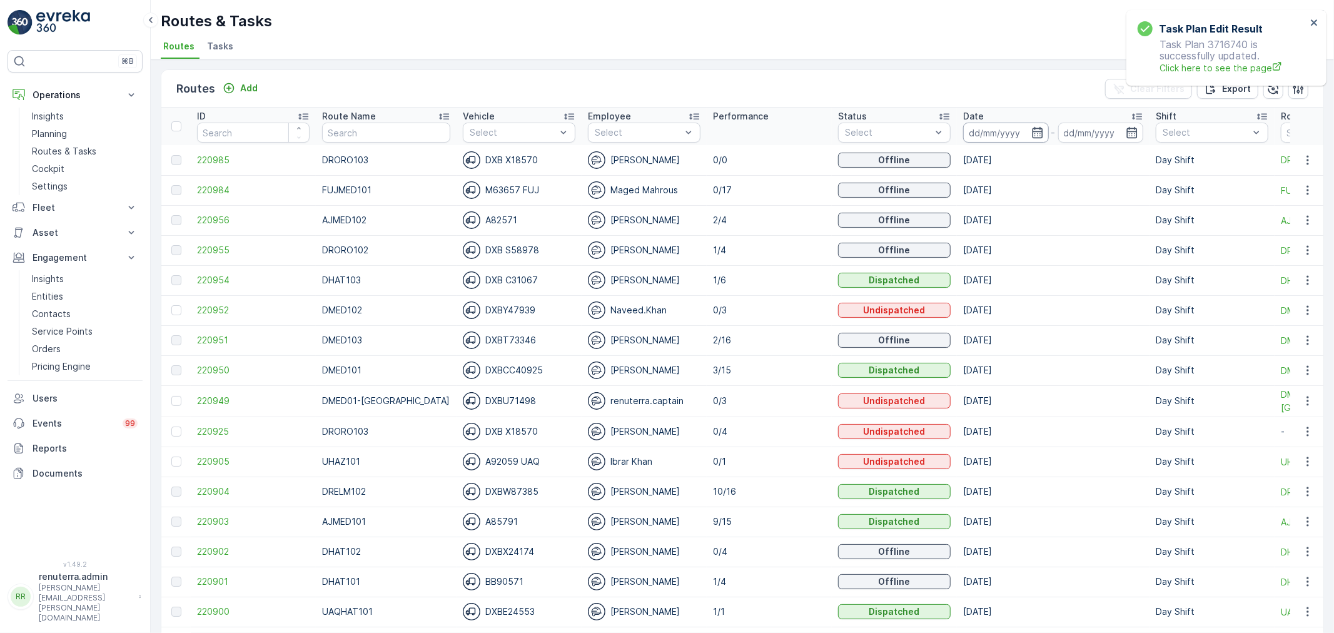
drag, startPoint x: 997, startPoint y: 135, endPoint x: 993, endPoint y: 141, distance: 7.3
click at [996, 135] on input at bounding box center [1006, 133] width 86 height 20
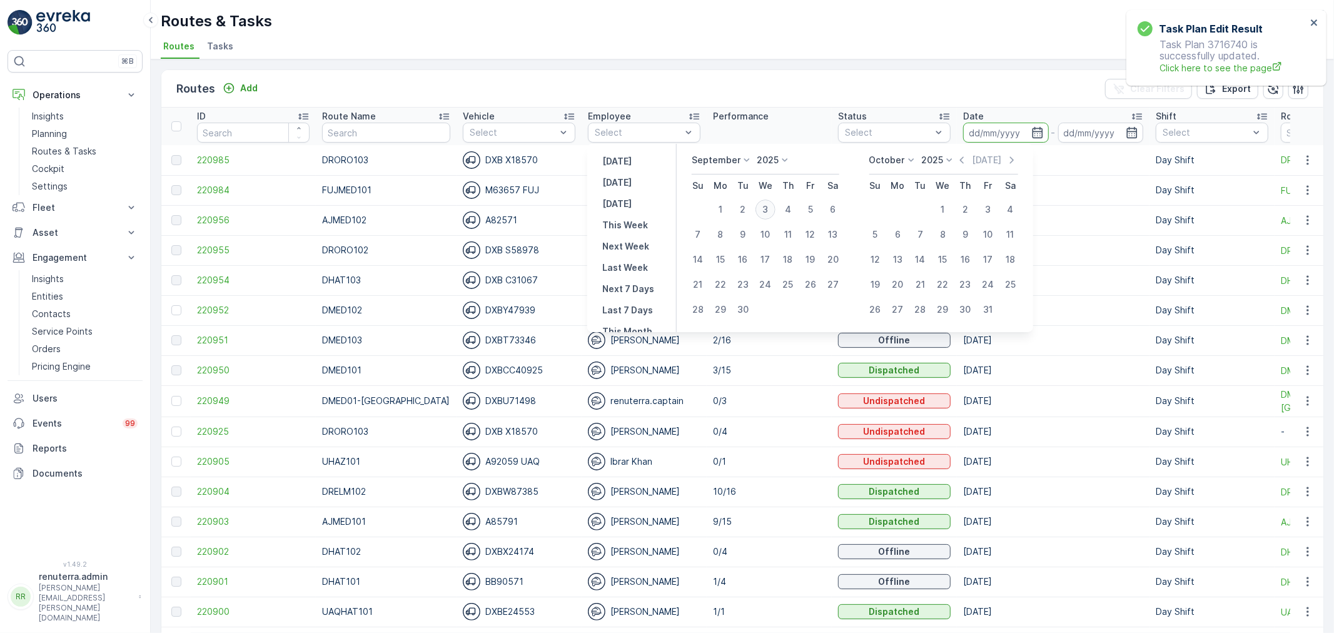
click at [764, 209] on div "3" at bounding box center [765, 209] width 20 height 20
type input "[DATE]"
click at [764, 209] on div "3" at bounding box center [765, 209] width 20 height 20
type input "[DATE]"
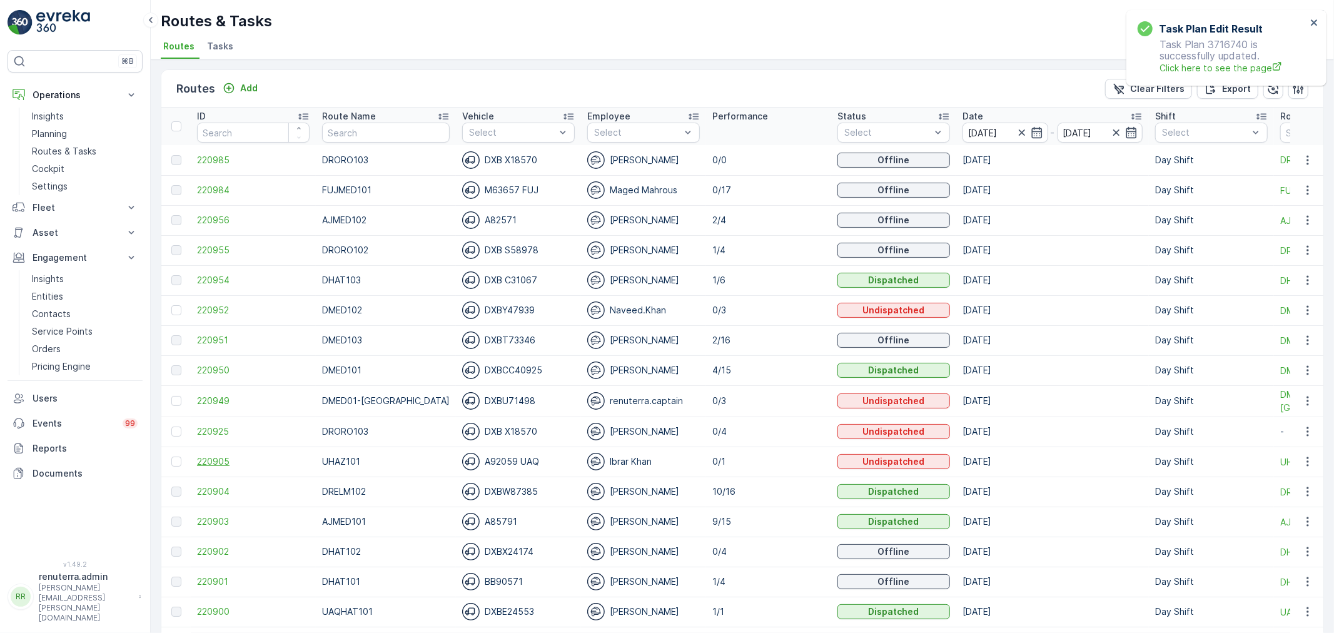
click at [238, 458] on span "220905" at bounding box center [253, 461] width 113 height 13
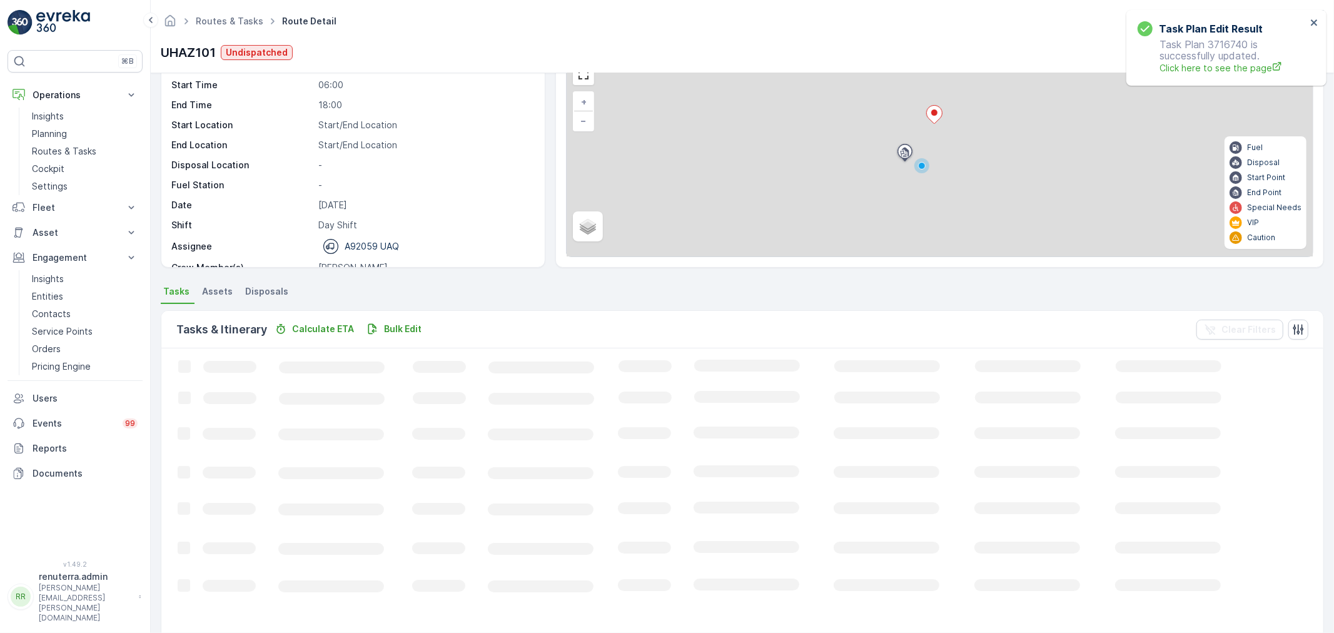
scroll to position [13, 0]
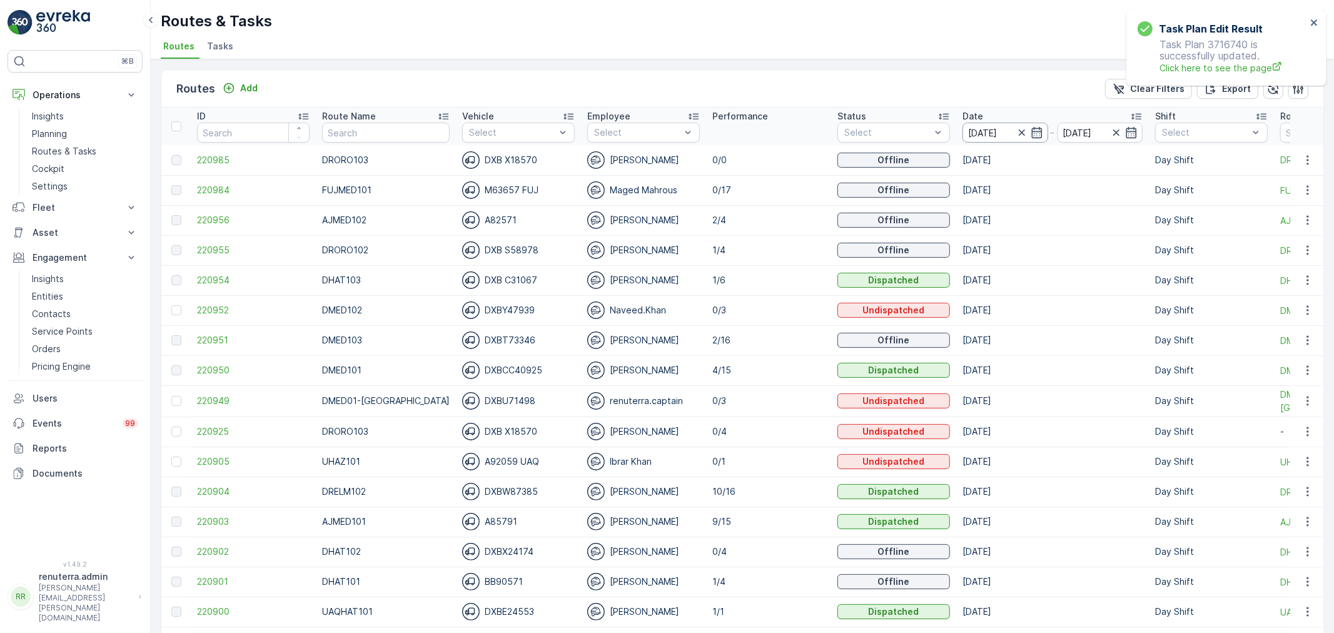
click at [980, 133] on input "[DATE]" at bounding box center [1005, 133] width 86 height 20
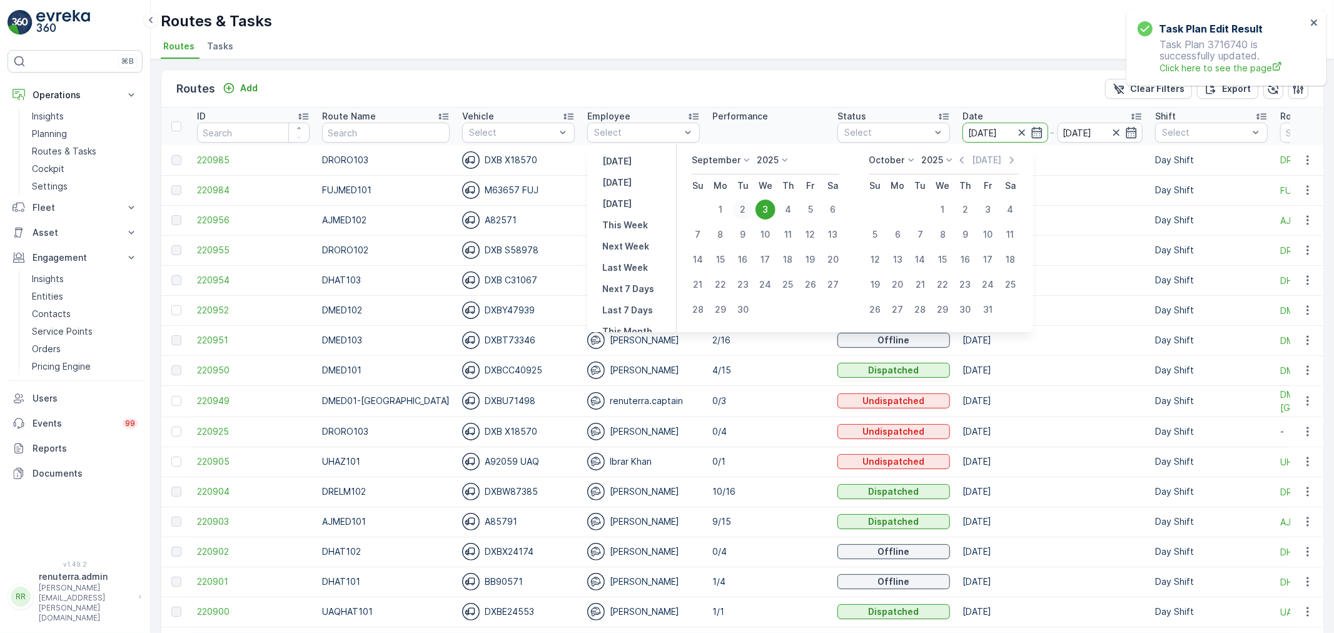
click at [751, 209] on div "2" at bounding box center [743, 209] width 20 height 20
type input "[DATE]"
click at [750, 209] on div "2" at bounding box center [743, 209] width 20 height 20
type input "[DATE]"
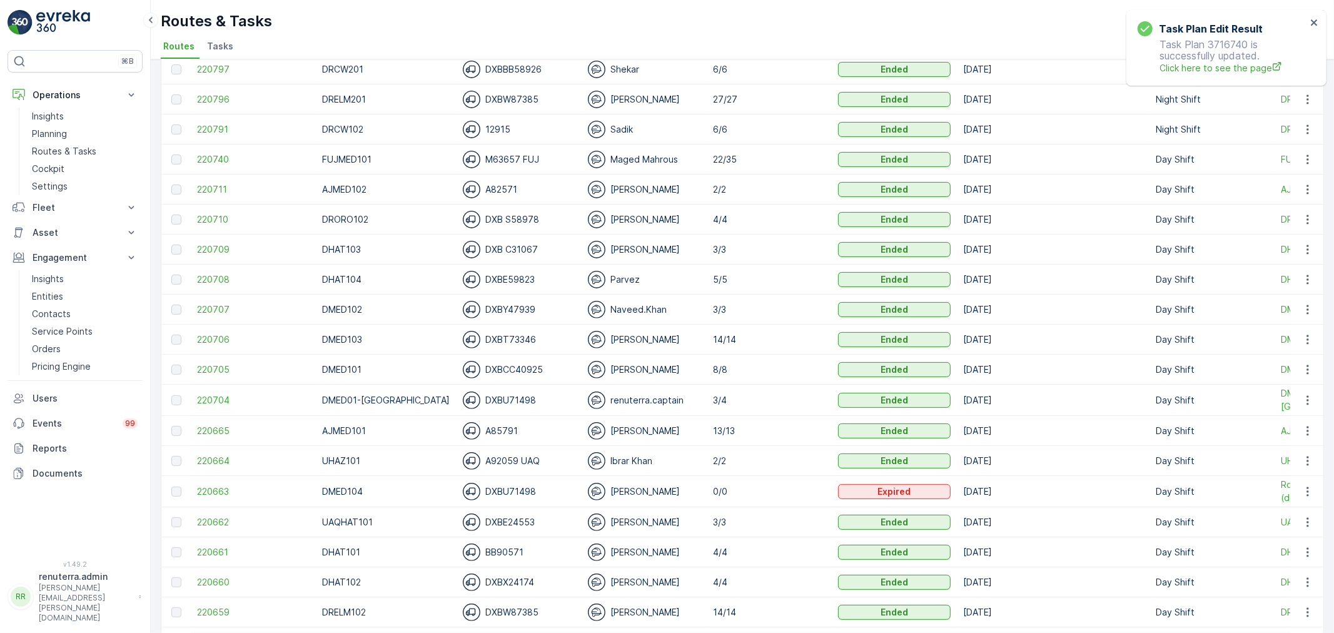
scroll to position [347, 0]
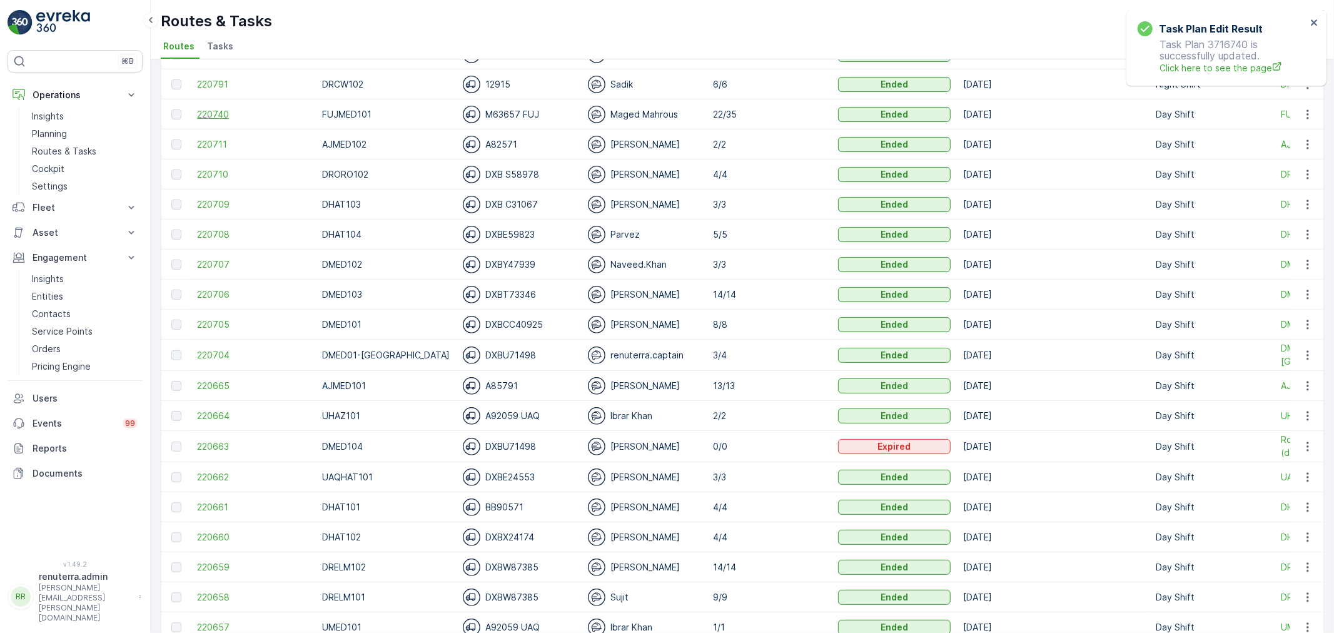
click at [221, 109] on span "220740" at bounding box center [253, 114] width 113 height 13
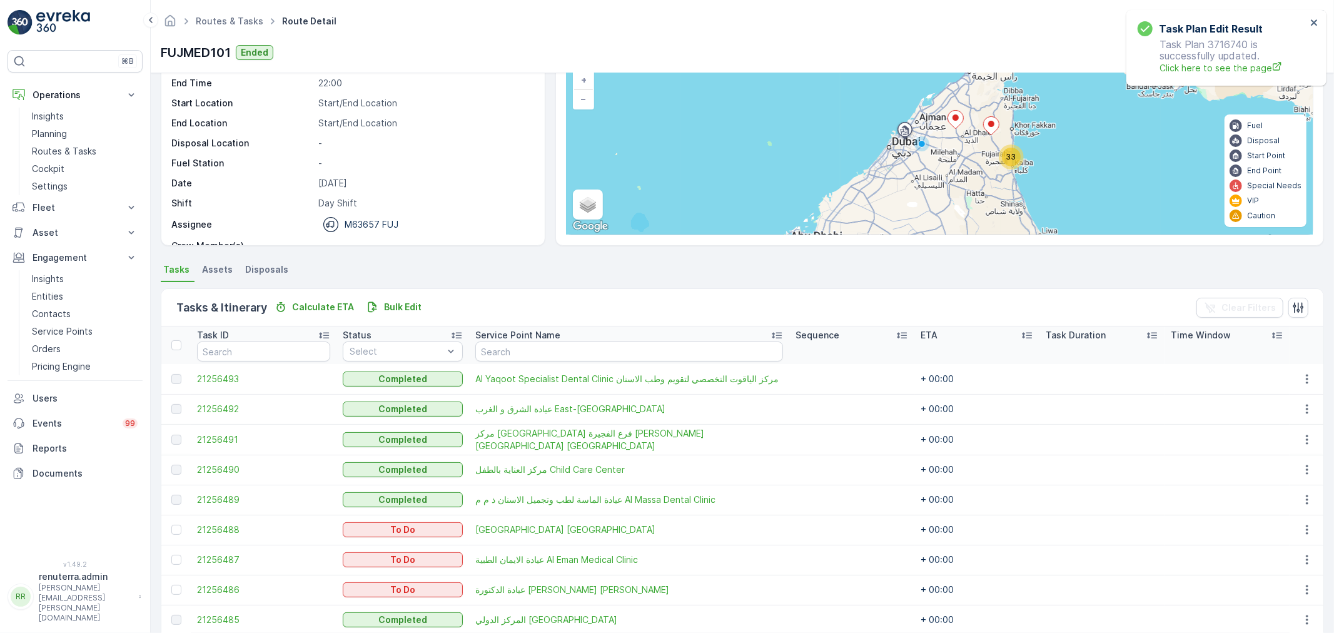
scroll to position [208, 0]
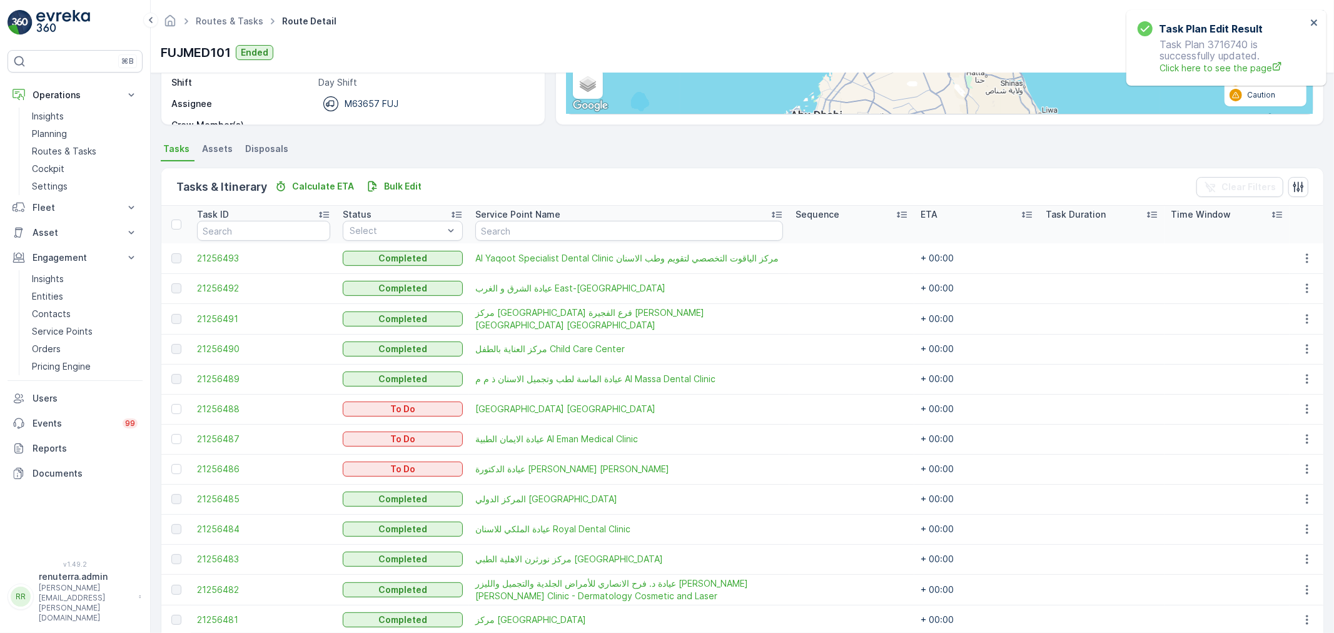
click at [174, 218] on th at bounding box center [175, 225] width 29 height 38
click at [179, 228] on div at bounding box center [176, 224] width 10 height 10
click at [178, 219] on input "checkbox" at bounding box center [178, 219] width 0 height 0
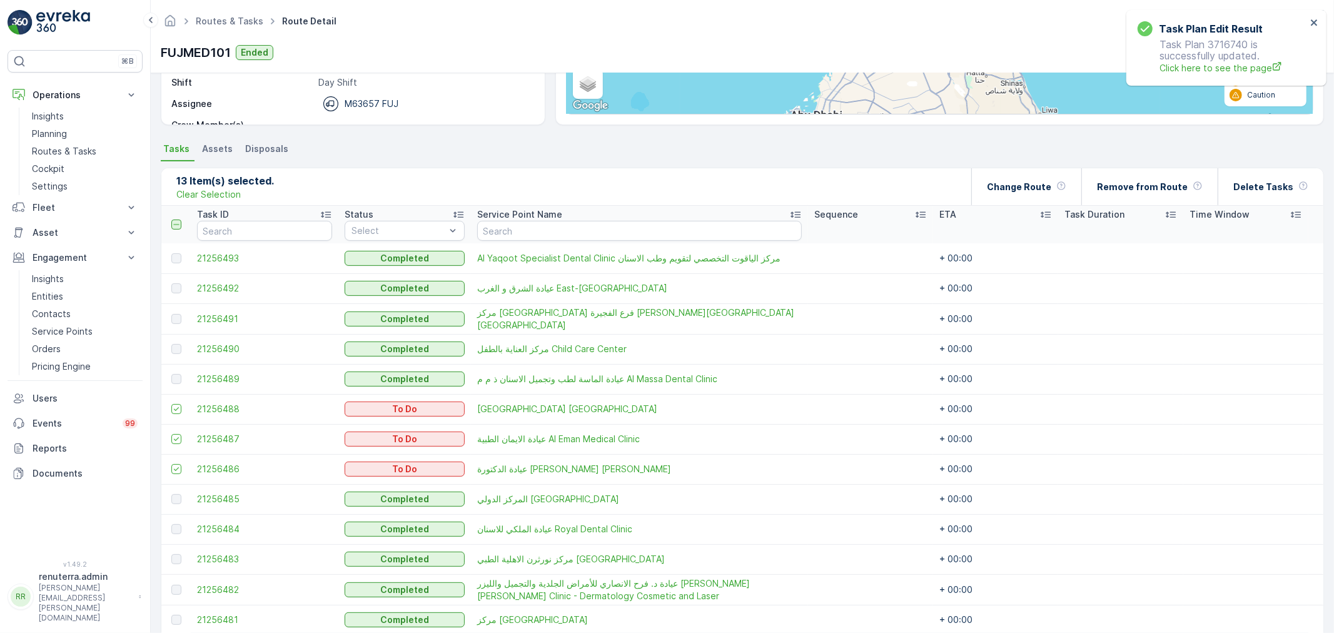
click at [179, 227] on icon at bounding box center [176, 224] width 9 height 9
click at [178, 219] on input "checkbox" at bounding box center [178, 219] width 0 height 0
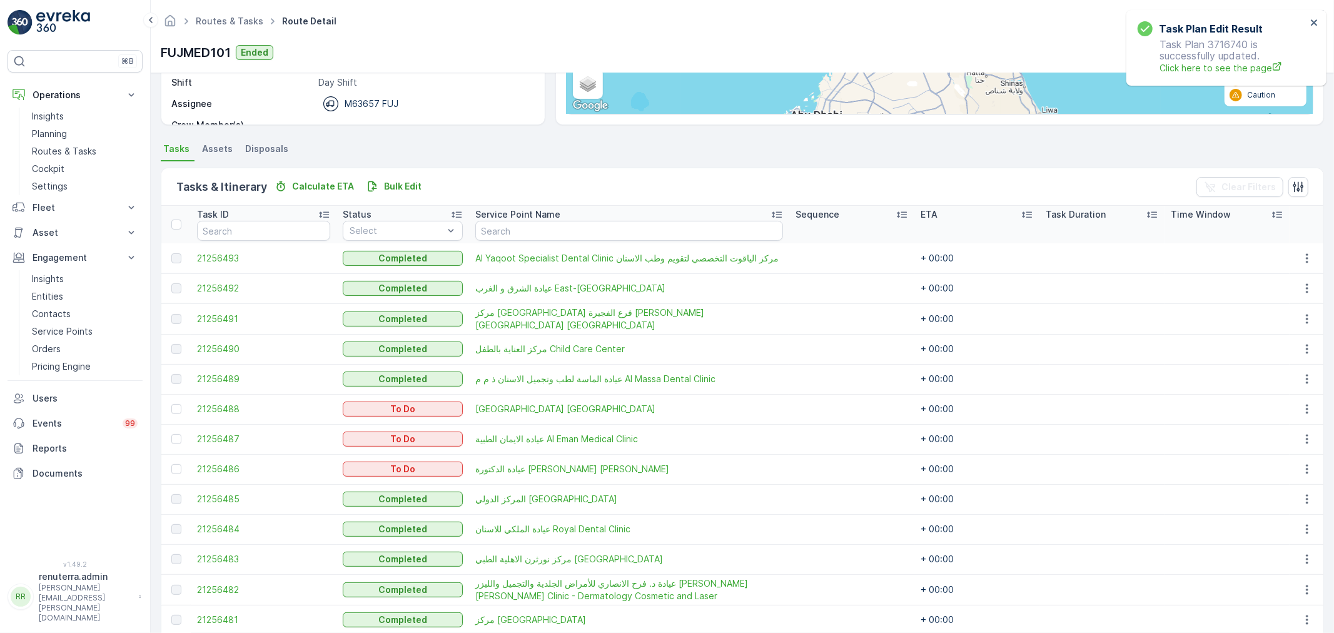
click at [167, 402] on td at bounding box center [175, 409] width 29 height 30
click at [181, 406] on div at bounding box center [176, 409] width 10 height 10
click at [171, 404] on input "checkbox" at bounding box center [171, 404] width 0 height 0
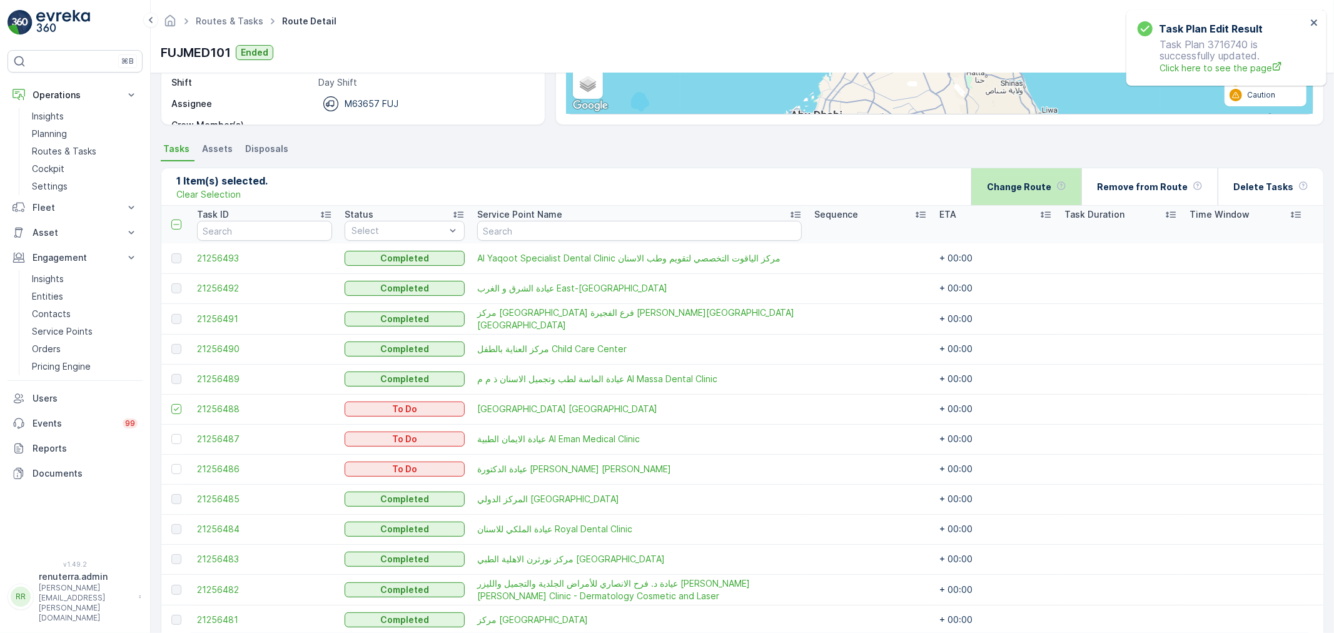
click at [1028, 191] on p "Change Route" at bounding box center [1019, 187] width 64 height 13
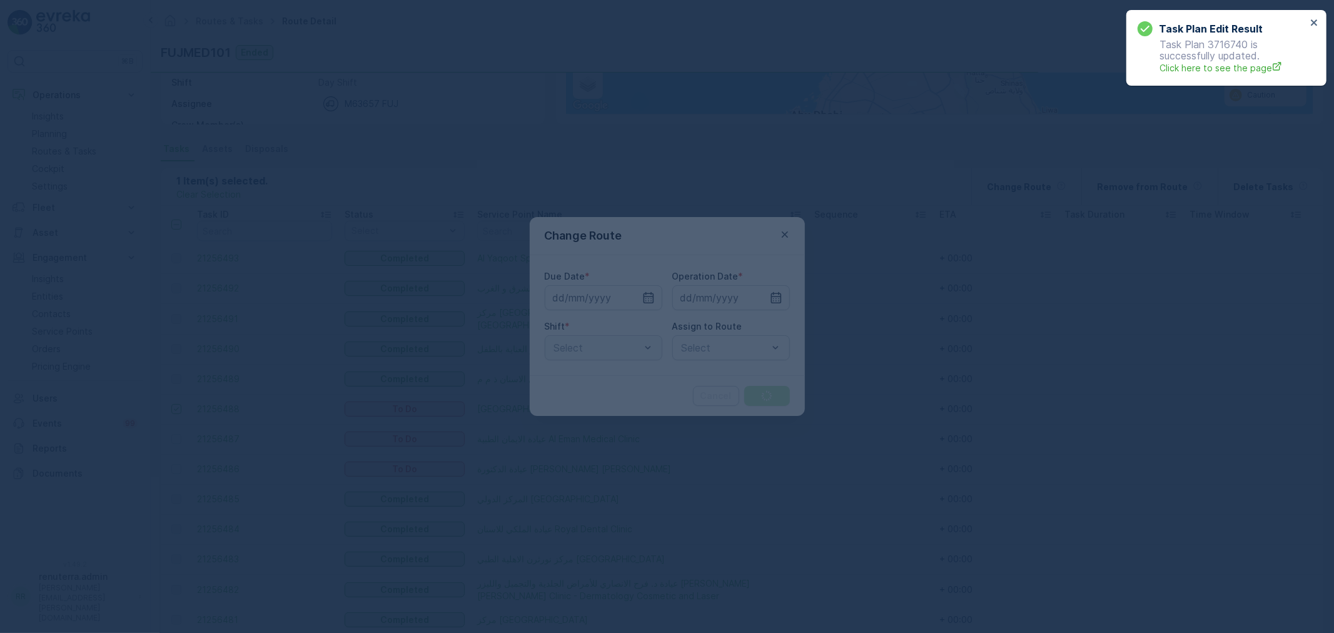
type input "[DATE]"
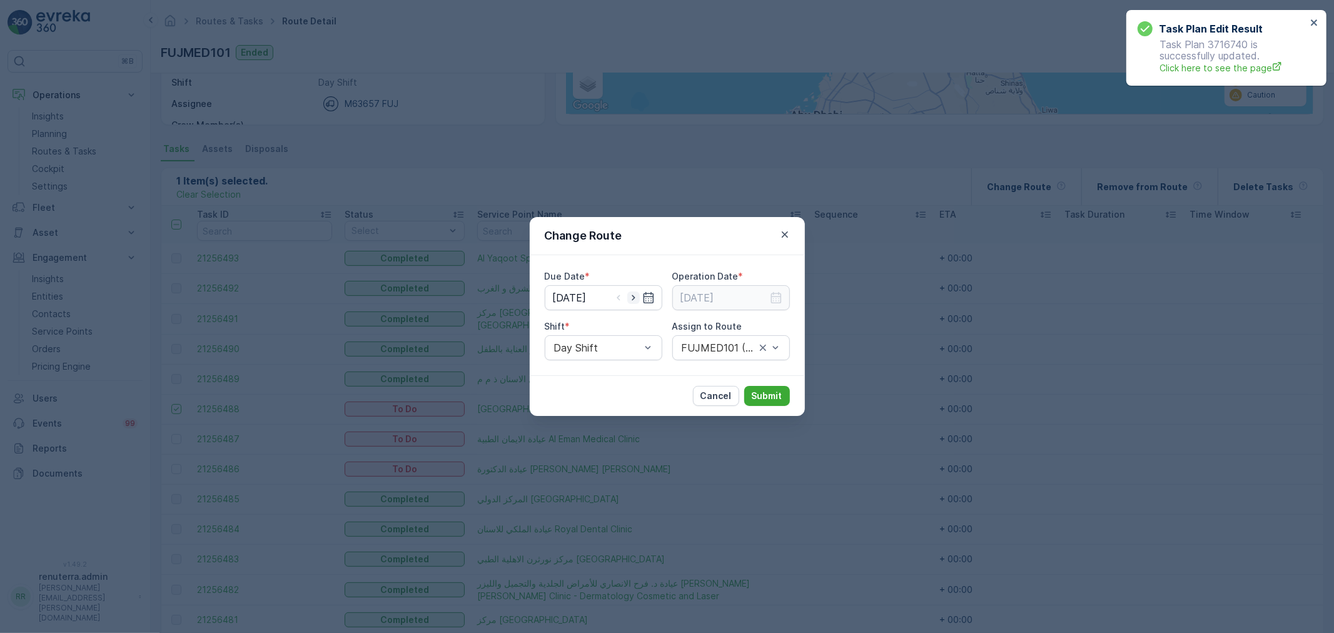
click at [634, 291] on icon "button" at bounding box center [633, 297] width 13 height 13
type input "[DATE]"
click at [721, 298] on input at bounding box center [731, 297] width 118 height 25
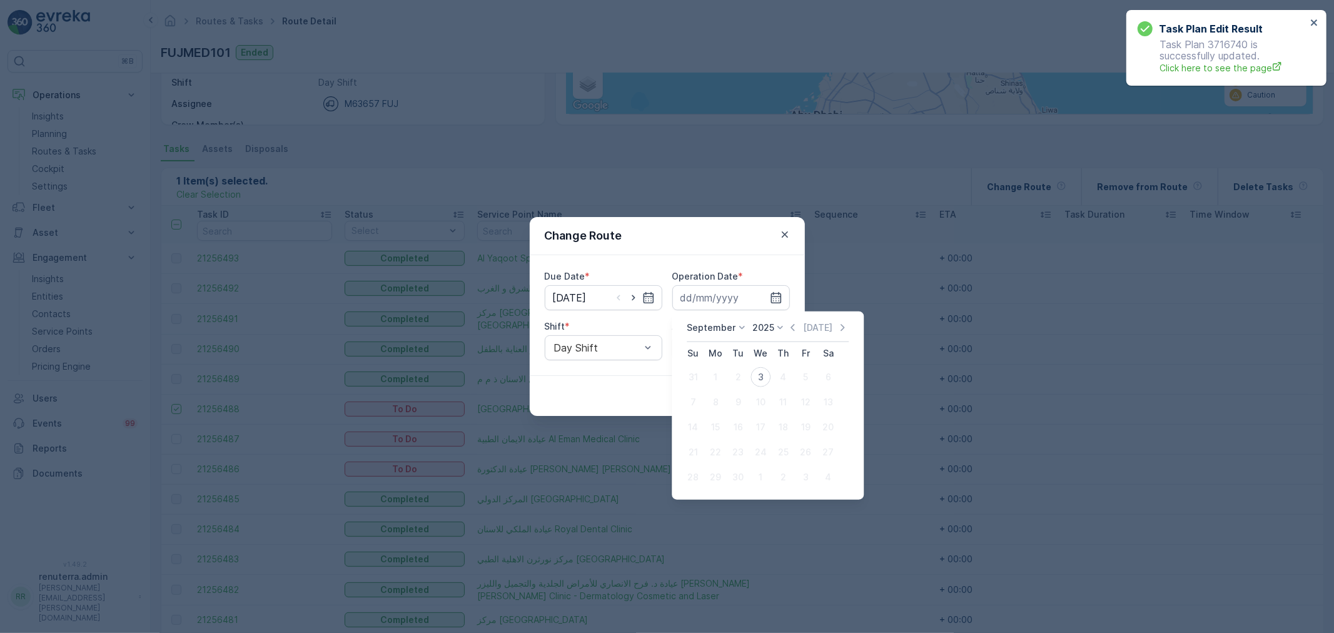
drag, startPoint x: 764, startPoint y: 379, endPoint x: 755, endPoint y: 378, distance: 8.8
click at [763, 379] on div "3" at bounding box center [760, 377] width 20 height 20
type input "[DATE]"
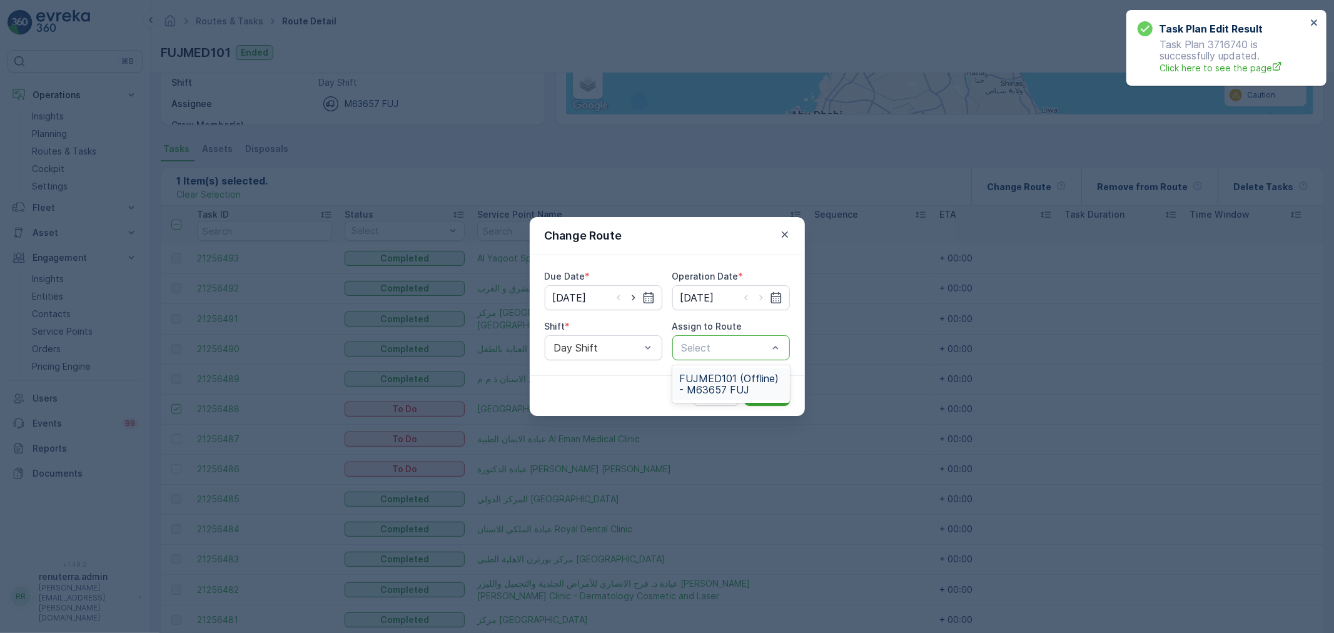
click at [720, 381] on span "FUJMED101 (Offline) - M63657 FUJ" at bounding box center [731, 384] width 103 height 23
click at [720, 353] on div "FUJMED101 (Offline) - M63657 FUJ" at bounding box center [731, 347] width 118 height 25
drag, startPoint x: 726, startPoint y: 386, endPoint x: 755, endPoint y: 395, distance: 30.2
click at [727, 386] on span "FUJMED101 (Offline) - M63657 FUJ" at bounding box center [731, 384] width 103 height 23
click at [758, 395] on p "Submit" at bounding box center [766, 395] width 31 height 13
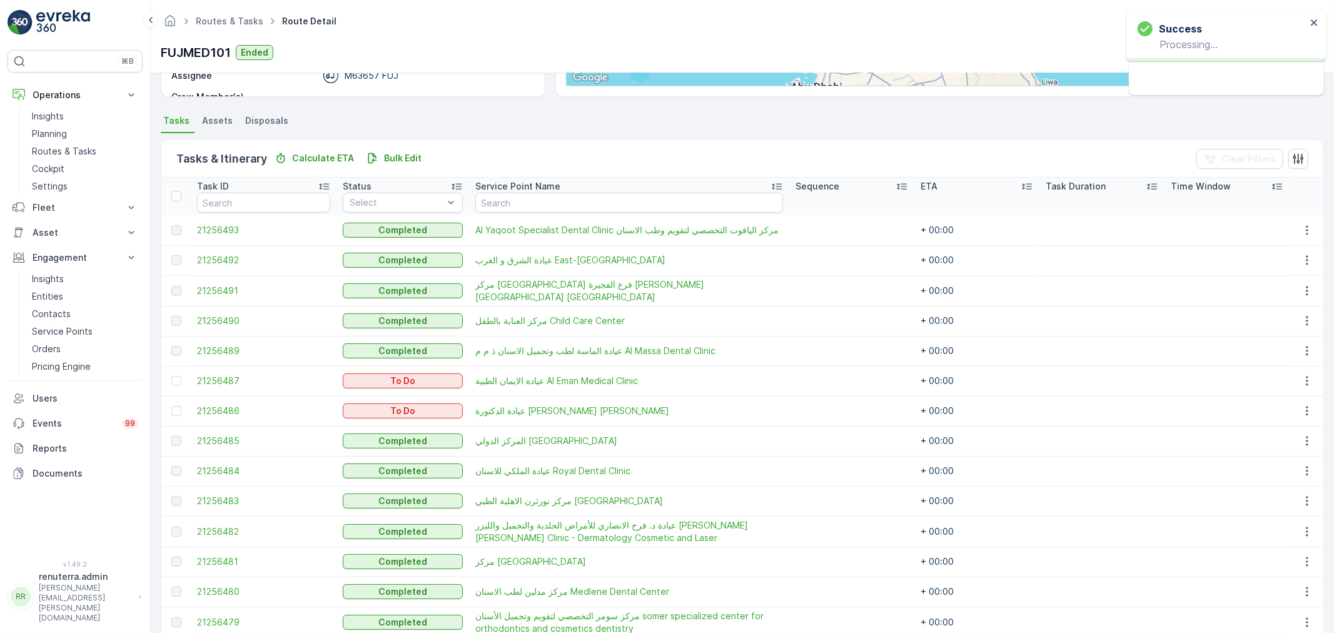
scroll to position [347, 0]
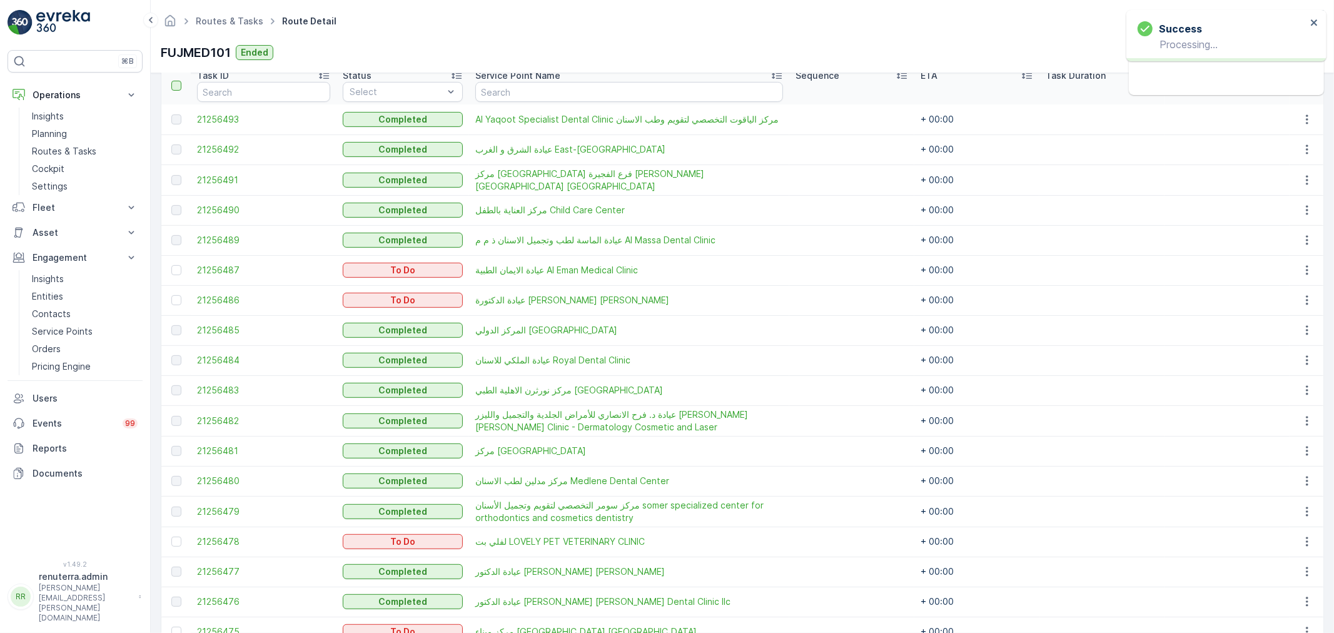
click at [179, 88] on div at bounding box center [176, 86] width 10 height 10
click at [178, 81] on input "checkbox" at bounding box center [178, 81] width 0 height 0
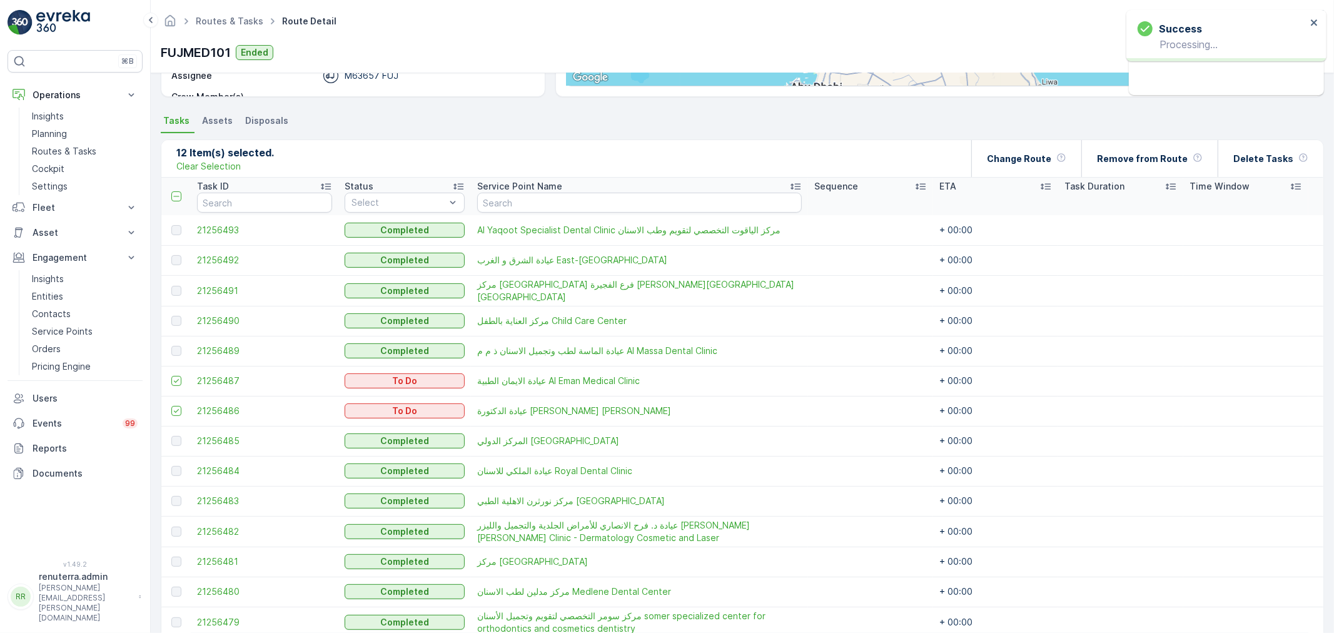
scroll to position [208, 0]
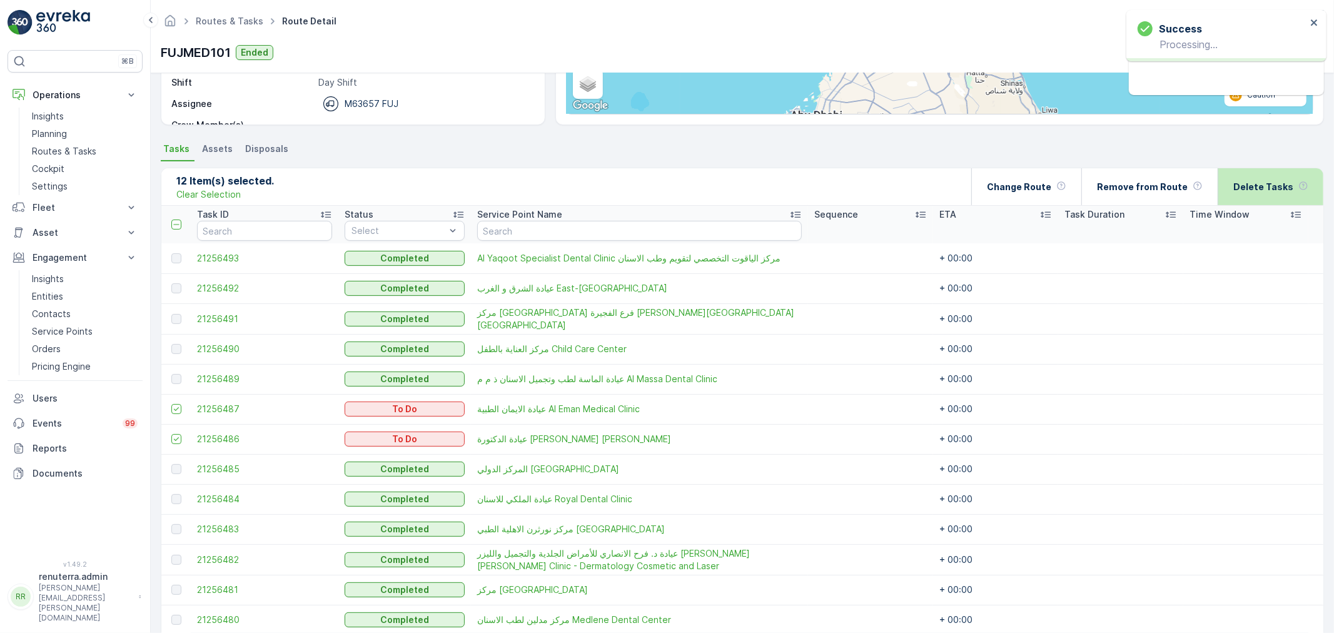
click at [1239, 176] on div "Delete Tasks" at bounding box center [1270, 186] width 75 height 37
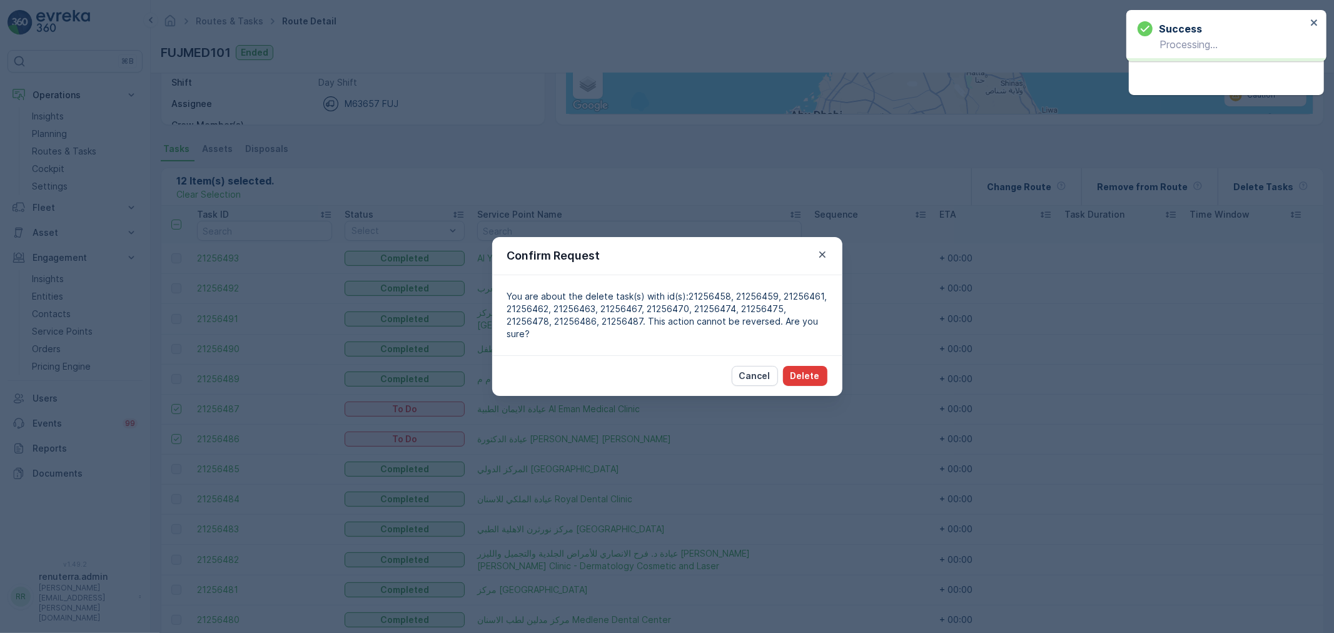
click at [818, 373] on p "Delete" at bounding box center [804, 375] width 29 height 13
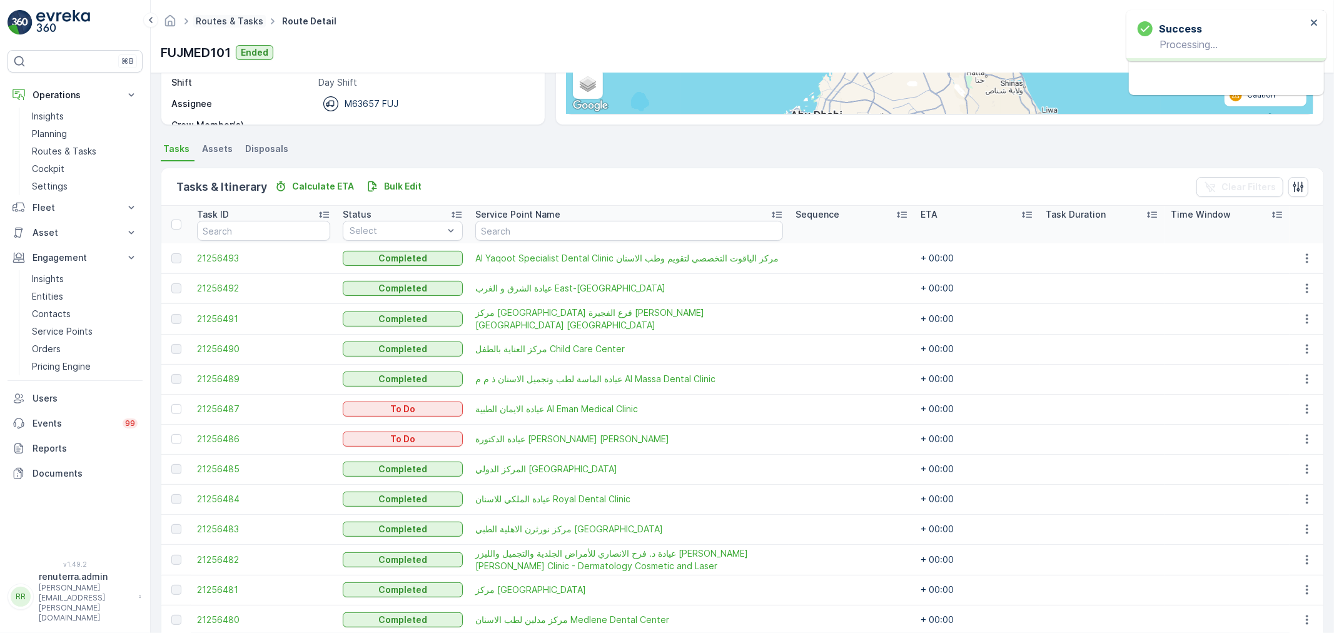
click at [228, 17] on link "Routes & Tasks" at bounding box center [230, 21] width 68 height 11
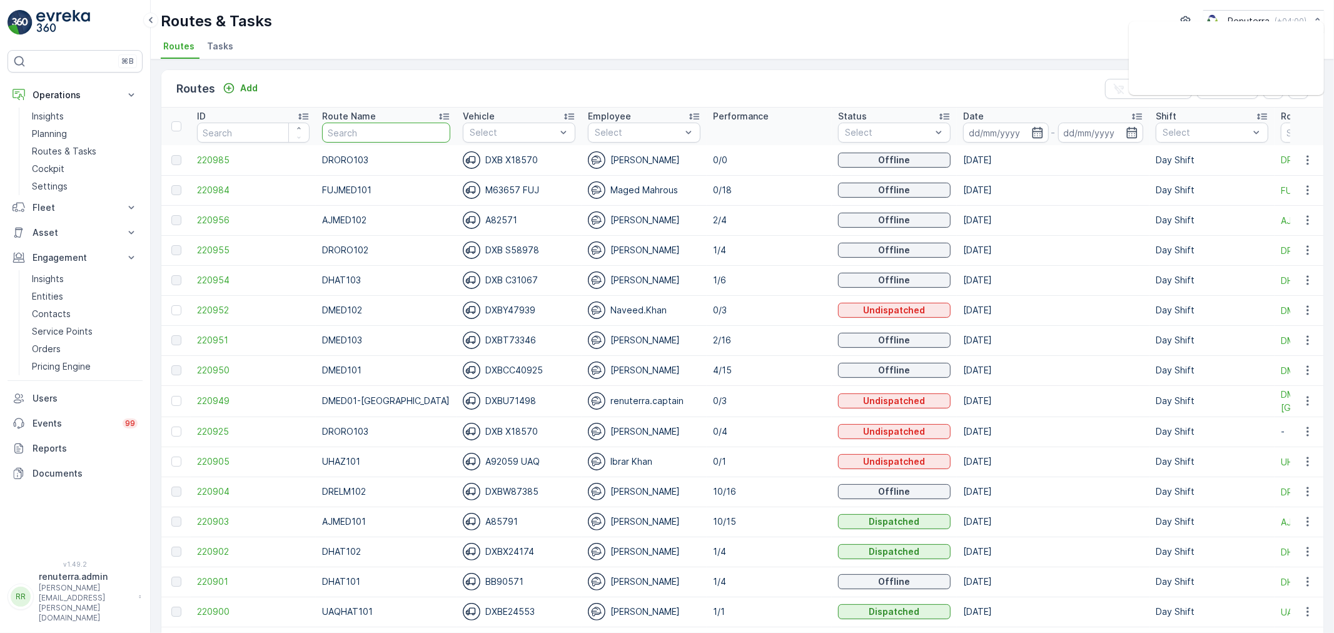
click at [354, 136] on input "text" at bounding box center [386, 133] width 128 height 20
type input "drelm"
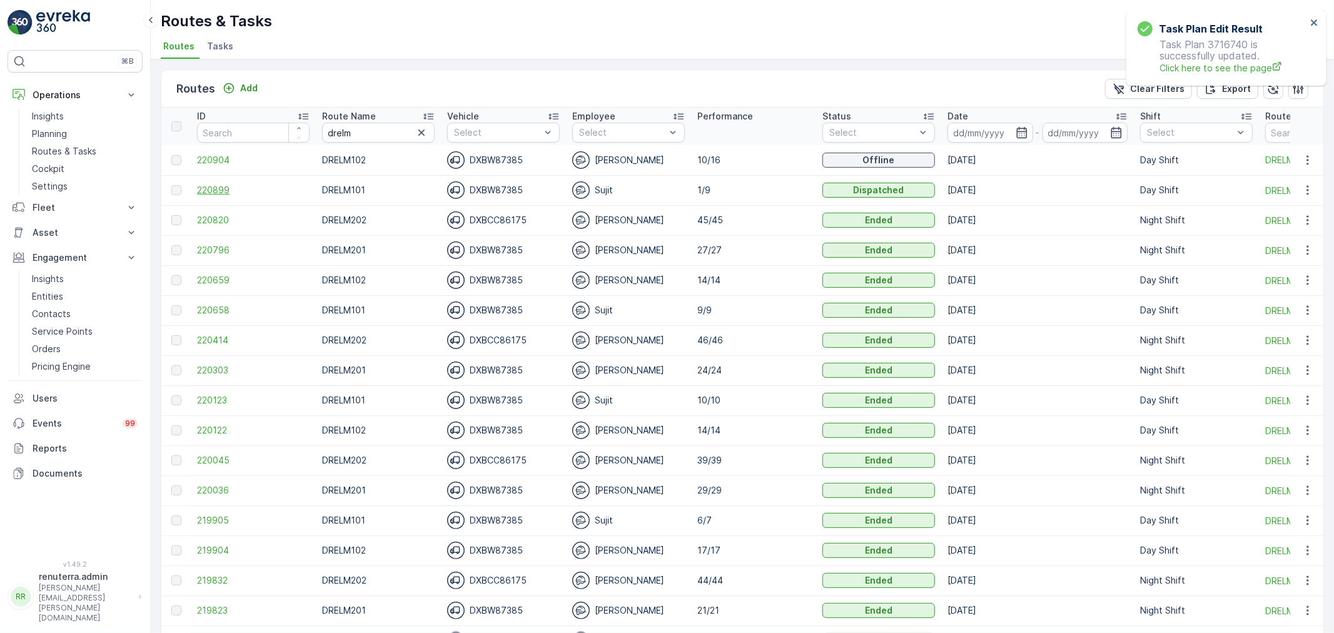
click at [219, 189] on span "220899" at bounding box center [253, 190] width 113 height 13
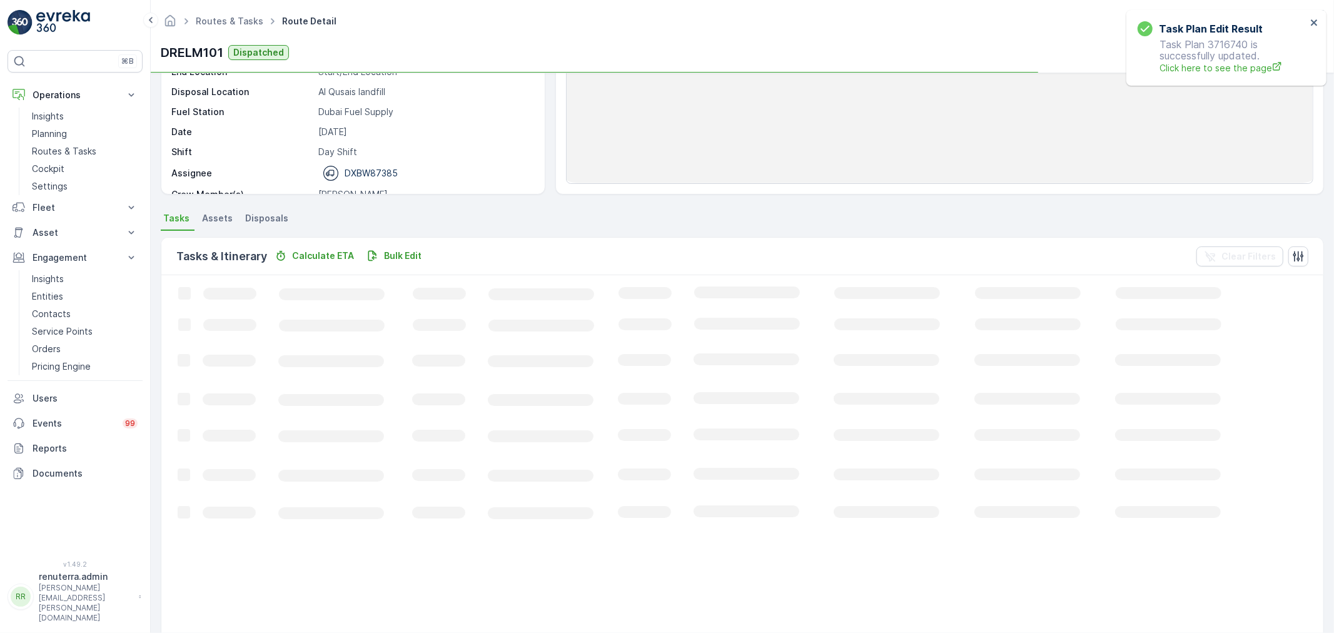
scroll to position [139, 0]
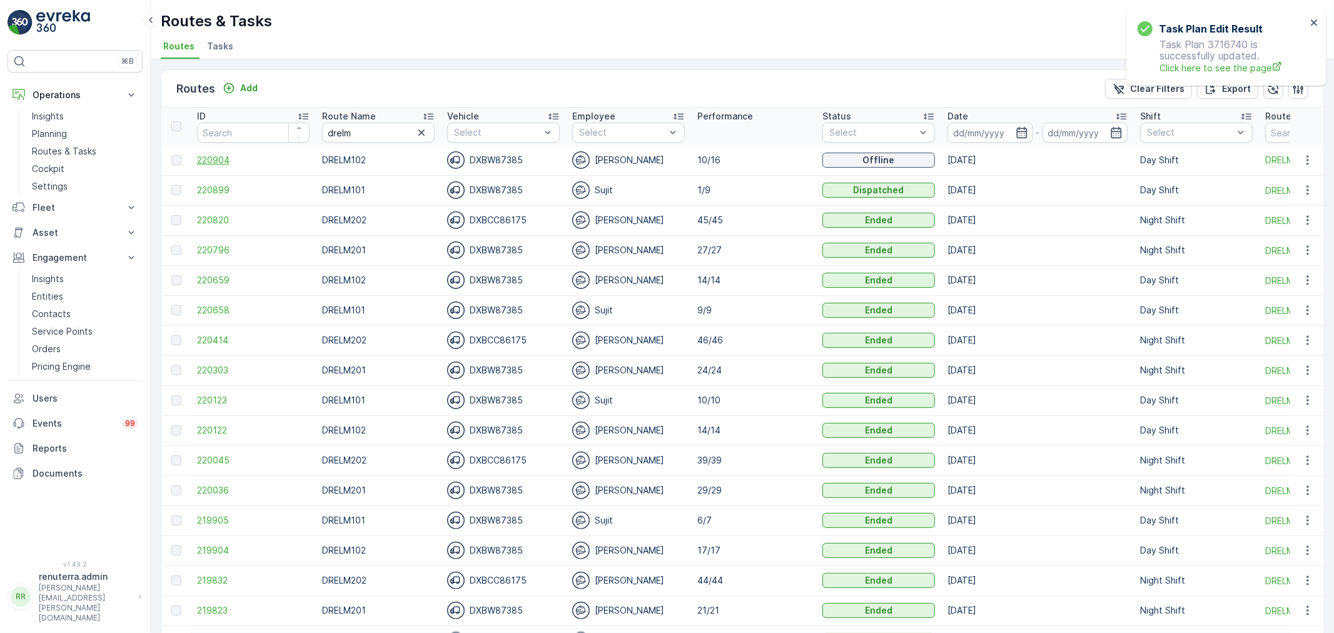
click at [263, 158] on span "220904" at bounding box center [253, 160] width 113 height 13
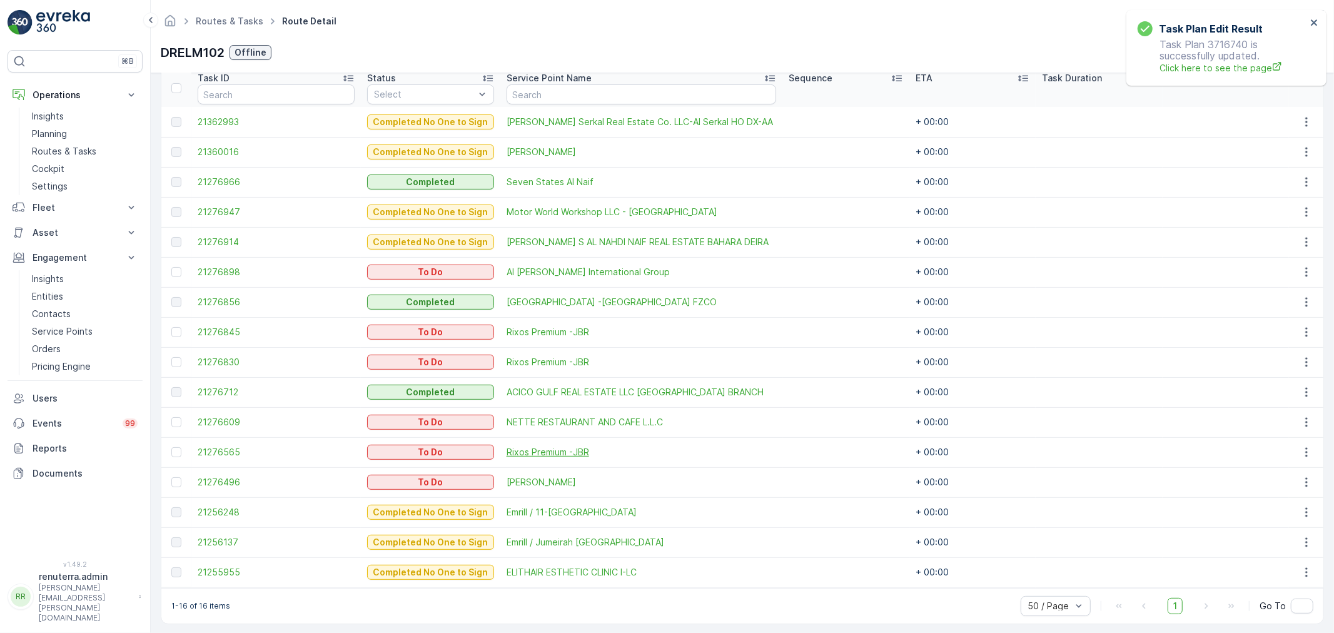
scroll to position [347, 0]
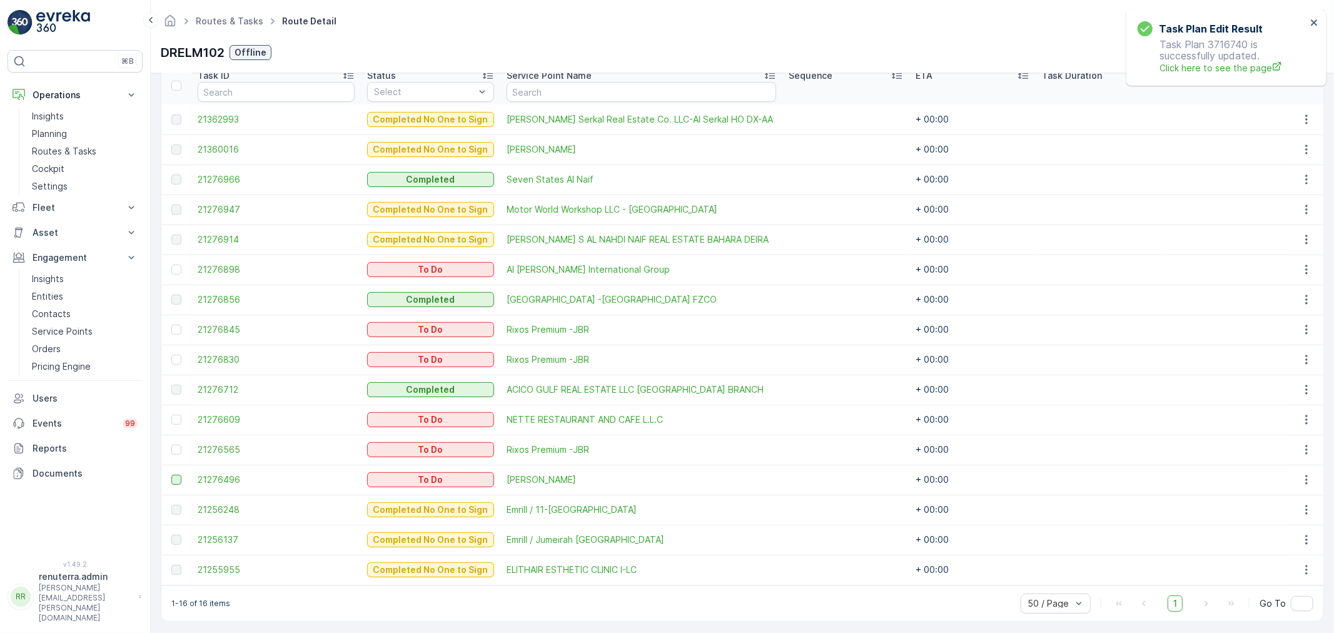
click at [179, 477] on div at bounding box center [176, 480] width 10 height 10
click at [171, 475] on input "checkbox" at bounding box center [171, 475] width 0 height 0
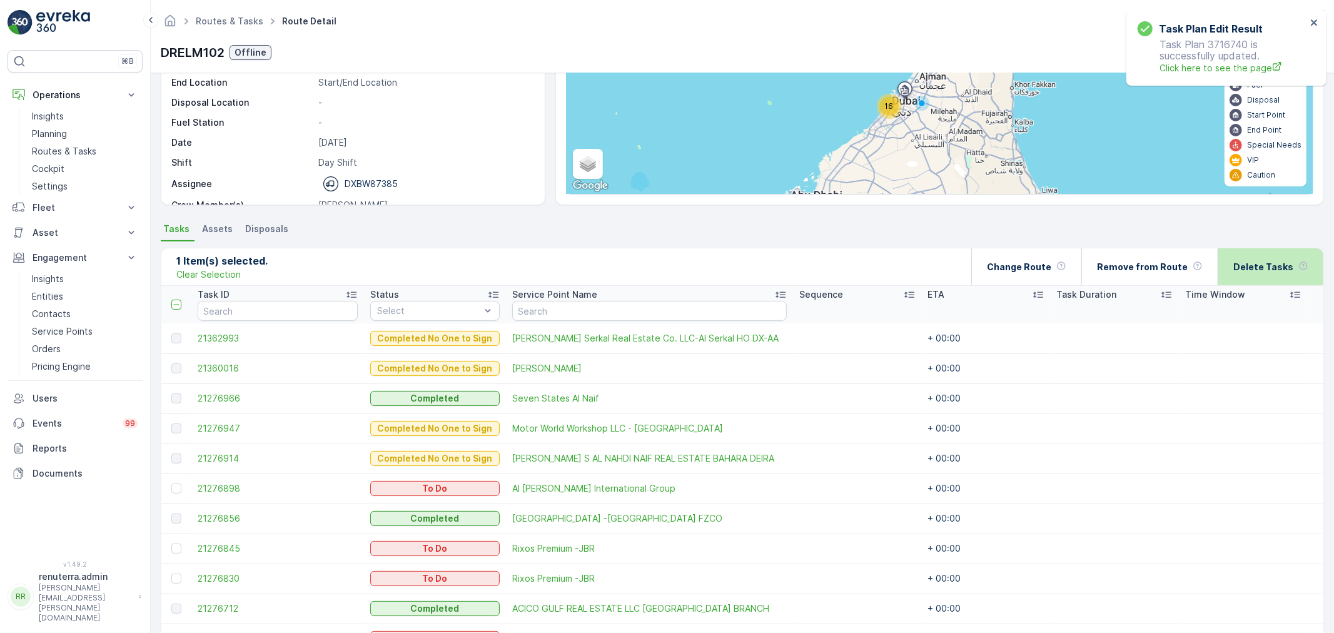
scroll to position [69, 0]
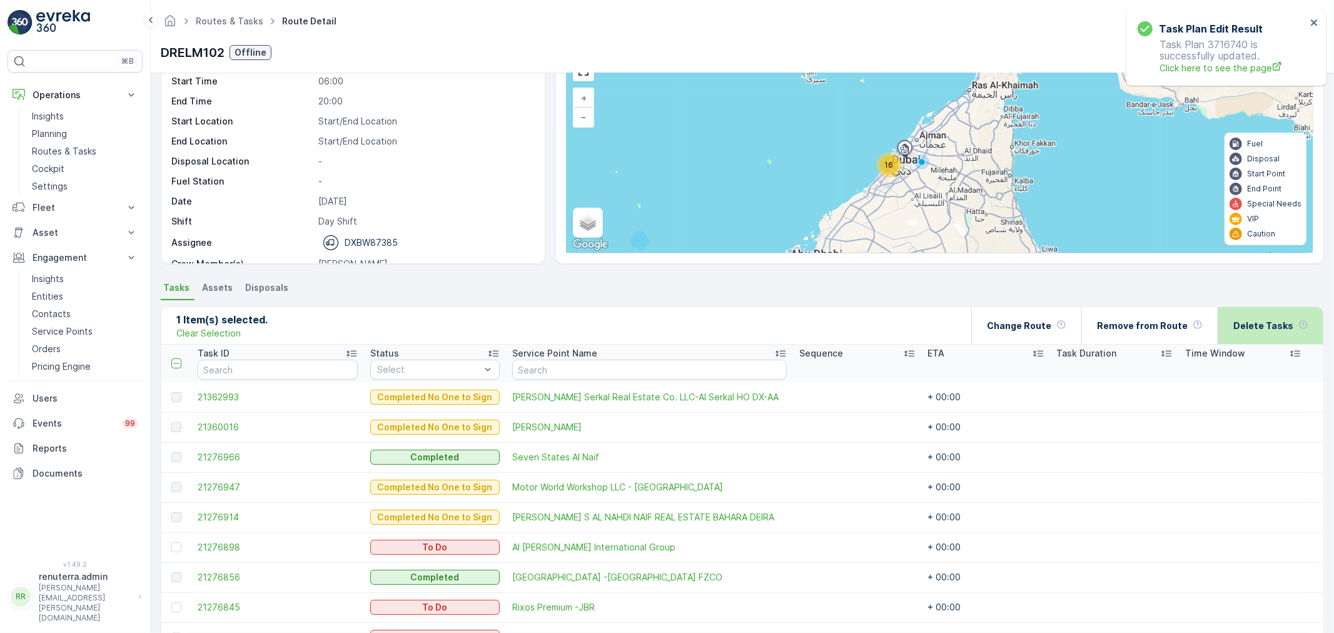
click at [1236, 329] on p "Delete Tasks" at bounding box center [1263, 325] width 60 height 13
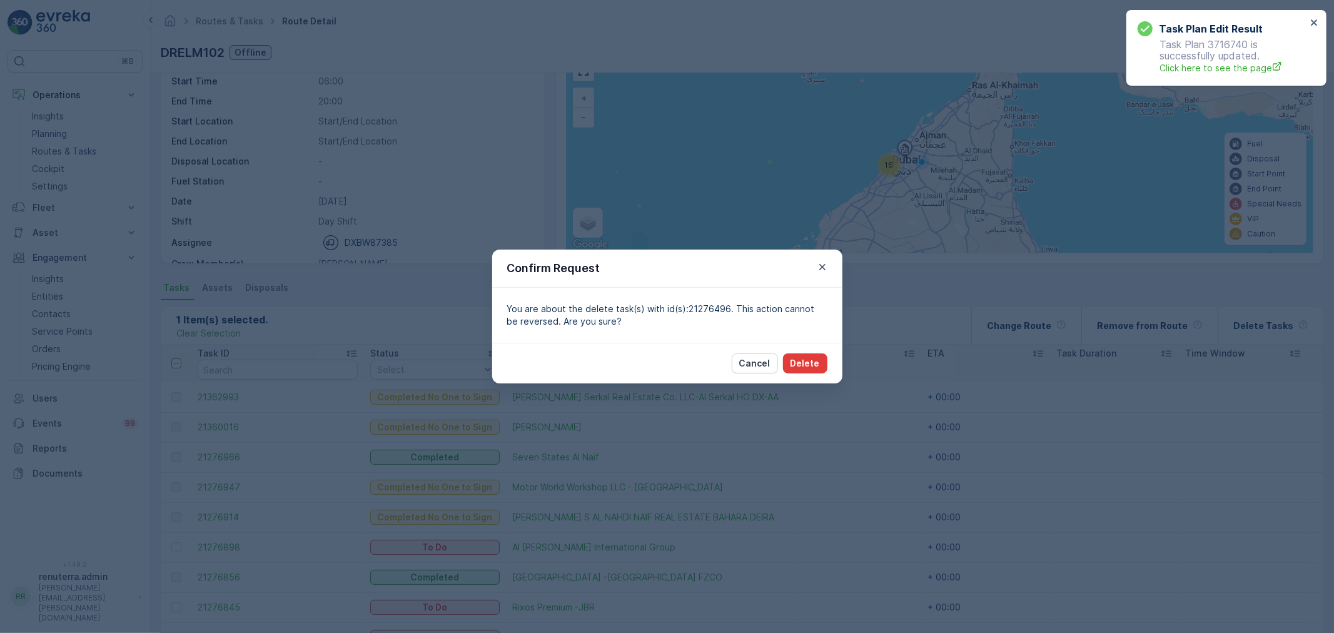
click at [826, 365] on button "Delete" at bounding box center [805, 363] width 44 height 20
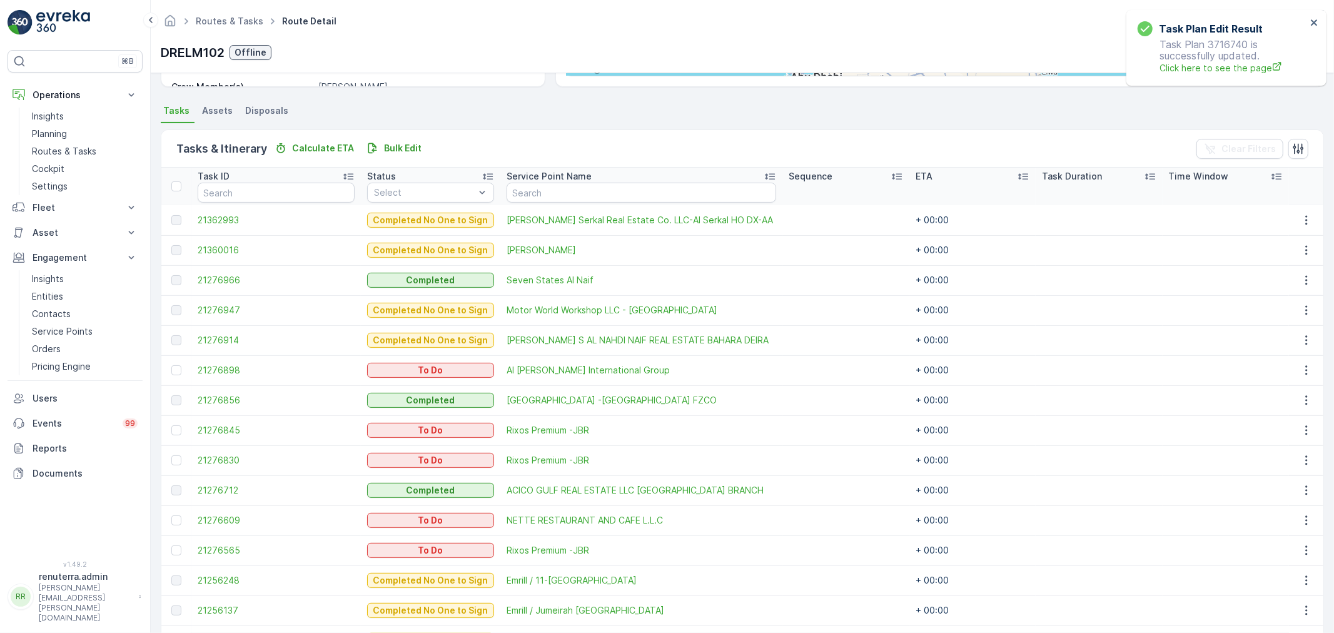
scroll to position [321, 0]
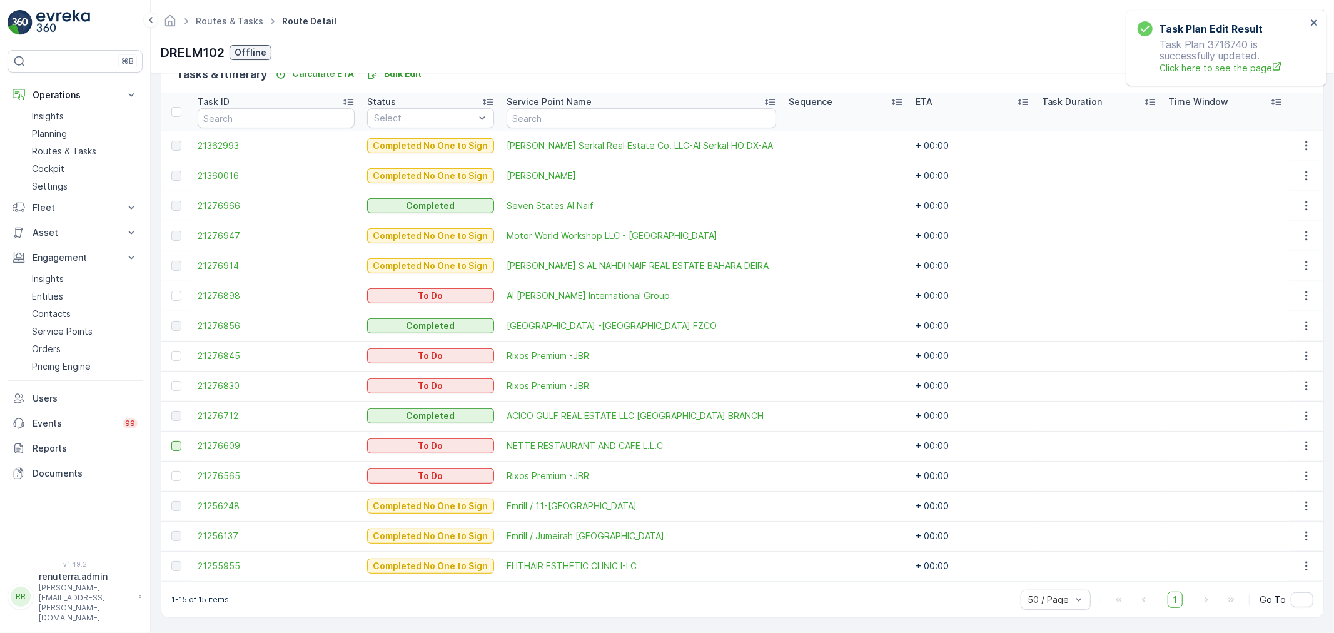
click at [176, 443] on div at bounding box center [176, 446] width 10 height 10
click at [171, 441] on input "checkbox" at bounding box center [171, 441] width 0 height 0
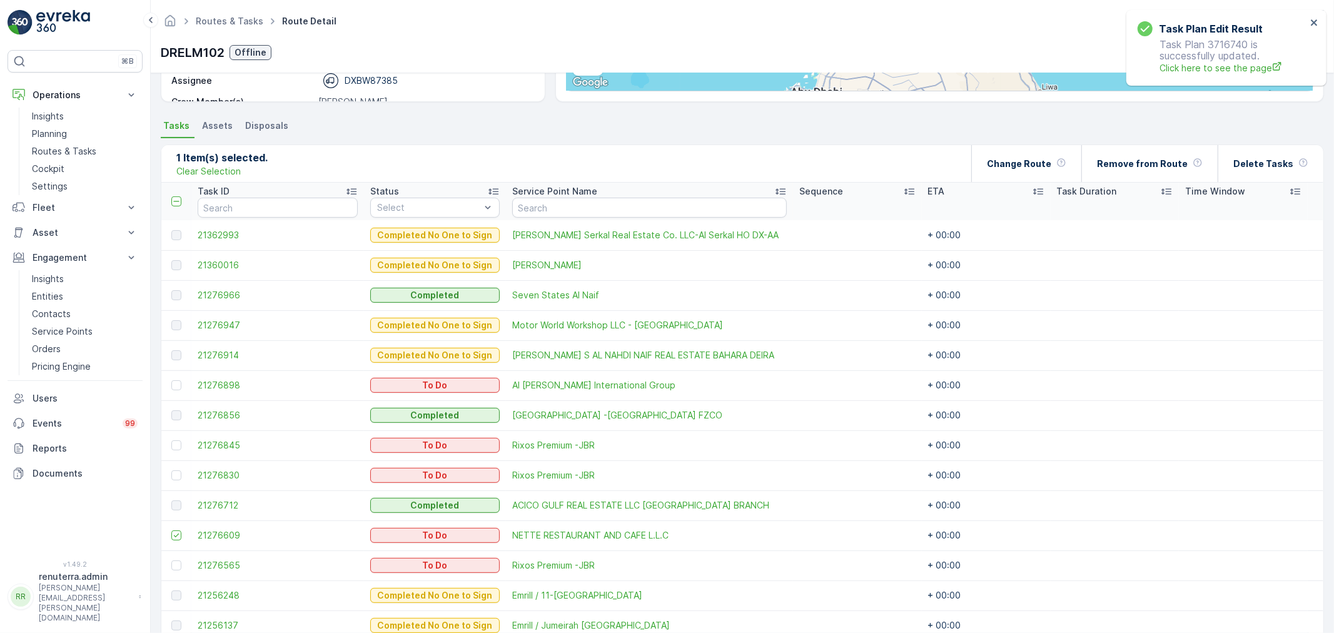
scroll to position [113, 0]
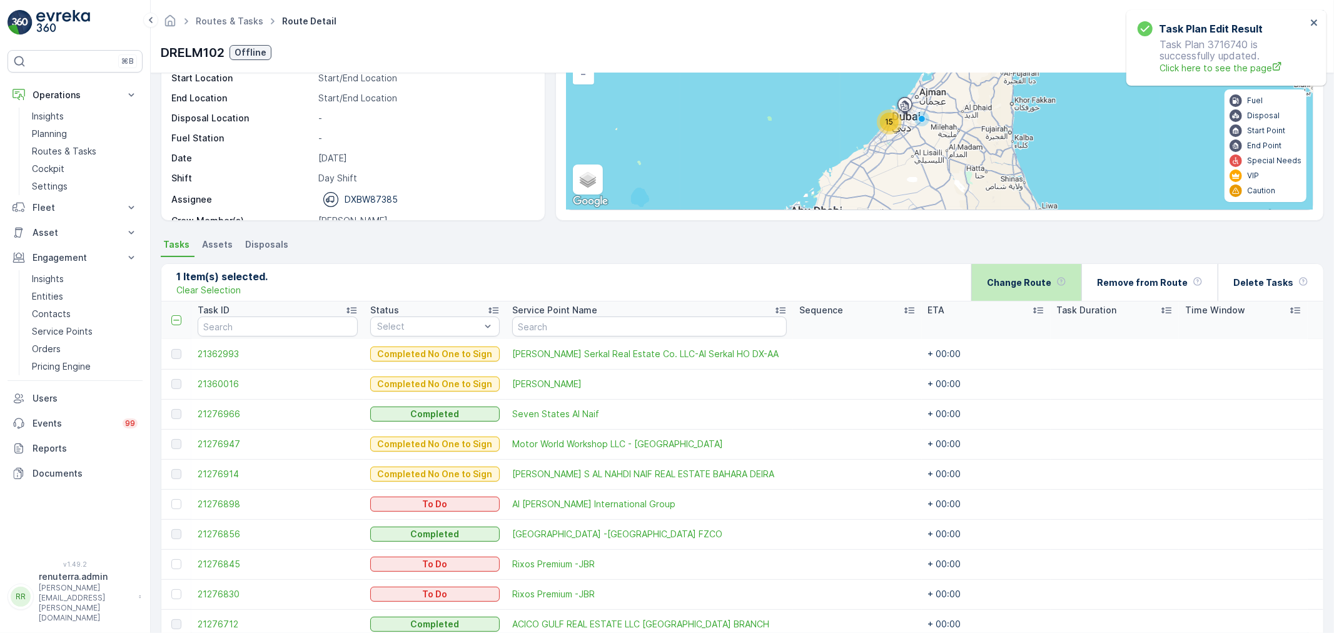
click at [1046, 280] on p "Change Route" at bounding box center [1019, 282] width 64 height 13
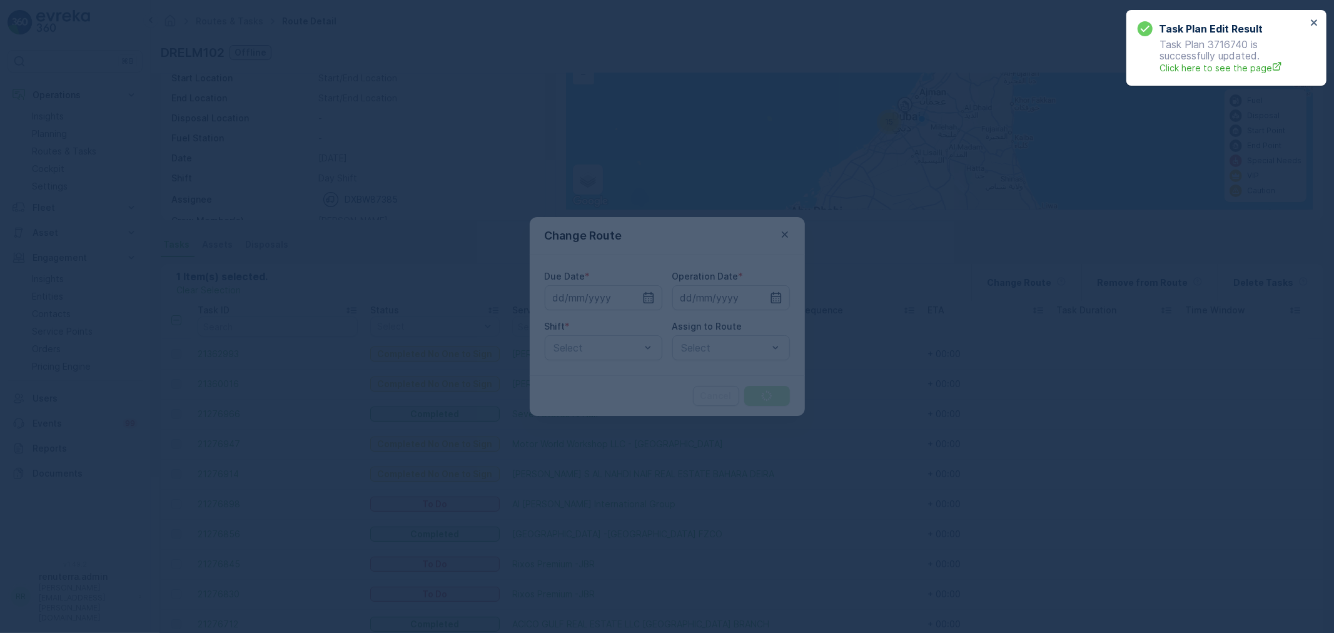
type input "[DATE]"
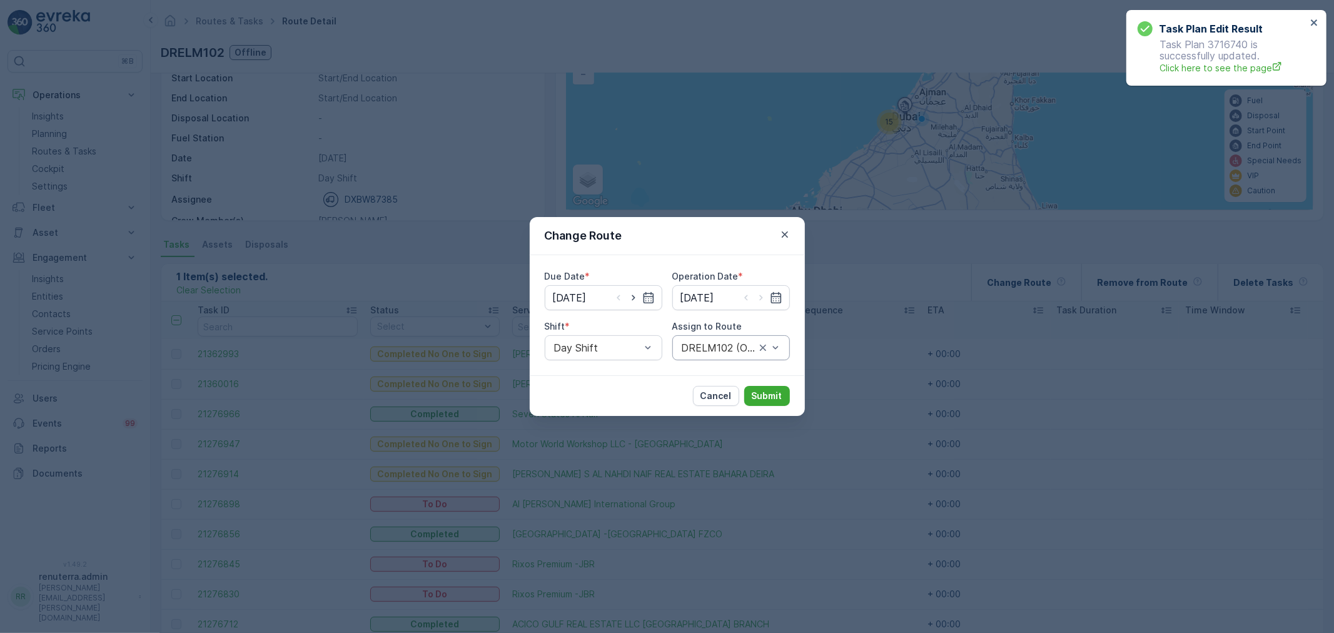
click at [684, 335] on div "DRELM102 (Offline) - DXBW87385" at bounding box center [731, 347] width 118 height 25
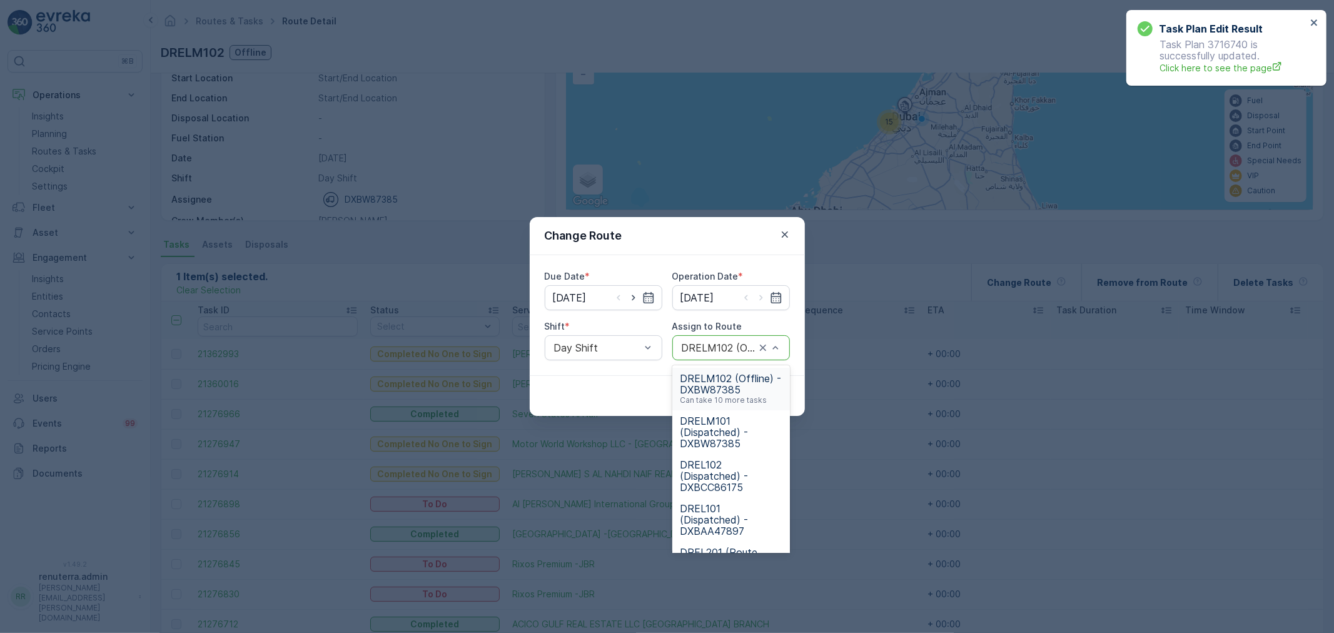
click at [717, 407] on div "DRELM102 (Offline) - DXBW87385 Can take 10 more tasks" at bounding box center [731, 389] width 118 height 43
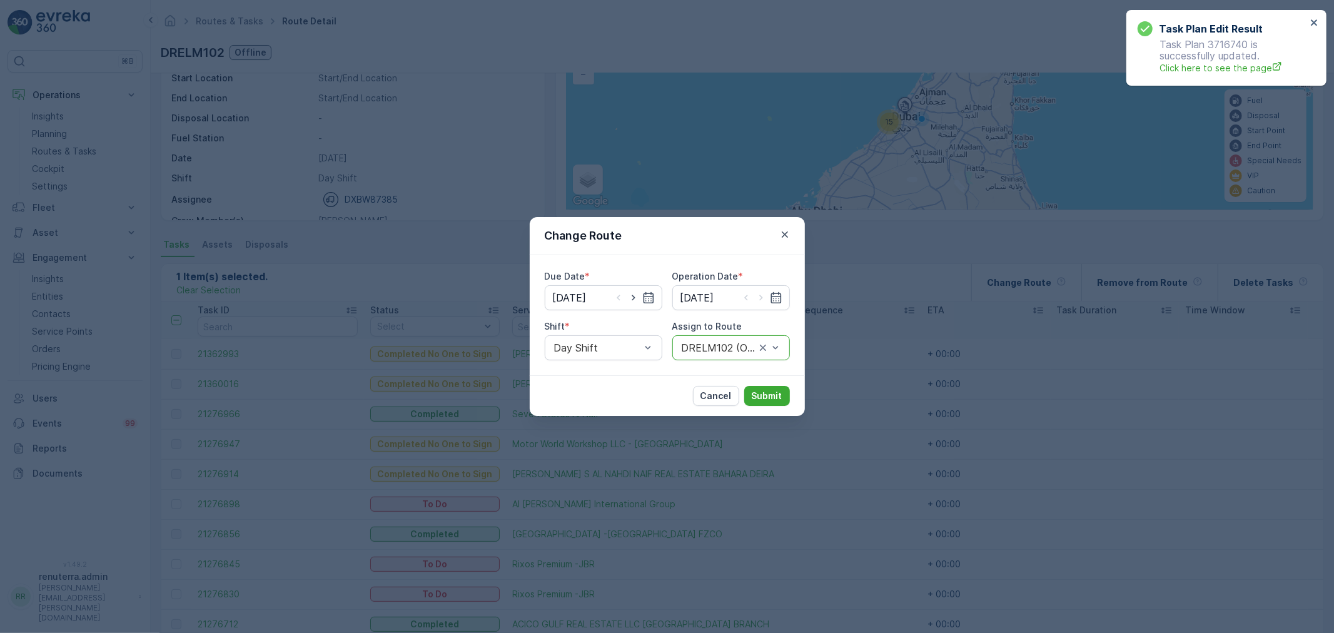
click at [713, 345] on div at bounding box center [718, 347] width 76 height 11
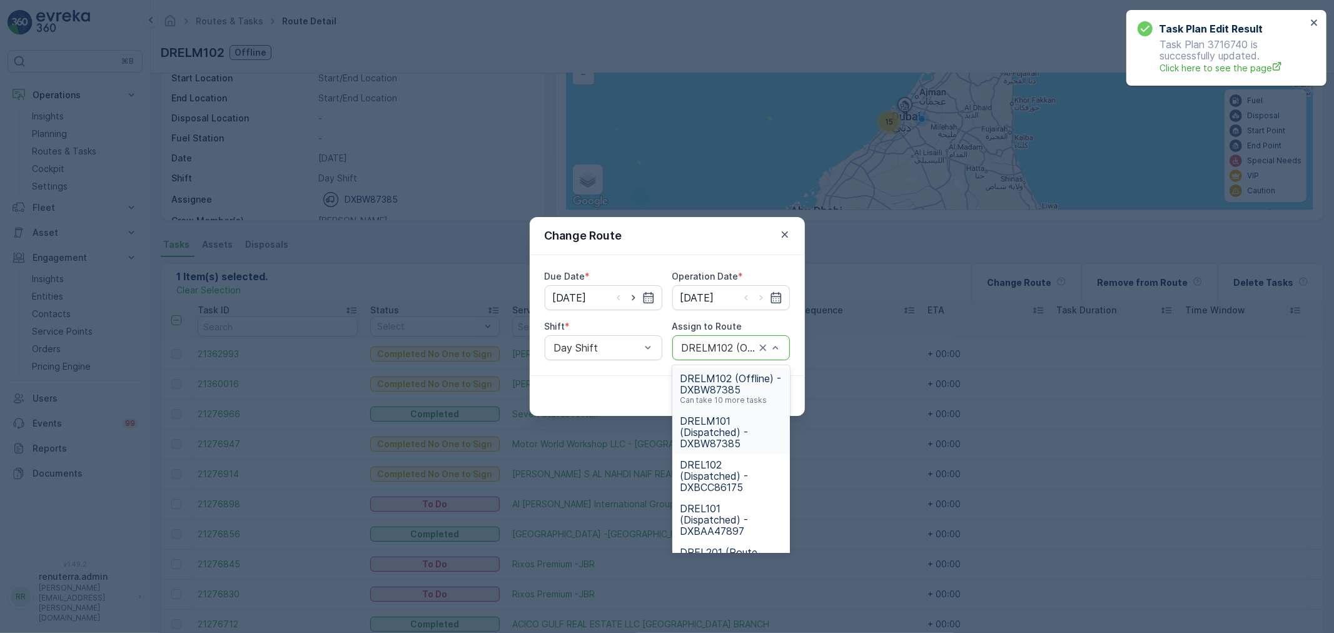
click at [718, 425] on span "DRELM101 (Dispatched) - DXBW87385" at bounding box center [731, 432] width 103 height 34
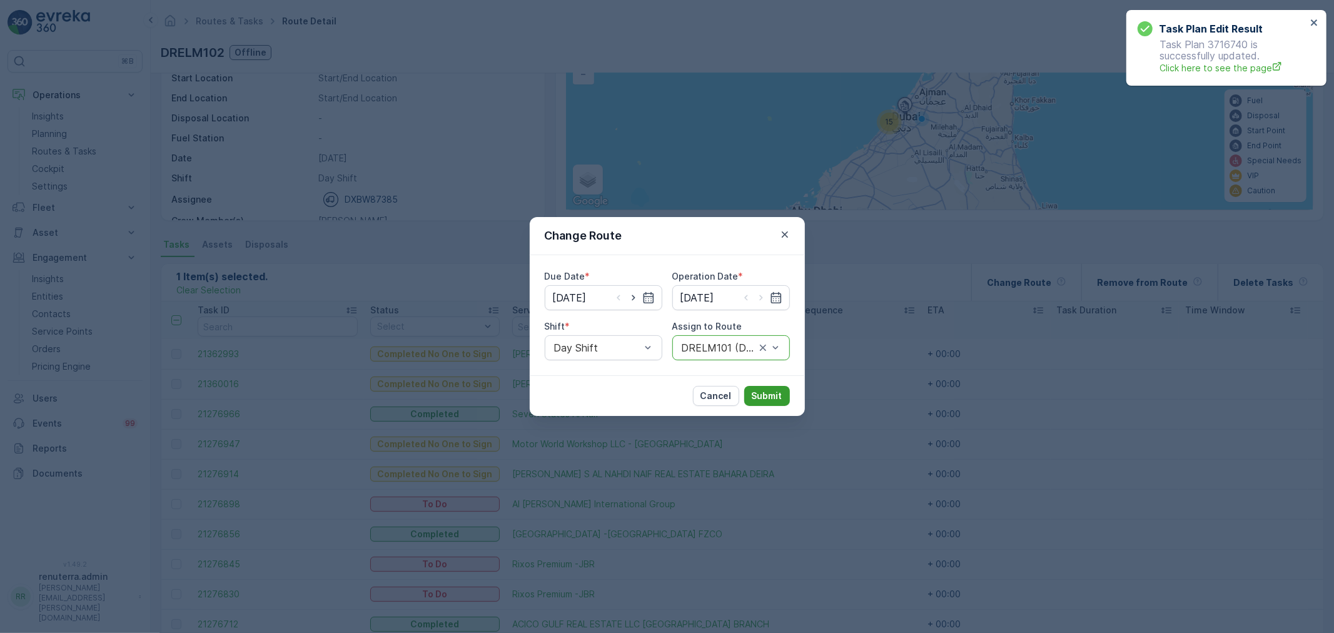
click at [759, 386] on button "Submit" at bounding box center [767, 396] width 46 height 20
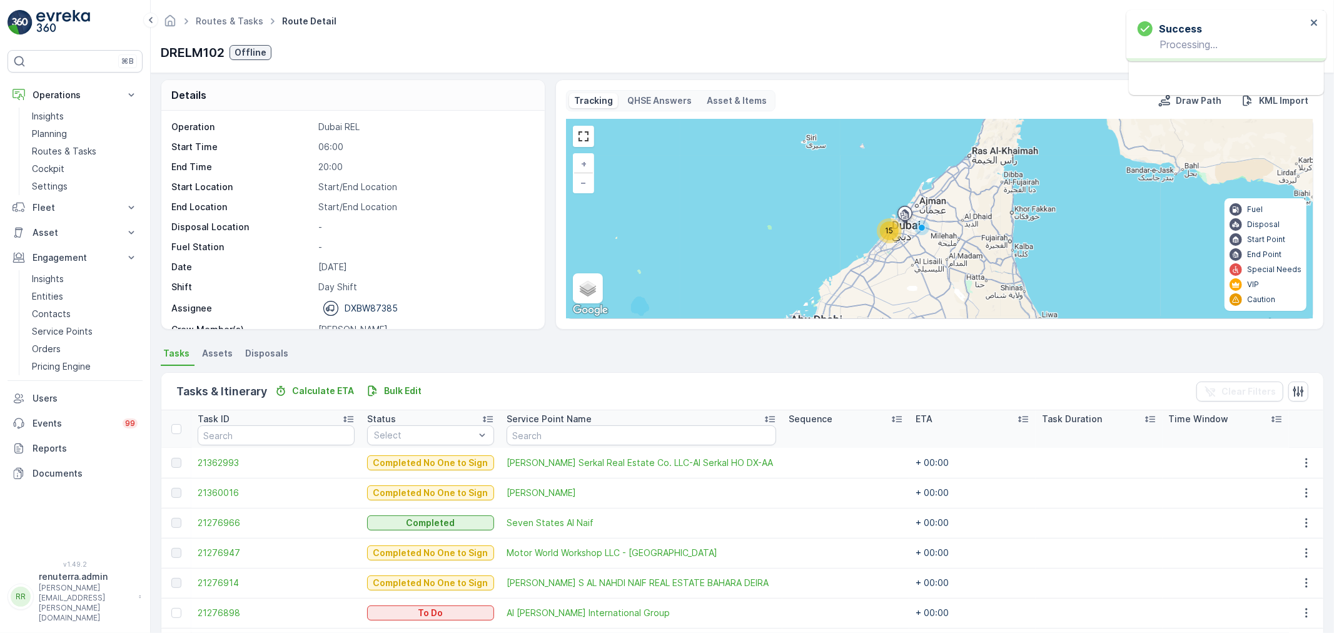
scroll to position [0, 0]
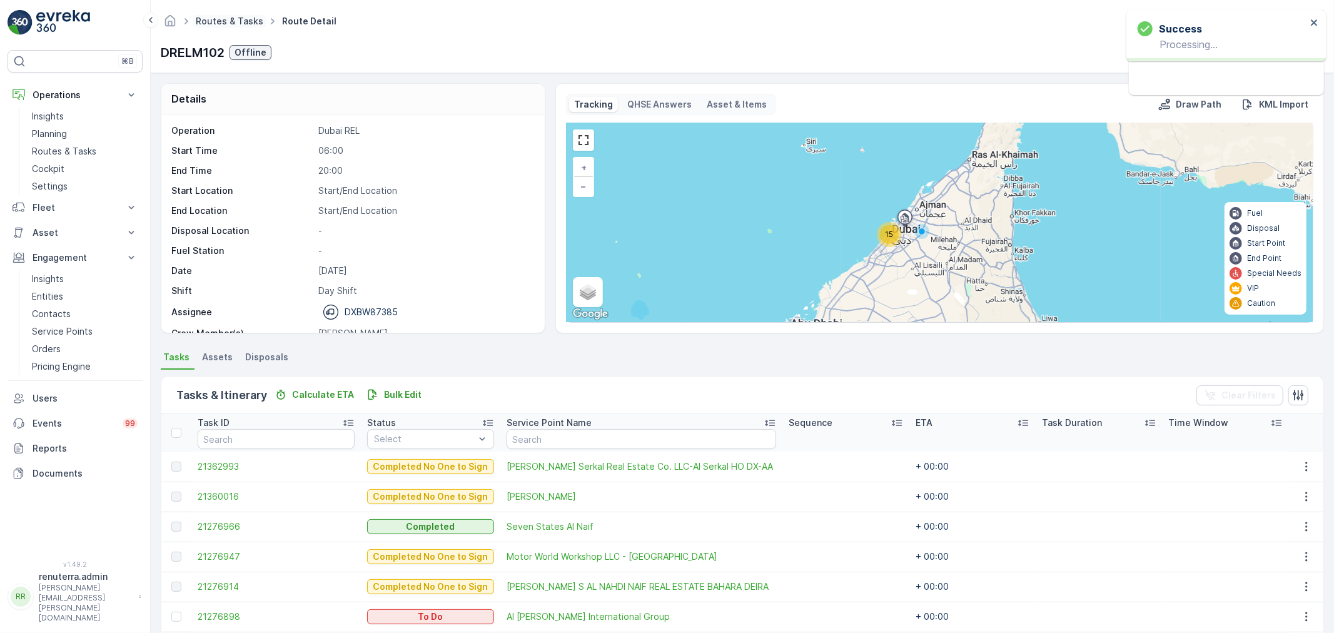
click at [213, 16] on link "Routes & Tasks" at bounding box center [230, 21] width 68 height 11
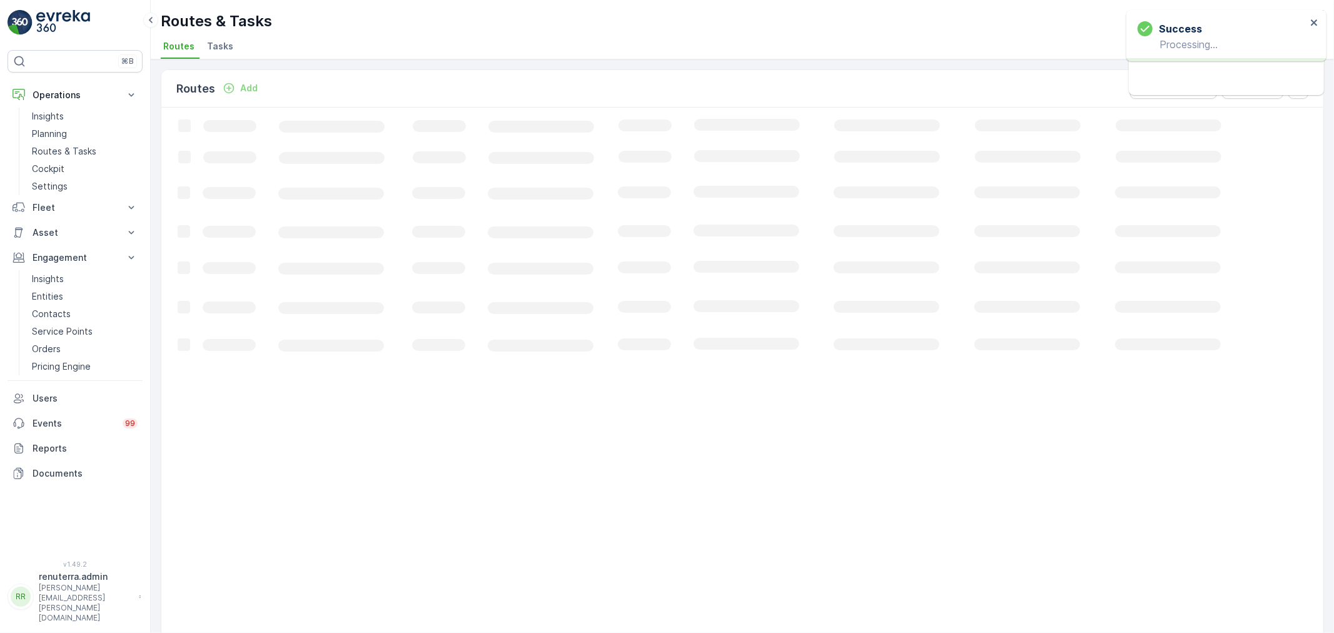
drag, startPoint x: 213, startPoint y: 16, endPoint x: 221, endPoint y: 27, distance: 13.5
click at [217, 22] on p "Routes & Tasks" at bounding box center [216, 21] width 111 height 20
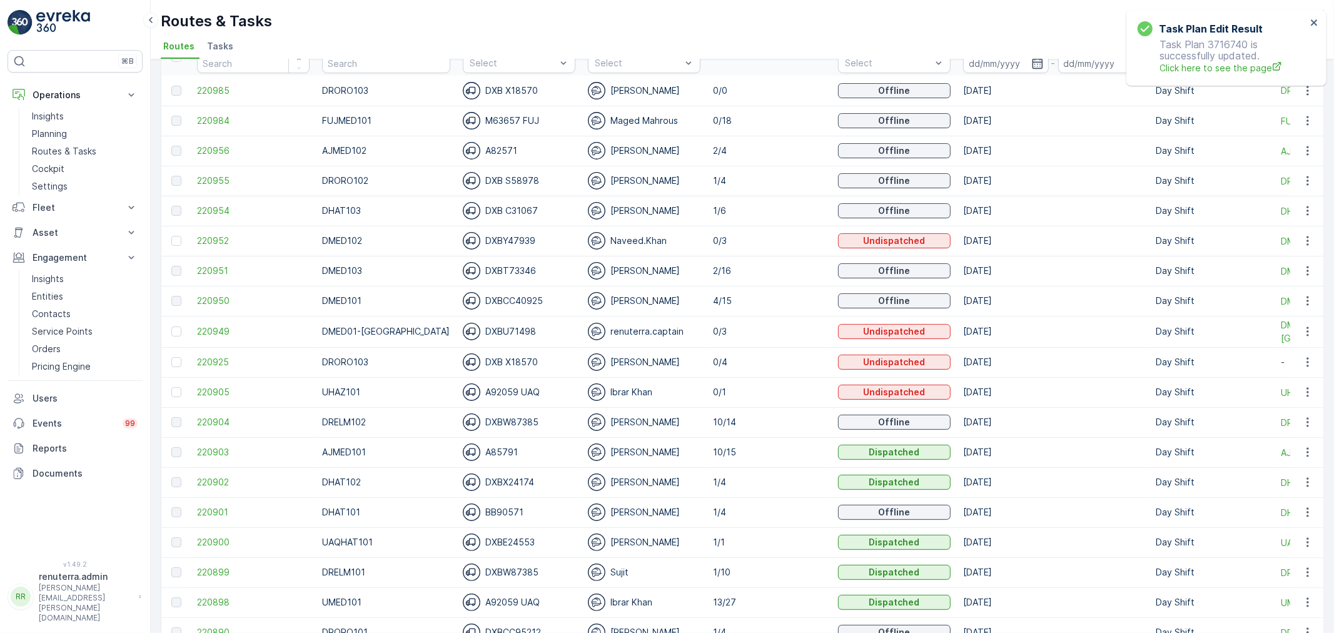
click at [722, 273] on td "2/16" at bounding box center [768, 271] width 125 height 30
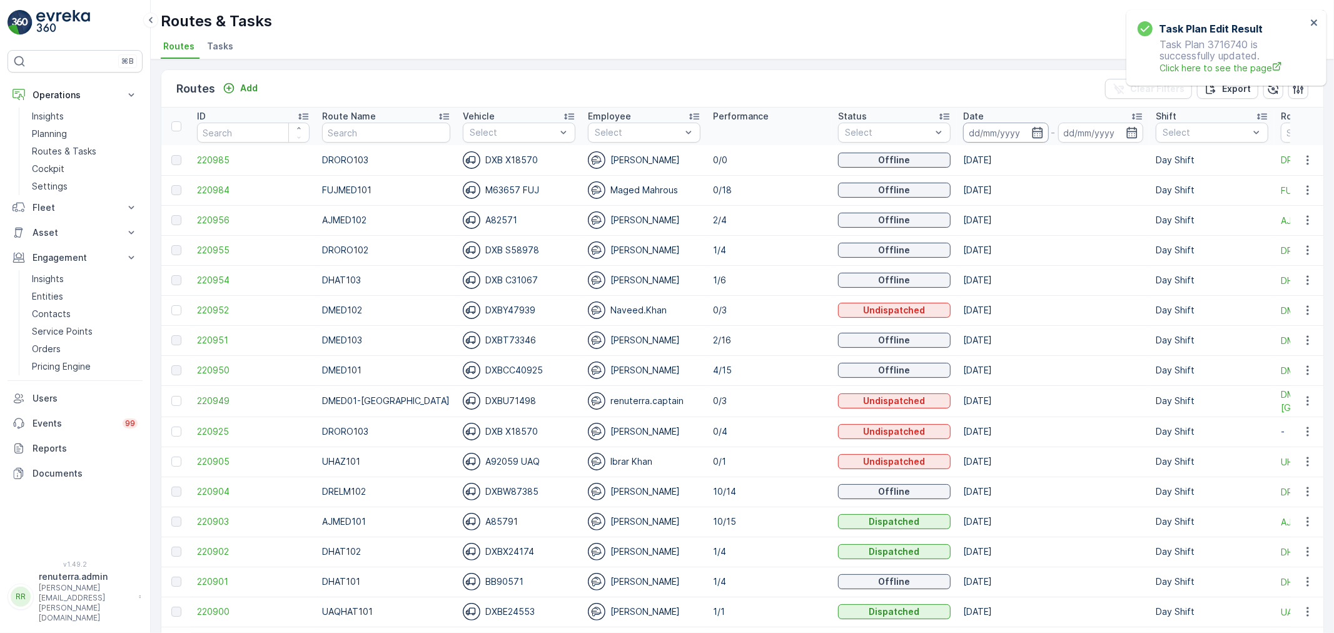
click at [1005, 136] on input at bounding box center [1006, 133] width 86 height 20
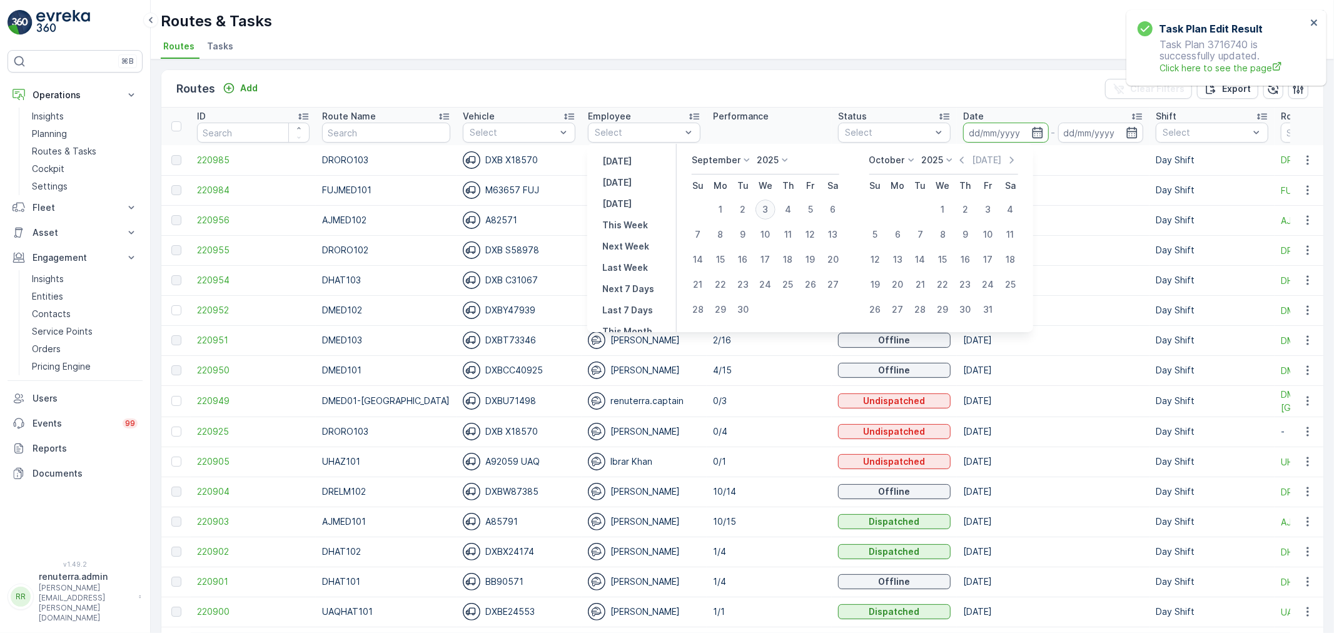
click at [766, 209] on div "3" at bounding box center [765, 209] width 20 height 20
type input "[DATE]"
click at [766, 209] on div "3" at bounding box center [765, 209] width 20 height 20
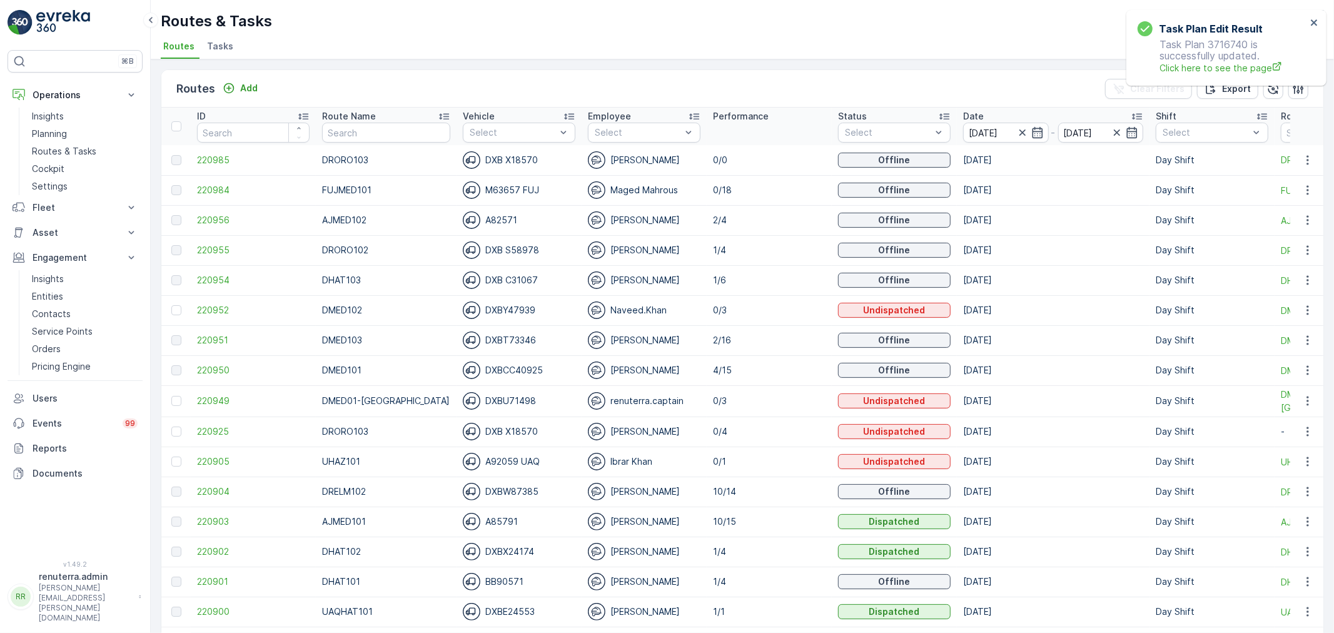
type input "[DATE]"
drag, startPoint x: 188, startPoint y: 251, endPoint x: 197, endPoint y: 248, distance: 9.1
click at [189, 251] on td at bounding box center [175, 250] width 29 height 30
click at [200, 248] on span "220955" at bounding box center [253, 250] width 113 height 13
click at [1015, 142] on th "Date 03.09.2025 - 03.09.2025" at bounding box center [1052, 127] width 193 height 38
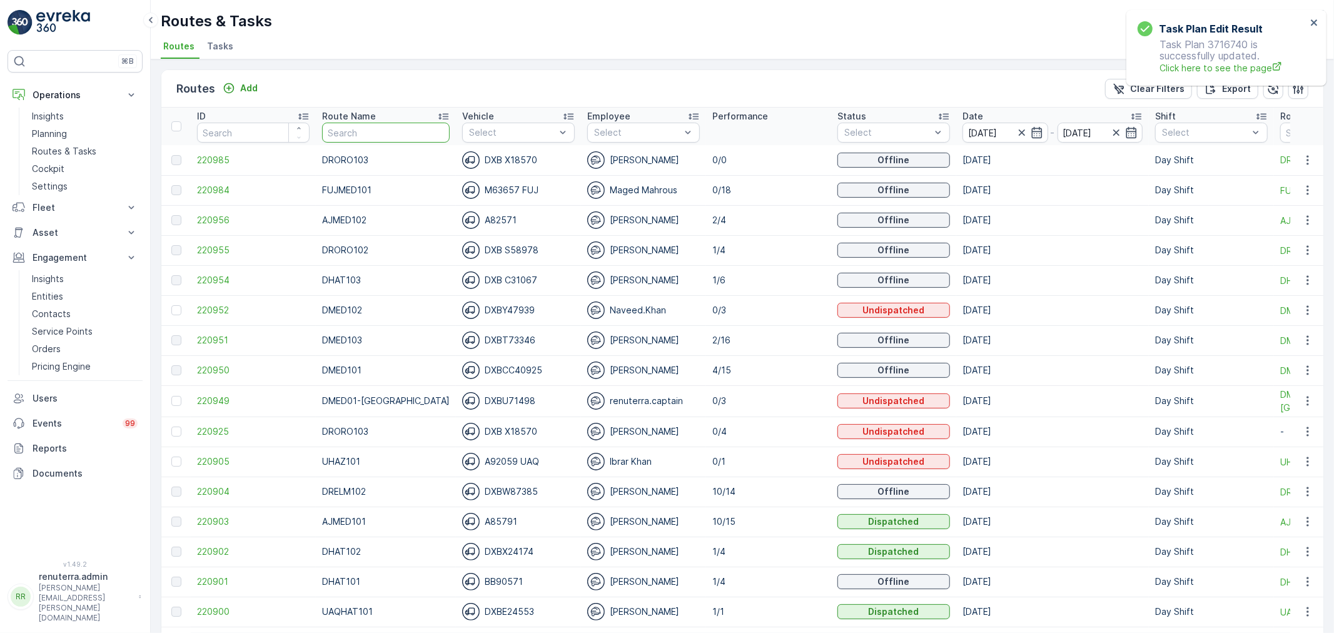
click at [370, 127] on input "text" at bounding box center [386, 133] width 128 height 20
type input "DRELM"
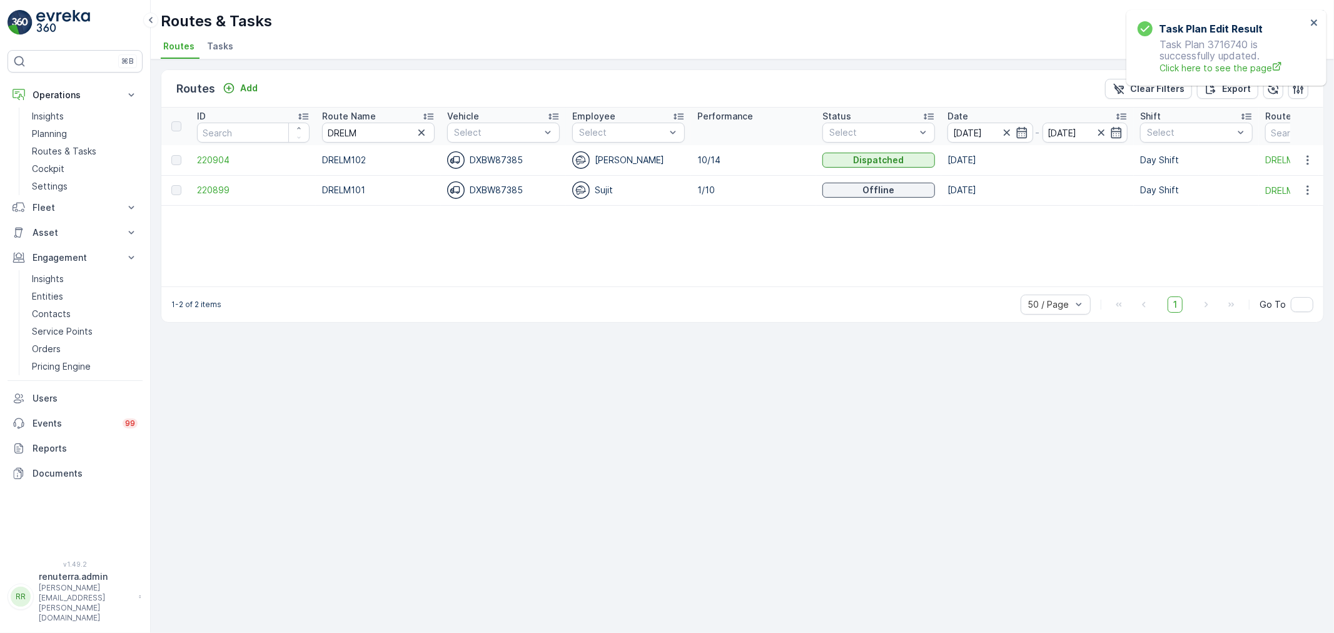
click at [235, 180] on td "220899" at bounding box center [253, 190] width 125 height 30
click at [235, 185] on span "220899" at bounding box center [253, 190] width 113 height 13
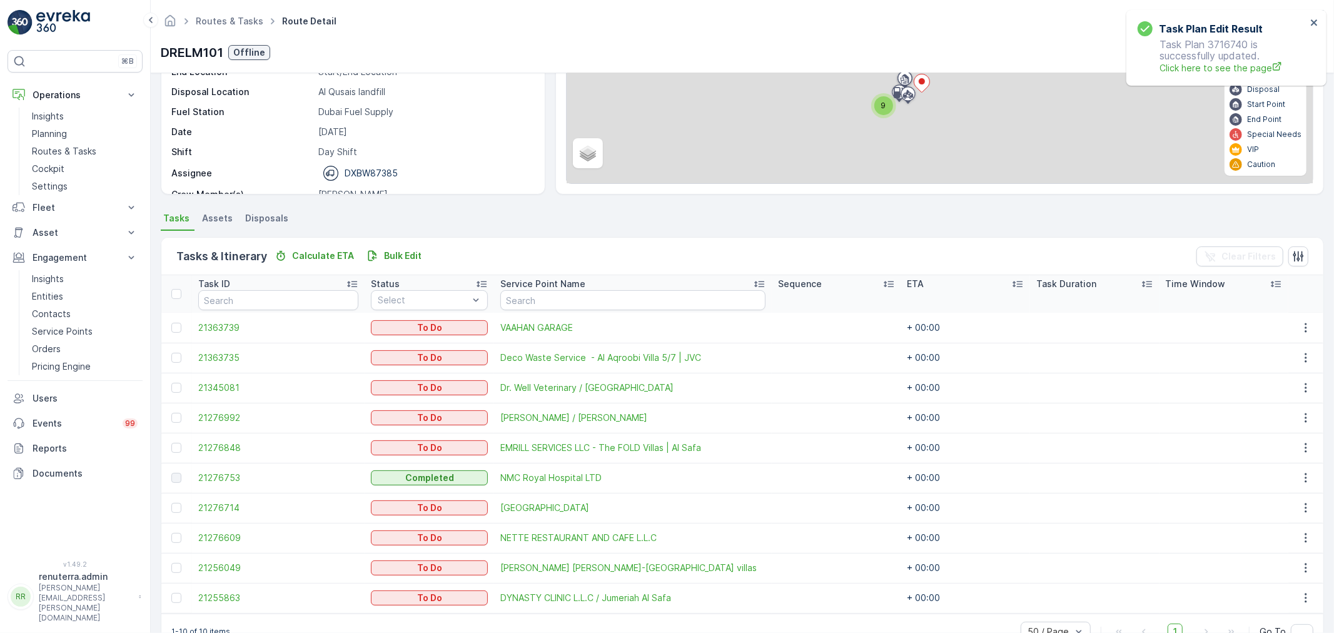
scroll to position [171, 0]
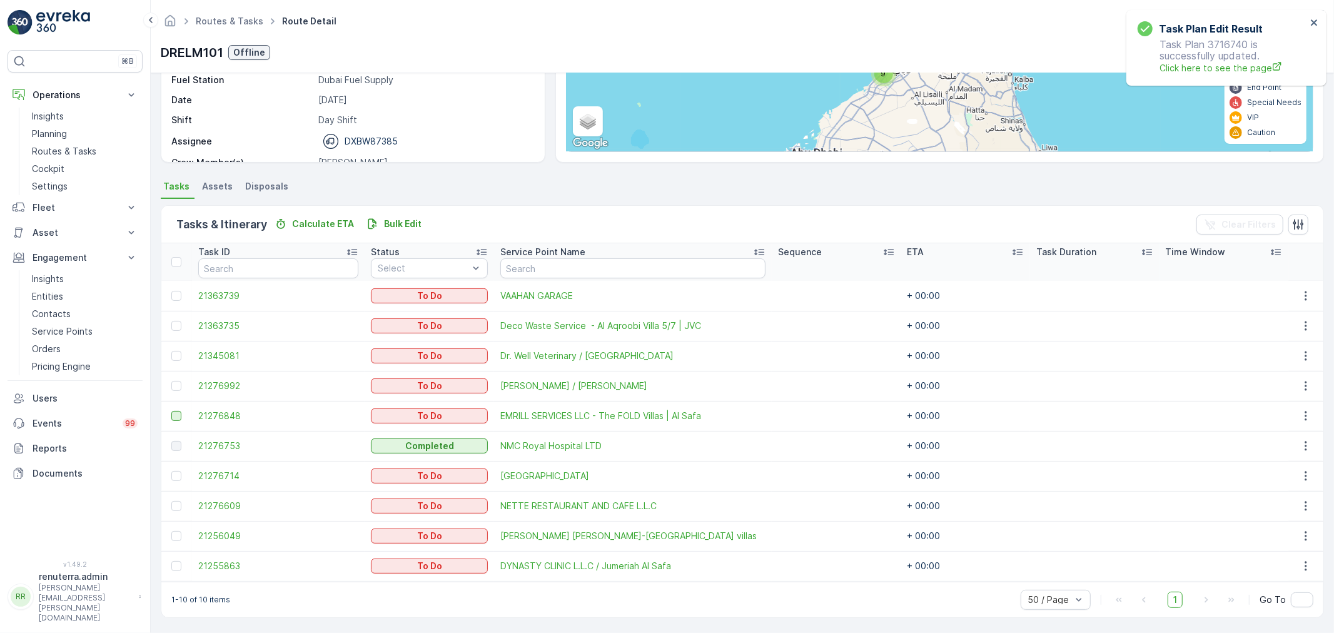
click at [173, 411] on div at bounding box center [176, 416] width 10 height 10
click at [171, 411] on input "checkbox" at bounding box center [171, 411] width 0 height 0
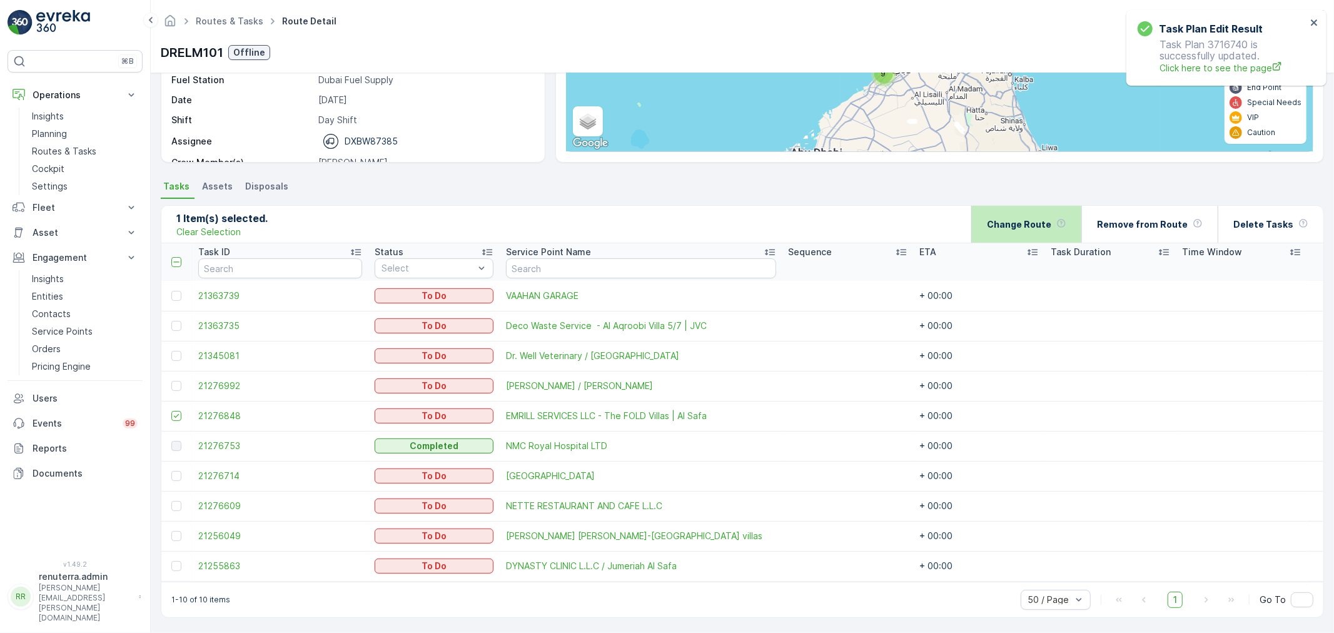
click at [1026, 218] on p "Change Route" at bounding box center [1019, 224] width 64 height 13
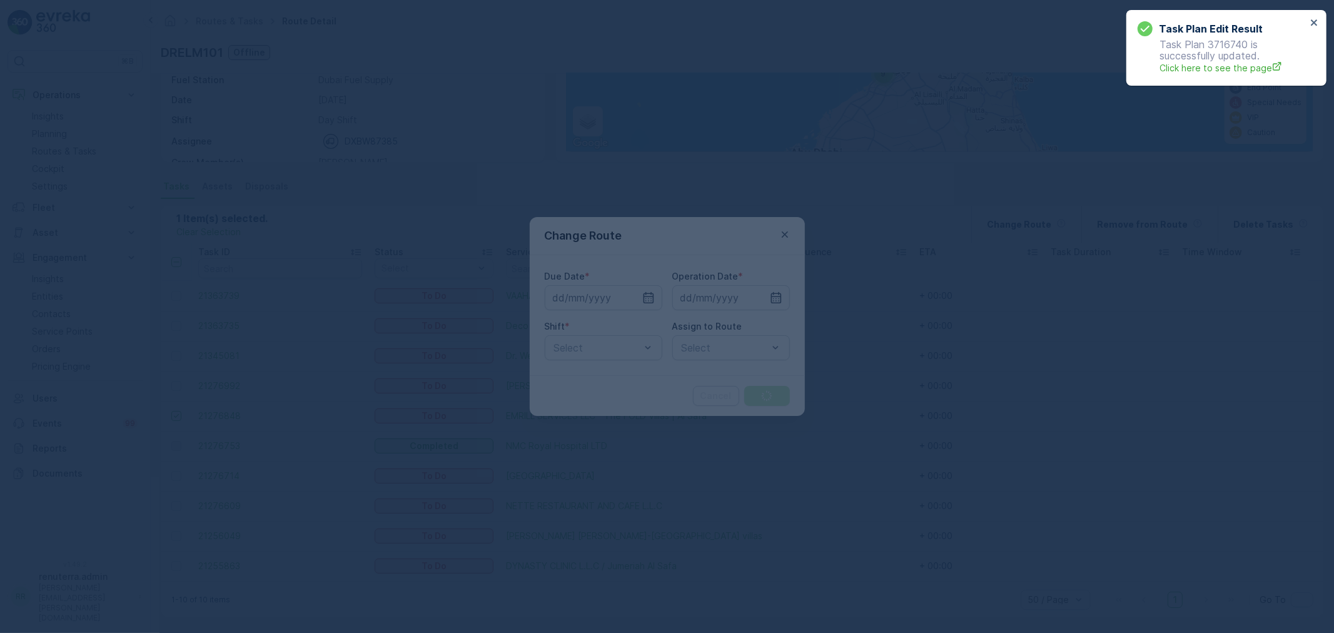
type input "[DATE]"
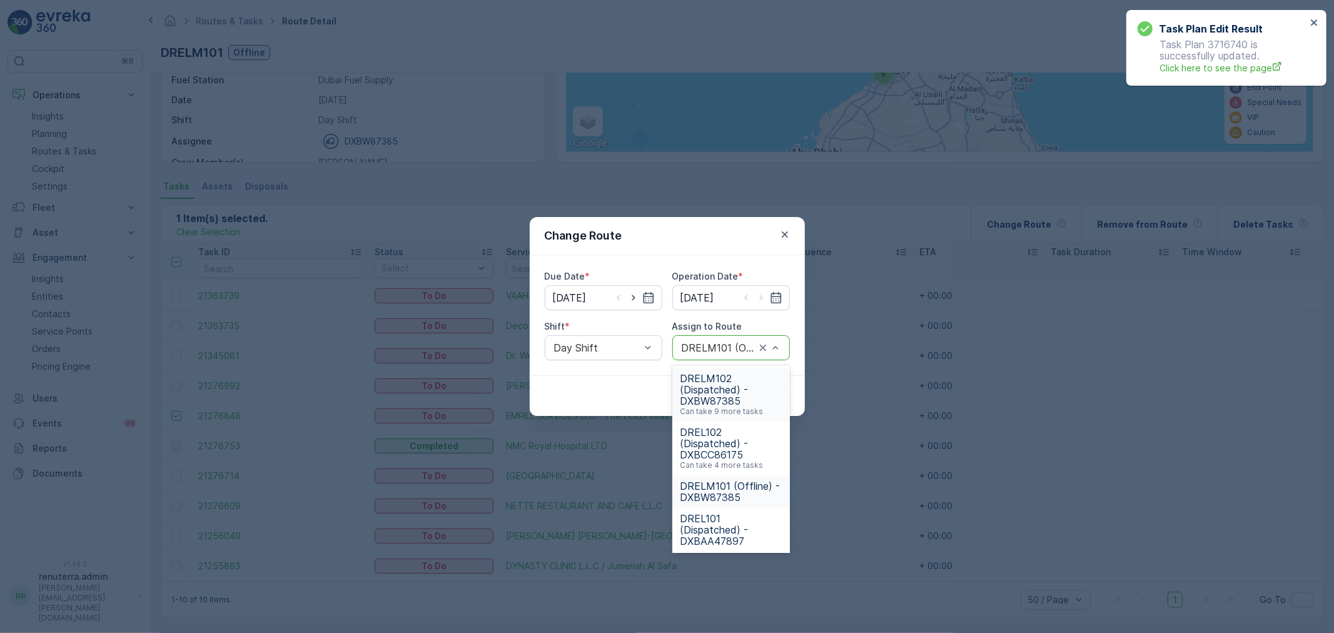
click at [678, 353] on div "DRELM101 (Offline) - DXBW87385" at bounding box center [731, 347] width 118 height 25
type input "102"
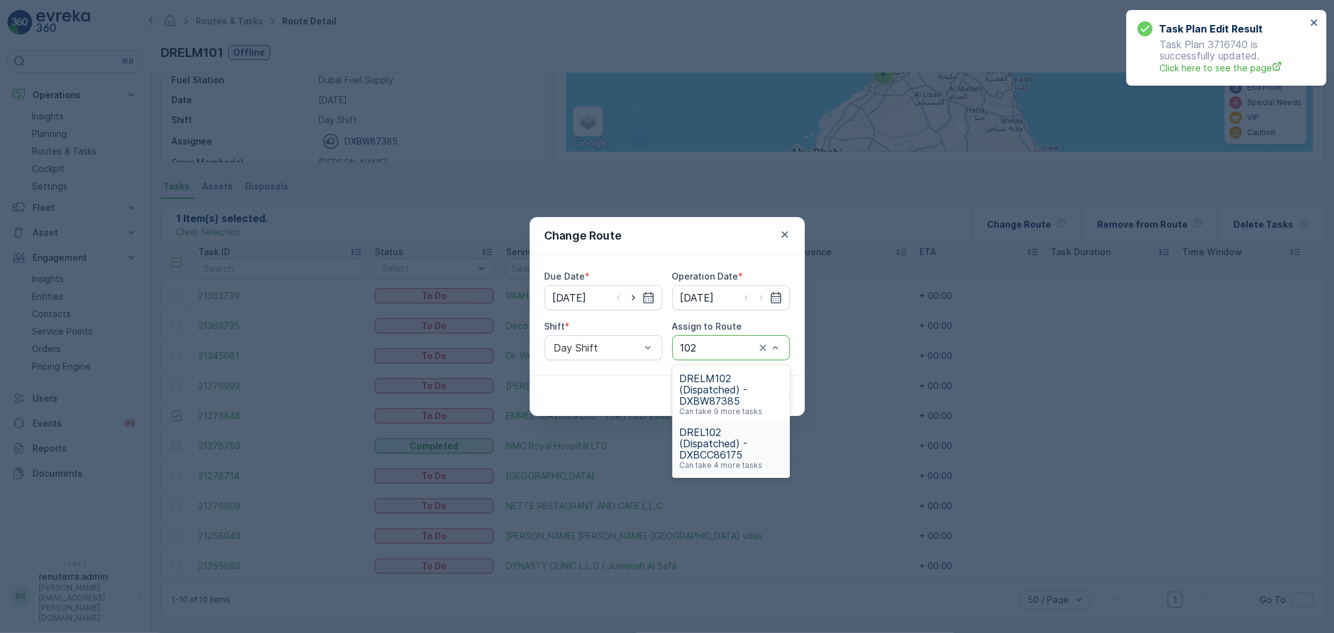
drag, startPoint x: 714, startPoint y: 398, endPoint x: 720, endPoint y: 397, distance: 6.4
click at [715, 398] on span "DRELM102 (Dispatched) - DXBW87385" at bounding box center [731, 390] width 103 height 34
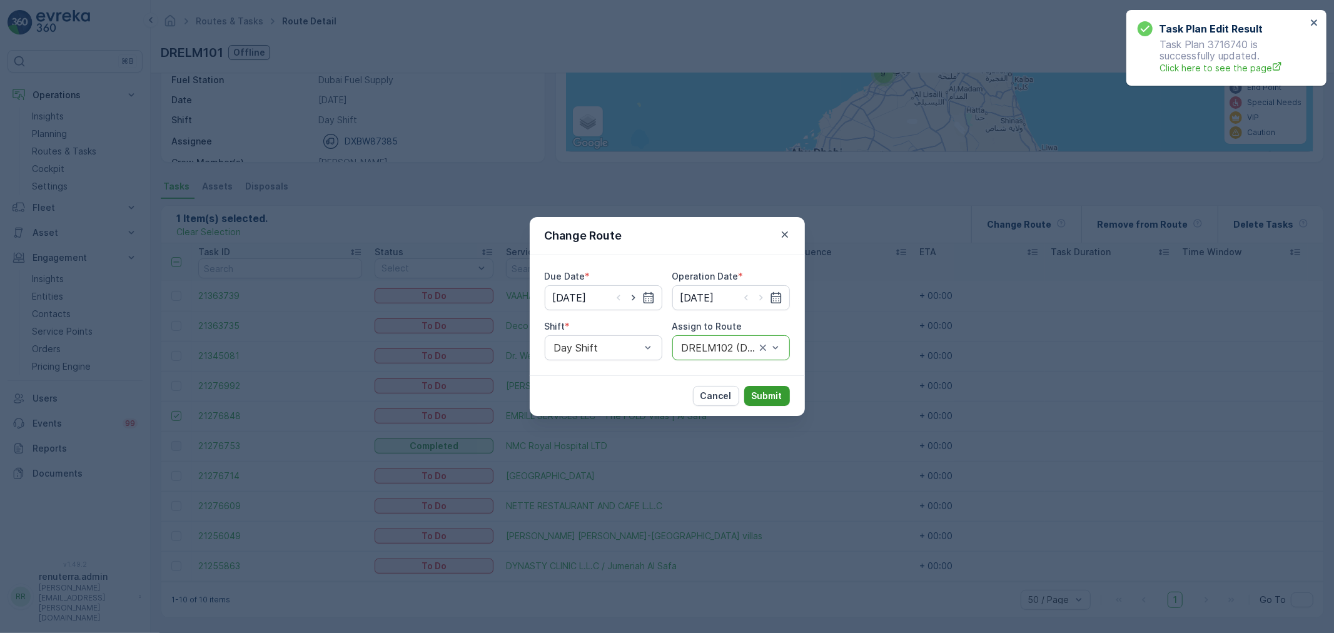
click at [753, 401] on p "Submit" at bounding box center [766, 395] width 31 height 13
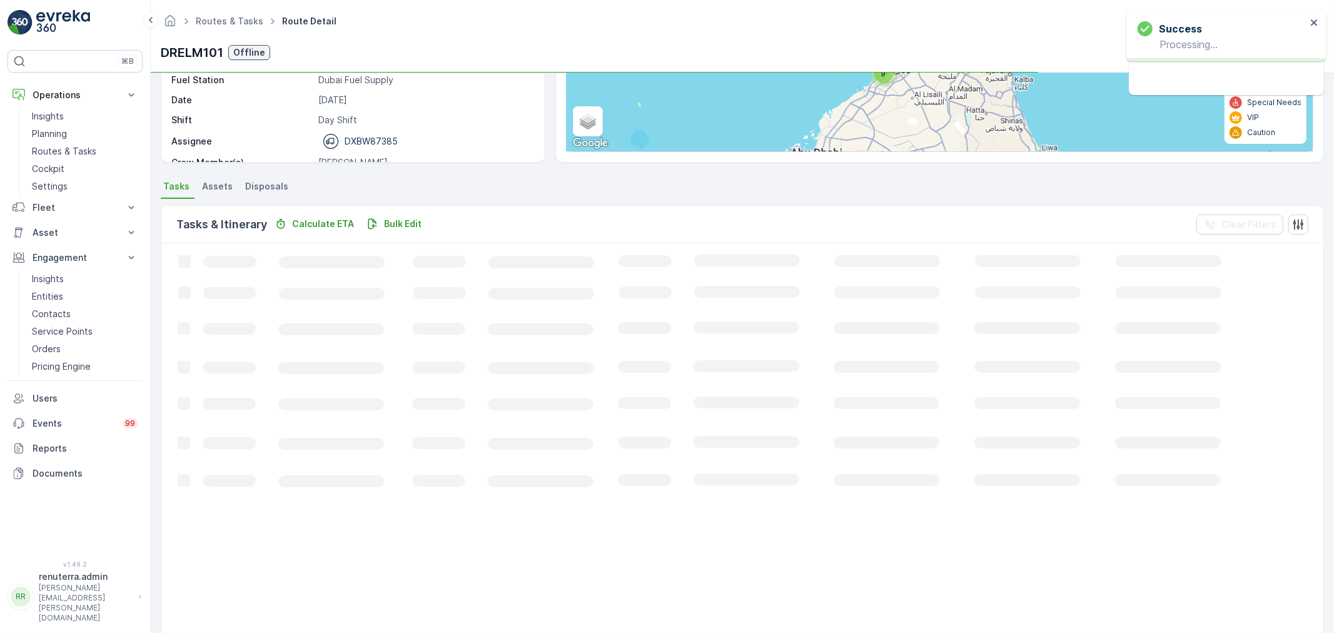
scroll to position [141, 0]
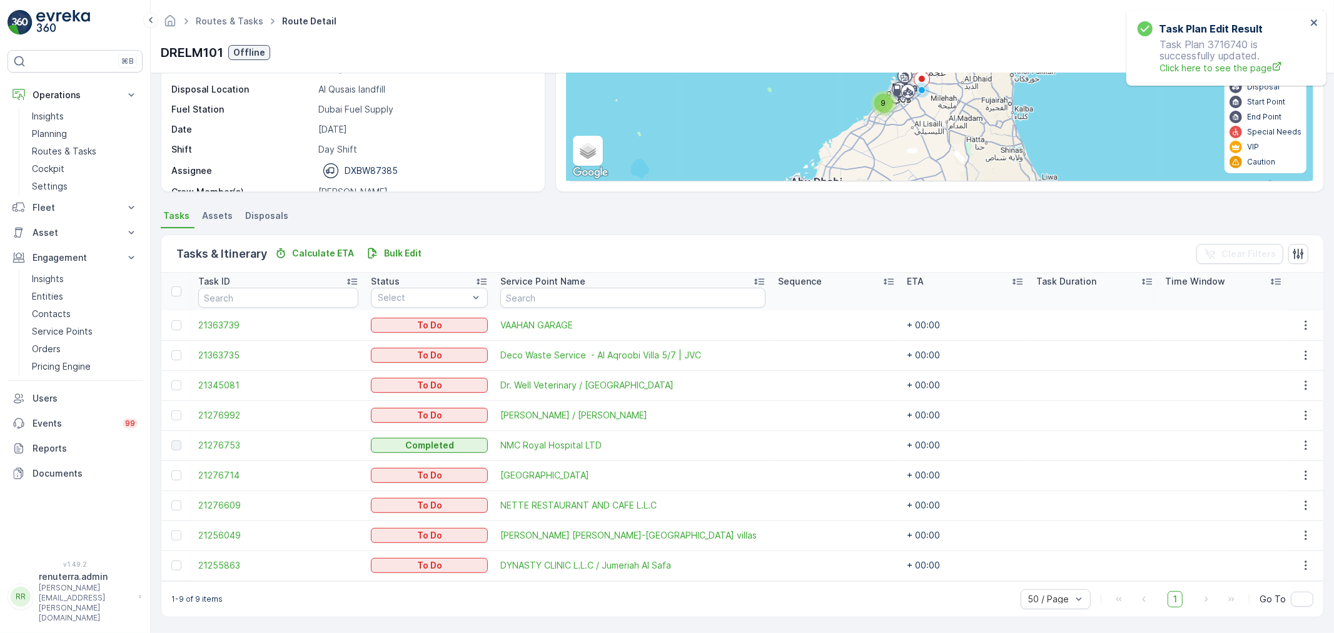
click at [203, 11] on div "Routes & Tasks Route Detail Renuterra ( +04:00 )" at bounding box center [742, 21] width 1163 height 23
click at [210, 16] on link "Routes & Tasks" at bounding box center [230, 21] width 68 height 11
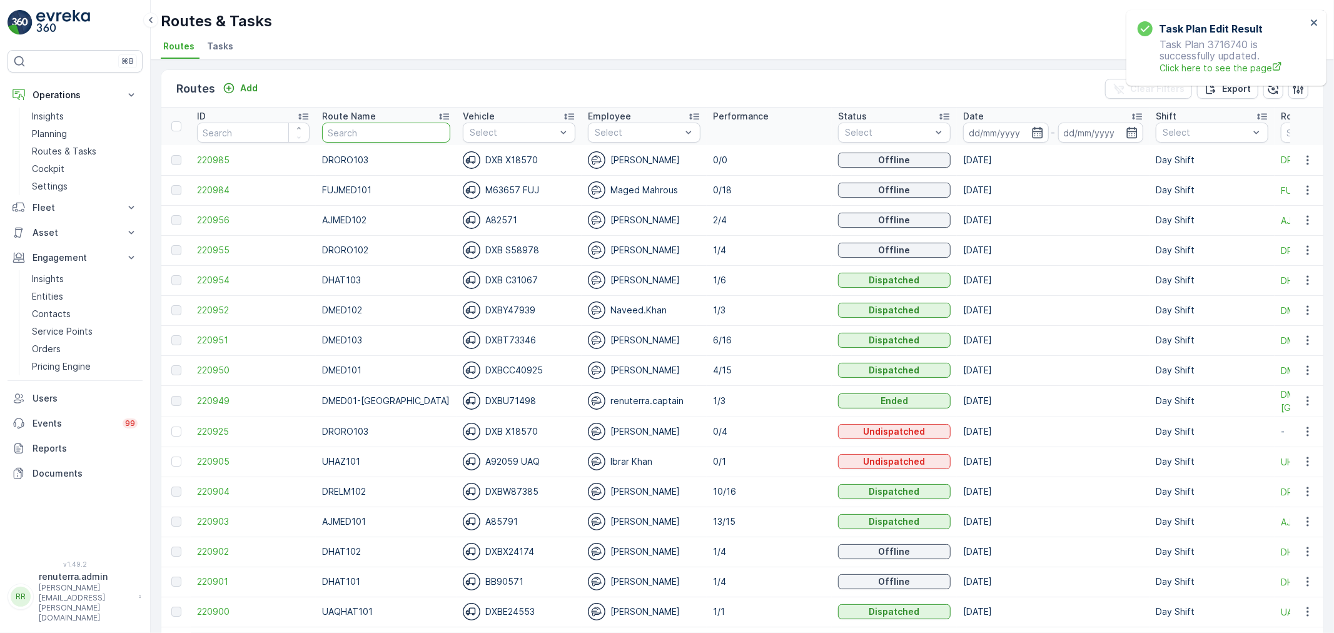
click at [410, 138] on input "text" at bounding box center [386, 133] width 128 height 20
type input "DHAT"
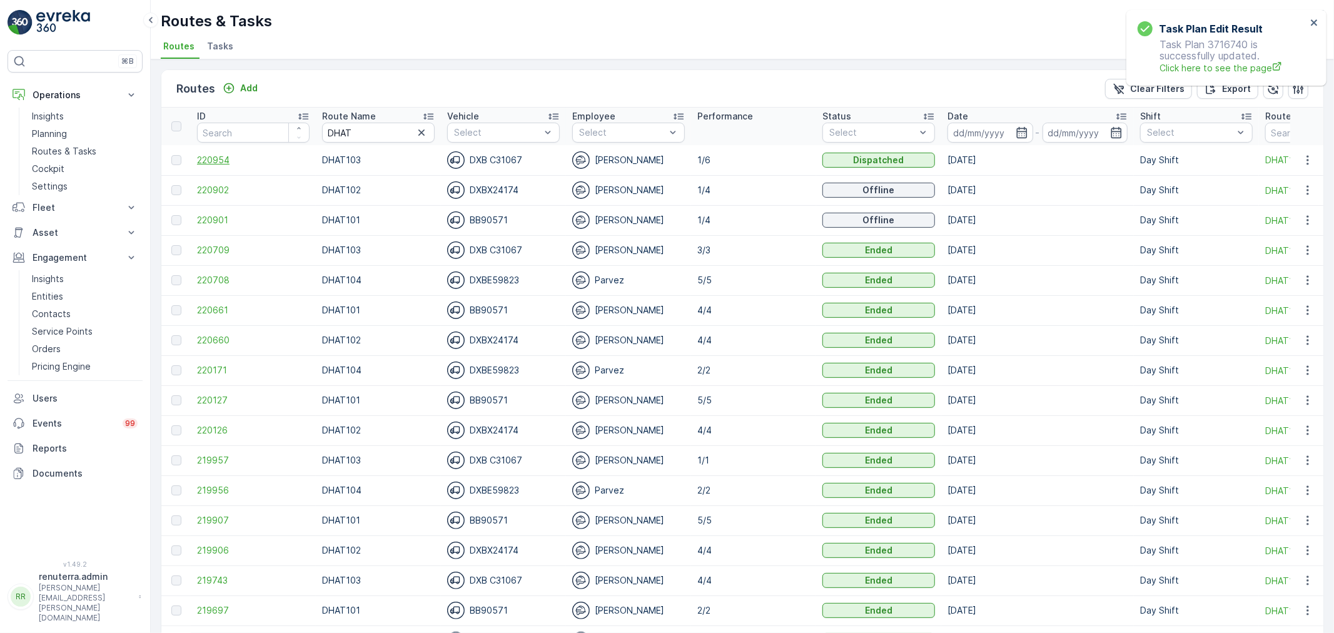
click at [228, 161] on span "220954" at bounding box center [253, 160] width 113 height 13
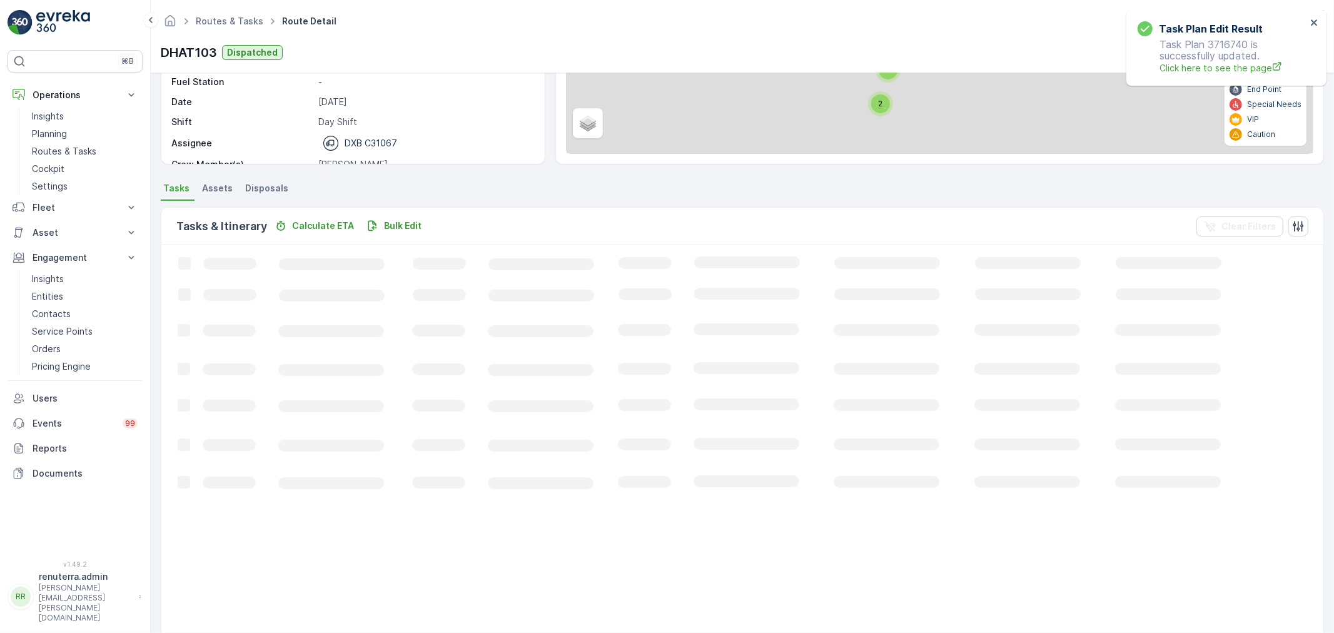
scroll to position [51, 0]
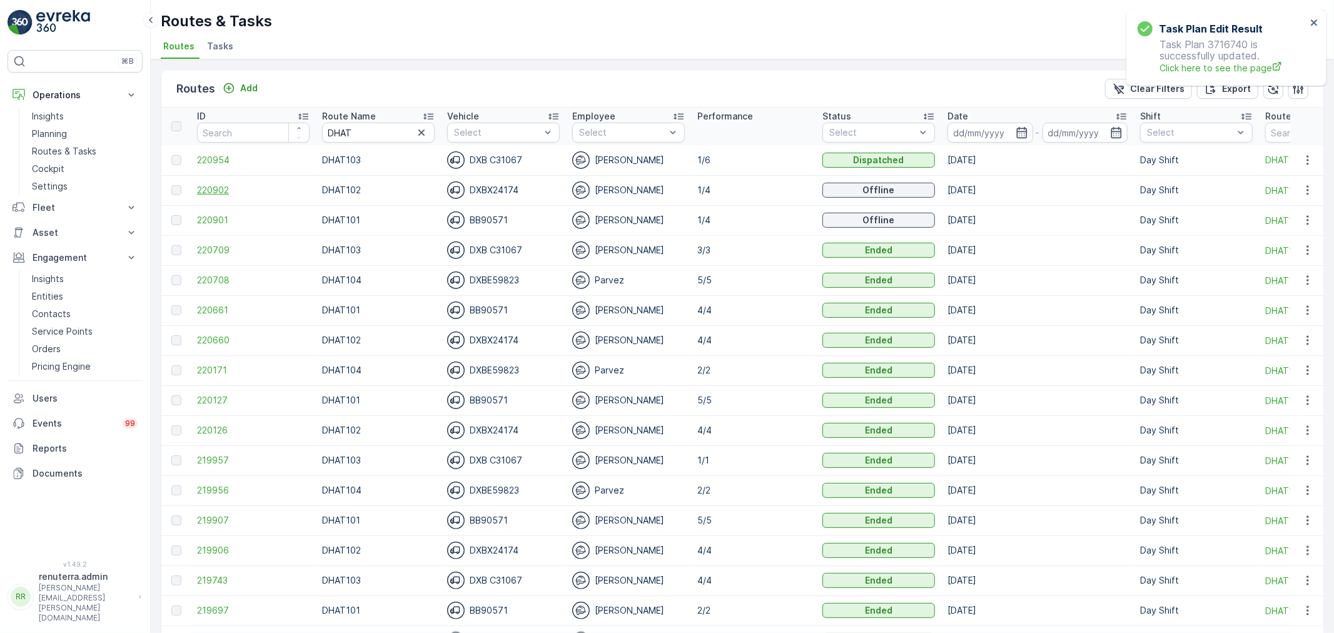
click at [208, 191] on span "220902" at bounding box center [253, 190] width 113 height 13
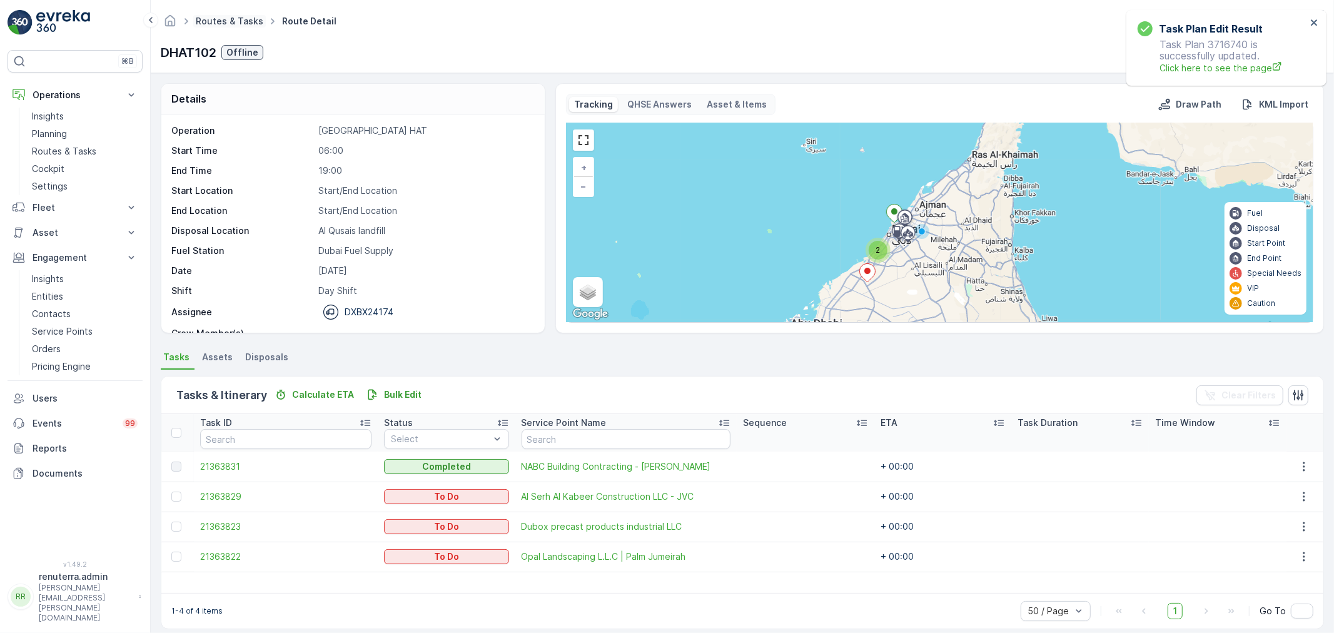
click at [214, 24] on link "Routes & Tasks" at bounding box center [230, 21] width 68 height 11
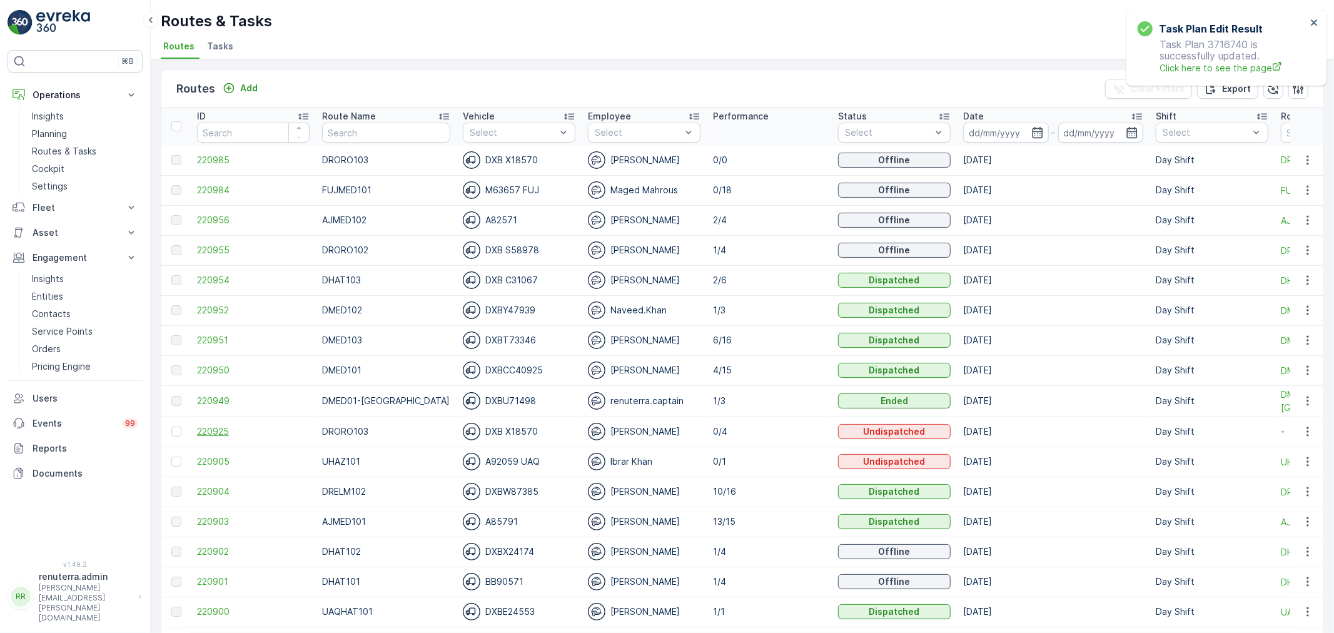
click at [208, 430] on span "220925" at bounding box center [253, 431] width 113 height 13
click at [998, 136] on input at bounding box center [1006, 133] width 86 height 20
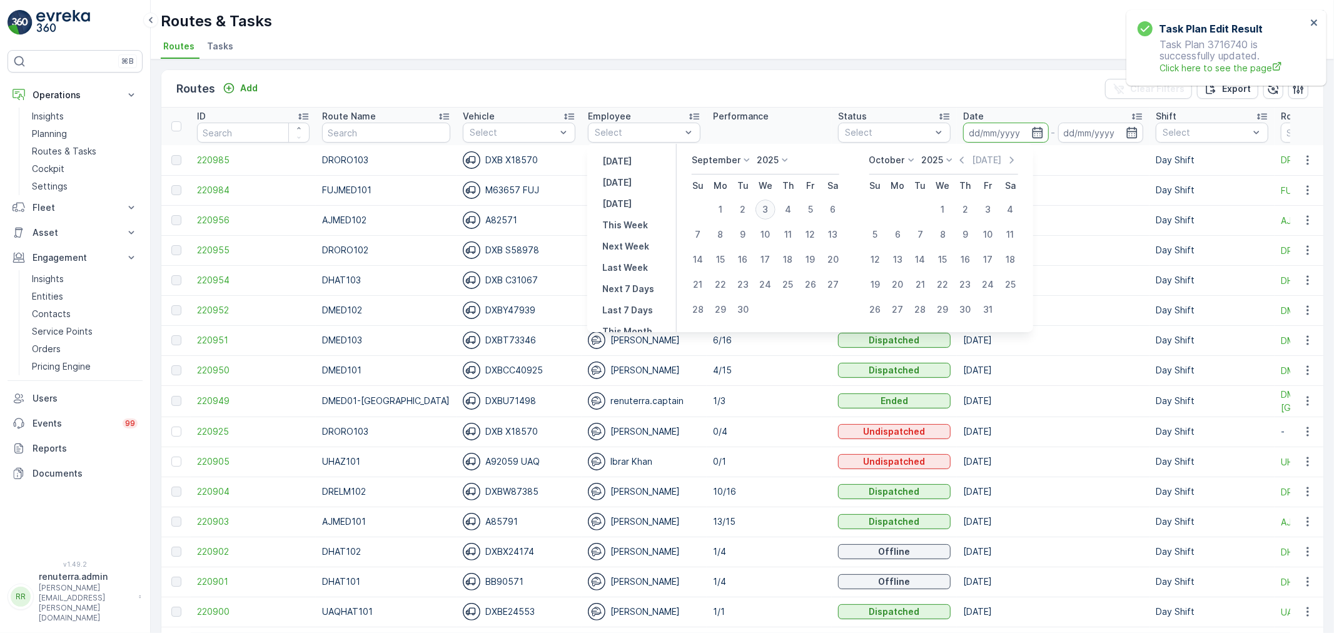
click at [760, 207] on div "3" at bounding box center [765, 209] width 20 height 20
type input "[DATE]"
click at [760, 206] on div "3" at bounding box center [765, 209] width 20 height 20
type input "[DATE]"
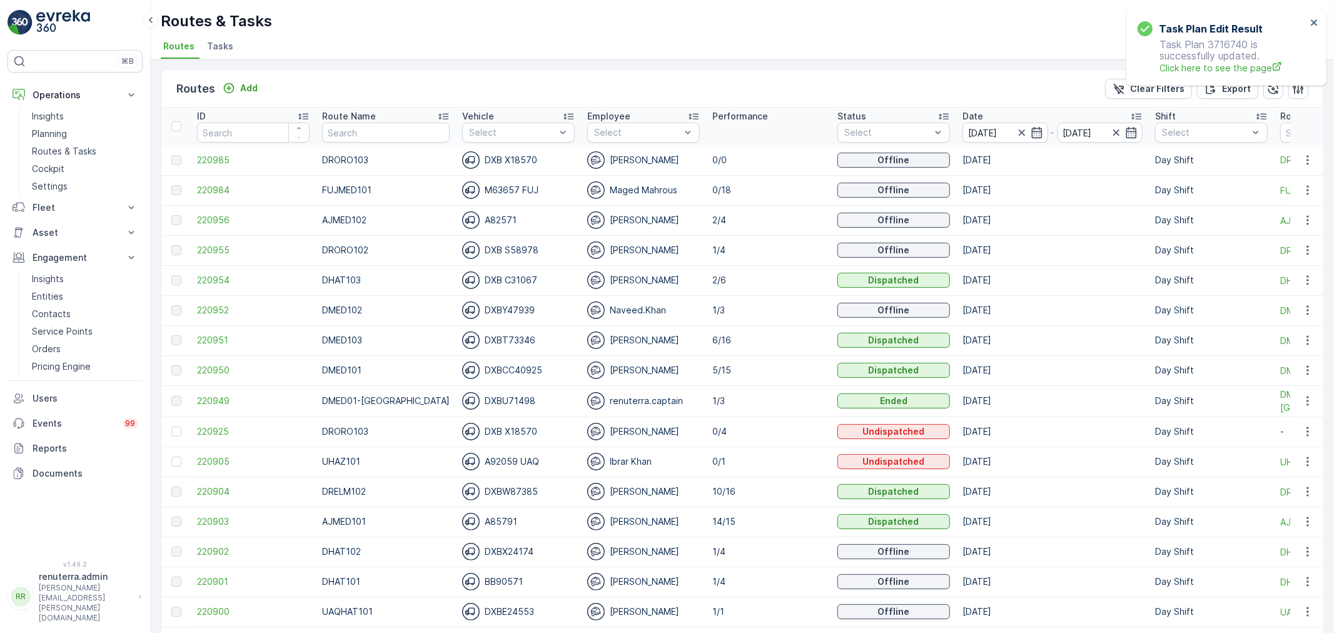
click at [359, 146] on td "DRORO103" at bounding box center [386, 160] width 140 height 30
click at [416, 124] on input "text" at bounding box center [386, 133] width 128 height 20
type input "1"
type input "dhat"
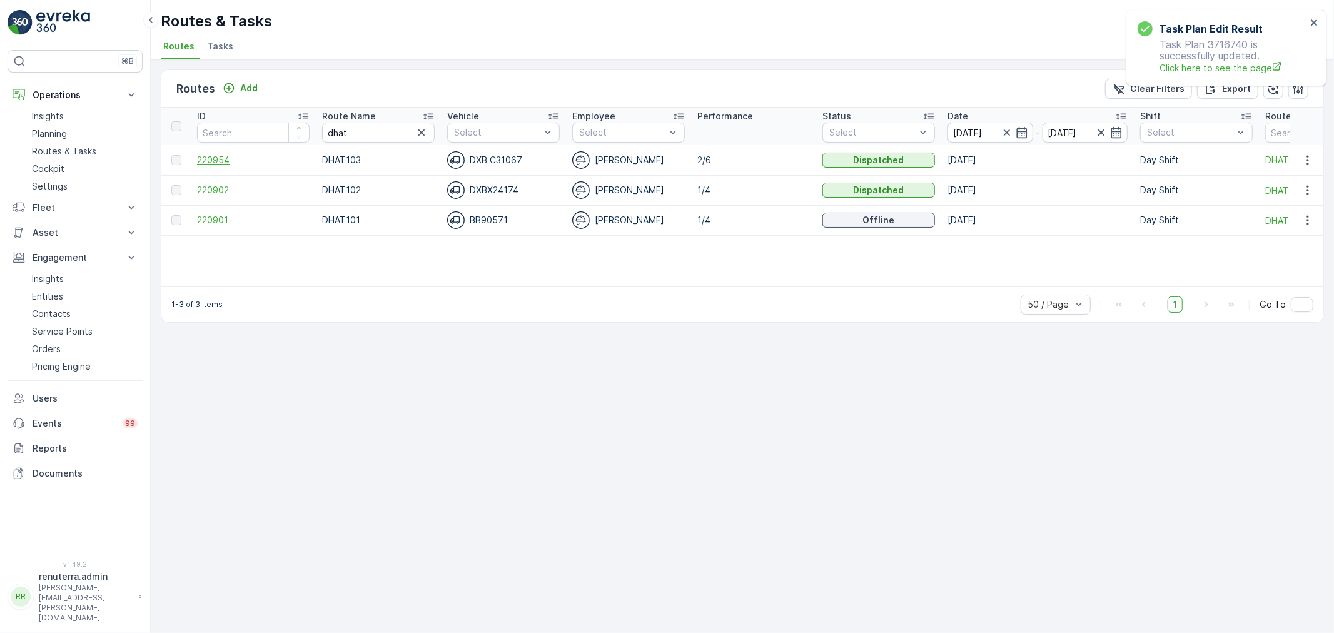
click at [236, 165] on span "220954" at bounding box center [253, 160] width 113 height 13
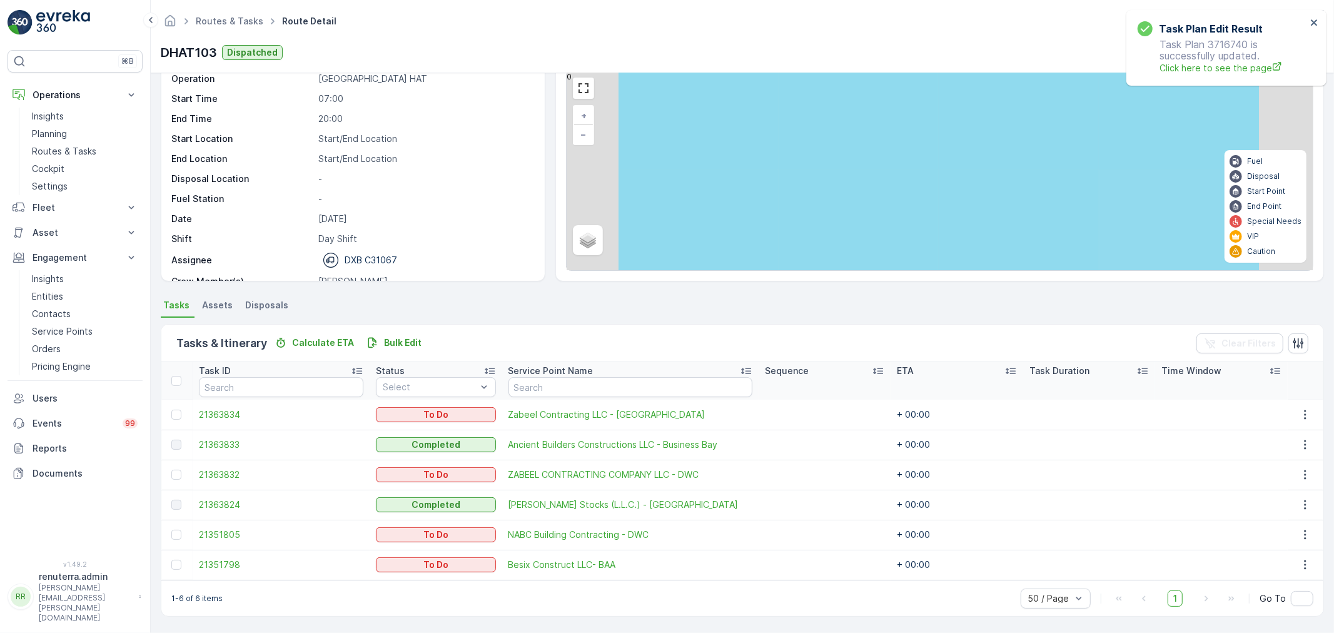
scroll to position [51, 0]
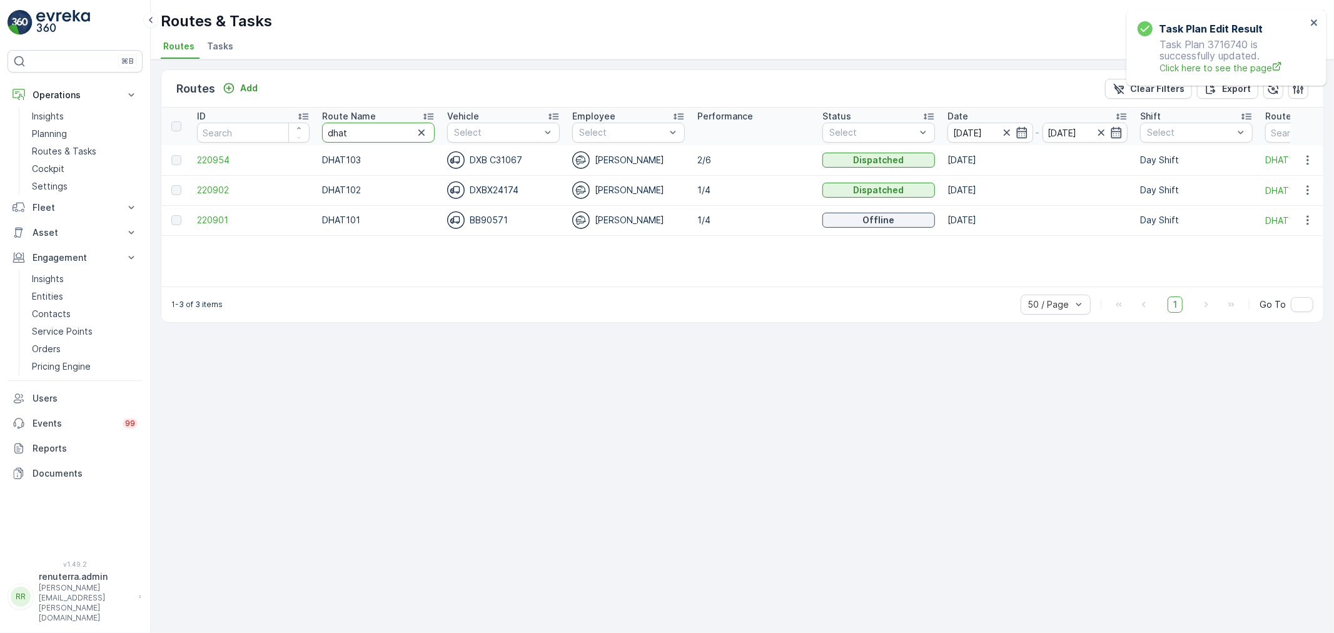
drag, startPoint x: 363, startPoint y: 131, endPoint x: 328, endPoint y: 130, distance: 34.4
click at [328, 130] on input "dhat" at bounding box center [378, 133] width 113 height 20
type input "DHAT104"
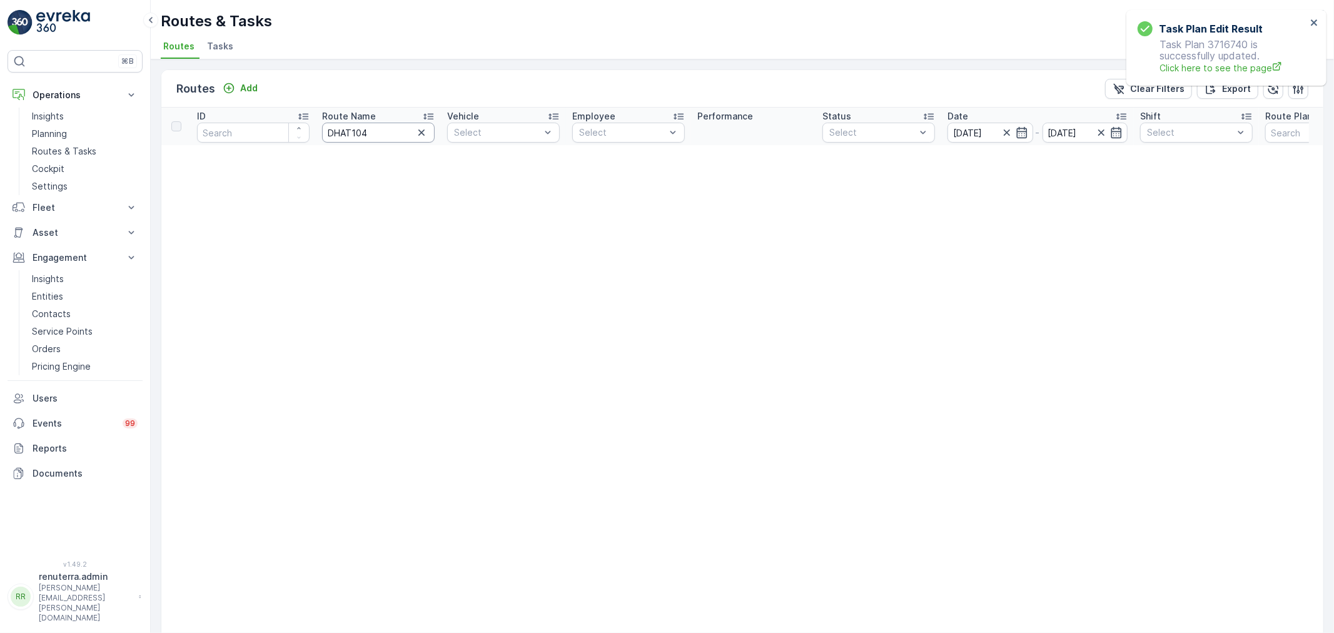
click at [382, 128] on input "DHAT104" at bounding box center [378, 133] width 113 height 20
type input "DHAT103"
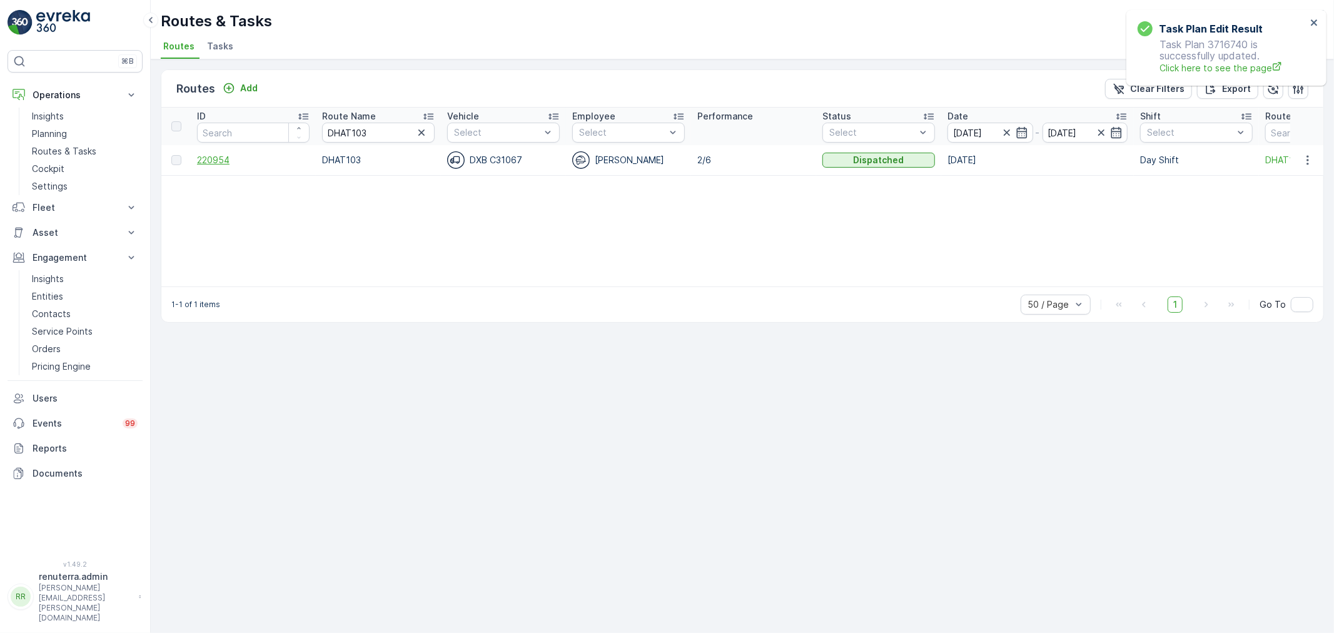
click at [246, 158] on span "220954" at bounding box center [253, 160] width 113 height 13
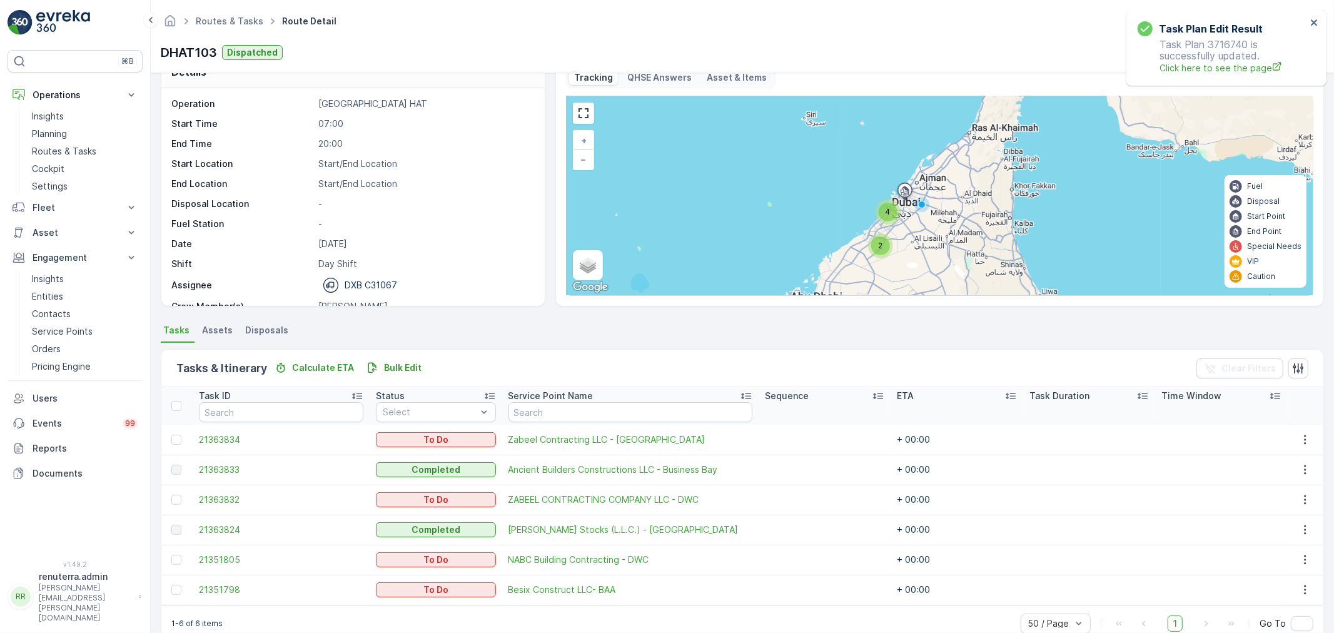
scroll to position [51, 0]
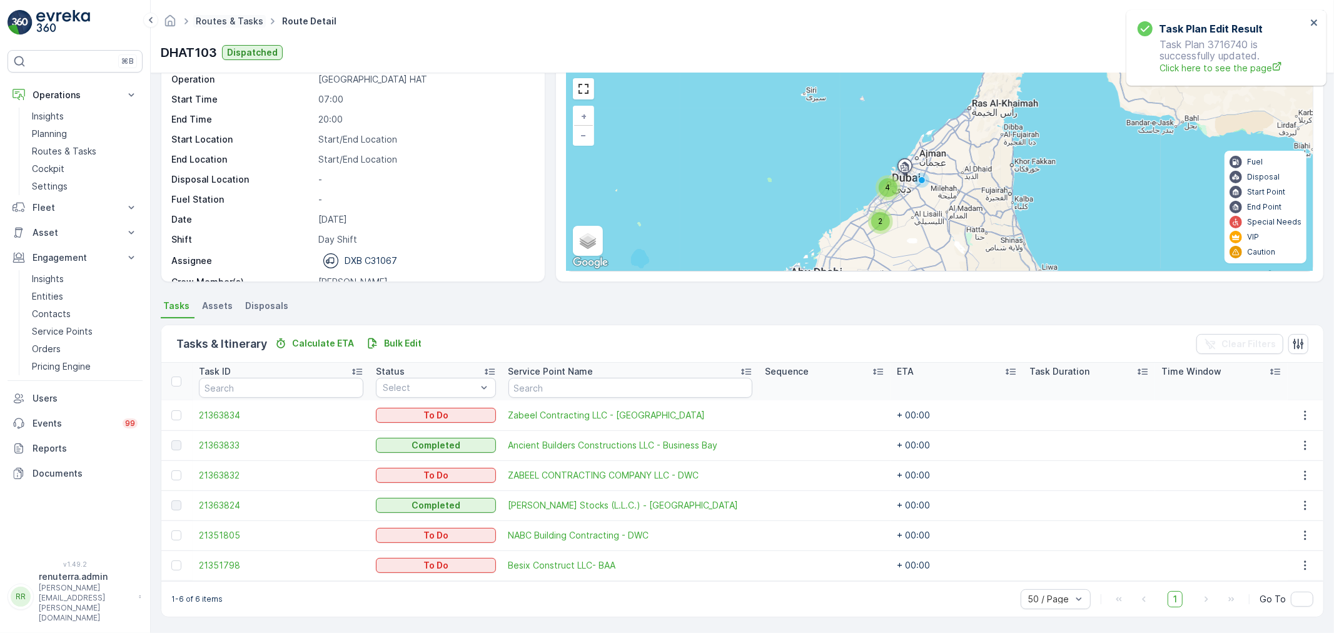
click at [229, 20] on link "Routes & Tasks" at bounding box center [230, 21] width 68 height 11
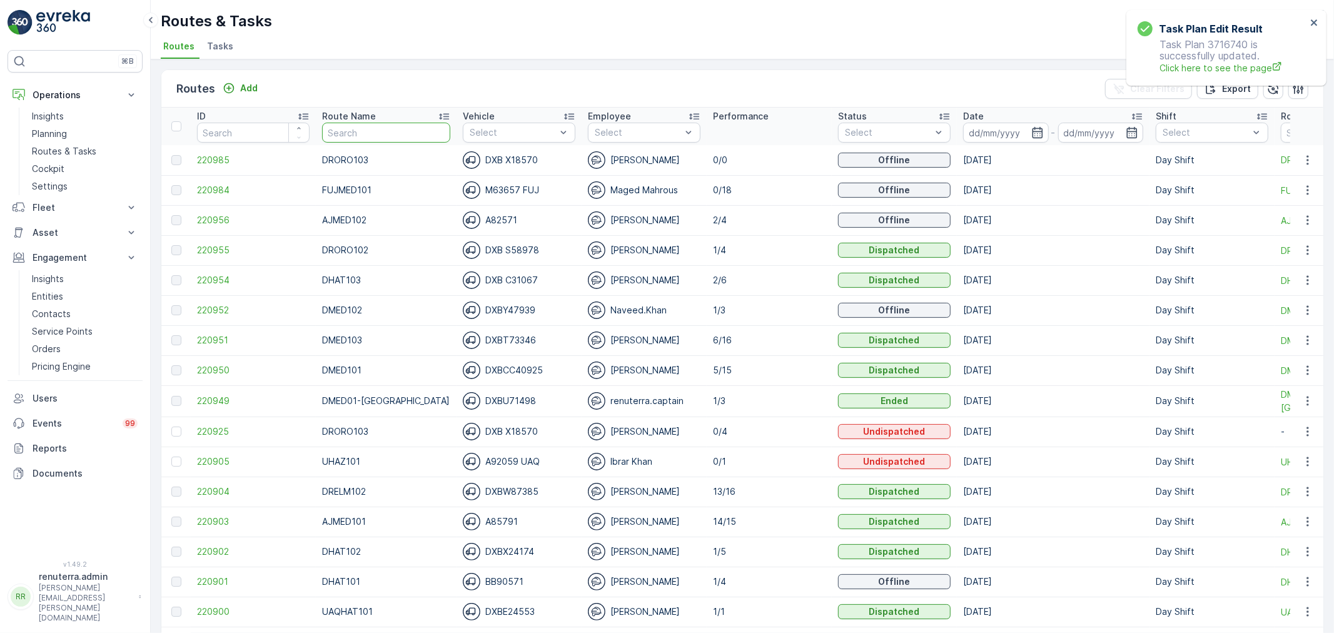
click at [358, 136] on input "text" at bounding box center [386, 133] width 128 height 20
type input "DHAT"
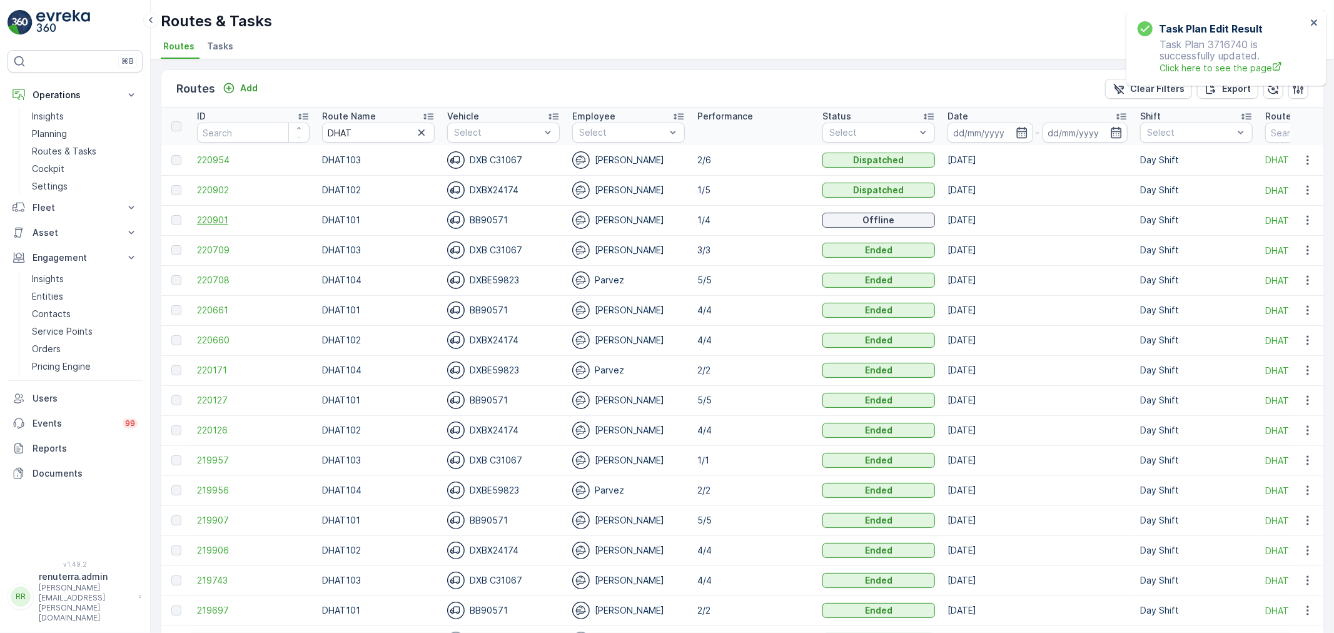
click at [226, 216] on span "220901" at bounding box center [253, 220] width 113 height 13
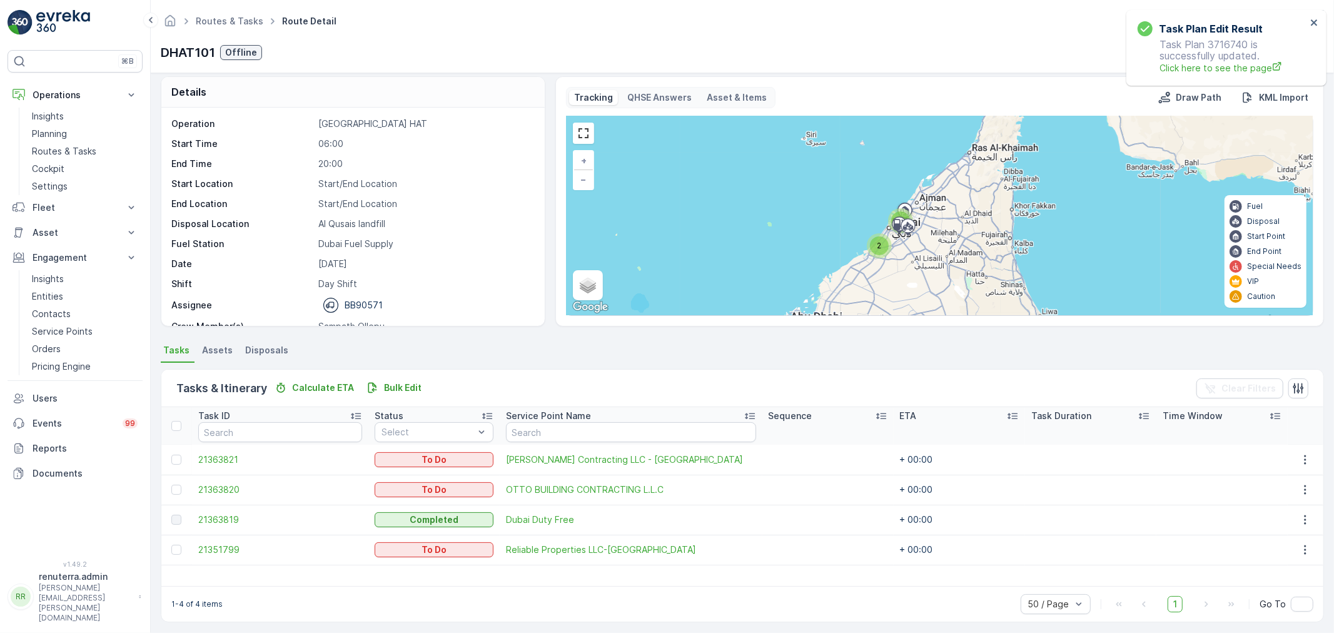
scroll to position [11, 0]
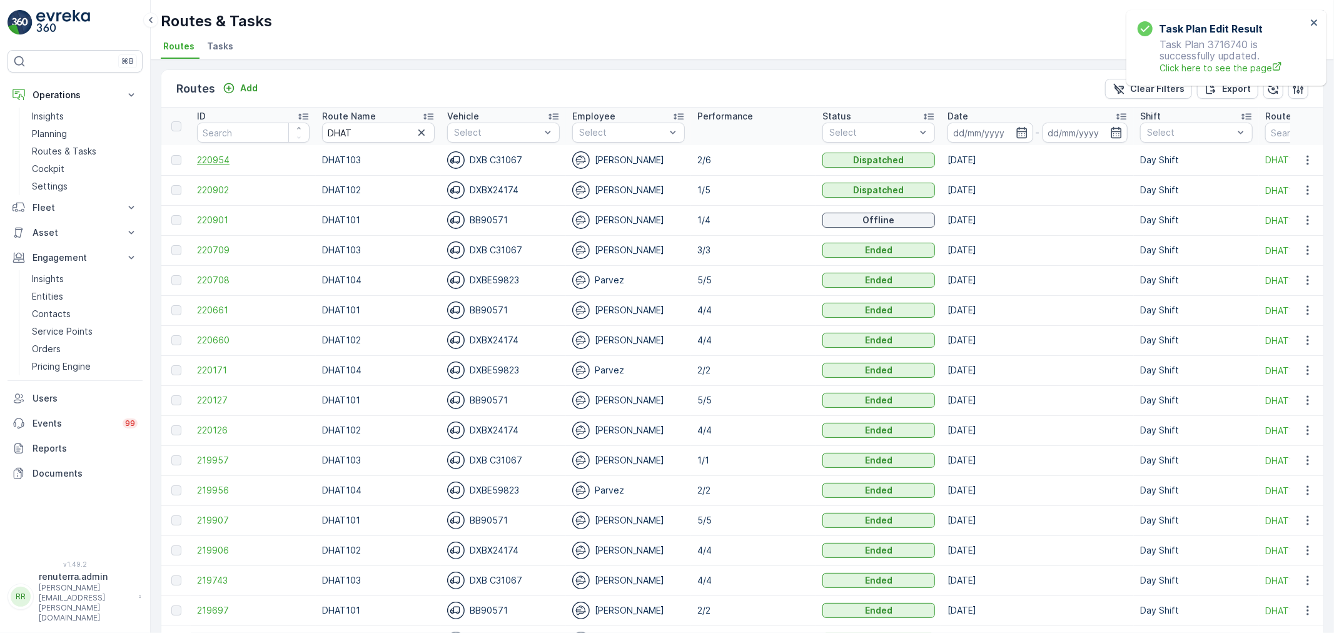
click at [210, 163] on td "220954" at bounding box center [253, 160] width 125 height 30
click at [210, 163] on span "220954" at bounding box center [253, 160] width 113 height 13
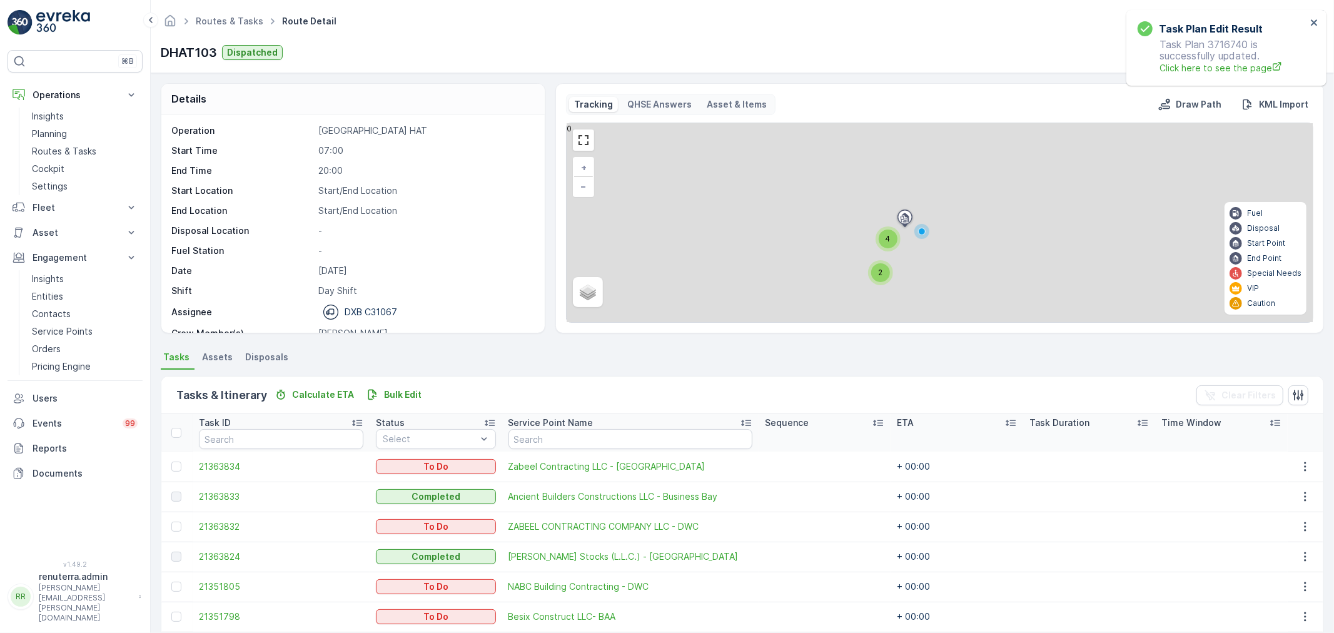
scroll to position [51, 0]
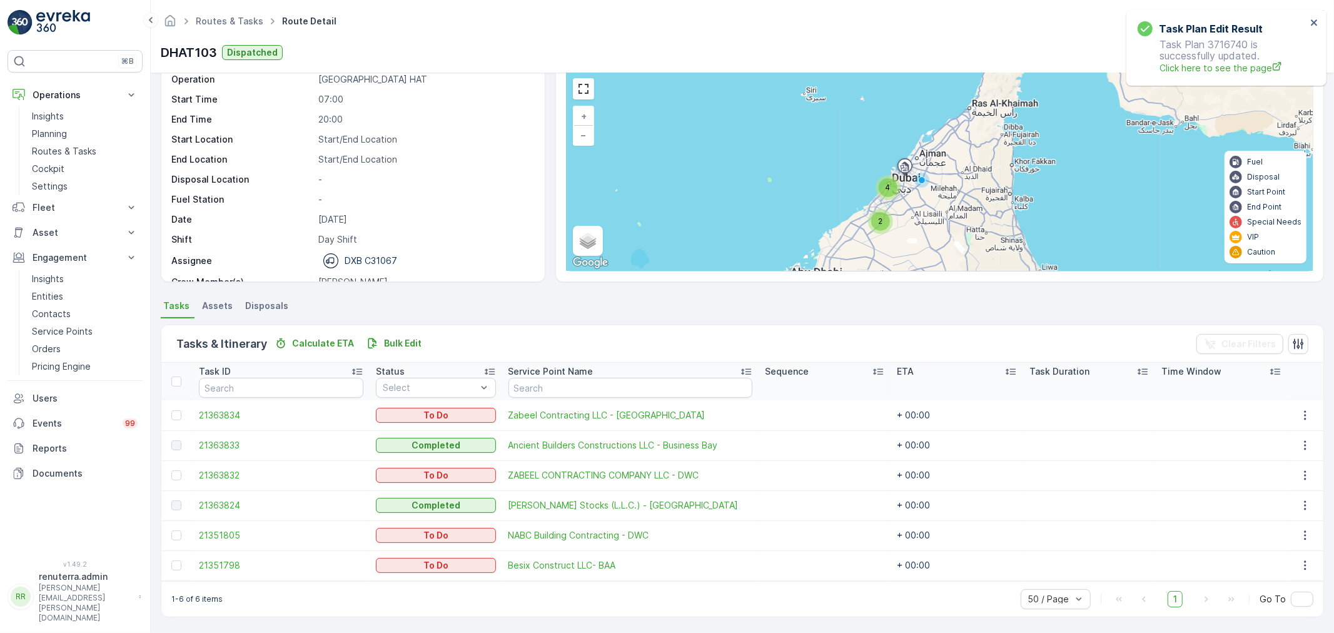
click at [211, 436] on td "21363833" at bounding box center [281, 445] width 177 height 30
click at [213, 441] on span "21363833" at bounding box center [281, 445] width 164 height 13
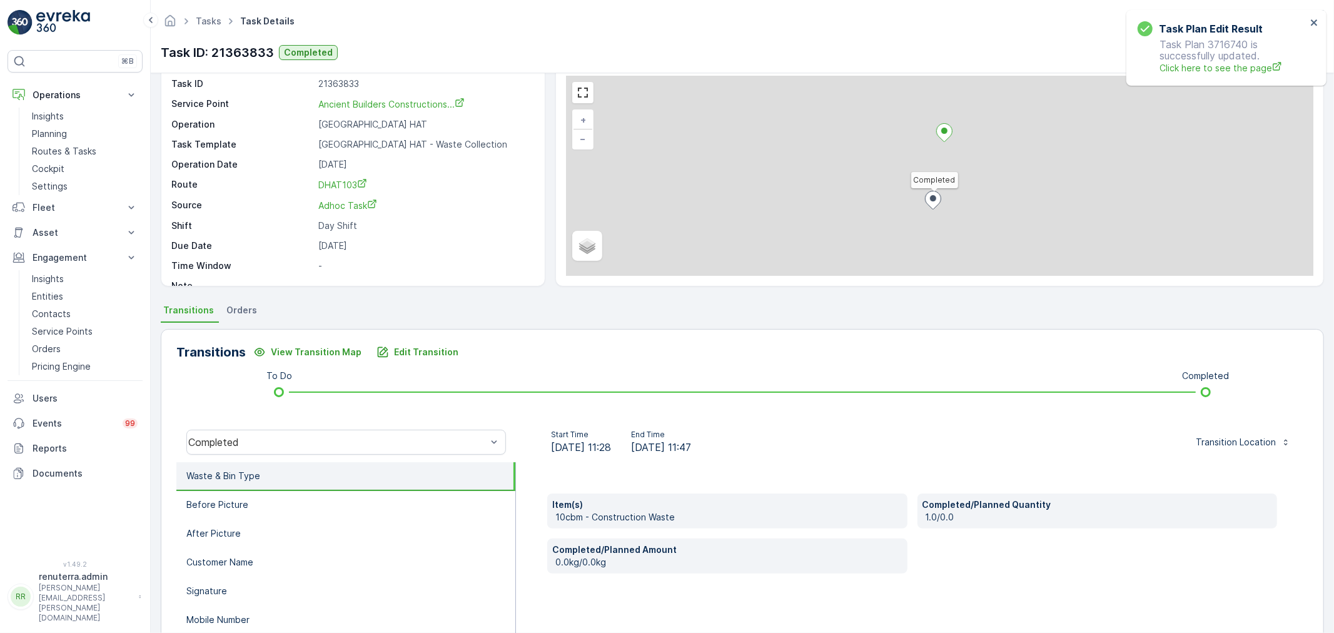
scroll to position [139, 0]
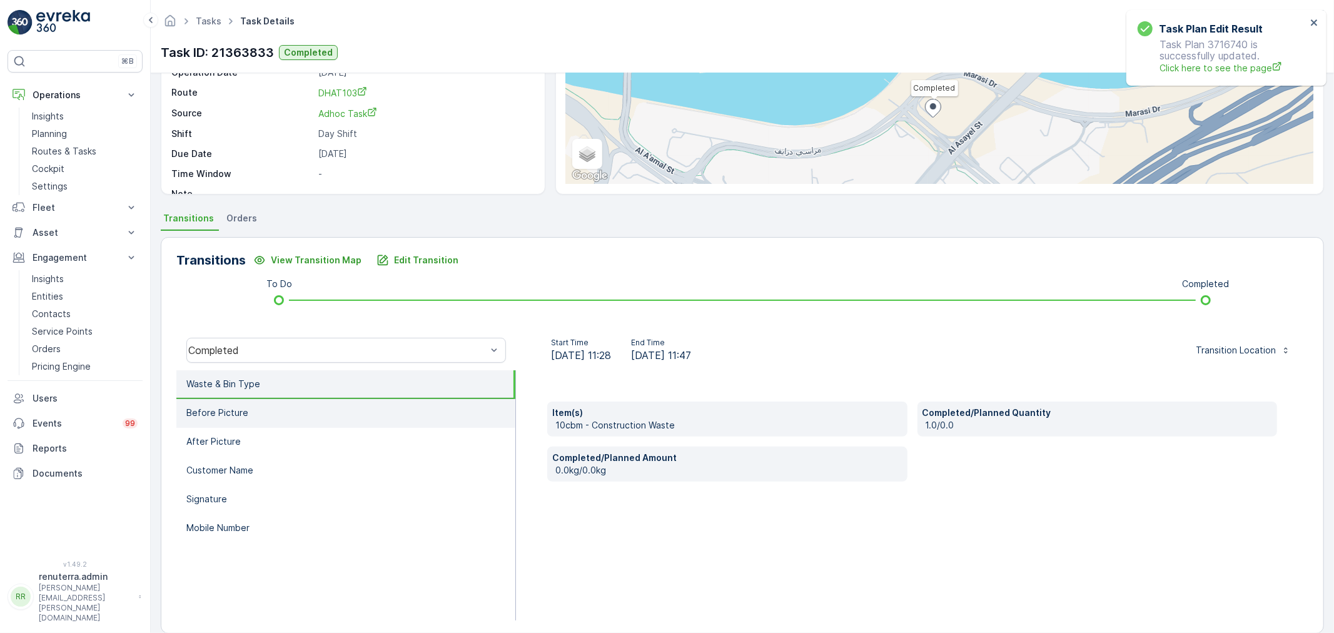
click at [377, 408] on li "Before Picture" at bounding box center [345, 413] width 339 height 29
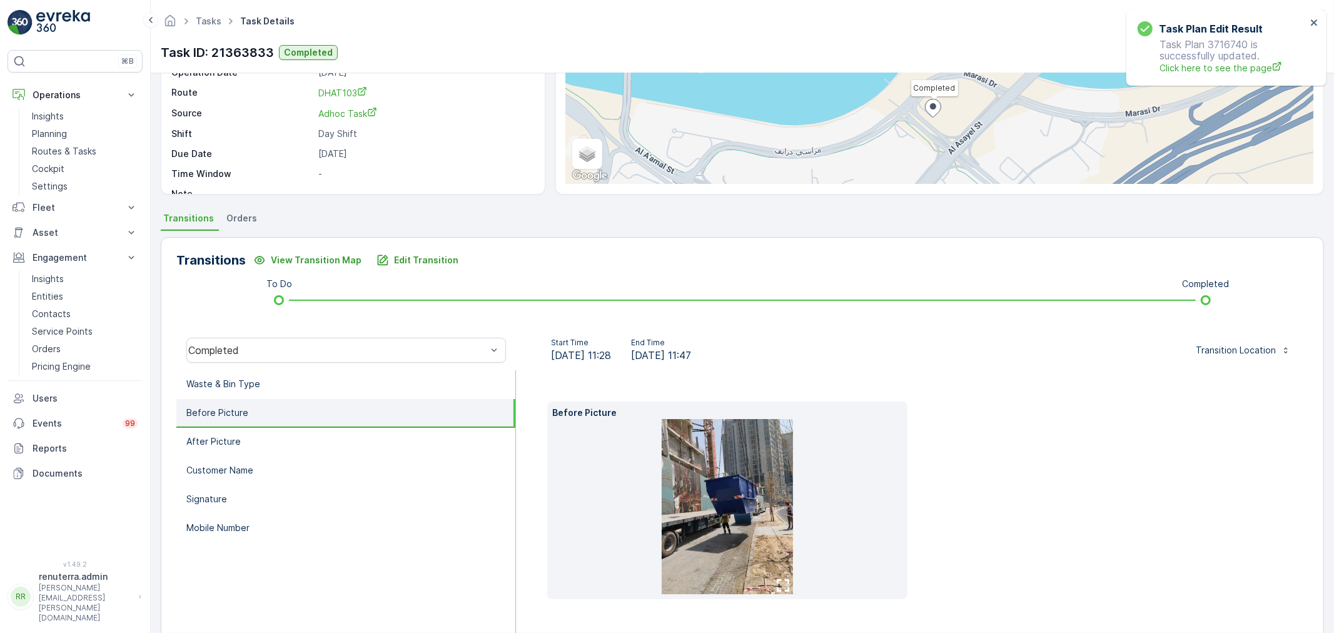
click at [736, 501] on img at bounding box center [726, 506] width 131 height 175
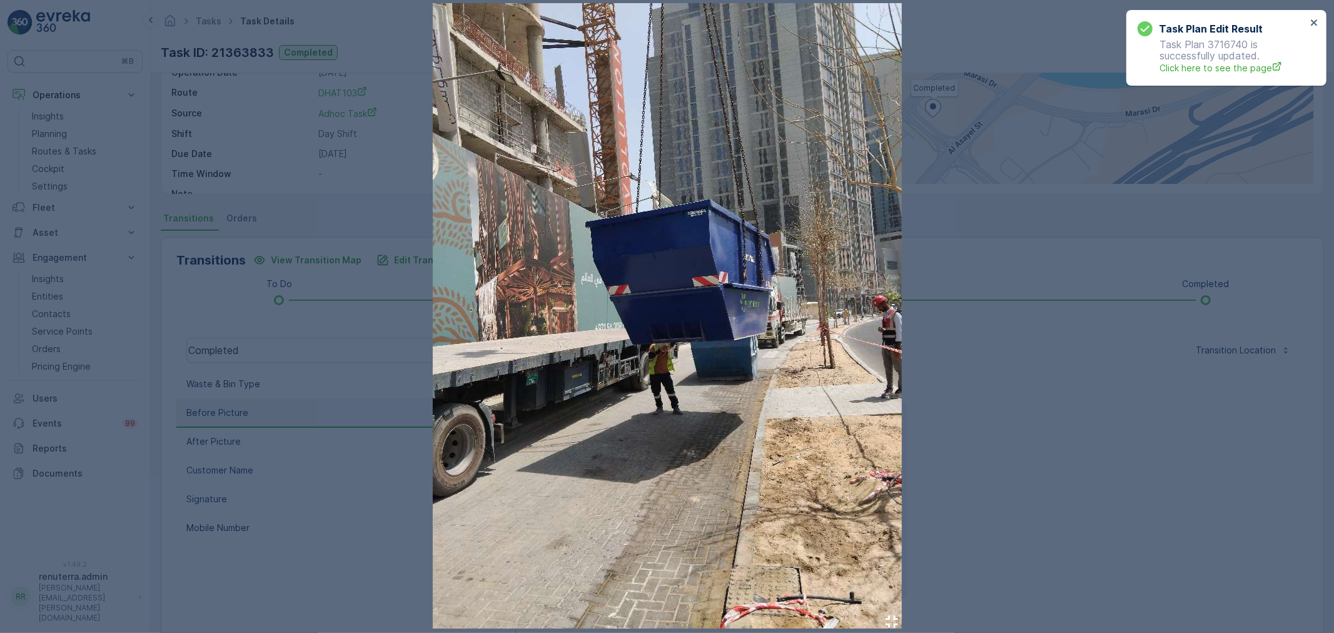
click at [222, 365] on div at bounding box center [667, 316] width 1334 height 633
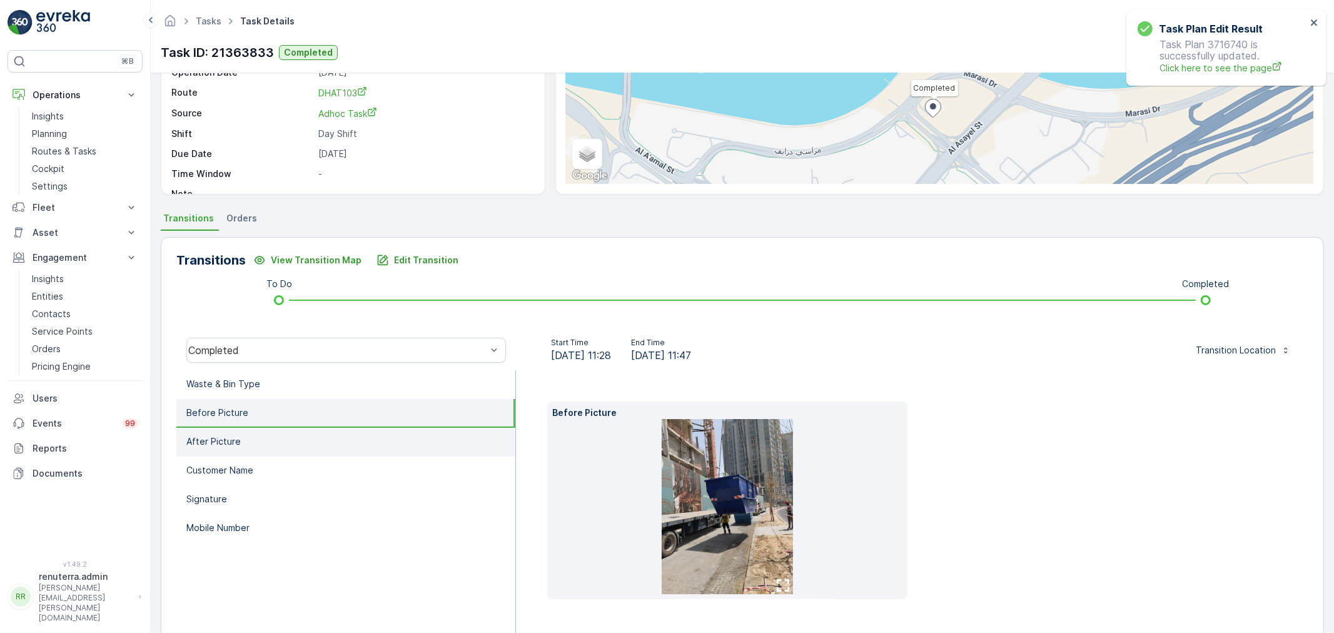
click at [227, 440] on p "After Picture" at bounding box center [213, 441] width 54 height 13
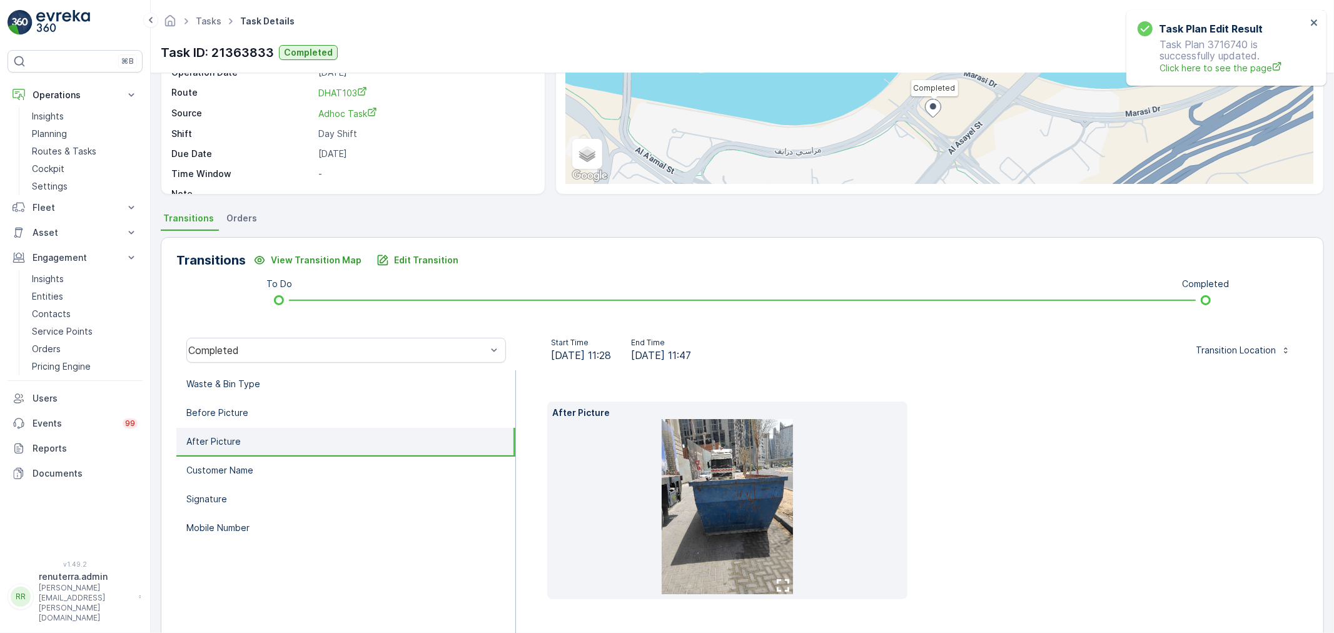
click at [713, 471] on img at bounding box center [726, 506] width 131 height 175
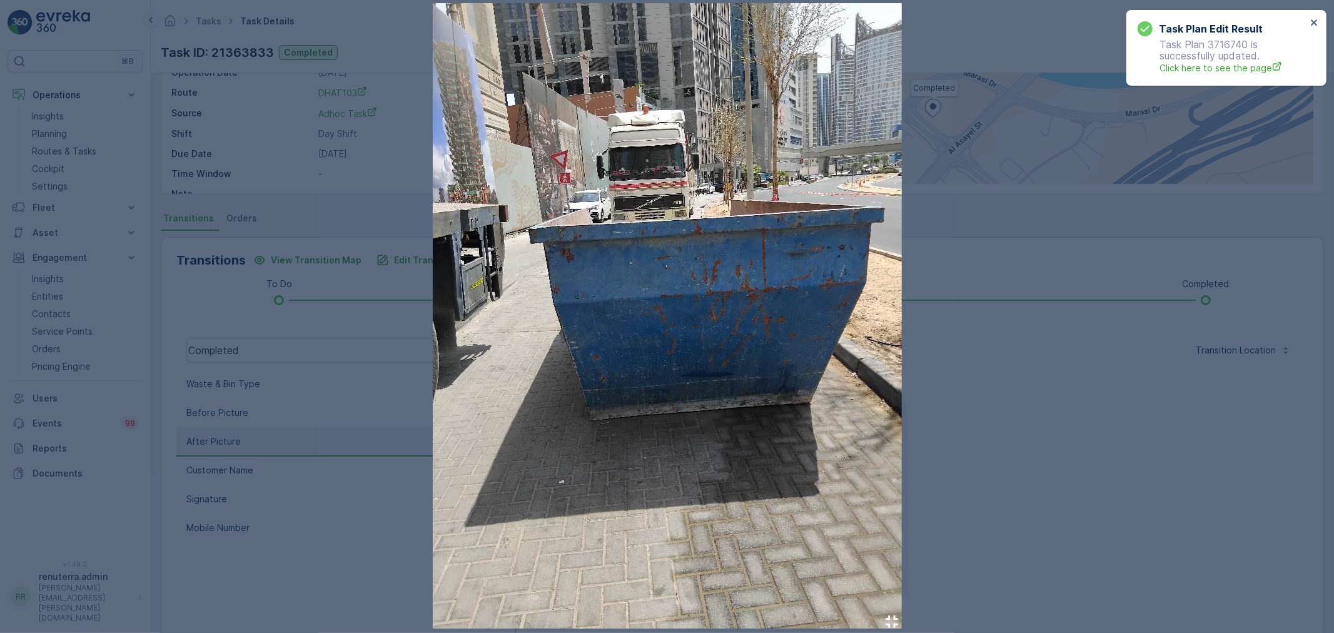
click at [1171, 501] on div at bounding box center [667, 316] width 1334 height 633
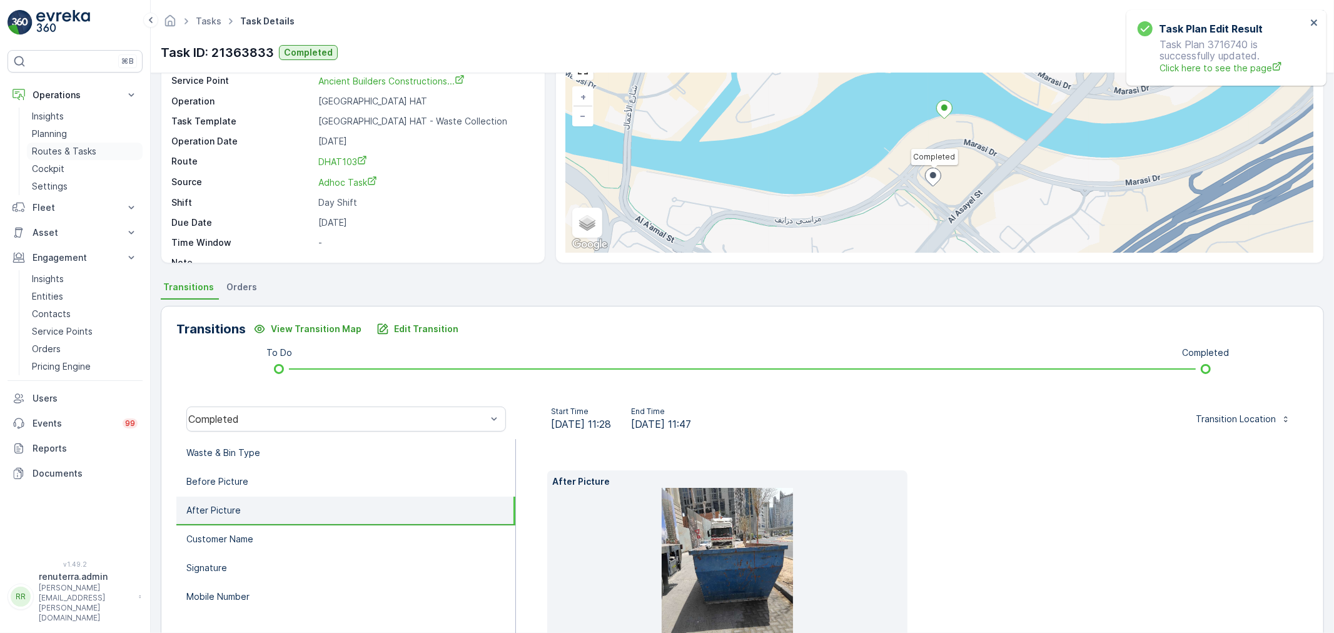
scroll to position [69, 0]
click at [84, 151] on p "Routes & Tasks" at bounding box center [64, 151] width 64 height 13
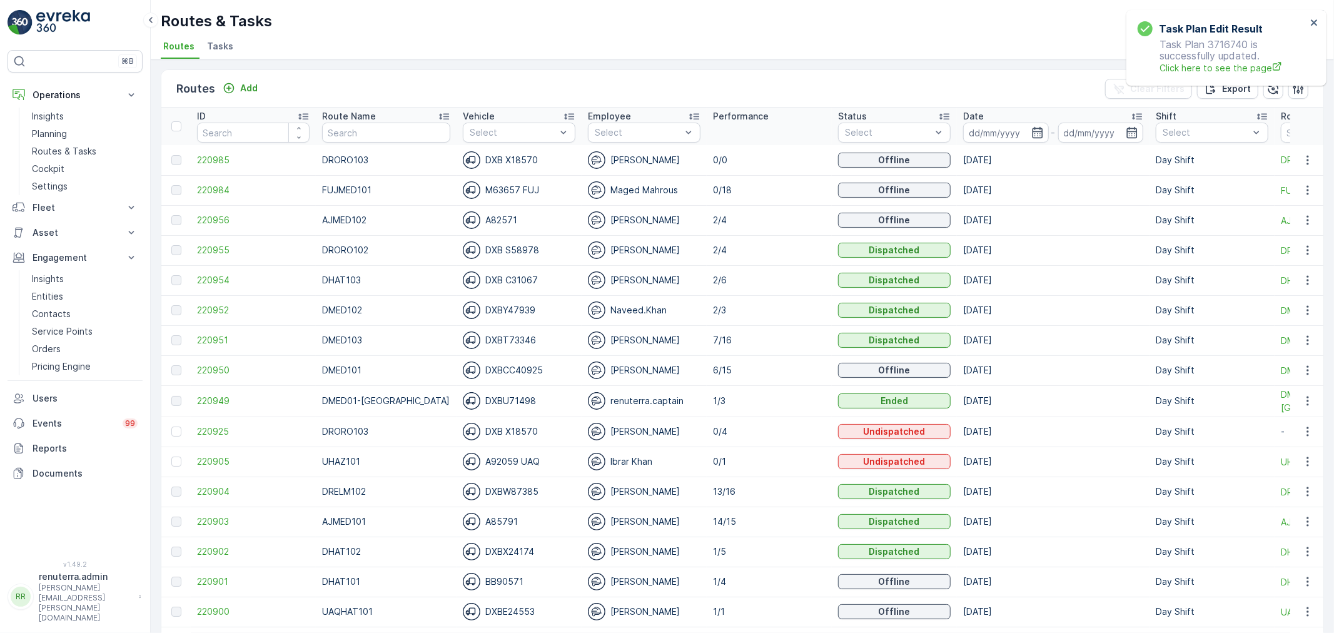
click at [344, 138] on input "text" at bounding box center [386, 133] width 128 height 20
click at [997, 123] on input at bounding box center [1006, 133] width 86 height 20
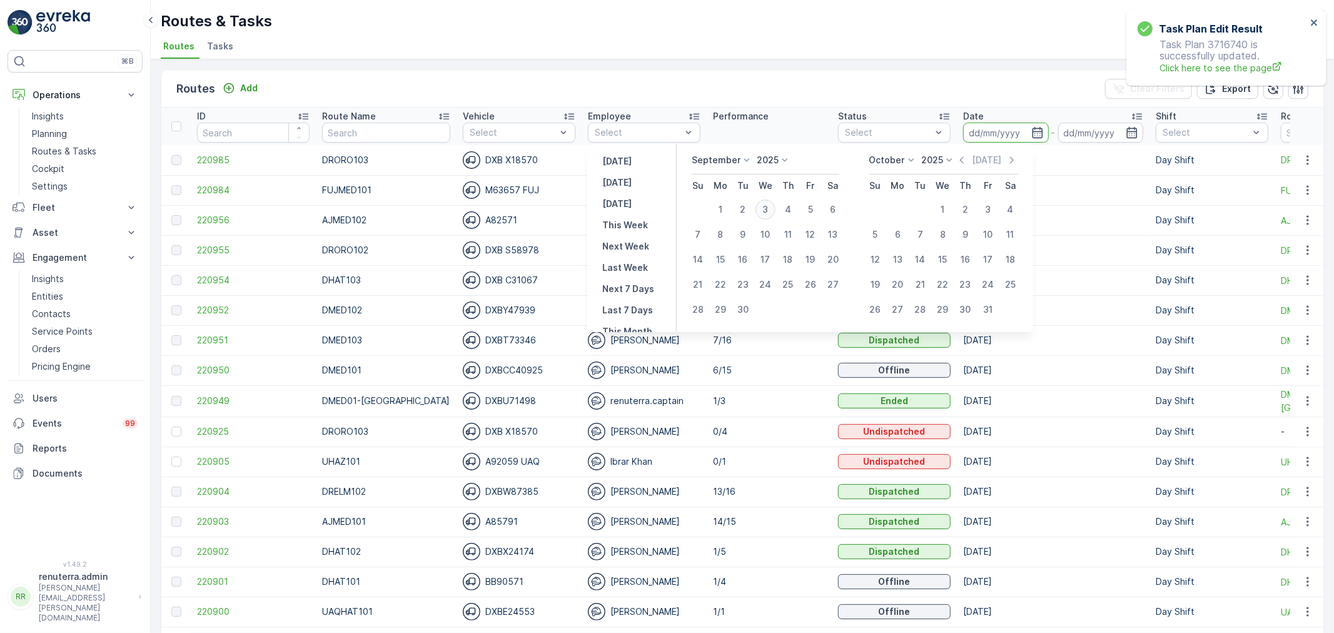
click at [760, 215] on div "3" at bounding box center [765, 209] width 20 height 20
type input "03.09.2025"
click at [760, 215] on div "3" at bounding box center [765, 209] width 20 height 20
type input "03.09.2025"
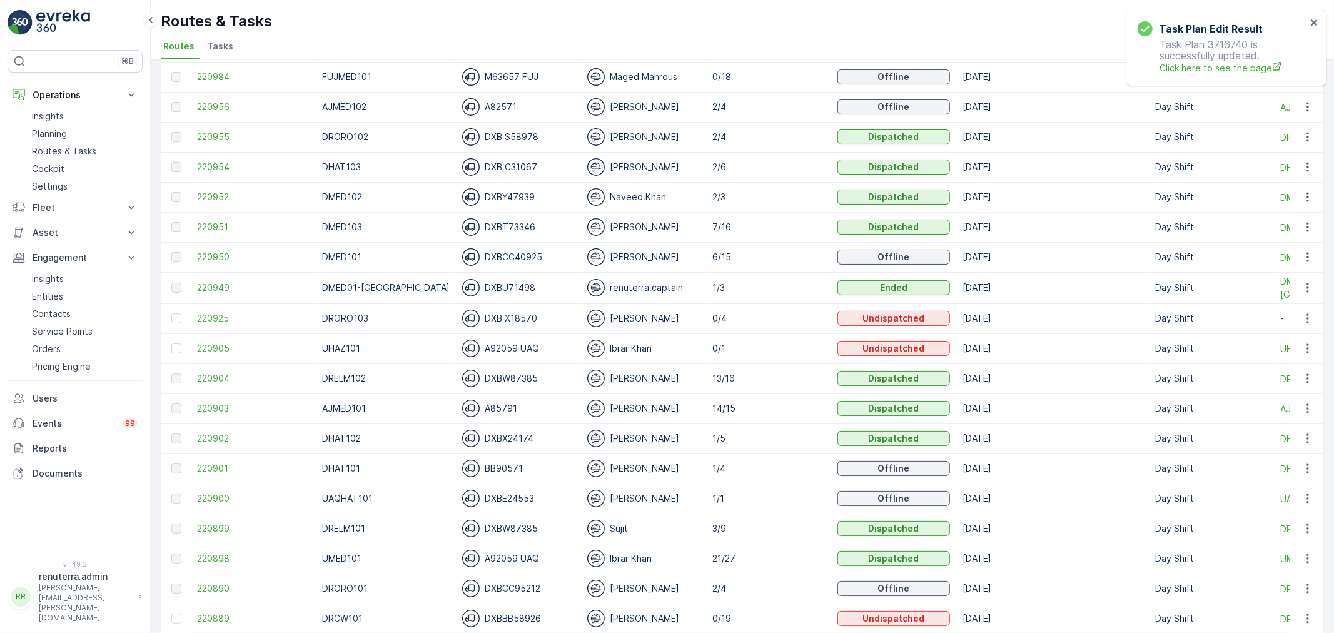
scroll to position [139, 0]
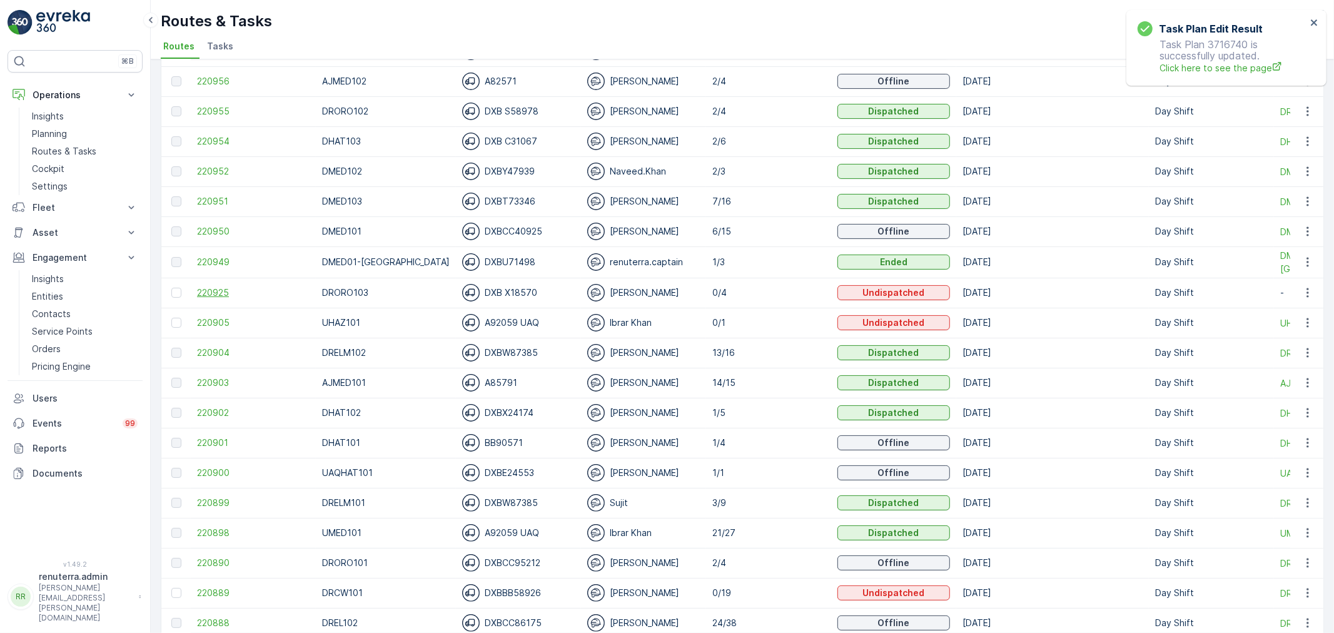
click at [238, 291] on span "220925" at bounding box center [253, 292] width 113 height 13
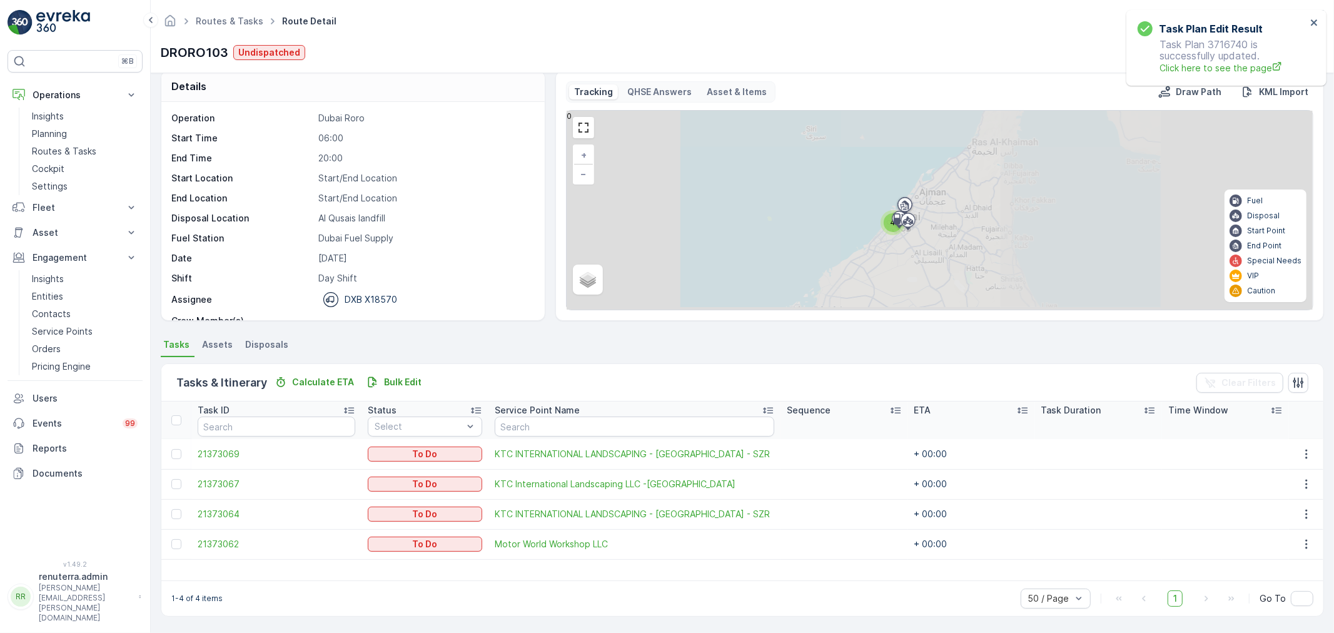
scroll to position [11, 0]
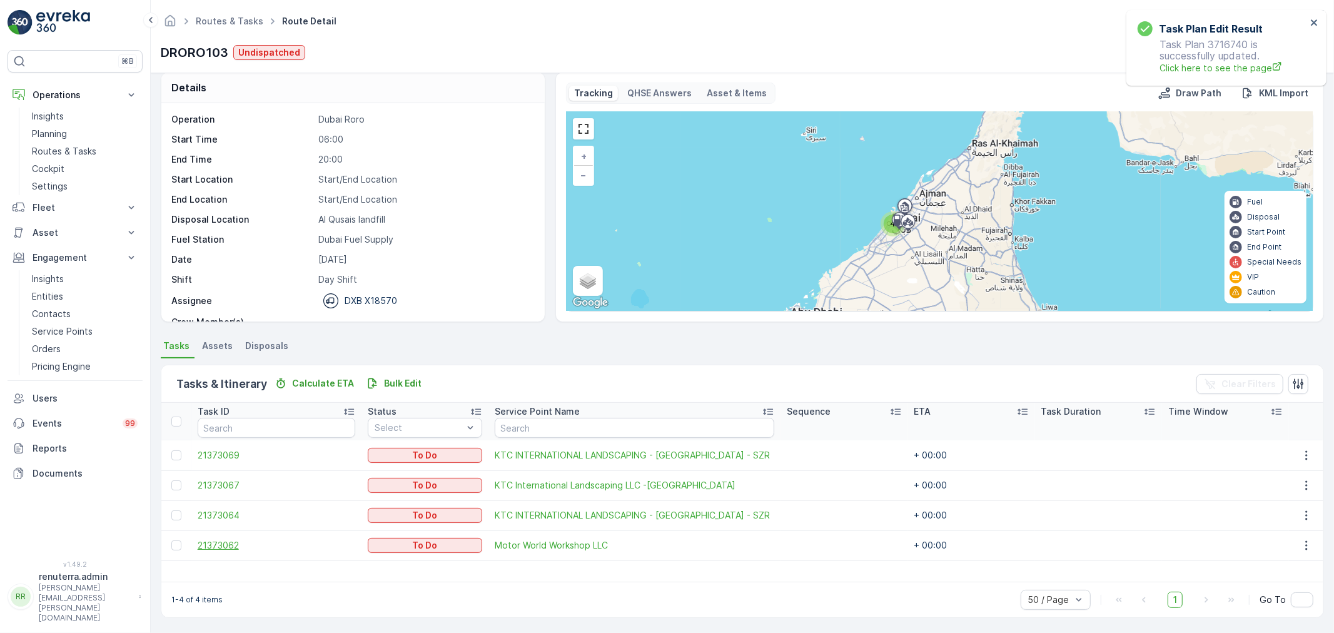
click at [235, 545] on span "21373062" at bounding box center [277, 545] width 158 height 13
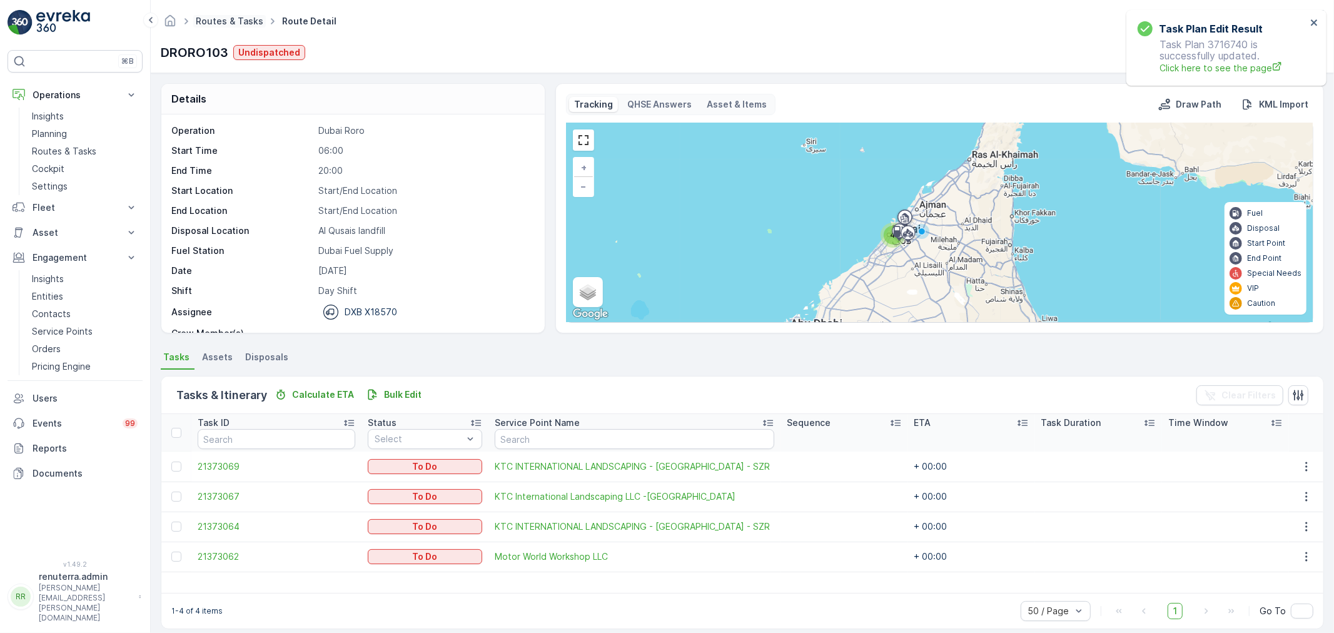
click at [225, 21] on link "Routes & Tasks" at bounding box center [230, 21] width 68 height 11
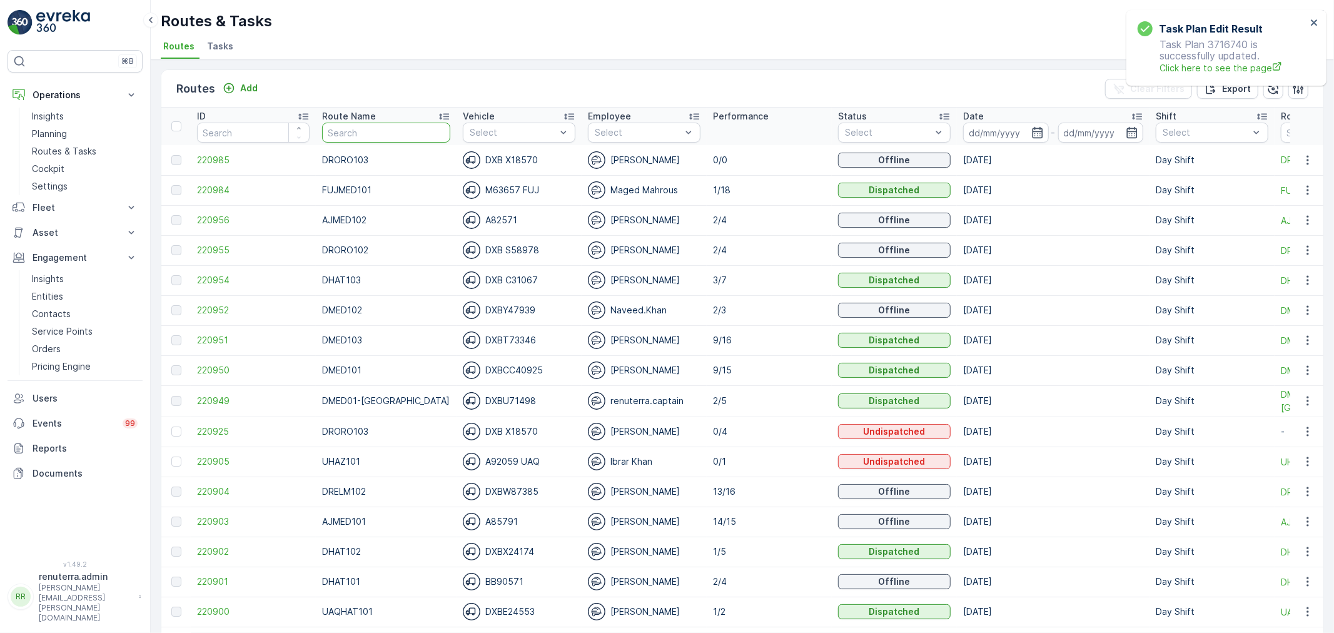
click at [371, 126] on input "text" at bounding box center [386, 133] width 128 height 20
type input "DRORO10"
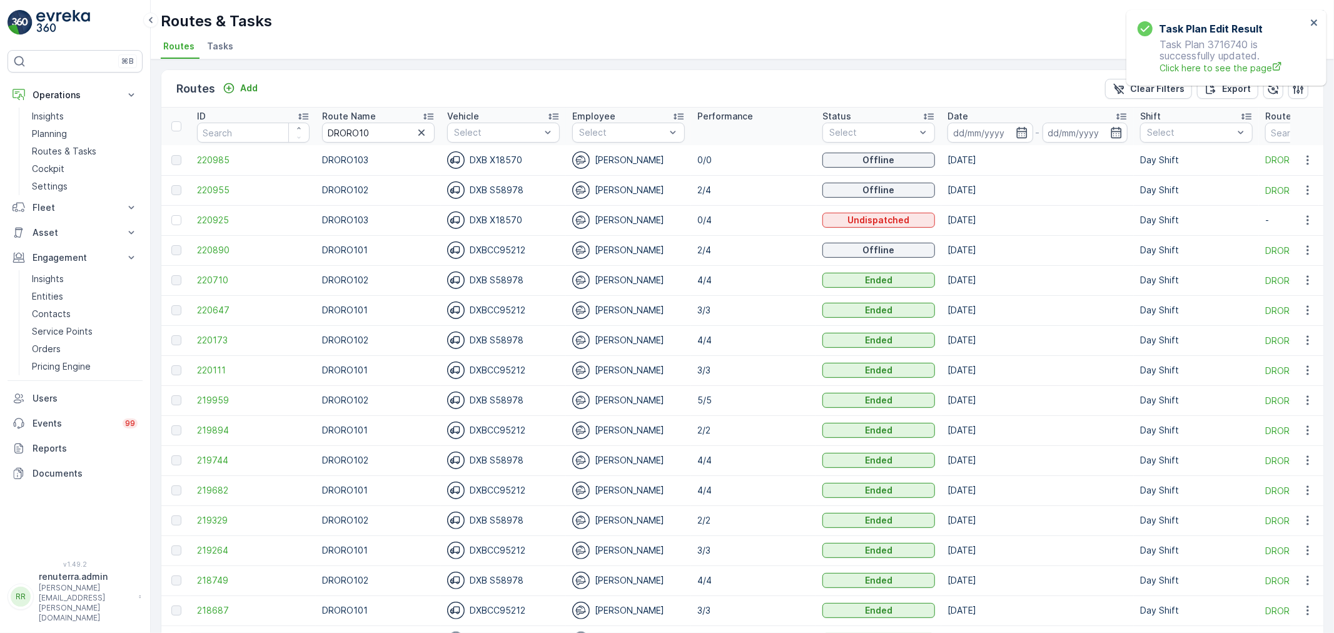
click at [197, 182] on td "220955" at bounding box center [253, 190] width 125 height 30
click at [198, 184] on td "220955" at bounding box center [253, 190] width 125 height 30
click at [198, 184] on span "220955" at bounding box center [253, 190] width 113 height 13
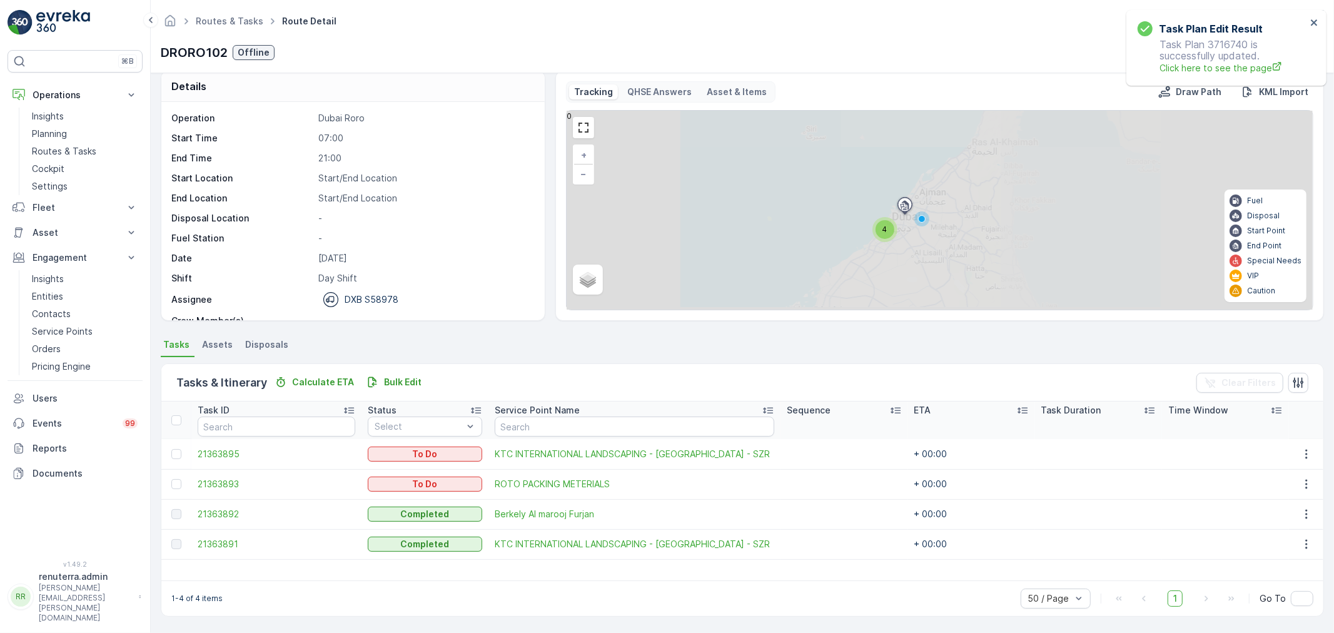
scroll to position [11, 0]
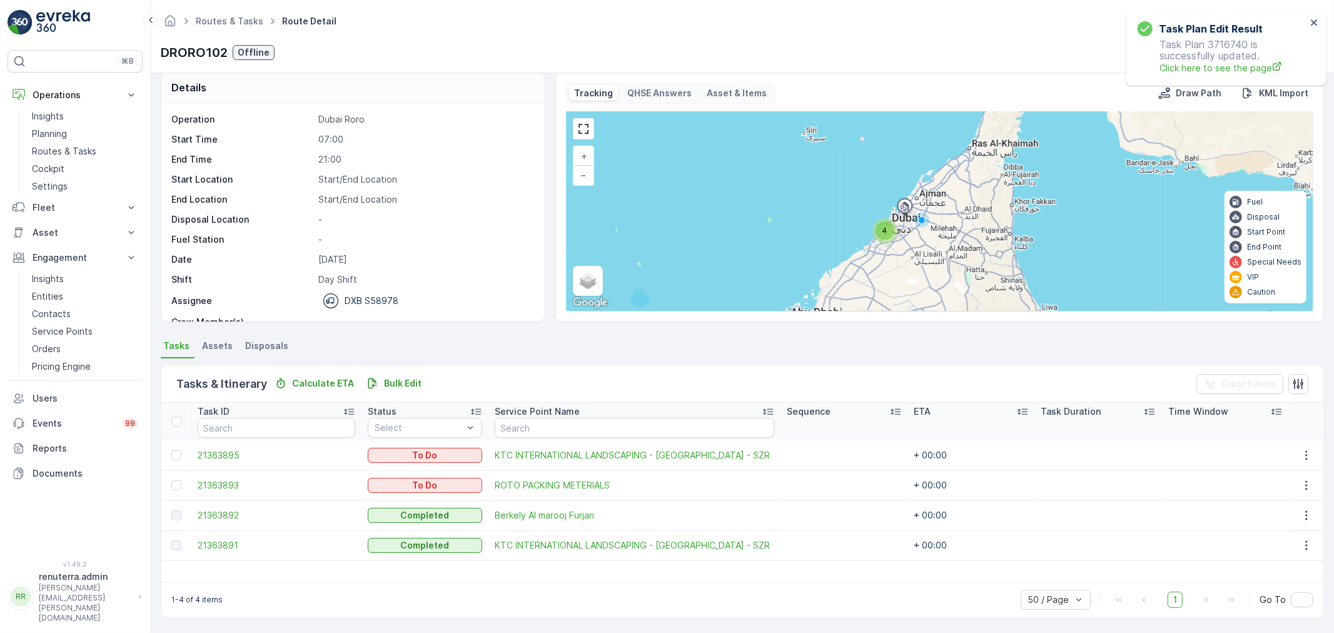
click at [879, 233] on div "4" at bounding box center [884, 230] width 19 height 19
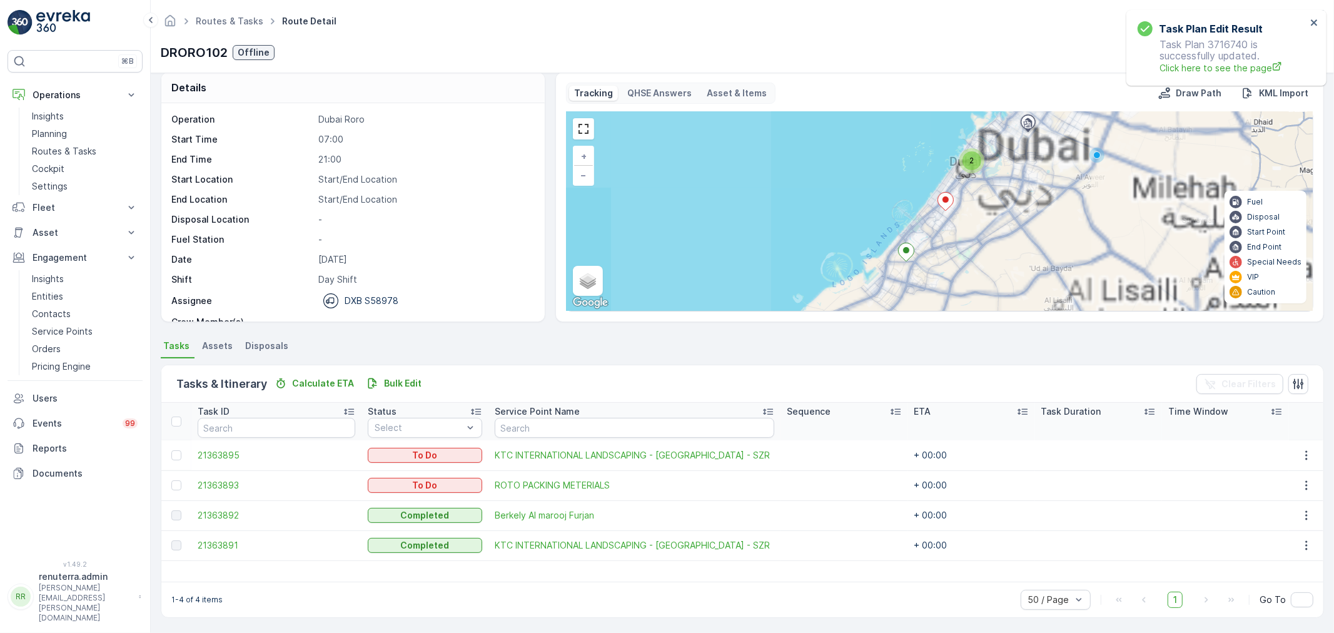
click at [910, 253] on icon at bounding box center [906, 252] width 16 height 18
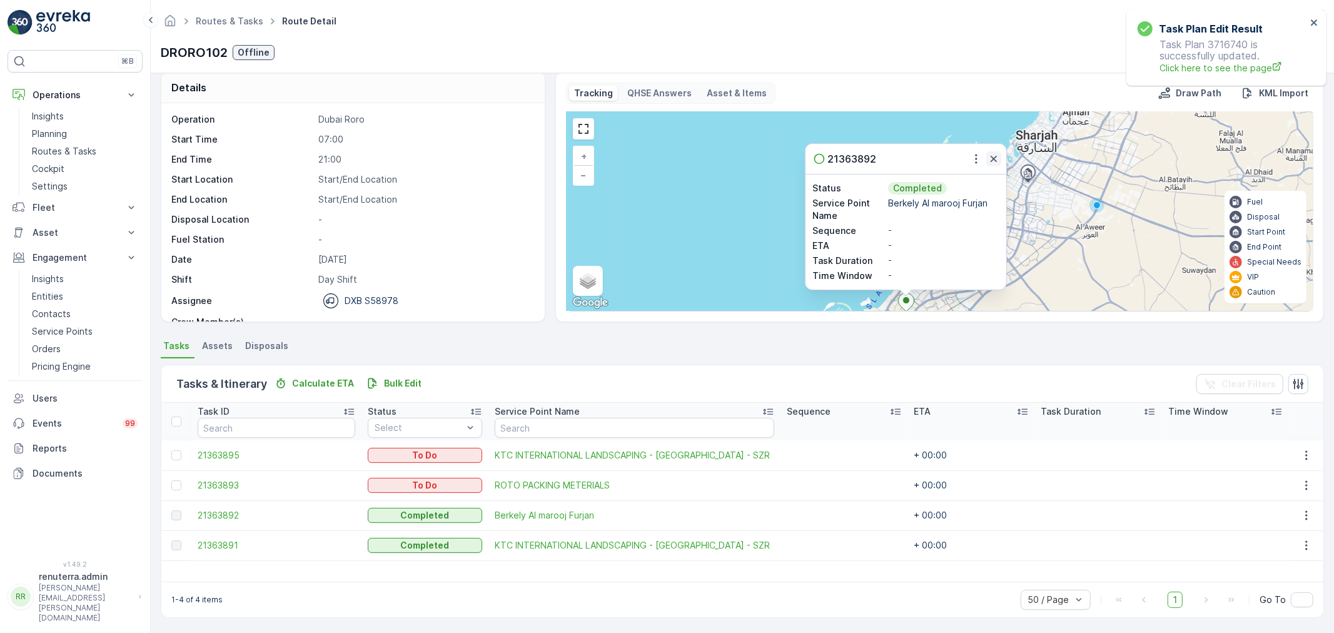
click at [995, 157] on icon "button" at bounding box center [993, 159] width 6 height 6
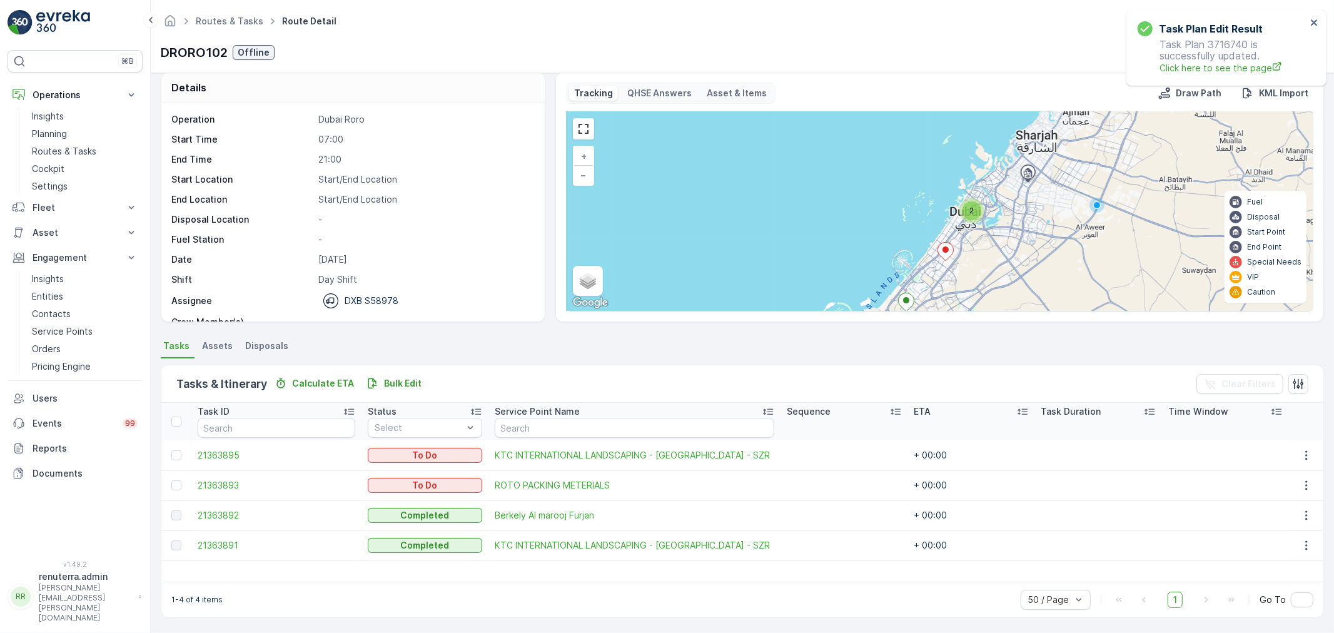
click at [975, 213] on div "2" at bounding box center [971, 210] width 19 height 19
drag, startPoint x: 986, startPoint y: 264, endPoint x: 1045, endPoint y: 154, distance: 124.2
click at [1045, 154] on div "2 + − Satellite Roadmap Terrain Hybrid Leaflet Keyboard shortcuts Map Data Map …" at bounding box center [939, 211] width 746 height 199
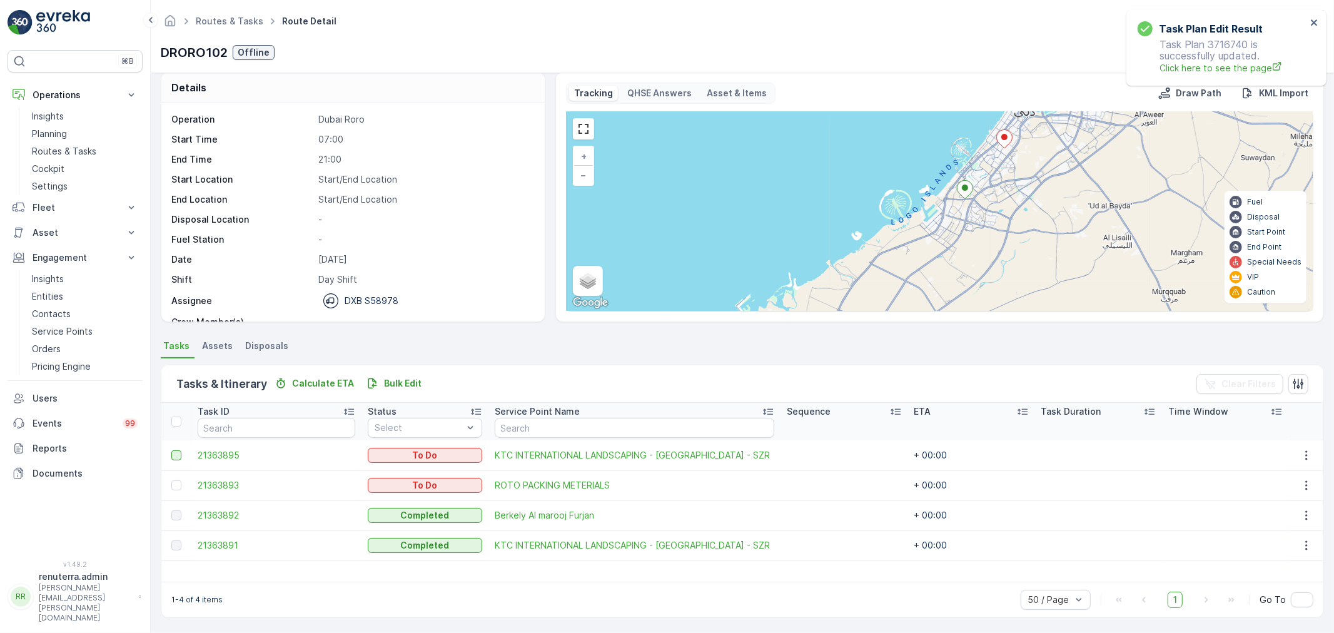
click at [171, 451] on div at bounding box center [176, 455] width 10 height 10
click at [171, 450] on input "checkbox" at bounding box center [171, 450] width 0 height 0
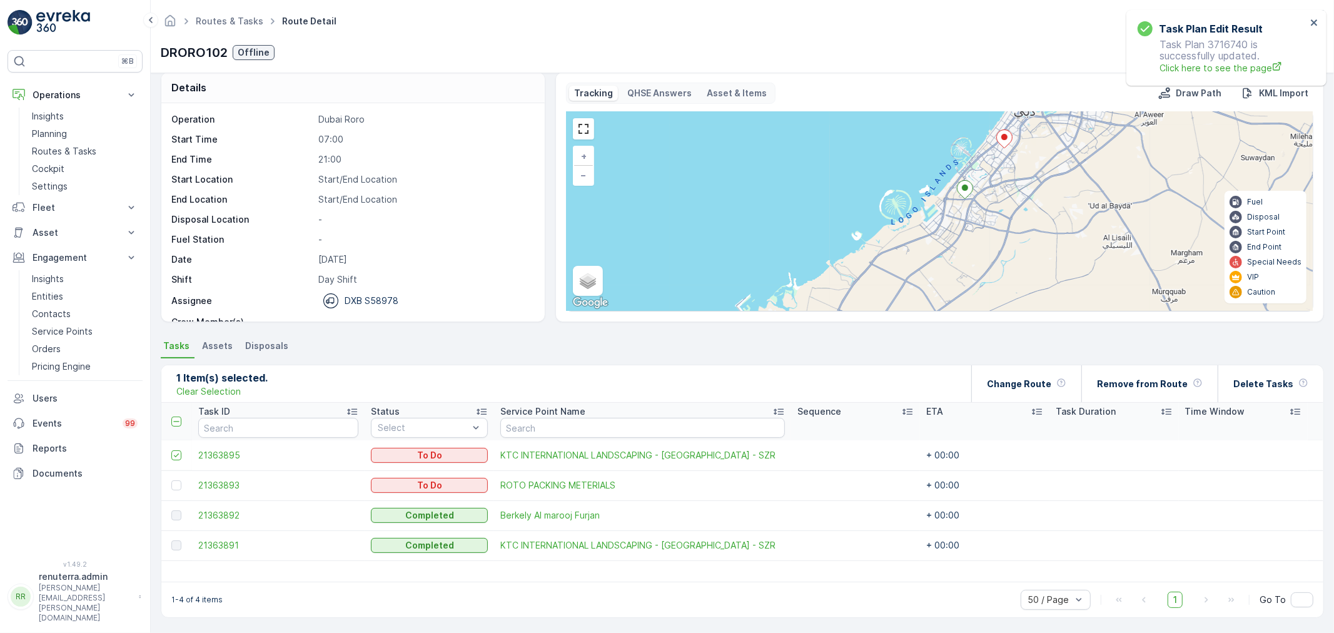
click at [171, 448] on td at bounding box center [176, 455] width 31 height 30
click at [172, 452] on icon at bounding box center [176, 455] width 9 height 9
click at [171, 450] on input "checkbox" at bounding box center [171, 450] width 0 height 0
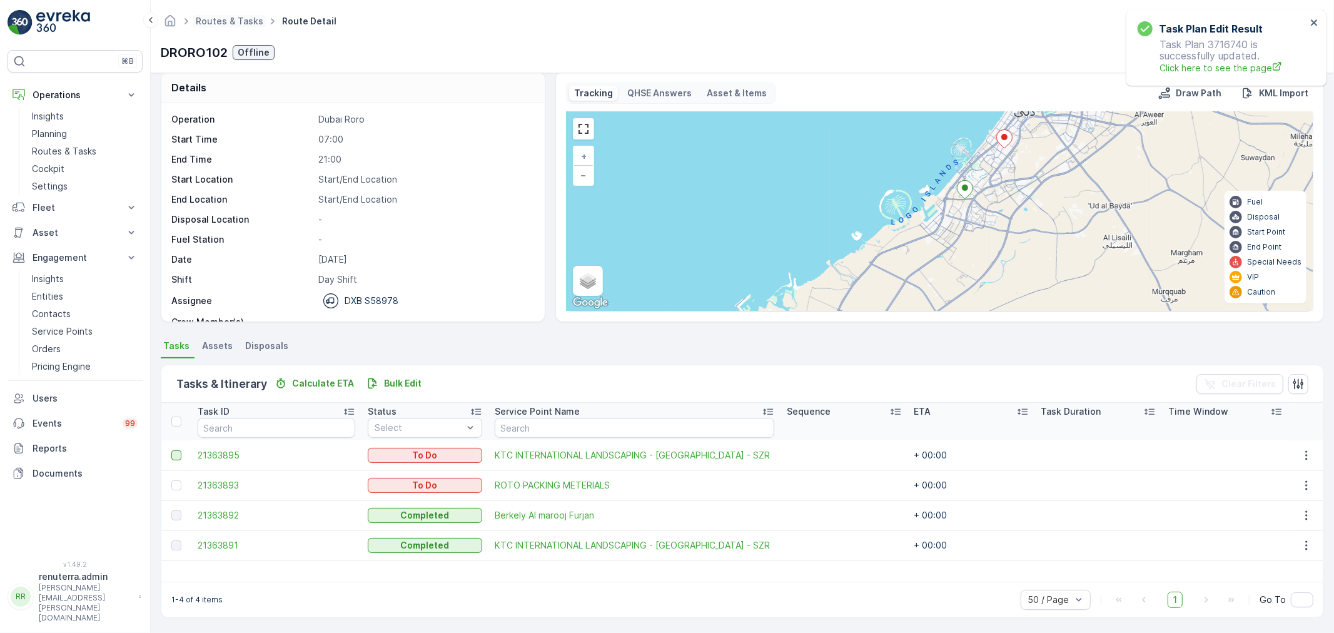
click at [229, 27] on ul "Routes & Tasks" at bounding box center [236, 22] width 86 height 18
click at [228, 25] on link "Routes & Tasks" at bounding box center [230, 21] width 68 height 11
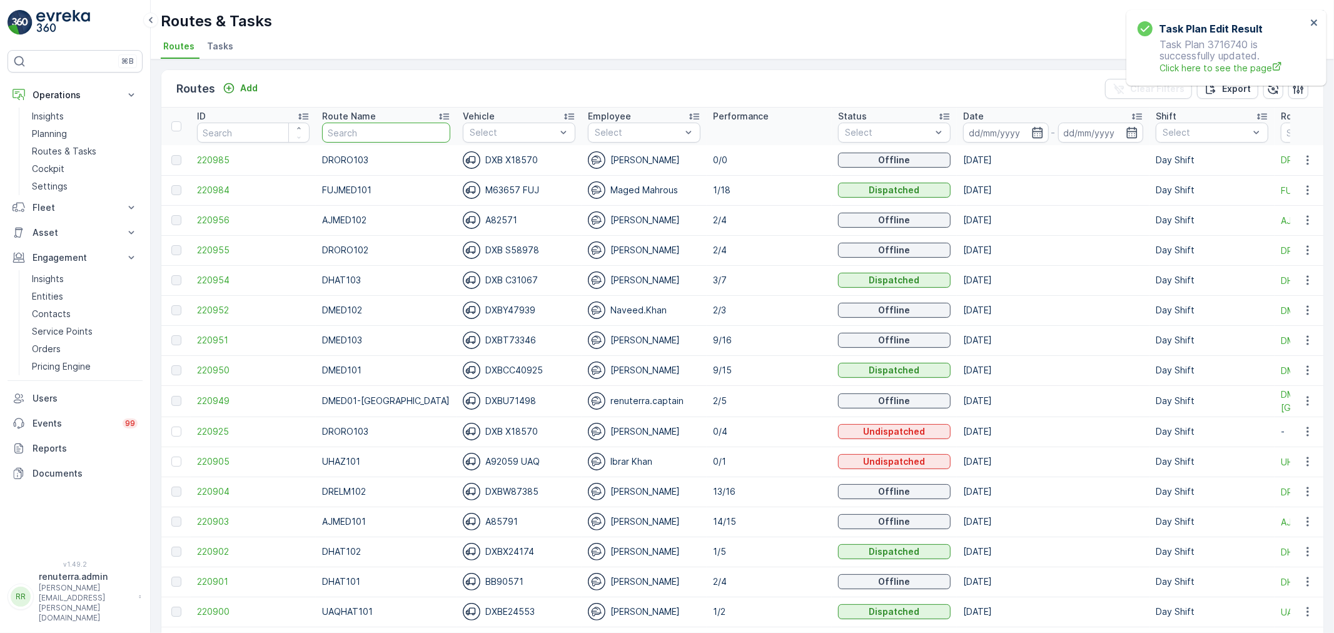
click at [421, 131] on input "text" at bounding box center [386, 133] width 128 height 20
type input "DORO"
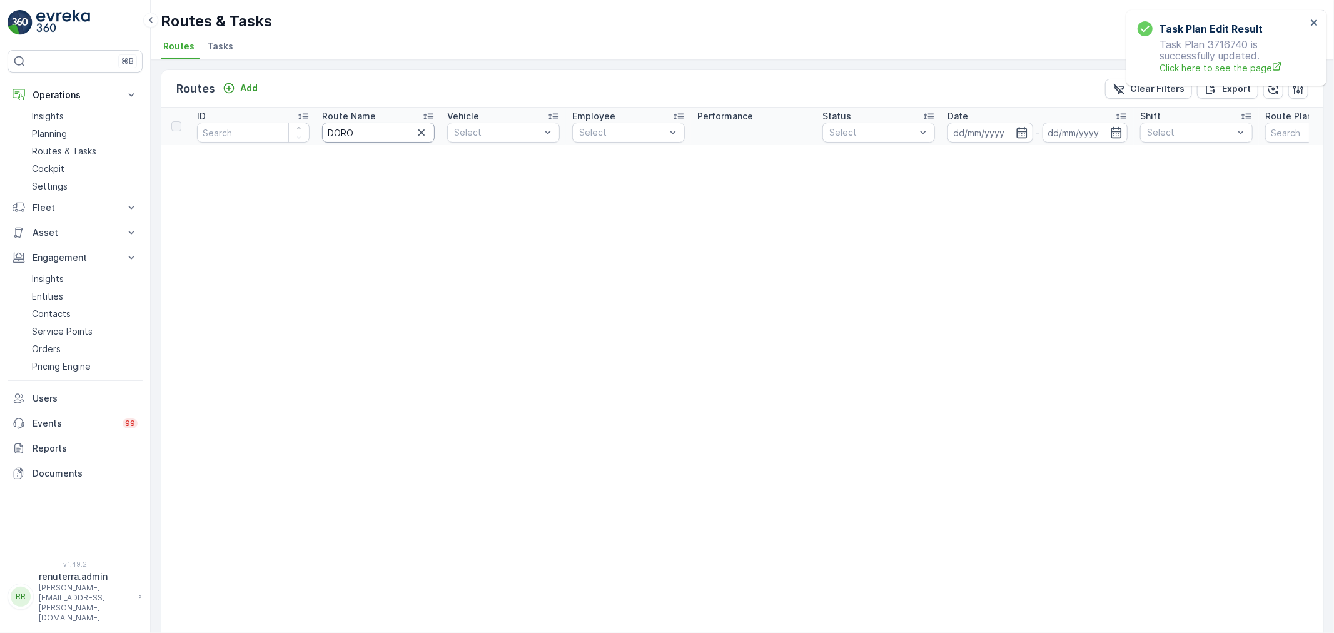
drag, startPoint x: 351, startPoint y: 133, endPoint x: 319, endPoint y: 129, distance: 32.0
click at [319, 129] on th "Route Name DORO" at bounding box center [378, 127] width 125 height 38
type input "DRORO"
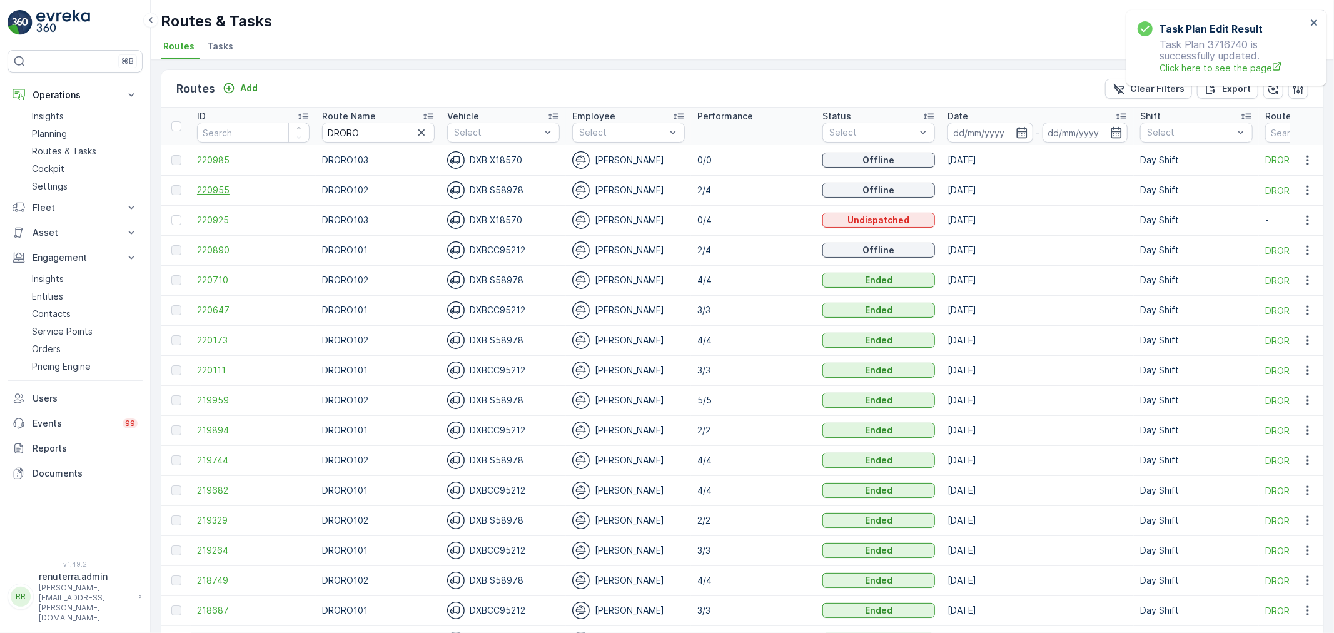
click at [209, 189] on span "220955" at bounding box center [253, 190] width 113 height 13
click at [216, 219] on span "220925" at bounding box center [253, 220] width 113 height 13
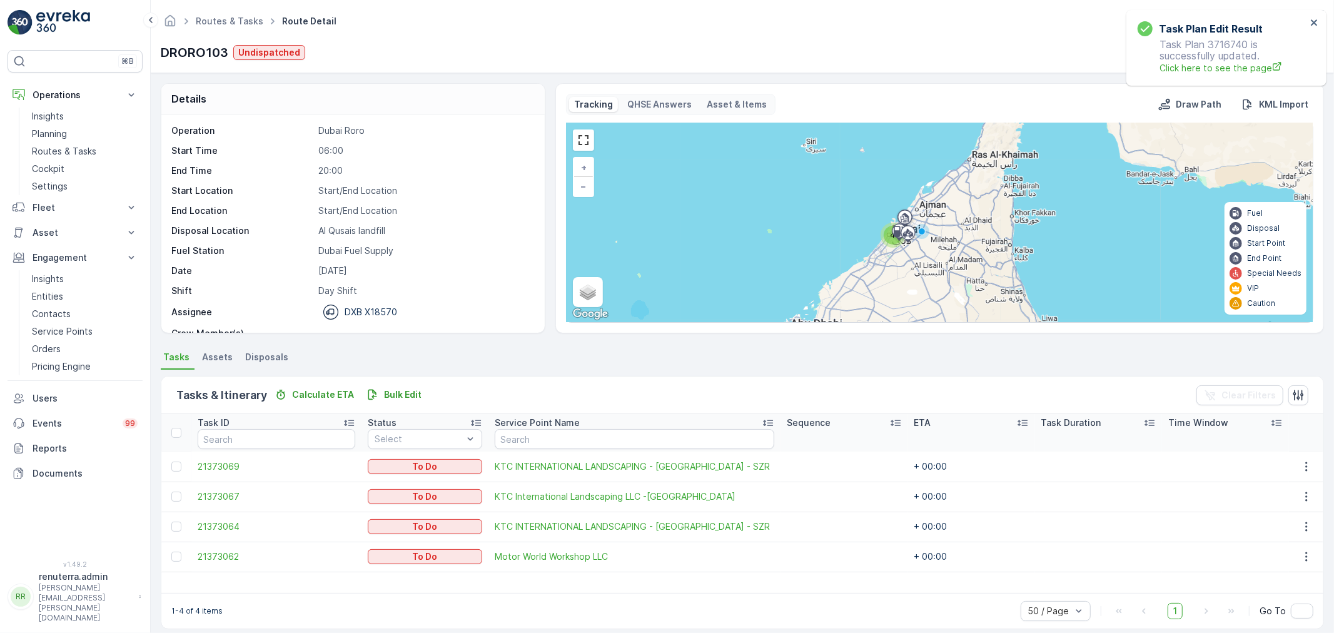
scroll to position [11, 0]
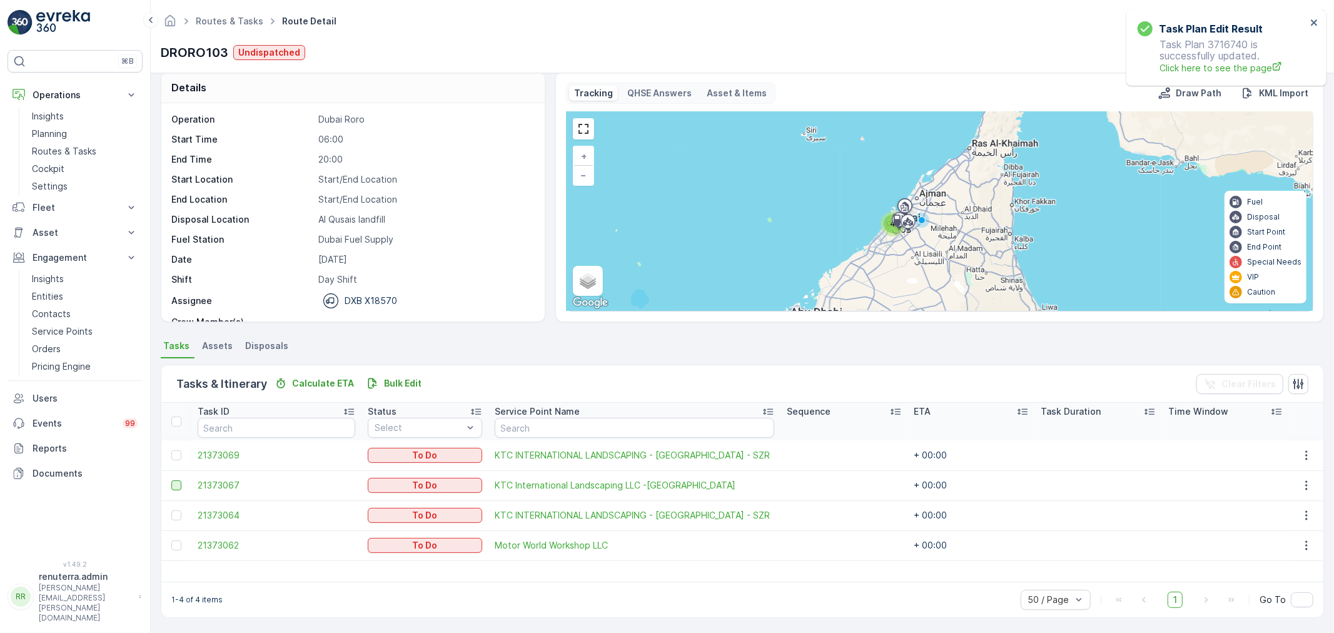
click at [175, 484] on div at bounding box center [176, 485] width 10 height 10
click at [171, 480] on input "checkbox" at bounding box center [171, 480] width 0 height 0
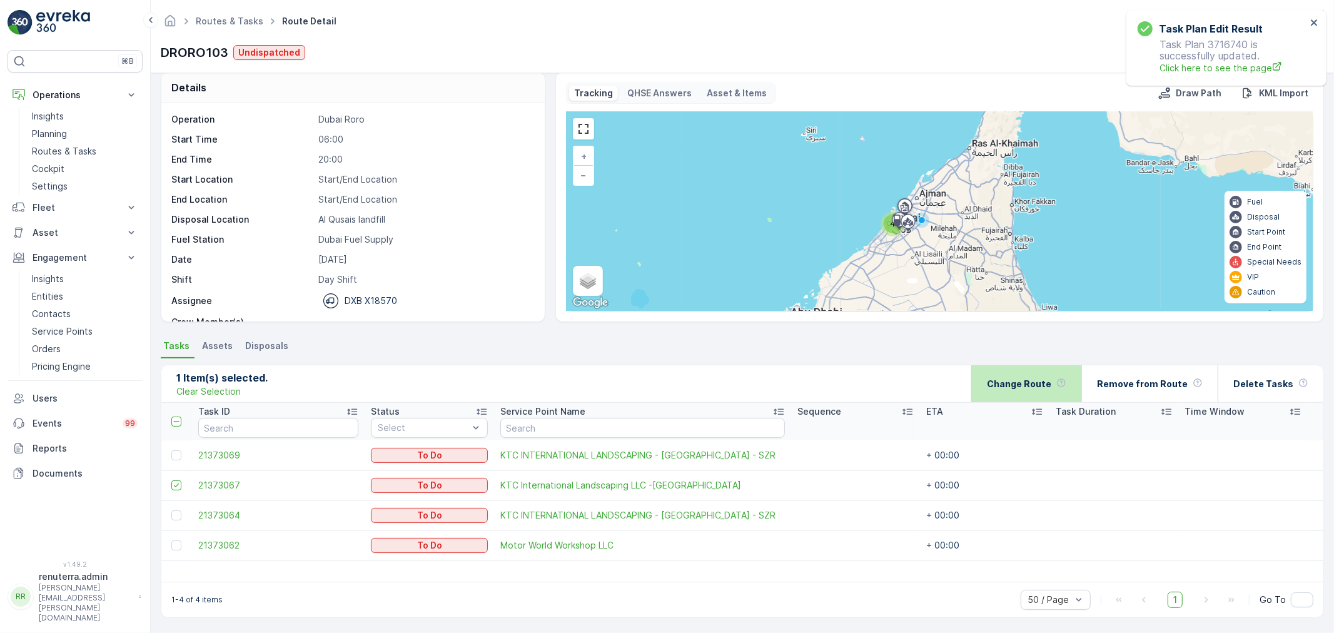
click at [1005, 385] on p "Change Route" at bounding box center [1019, 384] width 64 height 13
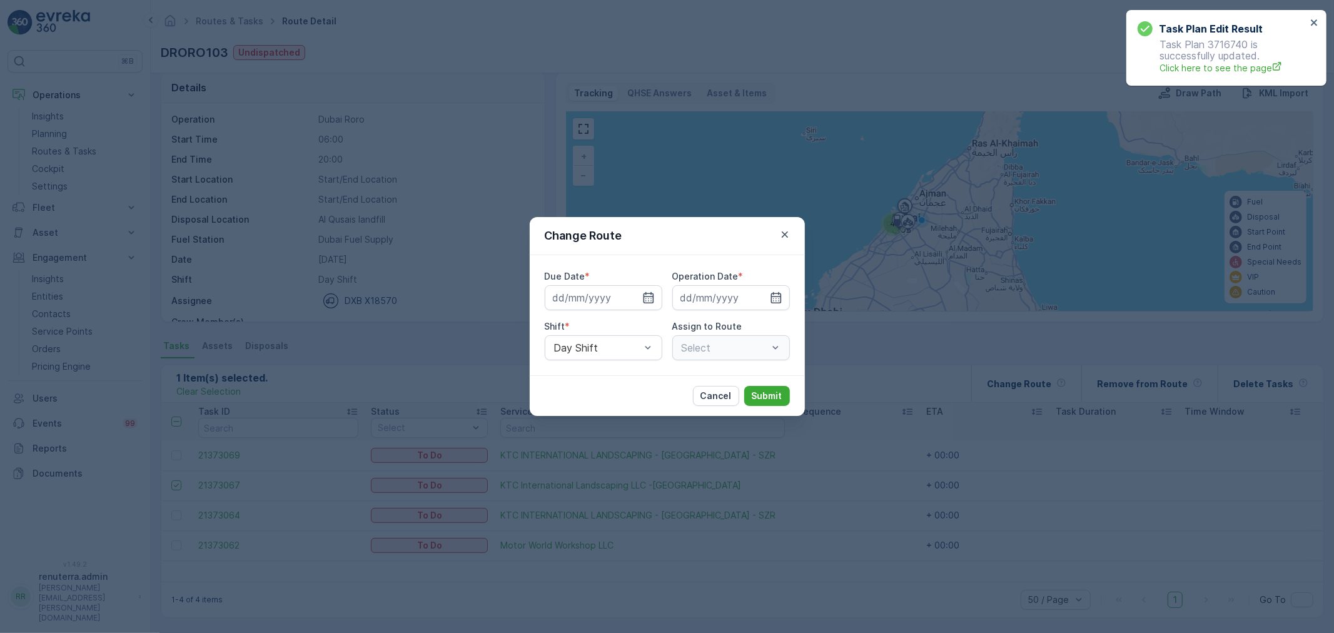
type input "[DATE]"
click at [635, 298] on icon "button" at bounding box center [633, 297] width 13 height 13
click at [622, 301] on icon "button" at bounding box center [618, 297] width 13 height 13
type input "[DATE]"
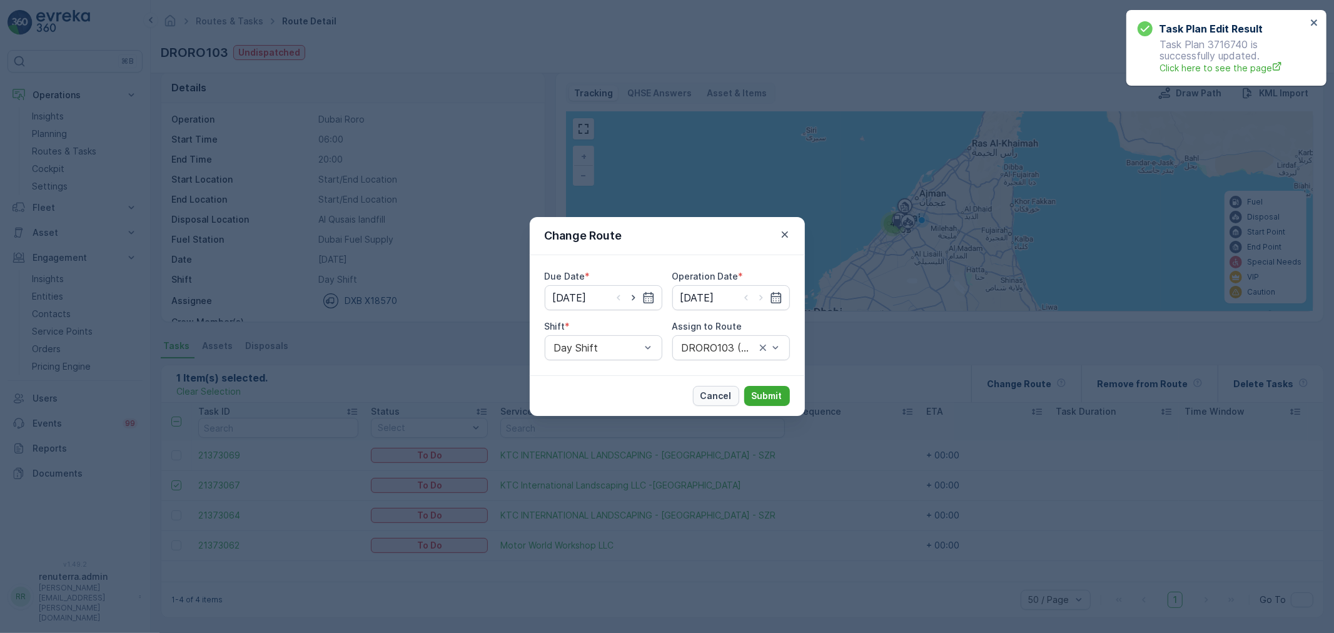
click at [720, 394] on p "Cancel" at bounding box center [715, 395] width 31 height 13
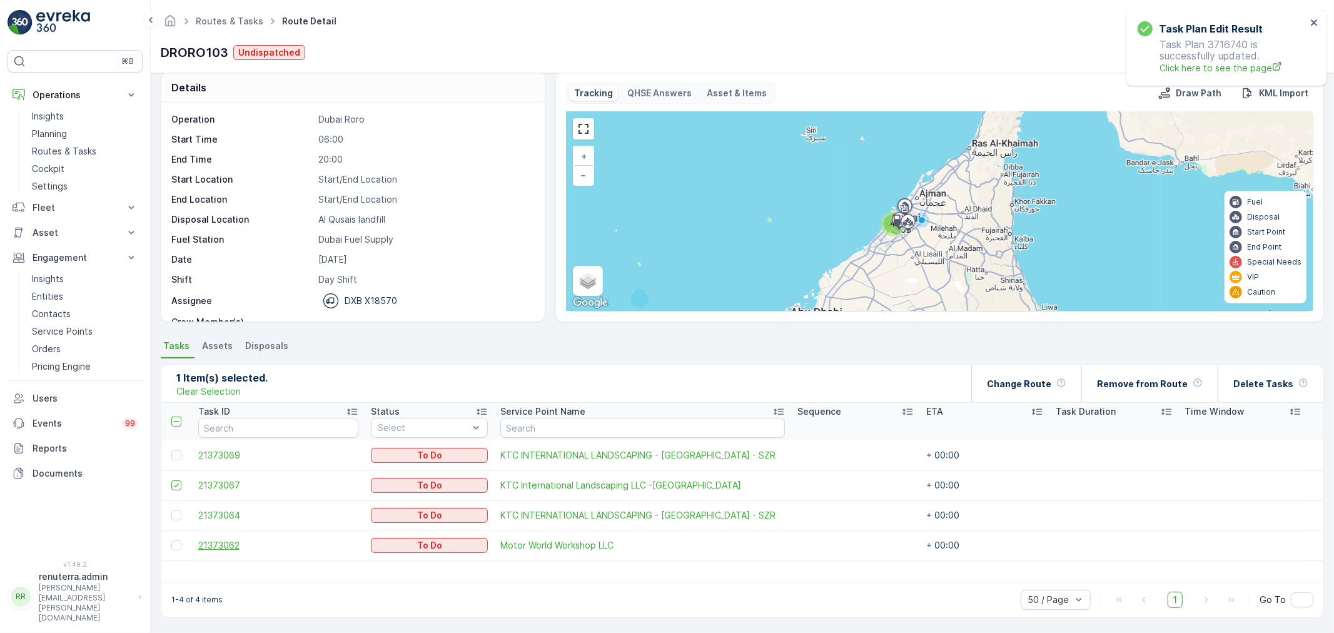
click at [217, 545] on span "21373062" at bounding box center [278, 545] width 161 height 13
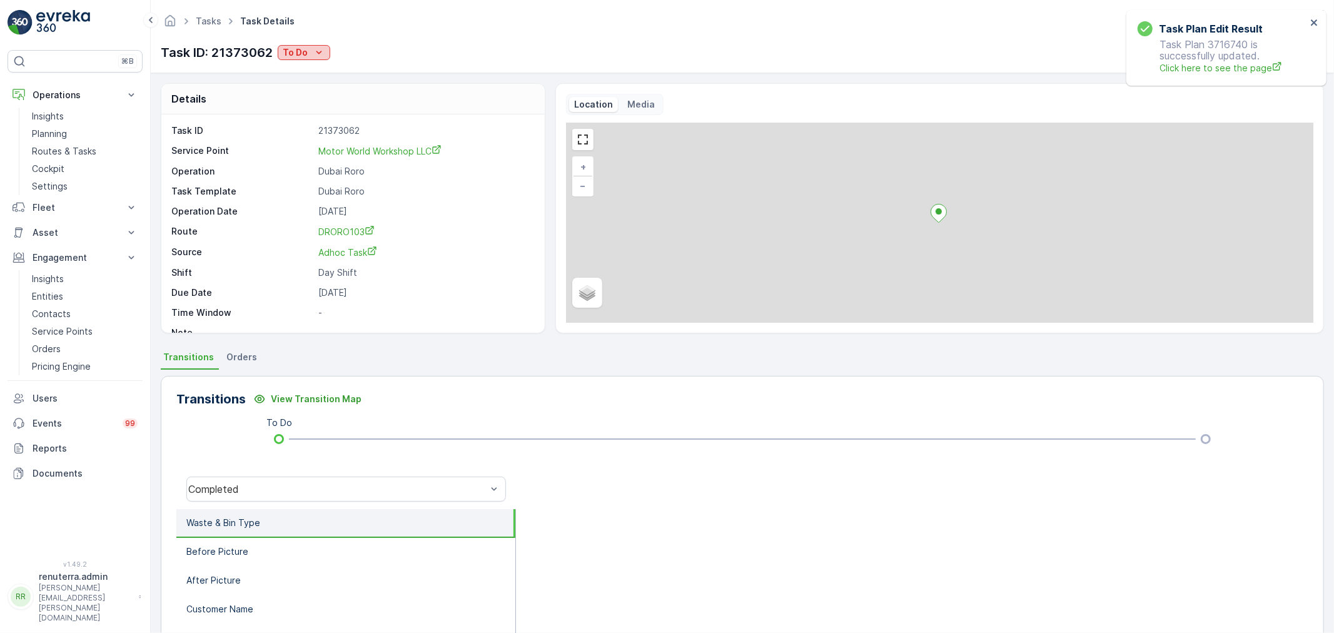
click at [308, 54] on div "To Do" at bounding box center [304, 52] width 43 height 13
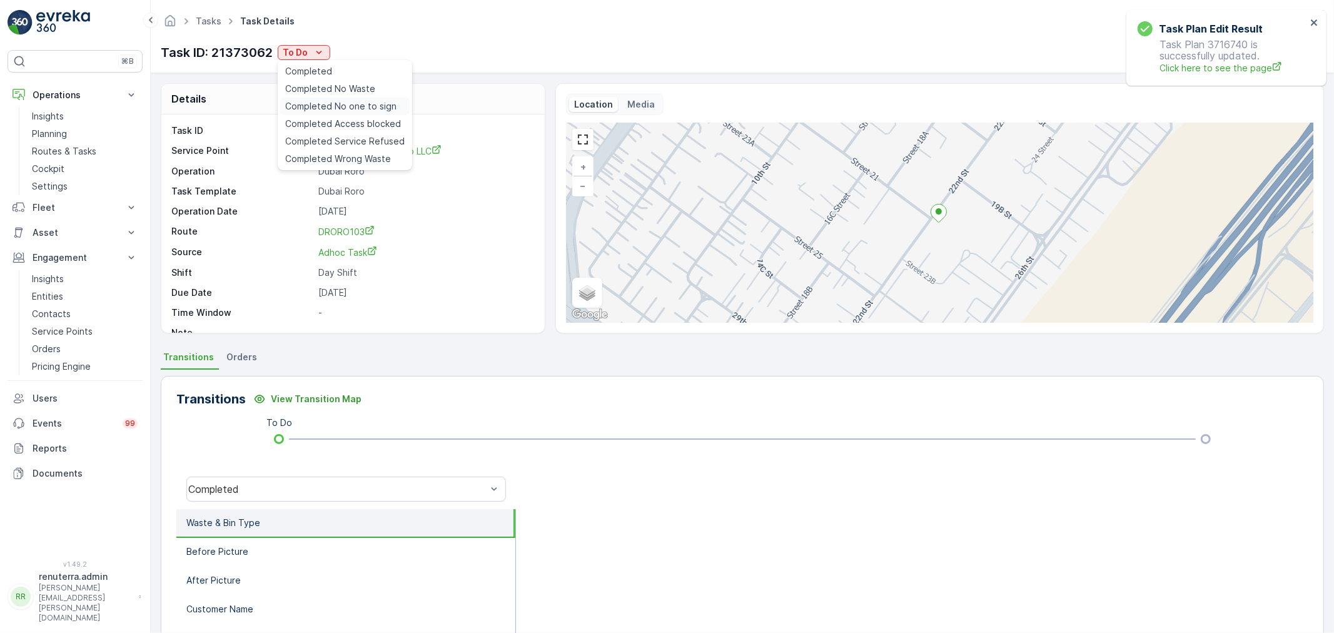
click at [351, 106] on span "Completed No one to sign" at bounding box center [340, 106] width 111 height 13
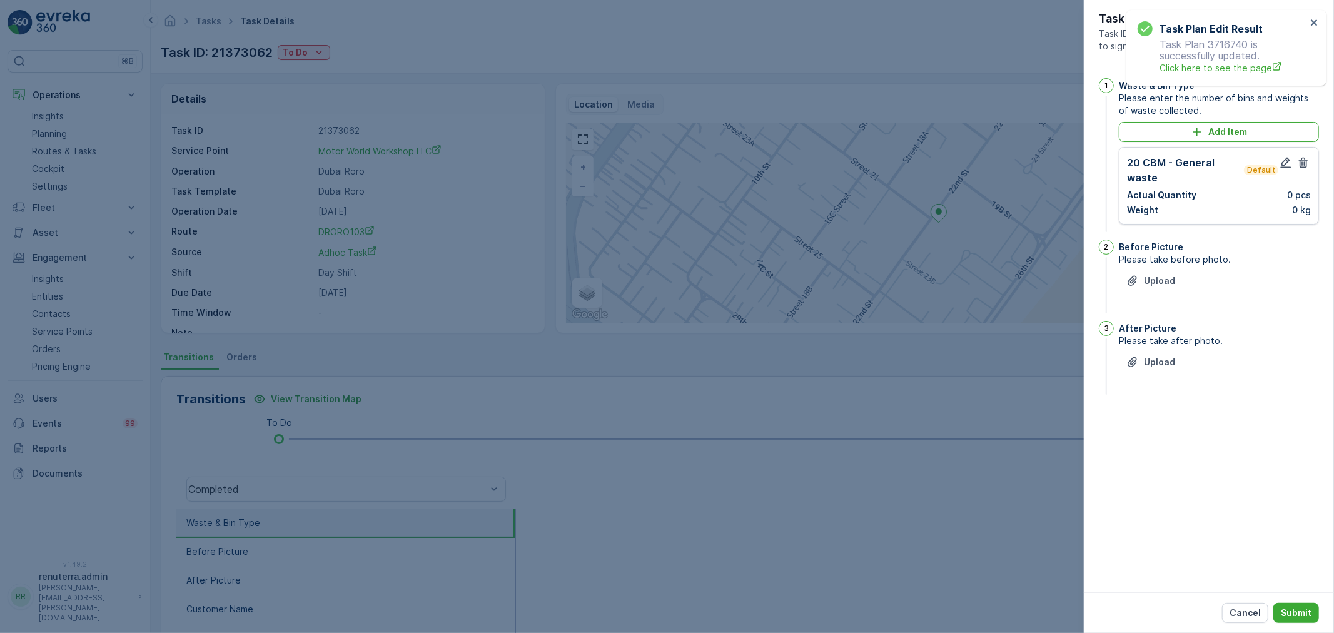
click at [563, 547] on div at bounding box center [667, 316] width 1334 height 633
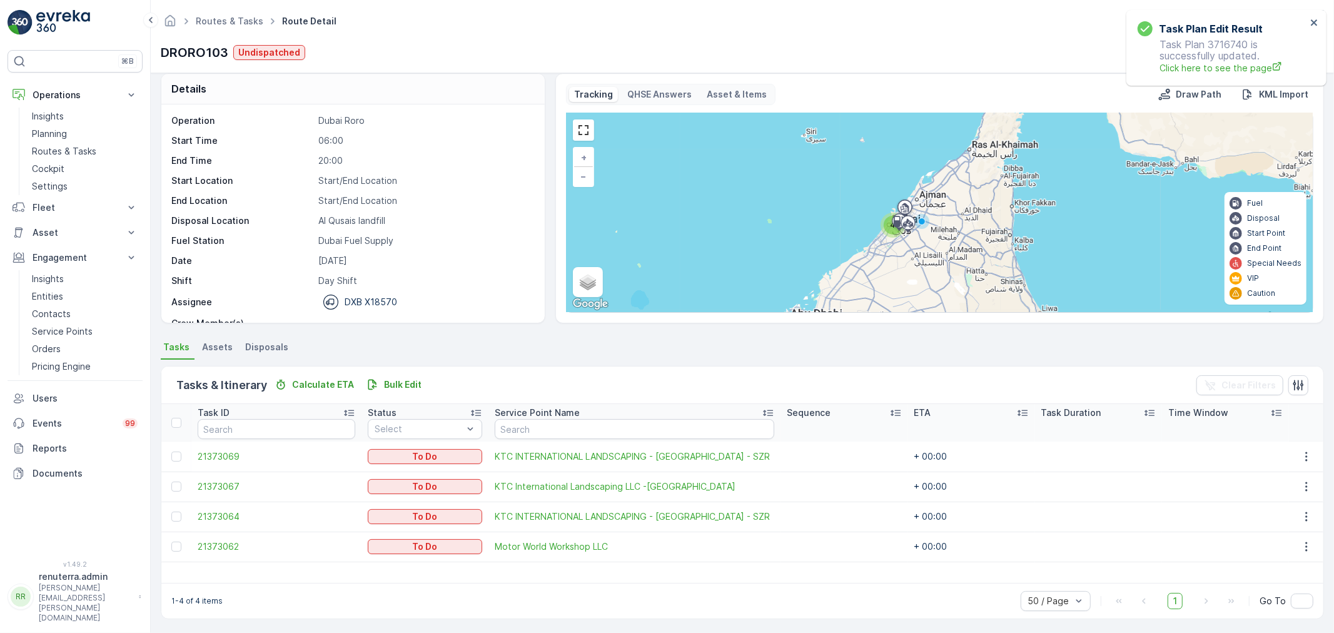
scroll to position [11, 0]
click at [173, 485] on div at bounding box center [176, 485] width 10 height 10
click at [171, 480] on input "checkbox" at bounding box center [171, 480] width 0 height 0
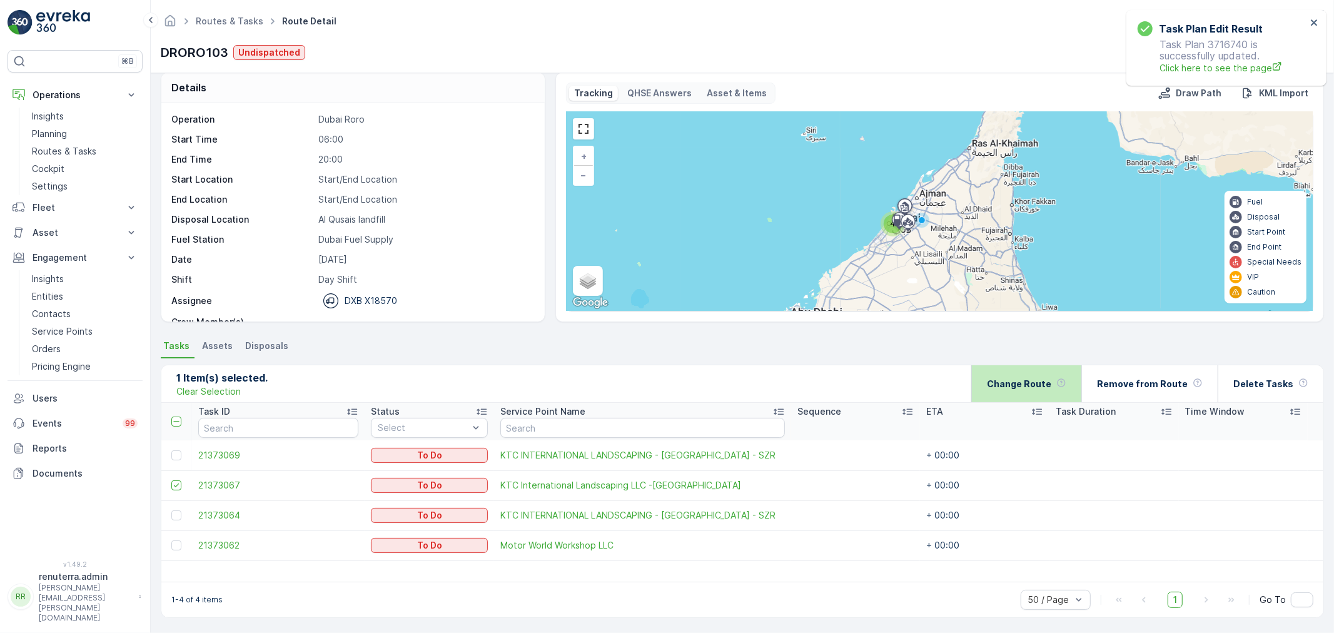
click at [1032, 383] on p "Change Route" at bounding box center [1019, 384] width 64 height 13
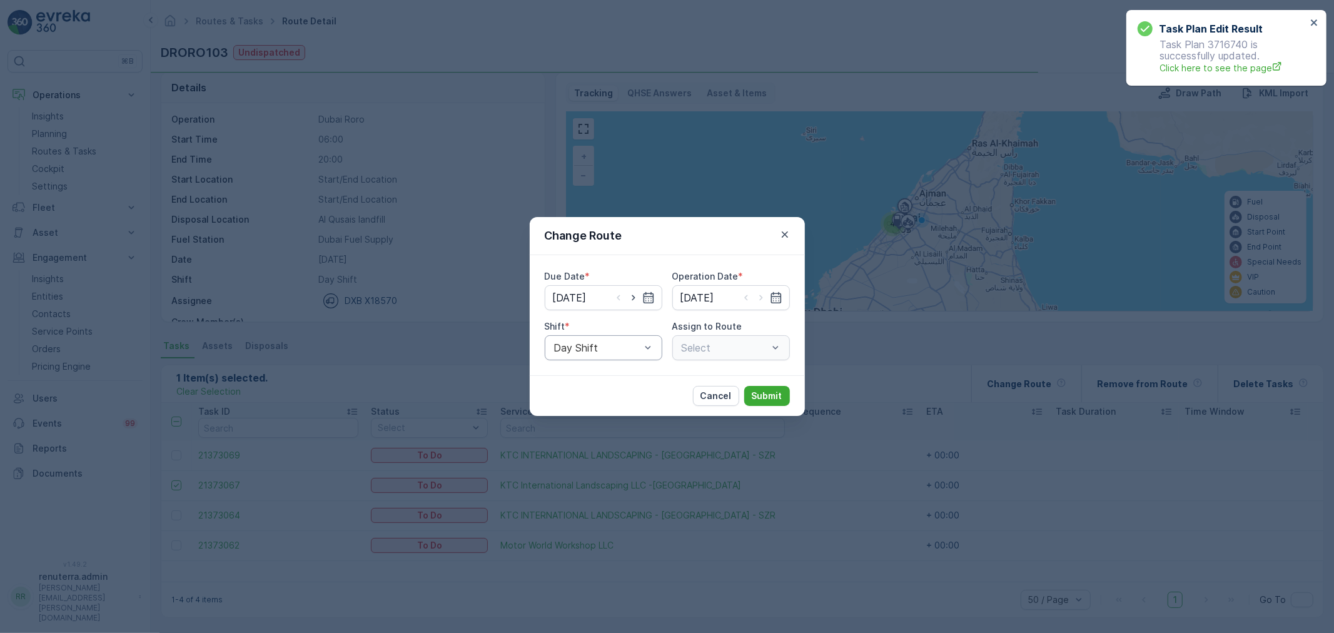
type input "[DATE]"
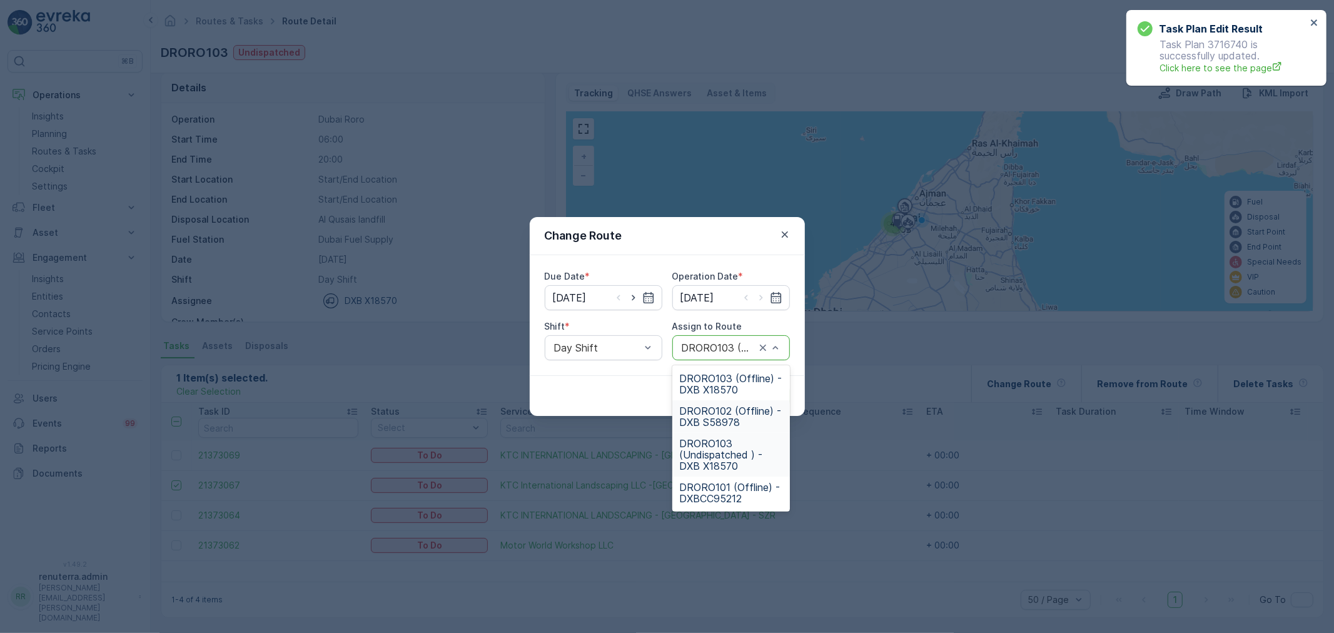
click at [727, 422] on span "DRORO102 (Offline) - DXB S58978" at bounding box center [731, 416] width 103 height 23
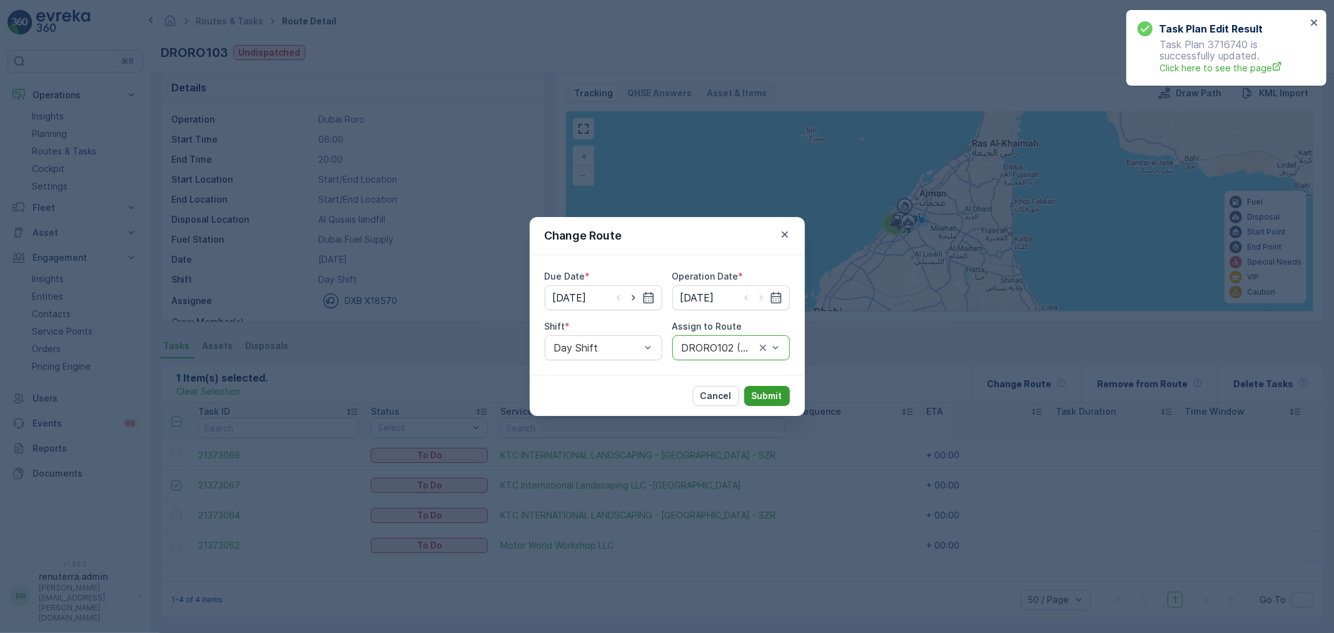
click at [755, 401] on p "Submit" at bounding box center [766, 395] width 31 height 13
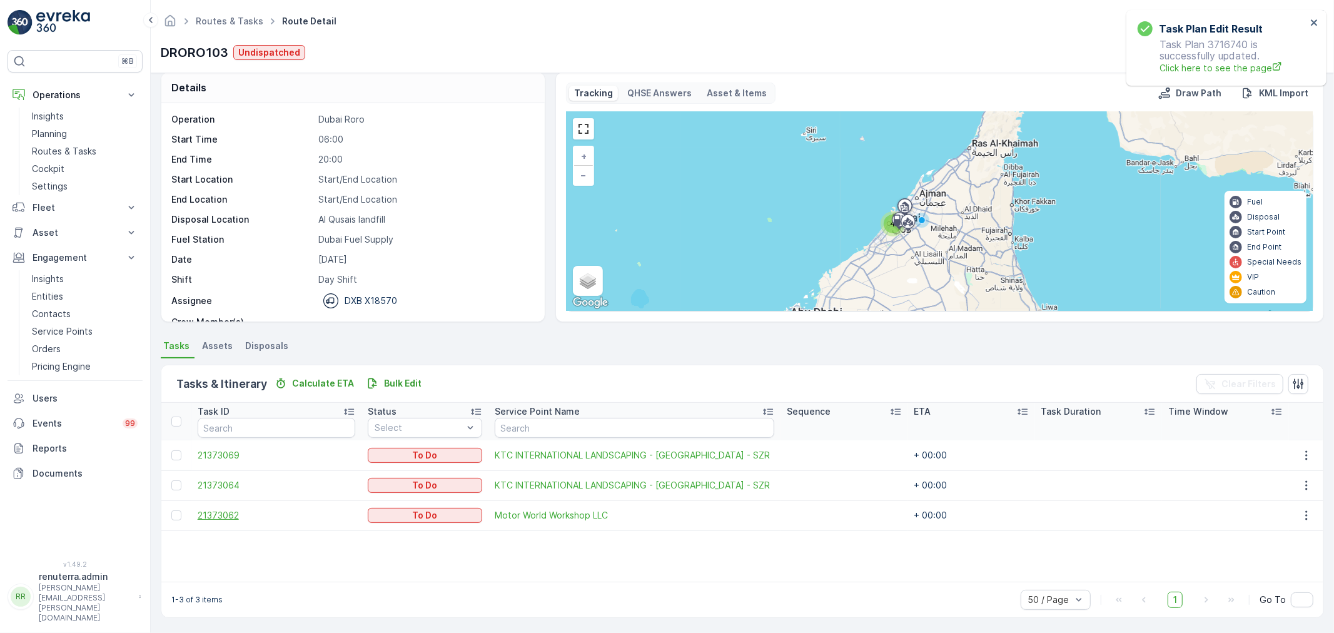
click at [240, 509] on span "21373062" at bounding box center [277, 515] width 158 height 13
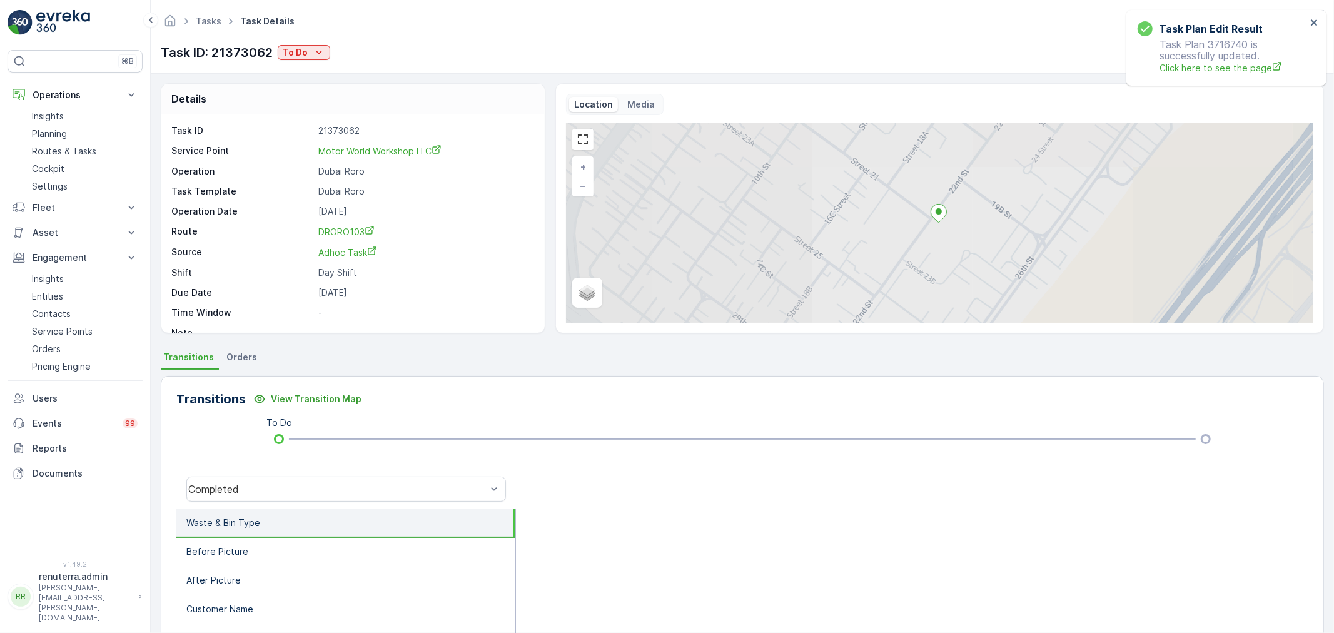
click at [316, 61] on div "Task ID: 21373062 To Do" at bounding box center [245, 52] width 169 height 19
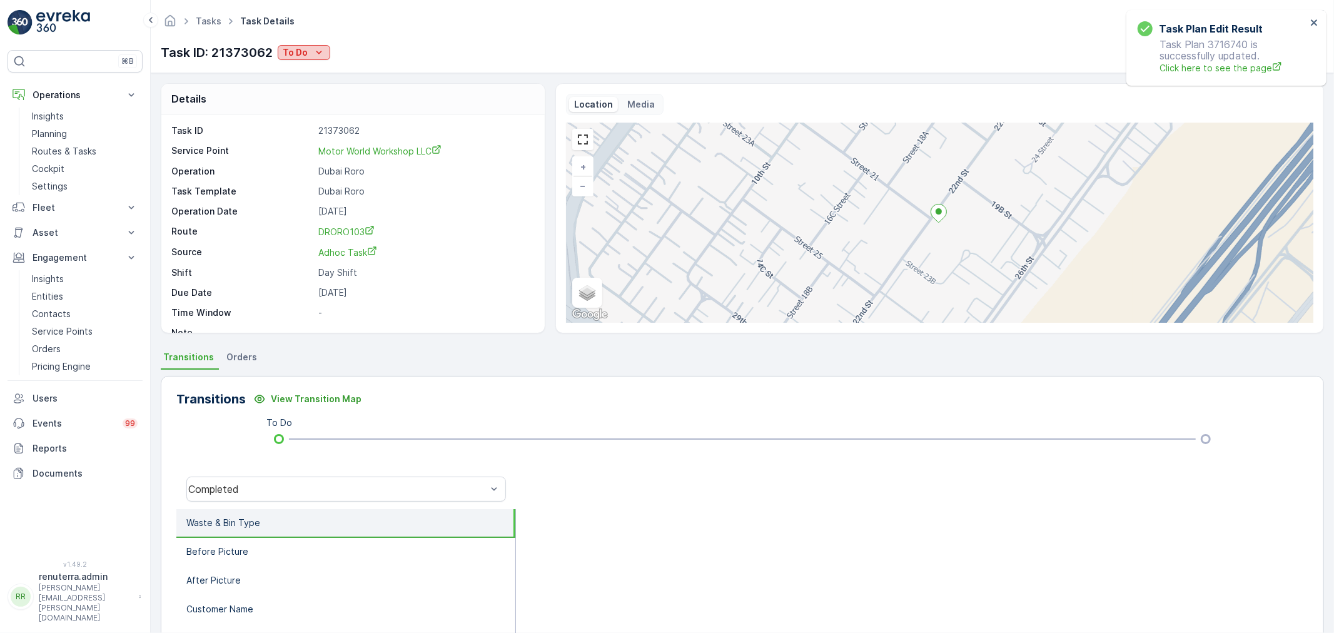
click at [321, 57] on icon "To Do" at bounding box center [319, 52] width 13 height 13
click at [347, 110] on span "Completed No one to sign" at bounding box center [340, 106] width 111 height 13
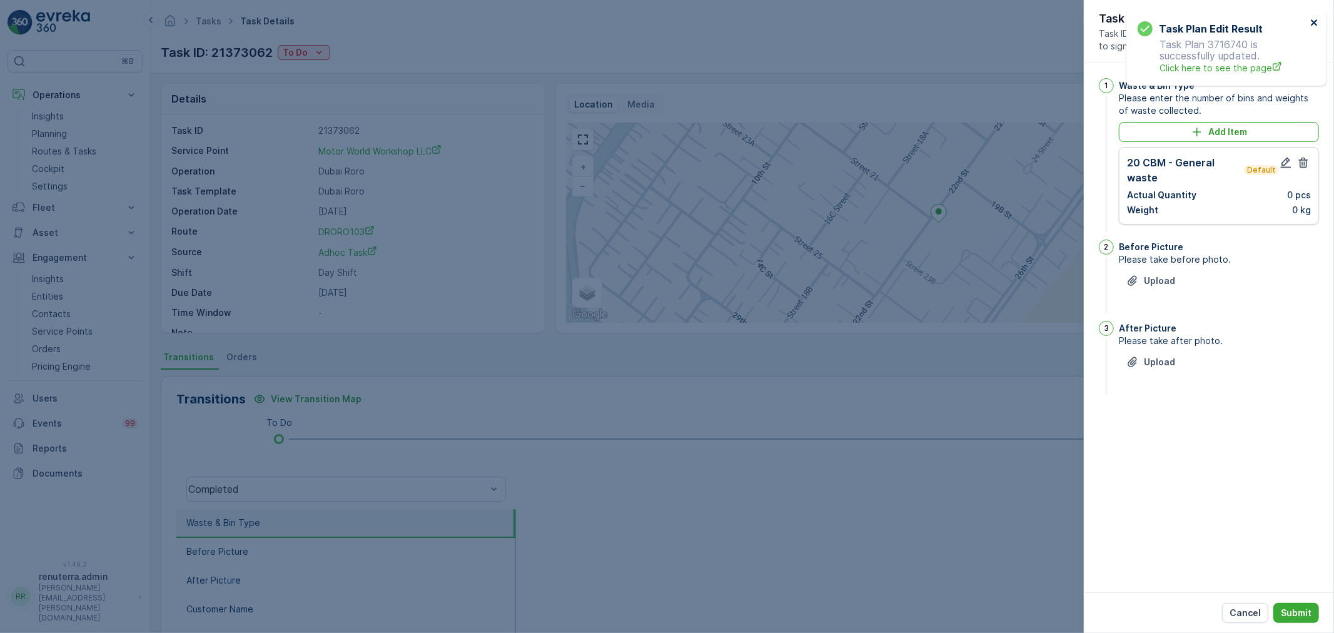
drag, startPoint x: 1314, startPoint y: 23, endPoint x: 1307, endPoint y: 39, distance: 17.4
click at [1313, 24] on icon "close" at bounding box center [1313, 22] width 6 height 6
click at [1290, 166] on icon "button" at bounding box center [1285, 162] width 13 height 13
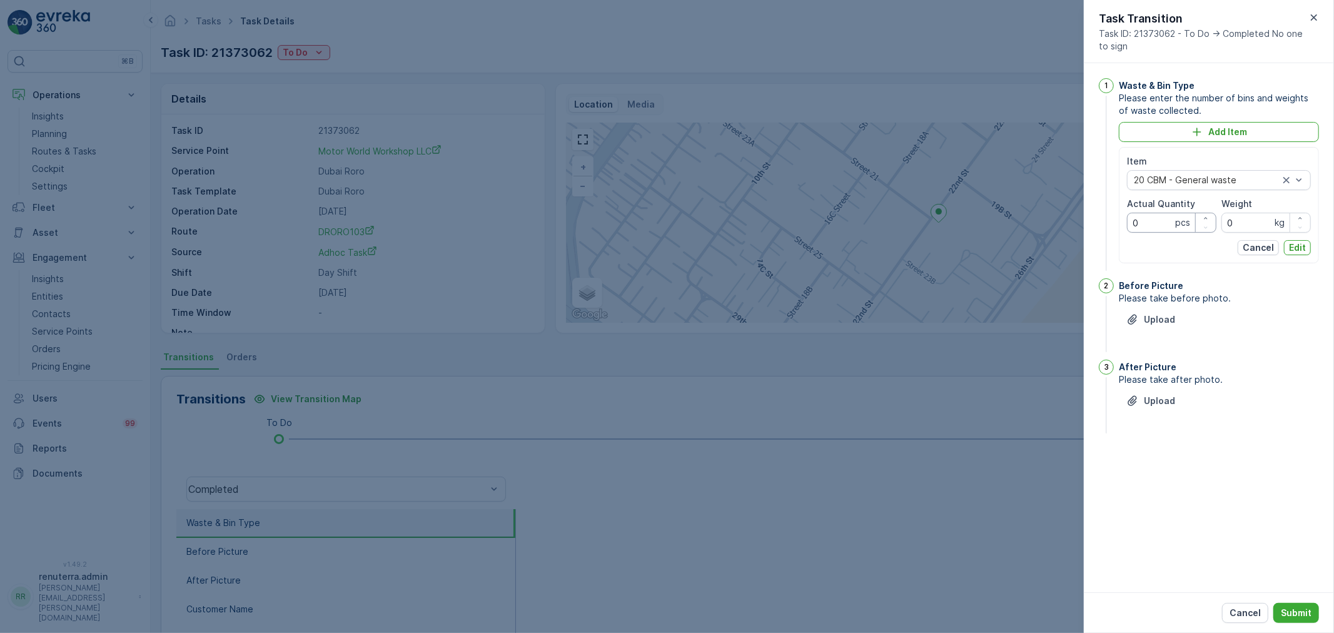
click at [1148, 233] on div "Item 20 CBM - General waste Actual Quantity 0 pcs Weight 0 kg Cancel Edit" at bounding box center [1219, 205] width 184 height 100
click at [1140, 221] on Quantity "0" at bounding box center [1171, 223] width 89 height 20
type Quantity "01"
click at [1296, 248] on p "Edit" at bounding box center [1297, 247] width 17 height 13
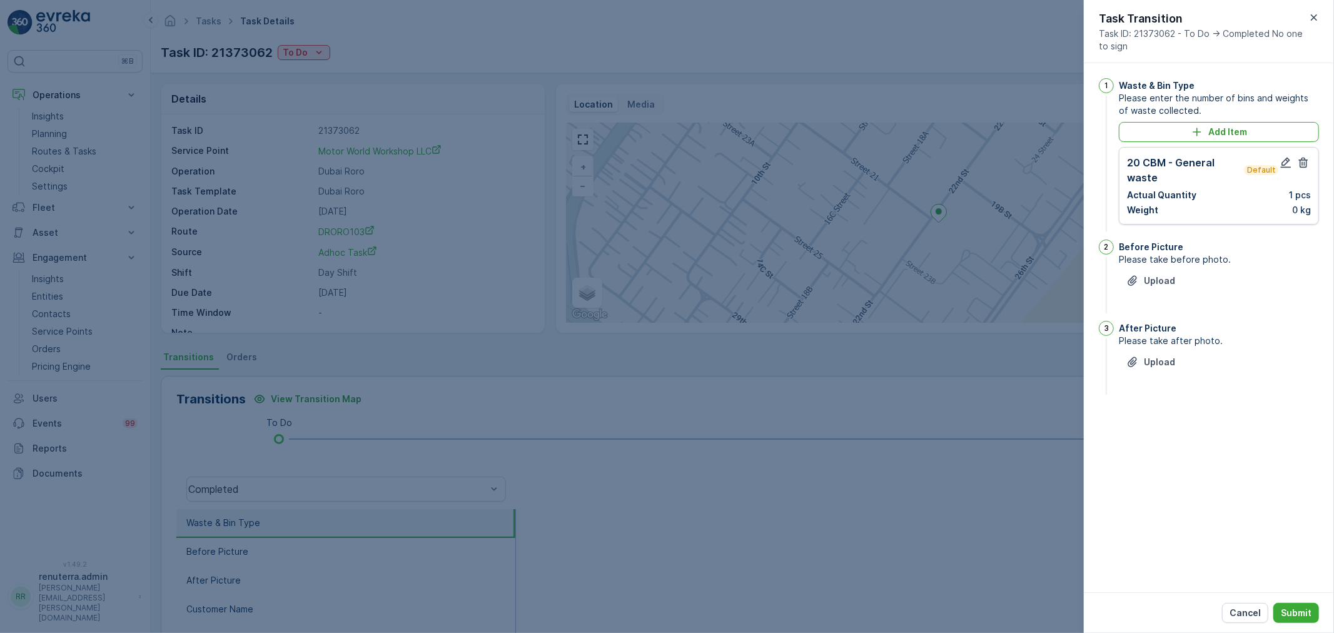
click at [1158, 269] on div "Before Picture Please take before photo. Upload" at bounding box center [1218, 277] width 200 height 76
click at [1160, 280] on p "Upload" at bounding box center [1158, 280] width 31 height 13
click at [1155, 431] on button "Upload" at bounding box center [1150, 425] width 64 height 20
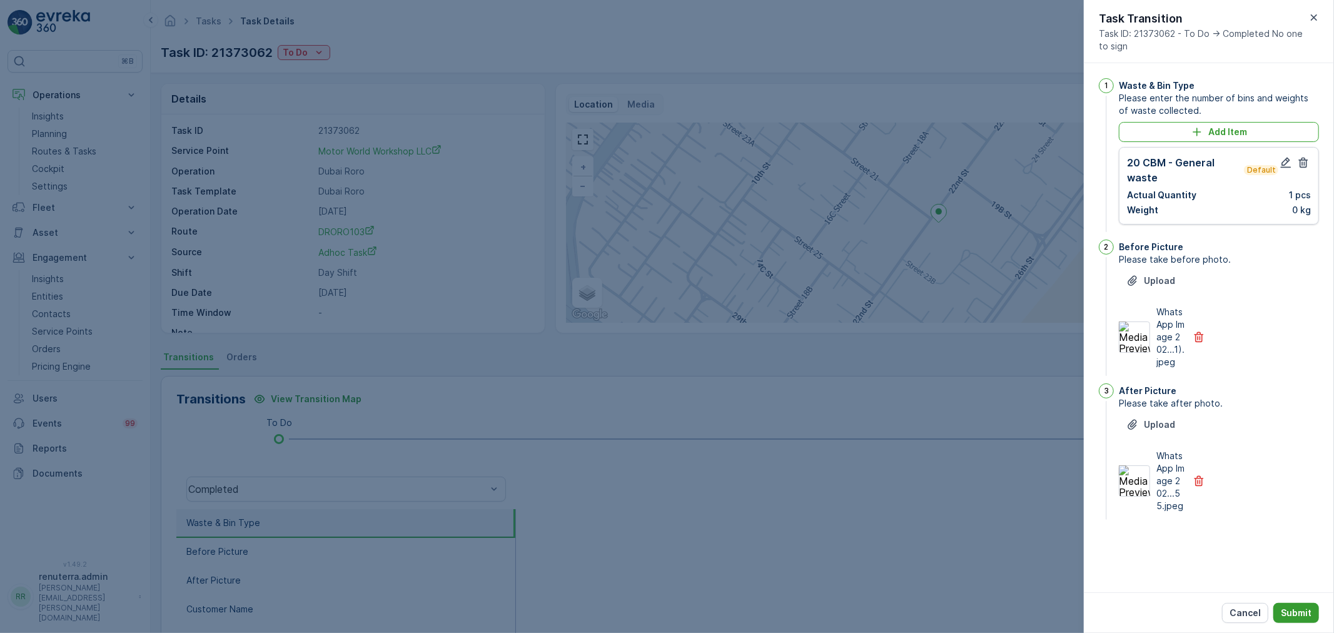
click at [1284, 607] on p "Submit" at bounding box center [1295, 612] width 31 height 13
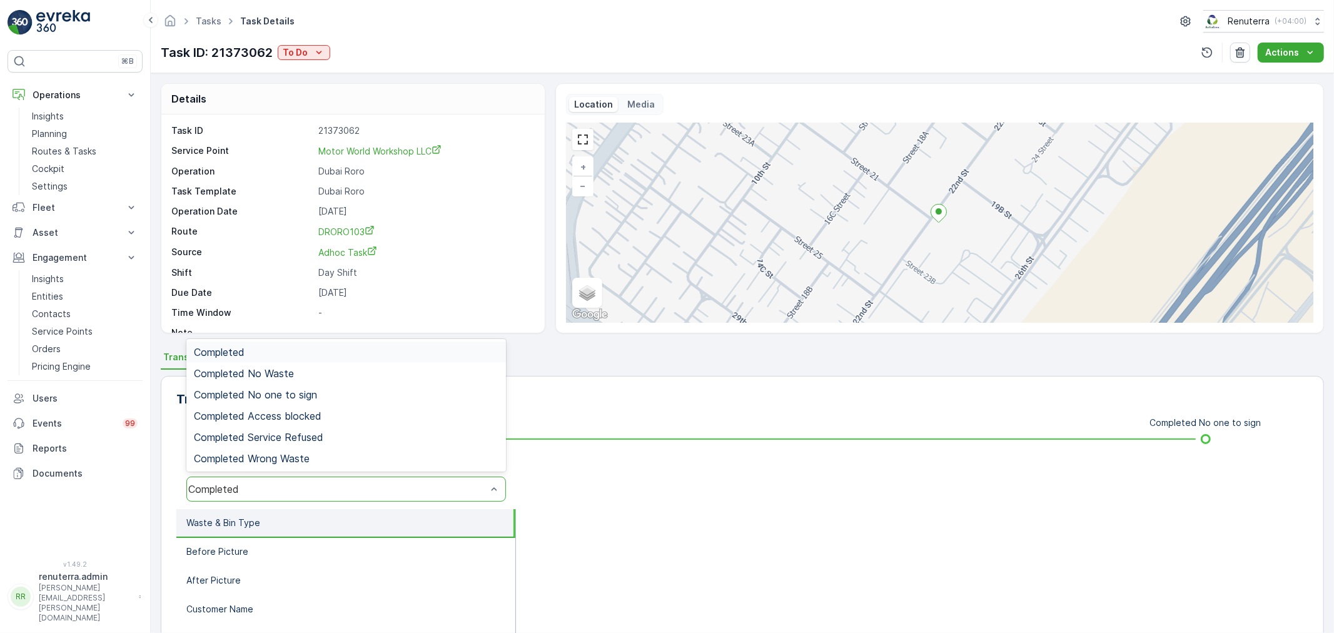
click at [331, 478] on div "Completed" at bounding box center [345, 488] width 319 height 25
click at [303, 394] on span "Completed No one to sign" at bounding box center [255, 394] width 123 height 11
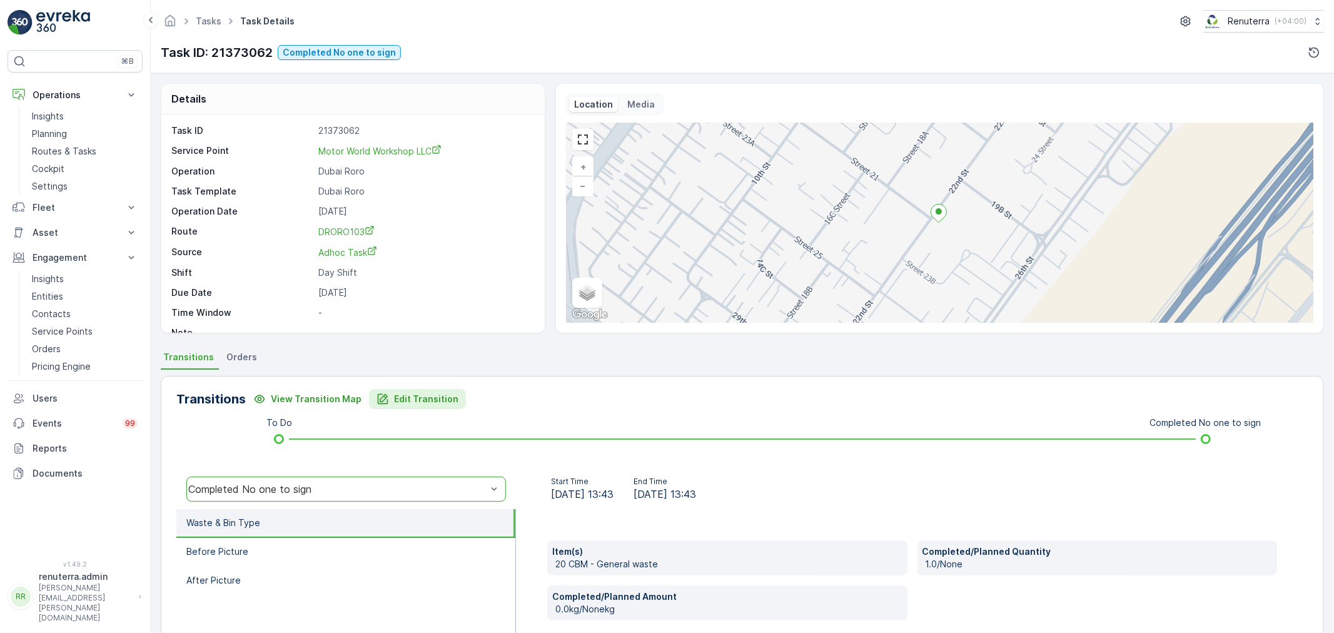
click at [417, 403] on p "Edit Transition" at bounding box center [426, 399] width 64 height 13
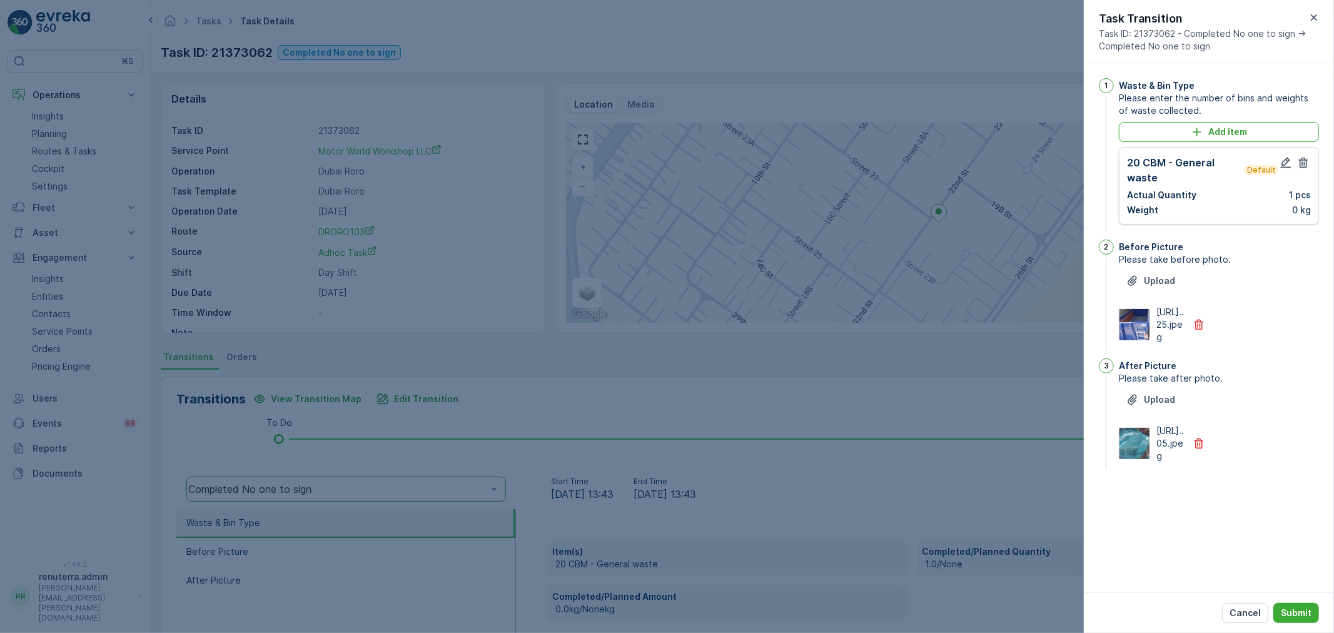
click at [1297, 623] on div "Cancel Submit" at bounding box center [1208, 612] width 250 height 41
click at [1295, 609] on p "Submit" at bounding box center [1295, 612] width 31 height 13
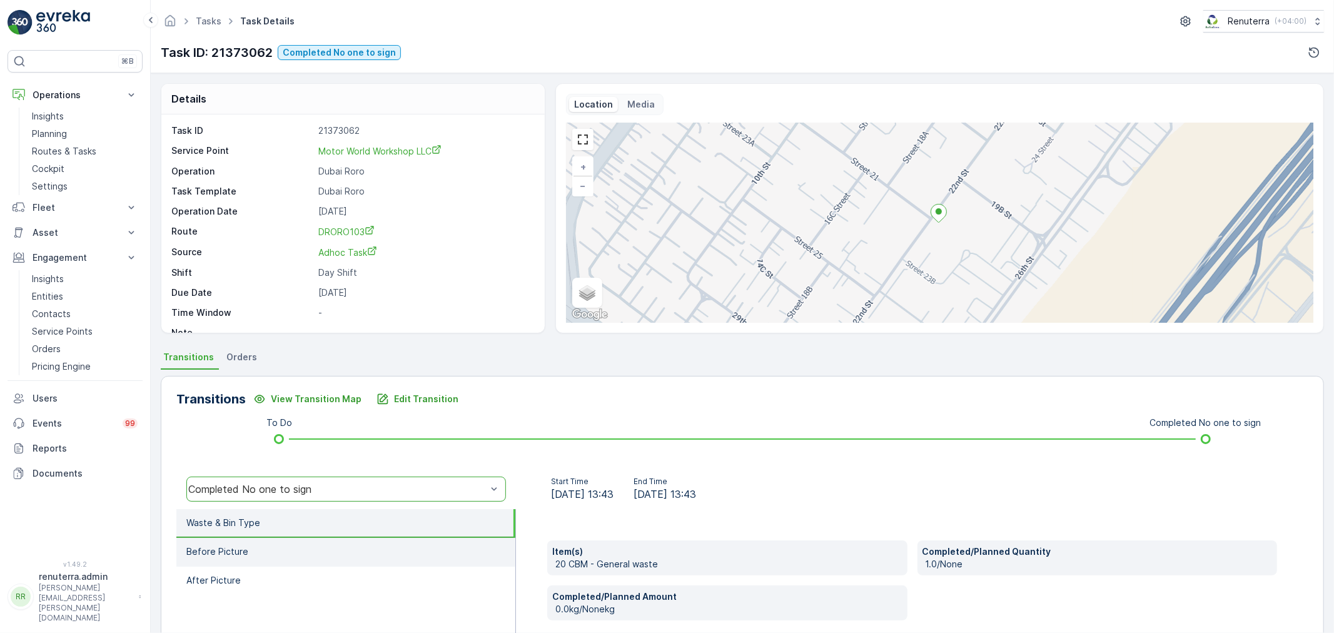
drag, startPoint x: 366, startPoint y: 560, endPoint x: 351, endPoint y: 543, distance: 23.1
click at [363, 559] on li "Before Picture" at bounding box center [345, 552] width 339 height 29
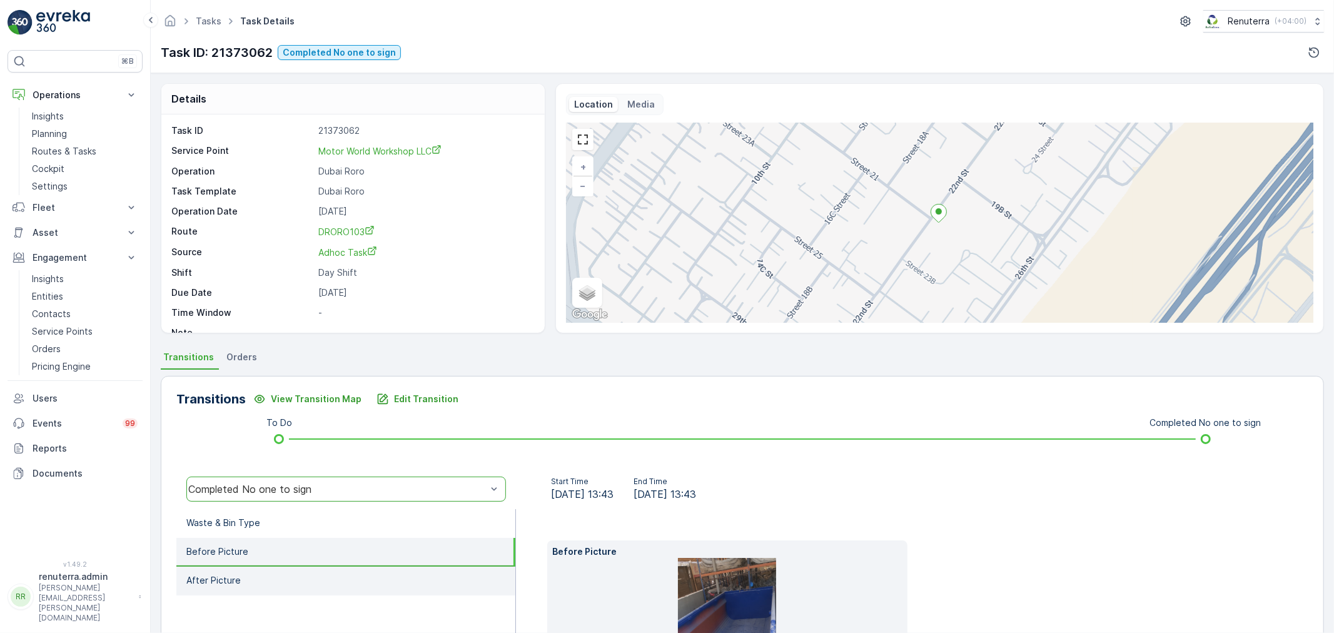
click at [350, 576] on li "After Picture" at bounding box center [345, 580] width 339 height 29
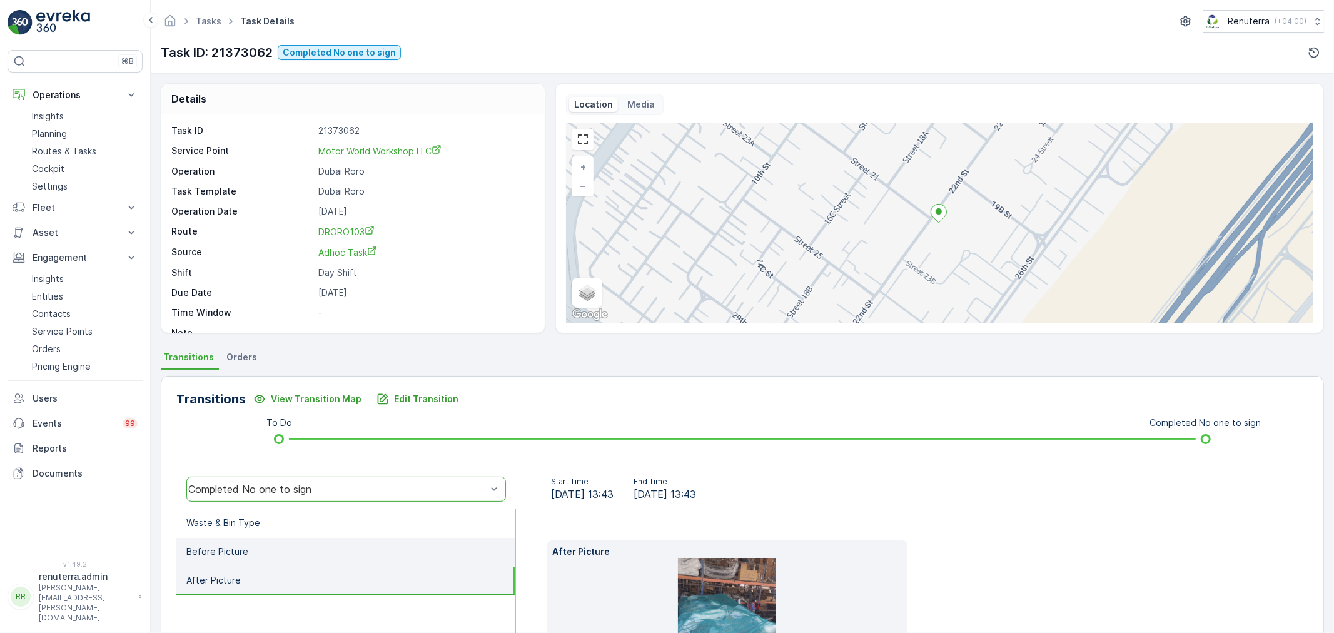
click at [335, 539] on li "Before Picture" at bounding box center [345, 552] width 339 height 29
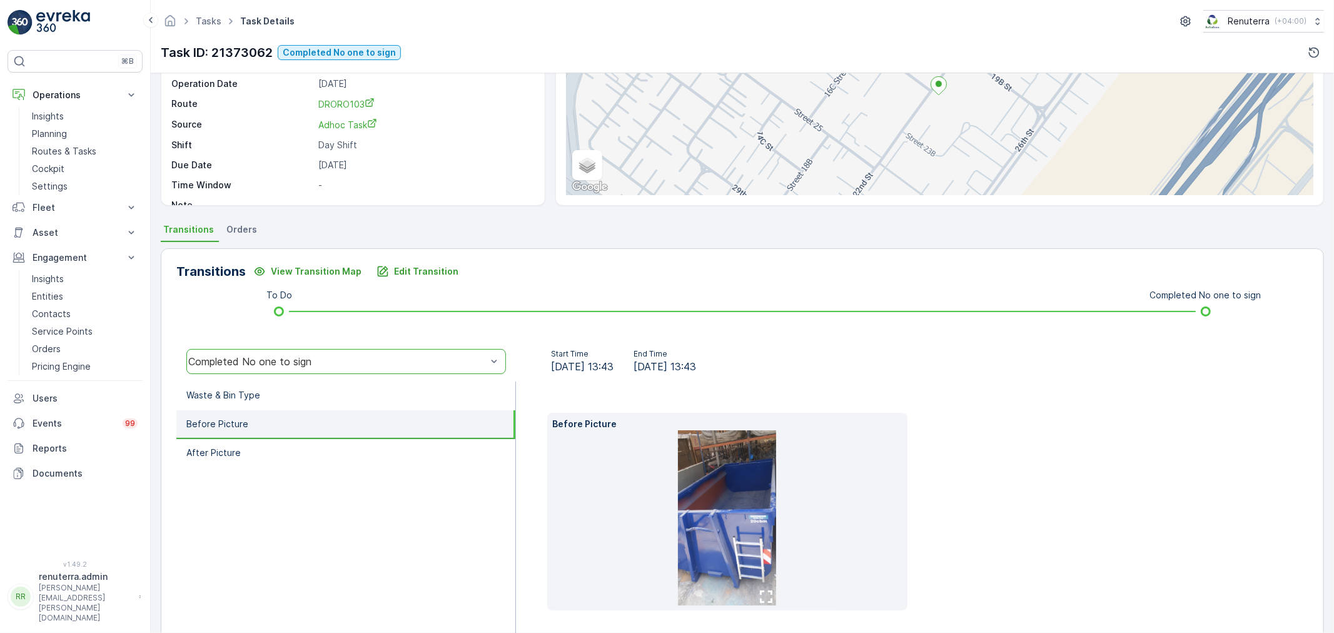
scroll to position [139, 0]
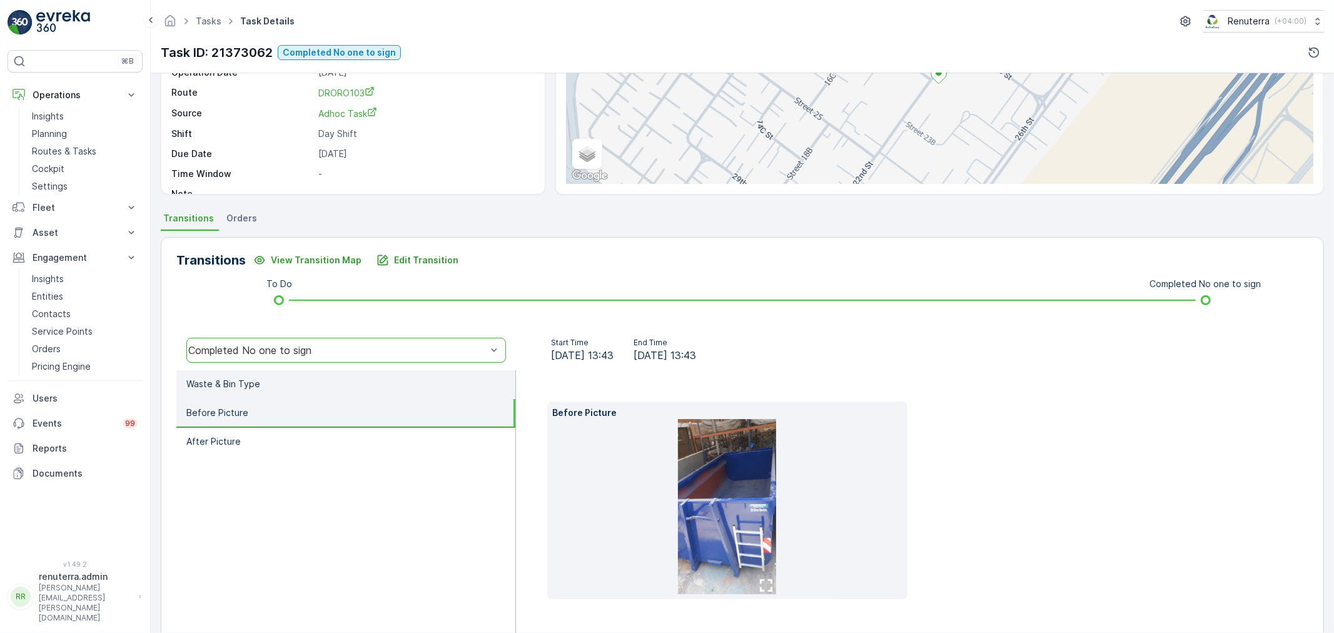
click at [289, 382] on li "Waste & Bin Type" at bounding box center [345, 384] width 339 height 29
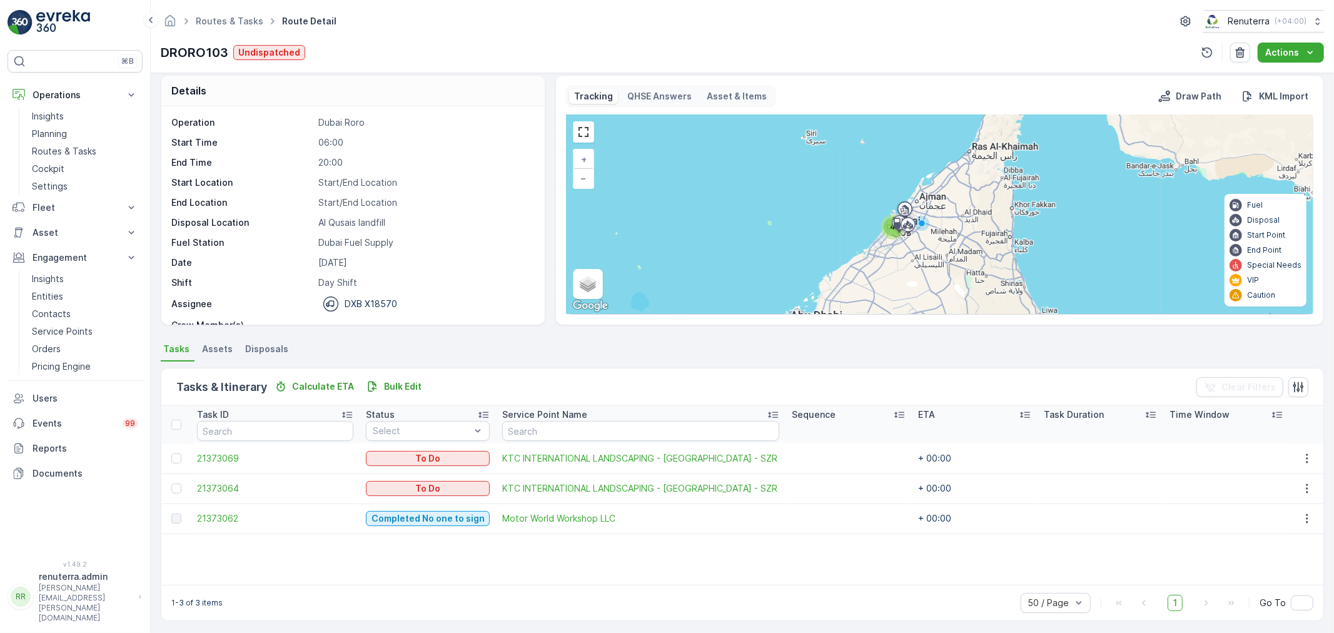
scroll to position [11, 0]
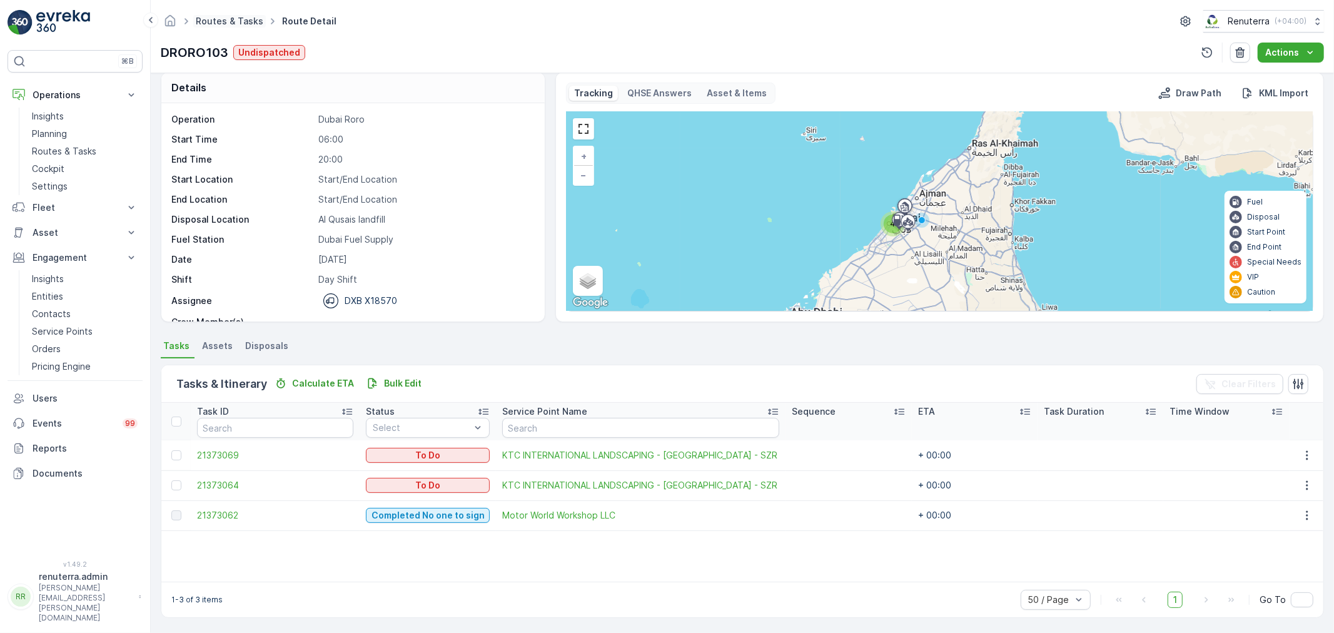
click at [243, 16] on link "Routes & Tasks" at bounding box center [230, 21] width 68 height 11
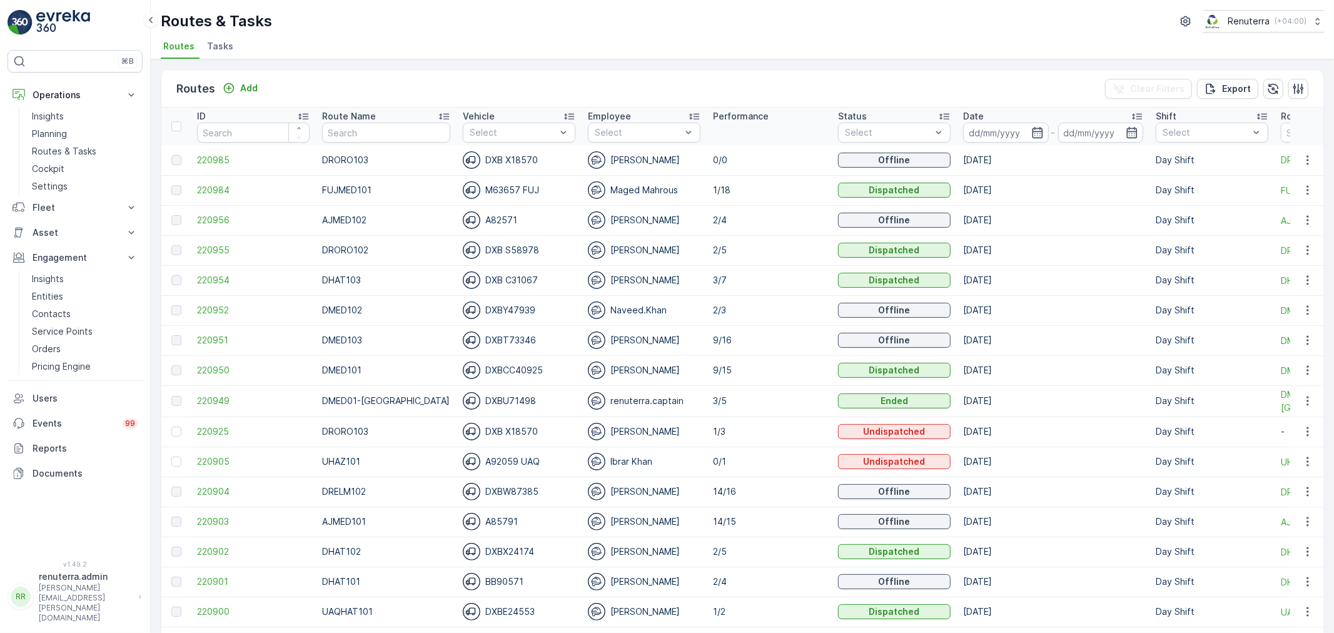
click at [346, 143] on th "Route Name" at bounding box center [386, 127] width 141 height 38
click at [344, 133] on input "text" at bounding box center [386, 133] width 128 height 20
type input "DHAT"
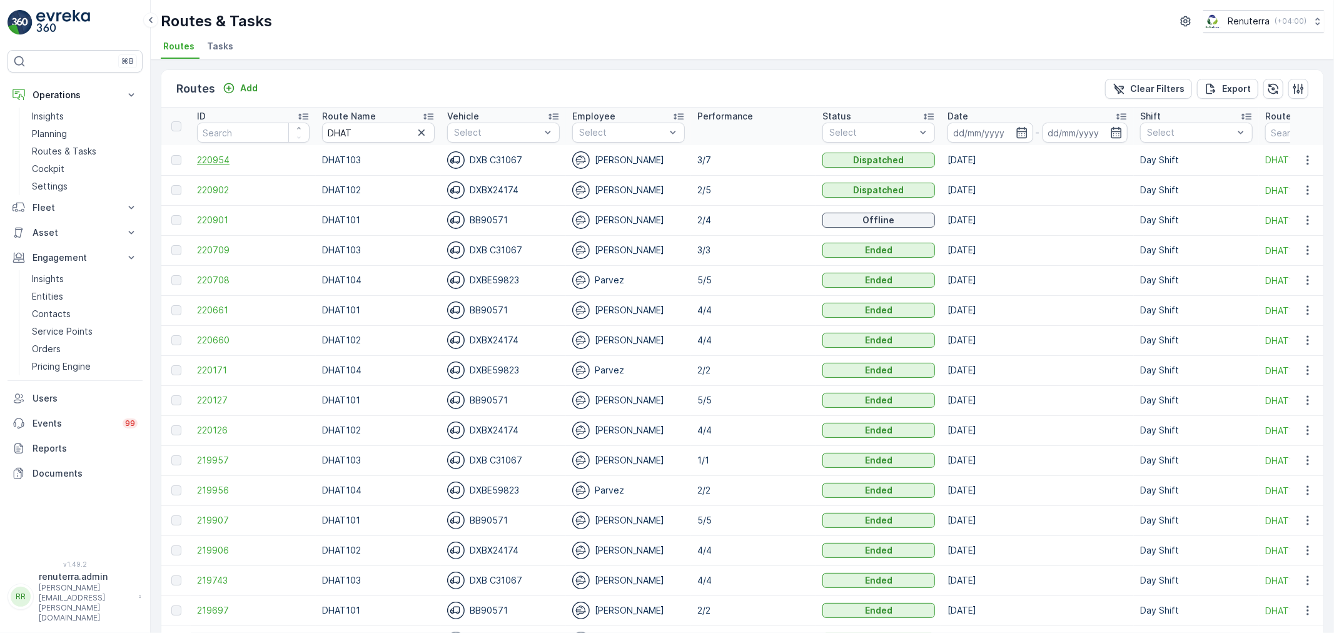
click at [235, 159] on span "220954" at bounding box center [253, 160] width 113 height 13
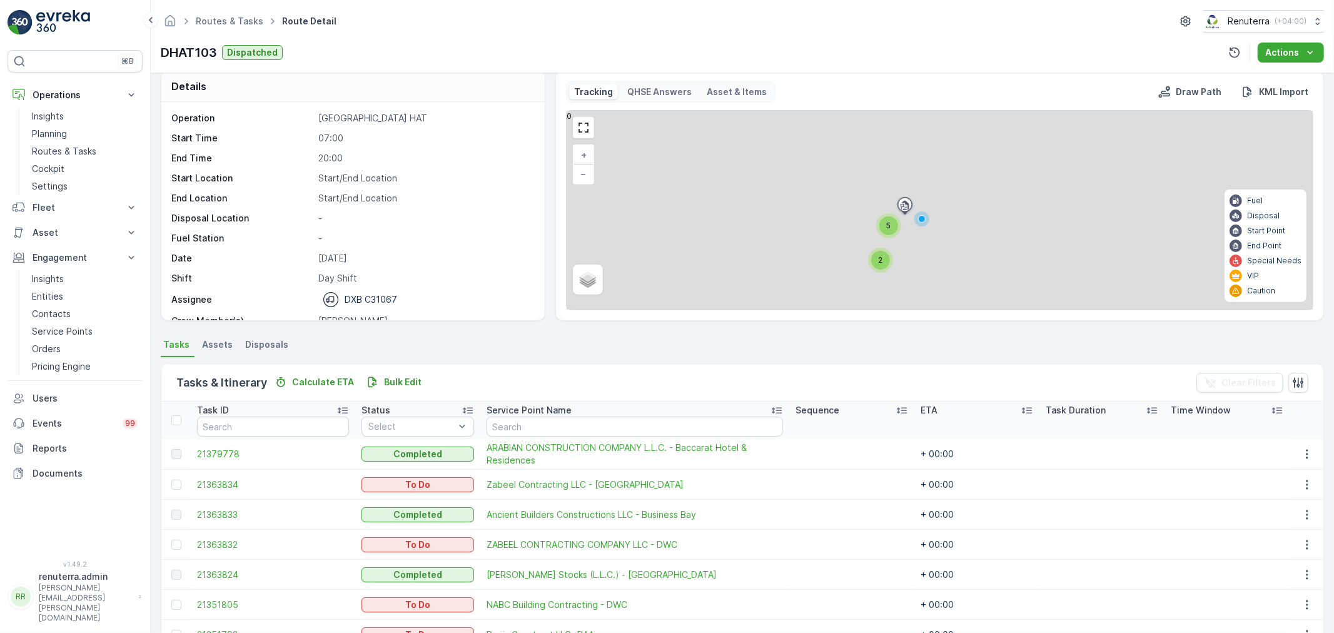
scroll to position [81, 0]
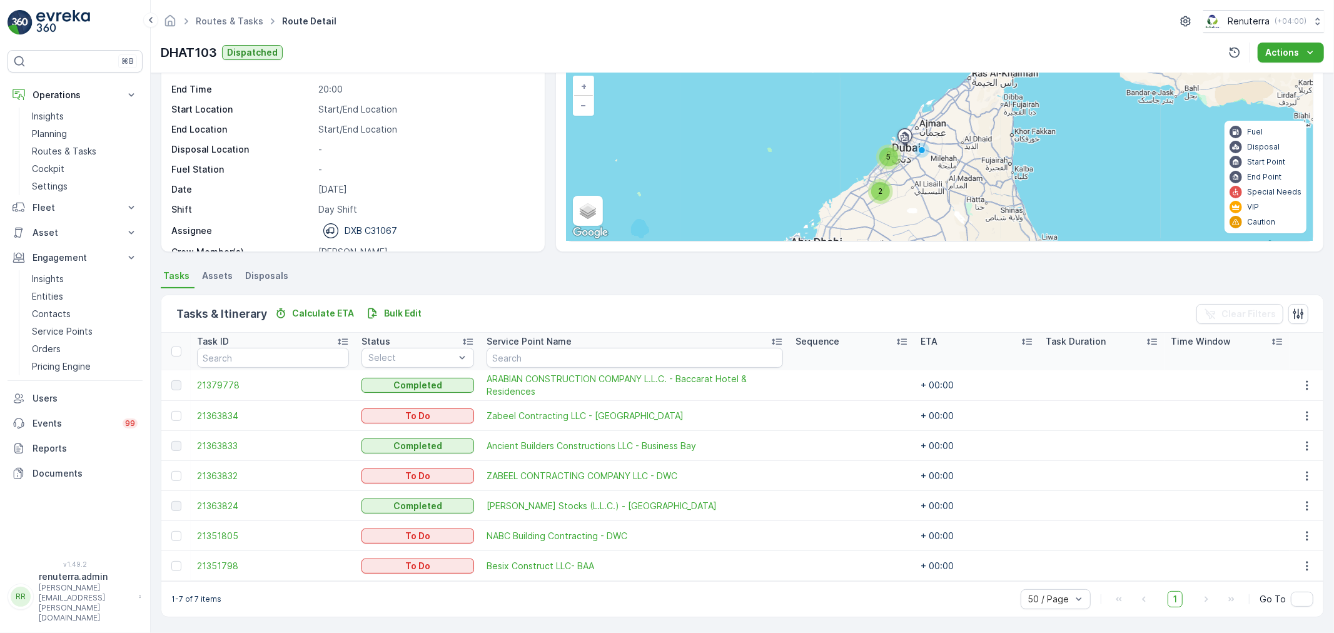
click at [223, 14] on ul "Routes & Tasks" at bounding box center [236, 22] width 86 height 18
click at [236, 24] on link "Routes & Tasks" at bounding box center [230, 21] width 68 height 11
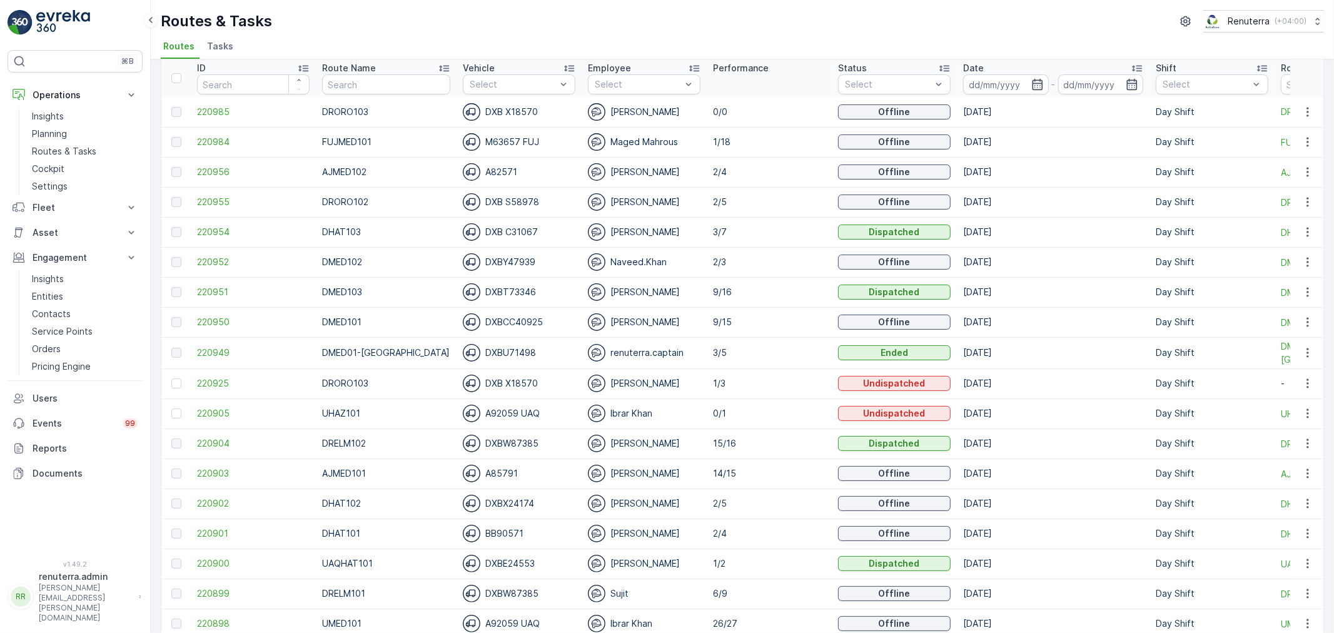
scroll to position [69, 0]
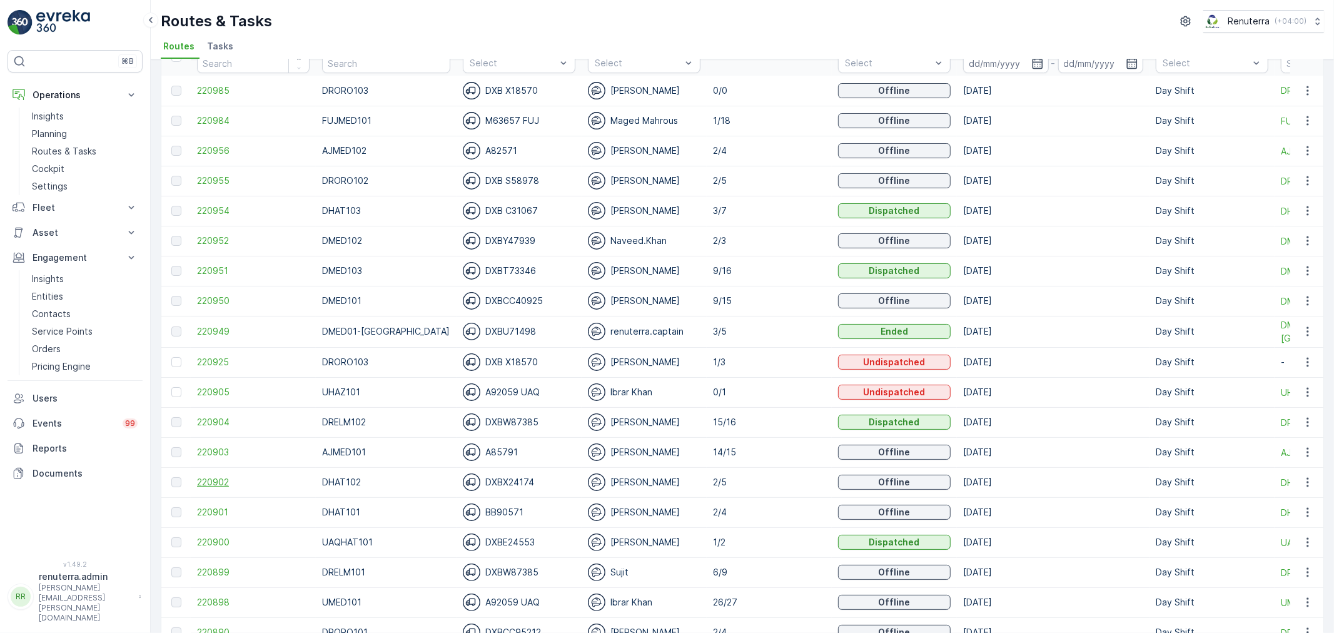
click at [219, 483] on span "220902" at bounding box center [253, 482] width 113 height 13
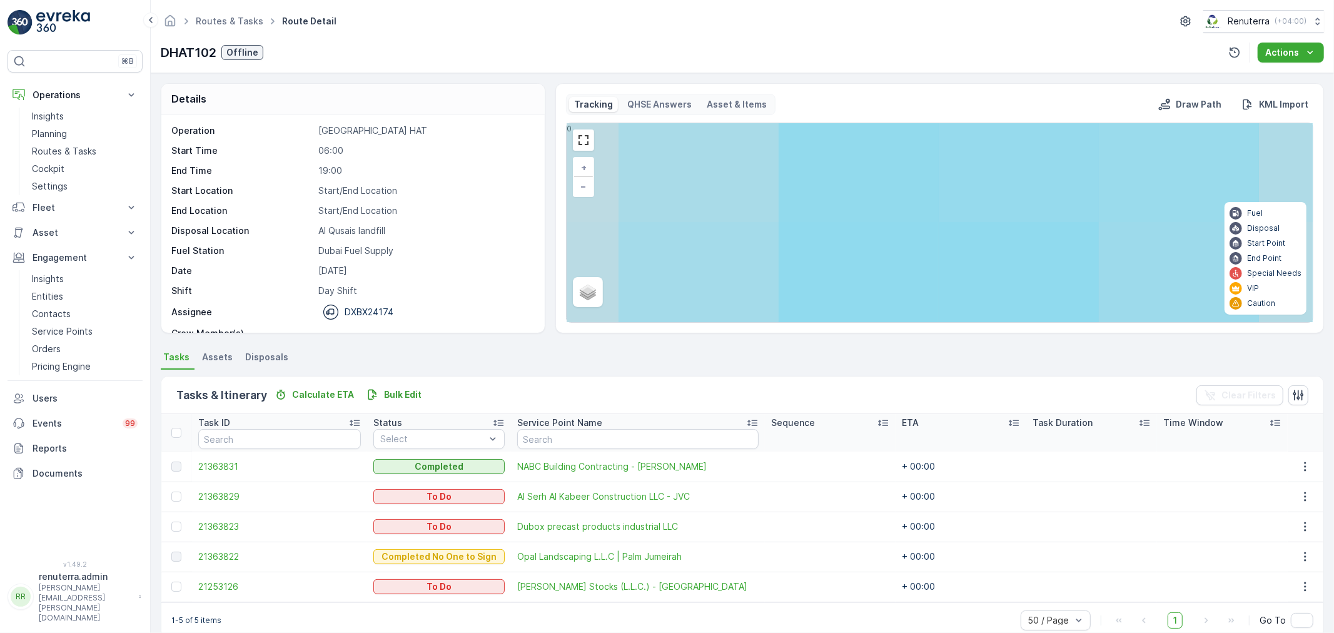
scroll to position [21, 0]
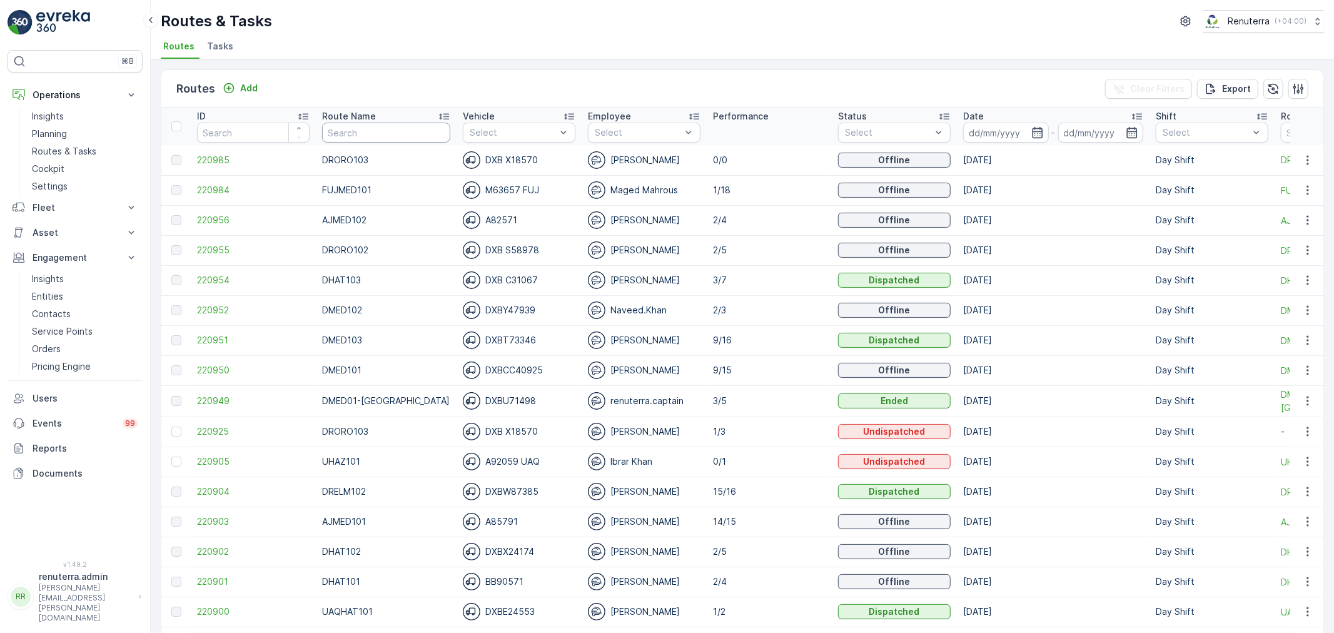
click at [386, 125] on input "text" at bounding box center [386, 133] width 128 height 20
type input "7149"
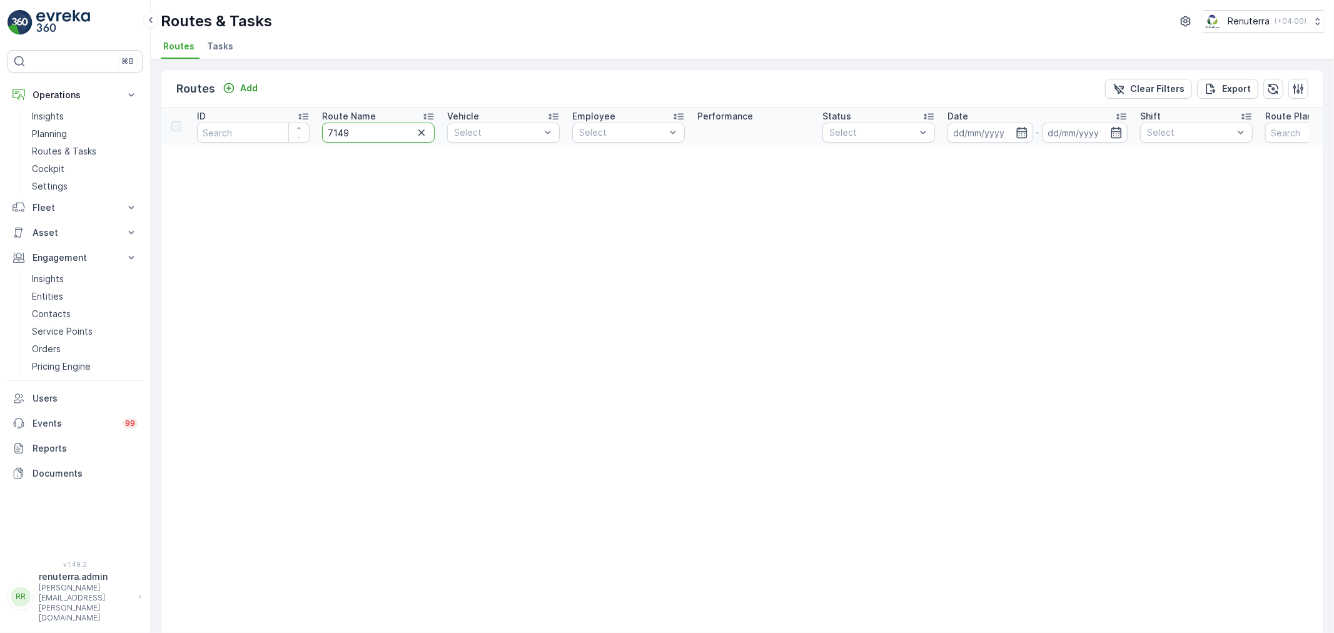
drag, startPoint x: 378, startPoint y: 125, endPoint x: 340, endPoint y: 123, distance: 37.6
click at [340, 123] on input "7149" at bounding box center [378, 133] width 113 height 20
type input "7"
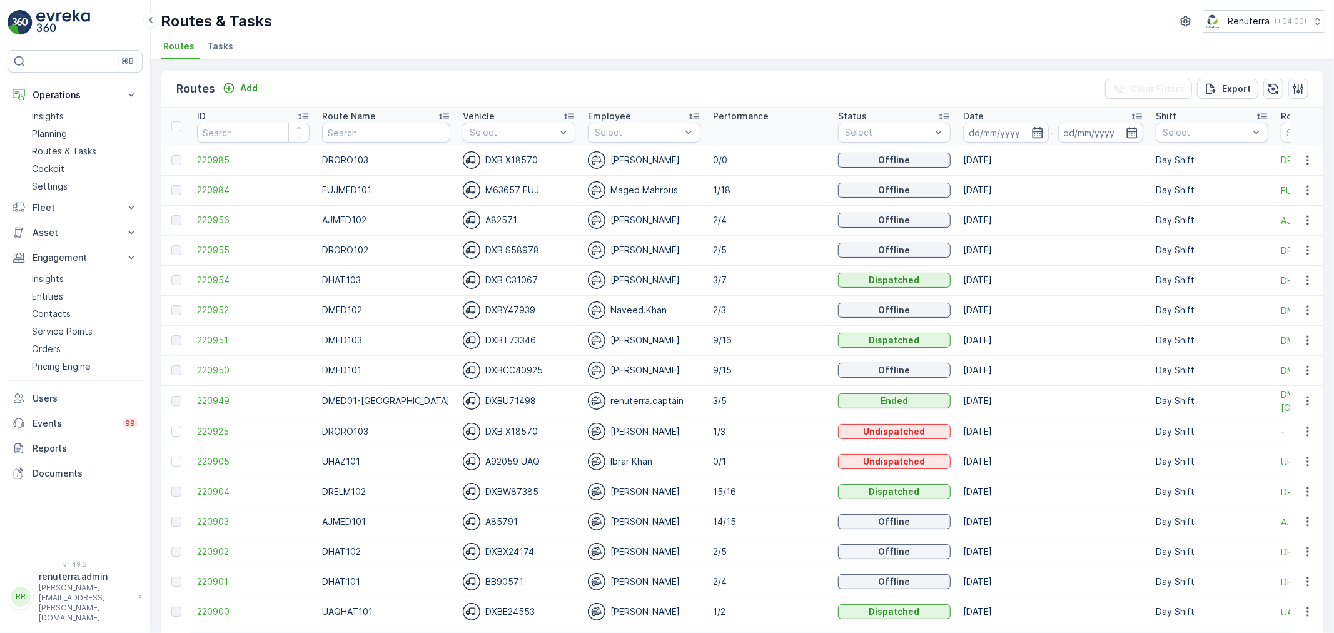
drag, startPoint x: 346, startPoint y: 119, endPoint x: 351, endPoint y: 129, distance: 10.6
click at [344, 122] on th "Route Name" at bounding box center [386, 127] width 141 height 38
click at [347, 130] on input "text" at bounding box center [386, 133] width 128 height 20
type input "DREL"
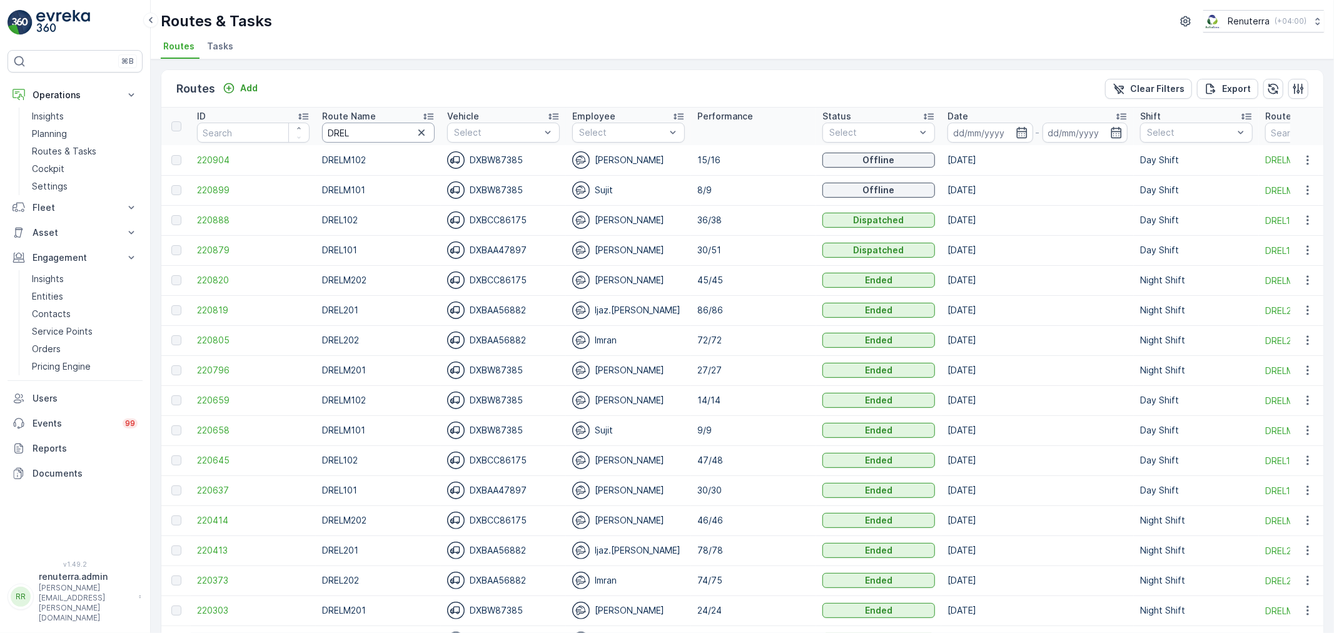
click at [366, 126] on input "DREL" at bounding box center [378, 133] width 113 height 20
type input "DRELM"
click at [214, 191] on span "220899" at bounding box center [253, 190] width 113 height 13
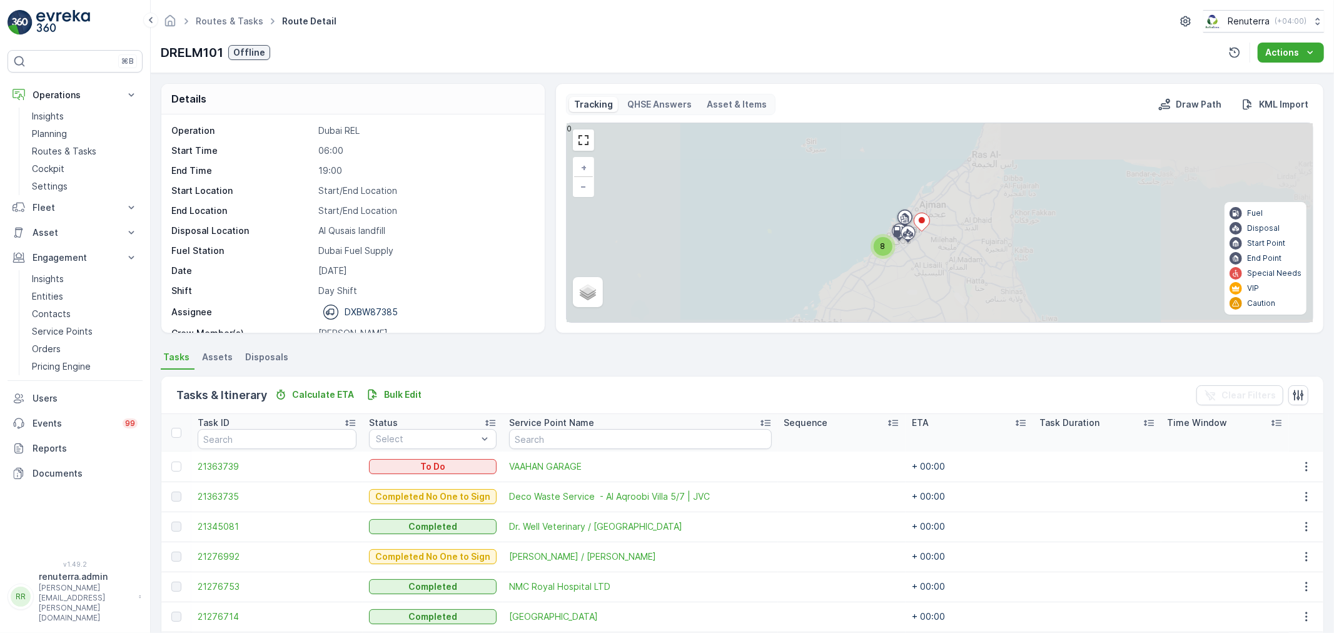
click at [885, 242] on div "8" at bounding box center [882, 246] width 19 height 19
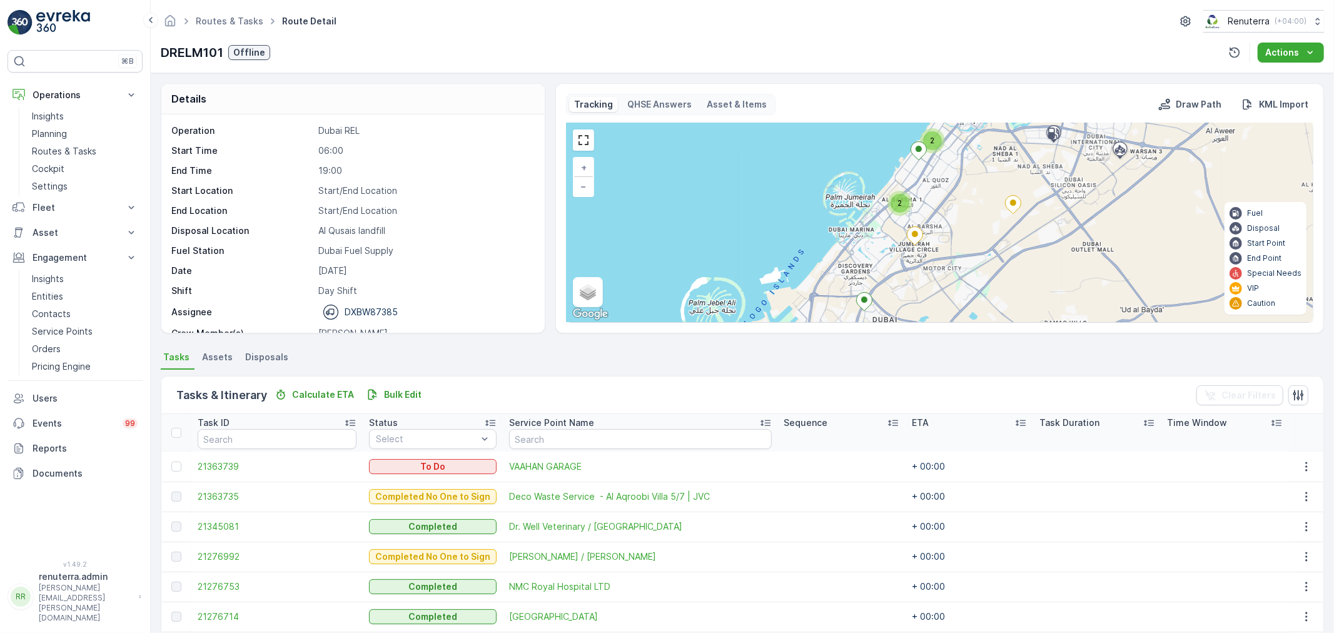
click at [895, 198] on div "2" at bounding box center [899, 203] width 19 height 19
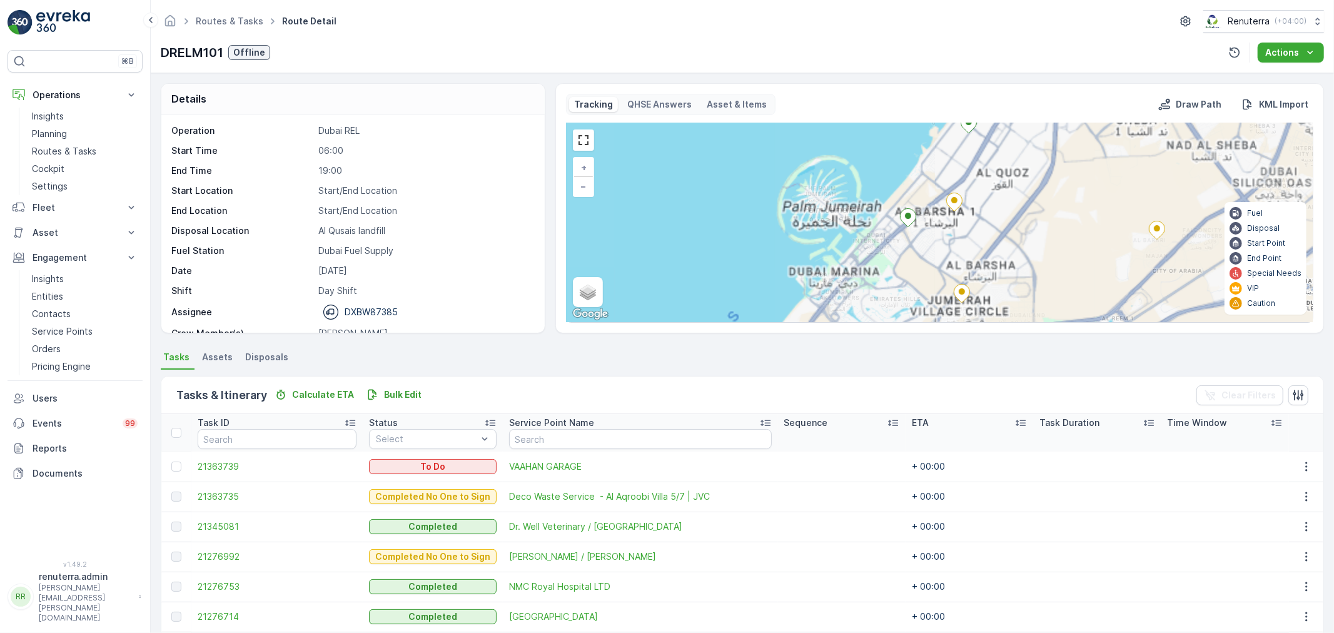
drag, startPoint x: 1009, startPoint y: 222, endPoint x: 867, endPoint y: 201, distance: 143.4
click at [868, 201] on div "2 2 + − Satellite Roadmap Terrain Hybrid Leaflet Keyboard shortcuts Map Data Ma…" at bounding box center [939, 222] width 746 height 199
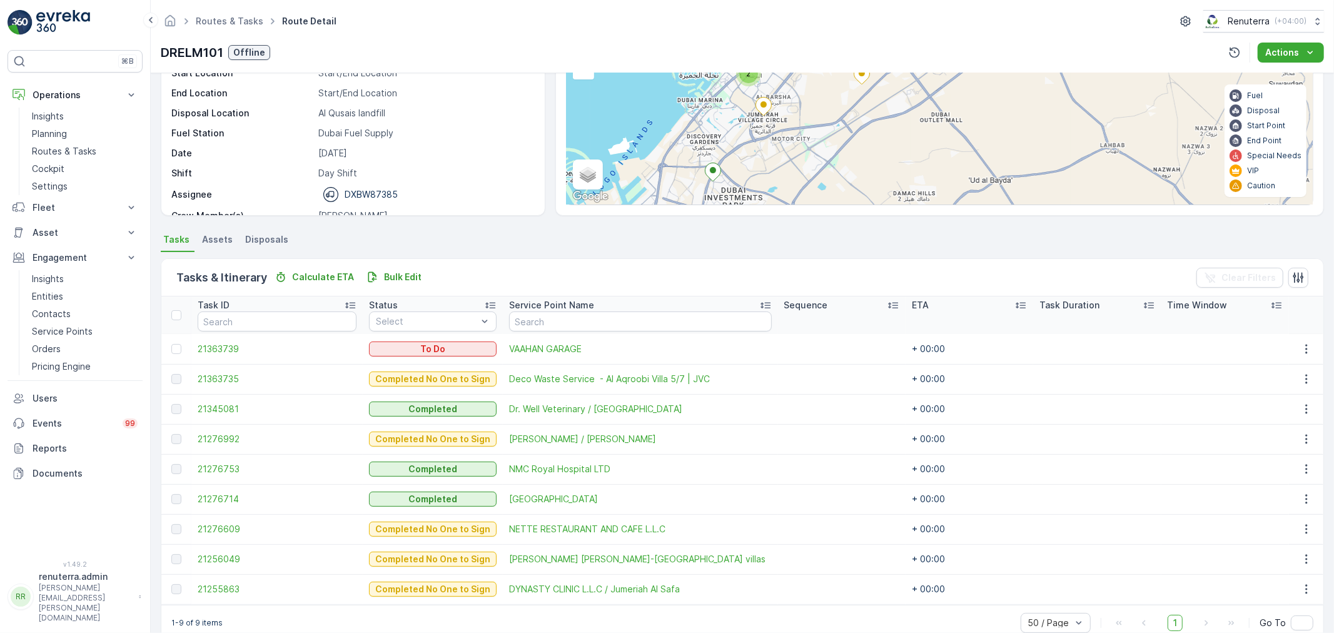
scroll to position [141, 0]
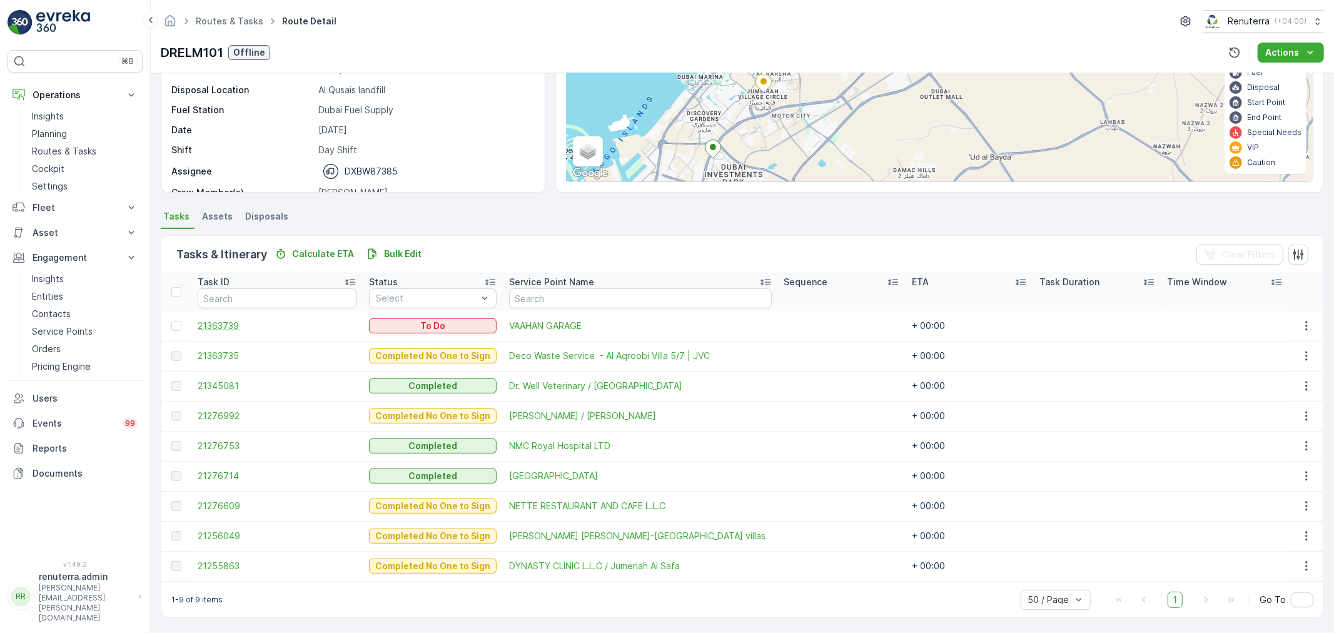
click at [229, 329] on span "21363739" at bounding box center [277, 325] width 159 height 13
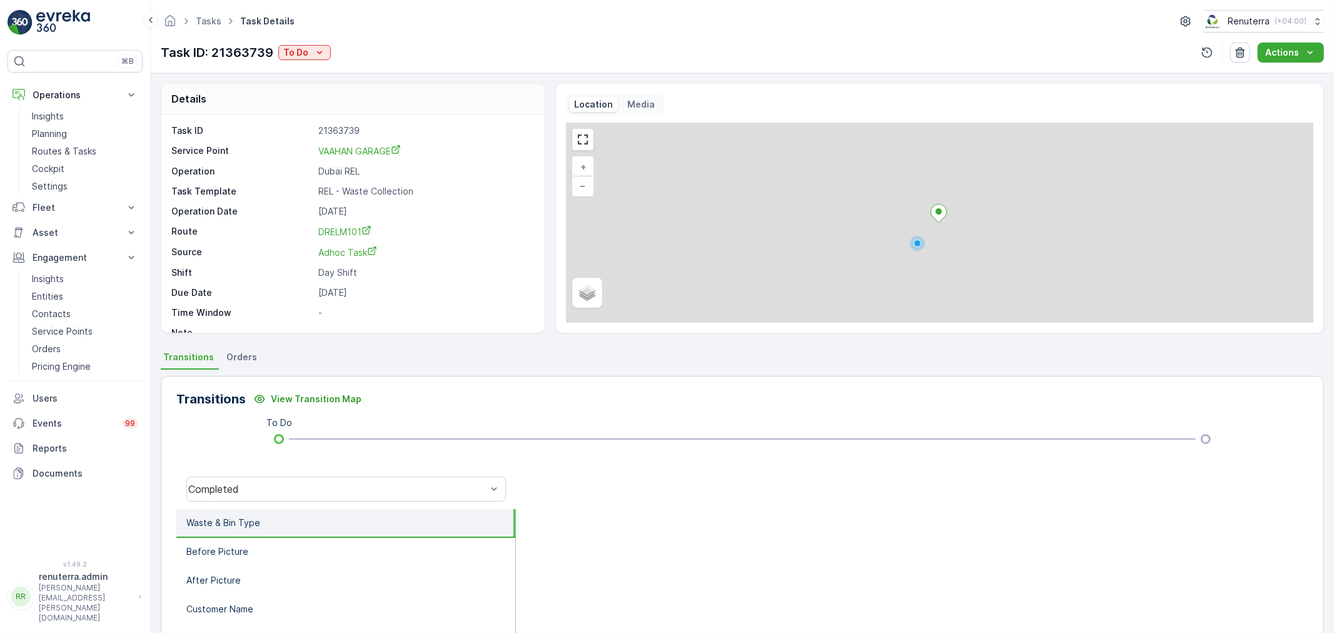
click at [313, 66] on div "Tasks Task Details Renuterra ( +04:00 ) Task ID: 21363739 To Do Actions" at bounding box center [742, 36] width 1183 height 73
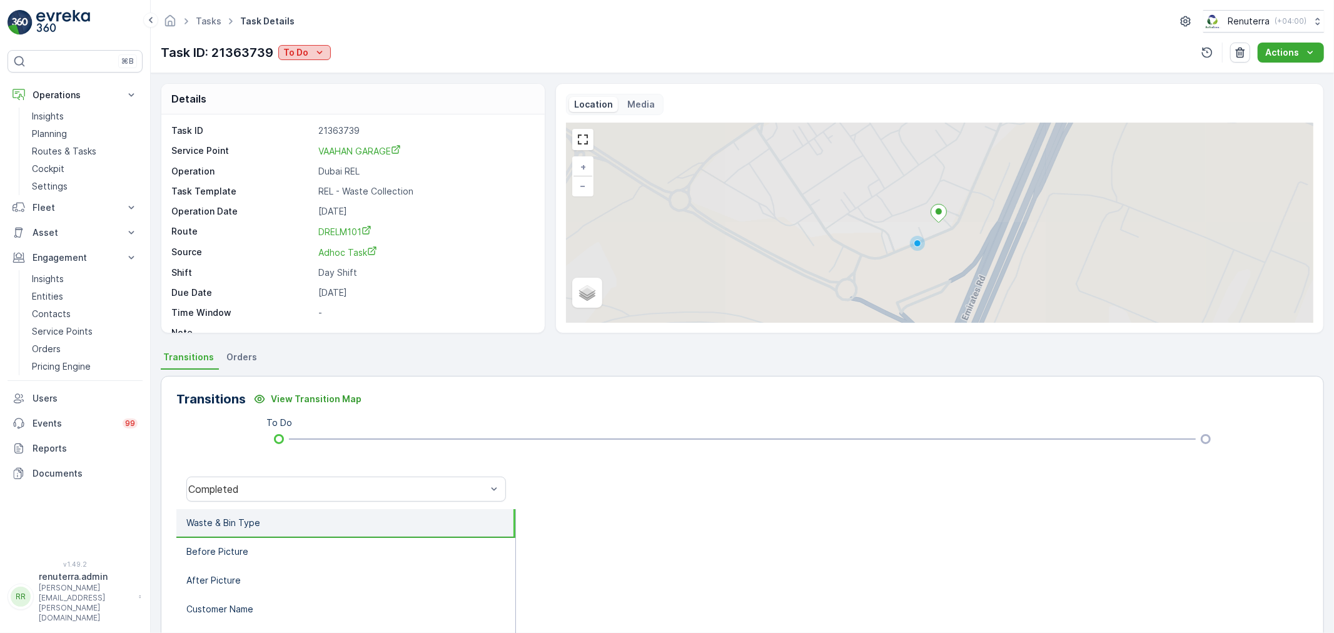
click at [313, 51] on icon "To Do" at bounding box center [319, 52] width 13 height 13
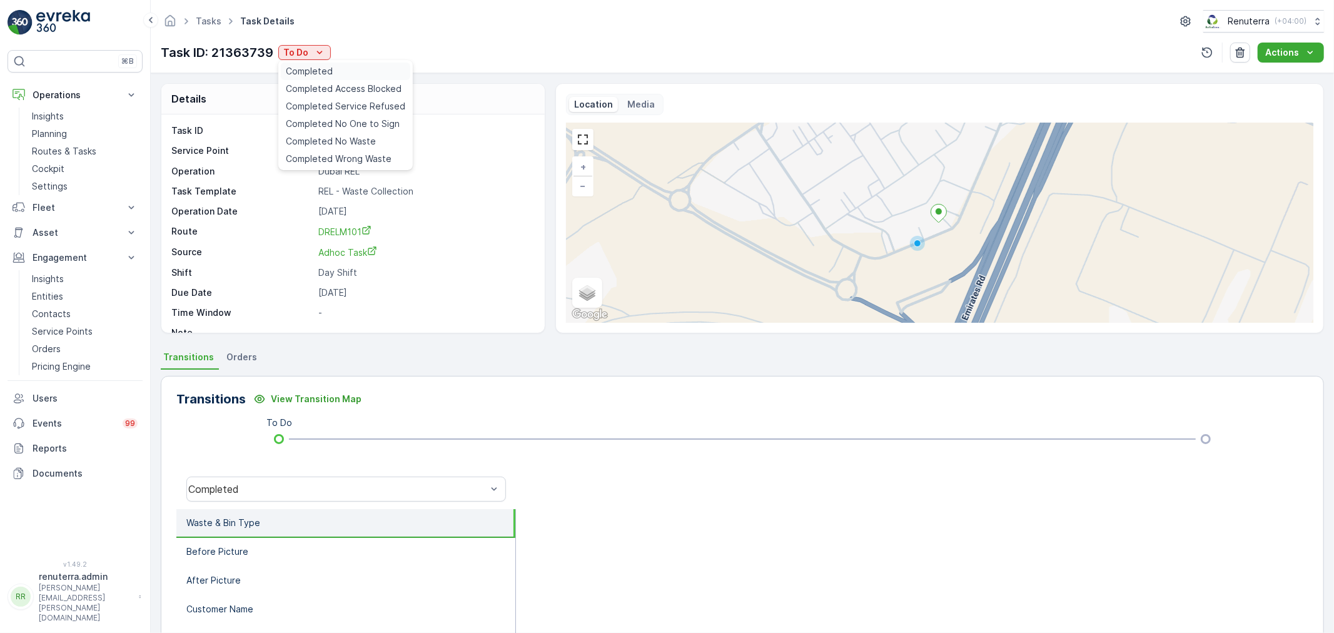
click at [327, 73] on span "Completed" at bounding box center [309, 71] width 47 height 13
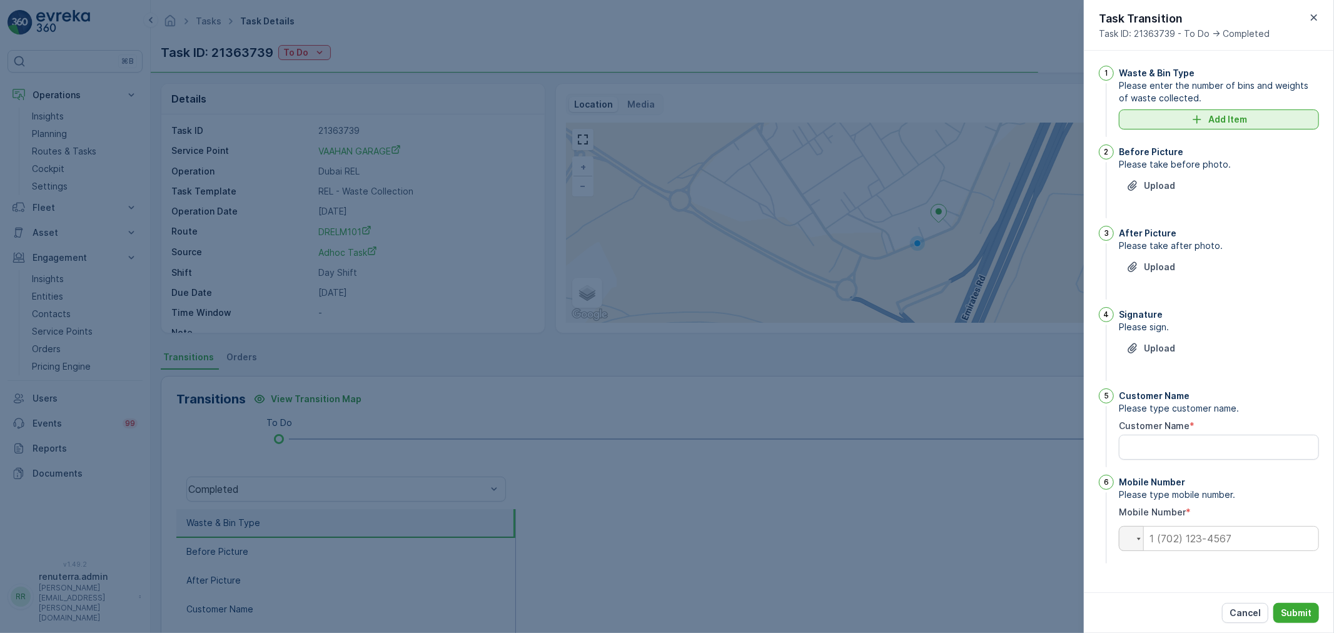
click at [1211, 123] on p "Add Item" at bounding box center [1227, 119] width 39 height 13
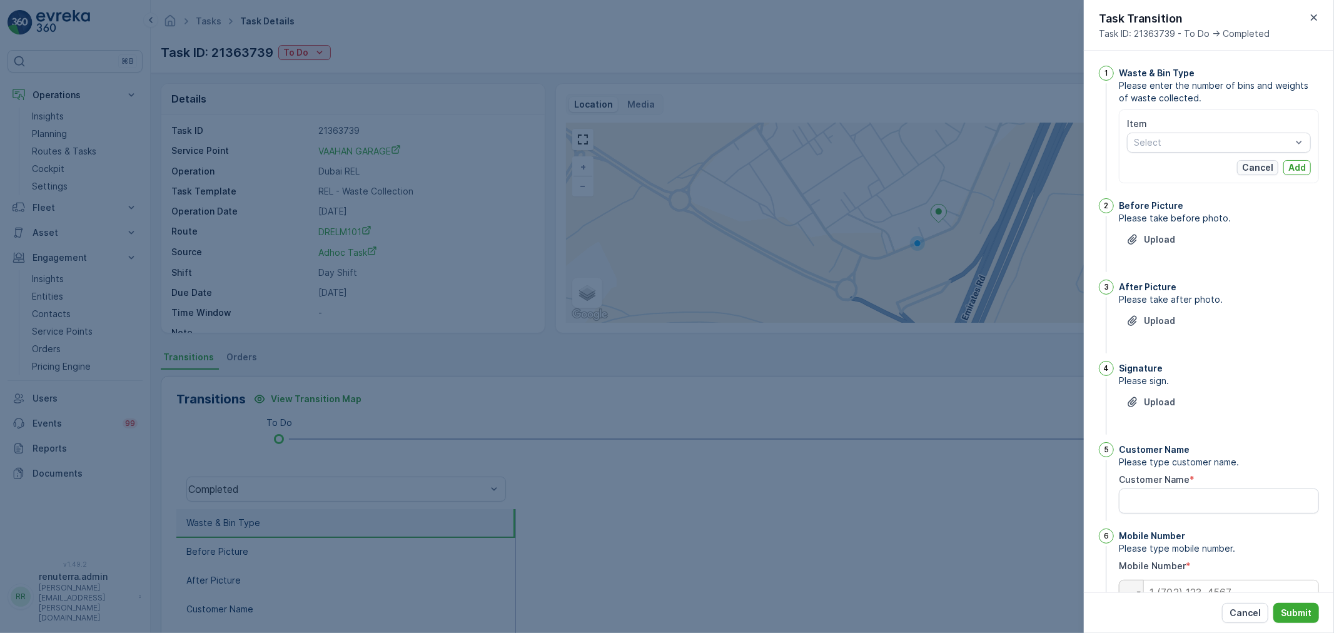
click at [1242, 163] on p "Cancel" at bounding box center [1257, 167] width 31 height 13
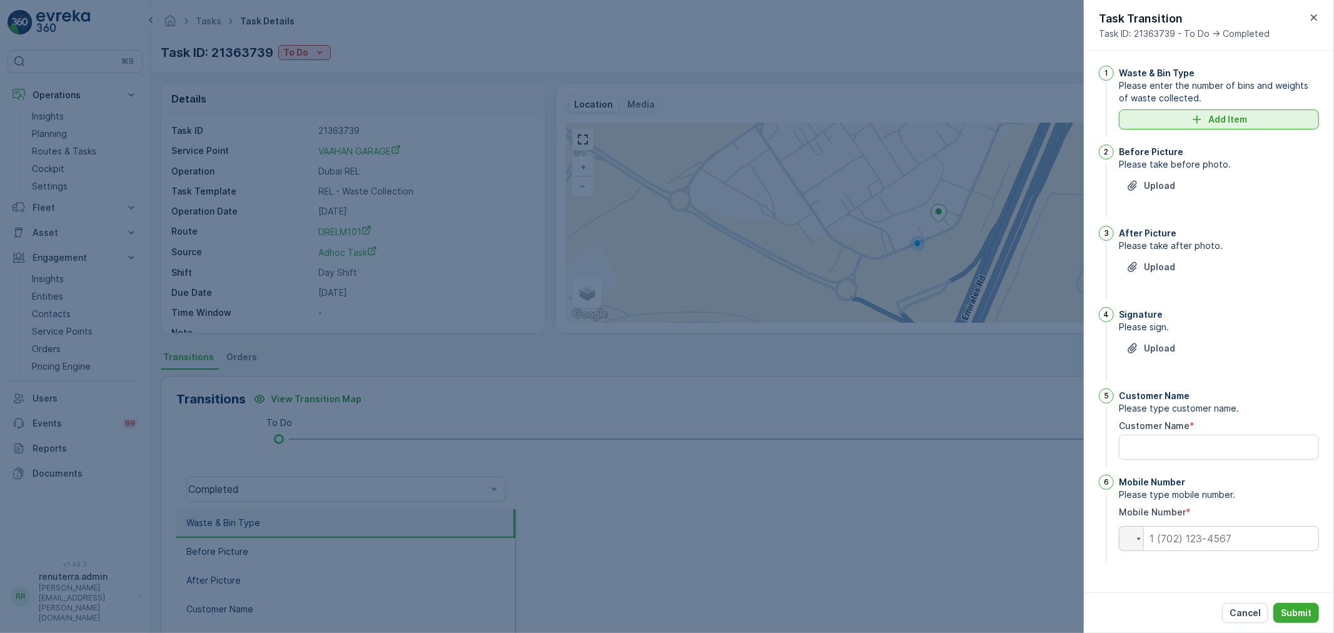
click at [1221, 125] on p "Add Item" at bounding box center [1227, 119] width 39 height 13
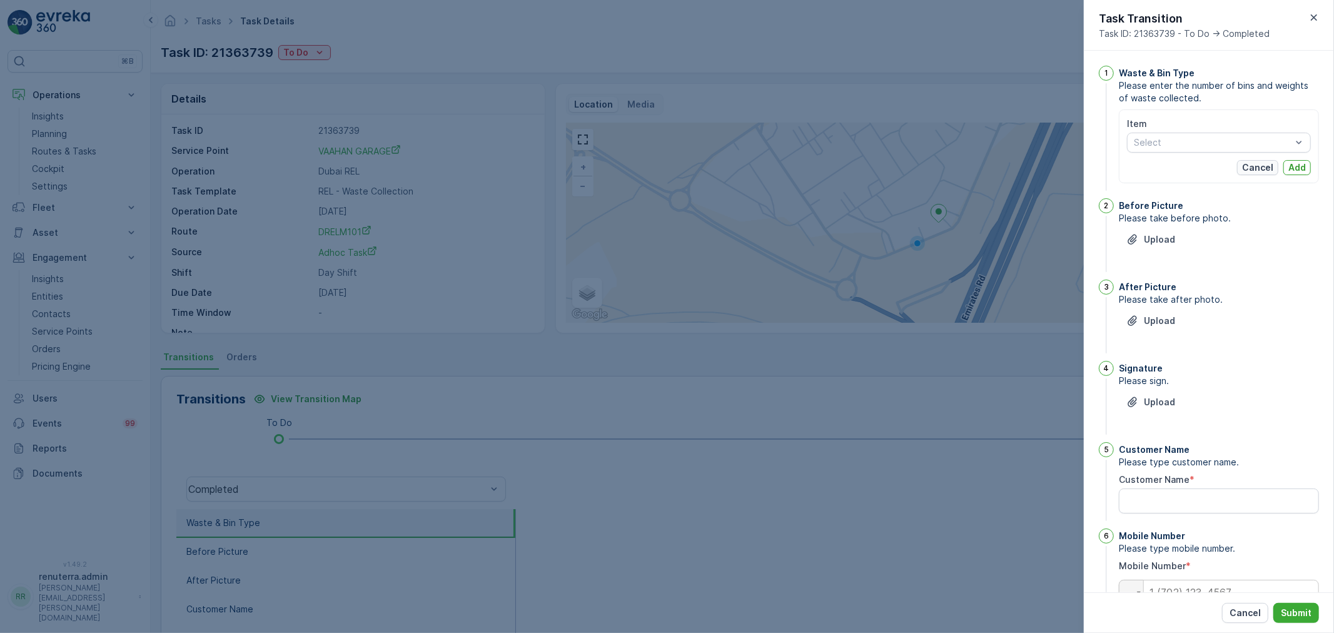
click at [1237, 168] on button "Cancel" at bounding box center [1257, 167] width 41 height 15
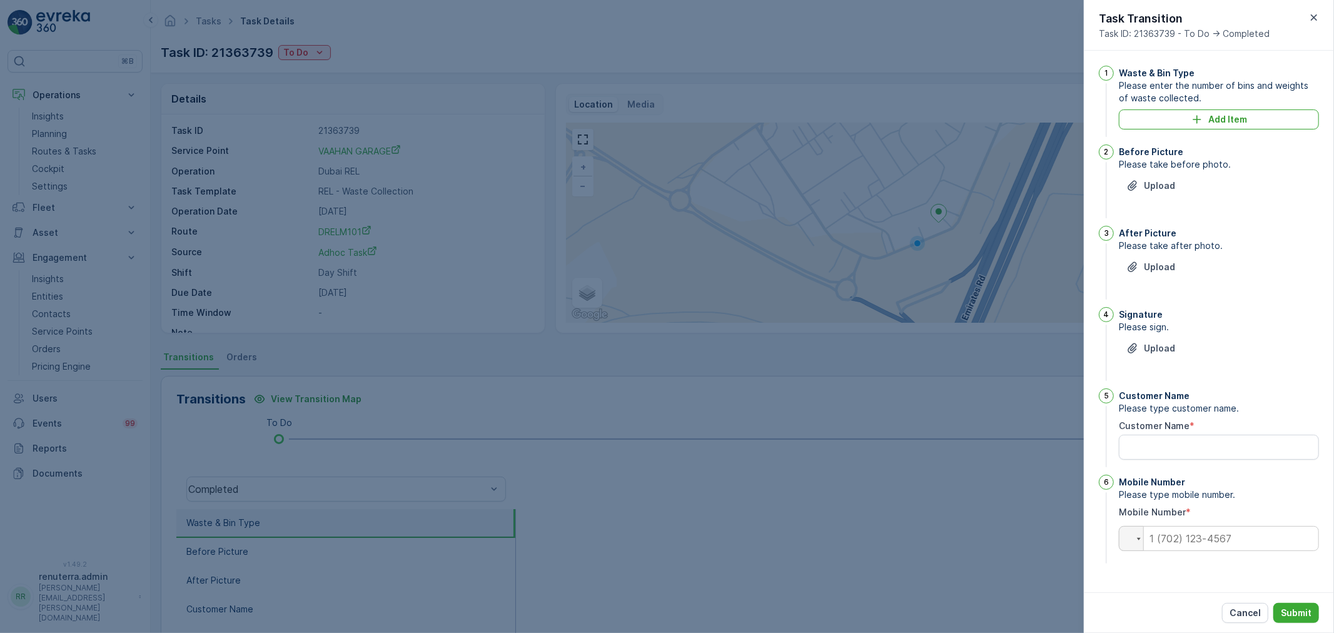
click at [455, 382] on div at bounding box center [667, 316] width 1334 height 633
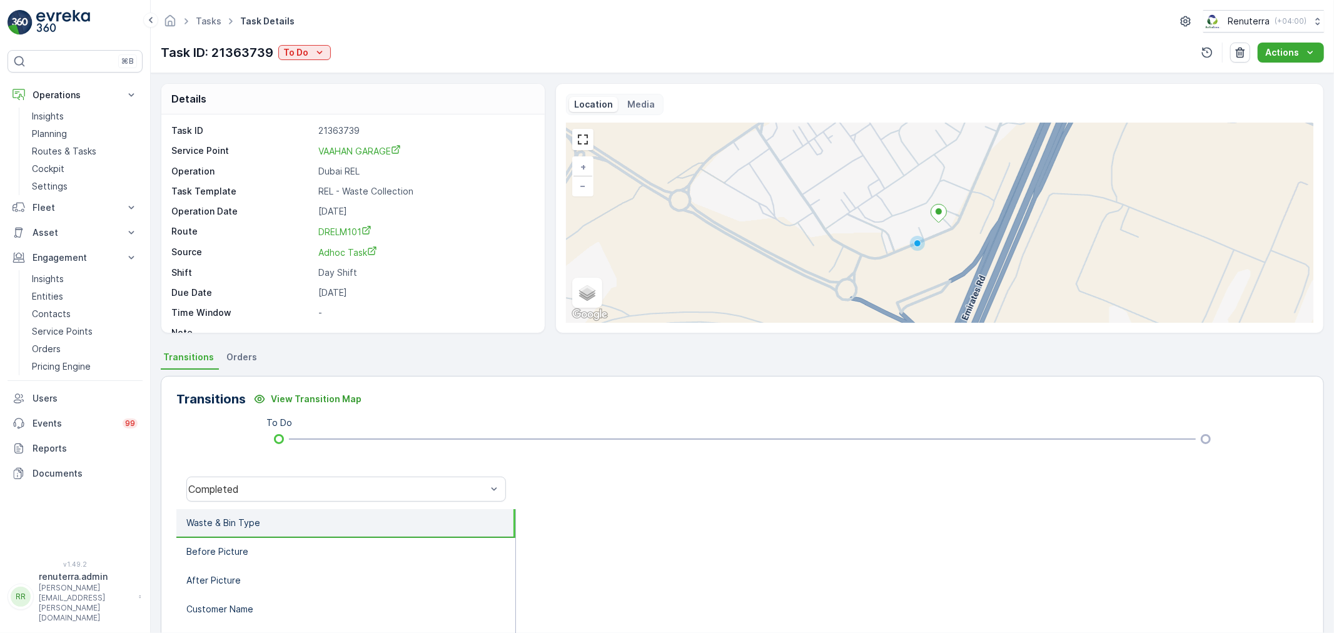
click at [330, 54] on div "Task ID: 21363739 To Do Actions" at bounding box center [742, 53] width 1163 height 20
click at [323, 53] on icon "To Do" at bounding box center [319, 52] width 13 height 13
click at [341, 77] on div "Completed" at bounding box center [345, 72] width 129 height 18
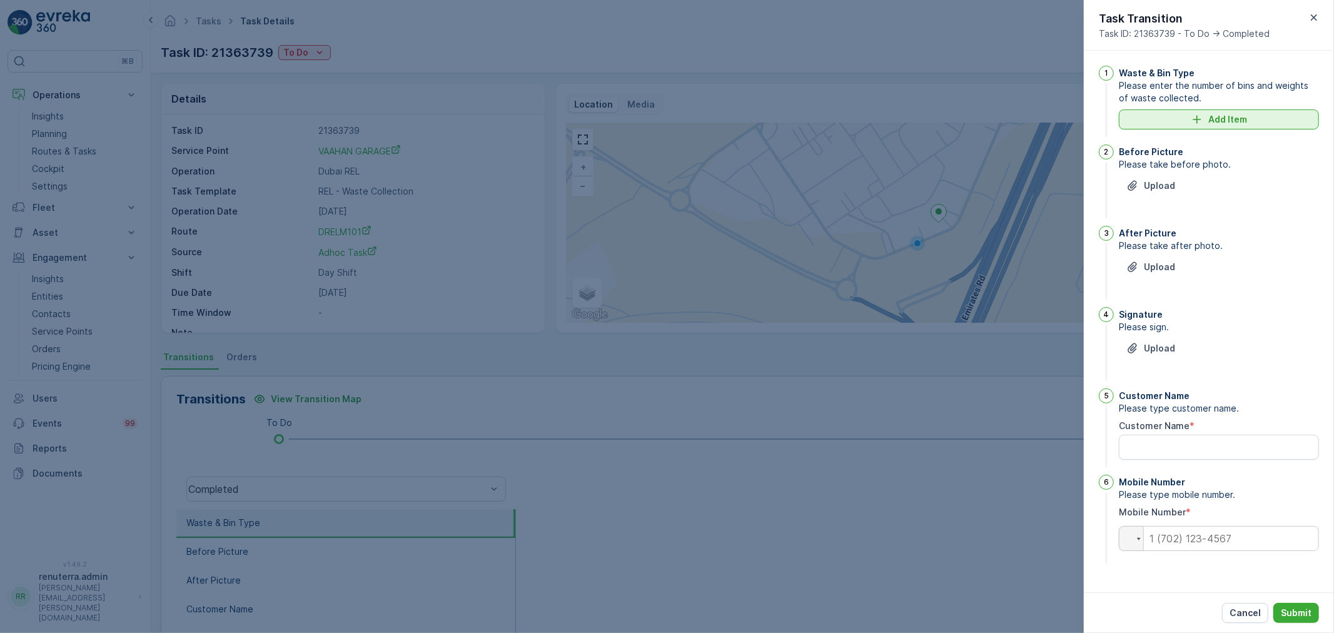
click at [1191, 114] on icon "Add Item" at bounding box center [1196, 119] width 13 height 13
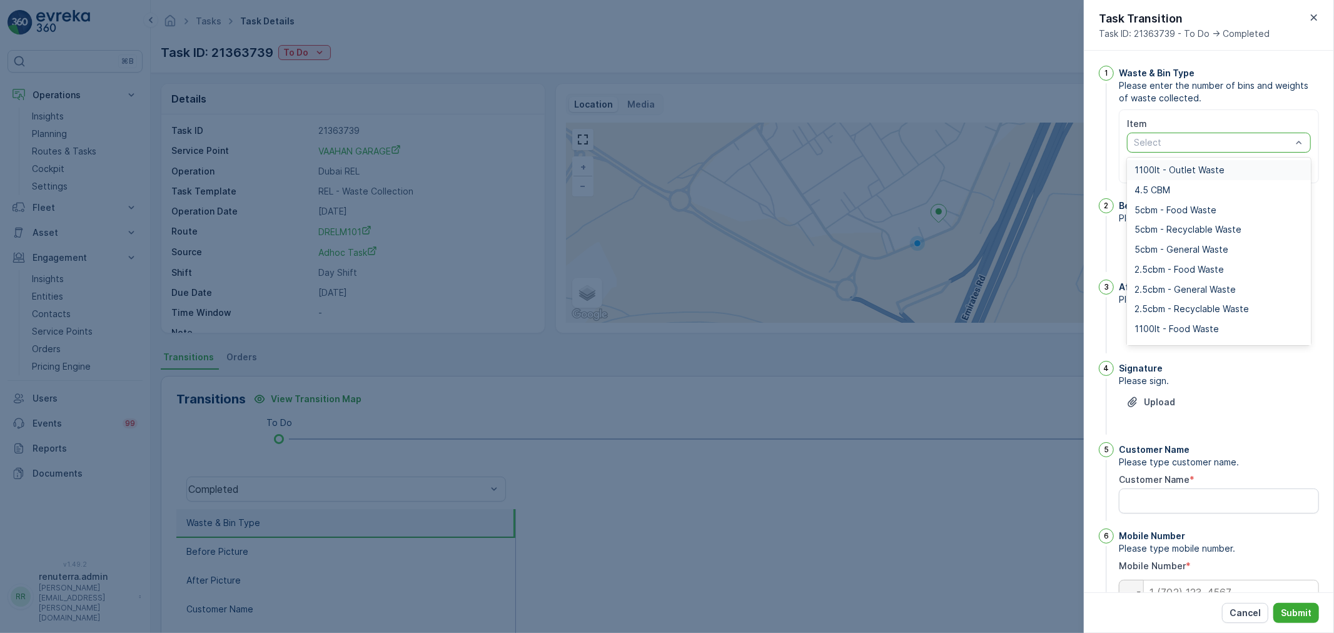
click at [1164, 149] on div "Select" at bounding box center [1219, 143] width 184 height 20
click at [1170, 280] on span "1100lt - General Waste" at bounding box center [1182, 279] width 96 height 10
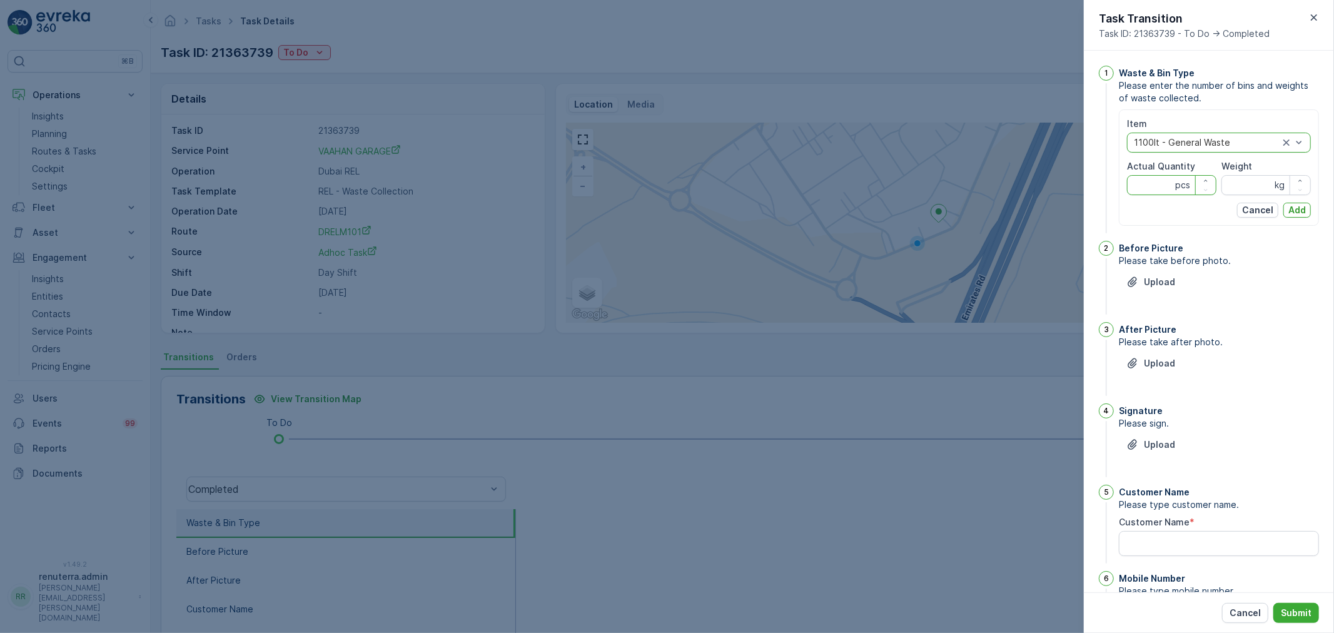
click at [1172, 188] on Quantity "Actual Quantity" at bounding box center [1171, 185] width 89 height 20
type Quantity "1"
click at [1235, 185] on input "Weight" at bounding box center [1265, 185] width 89 height 20
type input "0"
click at [1294, 203] on button "Add" at bounding box center [1297, 210] width 28 height 15
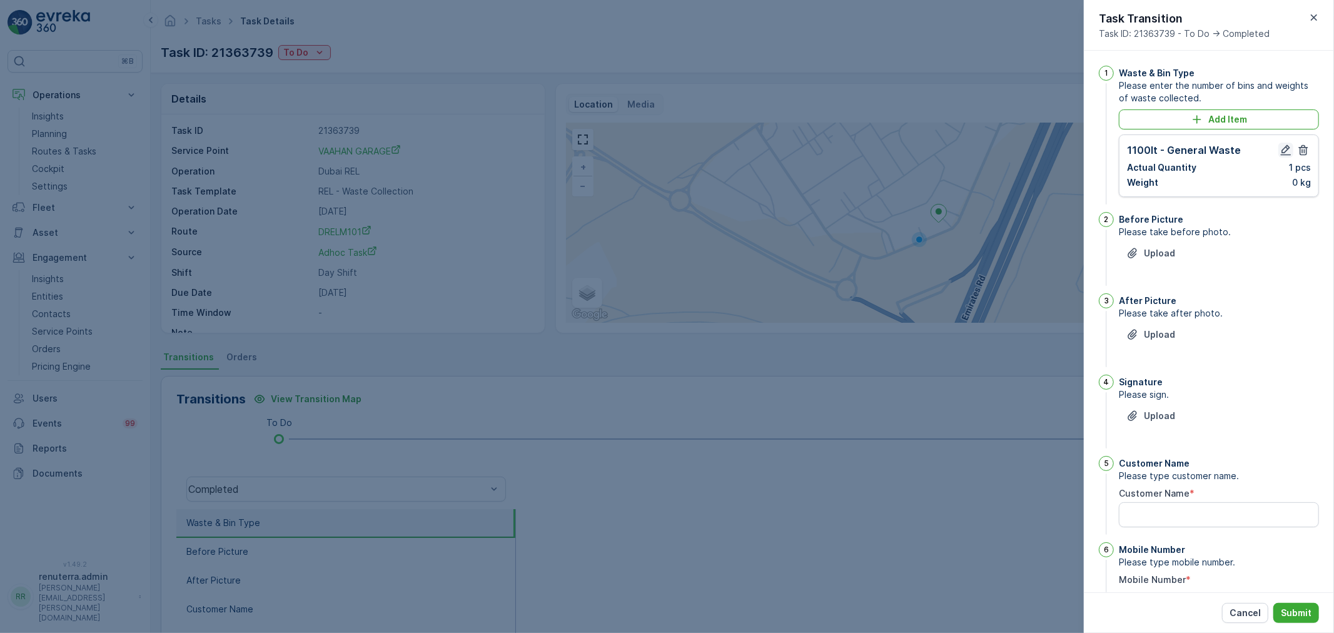
click at [1282, 152] on icon "button" at bounding box center [1285, 150] width 11 height 11
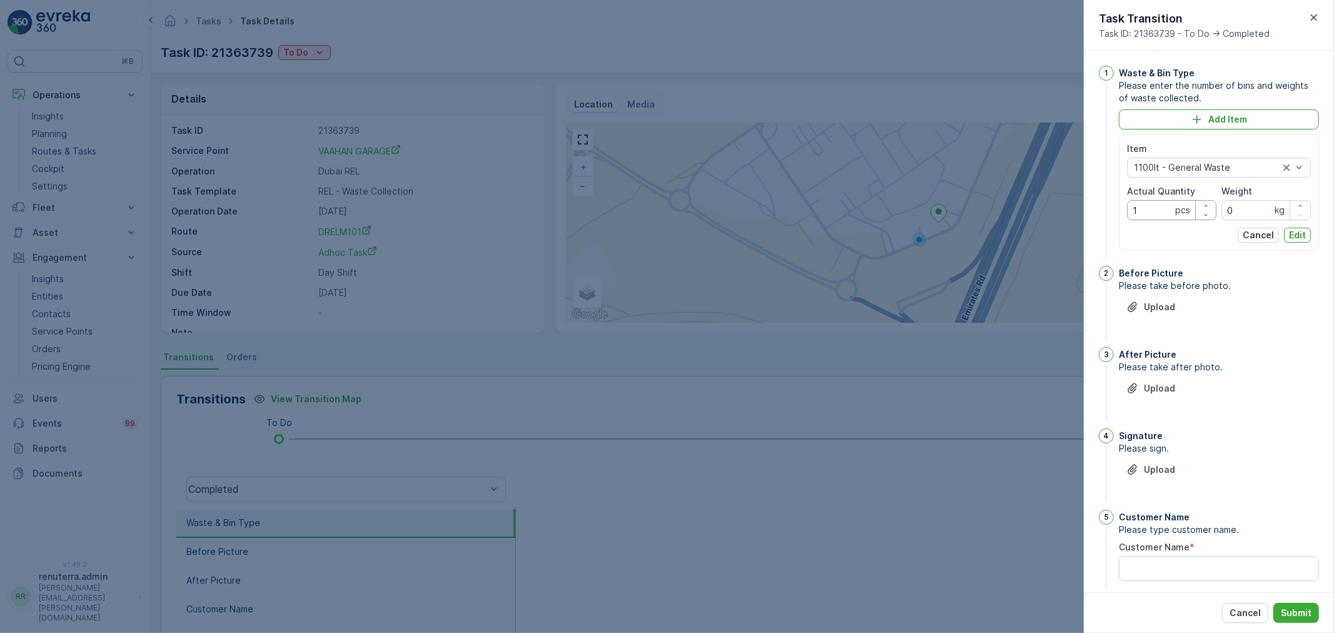
click at [1148, 201] on Quantity "1" at bounding box center [1171, 210] width 89 height 20
type Quantity "2"
click at [1299, 236] on p "Edit" at bounding box center [1297, 235] width 17 height 13
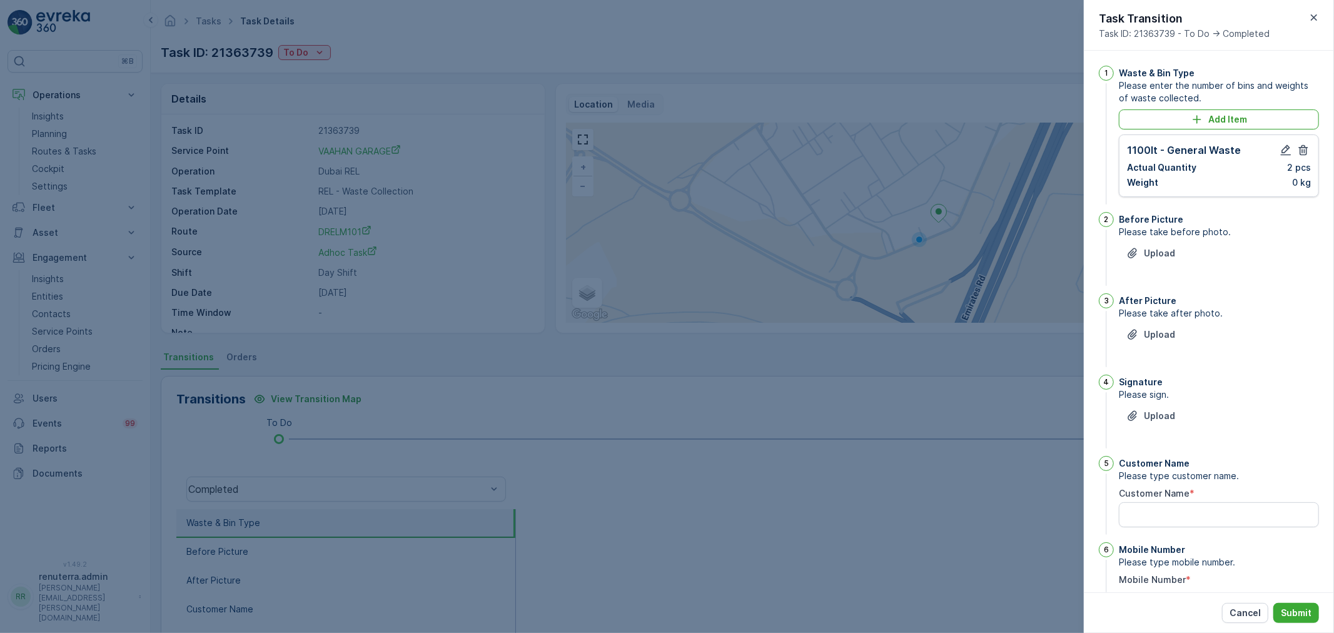
click at [1152, 240] on div "Before Picture Please take before photo. Upload" at bounding box center [1218, 250] width 200 height 76
click at [1153, 248] on p "Upload" at bounding box center [1158, 253] width 31 height 13
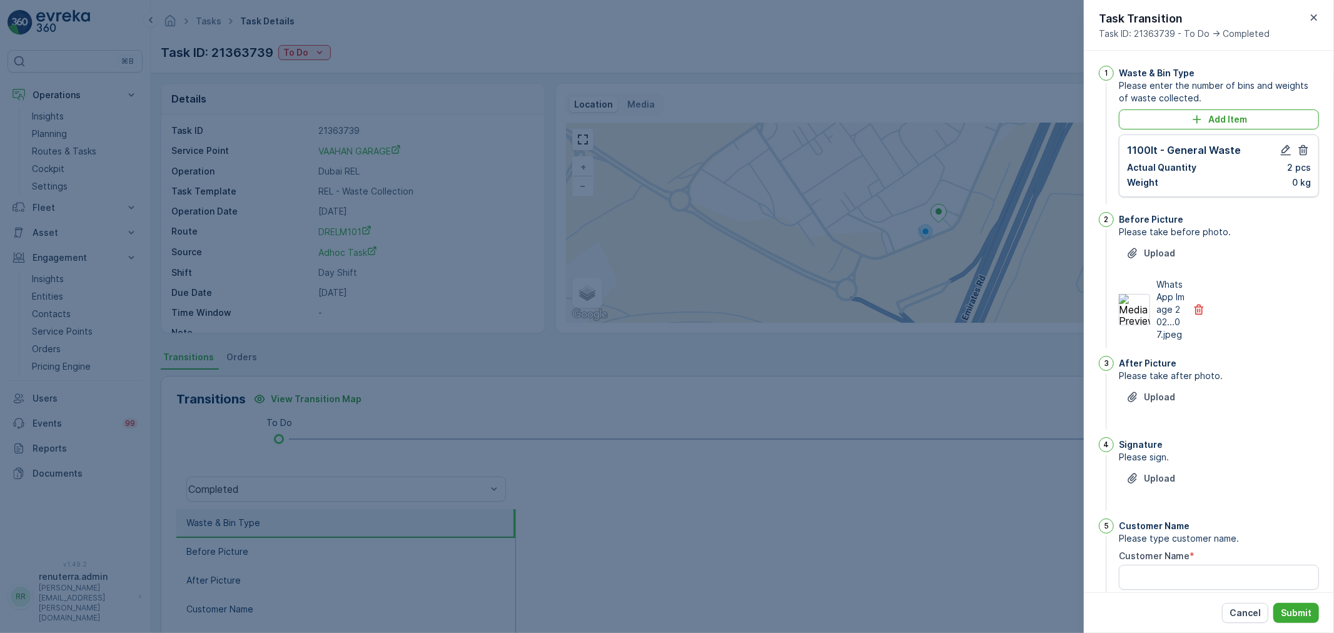
click at [1163, 422] on div "Upload" at bounding box center [1218, 404] width 200 height 35
click at [1158, 403] on p "Upload" at bounding box center [1158, 397] width 31 height 13
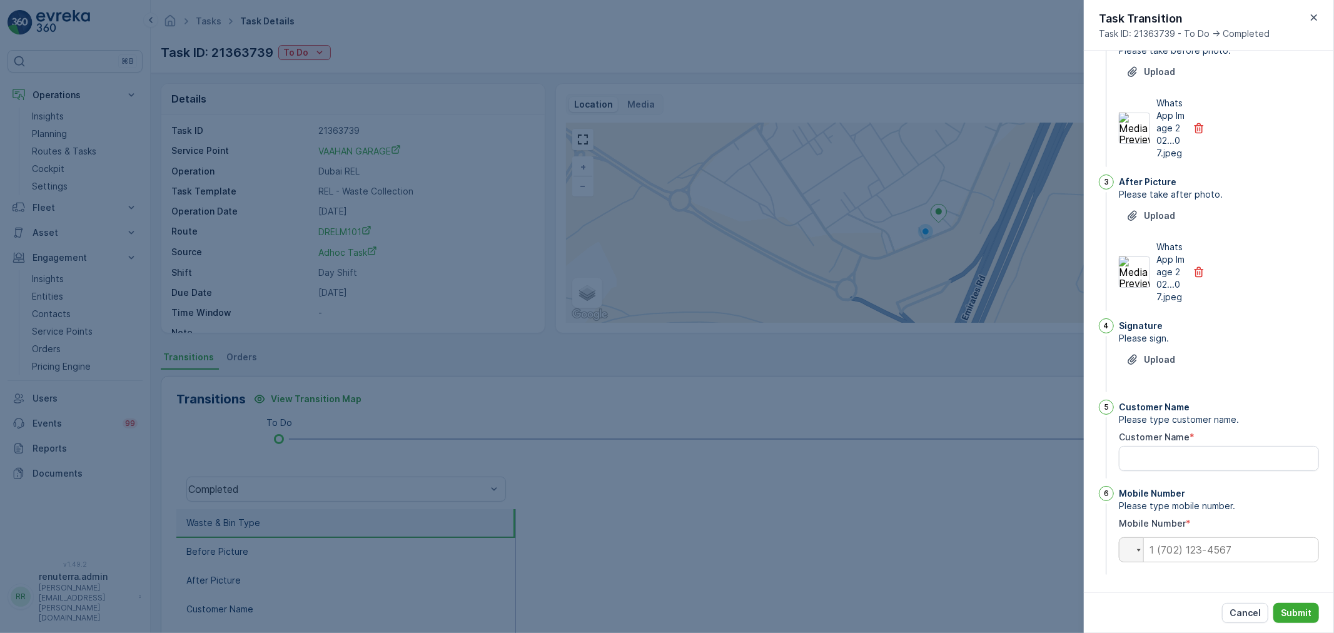
scroll to position [206, 0]
click at [1153, 367] on button "Upload" at bounding box center [1150, 359] width 64 height 20
click at [1307, 23] on icon "button" at bounding box center [1313, 17] width 13 height 13
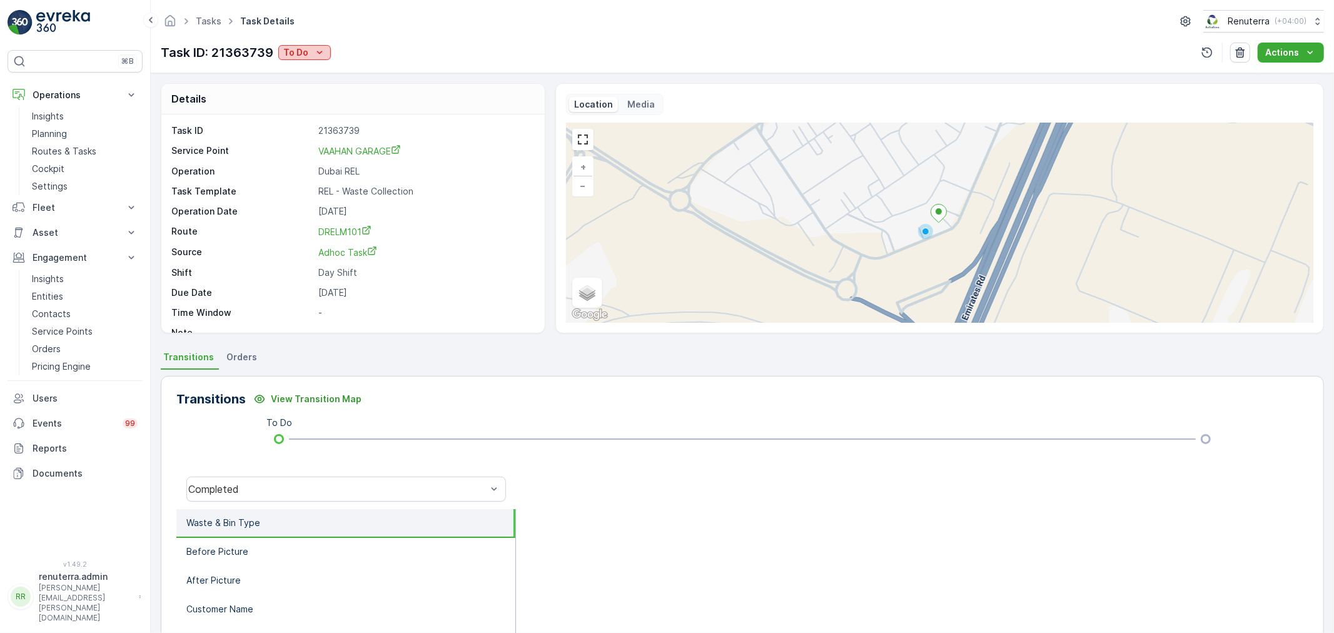
click at [298, 49] on p "To Do" at bounding box center [295, 52] width 25 height 13
click at [358, 123] on span "Completed No One to Sign" at bounding box center [343, 124] width 114 height 13
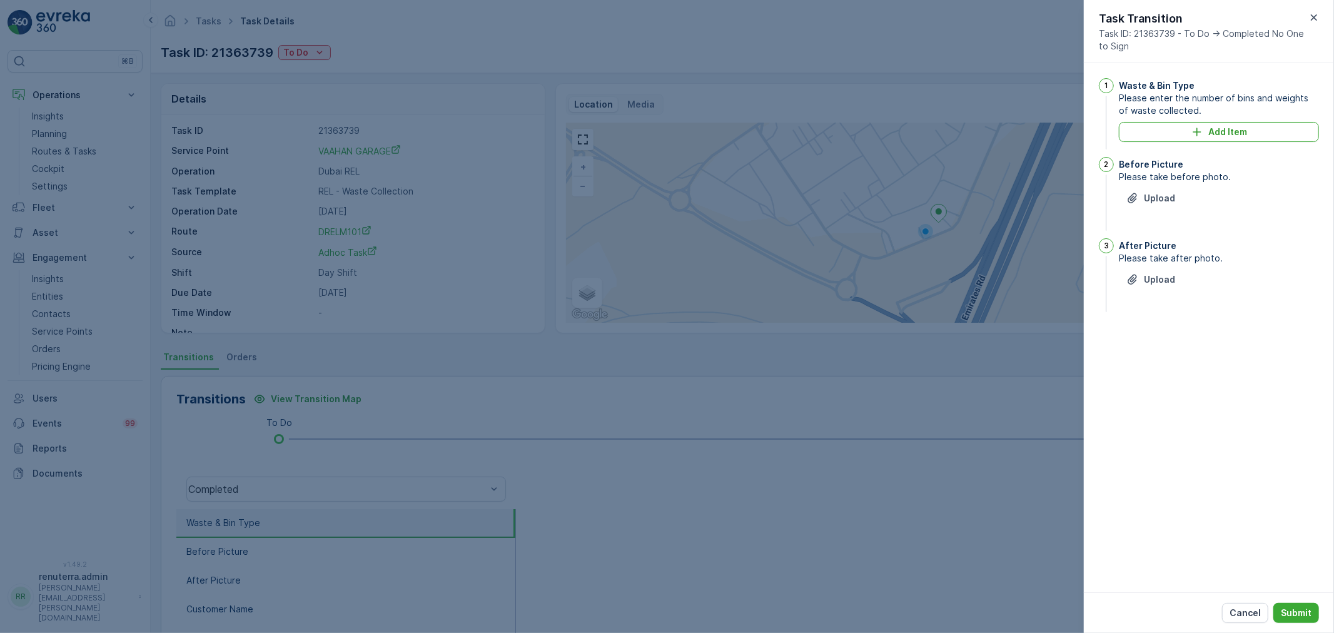
click at [1166, 143] on div "Waste & Bin Type Please enter the number of bins and weights of waste collected…" at bounding box center [1218, 115] width 200 height 74
click at [1164, 138] on div "Add Item" at bounding box center [1218, 132] width 185 height 13
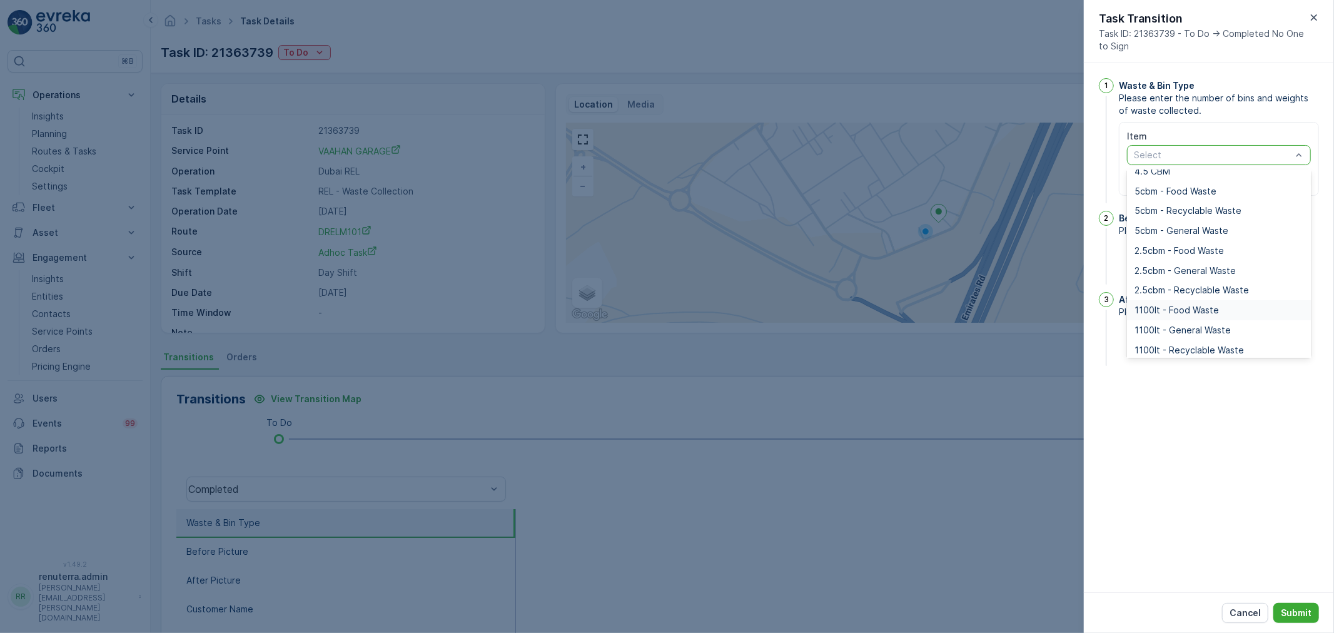
scroll to position [69, 0]
click at [1172, 294] on span "1100lt - General Waste" at bounding box center [1182, 292] width 96 height 10
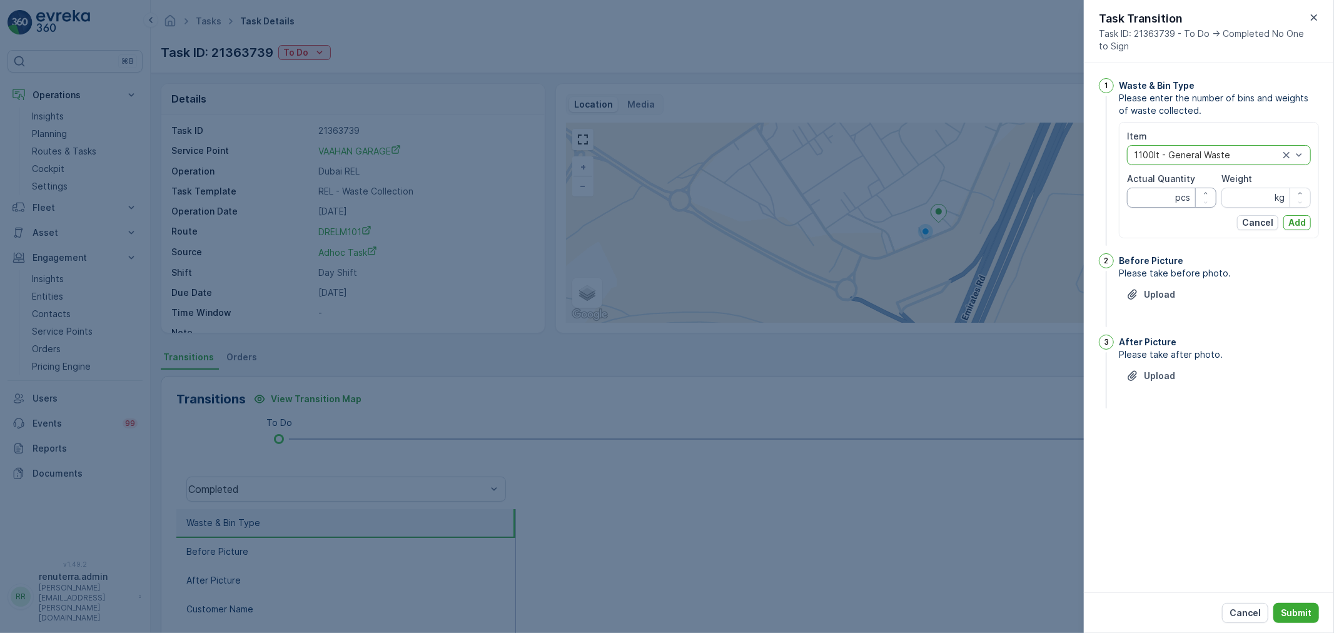
click at [1147, 191] on Quantity "Actual Quantity" at bounding box center [1171, 198] width 89 height 20
type Quantity "1"
drag, startPoint x: 1264, startPoint y: 188, endPoint x: 1252, endPoint y: 191, distance: 11.5
click at [1264, 188] on input "Weight" at bounding box center [1265, 198] width 89 height 20
type input "0"
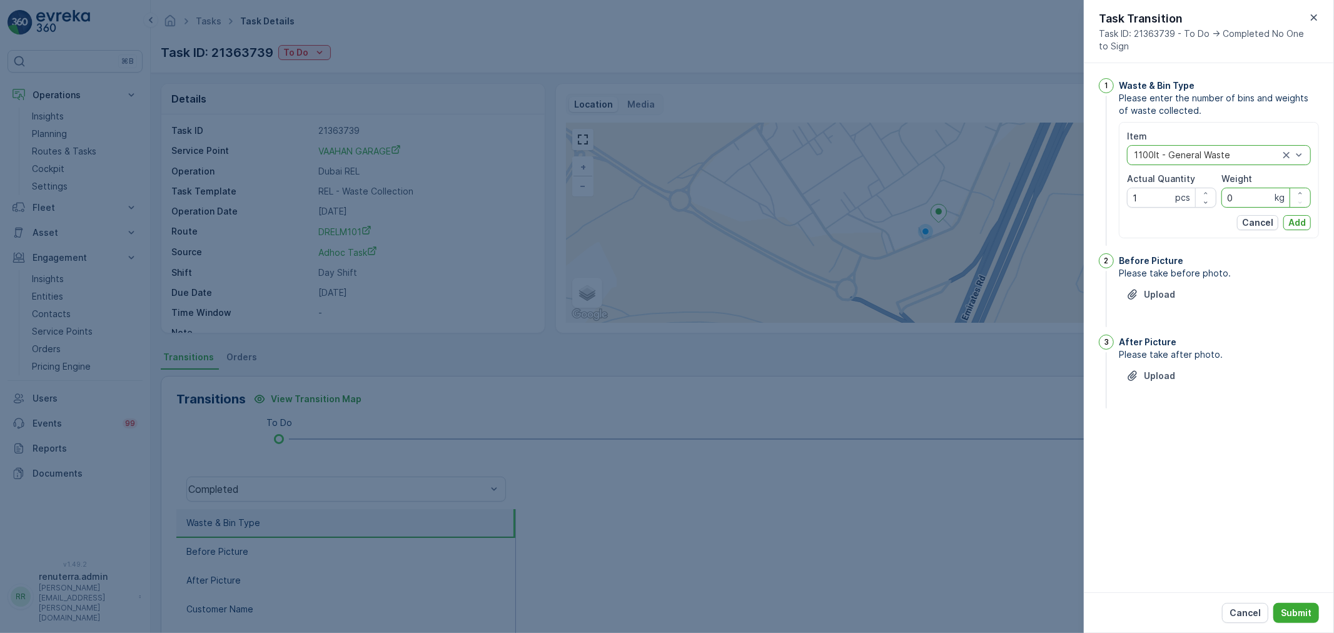
click at [1299, 220] on p "Add" at bounding box center [1297, 222] width 18 height 13
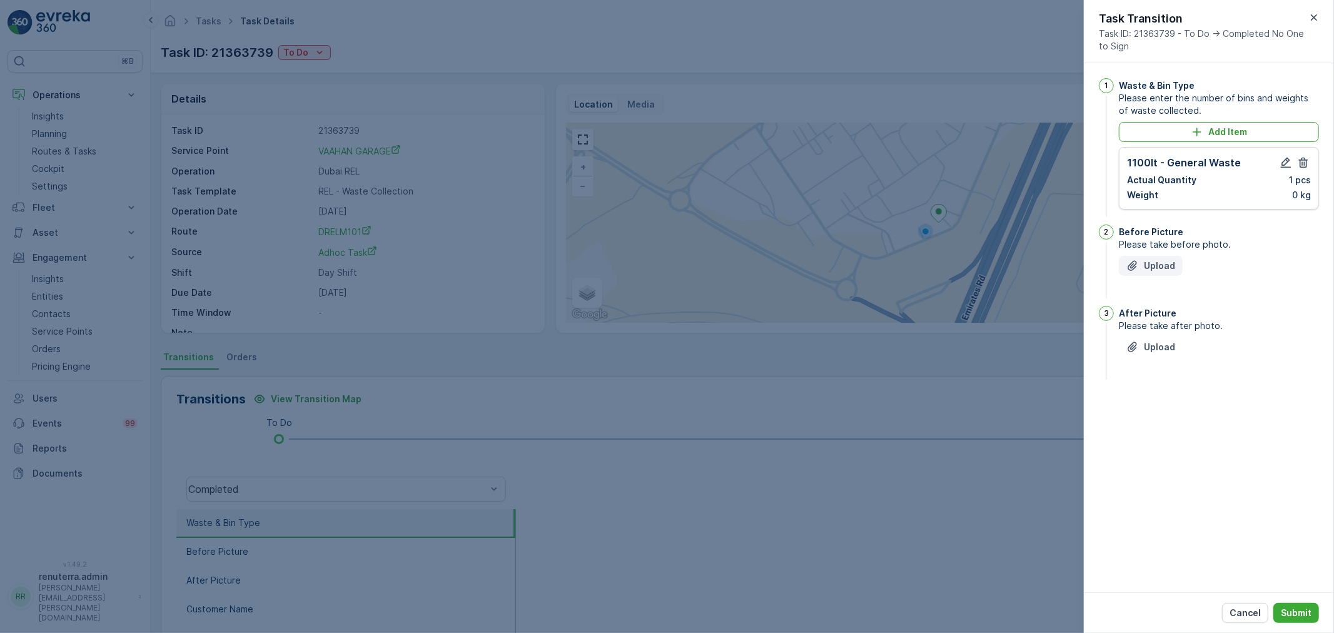
click at [1172, 261] on p "Upload" at bounding box center [1158, 265] width 31 height 13
click at [1140, 413] on div "Upload" at bounding box center [1150, 409] width 49 height 13
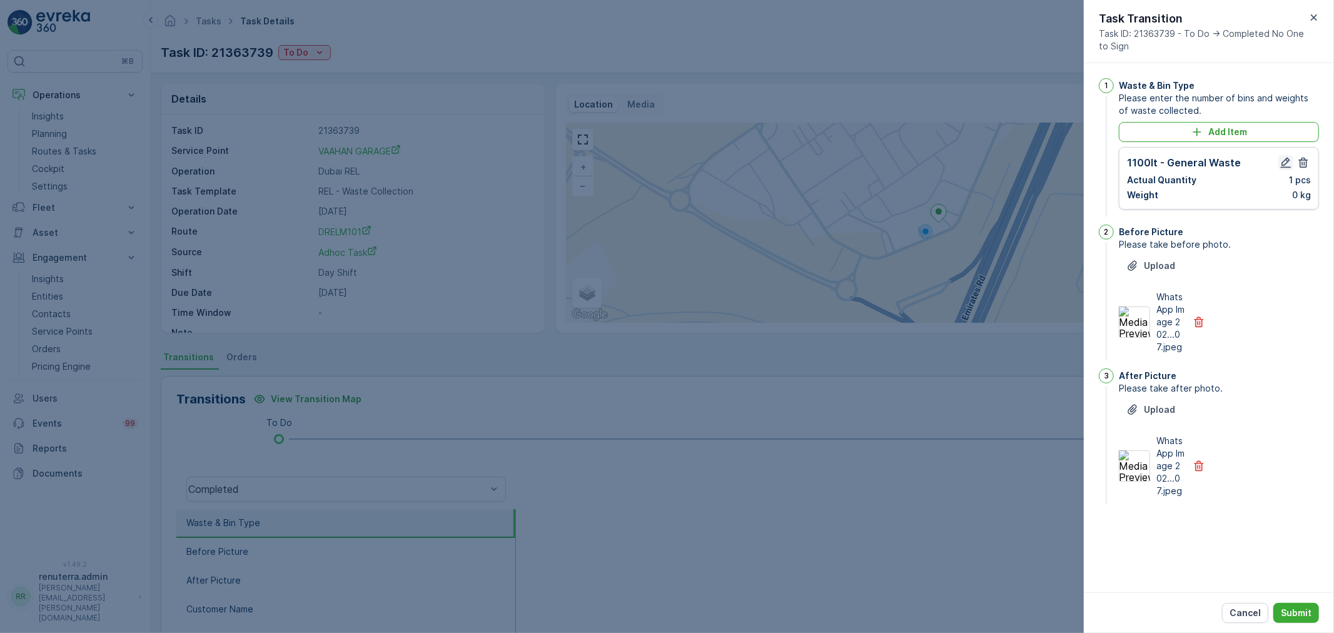
click at [1291, 163] on icon "button" at bounding box center [1285, 162] width 13 height 13
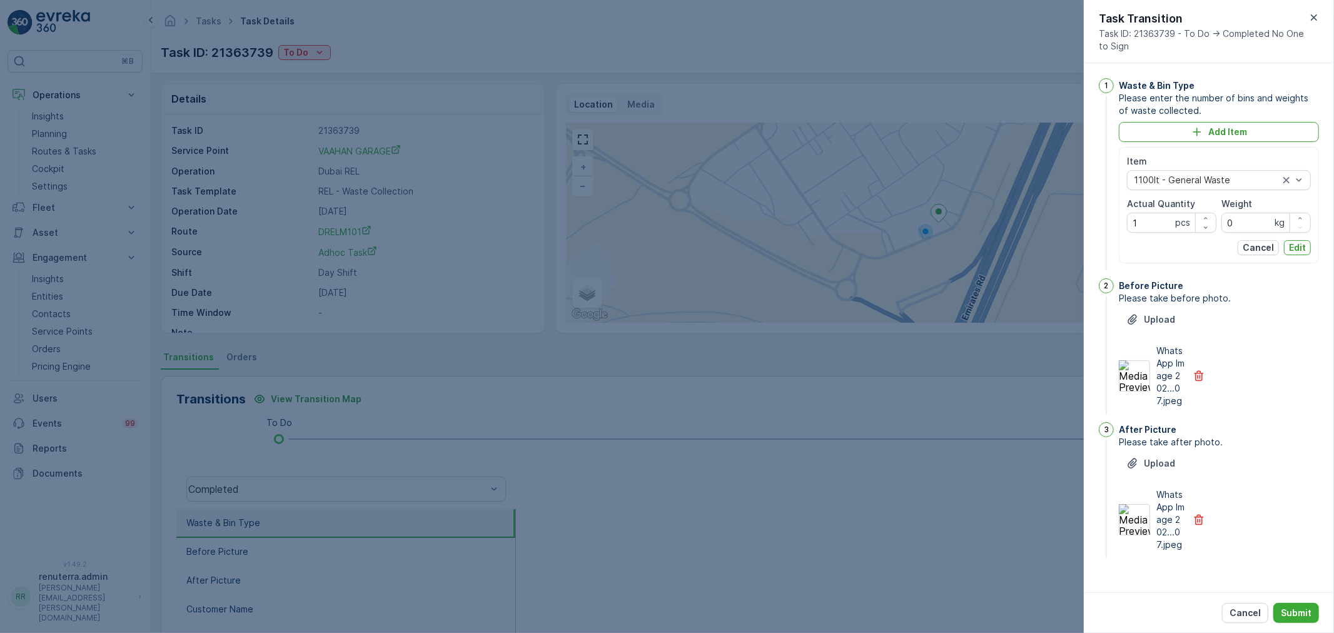
click at [1170, 222] on Quantity "1" at bounding box center [1171, 223] width 89 height 20
type Quantity "2"
click at [1294, 240] on button "Edit" at bounding box center [1297, 247] width 27 height 15
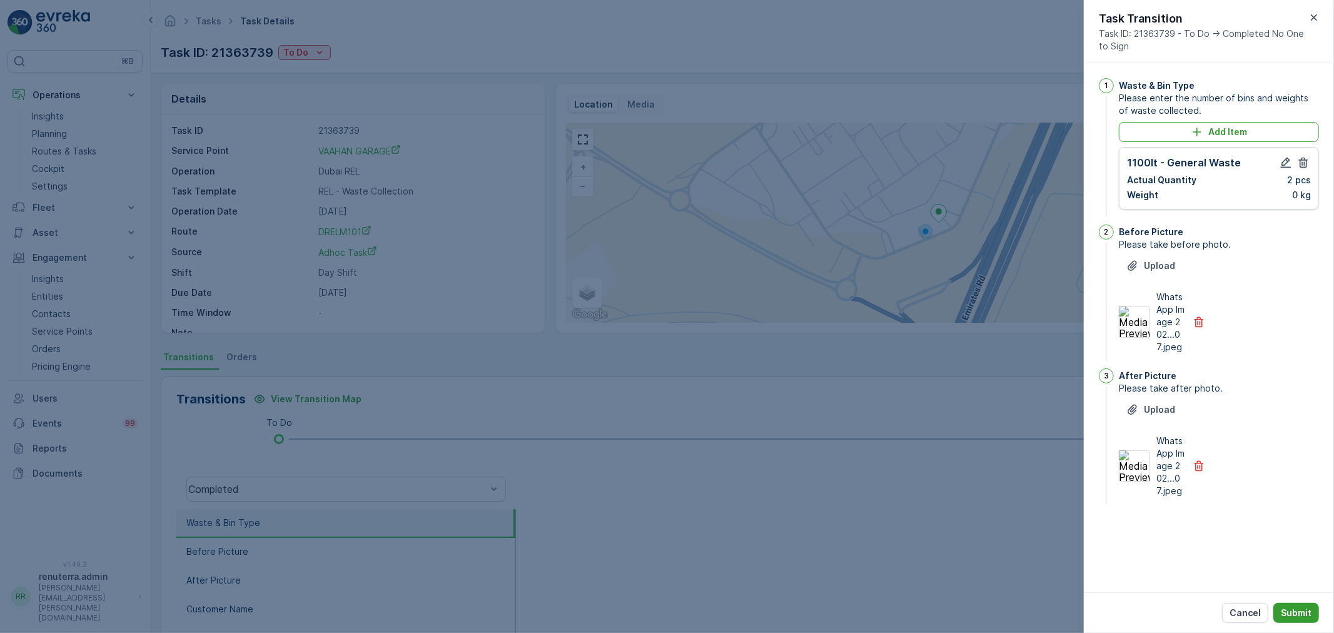
click at [1295, 608] on p "Submit" at bounding box center [1295, 612] width 31 height 13
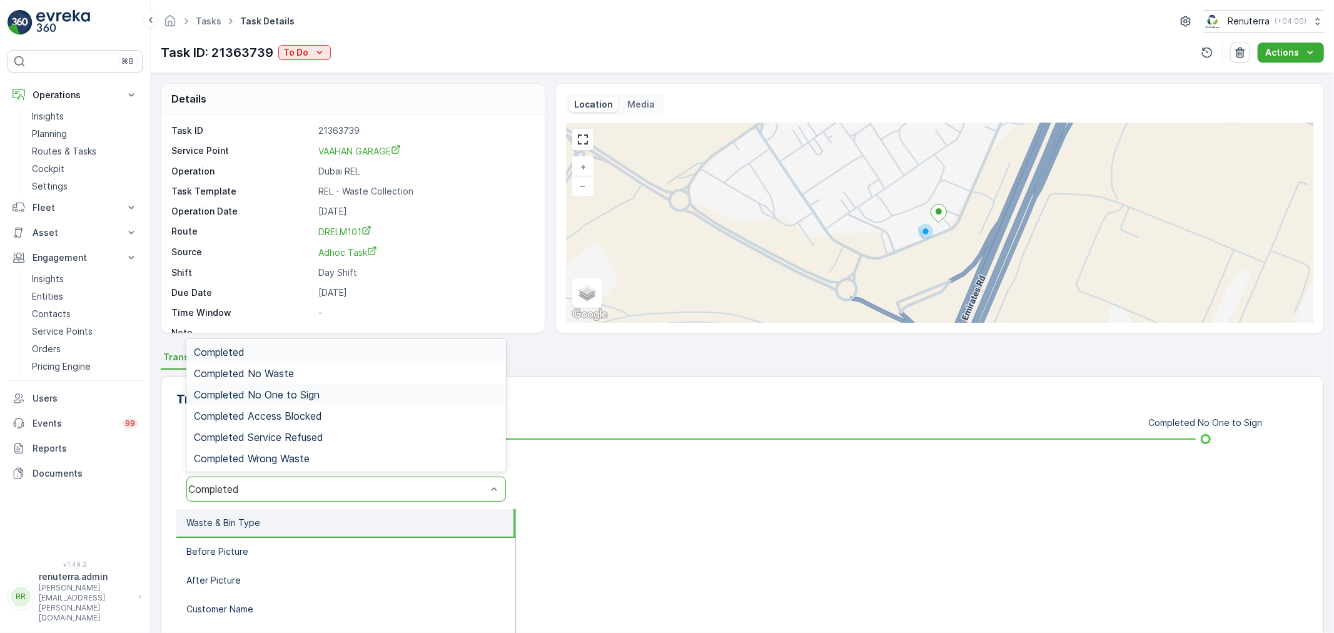
click at [338, 386] on div "Completed No One to Sign" at bounding box center [345, 394] width 319 height 21
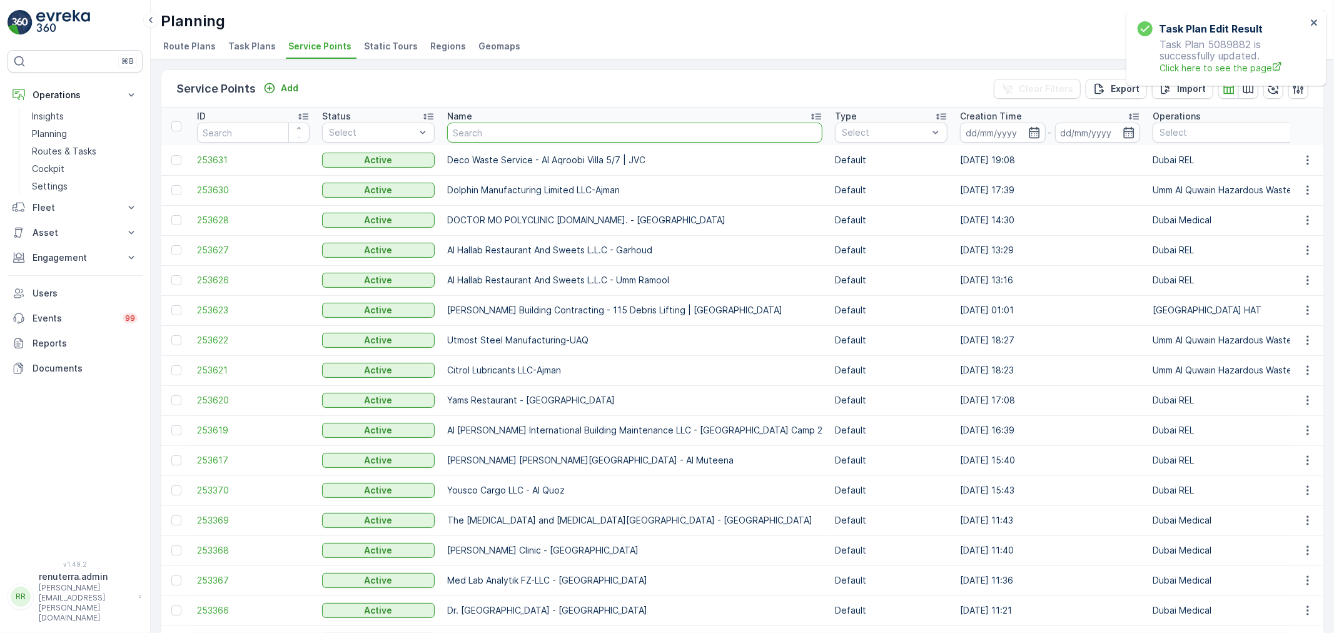
click at [467, 124] on input "text" at bounding box center [634, 133] width 375 height 20
type input "Sh"
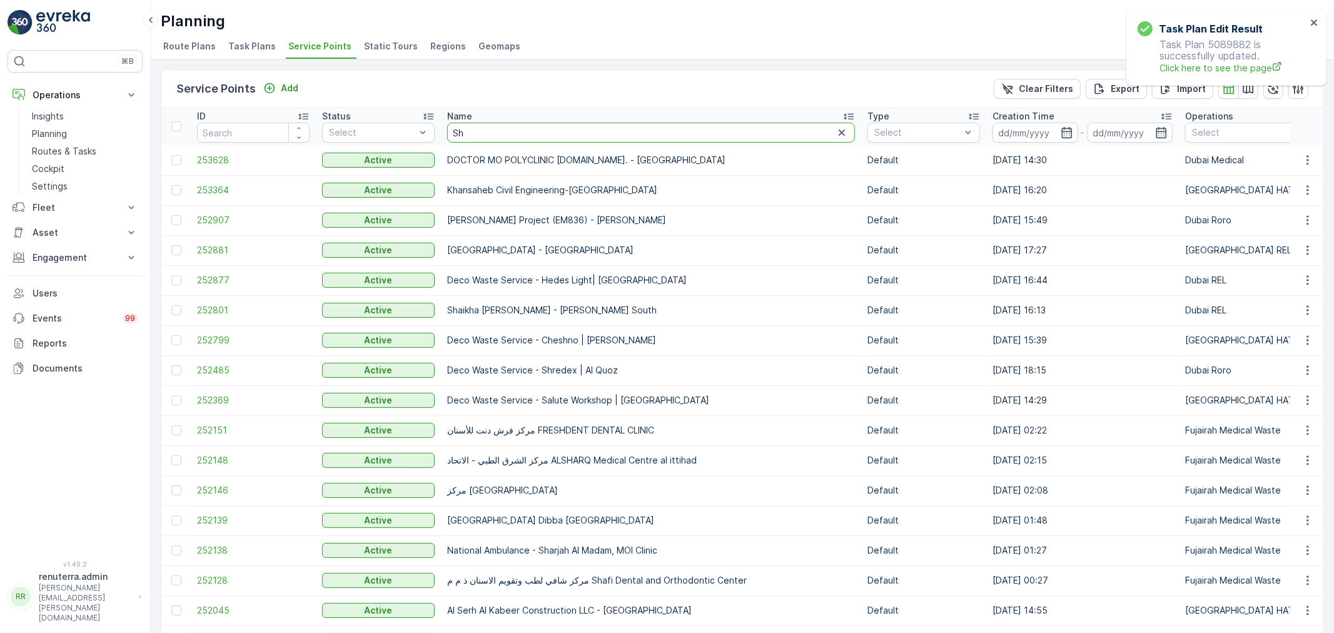
click at [442, 126] on th "Name Sh" at bounding box center [651, 127] width 420 height 38
type input "Snow"
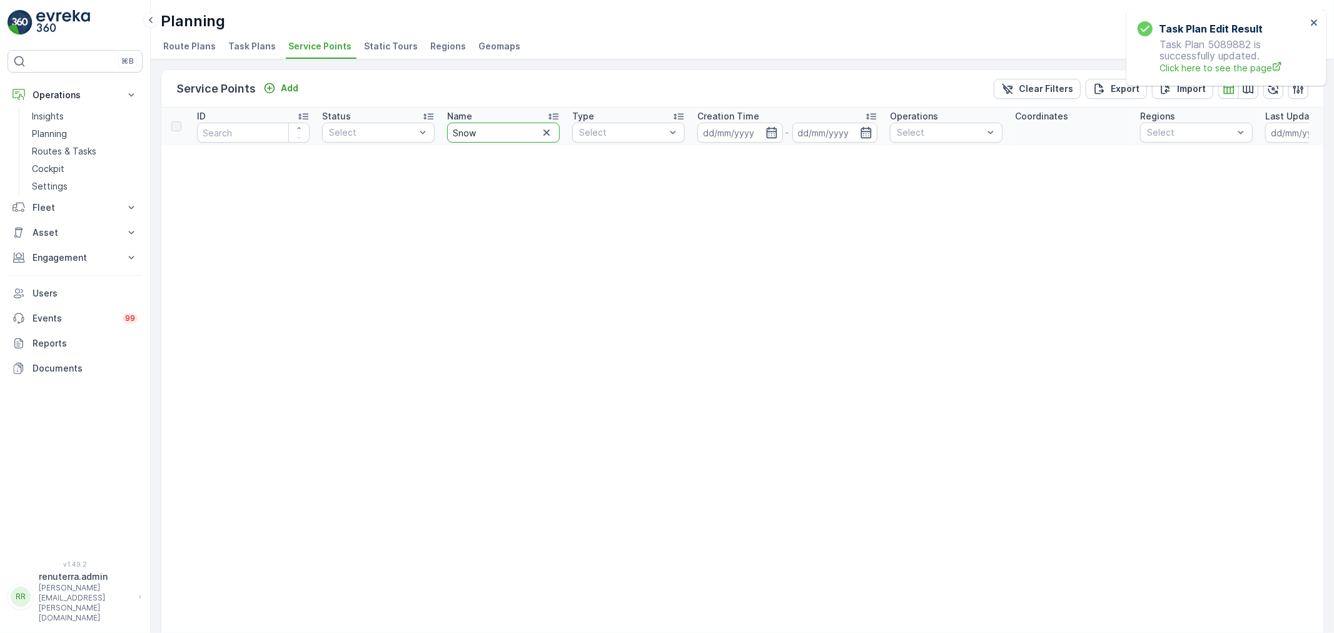
click at [476, 129] on input "Snow" at bounding box center [503, 133] width 113 height 20
drag, startPoint x: 446, startPoint y: 127, endPoint x: 435, endPoint y: 126, distance: 11.3
type input "Beach"
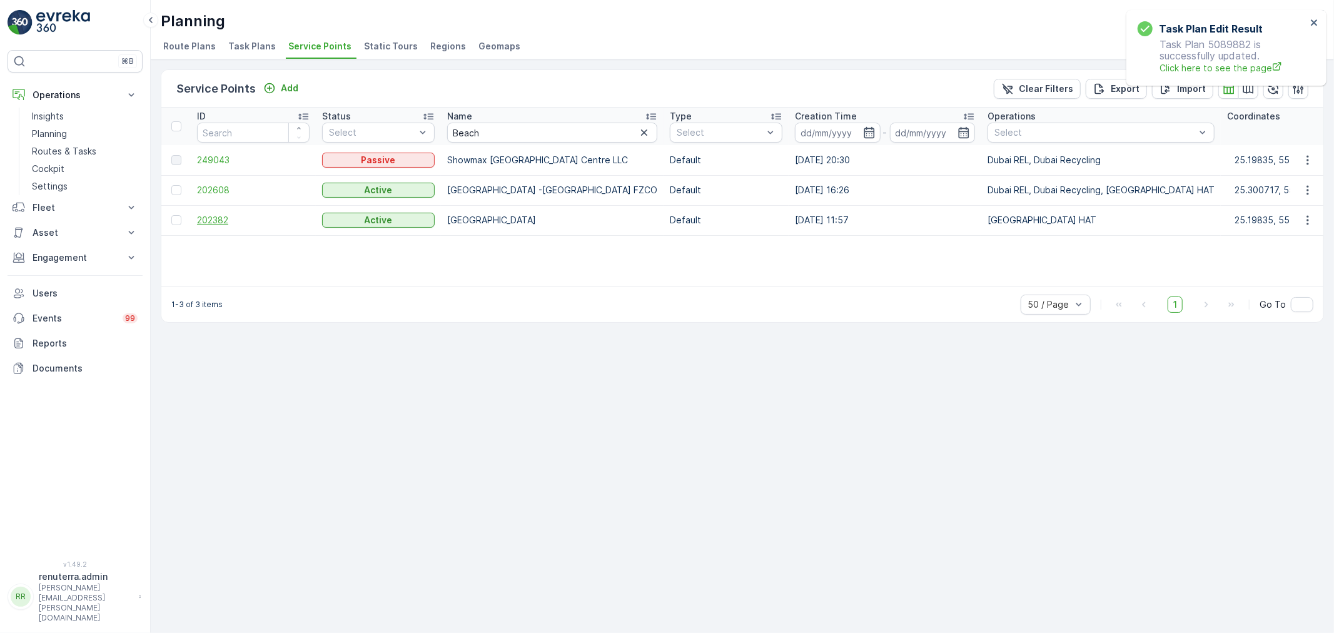
click at [225, 219] on span "202382" at bounding box center [253, 220] width 113 height 13
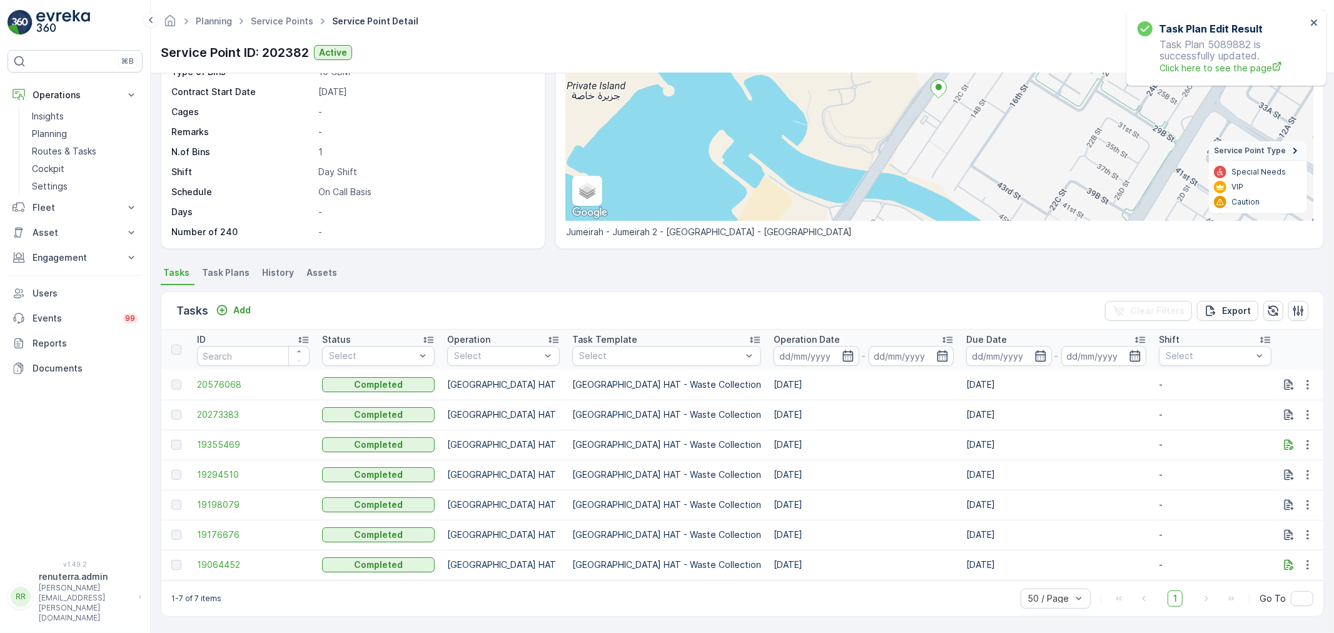
scroll to position [152, 0]
click at [258, 27] on span "Service Points" at bounding box center [282, 21] width 68 height 13
click at [267, 21] on link "Service Points" at bounding box center [282, 21] width 63 height 11
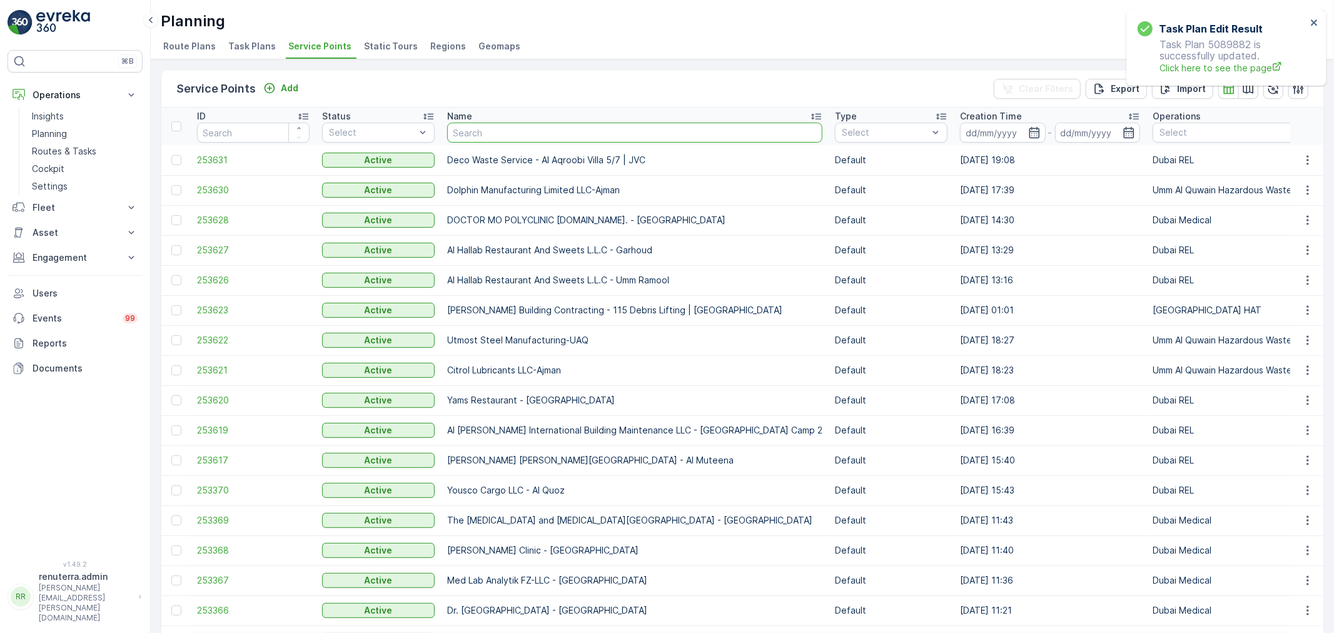
click at [530, 136] on input "text" at bounding box center [634, 133] width 375 height 20
click at [473, 138] on input "text" at bounding box center [634, 133] width 375 height 20
click at [279, 96] on div "Service Points Add" at bounding box center [239, 89] width 127 height 18
click at [276, 93] on div "Add" at bounding box center [280, 88] width 35 height 13
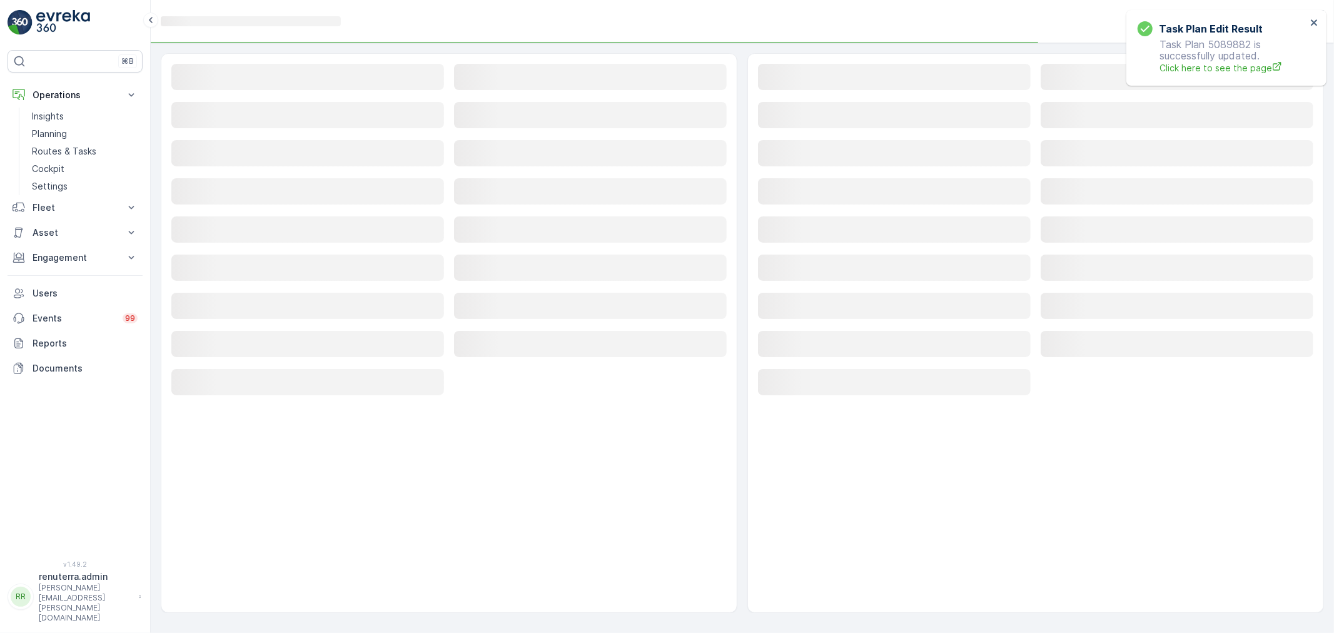
click at [270, 94] on div "Loading... Loading... Loading... Loading... Loading... Loading... Loading... Lo…" at bounding box center [448, 230] width 555 height 333
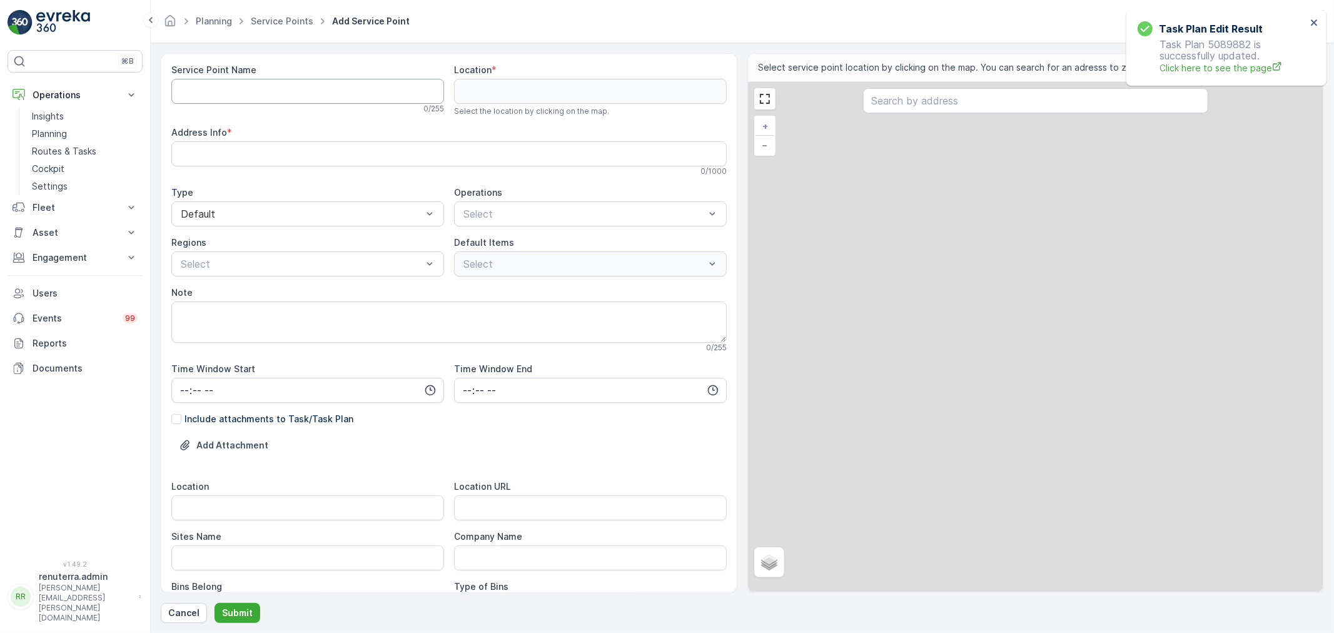
drag, startPoint x: 270, startPoint y: 94, endPoint x: 264, endPoint y: 95, distance: 6.3
click at [264, 95] on Name "Service Point Name" at bounding box center [307, 91] width 273 height 25
paste Name "[GEOGRAPHIC_DATA] 3"
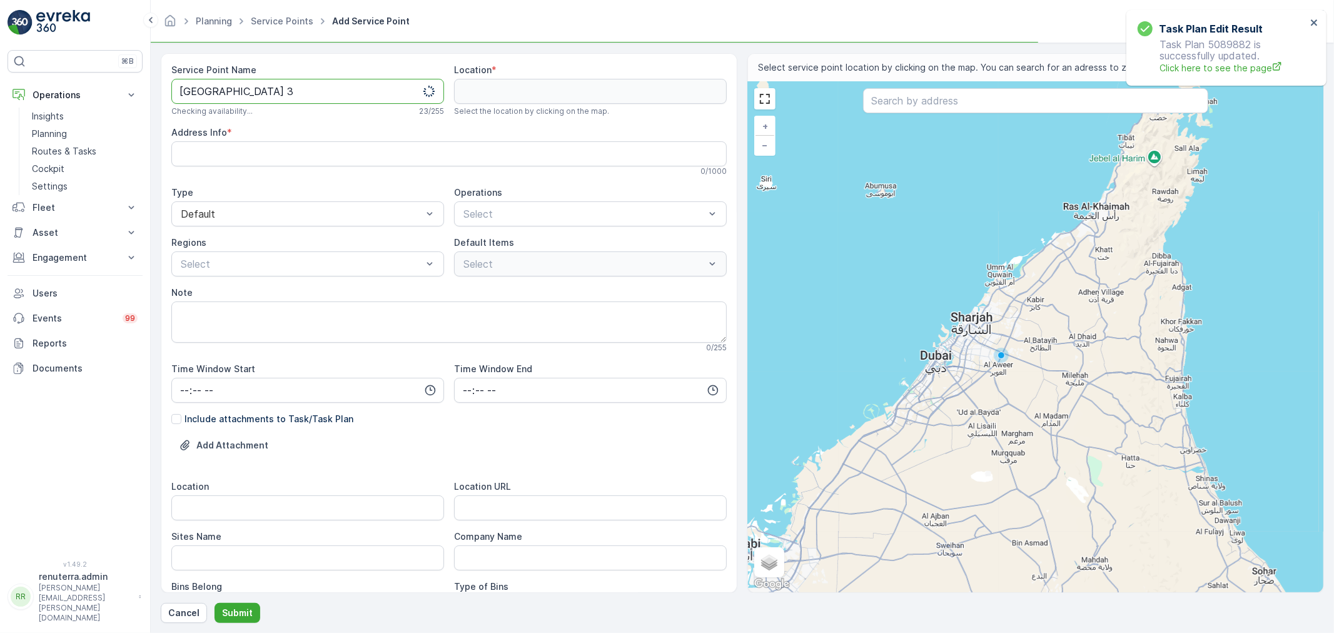
drag, startPoint x: 294, startPoint y: 88, endPoint x: 165, endPoint y: 84, distance: 129.5
click at [165, 84] on div "Service Point Name [GEOGRAPHIC_DATA] 3 Checking availability... 23 / 255 Locati…" at bounding box center [449, 323] width 576 height 540
type Name "[GEOGRAPHIC_DATA] 3"
click at [454, 206] on div "Select" at bounding box center [590, 213] width 273 height 25
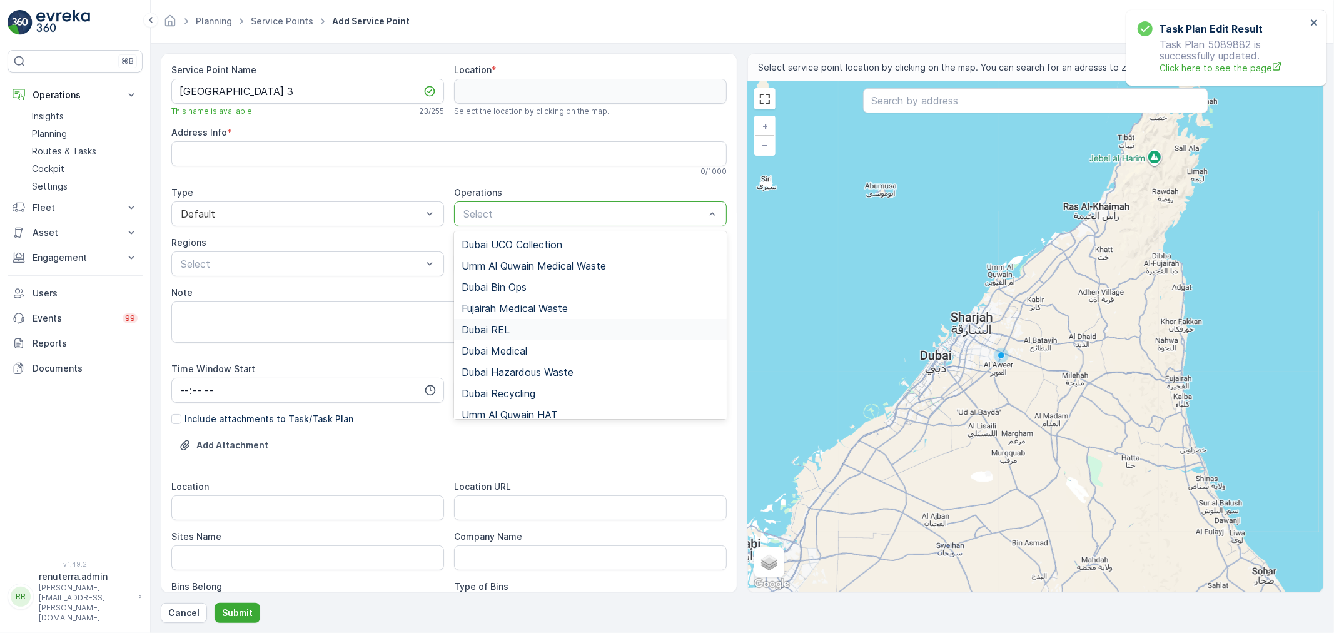
click at [514, 327] on div "Dubai REL" at bounding box center [590, 329] width 258 height 11
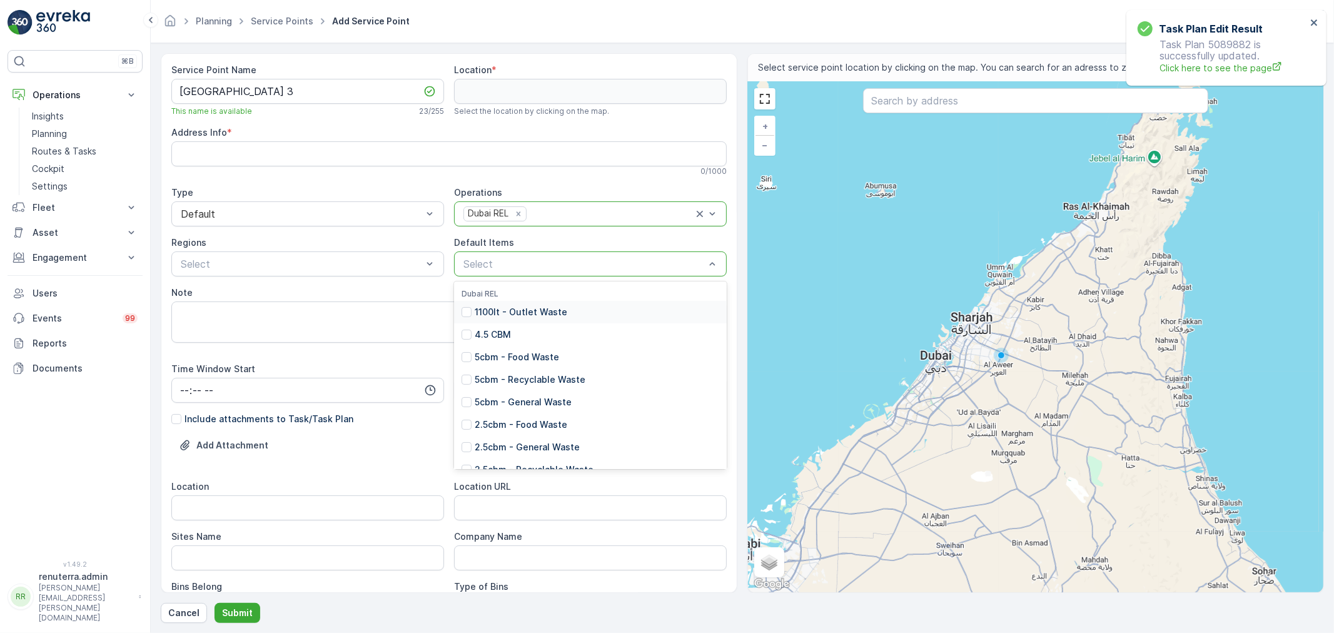
click at [519, 275] on div "Select" at bounding box center [590, 263] width 273 height 25
type input "1"
click at [506, 378] on p "1100lt - General Waste" at bounding box center [524, 379] width 98 height 13
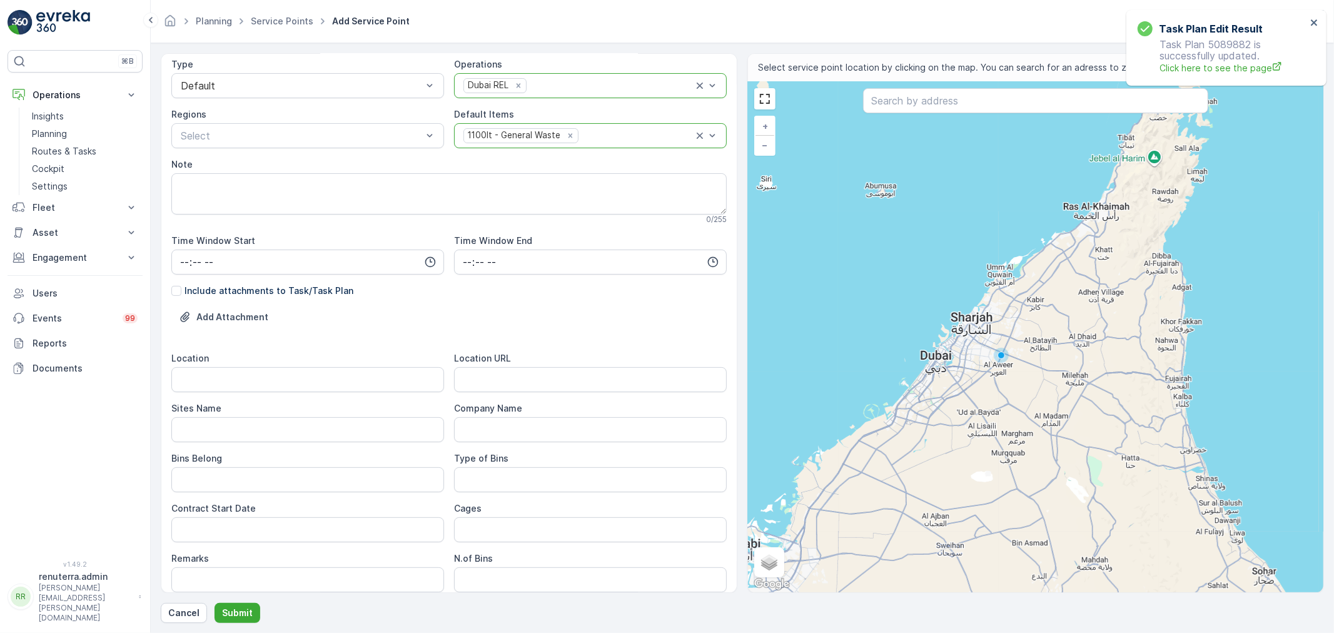
scroll to position [139, 0]
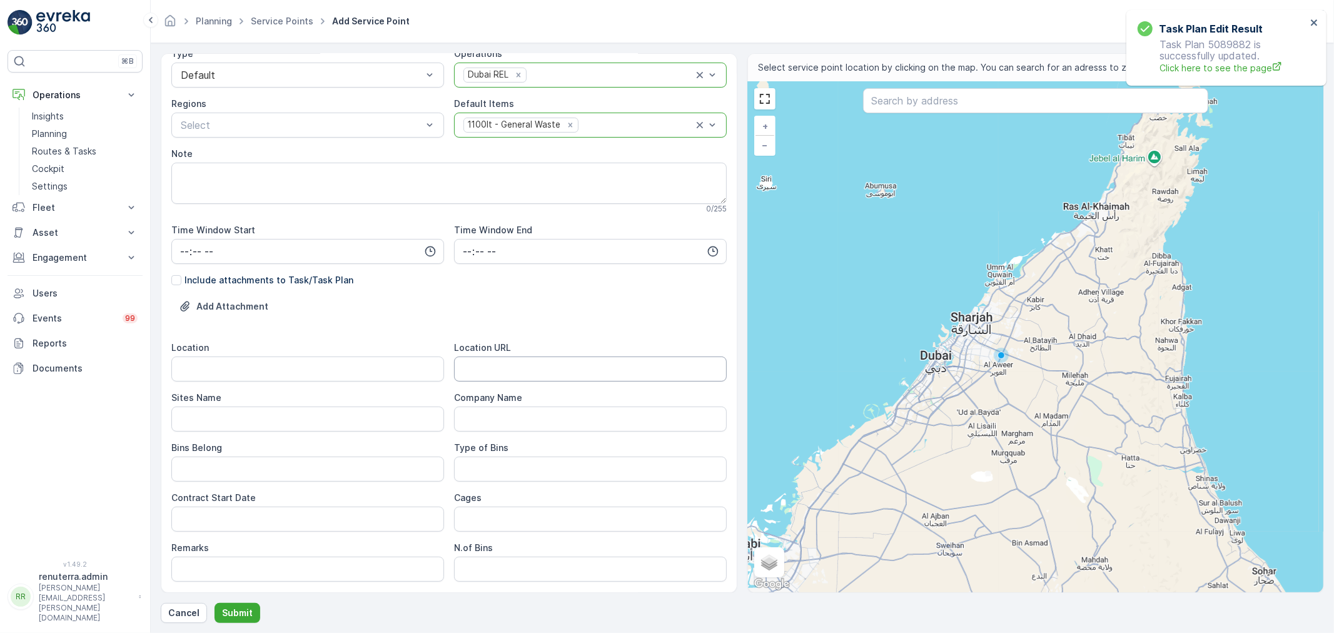
click at [515, 363] on URL "Location URL" at bounding box center [590, 368] width 273 height 25
paste URL "[URL][DOMAIN_NAME]"
type URL "[URL][DOMAIN_NAME]"
click at [305, 369] on input "Location" at bounding box center [307, 368] width 273 height 25
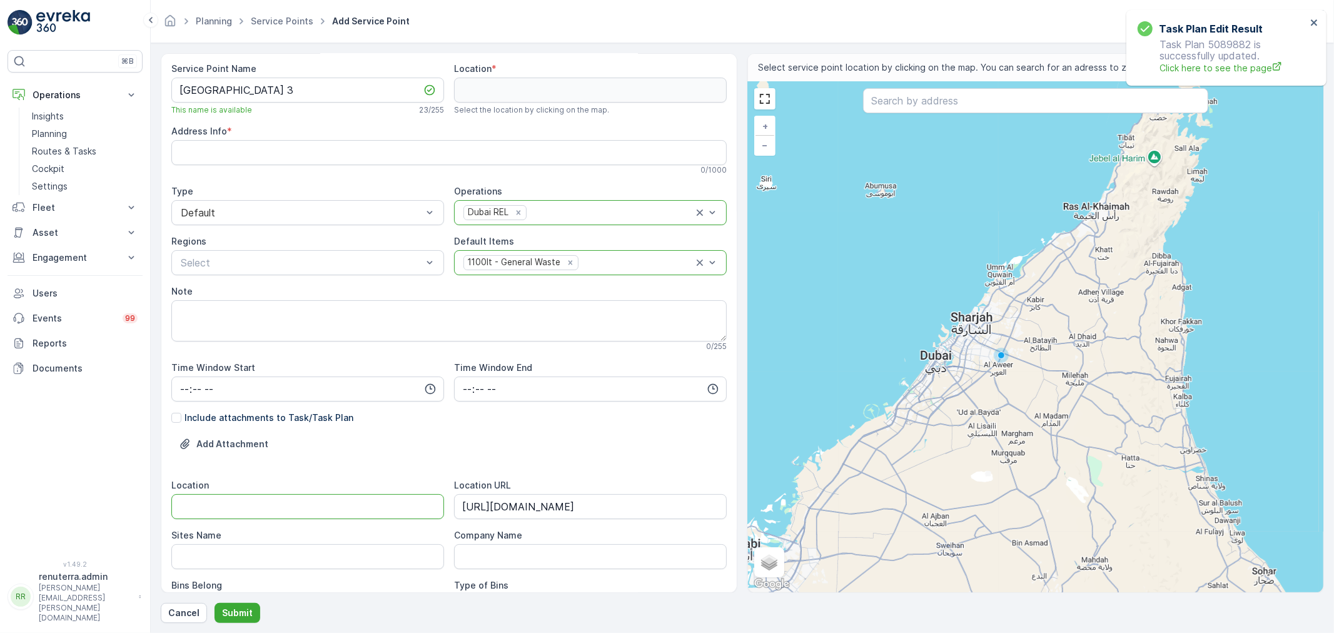
scroll to position [0, 0]
drag, startPoint x: 259, startPoint y: 92, endPoint x: 182, endPoint y: 86, distance: 77.2
click at [182, 86] on Name "[GEOGRAPHIC_DATA] 3" at bounding box center [307, 91] width 273 height 25
click at [228, 491] on div "Location" at bounding box center [307, 486] width 273 height 13
click at [225, 504] on input "Location" at bounding box center [307, 507] width 273 height 25
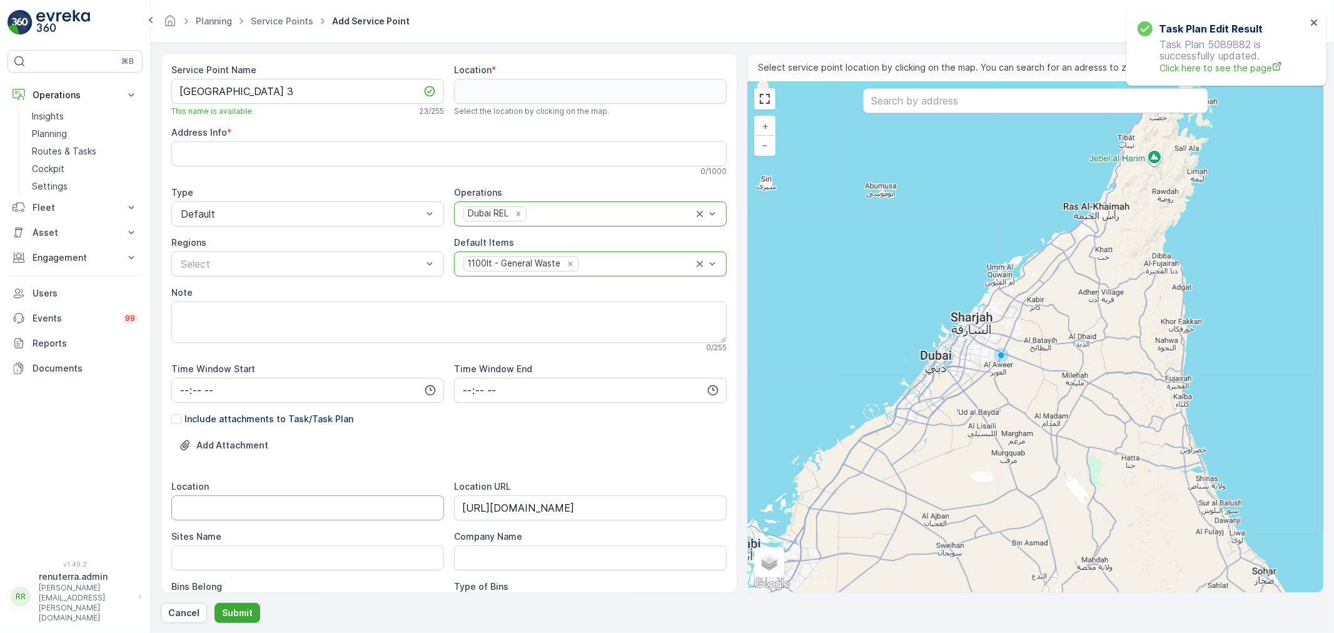
paste input "Arabian Ranches"
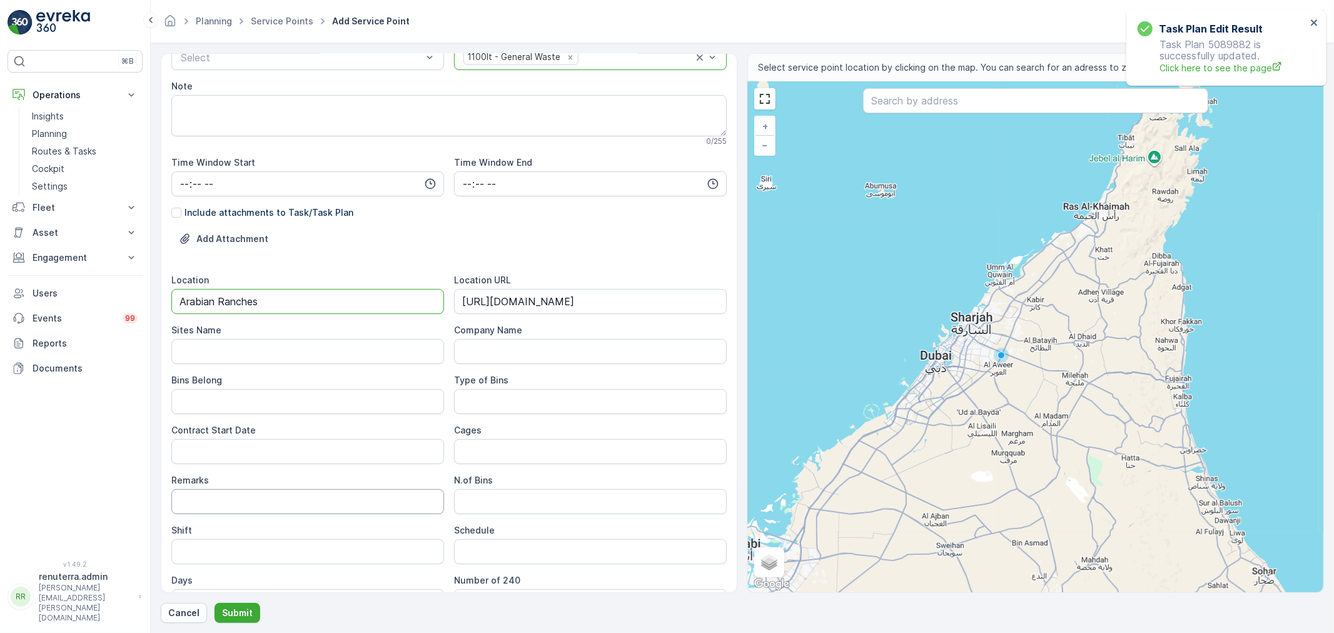
scroll to position [208, 0]
type input "Arabian Ranches"
click at [198, 353] on Name "Sites Name" at bounding box center [307, 349] width 273 height 25
paste Name "Arabian Ranches"
type Name "Arabian Ranches"
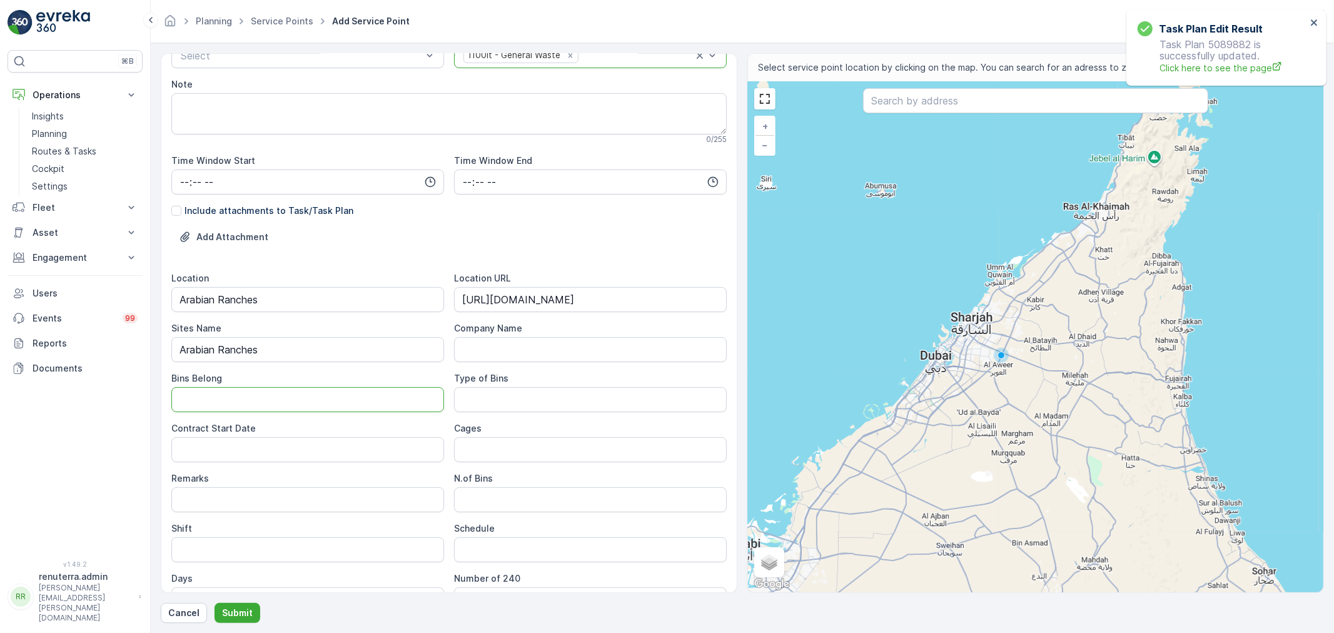
click at [207, 410] on Belong "Bins Belong" at bounding box center [307, 399] width 273 height 25
click at [191, 454] on Date "Contract Start Date" at bounding box center [307, 449] width 273 height 25
click at [188, 403] on Belong "Bins Belong" at bounding box center [307, 399] width 273 height 25
type Belong "Client"
click at [261, 456] on Date "Contract Start Date" at bounding box center [307, 449] width 273 height 25
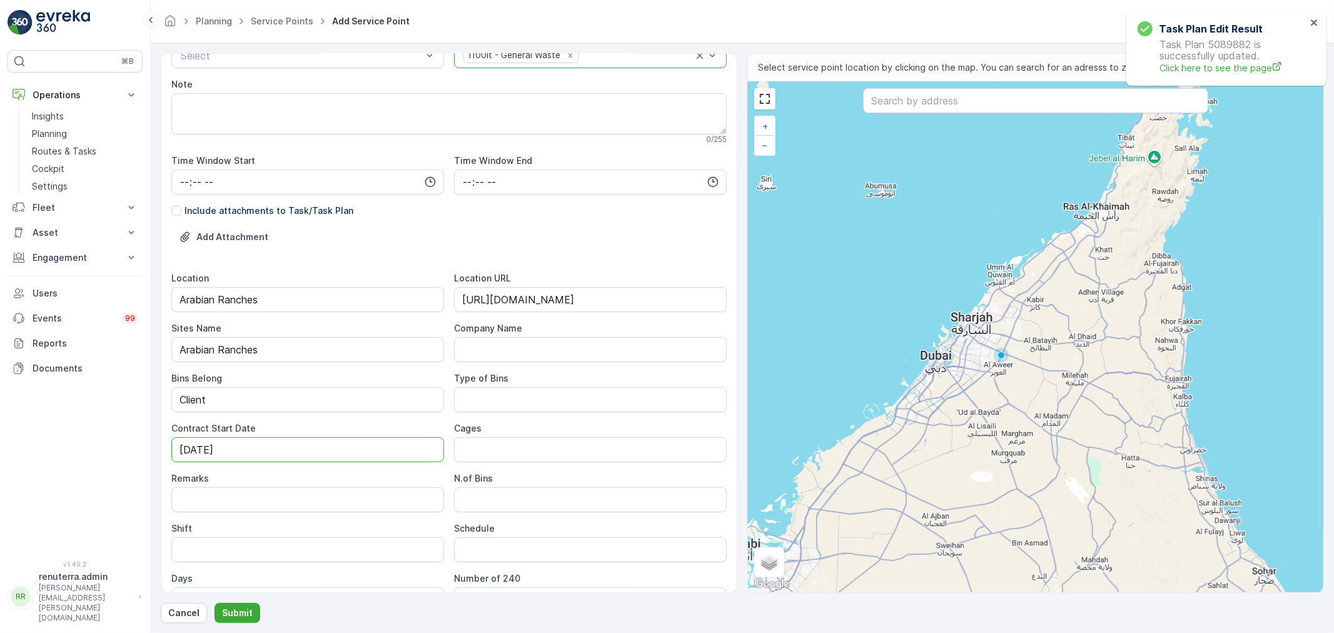
type Date "[DATE]"
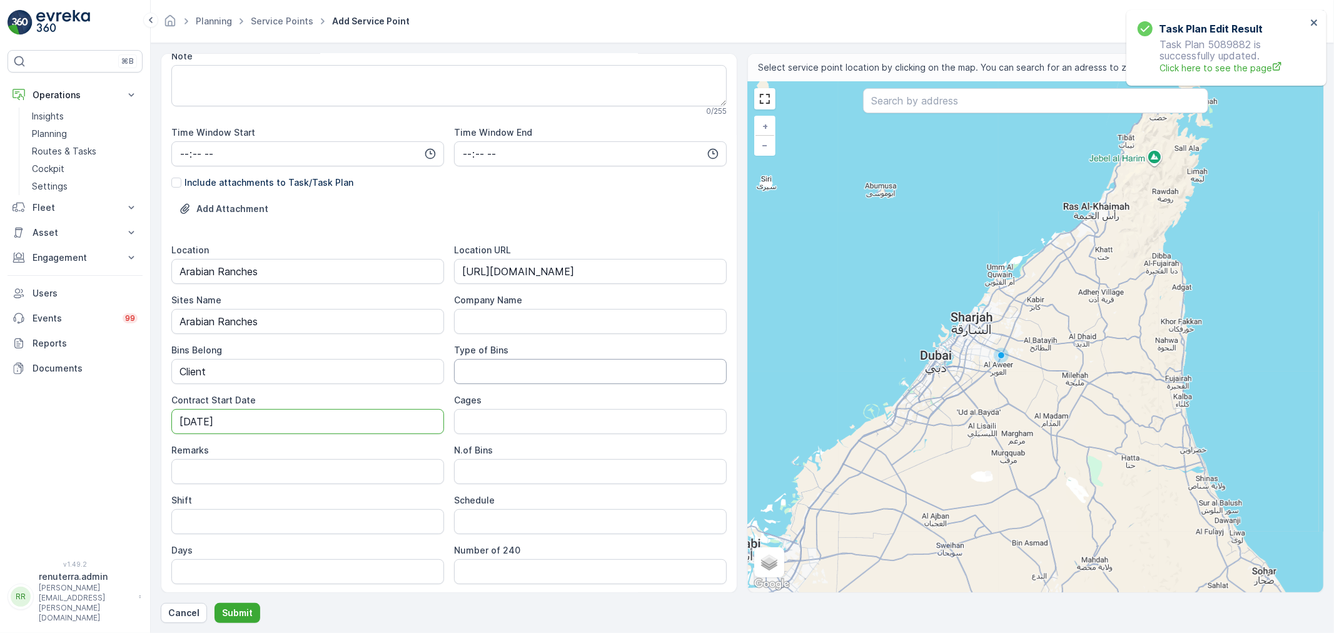
scroll to position [278, 0]
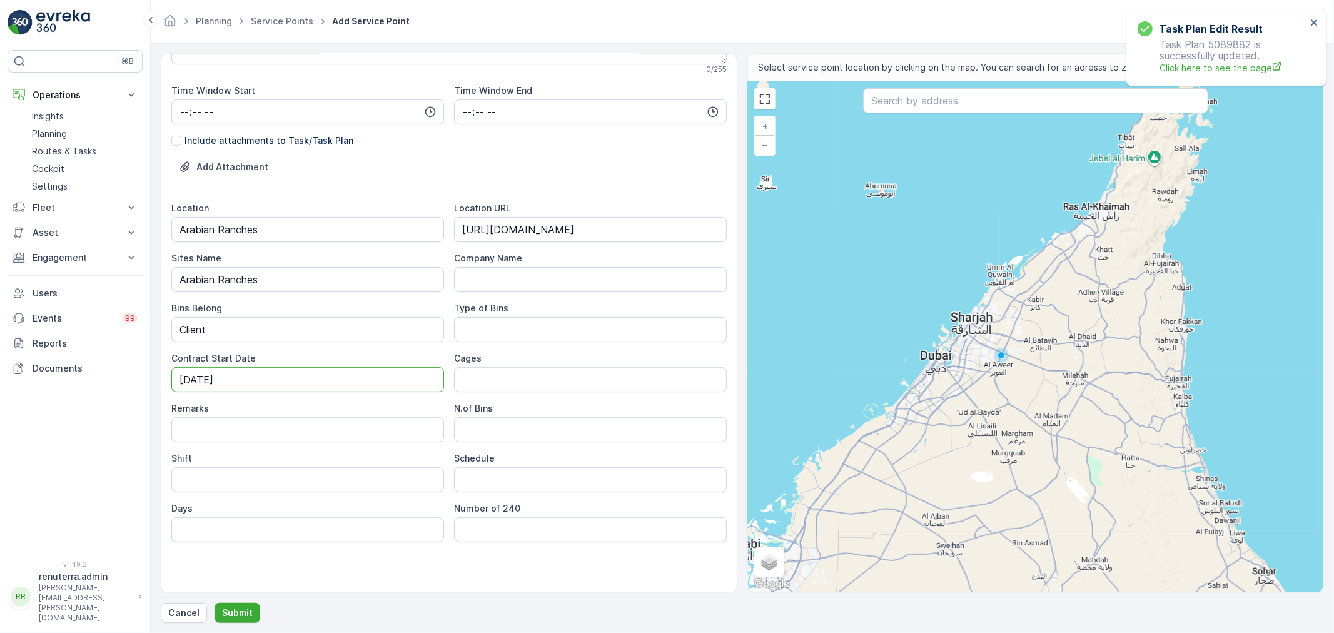
click at [292, 461] on div "Shift" at bounding box center [307, 458] width 273 height 13
click at [289, 473] on input "Shift" at bounding box center [307, 479] width 273 height 25
type input "Day Shift"
click at [451, 575] on div "Service Point Name [GEOGRAPHIC_DATA] 3 This name is available 23 / 255 Location…" at bounding box center [448, 189] width 555 height 806
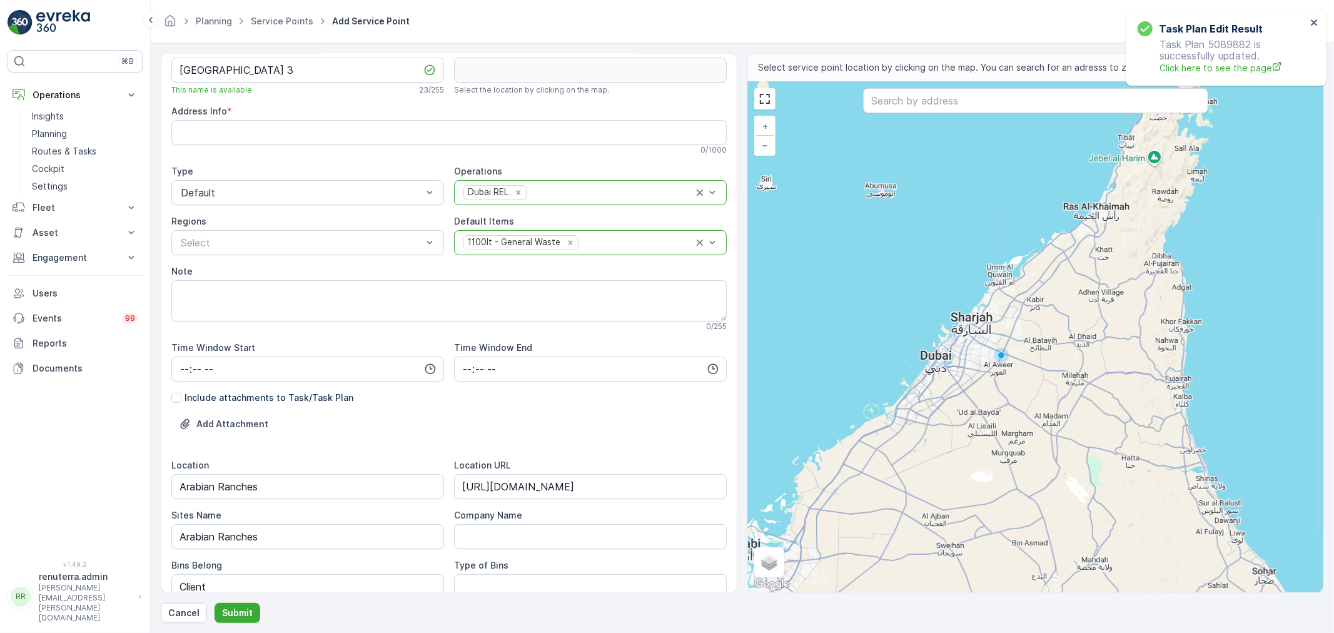
scroll to position [0, 0]
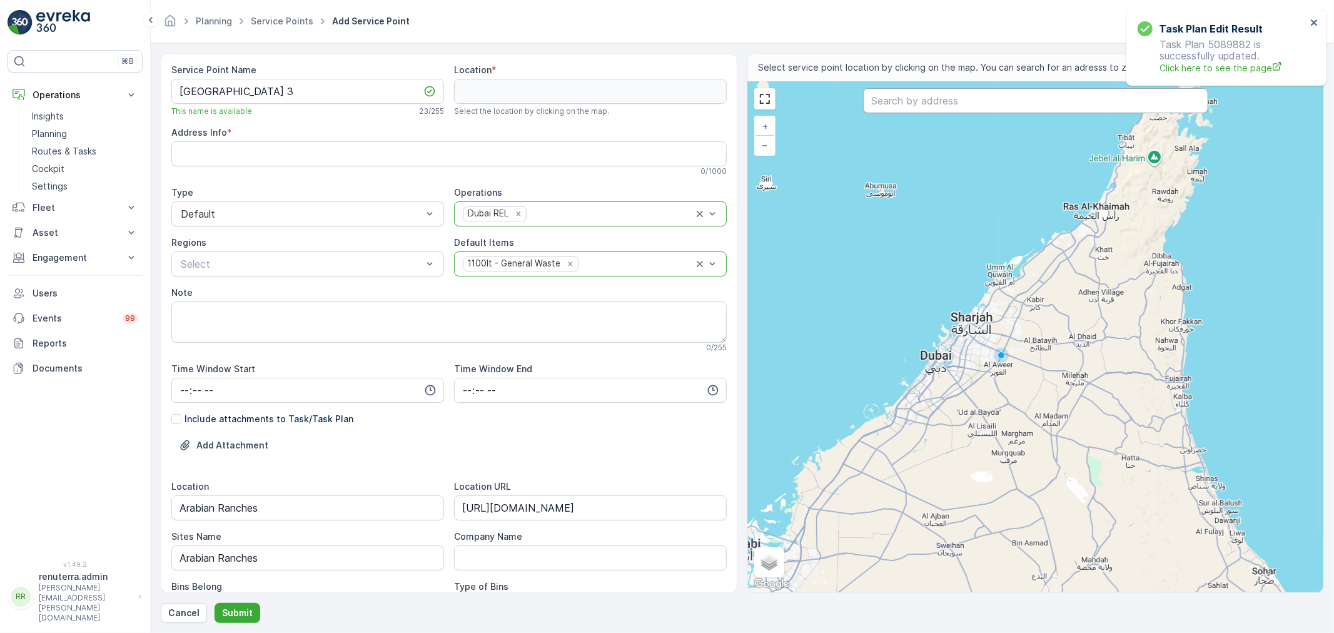
click at [938, 99] on input "text" at bounding box center [1035, 100] width 345 height 25
paste input "Saheel Gate 3 | Saheel 3 Arabian Ranches"
type input "Saheel Gate 3 | Saheel 3 Arabian Ranches"
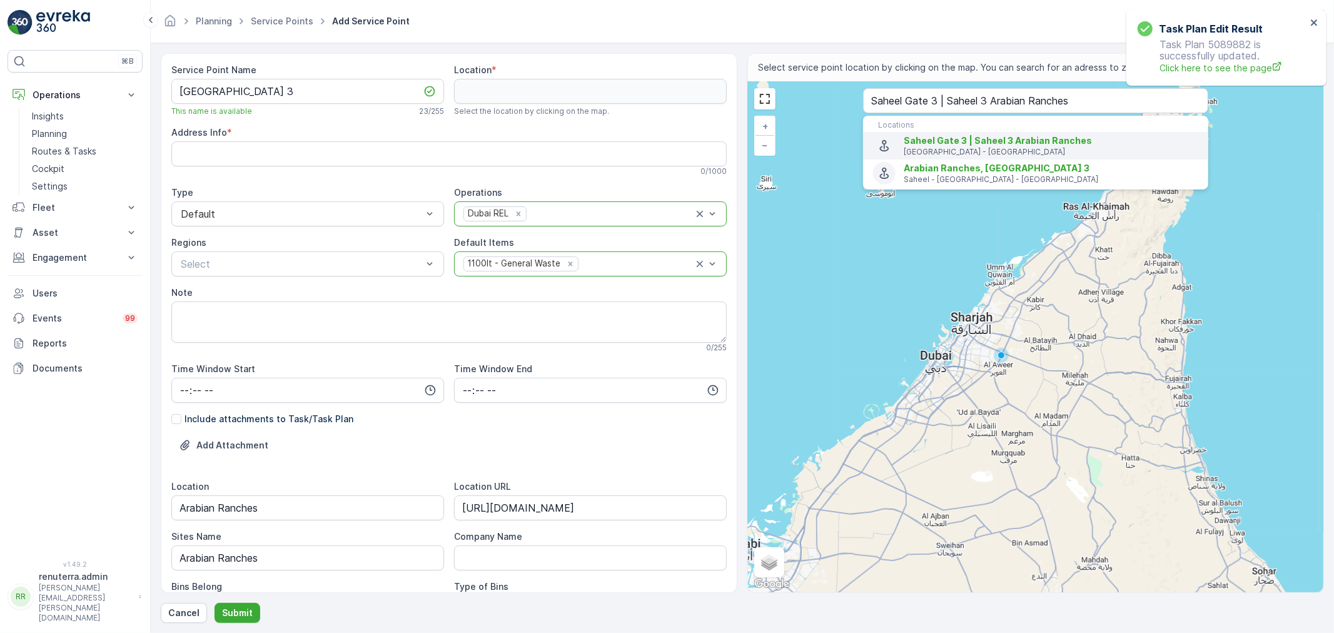
click at [969, 149] on p "[GEOGRAPHIC_DATA] - [GEOGRAPHIC_DATA]" at bounding box center [1050, 152] width 294 height 10
type input "25.0565223,55.2666096"
type Info "3748+JJ5 - Arabian Ranches - [GEOGRAPHIC_DATA] - [GEOGRAPHIC_DATA] - [GEOGRAPHI…"
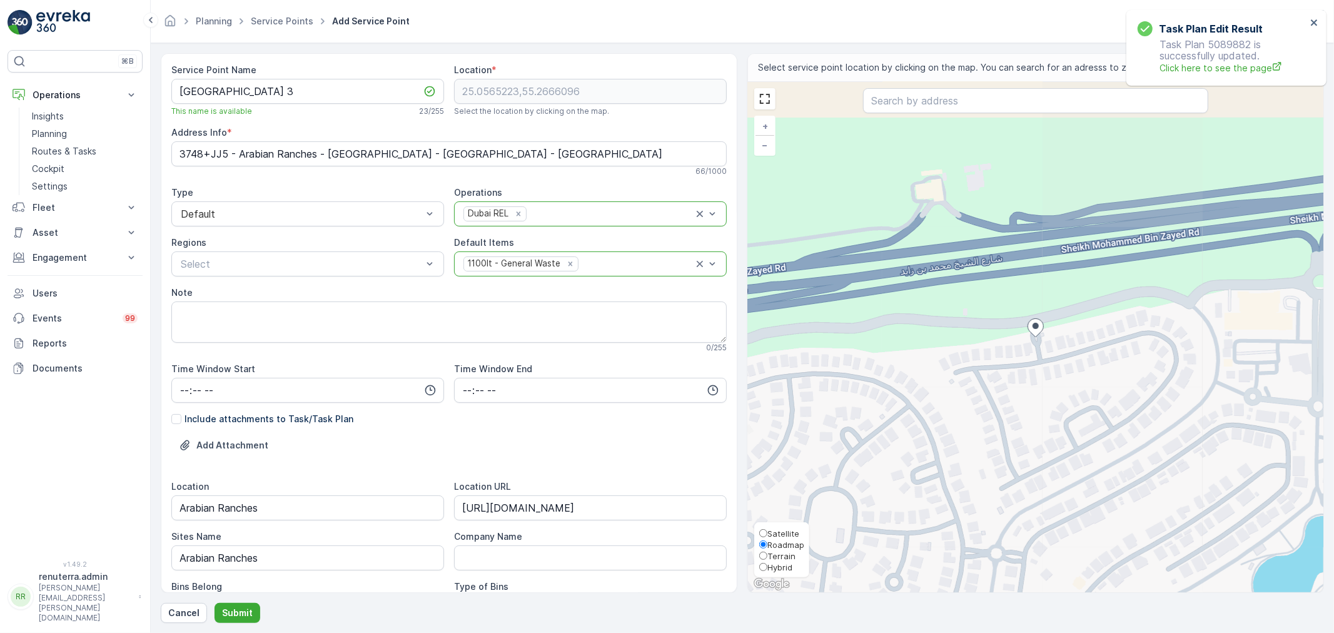
click at [776, 527] on label "Satellite" at bounding box center [781, 532] width 45 height 11
click at [767, 529] on input "Satellite" at bounding box center [763, 533] width 8 height 8
radio input "true"
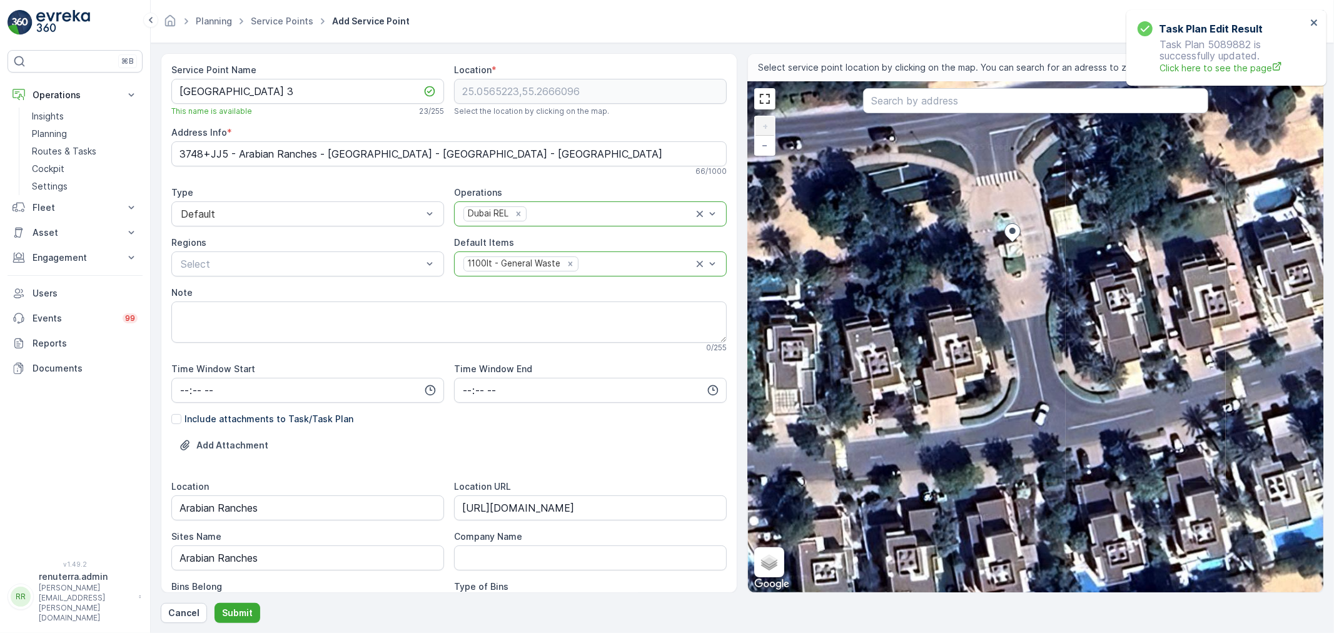
click at [963, 408] on div "+ − Satellite Roadmap Terrain Hybrid Leaflet Keyboard shortcuts Map Data Imager…" at bounding box center [1035, 337] width 575 height 510
type input "25.056201025976133,55.2665033503584"
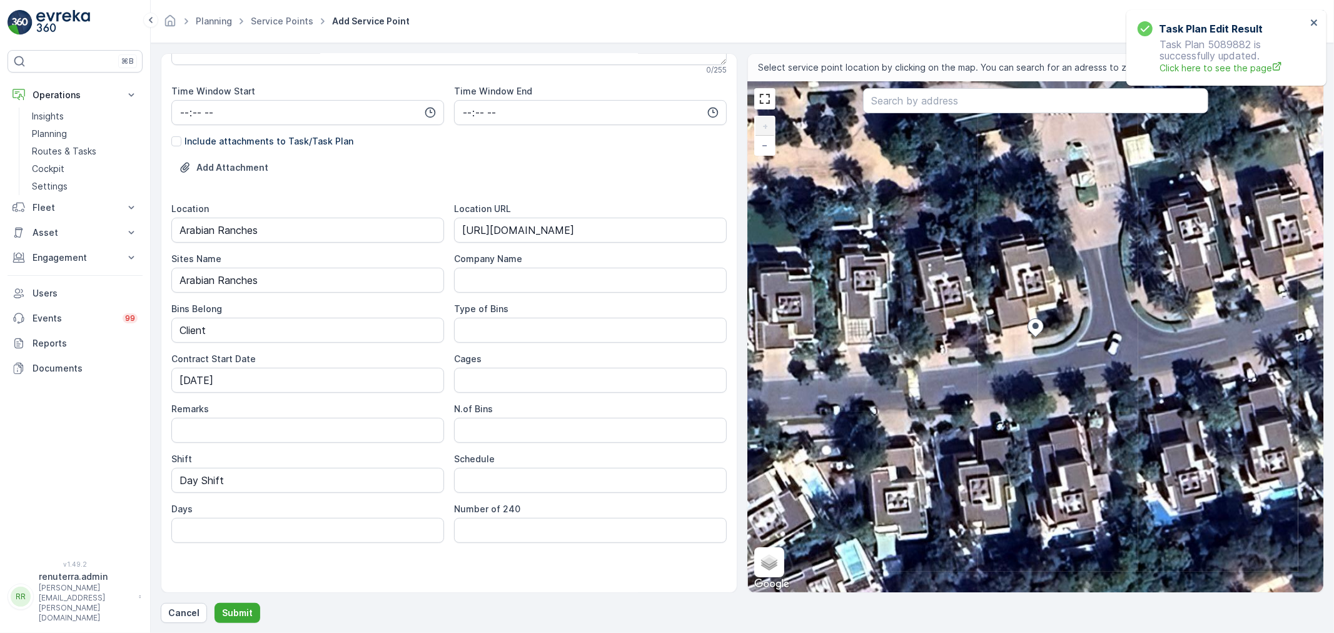
scroll to position [278, 0]
click at [235, 607] on p "Submit" at bounding box center [237, 612] width 31 height 13
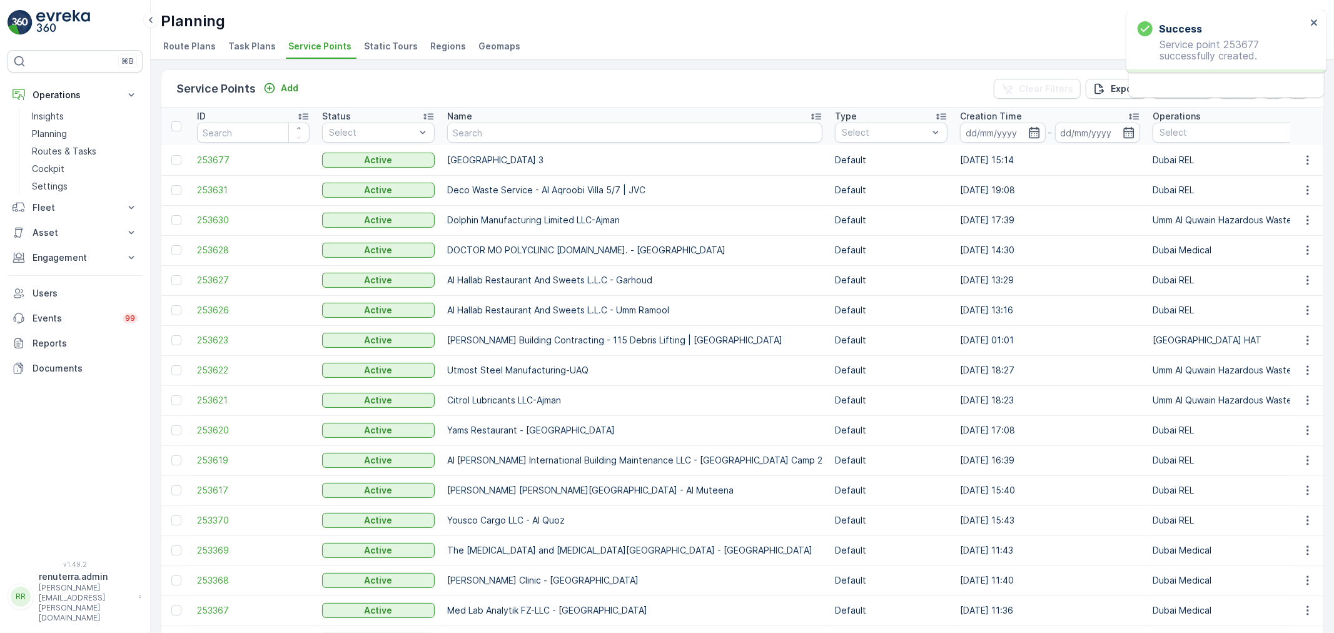
drag, startPoint x: 442, startPoint y: 164, endPoint x: 561, endPoint y: 159, distance: 118.9
click at [561, 159] on td "[GEOGRAPHIC_DATA] 3" at bounding box center [635, 160] width 388 height 30
copy td "[GEOGRAPHIC_DATA] 3"
drag, startPoint x: 81, startPoint y: 259, endPoint x: 83, endPoint y: 278, distance: 18.8
click at [80, 259] on p "Engagement" at bounding box center [75, 257] width 85 height 13
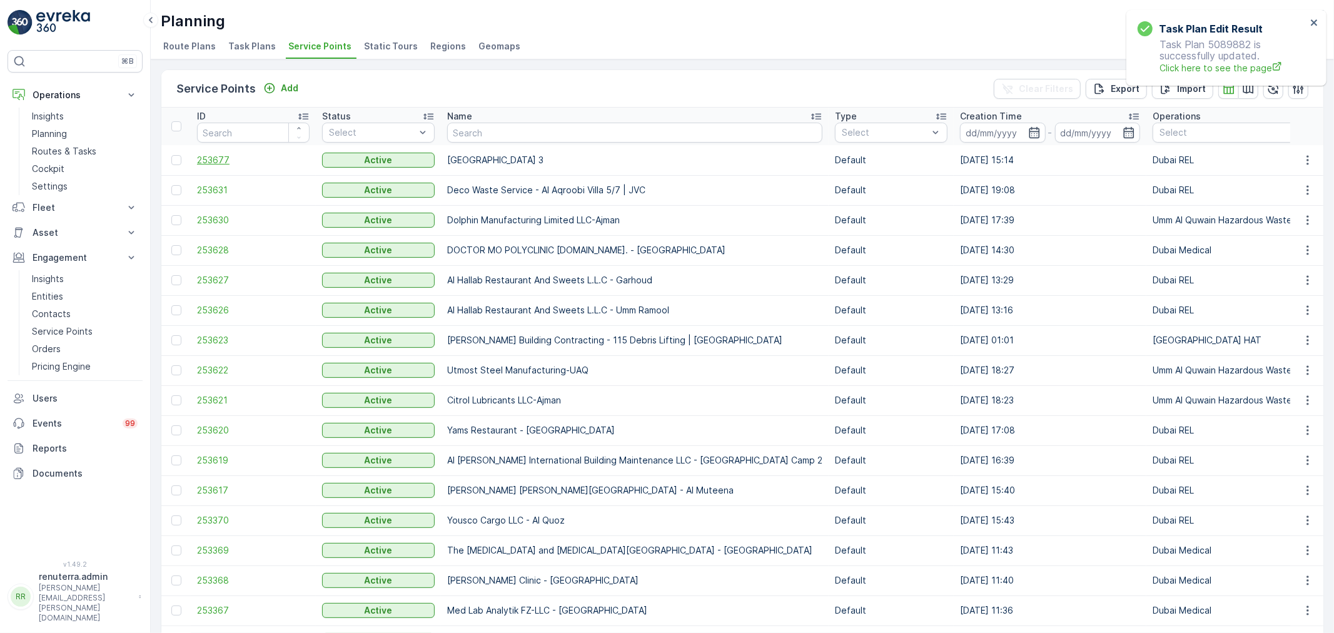
click at [236, 159] on span "253677" at bounding box center [253, 160] width 113 height 13
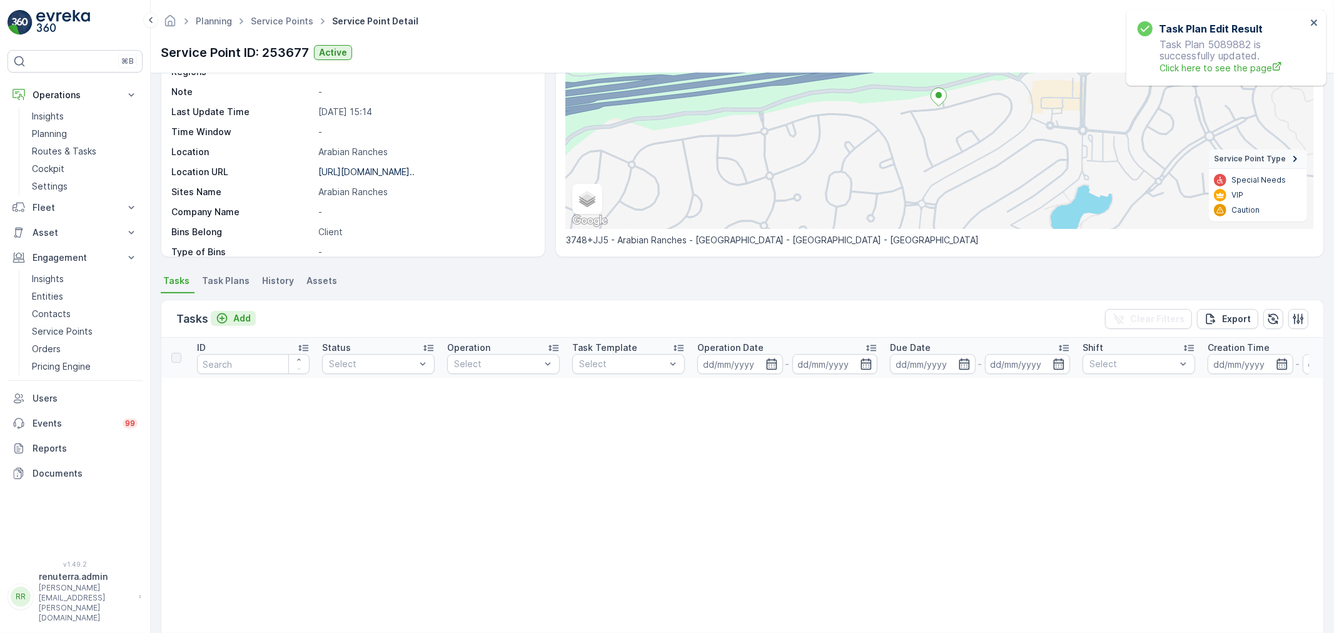
scroll to position [139, 0]
click at [241, 321] on p "Add" at bounding box center [242, 318] width 18 height 13
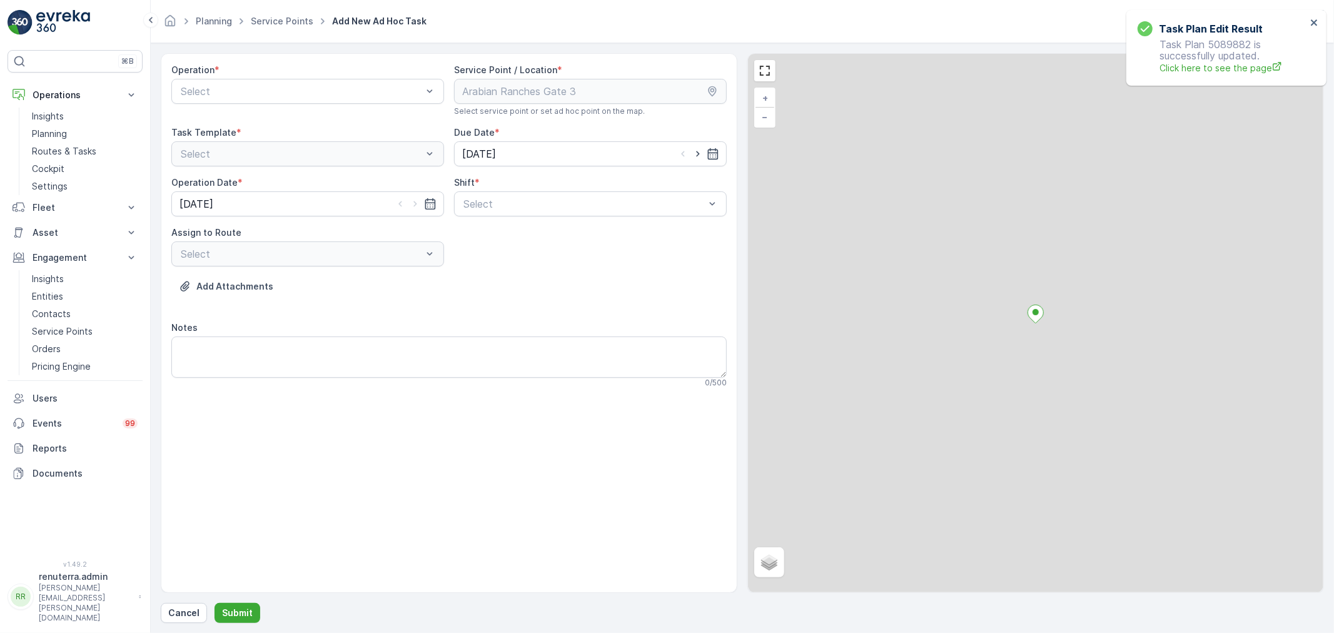
click at [286, 104] on div "Operation * Select" at bounding box center [307, 90] width 273 height 53
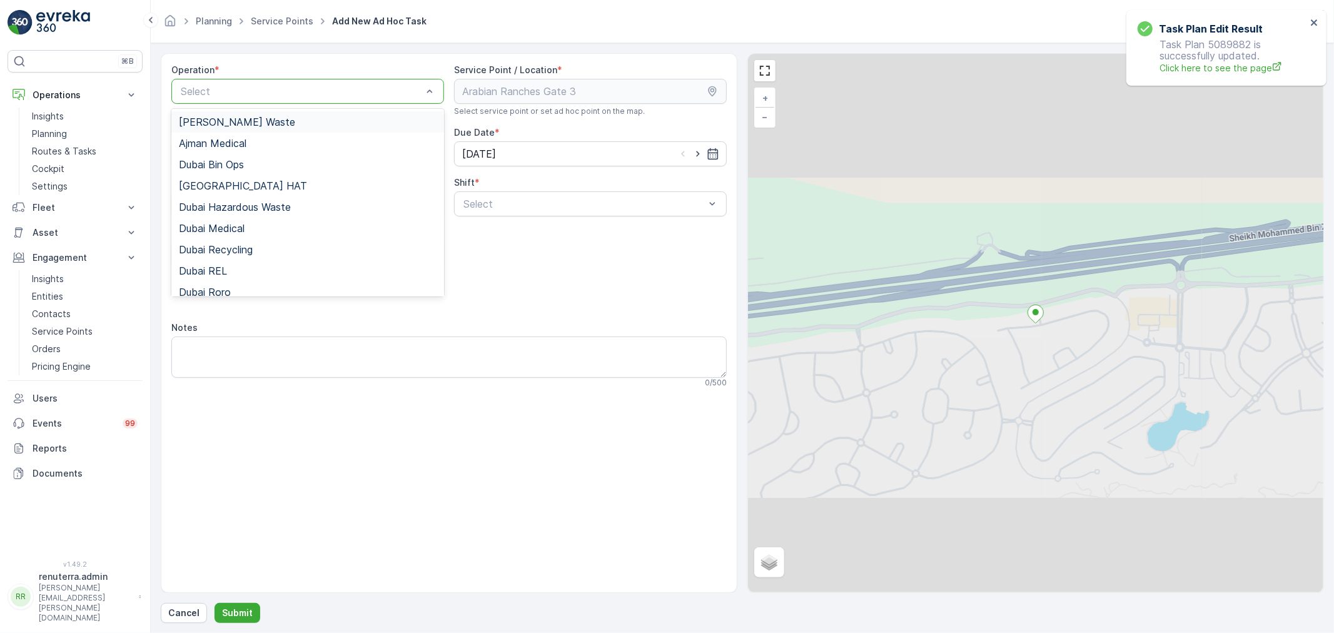
click at [283, 80] on div "Select" at bounding box center [307, 91] width 273 height 25
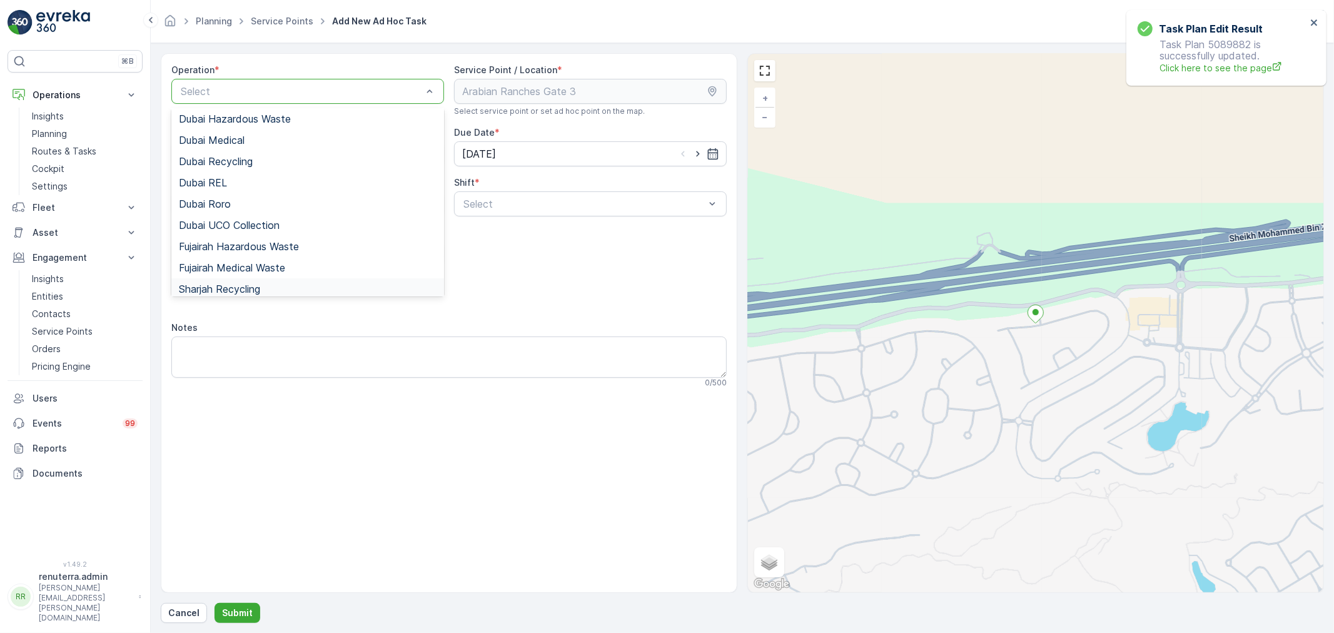
scroll to position [88, 0]
click at [233, 186] on div "Dubai REL" at bounding box center [308, 183] width 258 height 11
drag, startPoint x: 492, startPoint y: 196, endPoint x: 498, endPoint y: 217, distance: 22.0
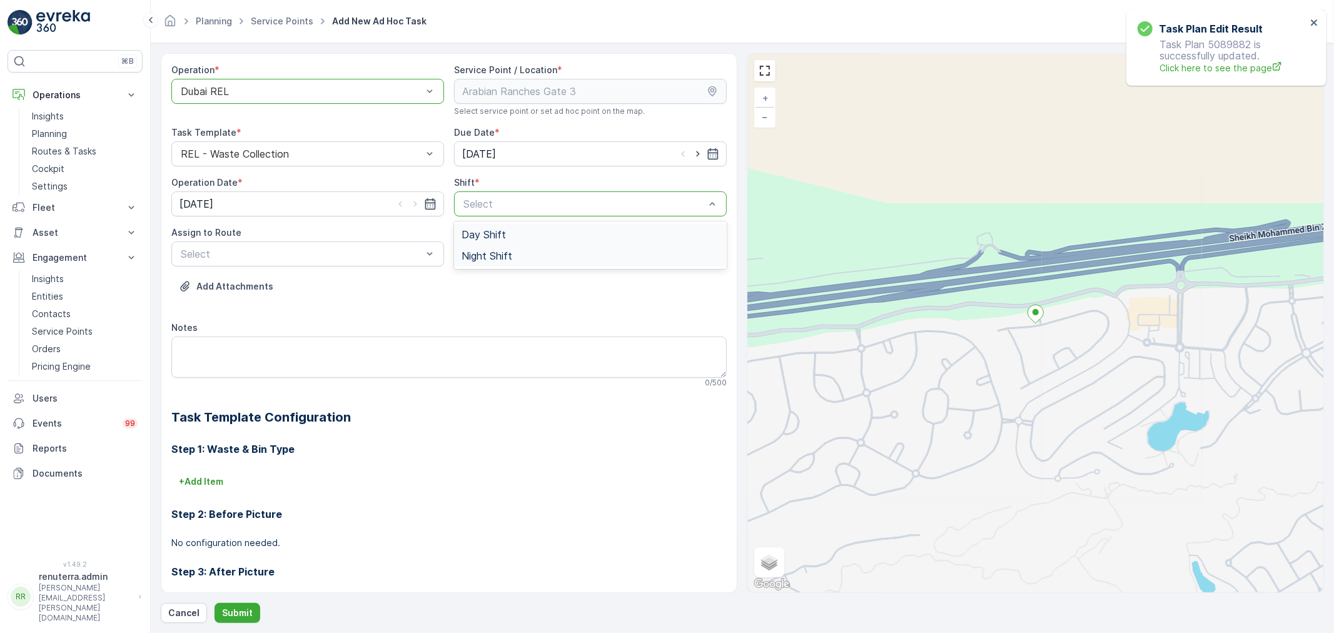
click at [461, 233] on span "Day Shift" at bounding box center [483, 234] width 44 height 11
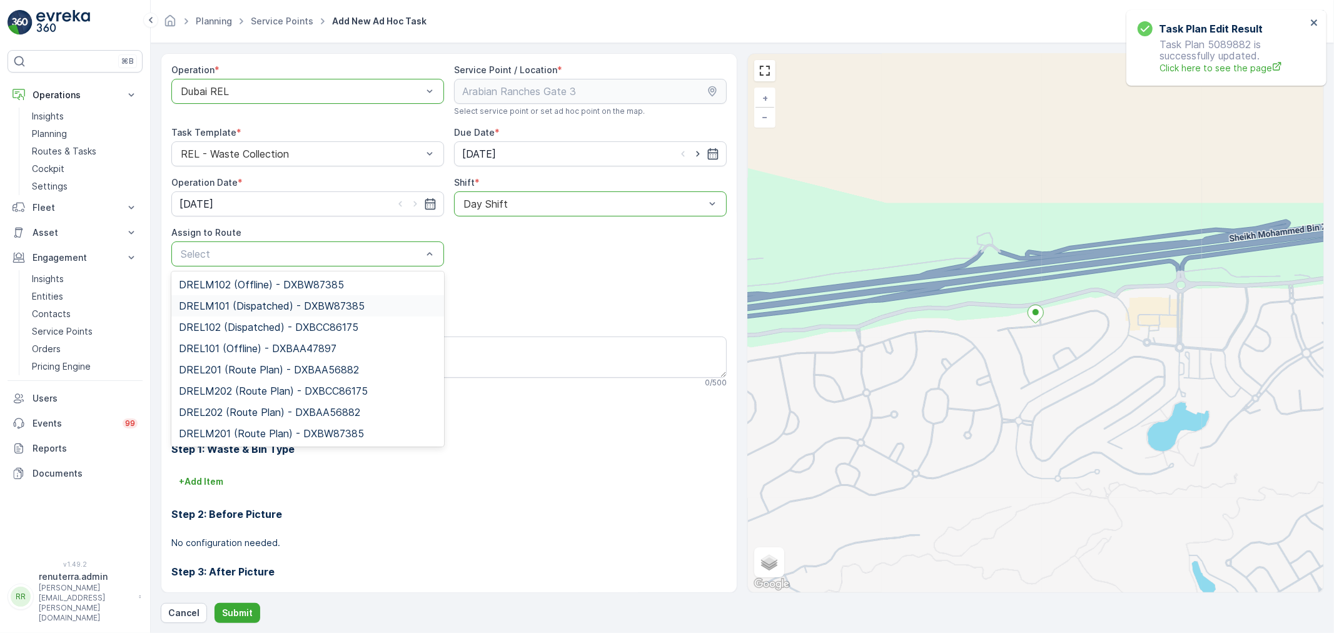
click at [344, 301] on span "DRELM101 (Dispatched) - DXBW87385" at bounding box center [272, 305] width 186 height 11
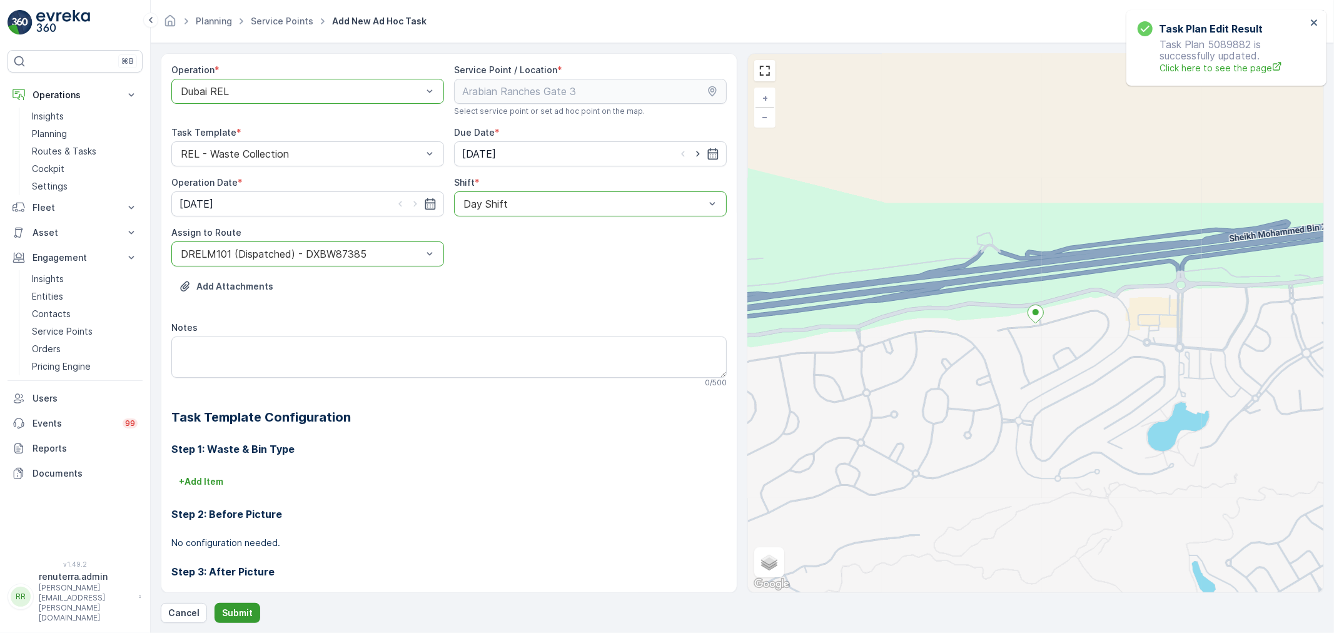
click at [244, 605] on button "Submit" at bounding box center [237, 613] width 46 height 20
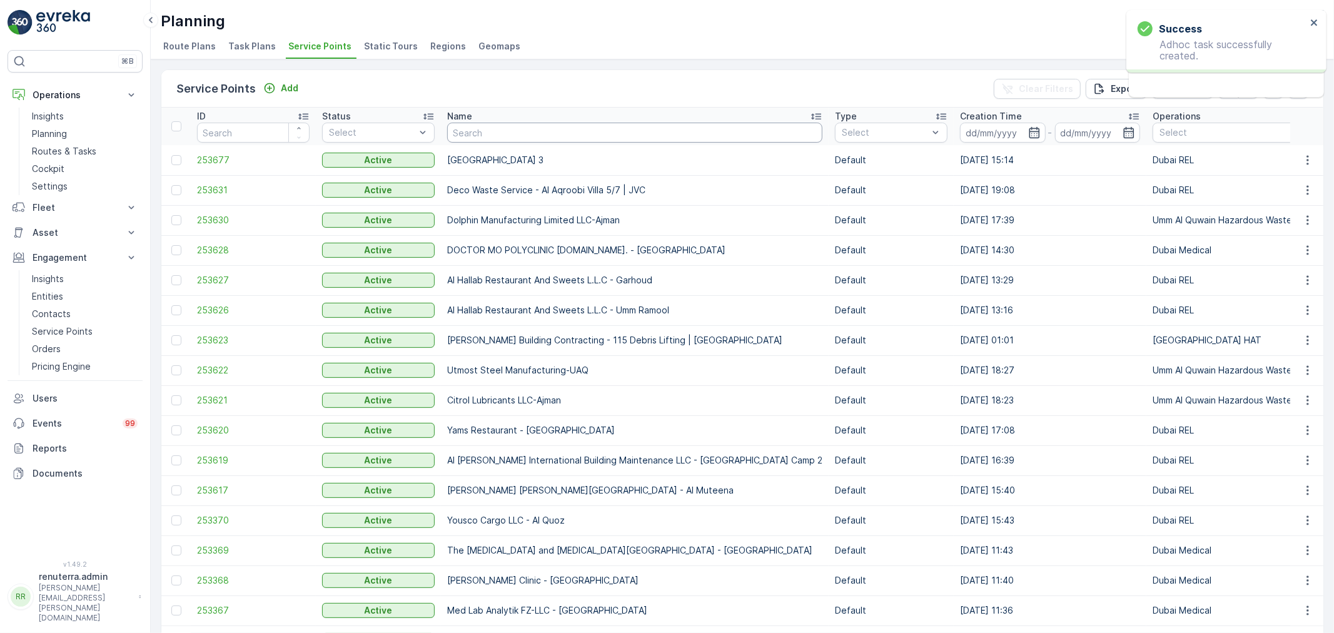
click at [484, 123] on input "text" at bounding box center [634, 133] width 375 height 20
type input "Fakh"
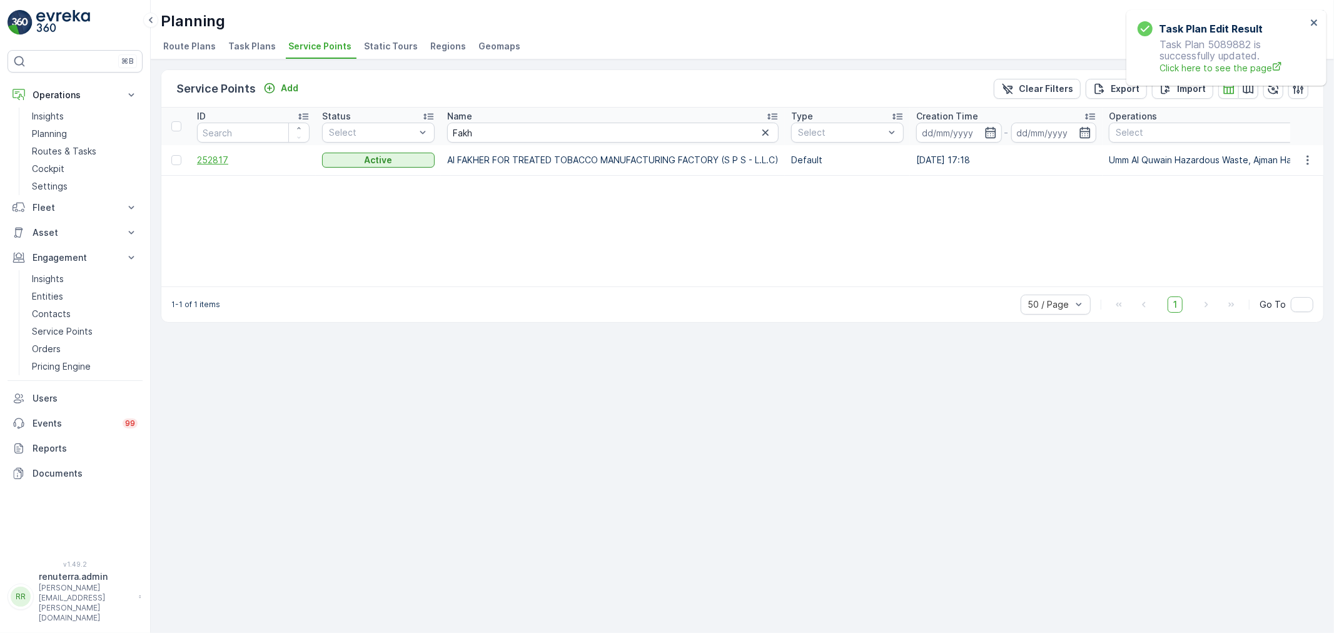
click at [241, 154] on span "252817" at bounding box center [253, 160] width 113 height 13
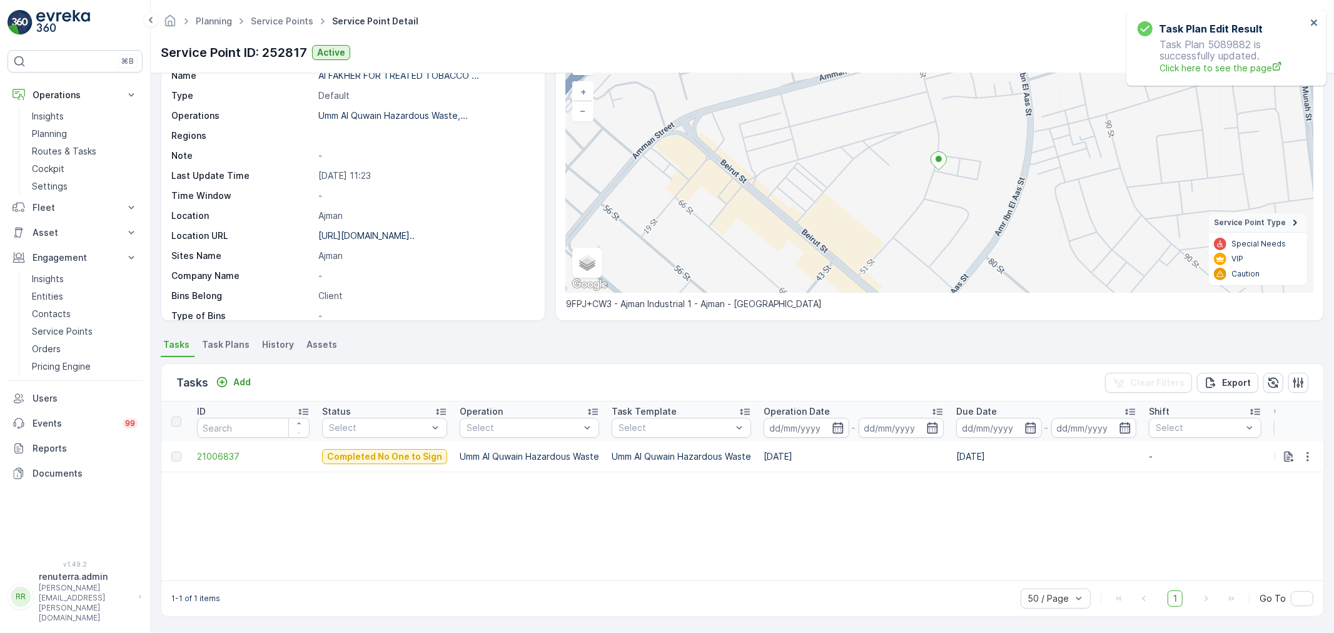
scroll to position [75, 0]
click at [245, 385] on p "Add" at bounding box center [242, 382] width 18 height 13
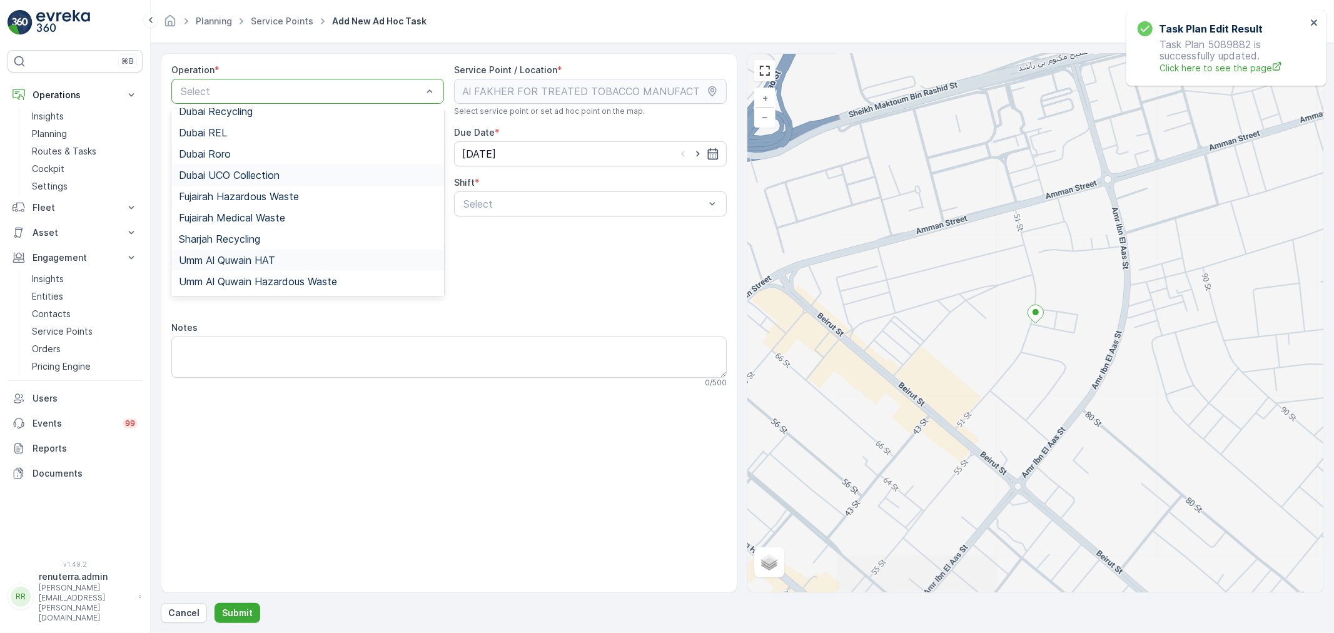
scroll to position [157, 0]
drag, startPoint x: 282, startPoint y: 259, endPoint x: 381, endPoint y: 230, distance: 103.5
click at [282, 258] on span "Umm Al Quwain Hazardous Waste" at bounding box center [258, 262] width 158 height 11
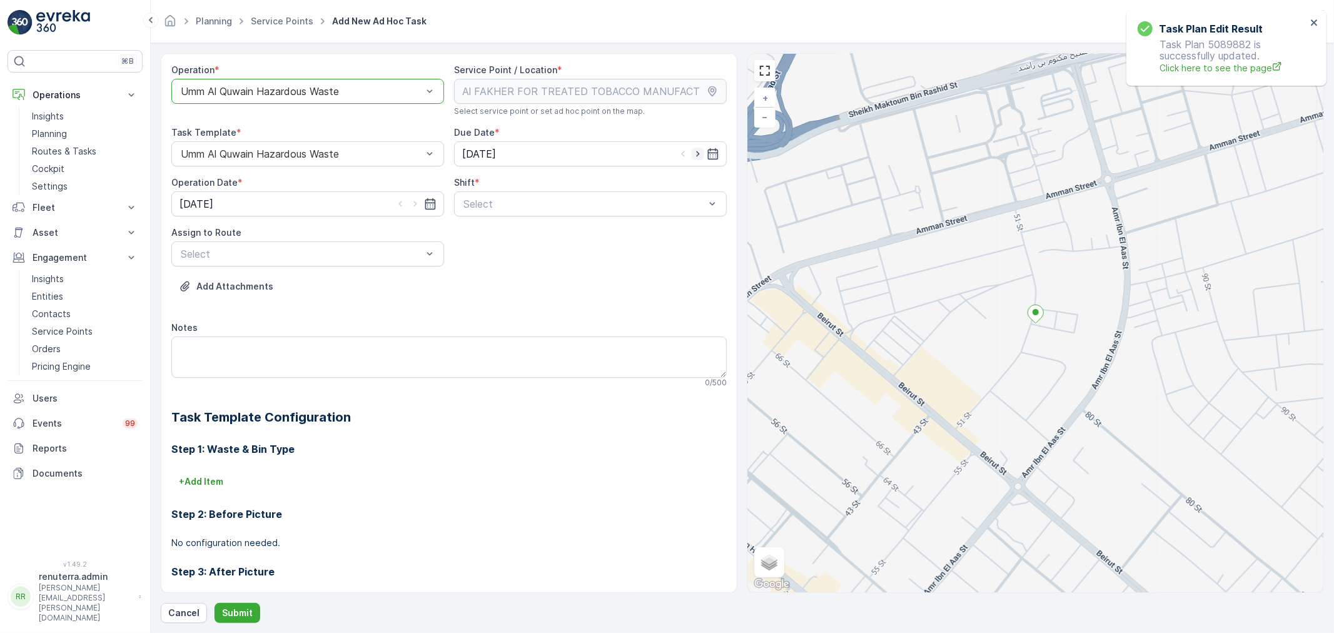
click at [695, 157] on icon "button" at bounding box center [697, 154] width 13 height 13
type input "04.09.2025"
click at [416, 203] on icon "button" at bounding box center [415, 204] width 13 height 13
type input "04.09.2025"
drag, startPoint x: 369, startPoint y: 271, endPoint x: 370, endPoint y: 279, distance: 8.2
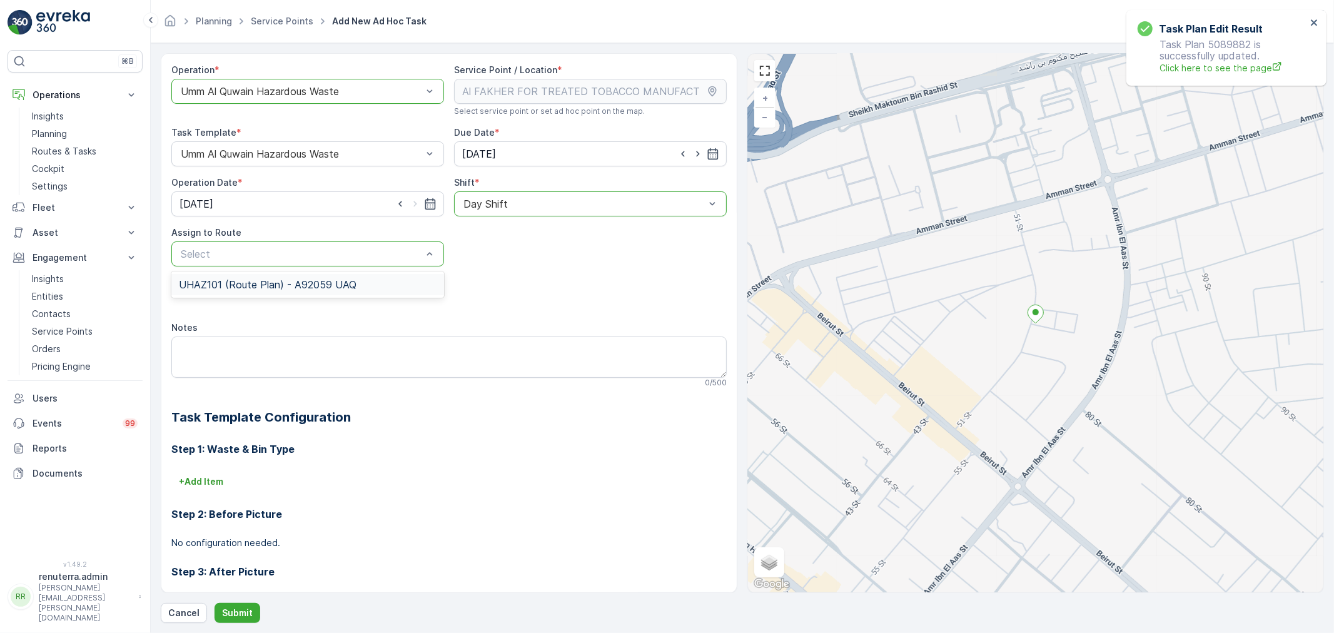
click at [368, 271] on div "UHAZ101 (Route Plan) - A92059 UAQ" at bounding box center [307, 284] width 273 height 26
click at [370, 279] on div "UHAZ101 (Route Plan) - A92059 UAQ" at bounding box center [308, 284] width 258 height 11
click at [236, 613] on p "Submit" at bounding box center [237, 612] width 31 height 13
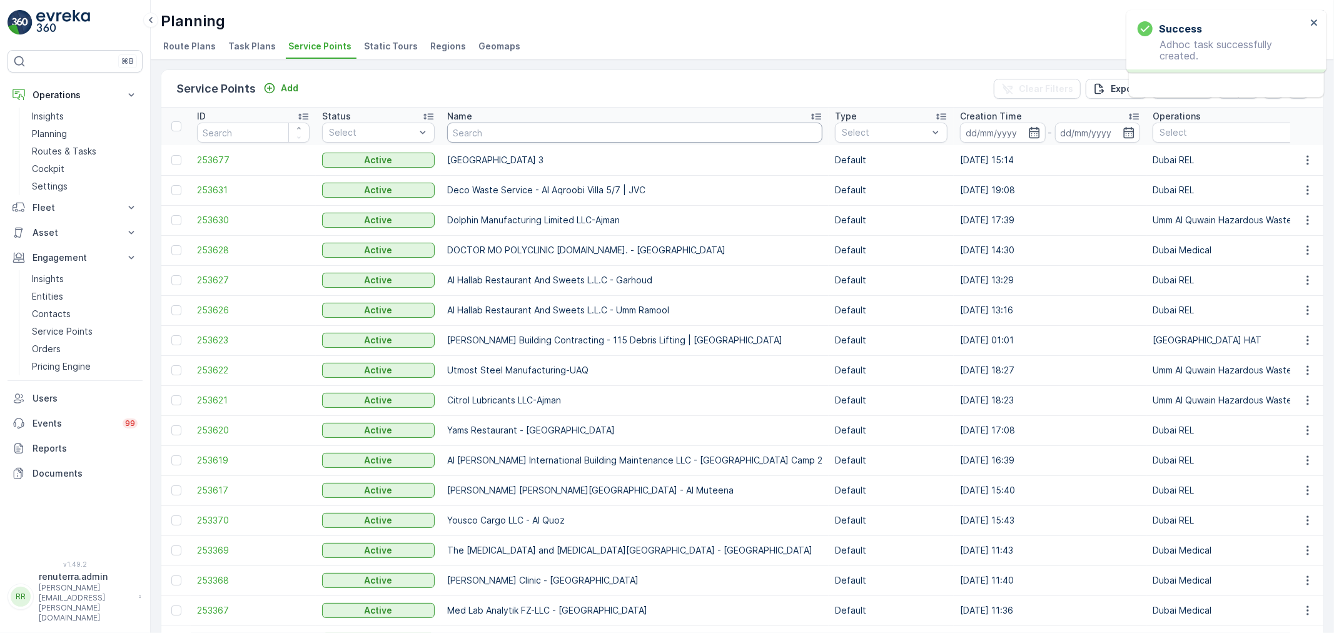
click at [476, 141] on input "text" at bounding box center [634, 133] width 375 height 20
type input "g"
type input "fakhe"
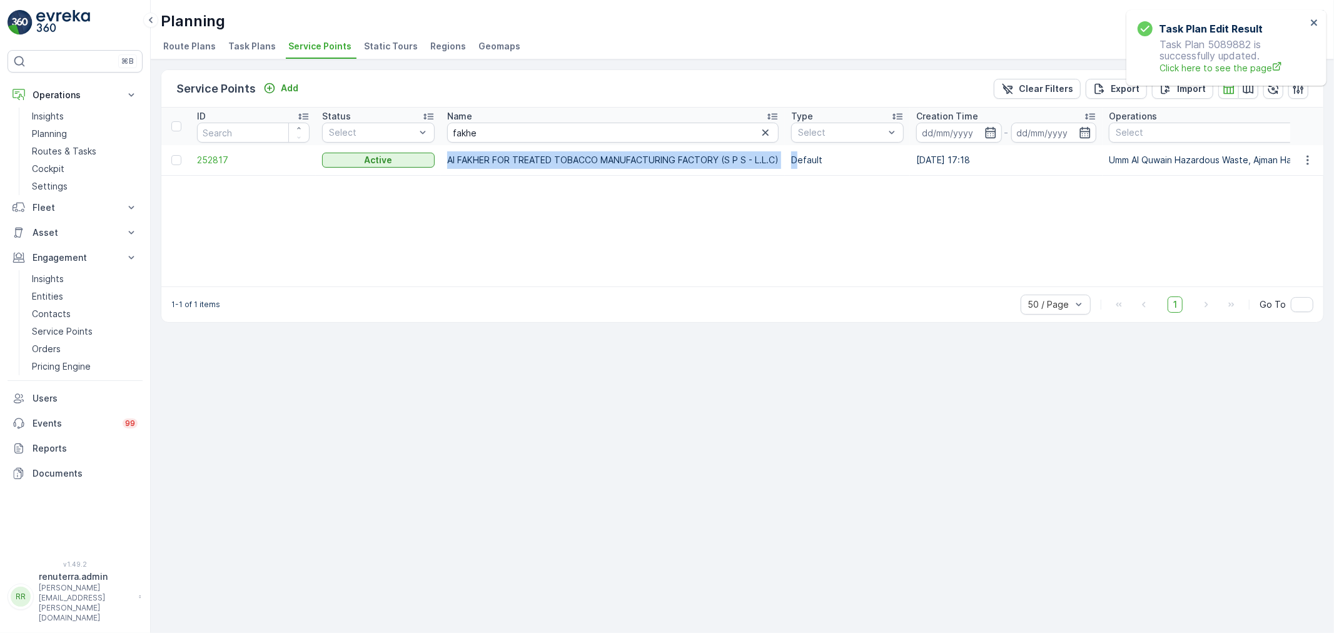
drag, startPoint x: 440, startPoint y: 156, endPoint x: 794, endPoint y: 158, distance: 353.9
copy tr "Al FAKHER FOR TREATED TOBACCO MANUFACTURING FACTORY (S P S - L.L.C) D"
click at [777, 169] on td "Al FAKHER FOR TREATED TOBACCO MANUFACTURING FACTORY (S P S - L.L.C)" at bounding box center [613, 160] width 344 height 30
drag, startPoint x: 784, startPoint y: 152, endPoint x: 445, endPoint y: 156, distance: 338.9
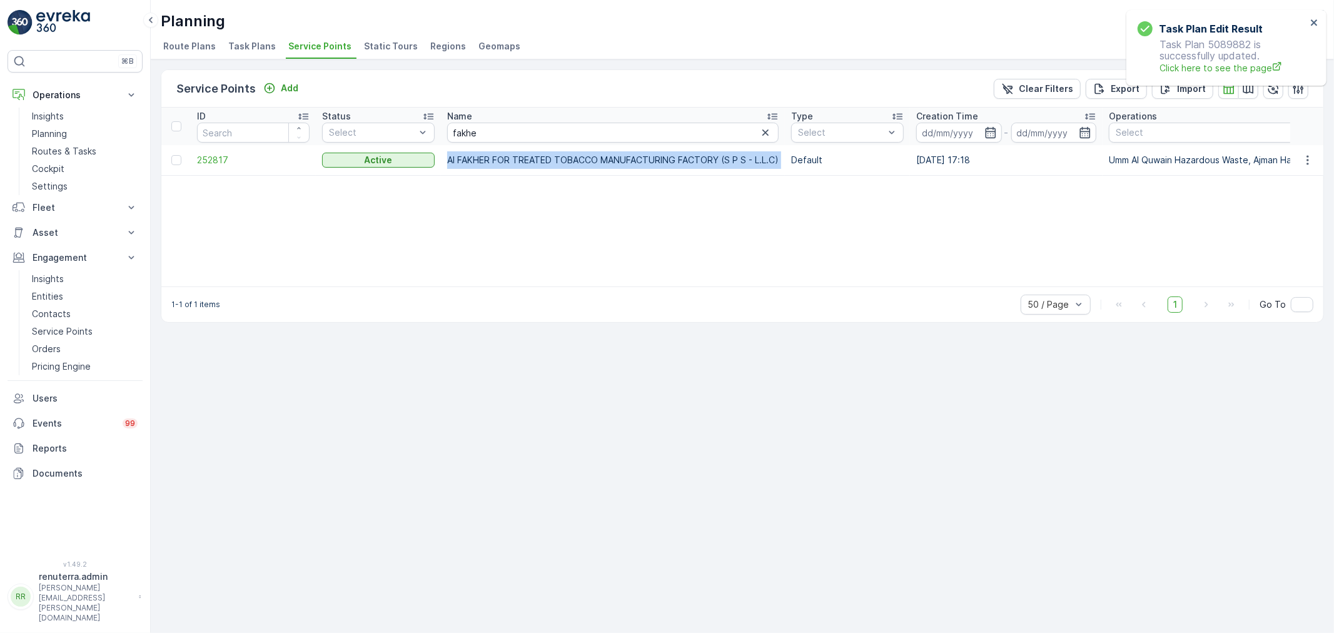
copy td "Al FAKHER FOR TREATED TOBACCO MANUFACTURING FACTORY (S P S - L.L.C)"
drag, startPoint x: 486, startPoint y: 129, endPoint x: 408, endPoint y: 116, distance: 79.2
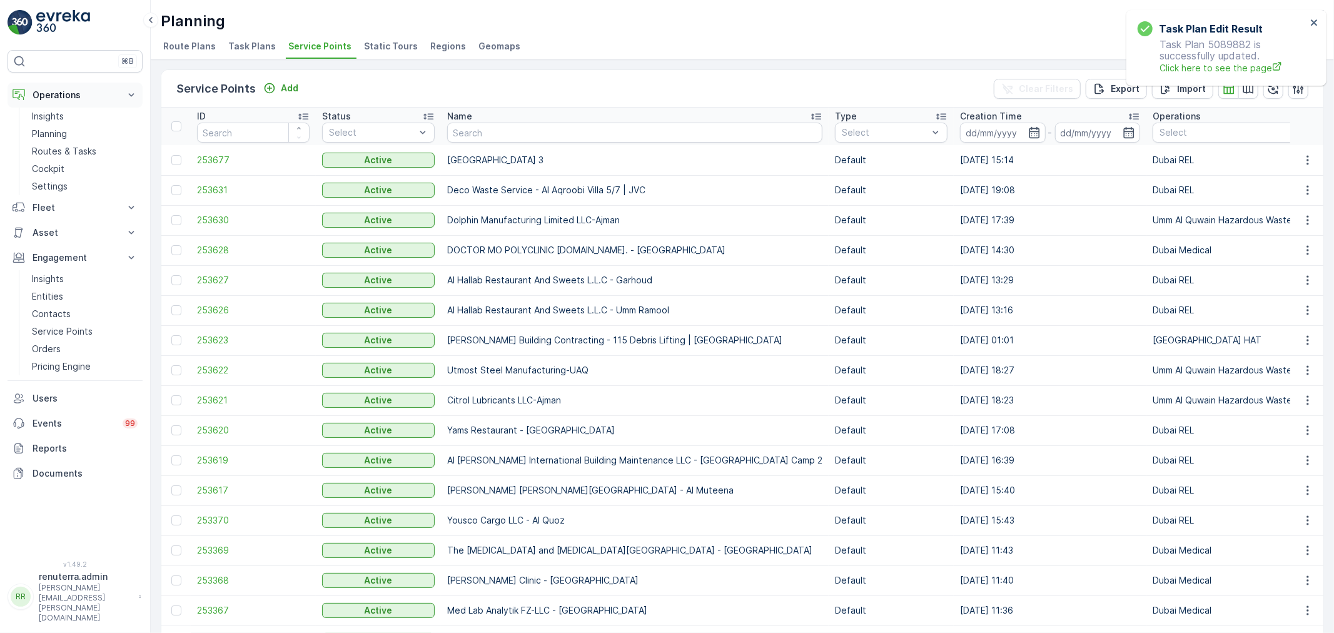
click at [89, 104] on button "Operations" at bounding box center [75, 95] width 135 height 25
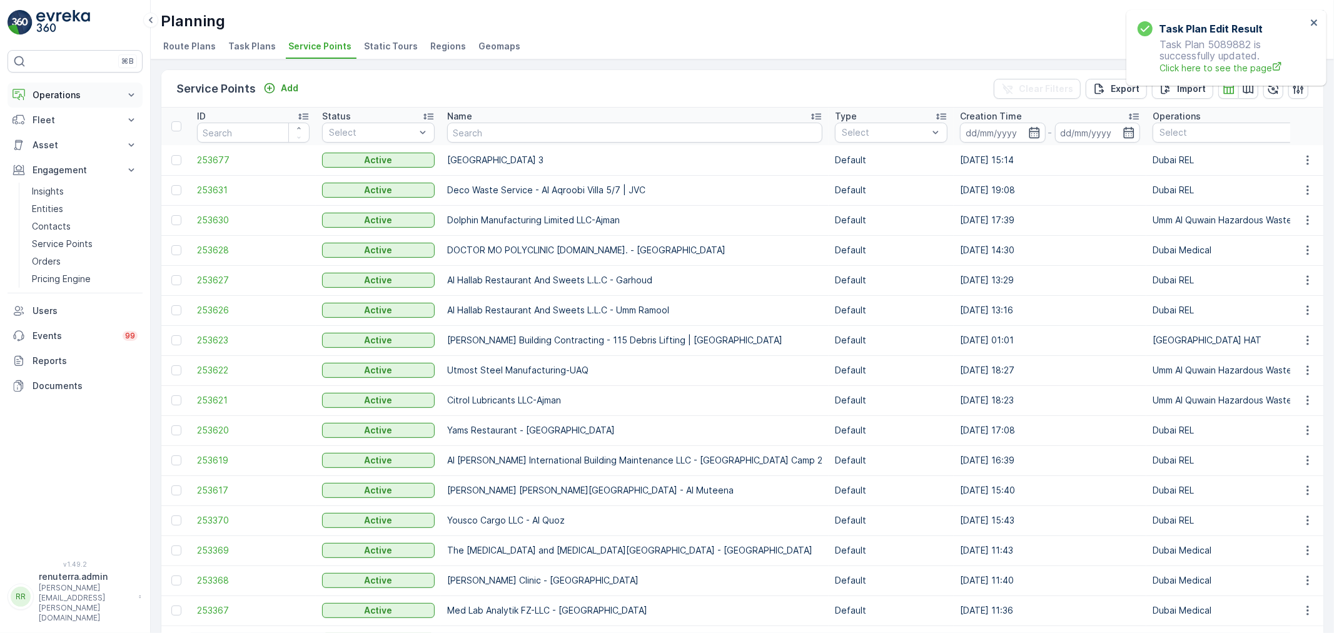
click at [86, 101] on p "Operations" at bounding box center [75, 95] width 85 height 13
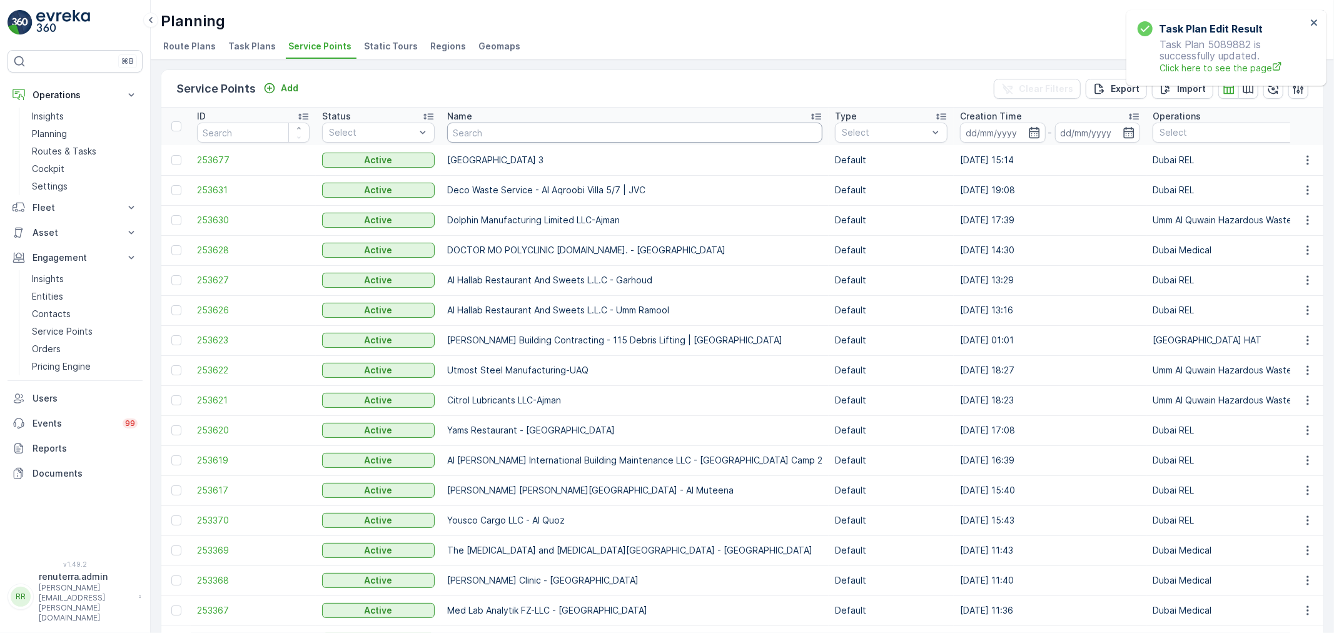
click at [490, 125] on input "text" at bounding box center [634, 133] width 375 height 20
type input "Tech"
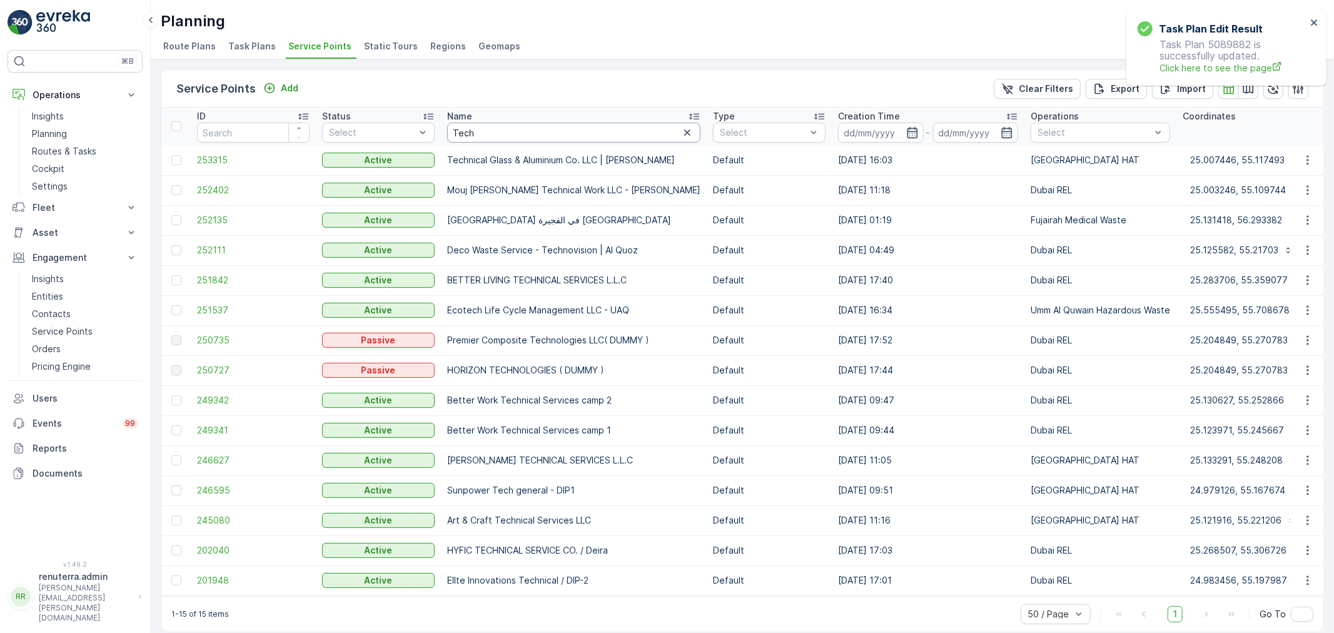
click at [483, 131] on input "Tech" at bounding box center [573, 133] width 253 height 20
click at [496, 138] on input "Tech" at bounding box center [573, 133] width 253 height 20
type input "Technical"
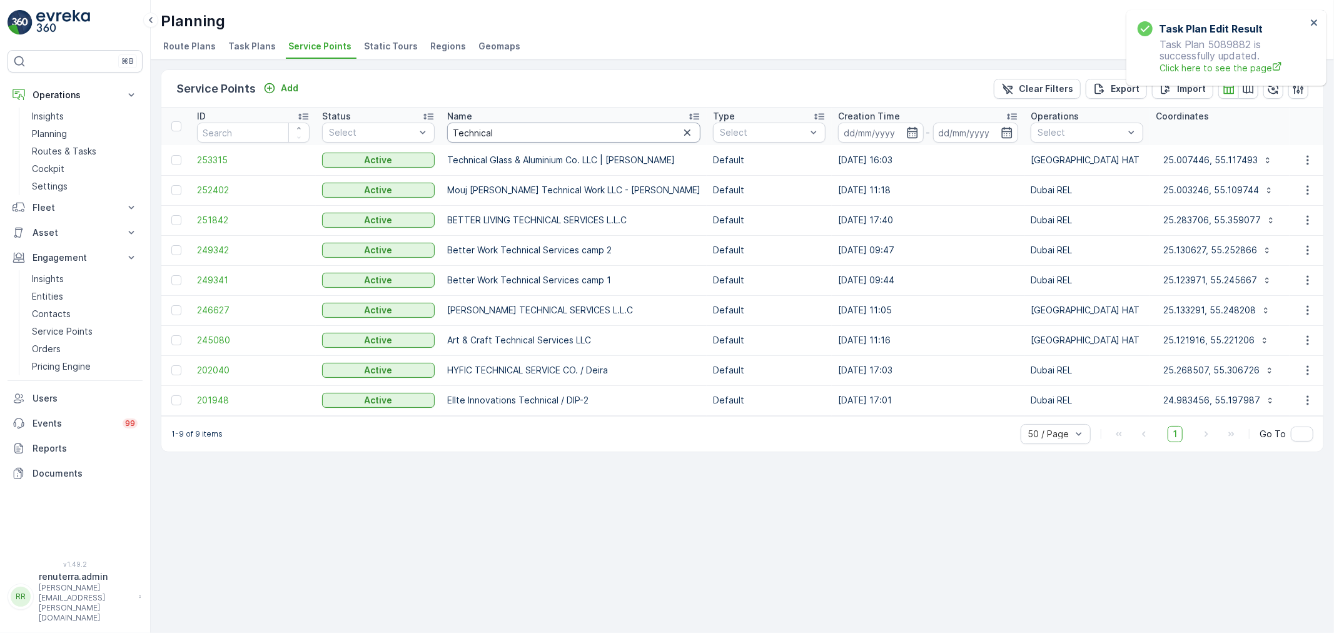
click at [495, 128] on input "Technical" at bounding box center [573, 133] width 253 height 20
type input "Technical Glass"
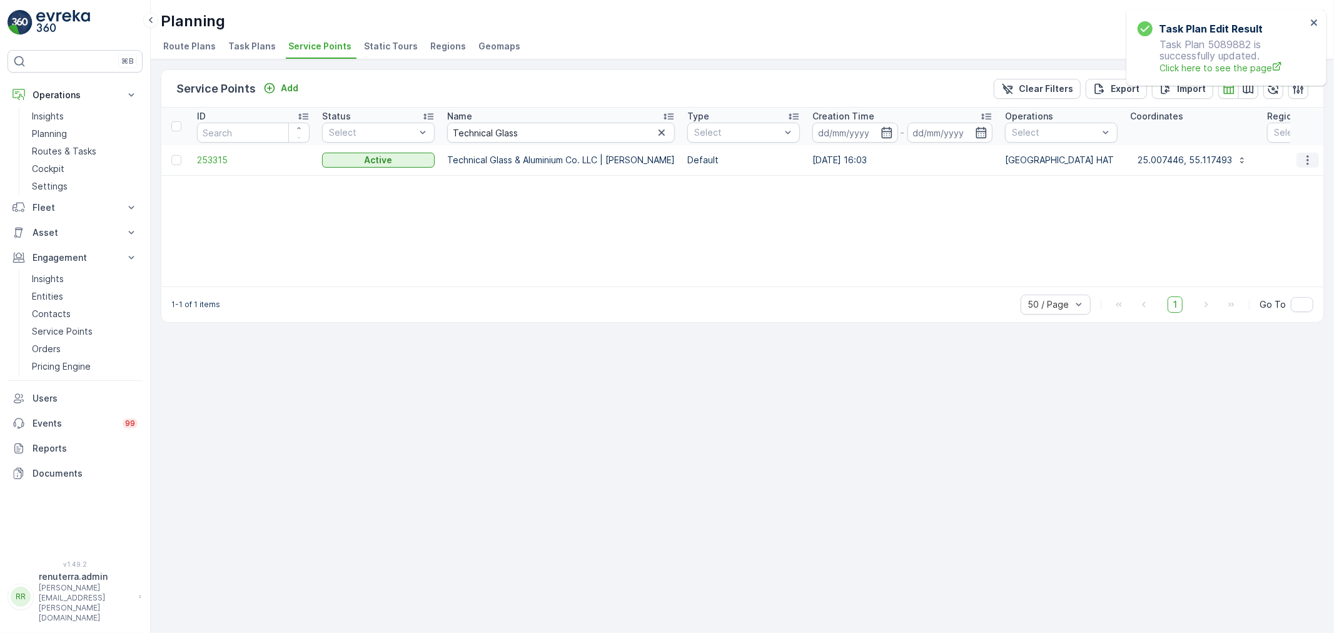
click at [1301, 163] on icon "button" at bounding box center [1307, 160] width 13 height 13
click at [1284, 183] on span "See More Details" at bounding box center [1270, 178] width 73 height 13
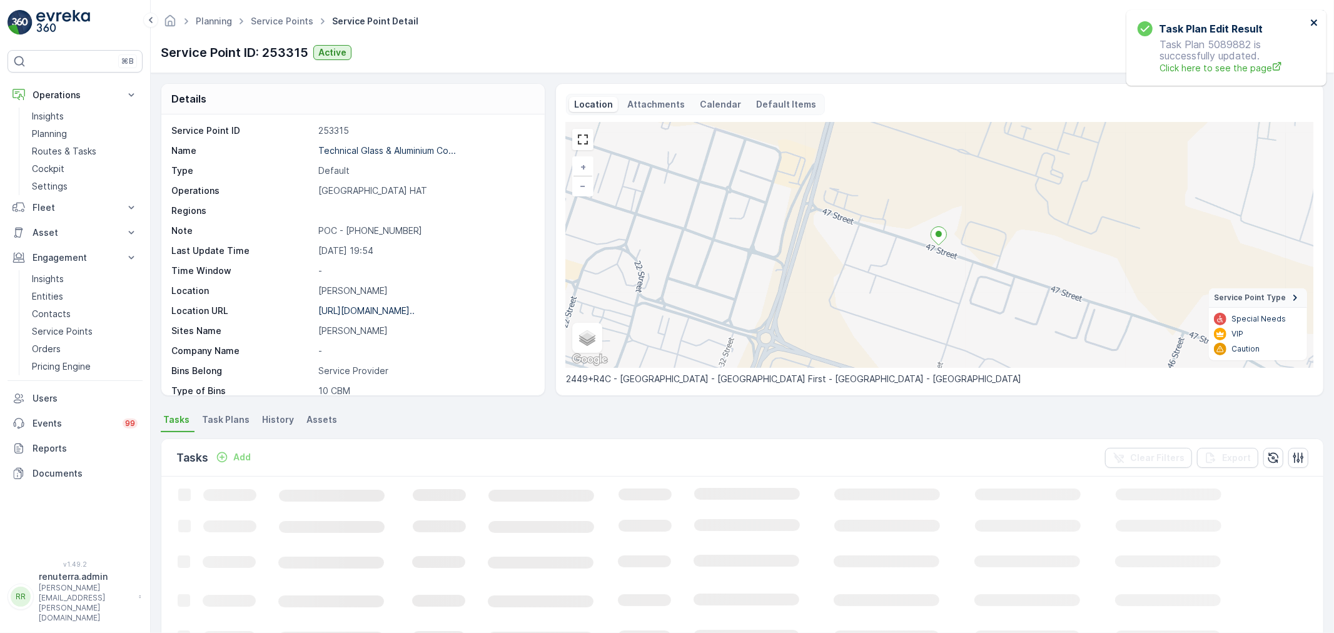
click at [1310, 19] on icon "close" at bounding box center [1314, 23] width 9 height 10
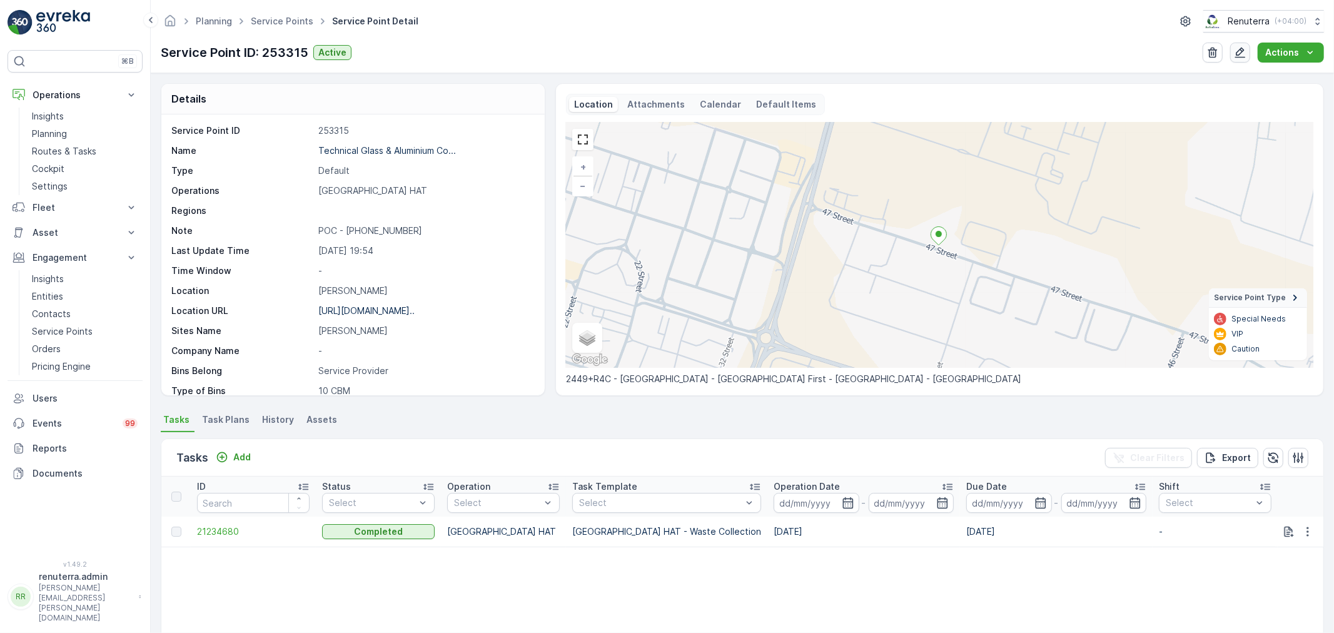
click at [1239, 56] on icon "button" at bounding box center [1240, 52] width 13 height 13
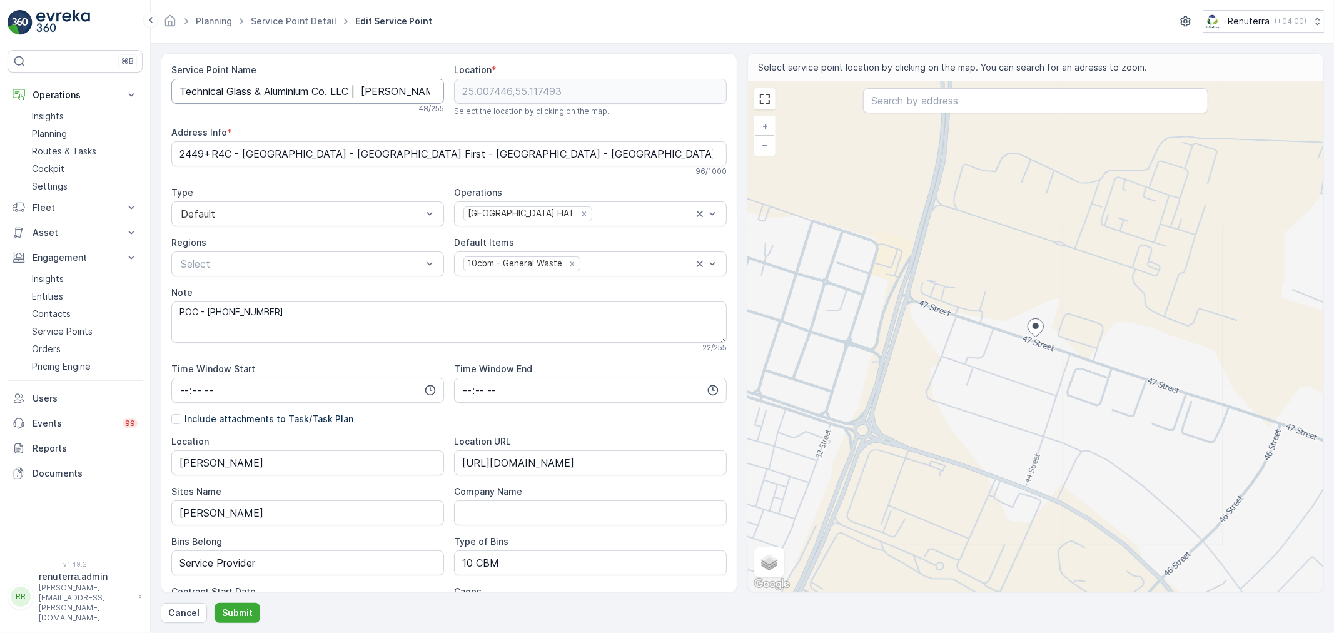
click at [354, 95] on Name "Technical Glass & Aluminium Co. LLC | Jabel Ali" at bounding box center [307, 91] width 273 height 25
click at [354, 89] on Name "Technical Glass & Aluminum Co. LLC | Jabel Ali" at bounding box center [307, 91] width 273 height 25
drag, startPoint x: 77, startPoint y: 316, endPoint x: 108, endPoint y: 321, distance: 31.0
click at [108, 321] on link "Contacts" at bounding box center [85, 314] width 116 height 18
drag, startPoint x: 367, startPoint y: 96, endPoint x: 370, endPoint y: 110, distance: 14.7
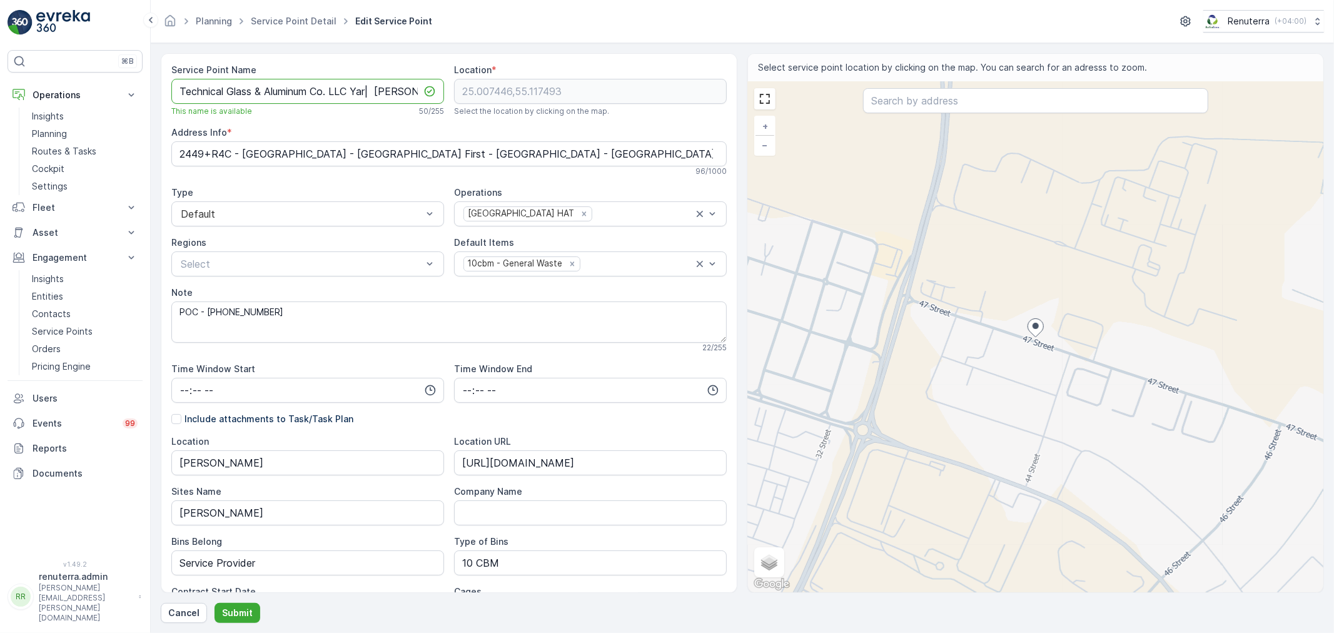
click at [366, 96] on Name "Technical Glass & Aluminum Co. LLC Yar| Jabel Ali" at bounding box center [307, 91] width 273 height 25
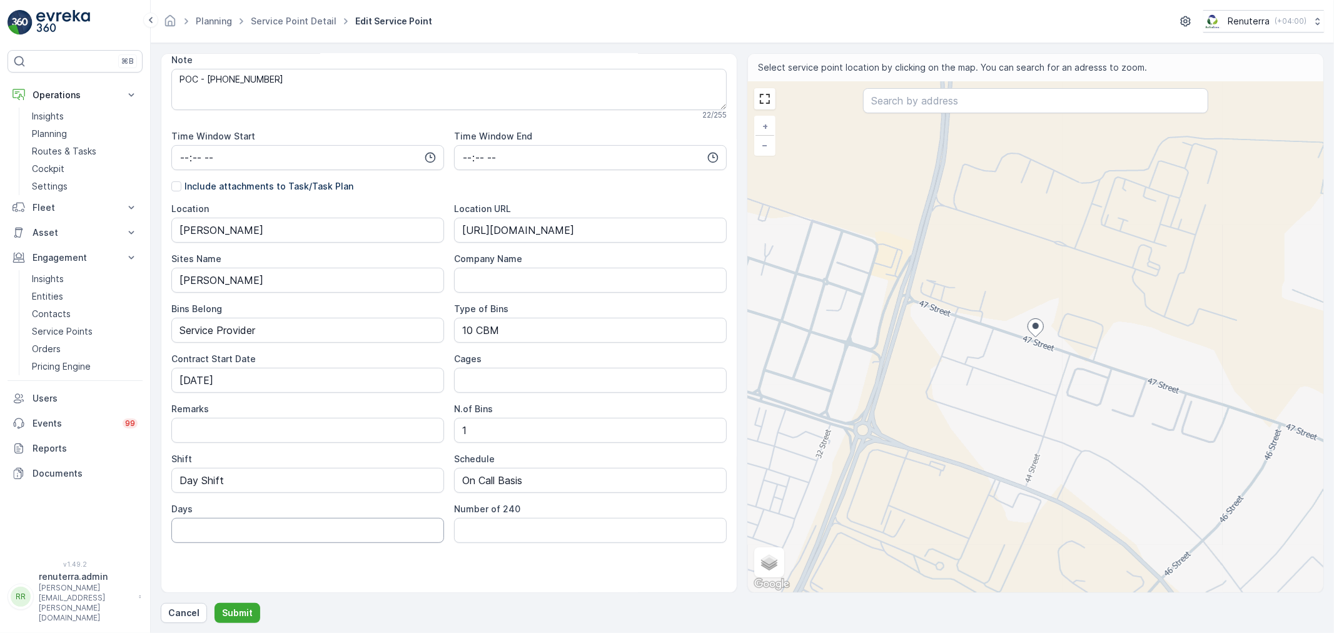
scroll to position [233, 0]
type Name "Technical Glass & Aluminum Co. LLC New Yard | Jabel Ali"
click at [233, 610] on p "Submit" at bounding box center [237, 612] width 31 height 13
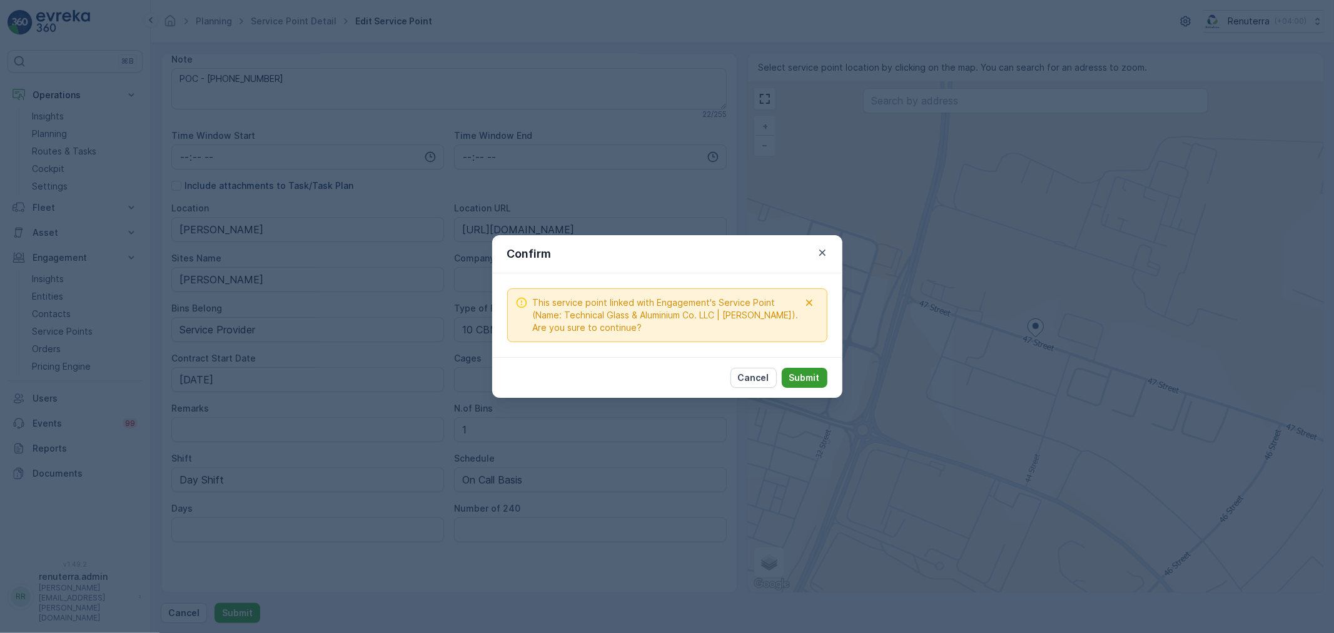
click at [813, 386] on button "Submit" at bounding box center [804, 378] width 46 height 20
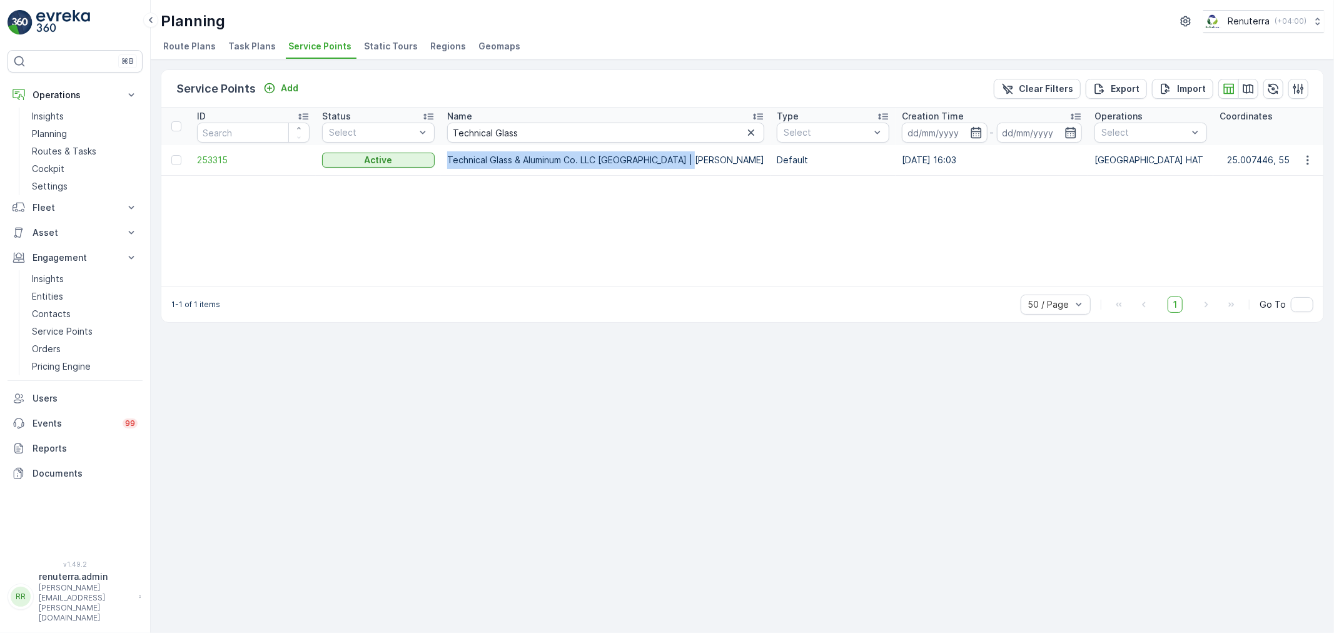
drag, startPoint x: 442, startPoint y: 161, endPoint x: 686, endPoint y: 157, distance: 243.9
click at [686, 157] on td "Technical Glass & Aluminum Co. LLC New Yard | Jabel Ali" at bounding box center [605, 160] width 329 height 30
copy td "Technical Glass & Aluminum Co. LLC New Yard | Jabel Ali"
drag, startPoint x: 530, startPoint y: 129, endPoint x: 393, endPoint y: 125, distance: 137.0
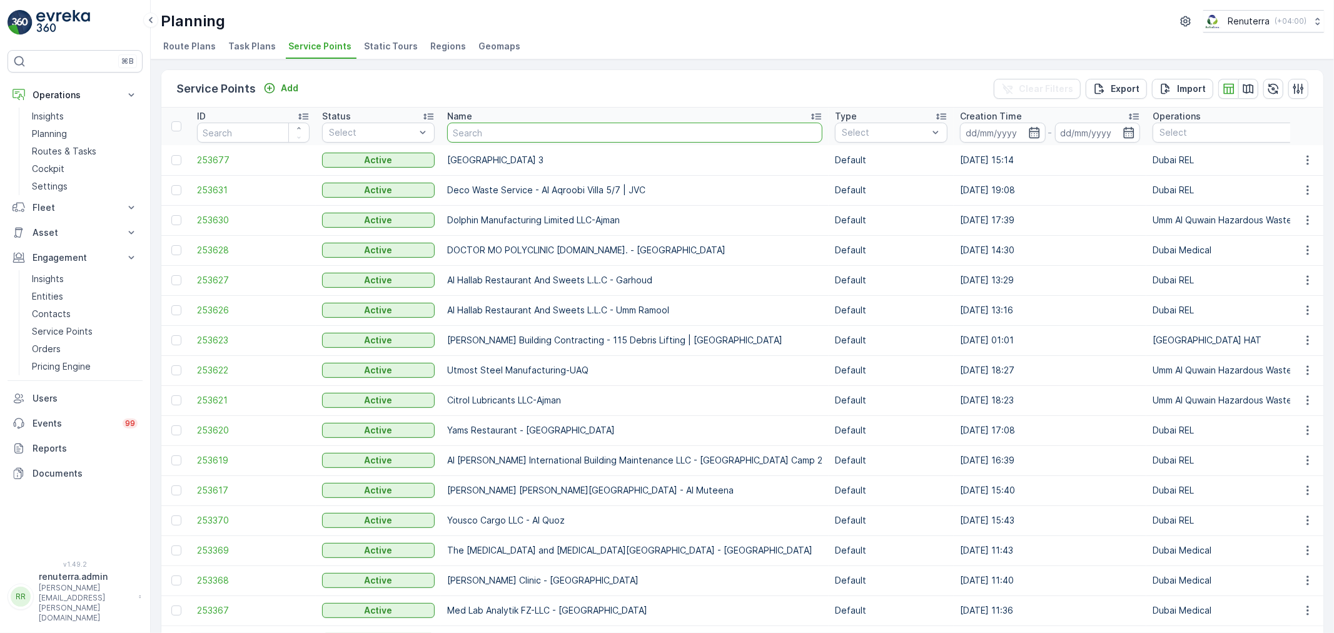
click at [468, 134] on input "text" at bounding box center [634, 133] width 375 height 20
paste input "Technical Glass & Aluminium Co. LLC - Factory 1 | Jabel Ali"
type input "Technical Glass & Aluminium Co. LLC - Factory 1 | Jabel Ali"
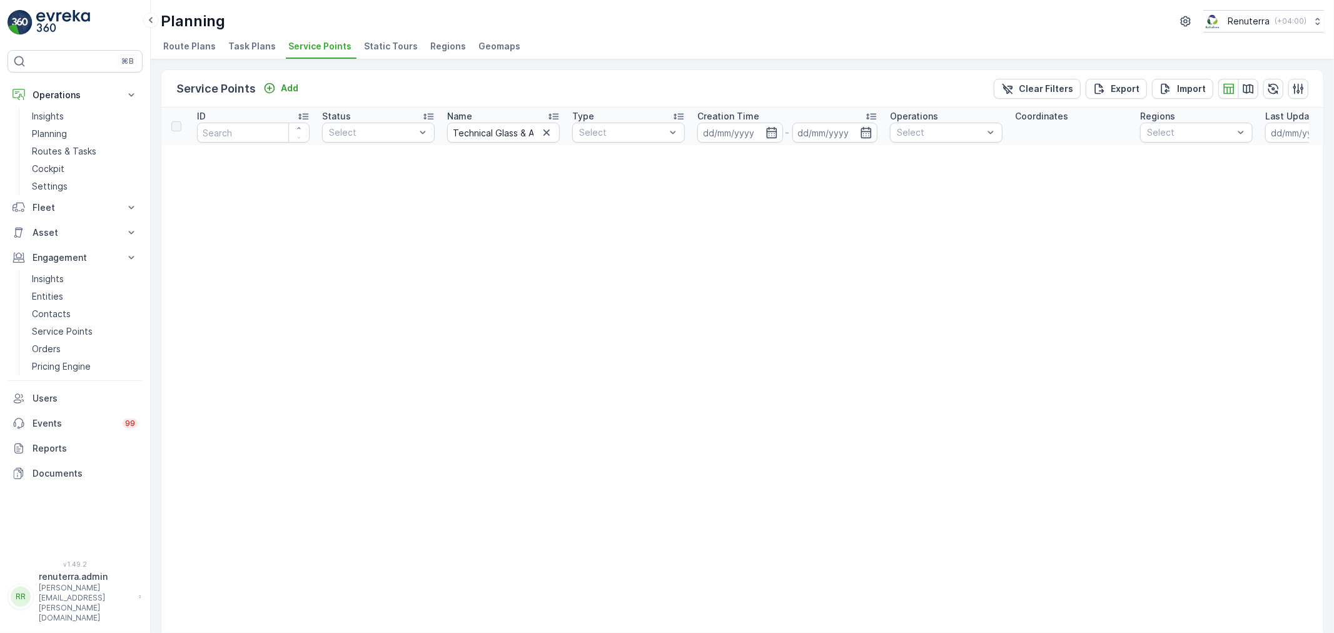
click at [303, 89] on div "Service Points Add Clear Filters Export Import" at bounding box center [742, 89] width 1162 height 38
click at [278, 88] on div "Add" at bounding box center [280, 88] width 35 height 13
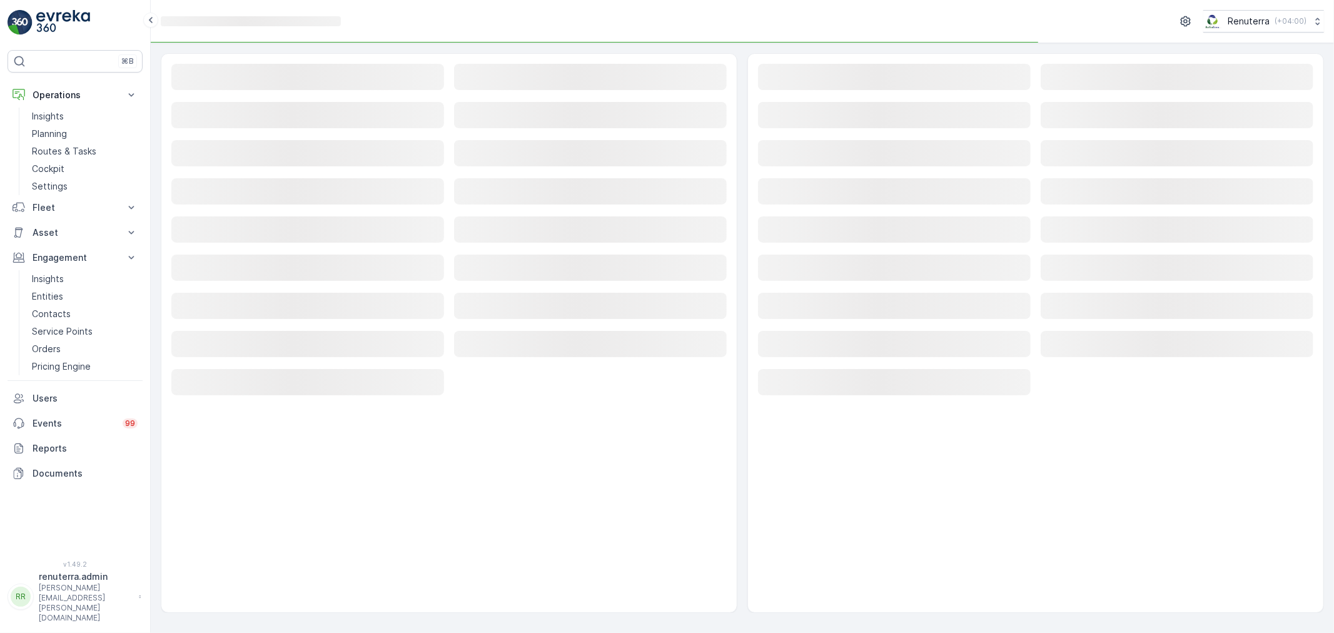
click at [291, 110] on rect at bounding box center [307, 115] width 273 height 26
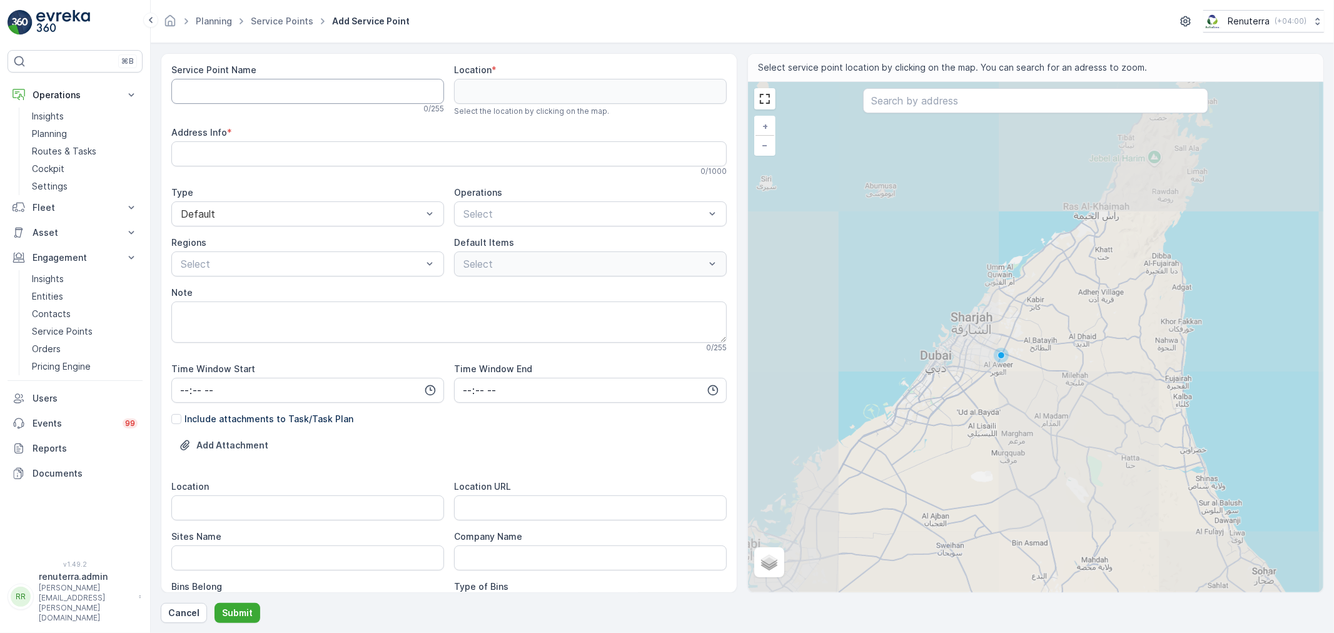
click at [260, 95] on Name "Service Point Name" at bounding box center [307, 91] width 273 height 25
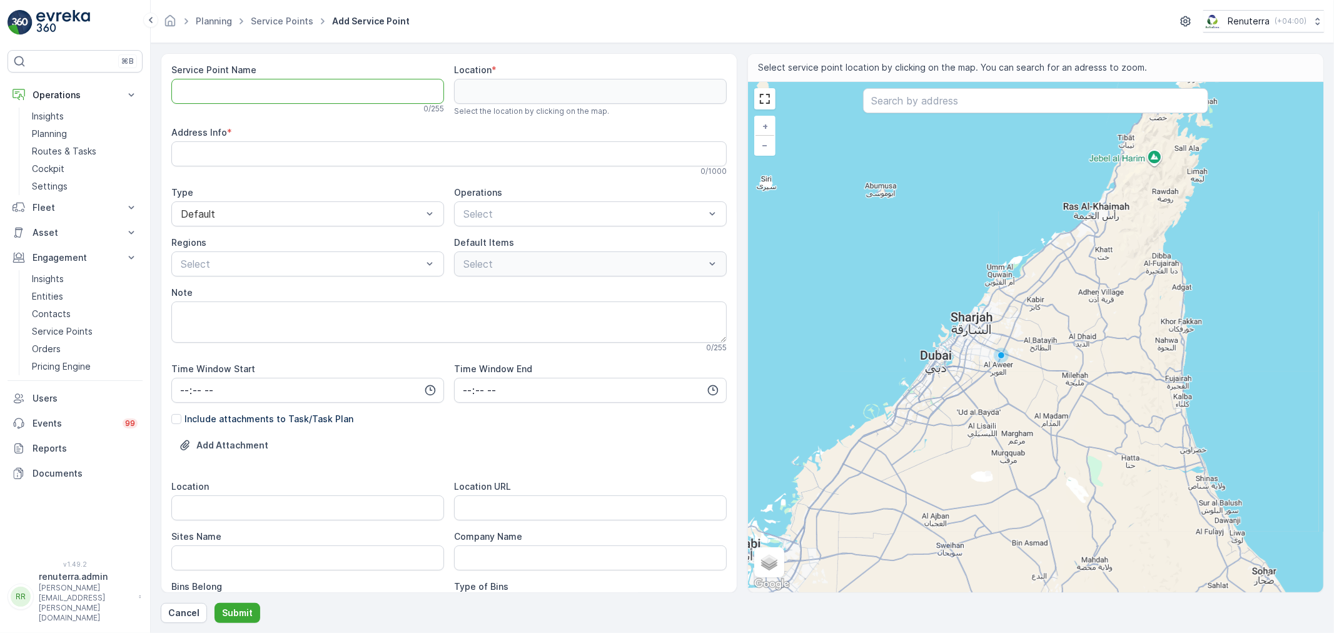
paste Name "Technical Glass & Aluminium Co. LLC - Factory 1 | Jabel Ali"
type Name "Technical Glass & Aluminum Co. LLC - Factory 1 | Jabel Ali"
click at [276, 19] on link "Service Points" at bounding box center [282, 21] width 63 height 11
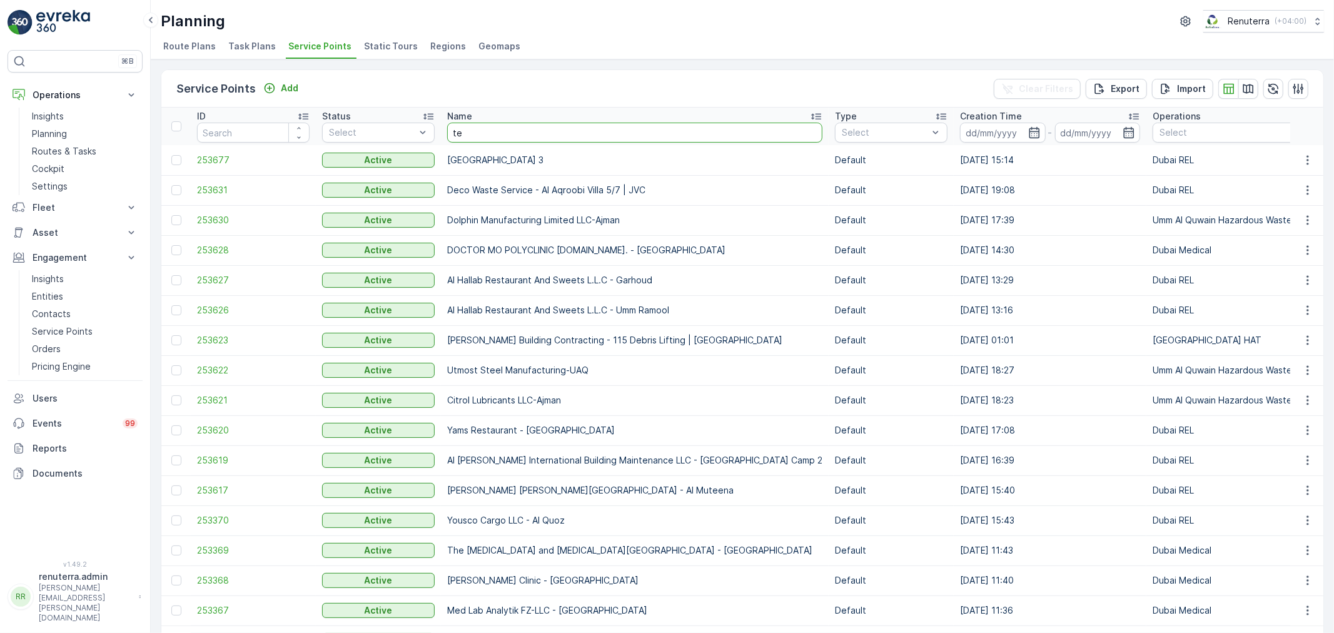
type input "tec"
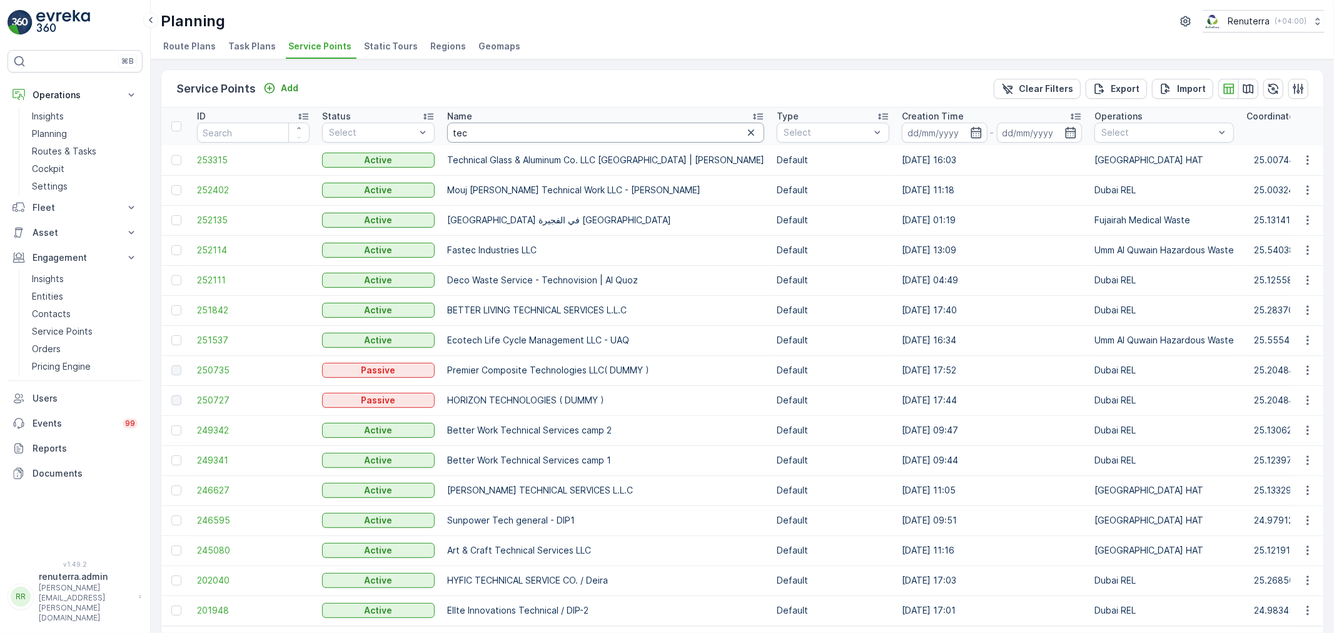
click at [481, 133] on input "tec" at bounding box center [605, 133] width 317 height 20
type input "tec"
drag, startPoint x: 459, startPoint y: 133, endPoint x: 492, endPoint y: 129, distance: 33.3
click at [457, 133] on input "tec" at bounding box center [605, 133] width 317 height 20
drag, startPoint x: 490, startPoint y: 126, endPoint x: 350, endPoint y: 136, distance: 140.4
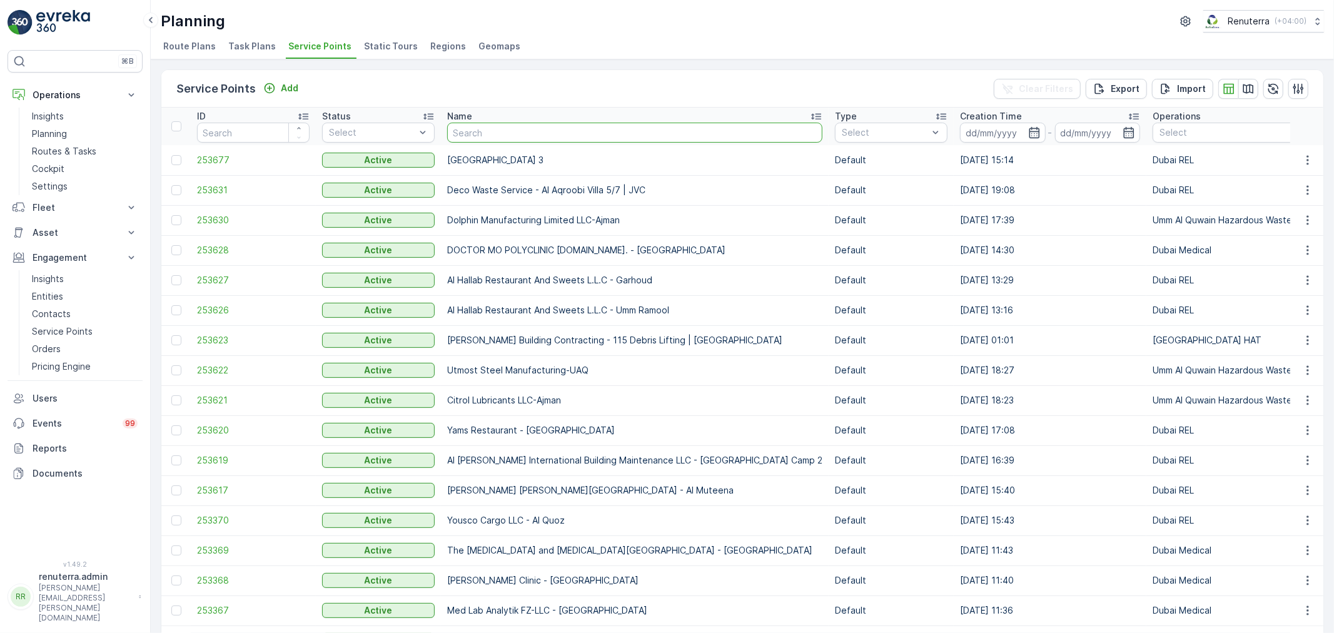
click at [542, 136] on input "text" at bounding box center [634, 133] width 375 height 20
type input "tech"
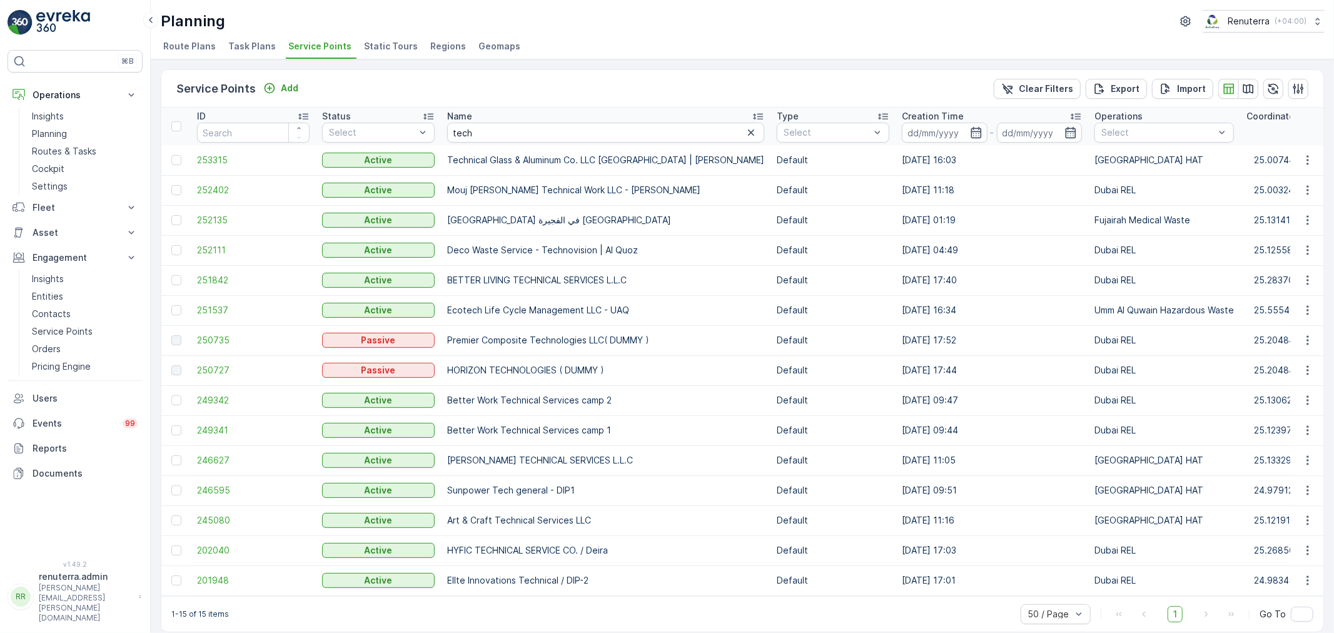
click at [514, 145] on td "Technical Glass & Aluminum Co. LLC [GEOGRAPHIC_DATA] | [PERSON_NAME]" at bounding box center [605, 160] width 329 height 30
click at [507, 136] on input "tech" at bounding box center [605, 133] width 317 height 20
type input "technical"
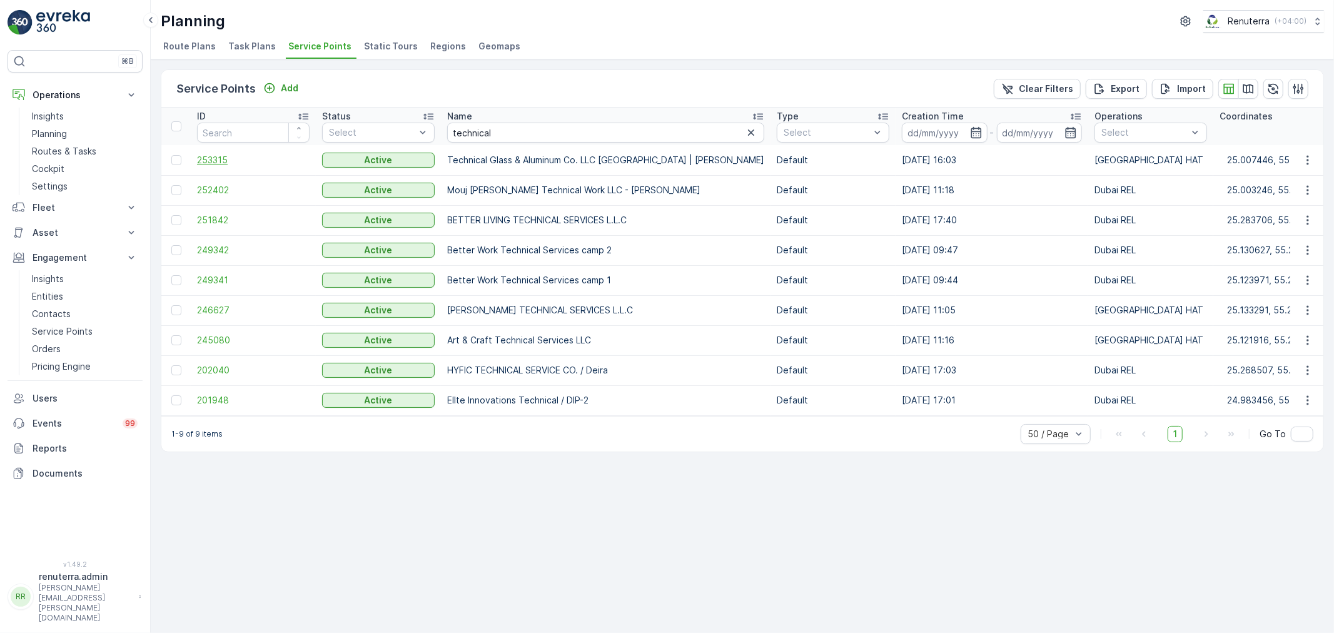
click at [218, 159] on span "253315" at bounding box center [253, 160] width 113 height 13
drag, startPoint x: 444, startPoint y: 159, endPoint x: 680, endPoint y: 159, distance: 235.7
click at [680, 159] on td "Technical Glass & Aluminum Co. LLC [GEOGRAPHIC_DATA] | [PERSON_NAME]" at bounding box center [605, 160] width 329 height 30
copy td "Technical Glass & Aluminum Co. LLC New Yard | Jabel Al"
copy td "Technical Glass & Aluminum Co. LLC [GEOGRAPHIC_DATA] | [PERSON_NAME]"
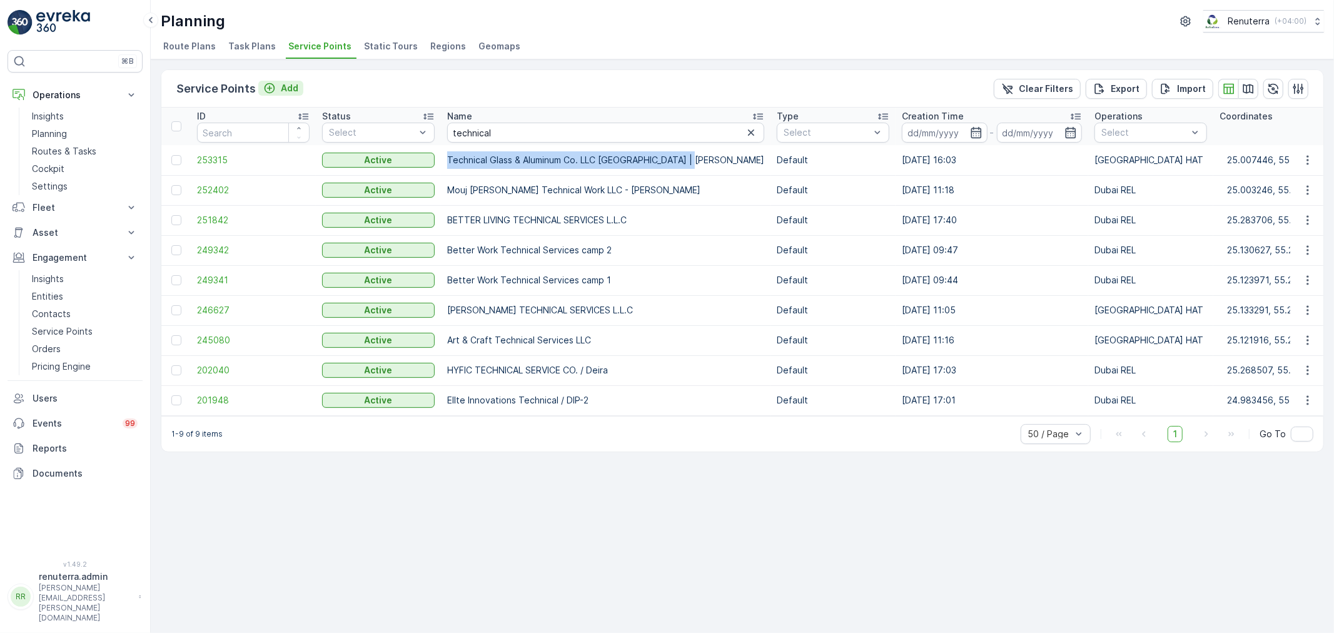
click at [274, 83] on div "Add" at bounding box center [280, 88] width 35 height 13
drag, startPoint x: 490, startPoint y: 133, endPoint x: 404, endPoint y: 130, distance: 85.7
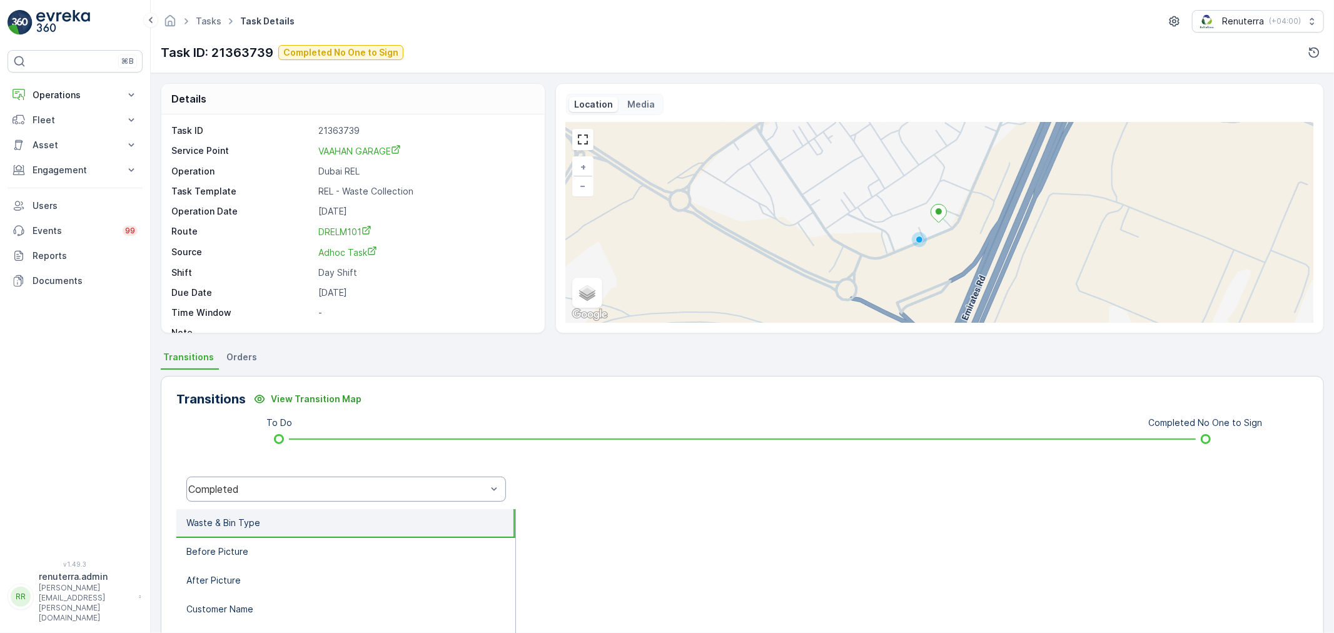
drag, startPoint x: 232, startPoint y: 477, endPoint x: 245, endPoint y: 478, distance: 13.1
click at [233, 478] on div "Completed" at bounding box center [345, 488] width 319 height 25
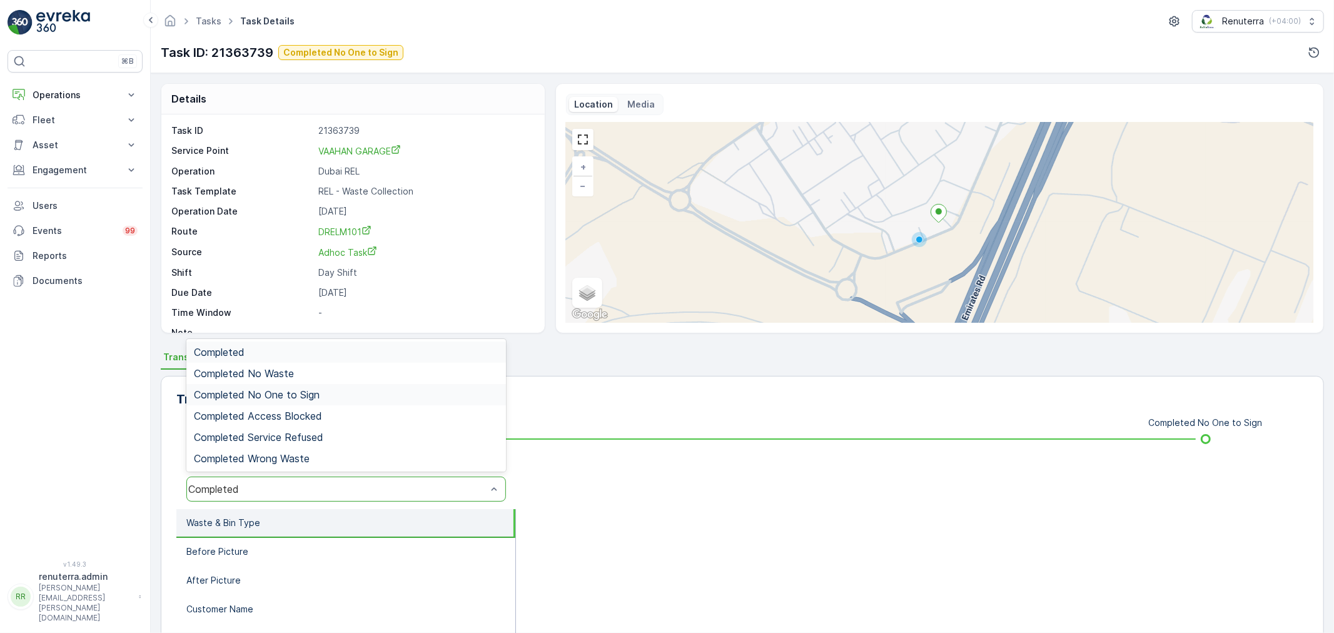
click at [259, 394] on span "Completed No One to Sign" at bounding box center [257, 394] width 126 height 11
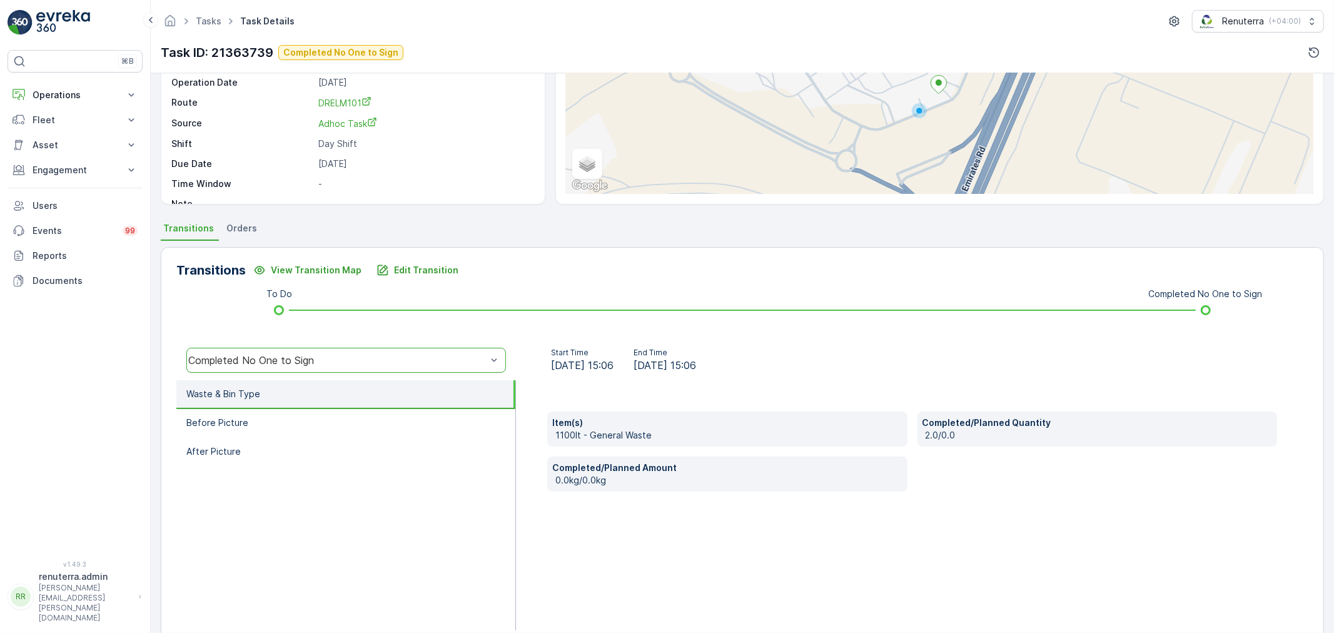
scroll to position [139, 0]
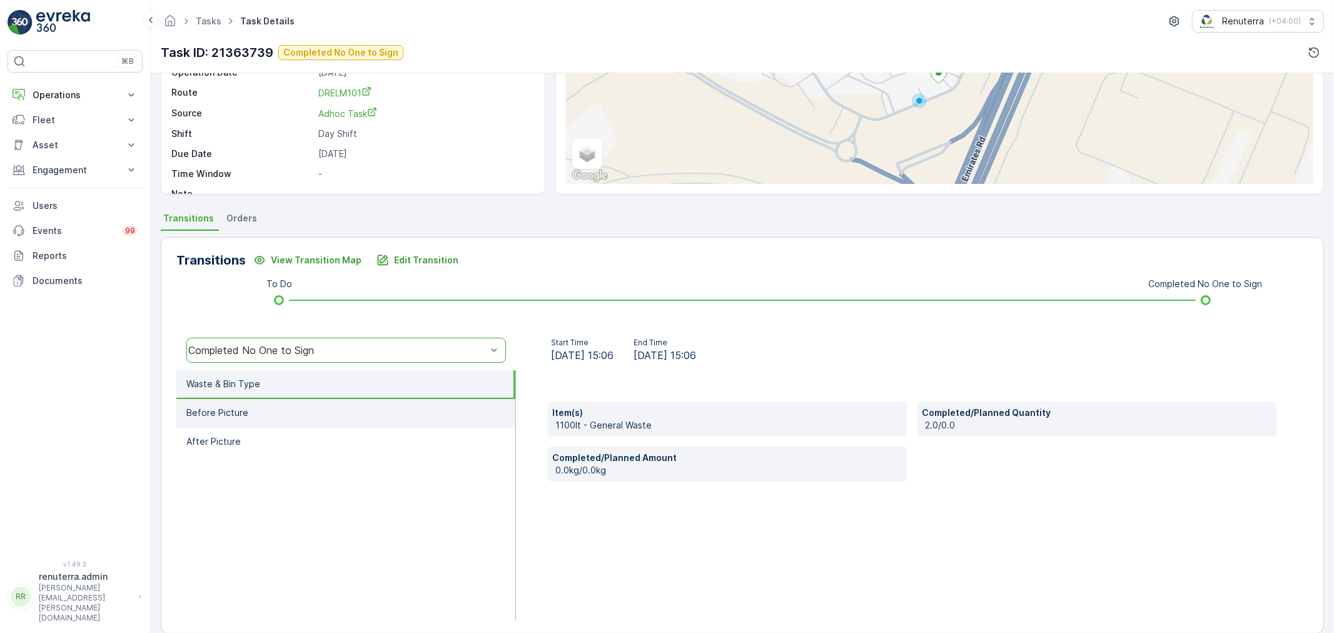
click at [338, 416] on li "Before Picture" at bounding box center [345, 413] width 339 height 29
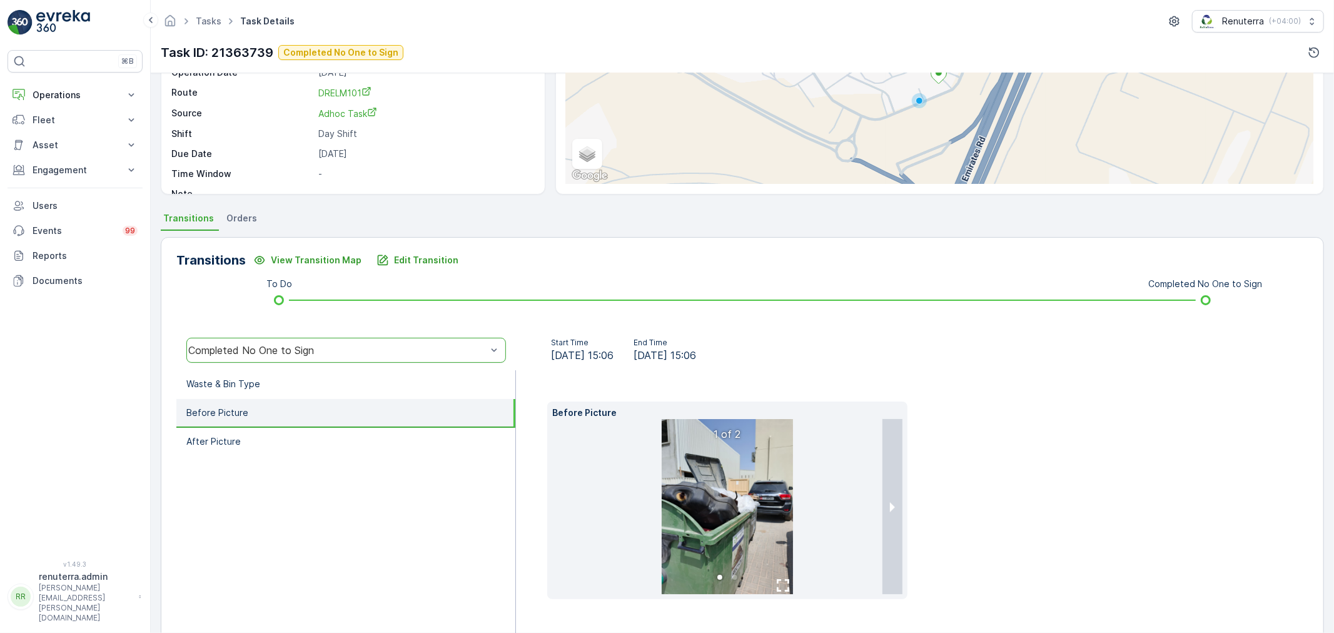
click at [423, 272] on div "Transitions View Transition Map Edit Transition To Do Completed No One to Sign …" at bounding box center [742, 445] width 1163 height 416
click at [420, 266] on button "Edit Transition" at bounding box center [417, 260] width 97 height 20
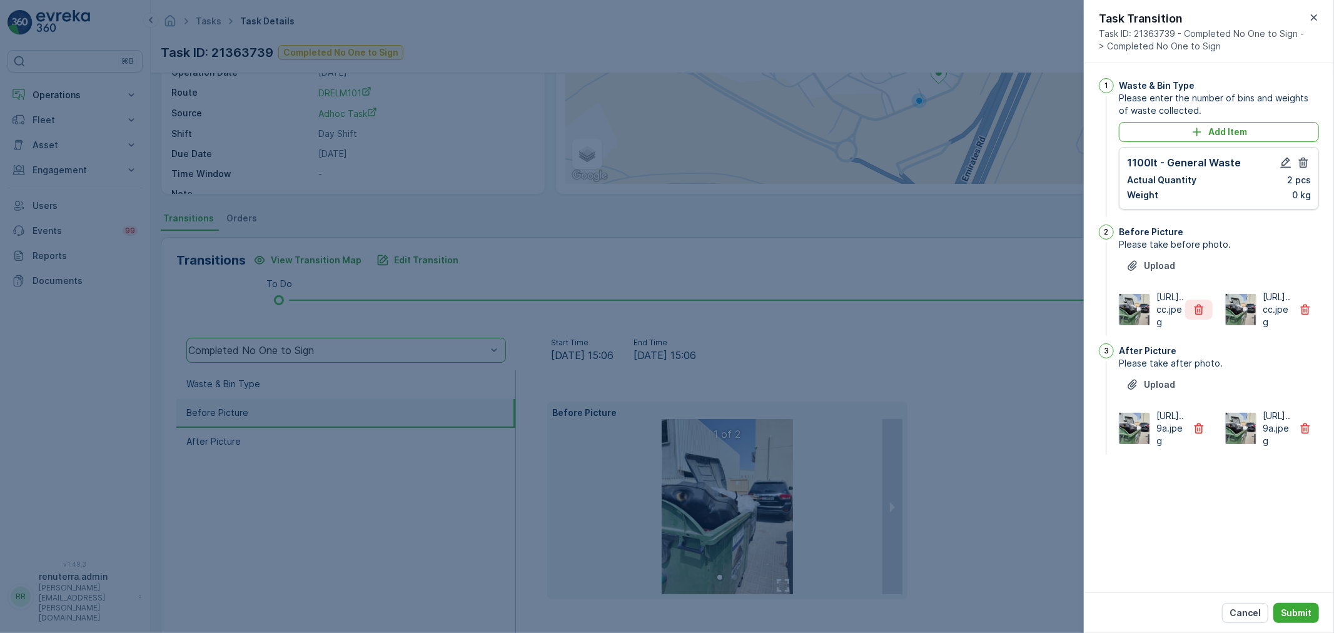
click at [1210, 319] on button "button" at bounding box center [1199, 309] width 28 height 20
click at [1208, 438] on button "button" at bounding box center [1199, 428] width 28 height 20
click at [1276, 605] on button "Submit" at bounding box center [1296, 613] width 46 height 20
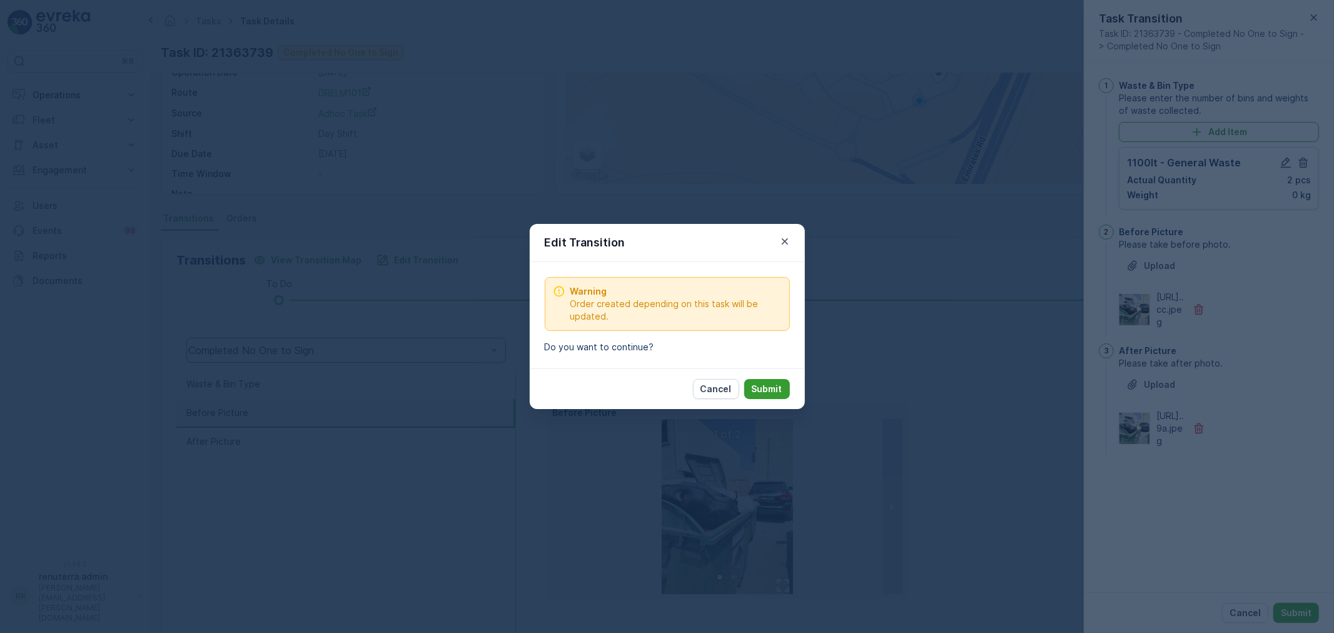
click at [774, 390] on p "Submit" at bounding box center [766, 389] width 31 height 13
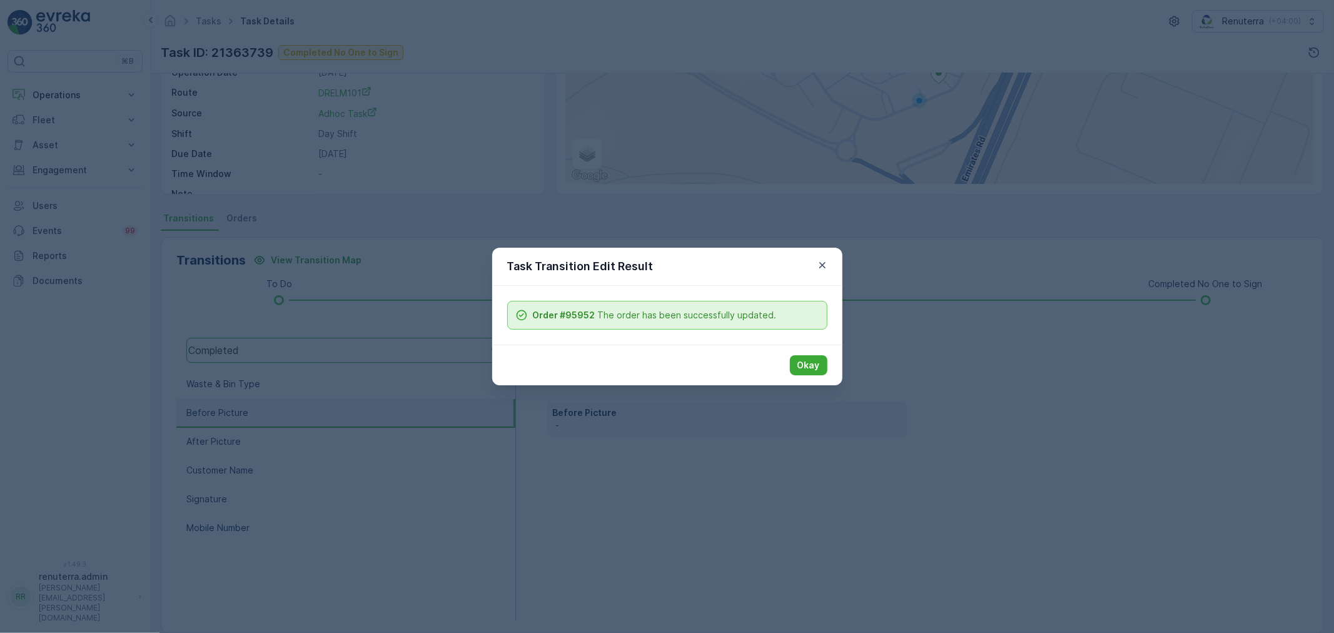
click at [811, 370] on p "Okay" at bounding box center [808, 365] width 23 height 13
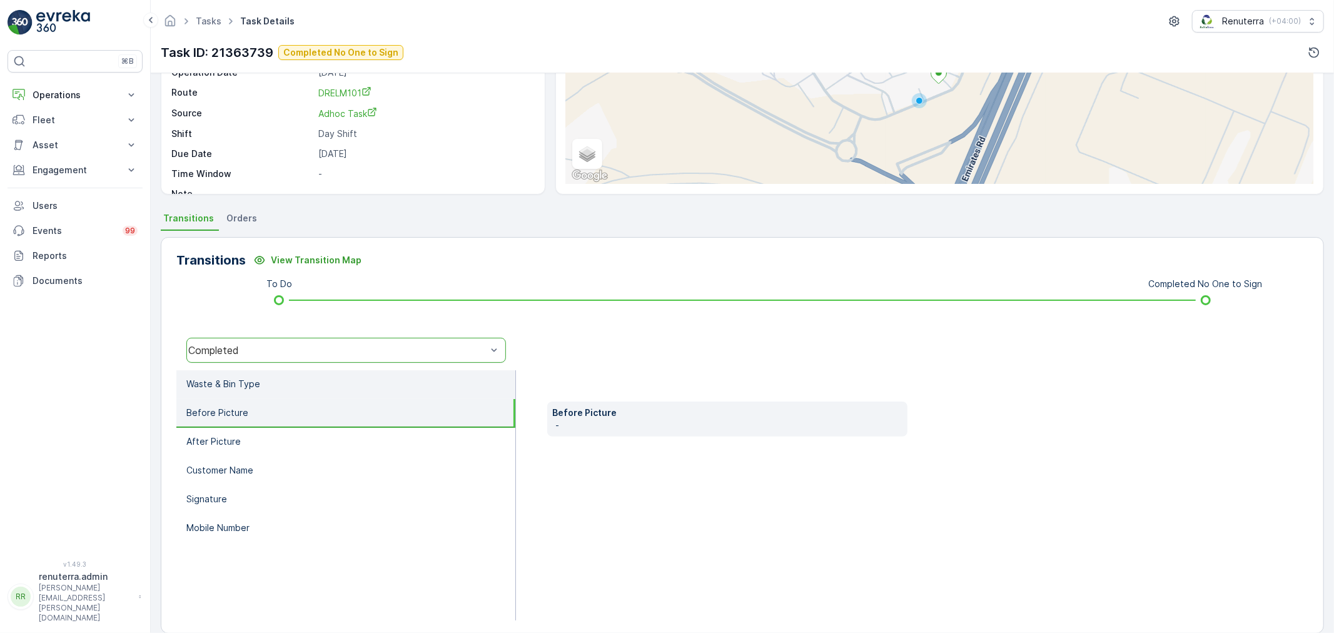
click at [279, 384] on li "Waste & Bin Type" at bounding box center [345, 384] width 339 height 29
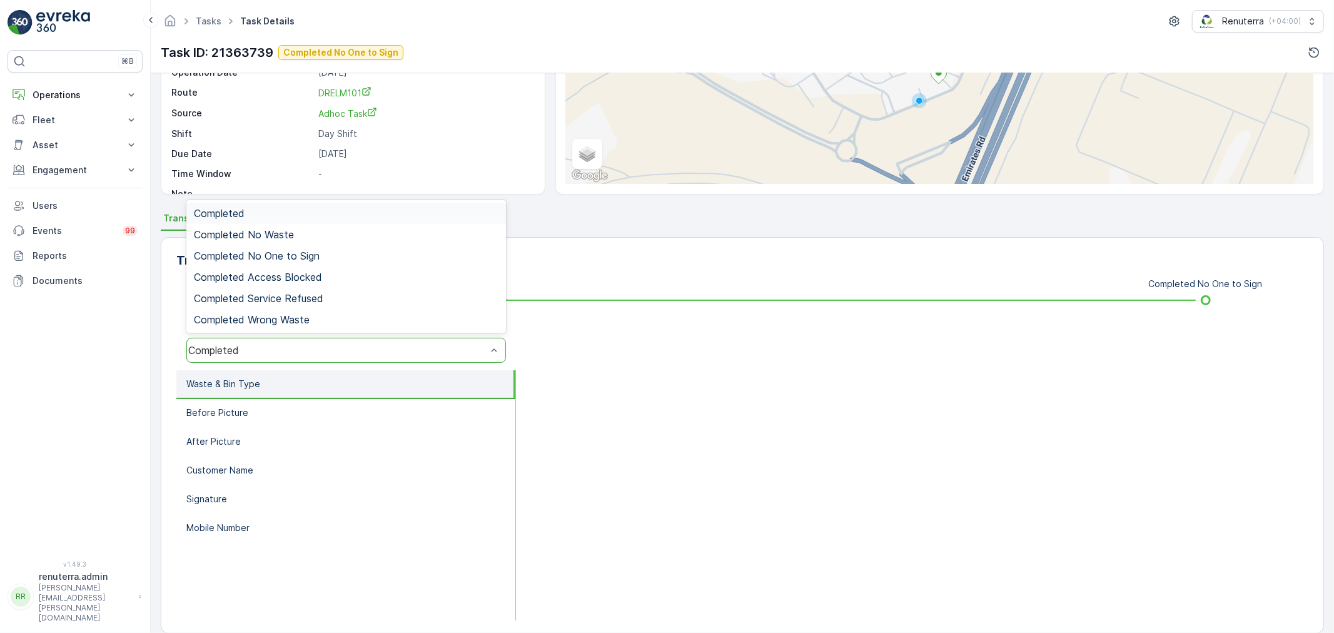
drag, startPoint x: 276, startPoint y: 358, endPoint x: 284, endPoint y: 338, distance: 21.0
click at [275, 356] on div "Completed" at bounding box center [345, 350] width 319 height 25
click at [300, 254] on span "Completed No One to Sign" at bounding box center [257, 255] width 126 height 11
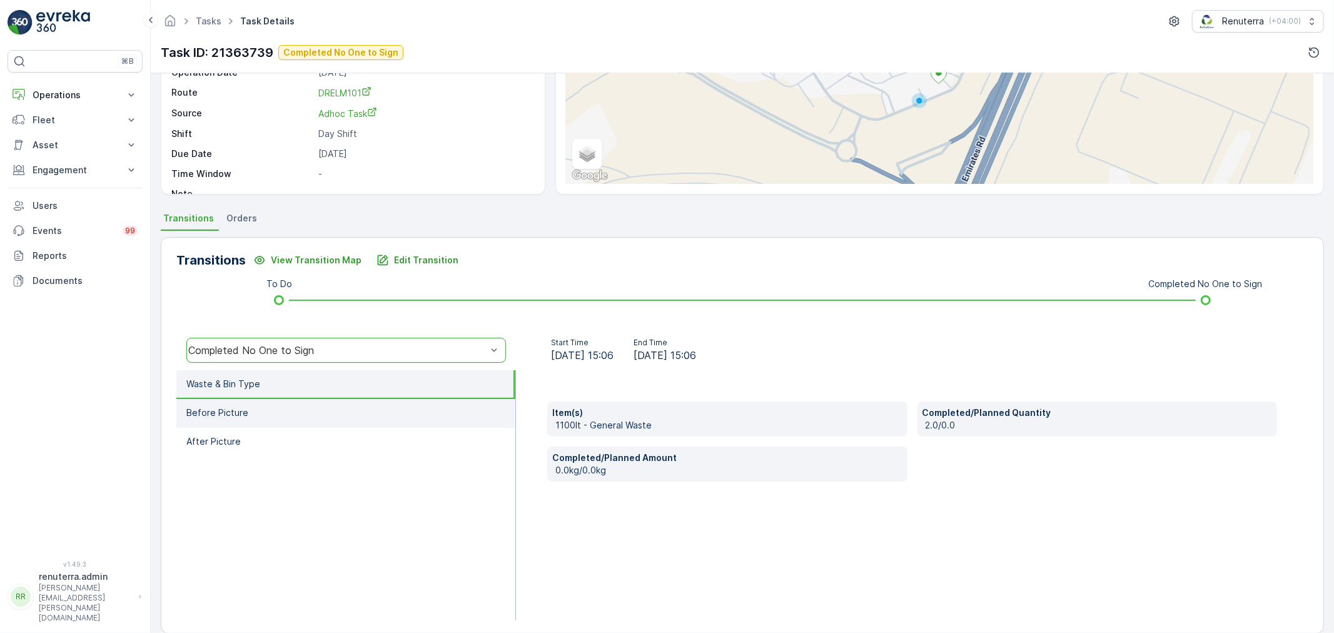
click at [311, 402] on li "Before Picture" at bounding box center [345, 413] width 339 height 29
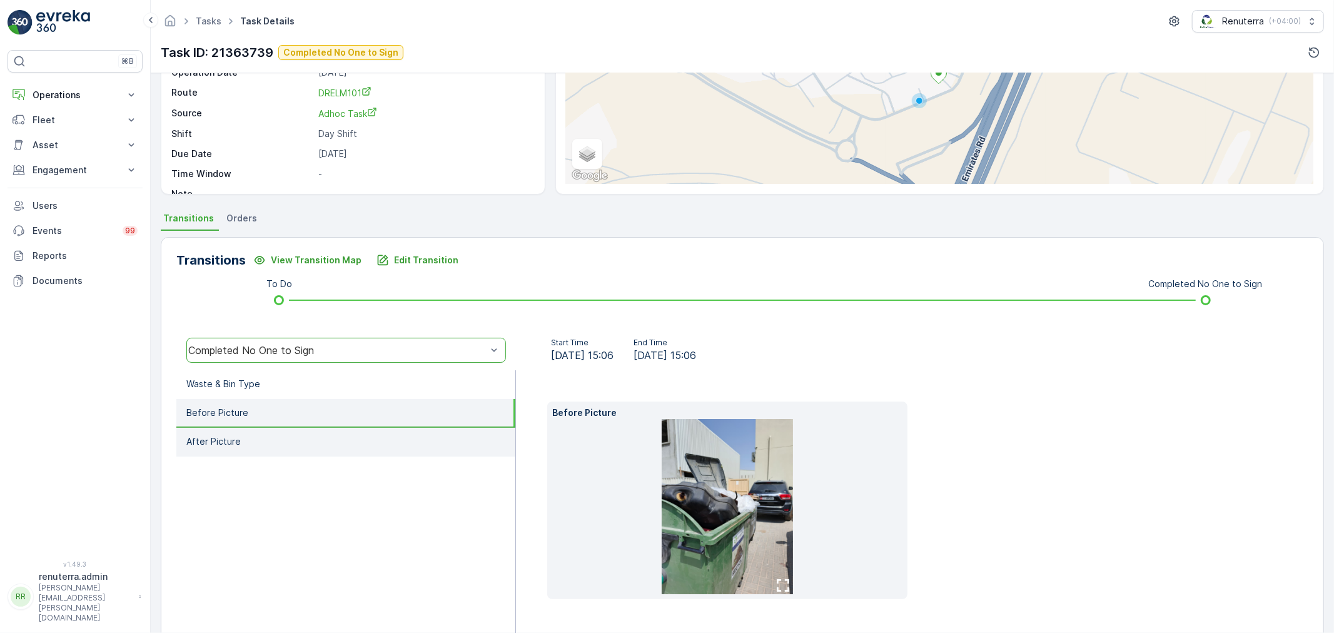
click at [314, 434] on li "After Picture" at bounding box center [345, 442] width 339 height 29
click at [319, 408] on li "Before Picture" at bounding box center [345, 413] width 339 height 29
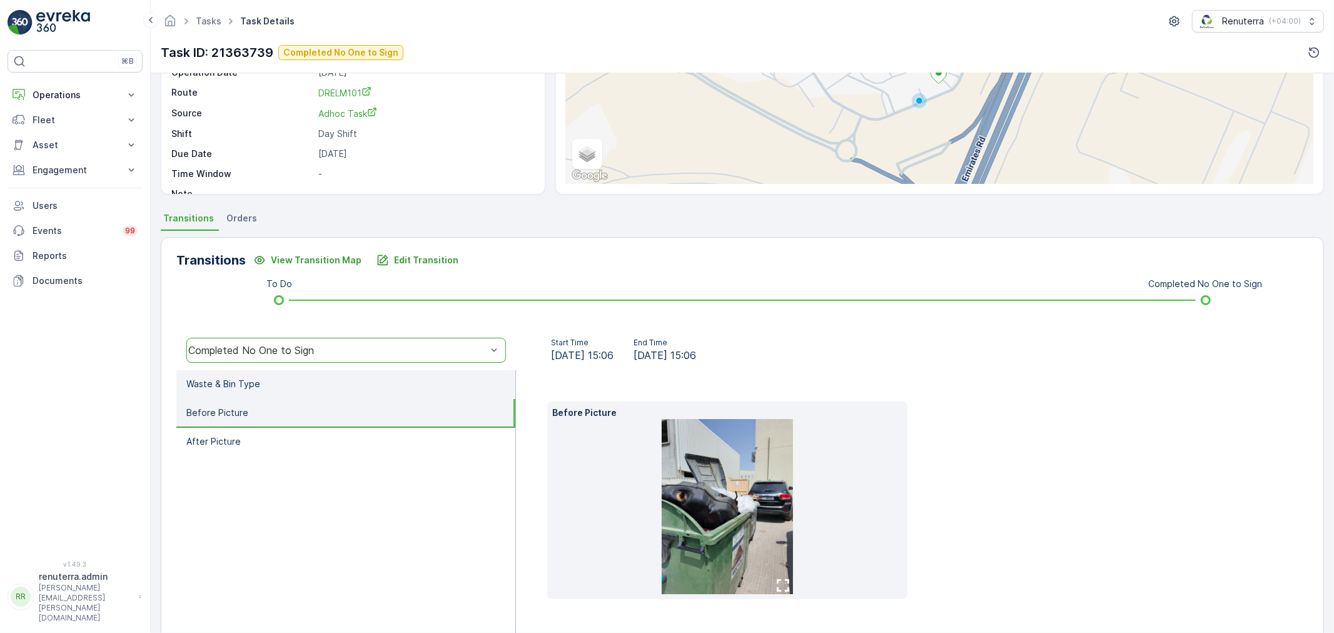
click at [310, 388] on li "Waste & Bin Type" at bounding box center [345, 384] width 339 height 29
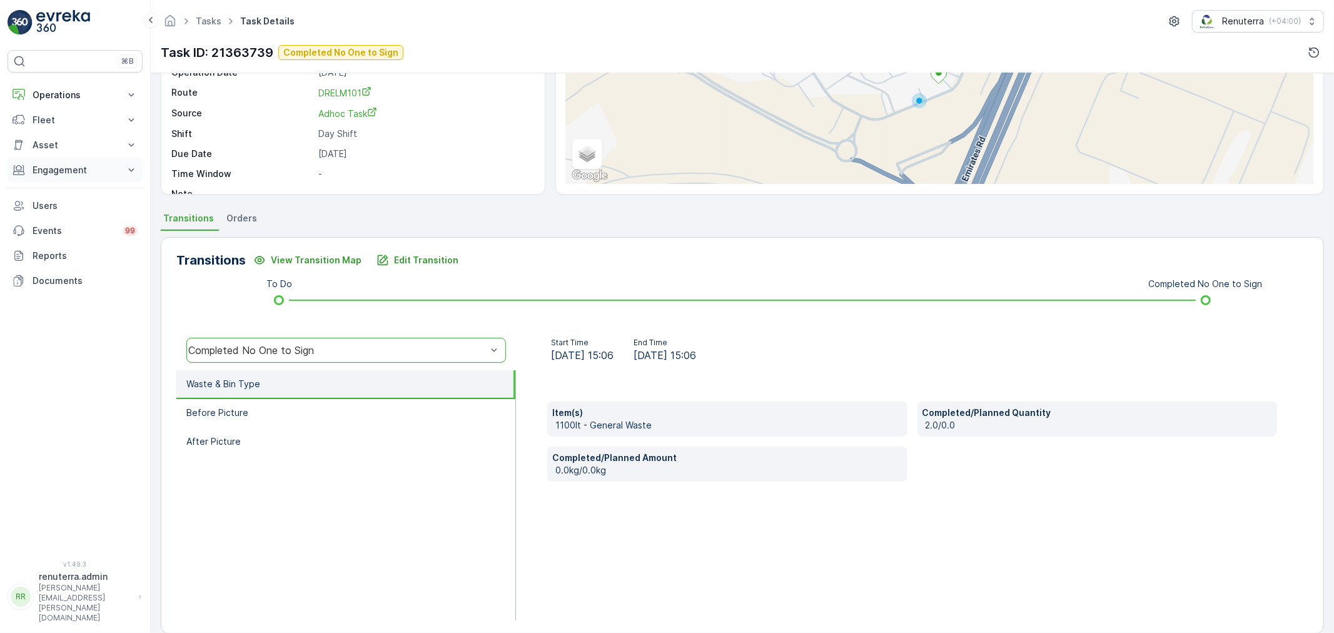
click at [67, 176] on p "Engagement" at bounding box center [75, 170] width 85 height 13
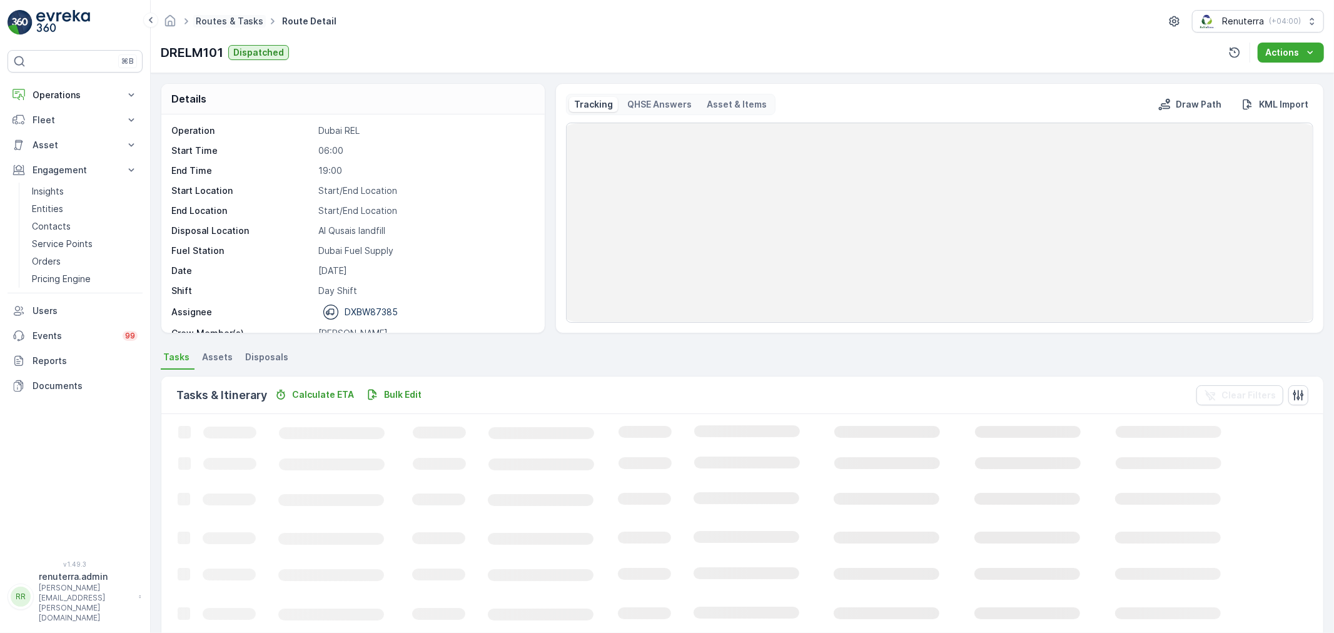
click at [199, 17] on link "Routes & Tasks" at bounding box center [230, 21] width 68 height 11
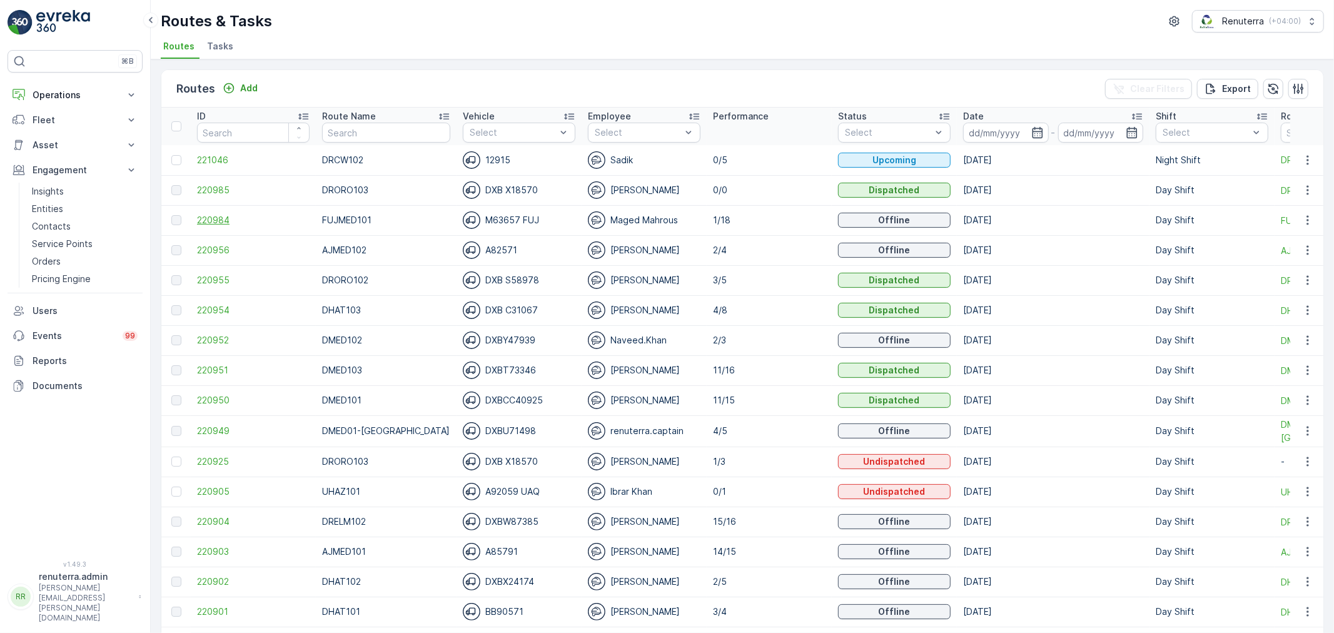
click at [239, 220] on span "220984" at bounding box center [253, 220] width 113 height 13
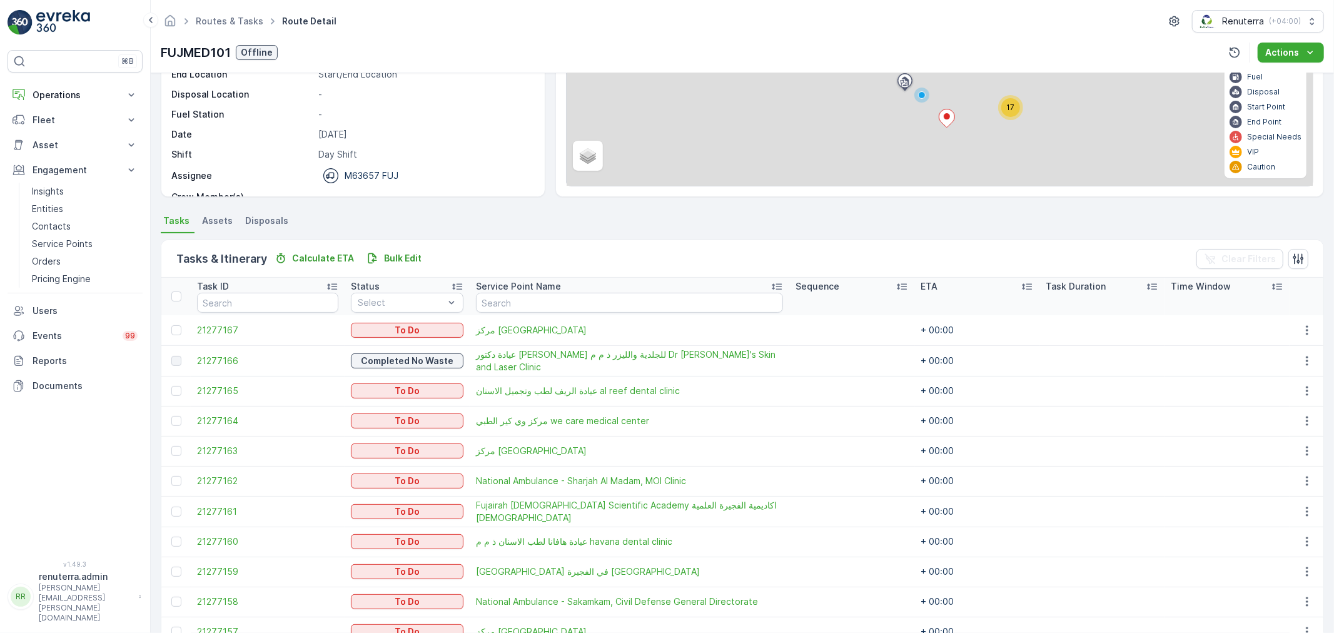
scroll to position [133, 0]
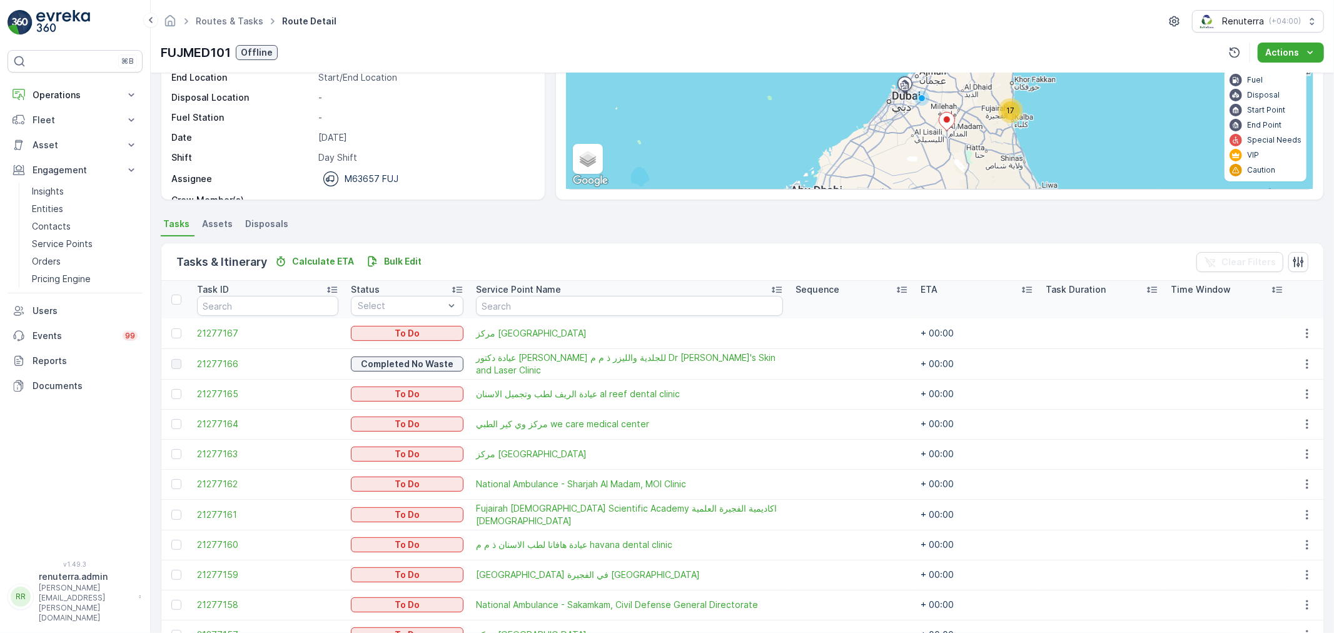
click at [210, 29] on ul "Routes & Tasks" at bounding box center [236, 22] width 86 height 18
click at [208, 22] on link "Routes & Tasks" at bounding box center [230, 21] width 68 height 11
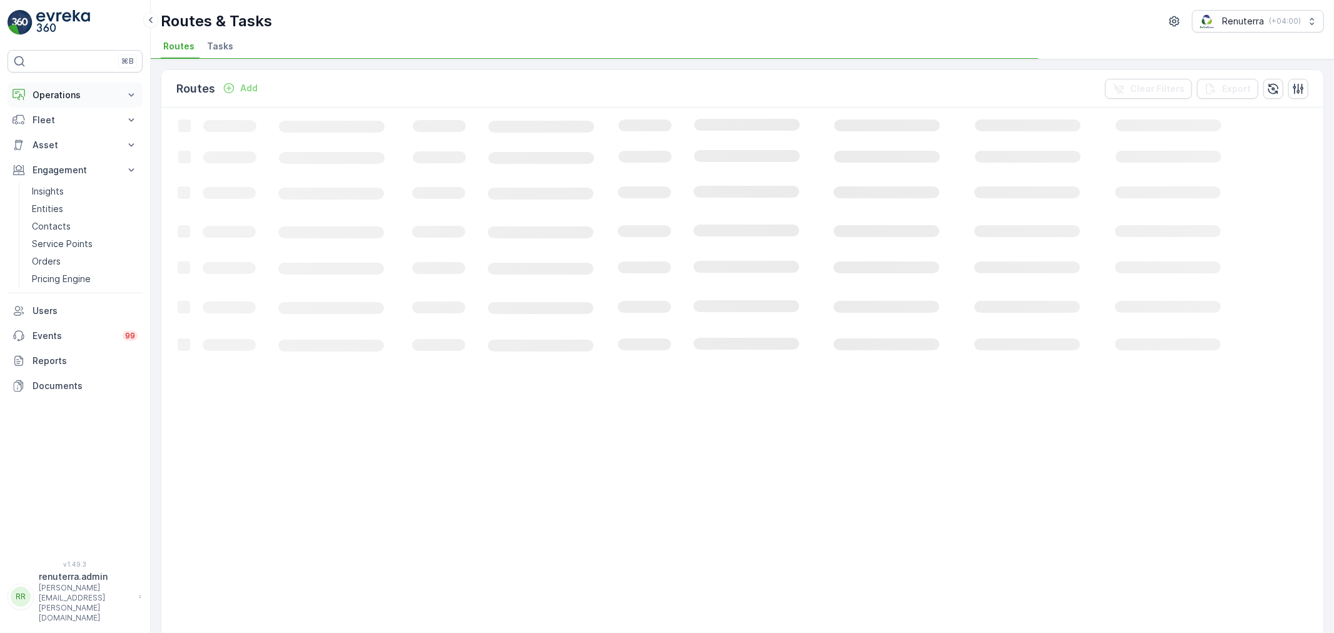
click at [69, 84] on button "Operations" at bounding box center [75, 95] width 135 height 25
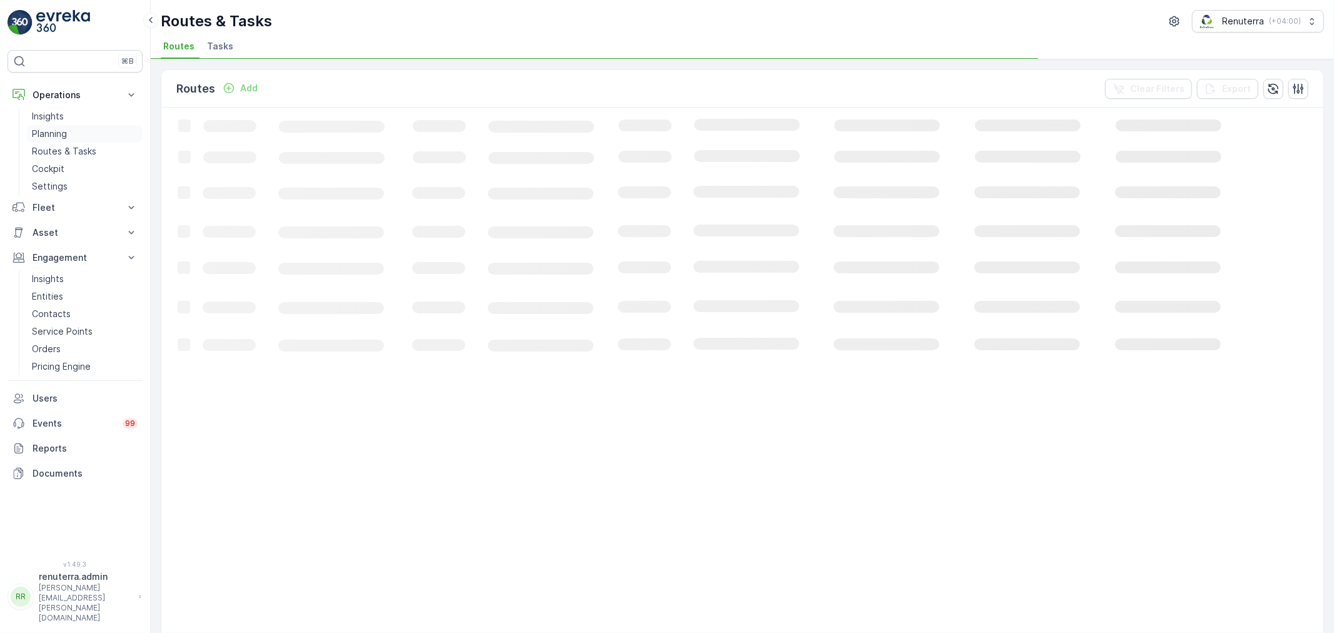
click at [66, 134] on p "Planning" at bounding box center [49, 134] width 35 height 13
click at [88, 154] on p "Routes & Tasks" at bounding box center [64, 151] width 64 height 13
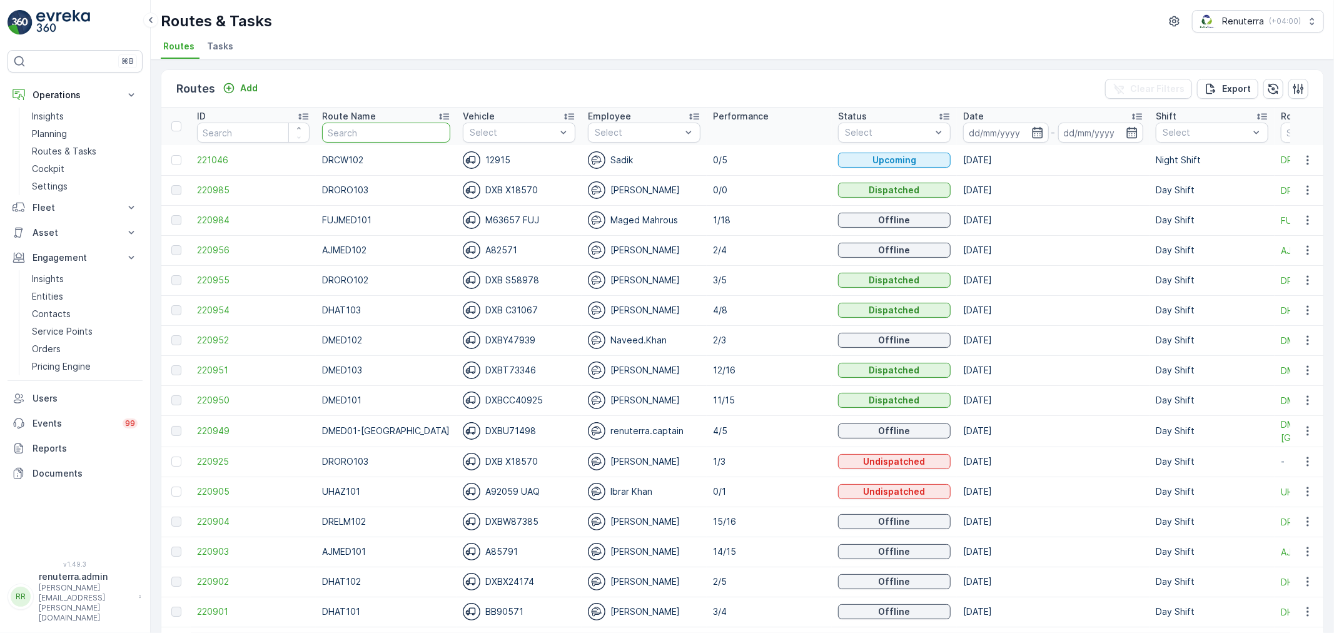
click at [336, 133] on input "text" at bounding box center [386, 133] width 128 height 20
type input "RCW101"
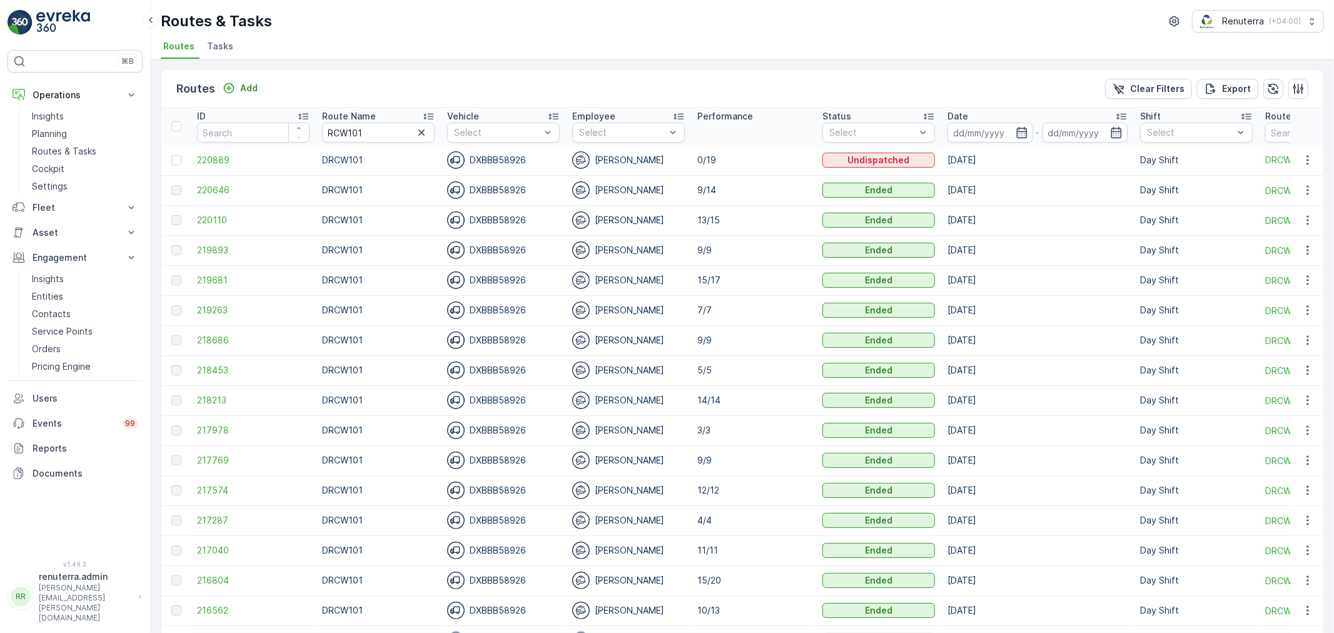
click at [220, 152] on td "220889" at bounding box center [253, 160] width 125 height 30
click at [222, 156] on span "220889" at bounding box center [253, 160] width 113 height 13
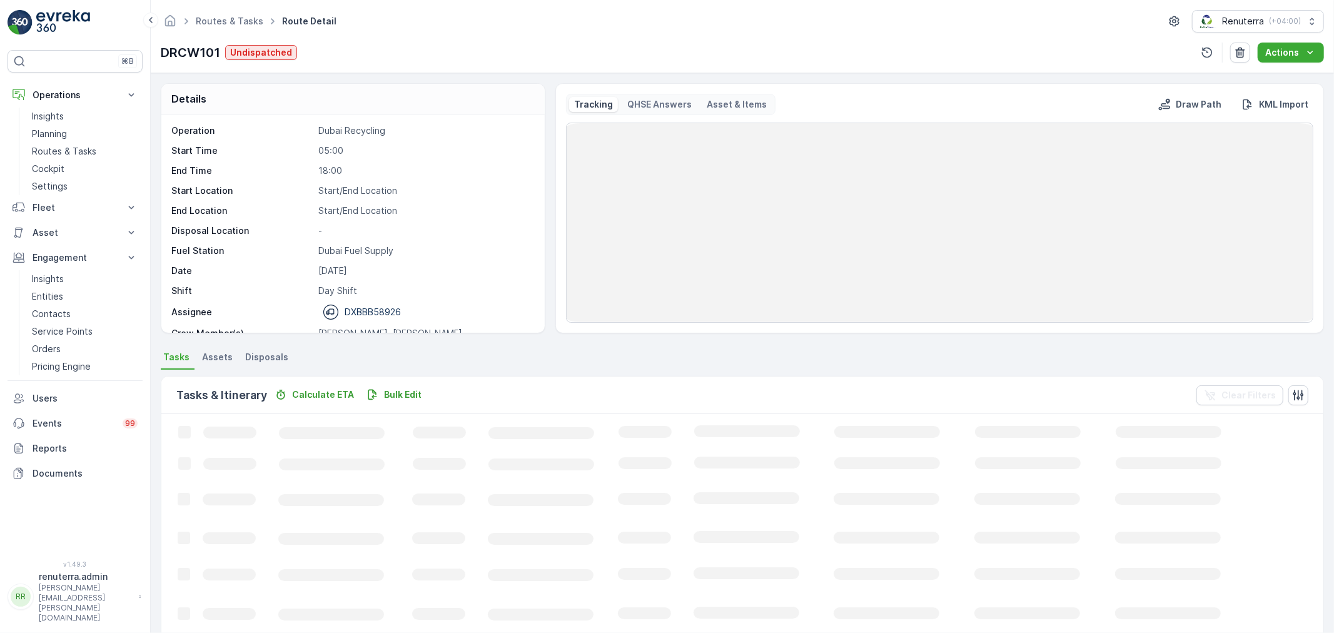
scroll to position [278, 0]
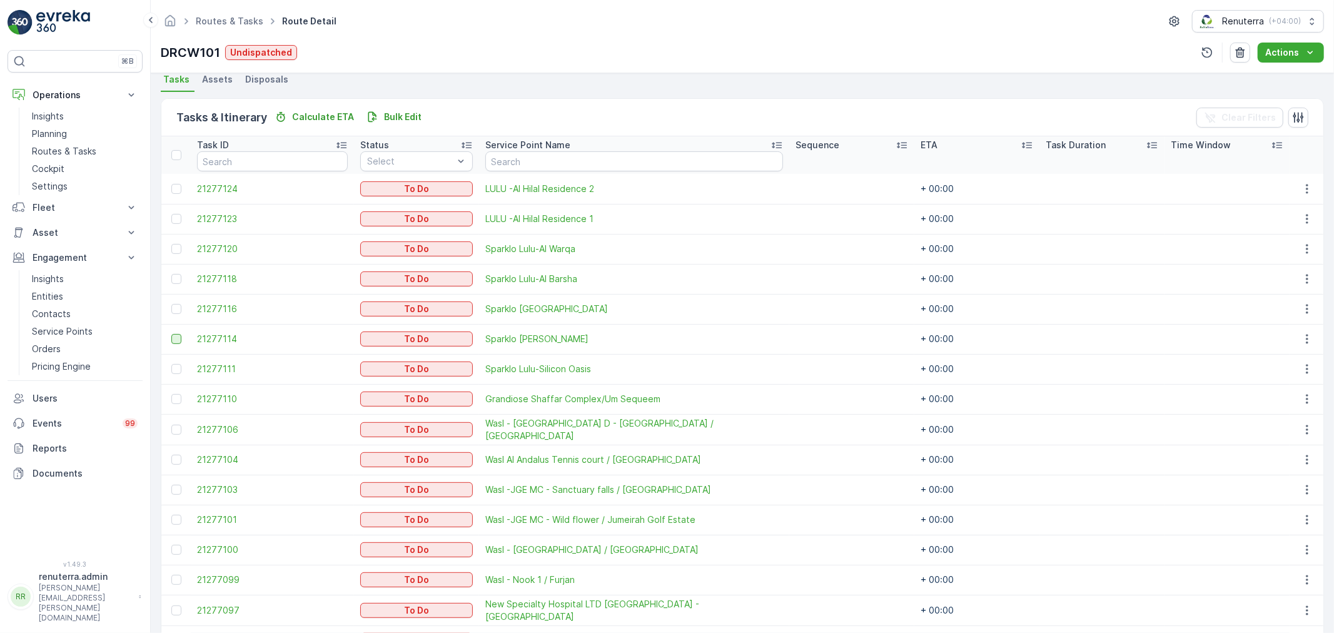
click at [181, 339] on div at bounding box center [177, 339] width 13 height 10
click at [171, 334] on input "checkbox" at bounding box center [171, 334] width 0 height 0
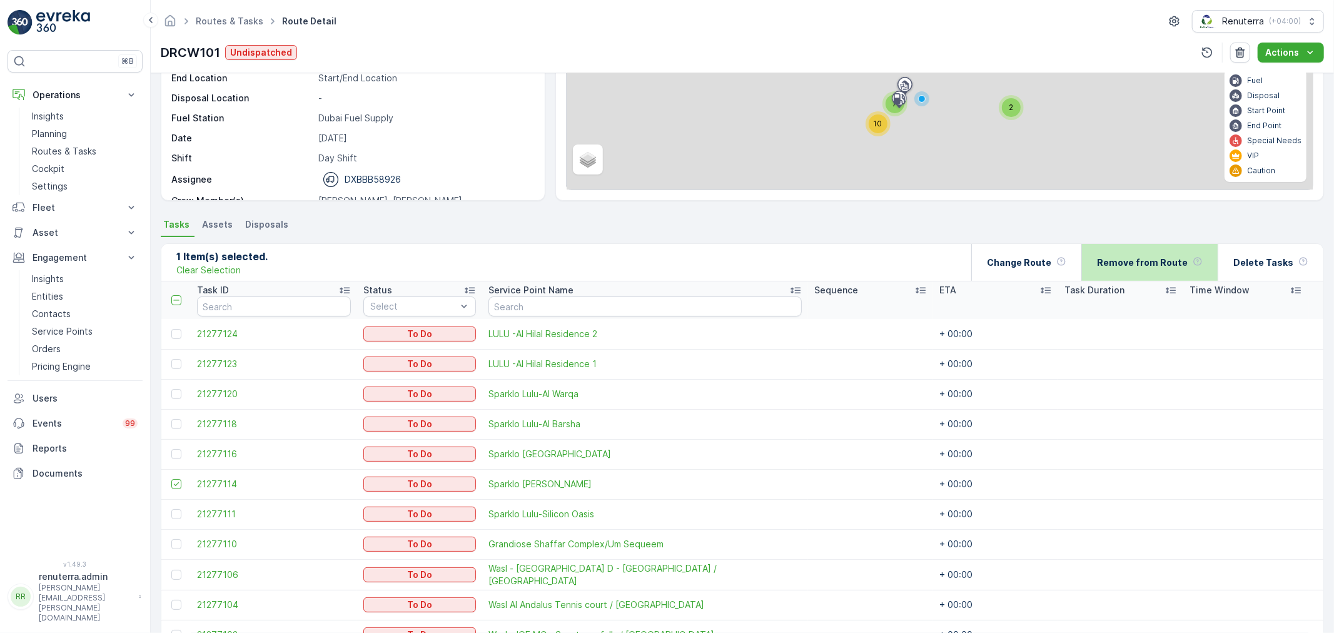
scroll to position [69, 0]
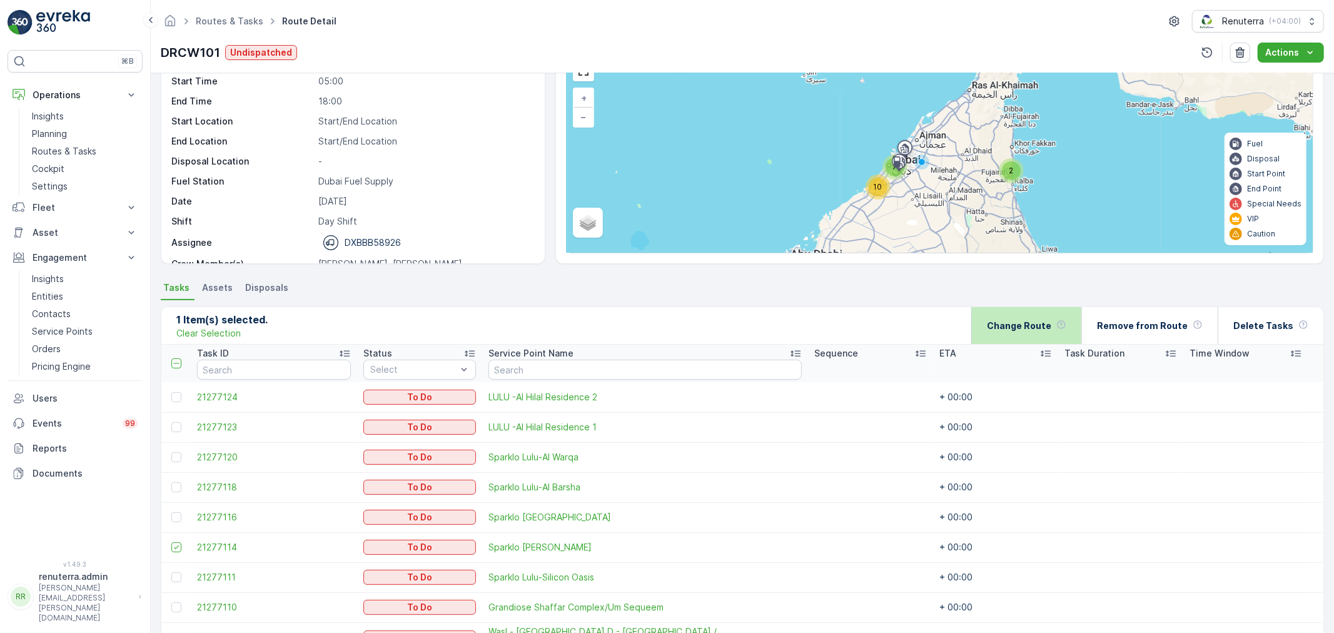
click at [1040, 335] on div "Change Route" at bounding box center [1026, 325] width 79 height 37
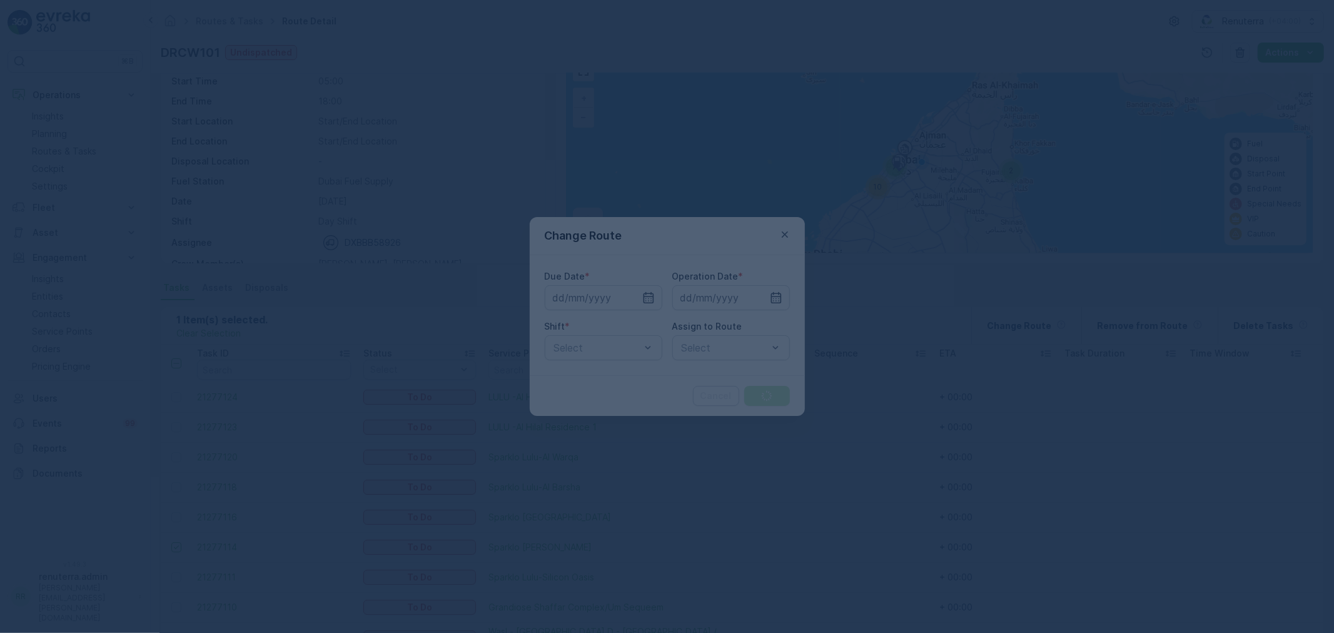
type input "[DATE]"
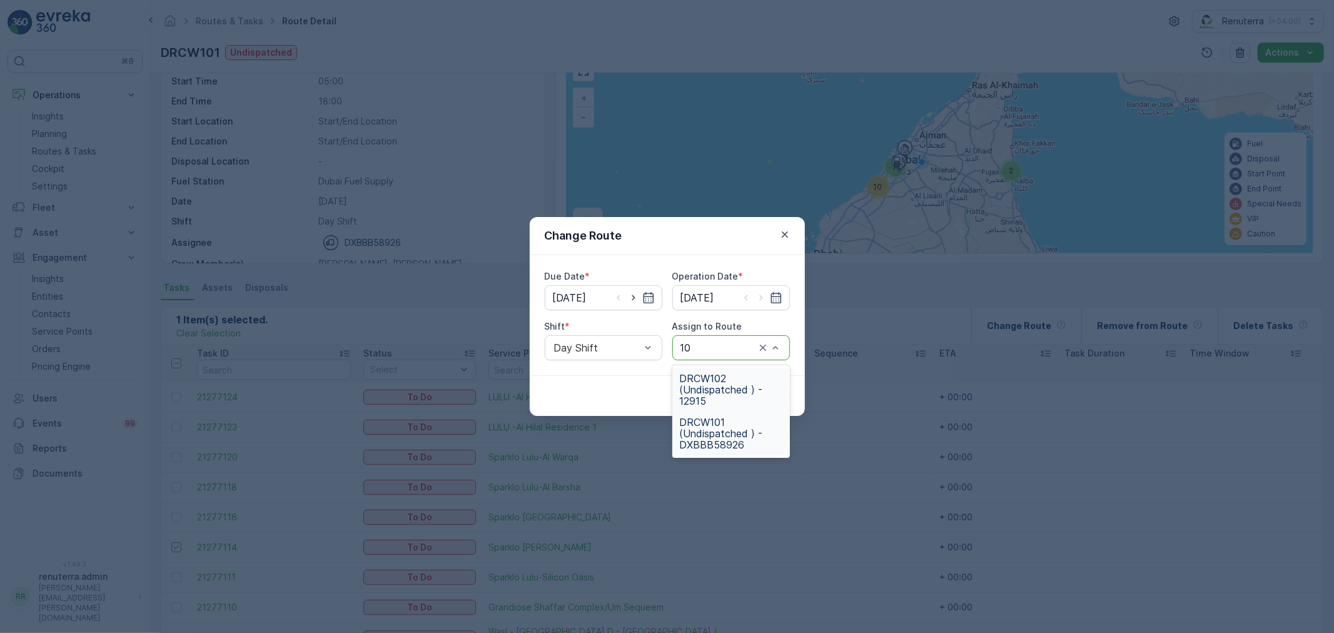
type input "1"
click at [578, 346] on div "Day Shift" at bounding box center [604, 347] width 118 height 25
drag, startPoint x: 595, startPoint y: 393, endPoint x: 670, endPoint y: 381, distance: 75.2
click at [595, 394] on span "Night Shift" at bounding box center [577, 399] width 51 height 11
click at [692, 358] on div "Select" at bounding box center [731, 347] width 118 height 25
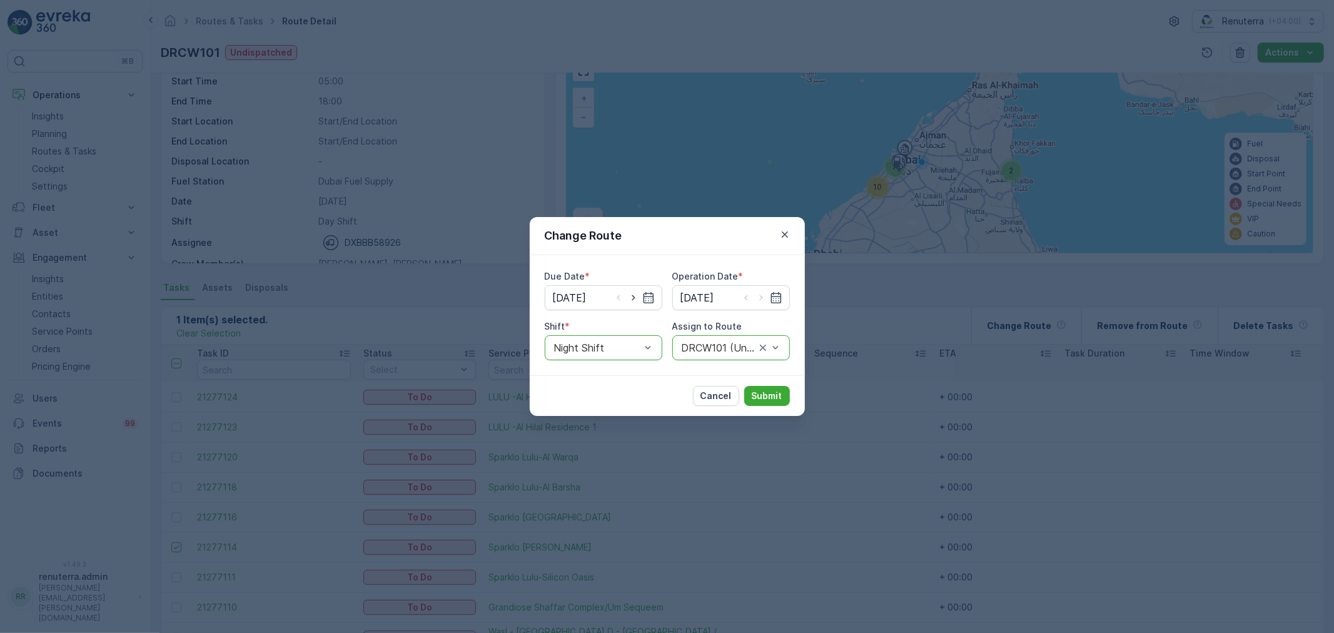
click at [693, 357] on div "DRCW101 (Undispatched ) - DXBBB58926" at bounding box center [731, 347] width 118 height 25
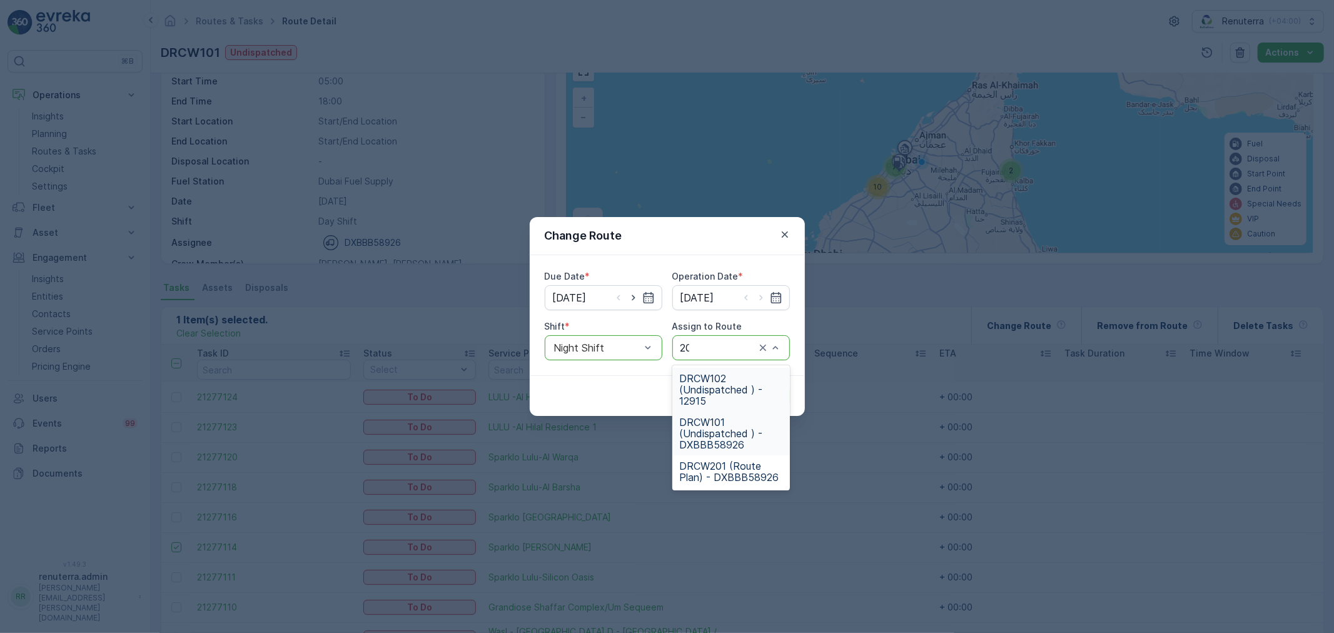
type input "201"
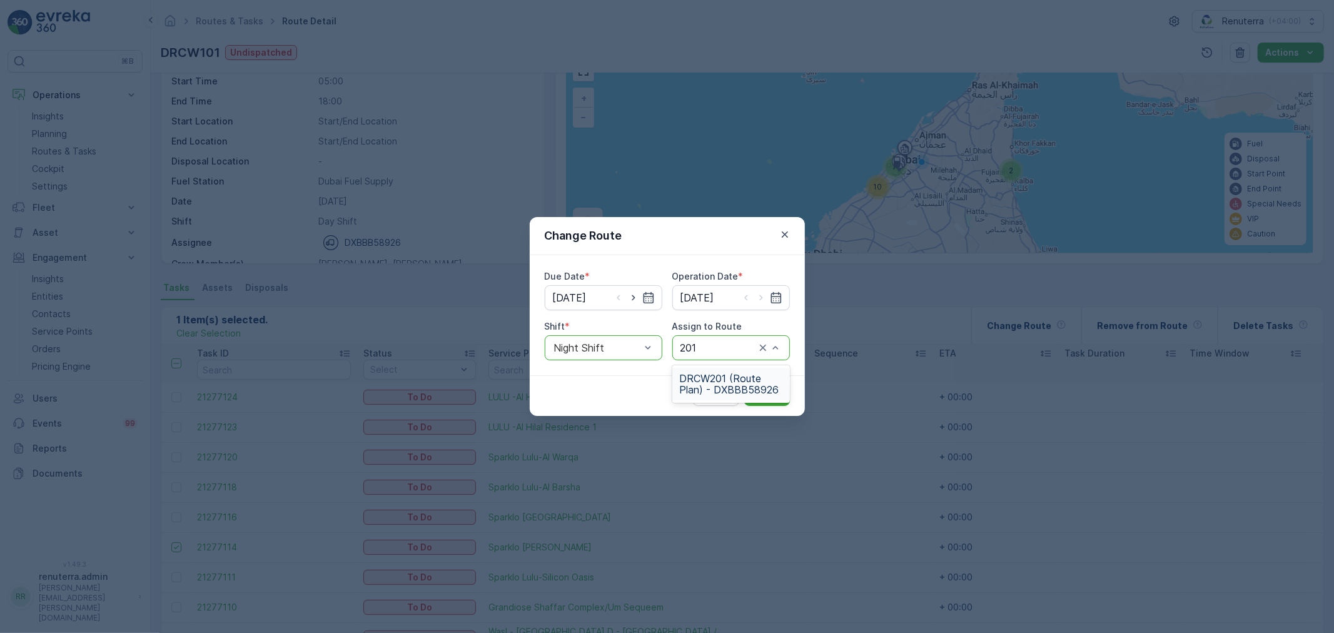
click at [715, 382] on span "DRCW201 (Route Plan) - DXBBB58926" at bounding box center [731, 384] width 103 height 23
click at [748, 389] on button "Submit" at bounding box center [767, 396] width 46 height 20
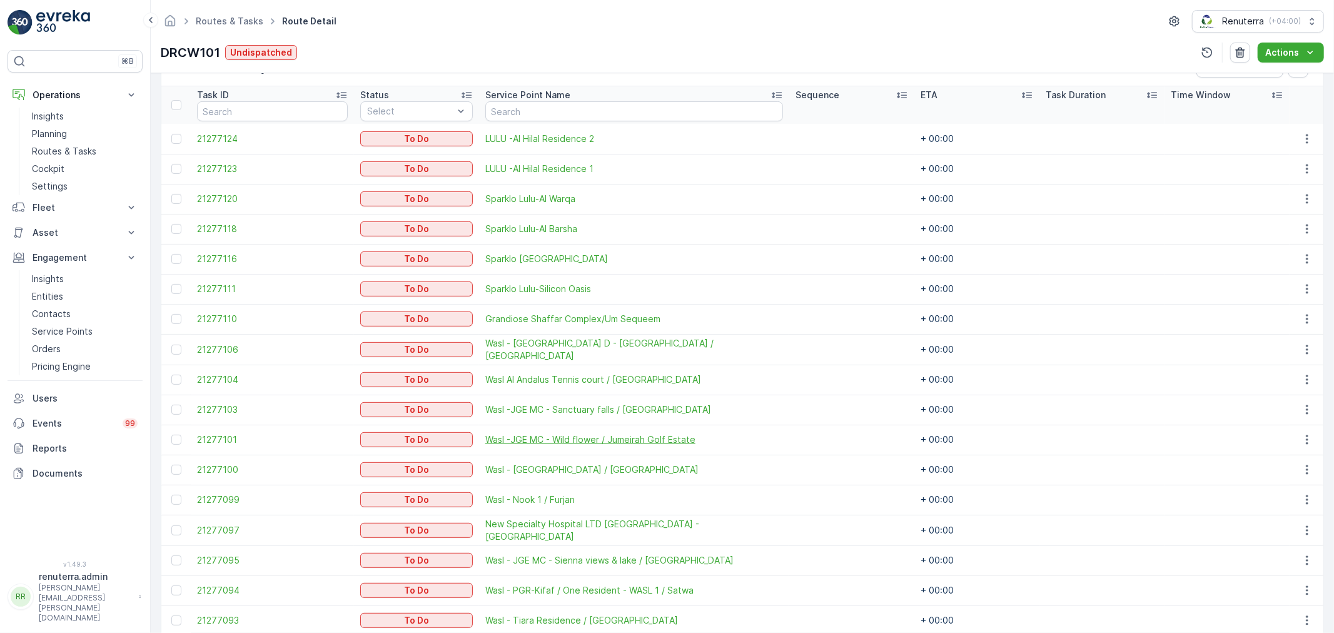
scroll to position [411, 0]
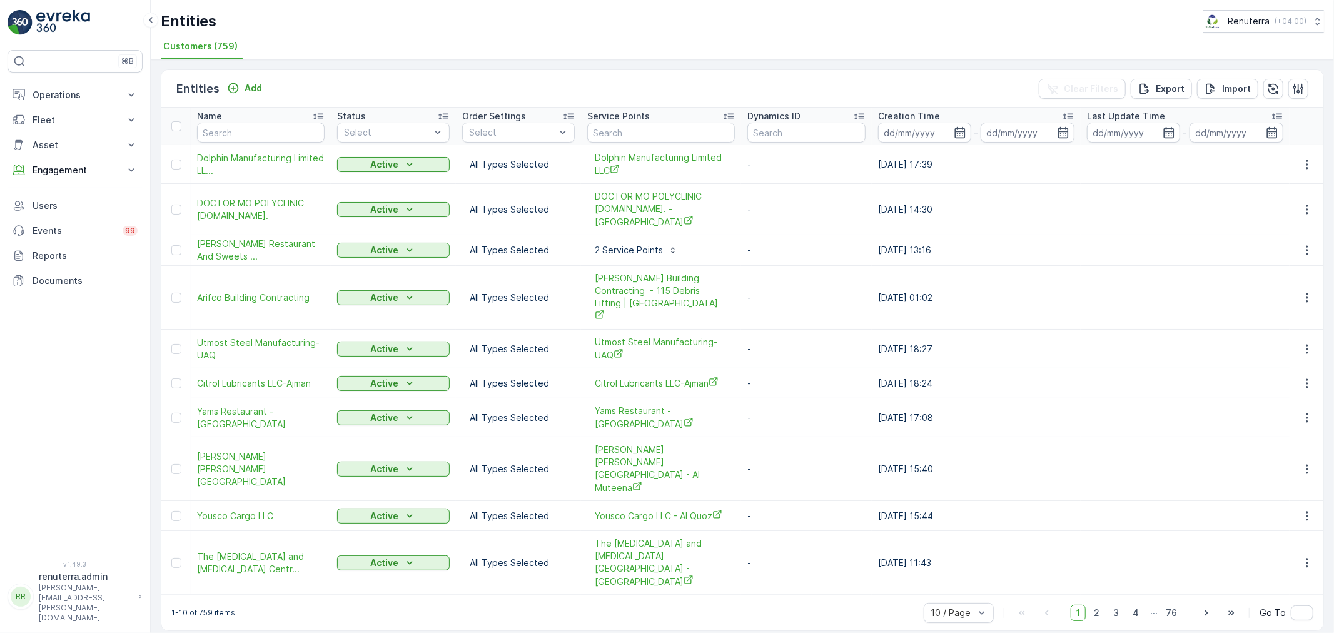
click at [258, 97] on div "Entities Add Clear Filters Export Import" at bounding box center [742, 89] width 1162 height 38
click at [250, 88] on p "Add" at bounding box center [253, 88] width 18 height 13
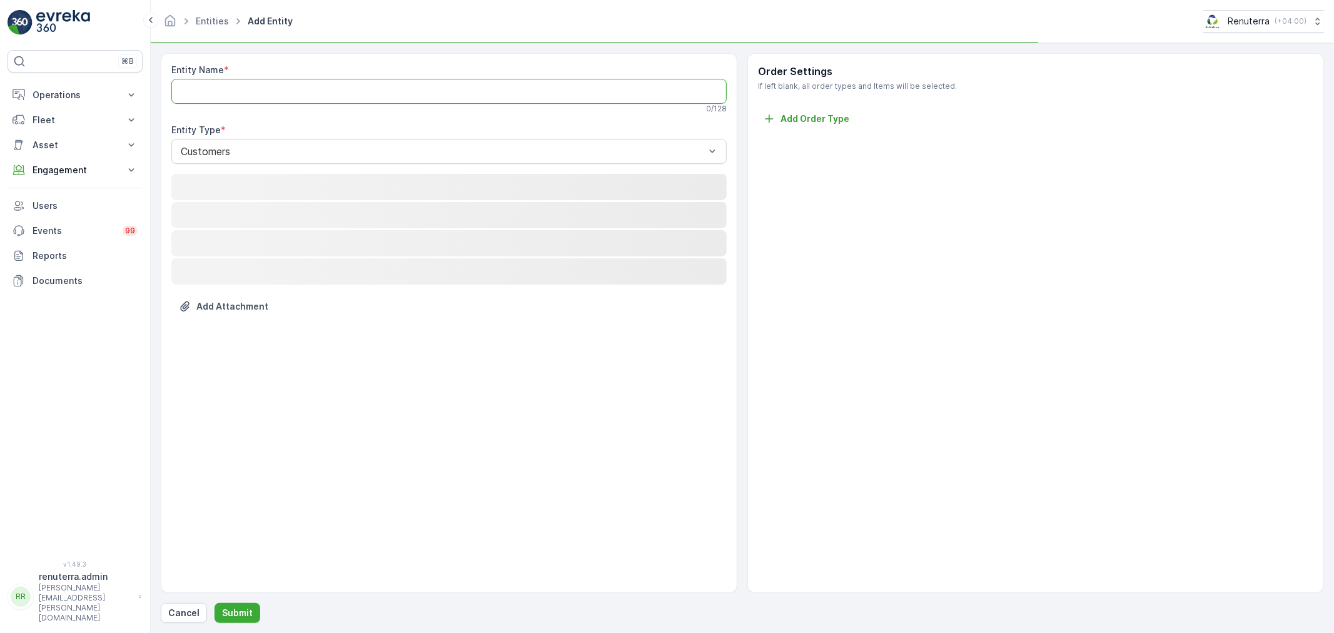
click at [248, 94] on Name "Entity Name" at bounding box center [448, 91] width 555 height 25
paste Name "[GEOGRAPHIC_DATA] 3"
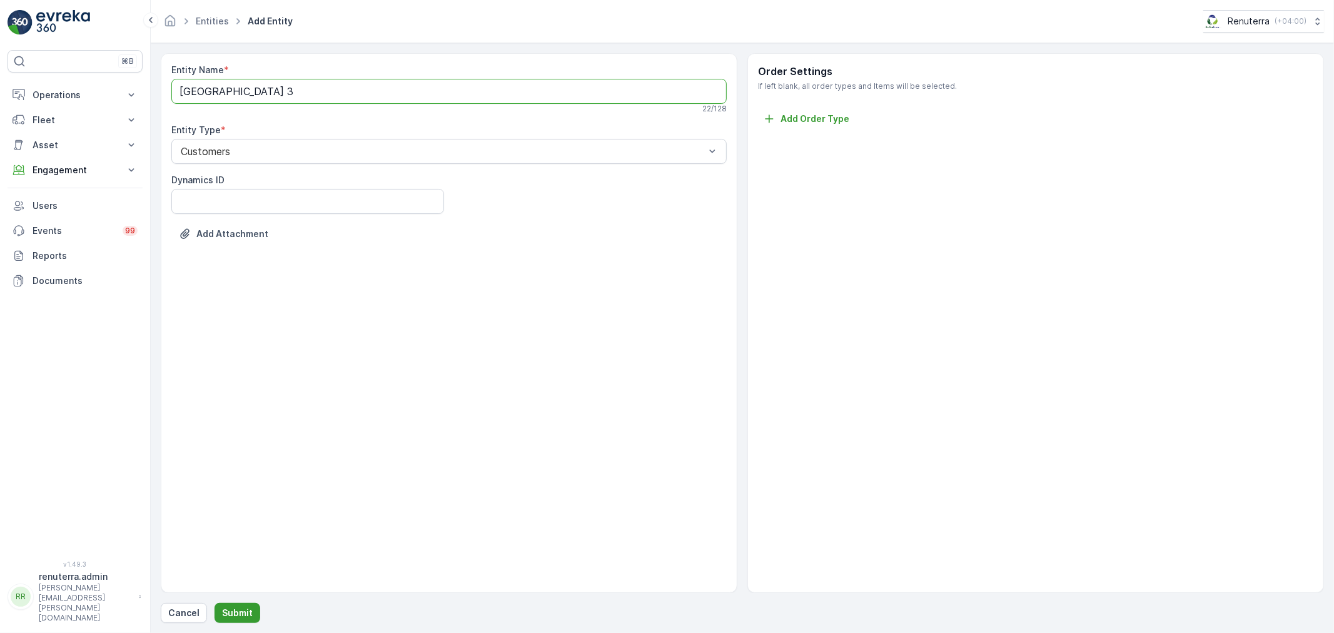
type Name "[GEOGRAPHIC_DATA] 3"
click at [246, 615] on p "Submit" at bounding box center [237, 612] width 31 height 13
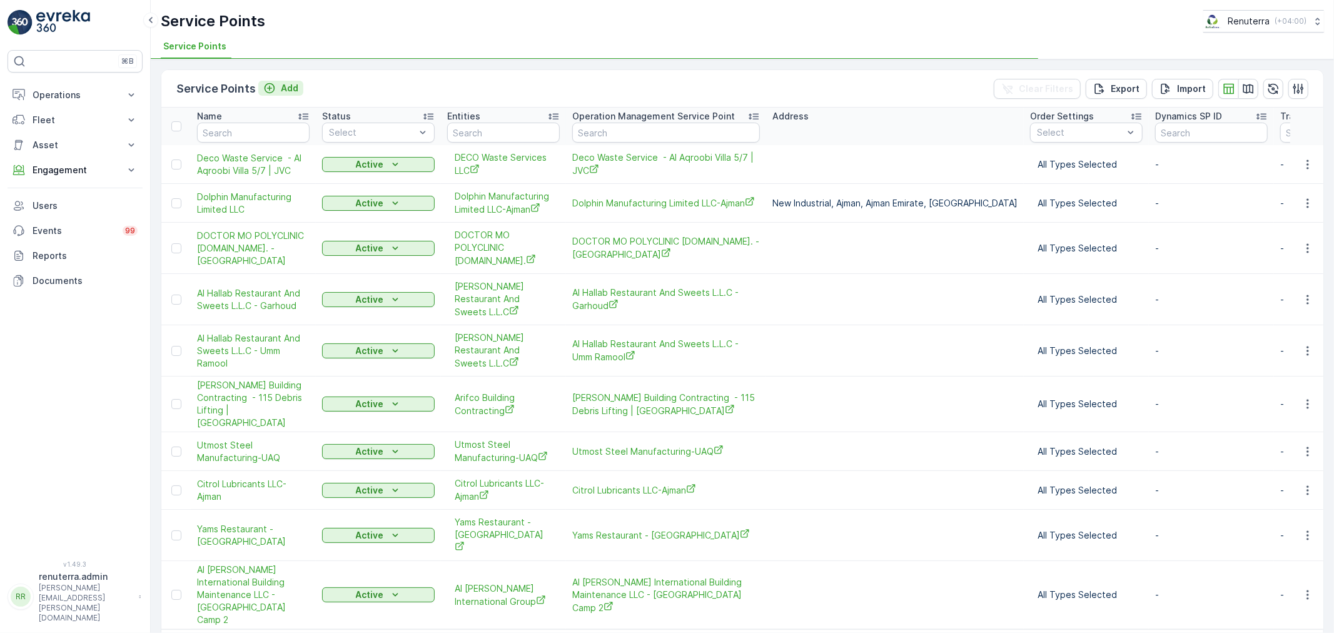
click at [294, 81] on button "Add" at bounding box center [280, 88] width 45 height 15
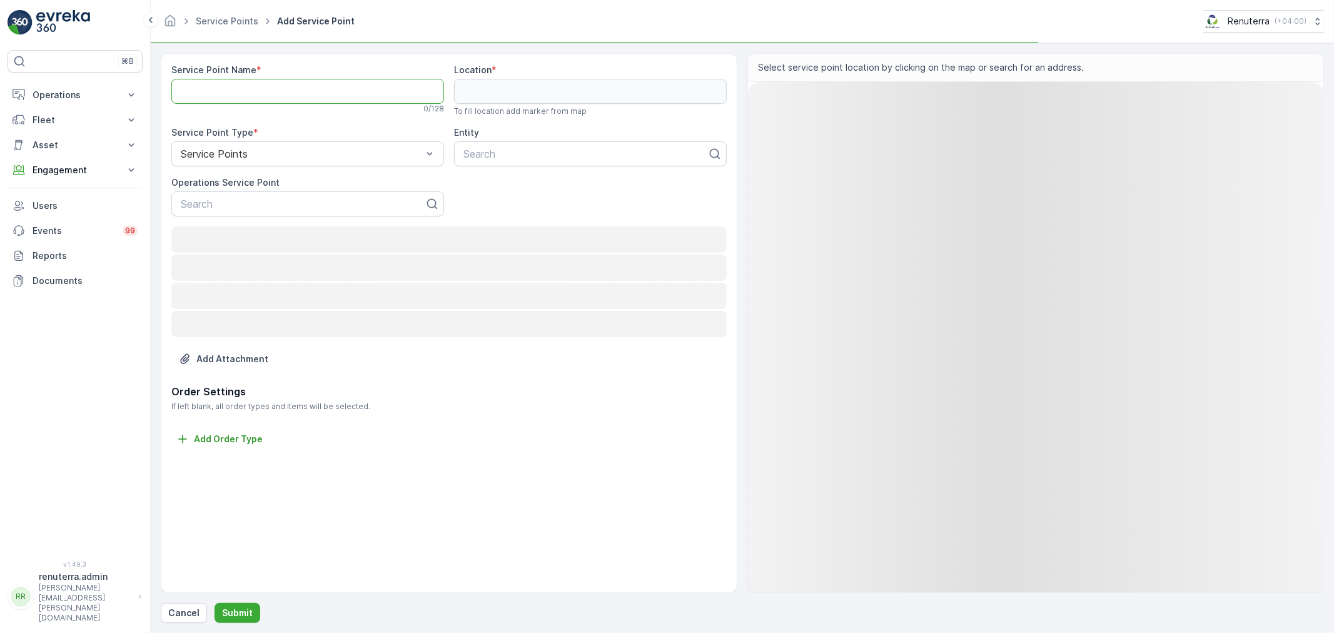
click at [278, 96] on Name "Service Point Name" at bounding box center [307, 91] width 273 height 25
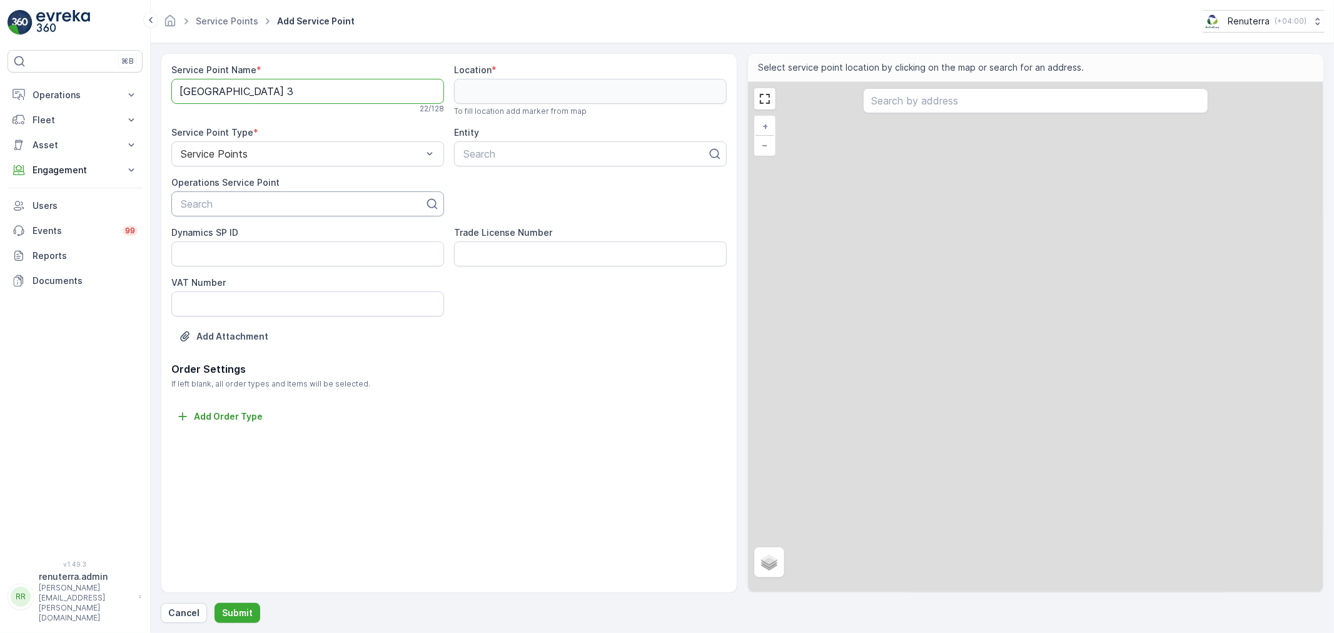
type Name "[GEOGRAPHIC_DATA] 3"
paste input "[GEOGRAPHIC_DATA] 3"
type input "[GEOGRAPHIC_DATA] 3"
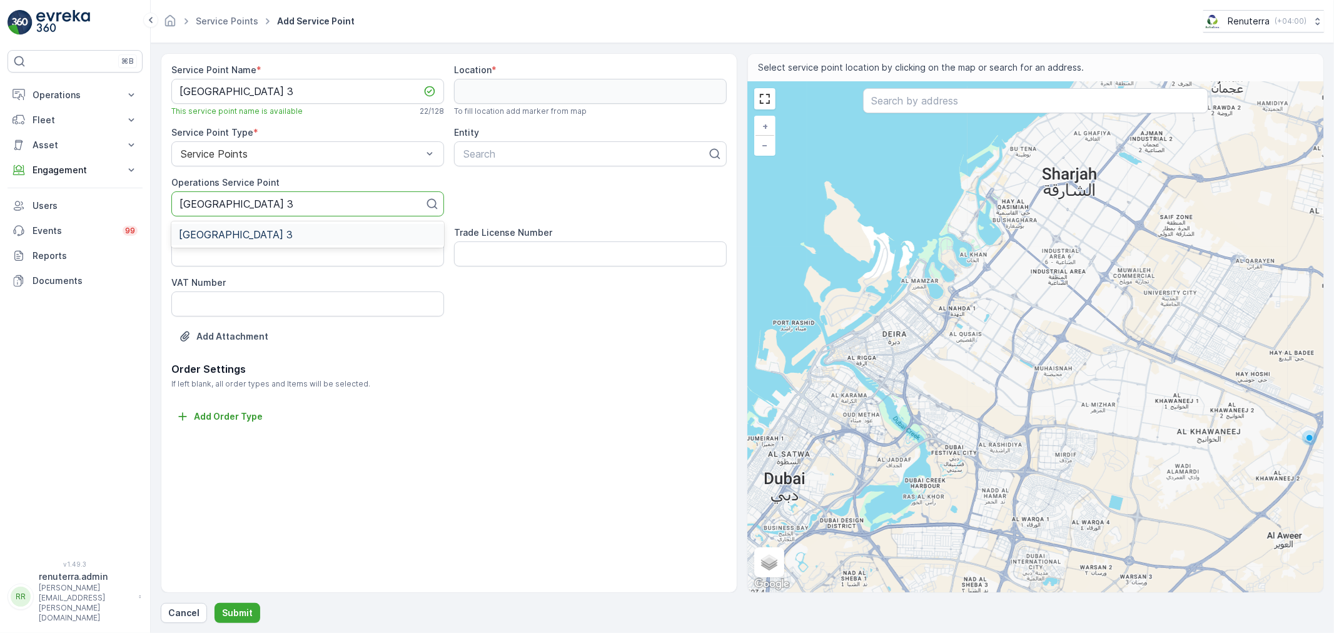
click at [244, 239] on span "[GEOGRAPHIC_DATA] 3" at bounding box center [236, 234] width 114 height 11
paste input "[GEOGRAPHIC_DATA] 3"
type input "[GEOGRAPHIC_DATA] 3"
click at [523, 188] on span "[GEOGRAPHIC_DATA] 3" at bounding box center [518, 184] width 114 height 11
click at [916, 94] on input "text" at bounding box center [1035, 100] width 345 height 25
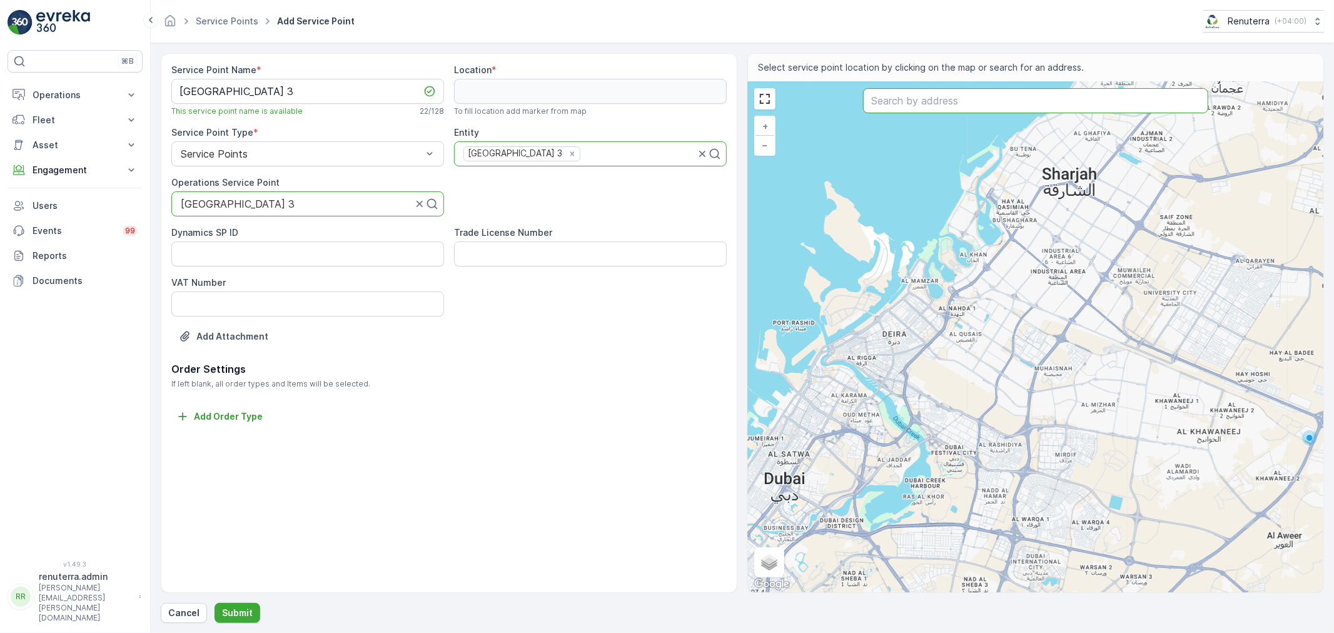
paste input "Saheel Gate 3 | Saheel 3 Arabian Ranches"
type input "Saheel Gate 3 | Saheel 3 Arabian Ranches"
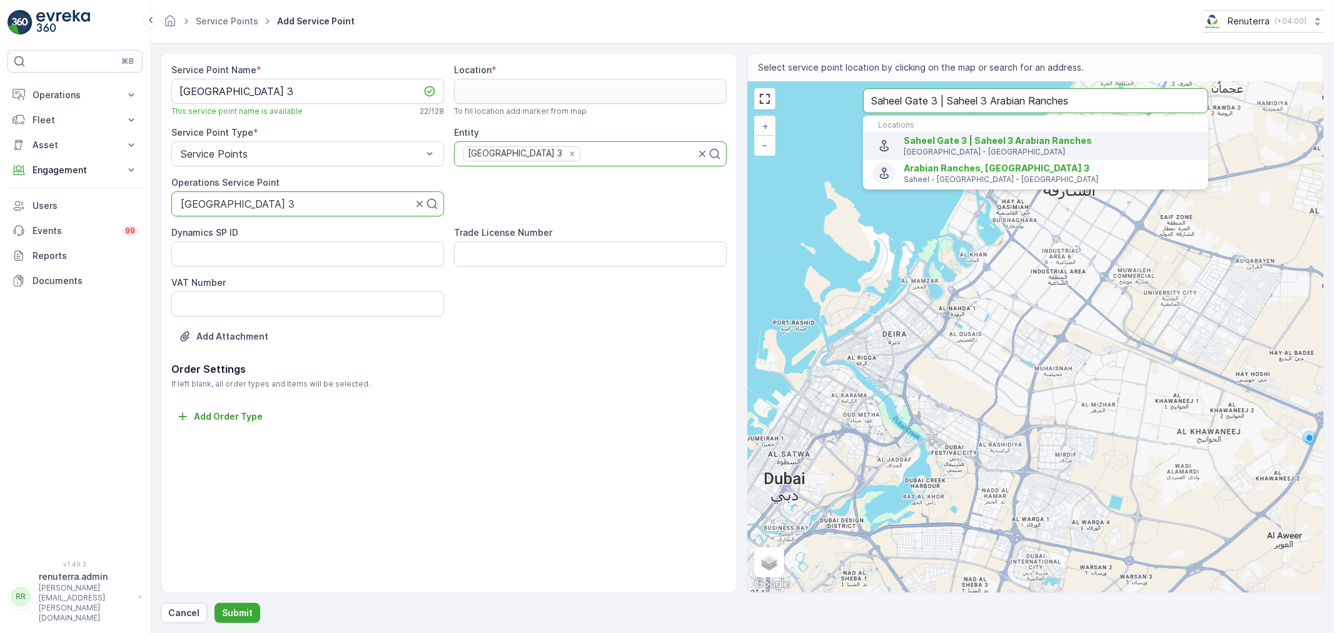
click at [978, 153] on p "[GEOGRAPHIC_DATA] - [GEOGRAPHIC_DATA]" at bounding box center [1050, 152] width 294 height 10
type input "25.0565223,55.2666096"
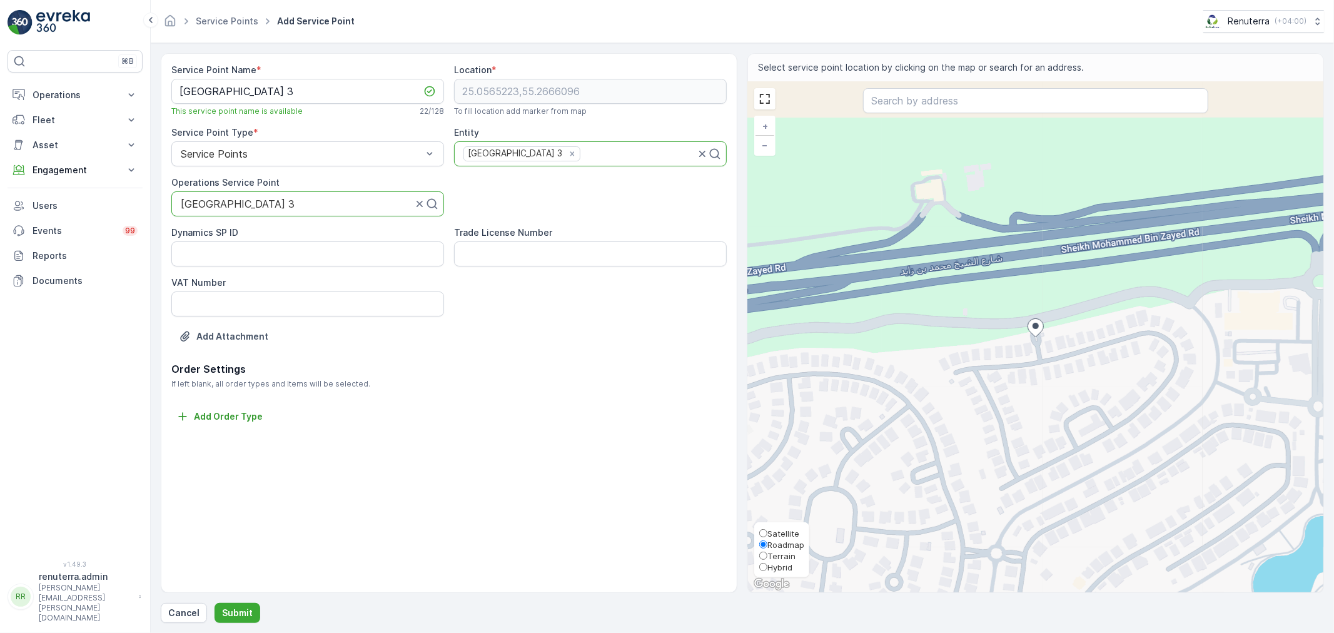
click at [775, 529] on span "Satellite" at bounding box center [783, 533] width 32 height 10
click at [767, 529] on input "Satellite" at bounding box center [763, 533] width 8 height 8
radio input "true"
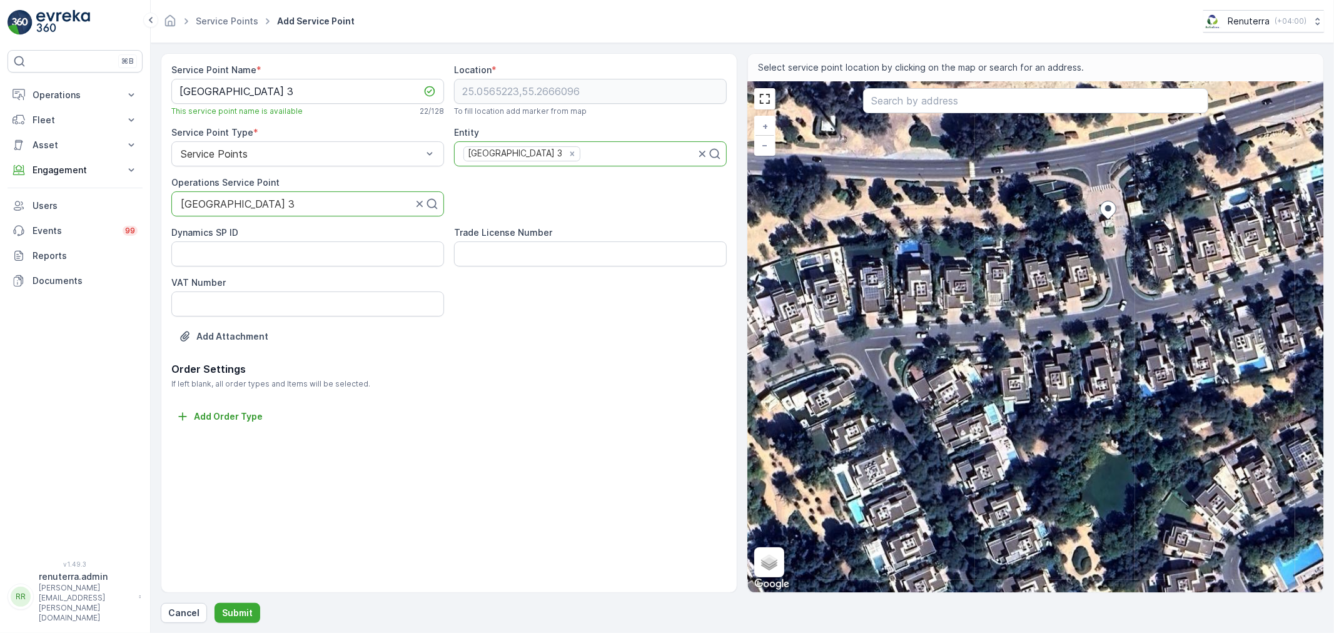
click at [1082, 290] on div "+ − Satellite Roadmap Terrain Hybrid Leaflet Keyboard shortcuts Map Data Imager…" at bounding box center [1035, 337] width 575 height 510
type input "25.056248928988847,55.26649498162092"
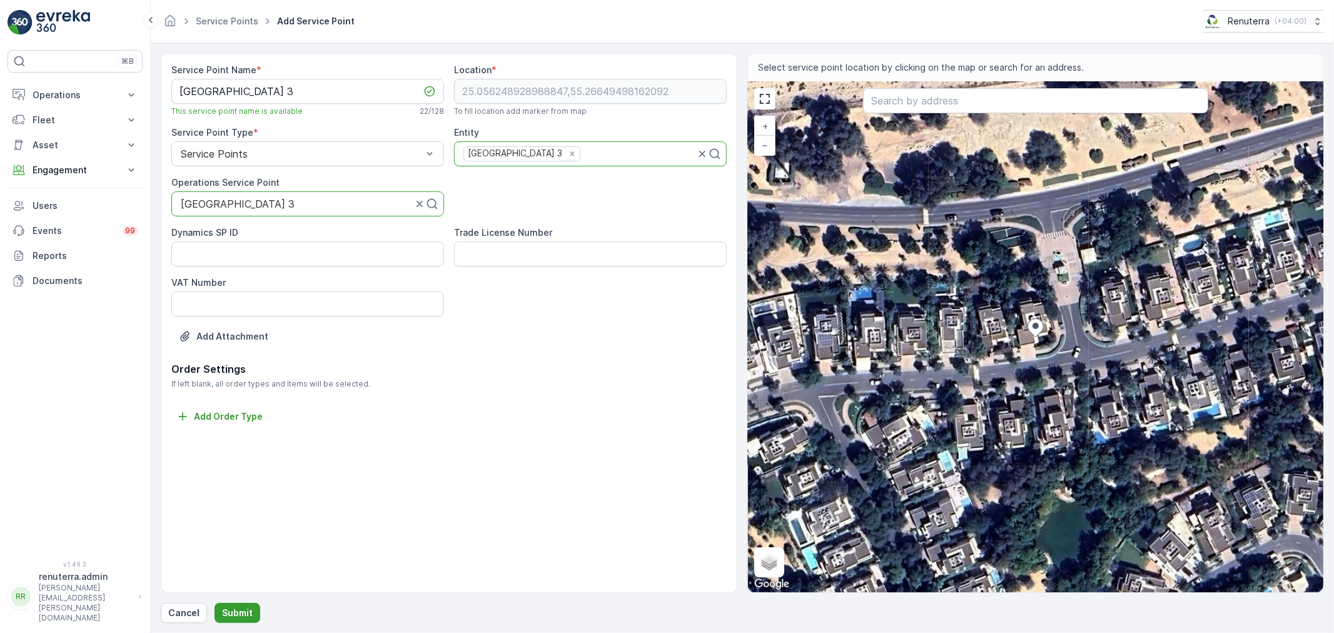
click at [247, 607] on p "Submit" at bounding box center [237, 612] width 31 height 13
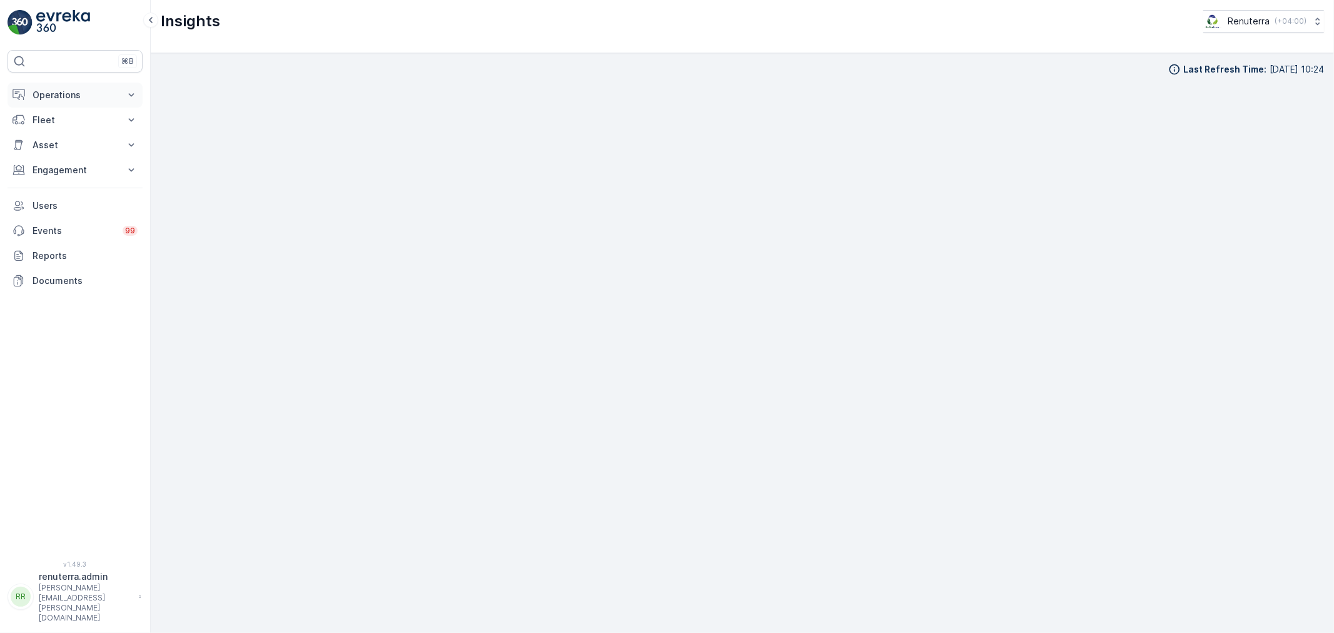
click at [75, 84] on button "Operations" at bounding box center [75, 95] width 135 height 25
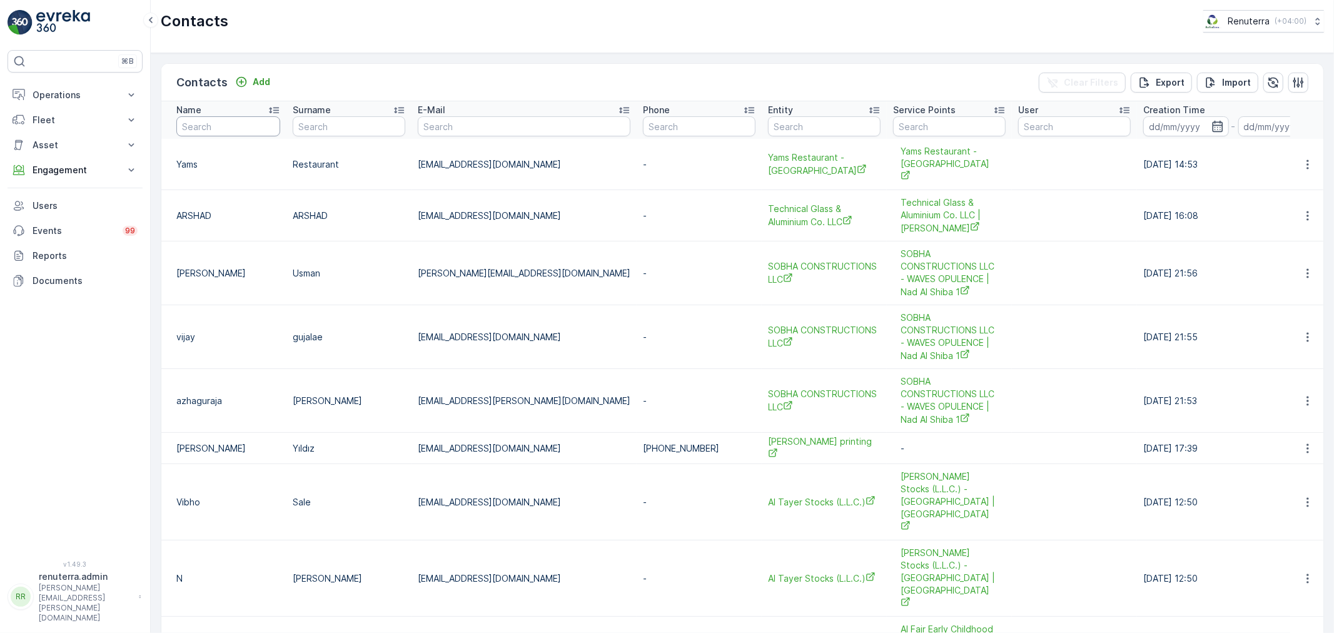
click at [239, 128] on input "text" at bounding box center [228, 126] width 104 height 20
type input "Show"
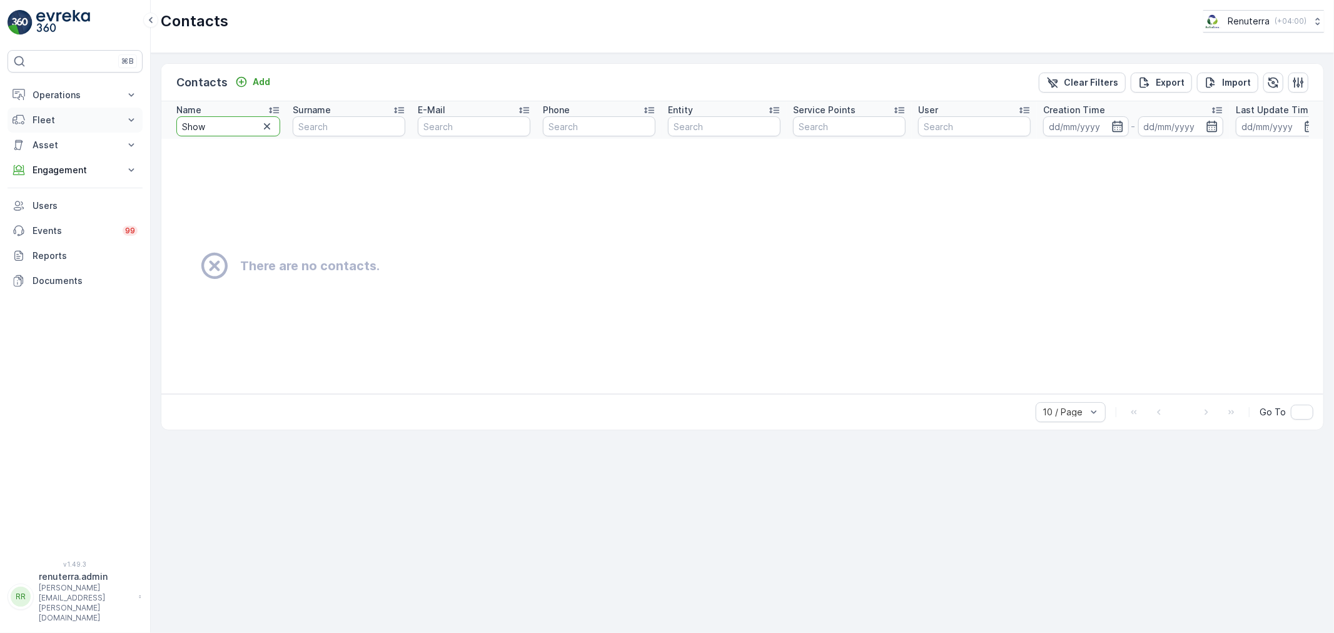
drag, startPoint x: 149, startPoint y: 131, endPoint x: 94, endPoint y: 132, distance: 55.0
click at [96, 132] on div "⌘B Operations Insights Planning Routes & Tasks Cockpit Settings Fleet Live Trac…" at bounding box center [667, 316] width 1334 height 633
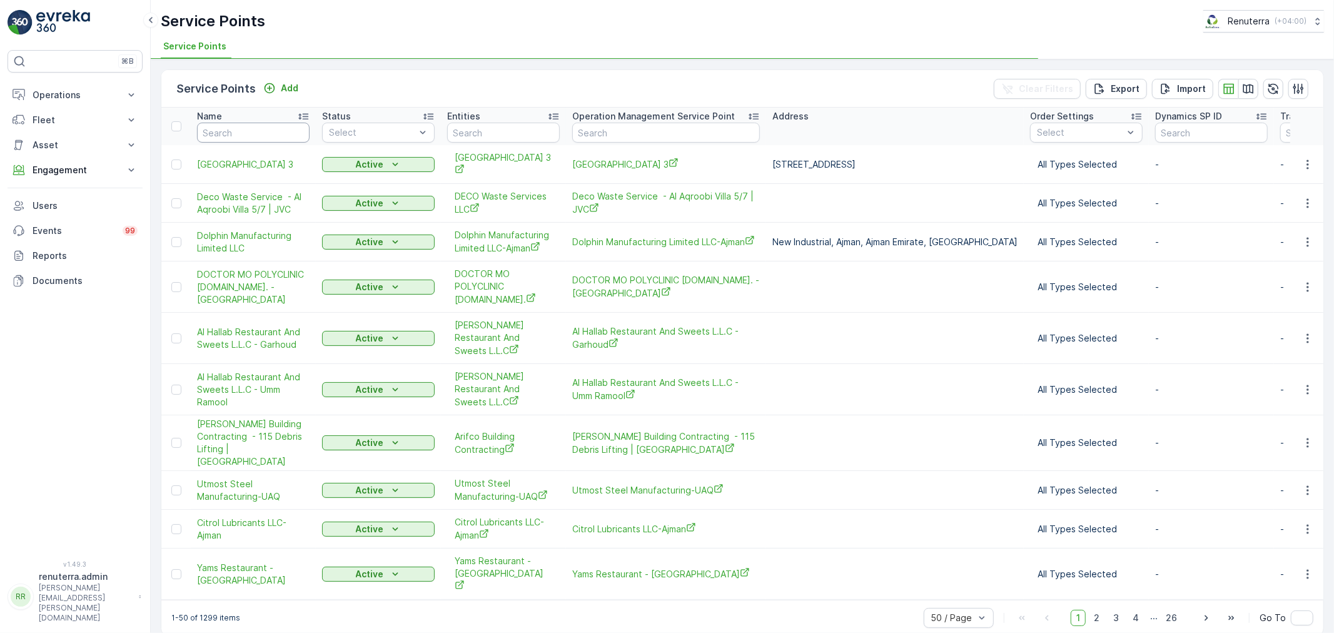
click at [283, 129] on input "text" at bounding box center [253, 133] width 113 height 20
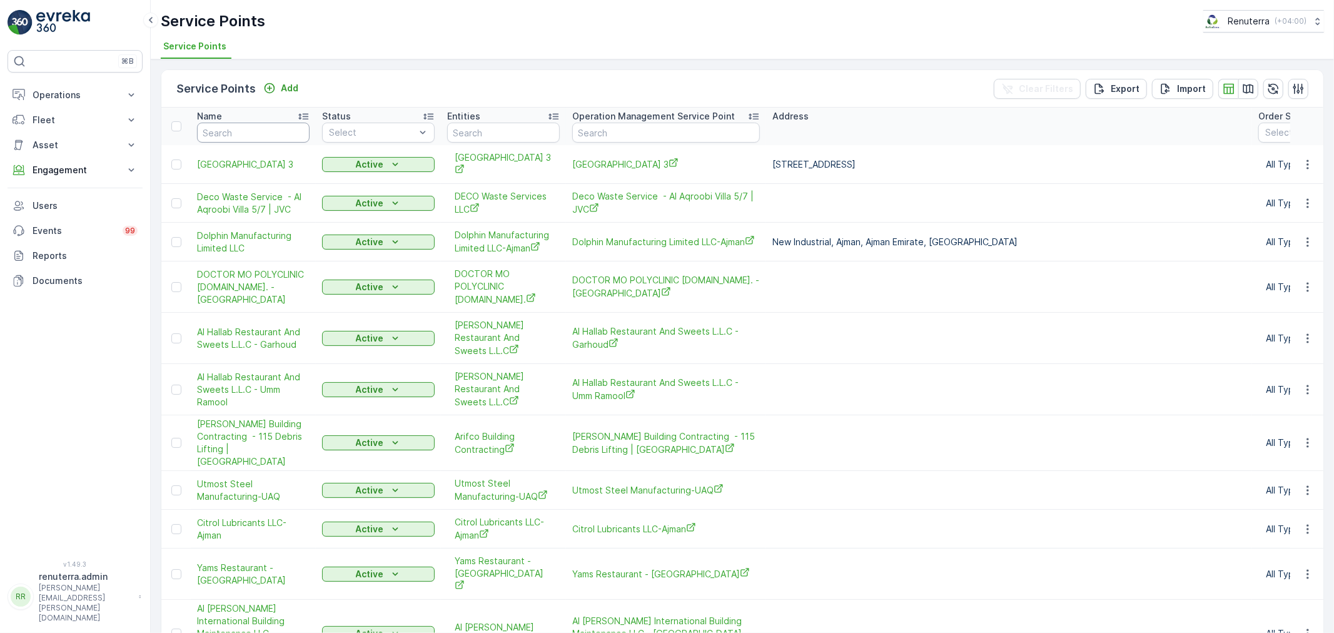
click at [283, 129] on input "text" at bounding box center [253, 133] width 113 height 20
type input "Tec"
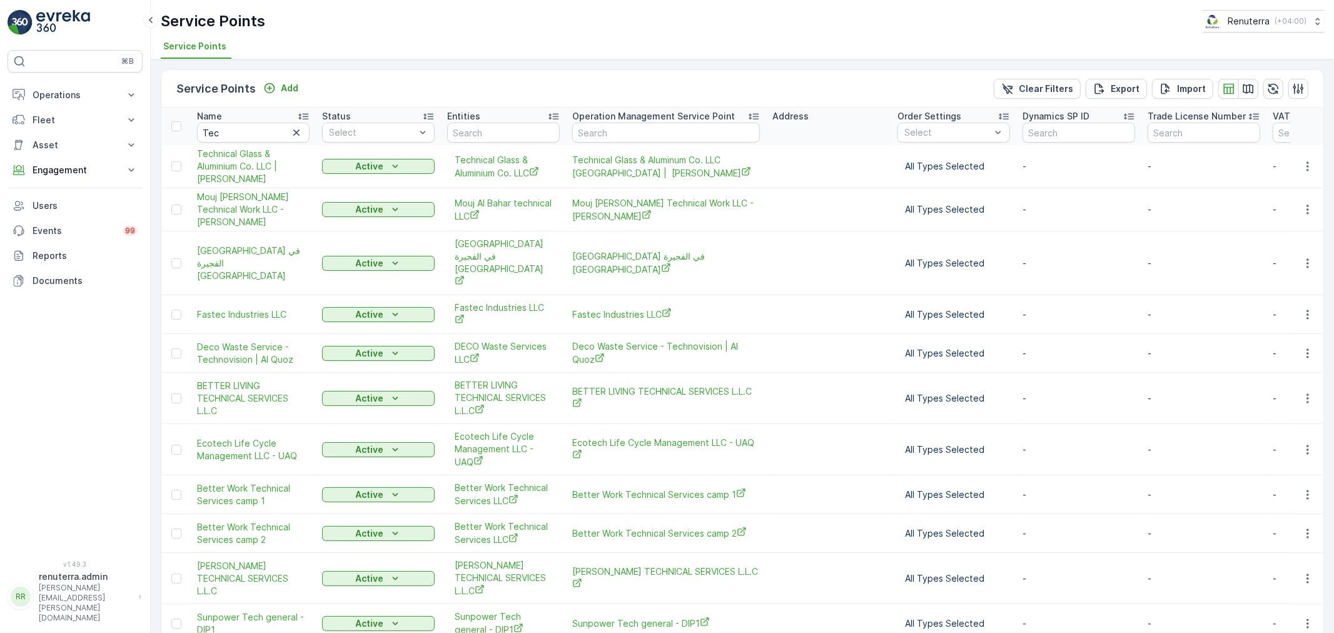
click at [232, 136] on input "Tec" at bounding box center [253, 133] width 113 height 20
click at [1301, 171] on icon "button" at bounding box center [1307, 166] width 13 height 13
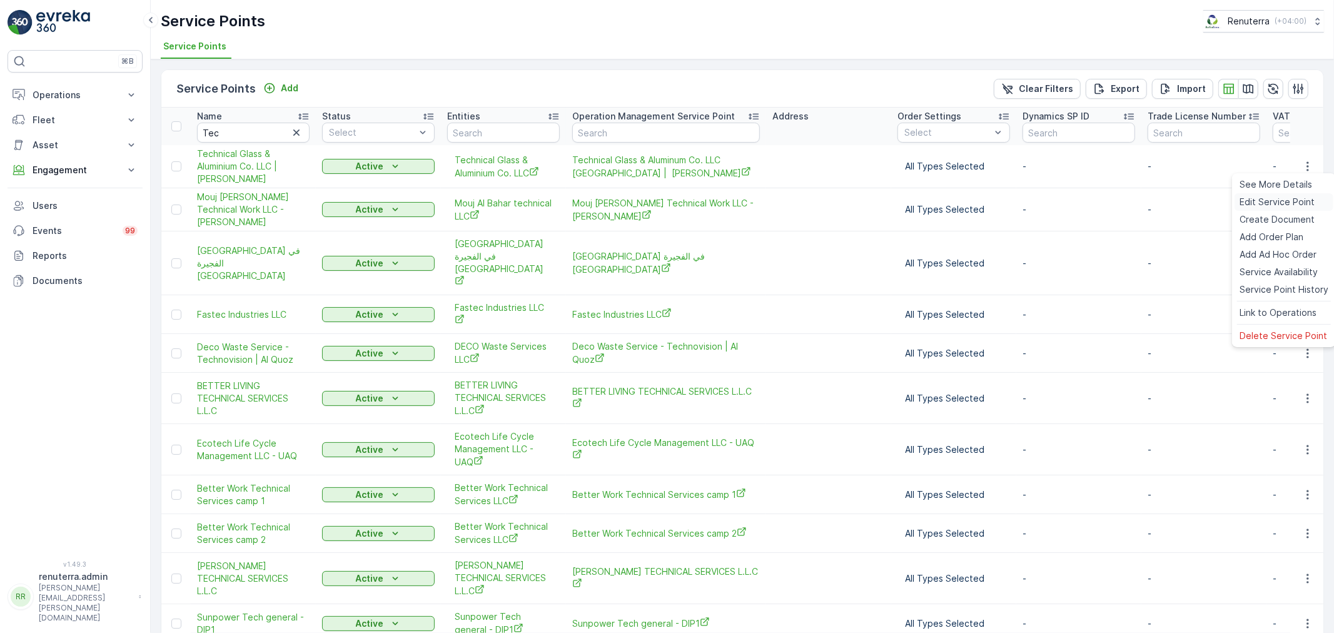
click at [1292, 205] on span "Edit Service Point" at bounding box center [1276, 202] width 75 height 13
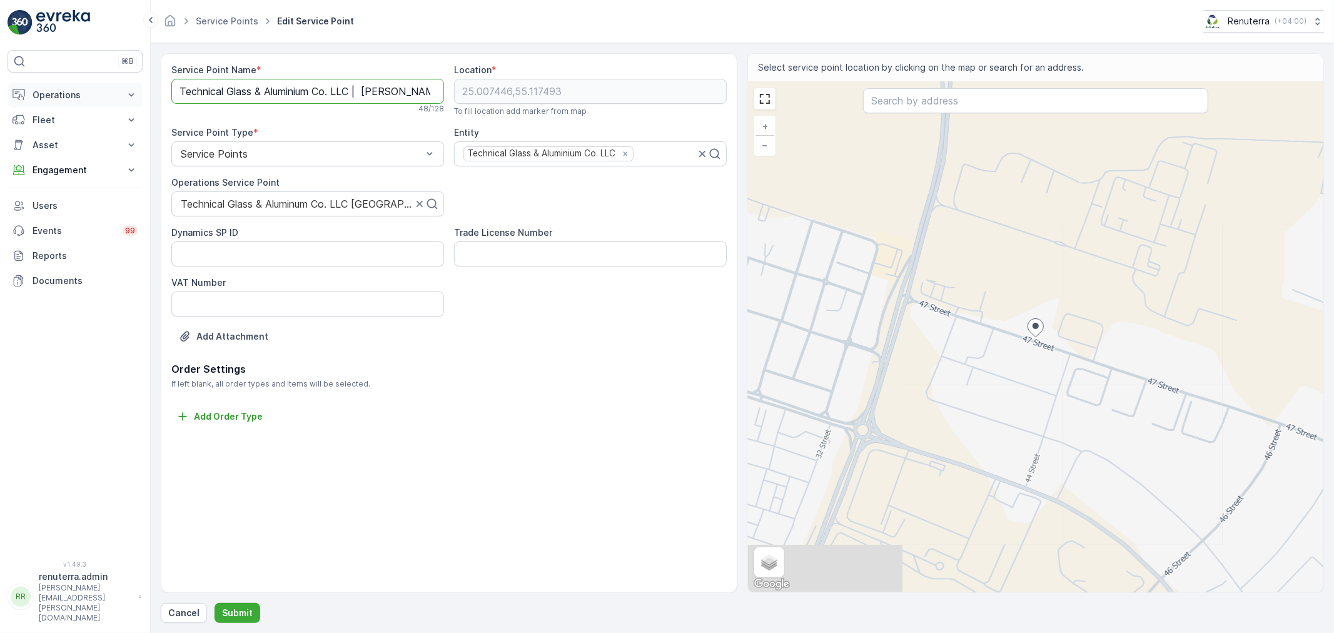
drag, startPoint x: 415, startPoint y: 91, endPoint x: 83, endPoint y: 85, distance: 331.4
click at [83, 85] on div "⌘B Operations Insights Planning Routes & Tasks Cockpit Settings Fleet Live Trac…" at bounding box center [667, 316] width 1334 height 633
paste Name "showmax4 [DOMAIN_NAME] <[EMAIL_ADDRESS][DOMAIN_NAME]>"
type Name "Technical Glass & Aluminium Co. LLC | [PERSON_NAME]"
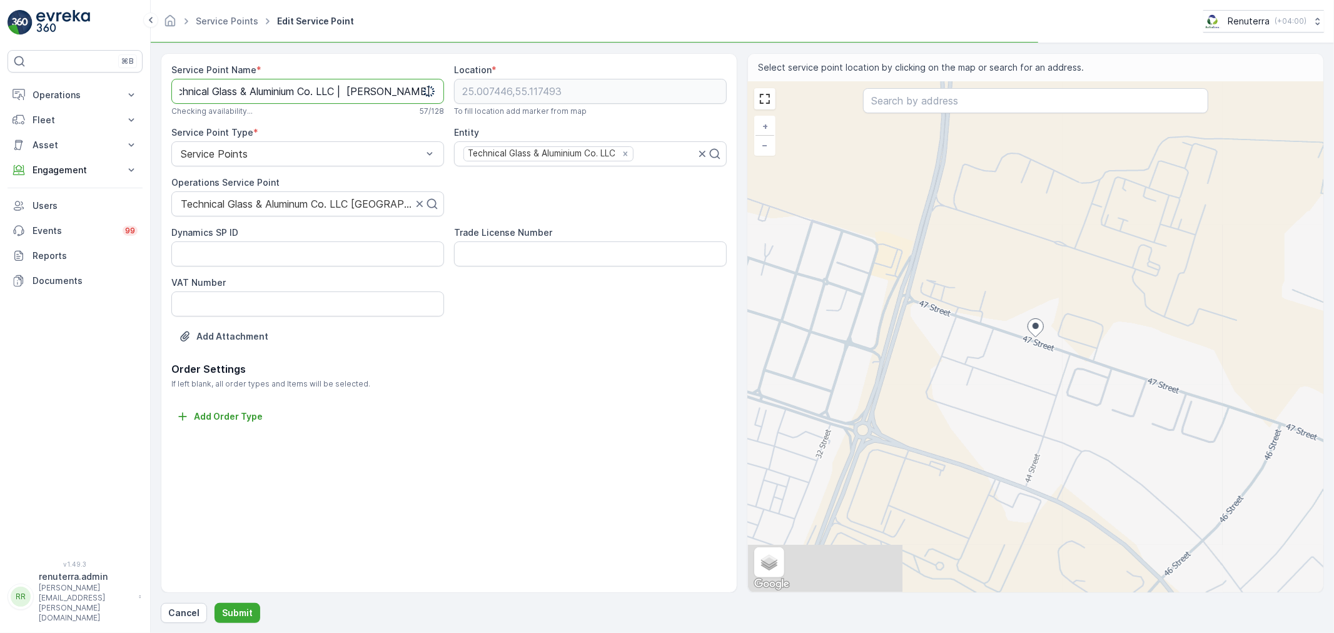
scroll to position [0, 0]
click at [354, 223] on div "Service Point Name * Technical Glass & Aluminium Co. LLC | [PERSON_NAME] This s…" at bounding box center [448, 213] width 555 height 298
drag, startPoint x: 183, startPoint y: 200, endPoint x: 261, endPoint y: 220, distance: 80.7
click at [396, 204] on div at bounding box center [296, 203] width 234 height 11
drag, startPoint x: 181, startPoint y: 201, endPoint x: 397, endPoint y: 200, distance: 215.7
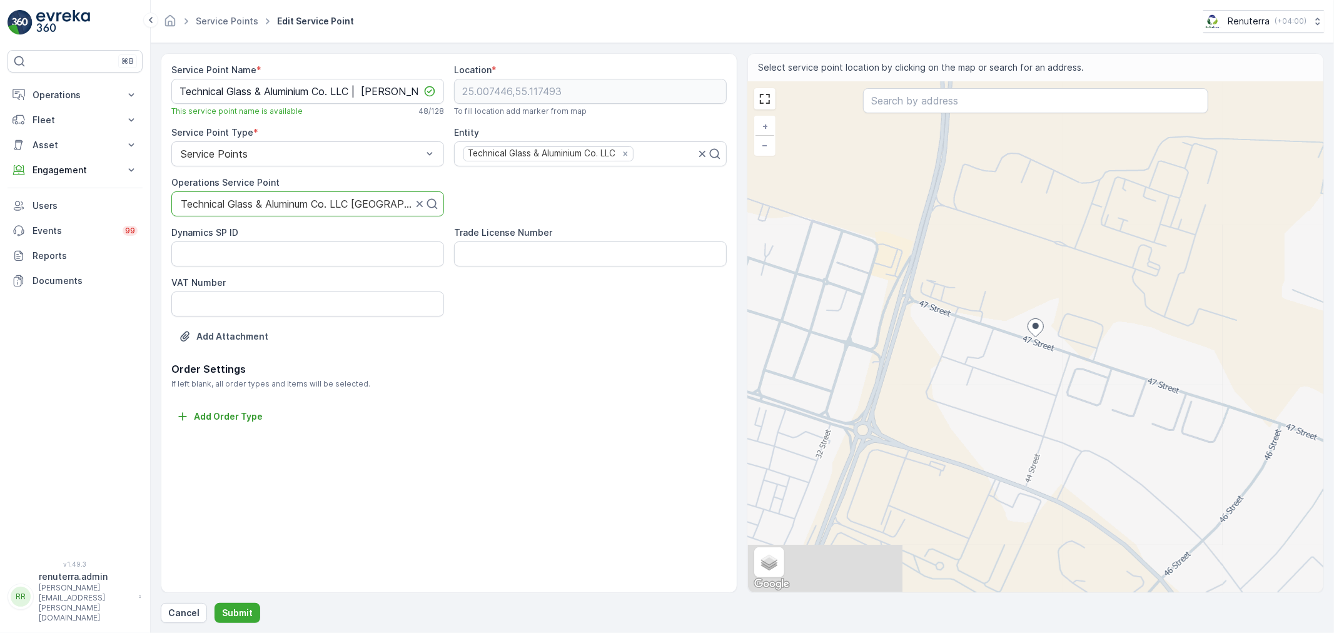
click at [363, 200] on div at bounding box center [296, 203] width 234 height 11
drag, startPoint x: 397, startPoint y: 88, endPoint x: 0, endPoint y: 91, distance: 397.0
click at [0, 91] on div "⌘B Operations Insights Planning Routes & Tasks Cockpit Settings Fleet Live Trac…" at bounding box center [667, 316] width 1334 height 633
paste Name "Technical Glass & Aluminum Co. LLC [GEOGRAPHIC_DATA] | [PERSON_NAME]"
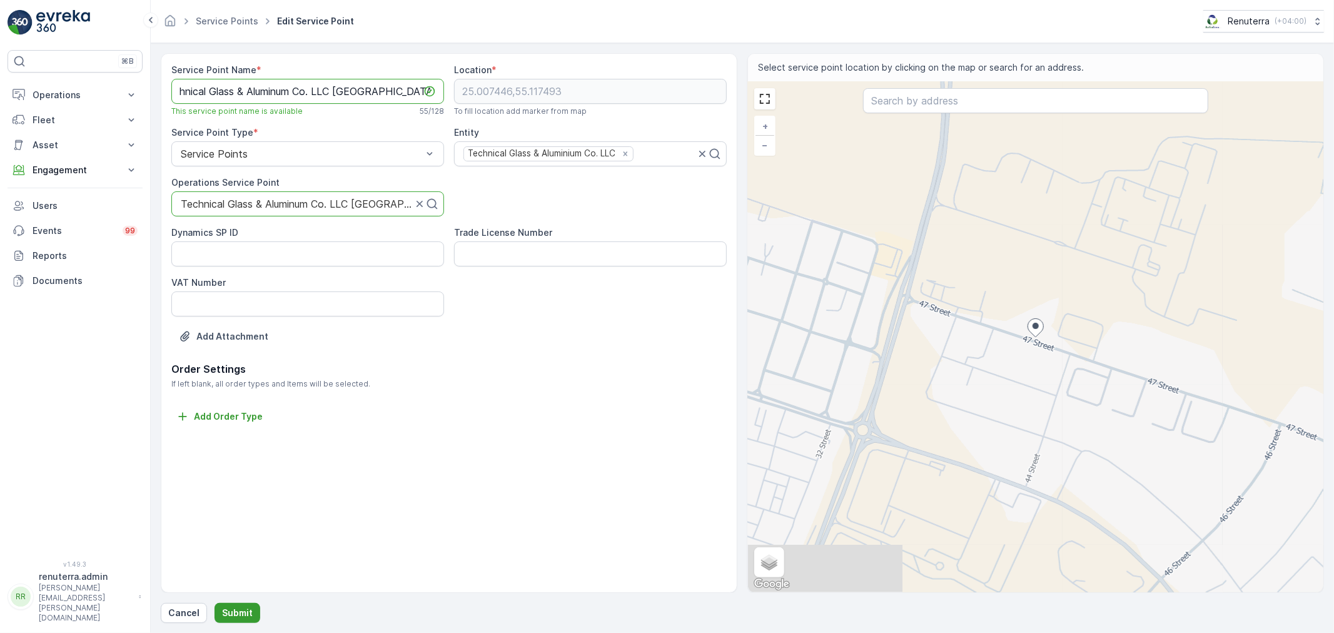
type Name "Technical Glass & Aluminum Co. LLC [GEOGRAPHIC_DATA] | [PERSON_NAME]"
click at [239, 603] on button "Submit" at bounding box center [237, 613] width 46 height 20
